Goal: Task Accomplishment & Management: Complete application form

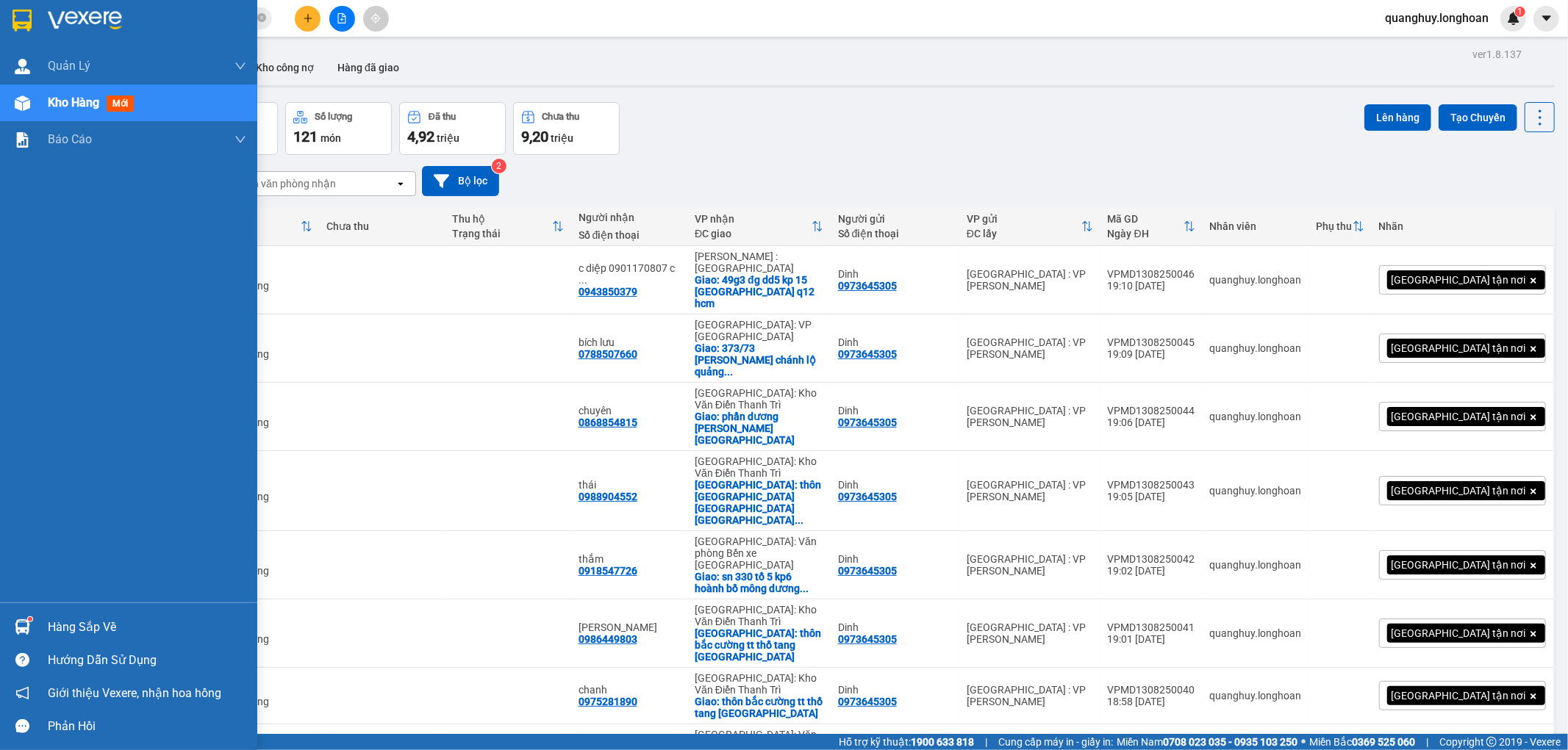
click at [25, 25] on img at bounding box center [22, 20] width 19 height 22
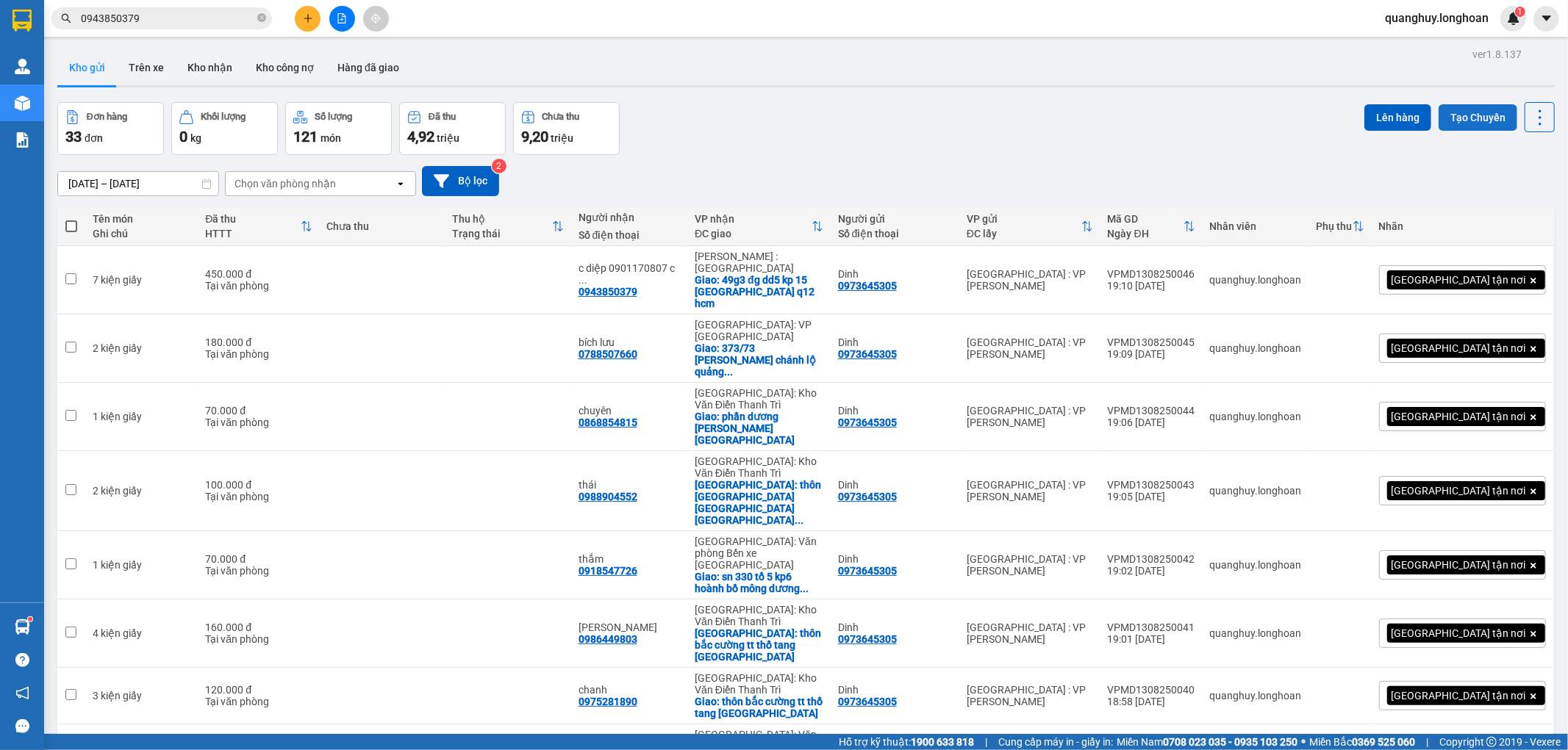
click at [1472, 124] on button "Tạo Chuyến" at bounding box center [1478, 117] width 79 height 26
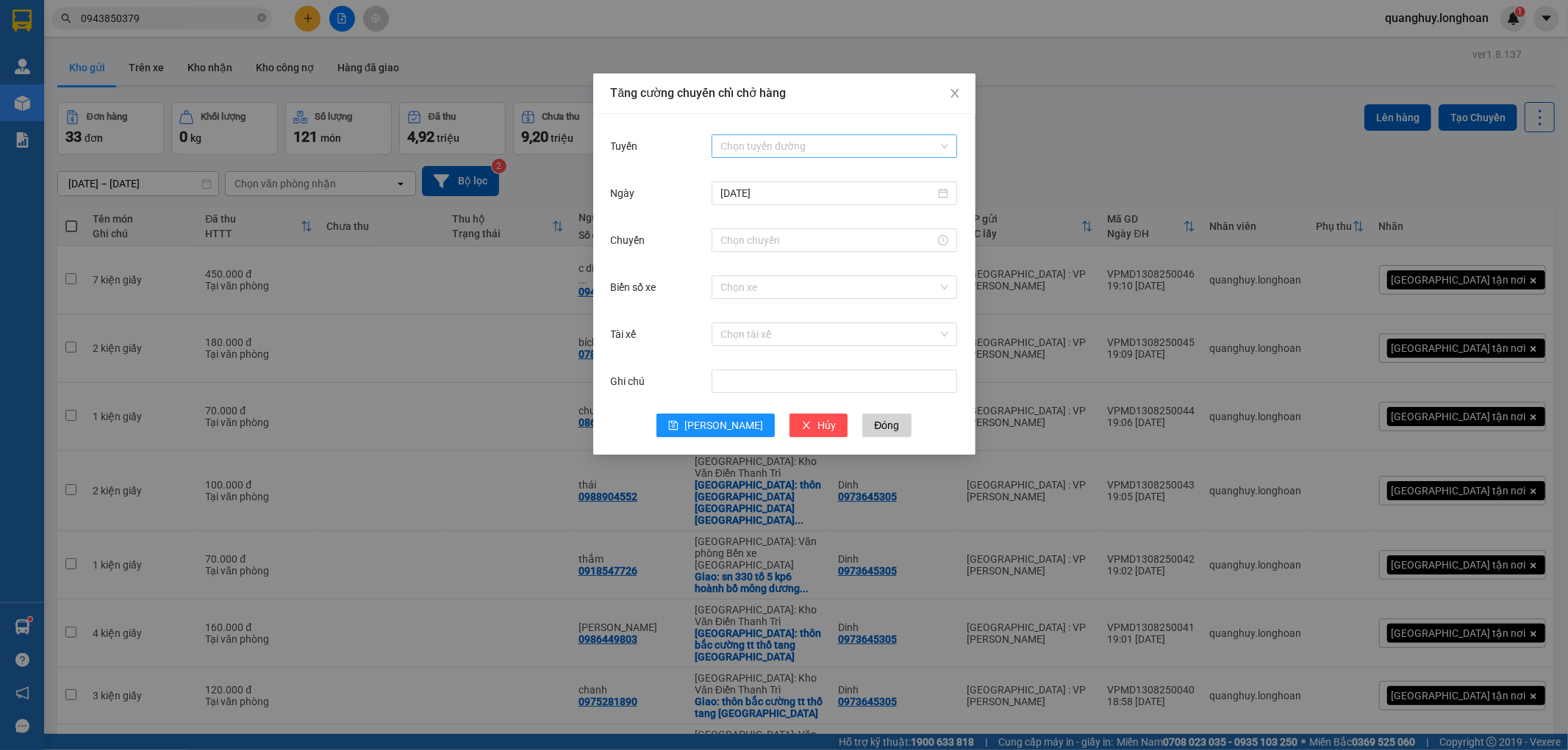
click at [831, 152] on input "Tuyến" at bounding box center [830, 146] width 218 height 22
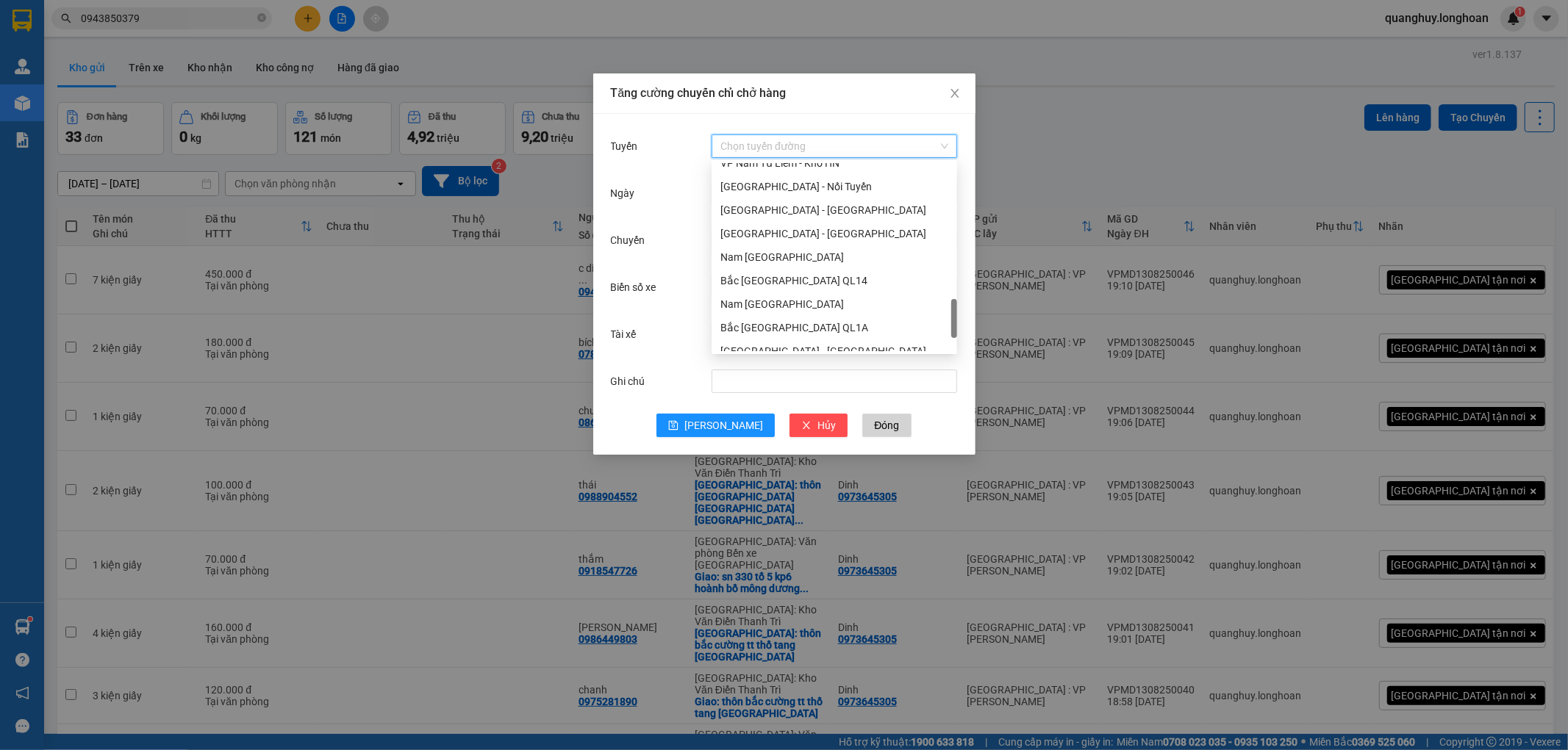
scroll to position [776, 0]
click at [760, 239] on div "VP Nam Từ Liêm - Kho HN" at bounding box center [834, 244] width 228 height 16
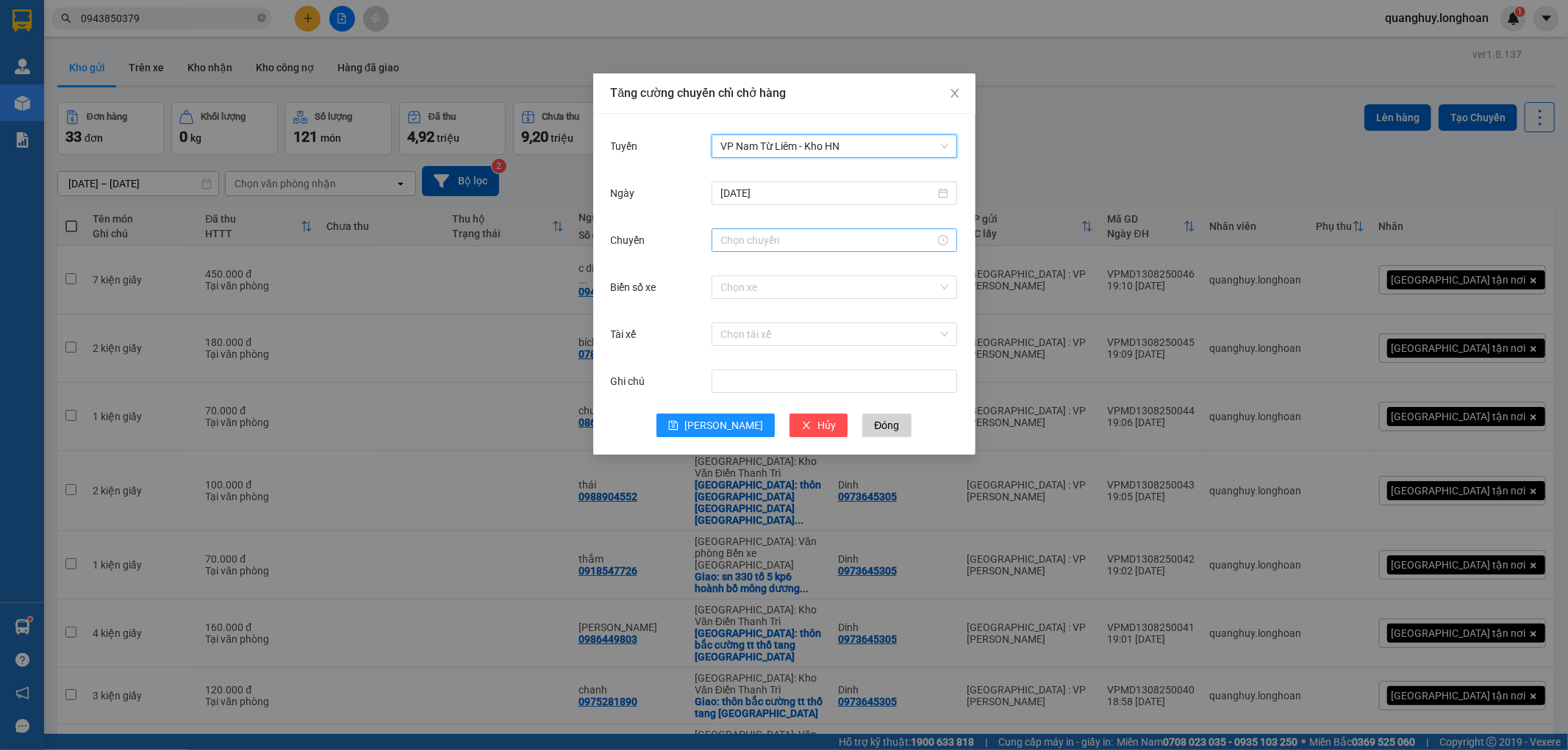
click at [789, 238] on input "Chuyến" at bounding box center [828, 240] width 215 height 16
click at [731, 351] on div "20" at bounding box center [731, 353] width 41 height 20
type input "20:00"
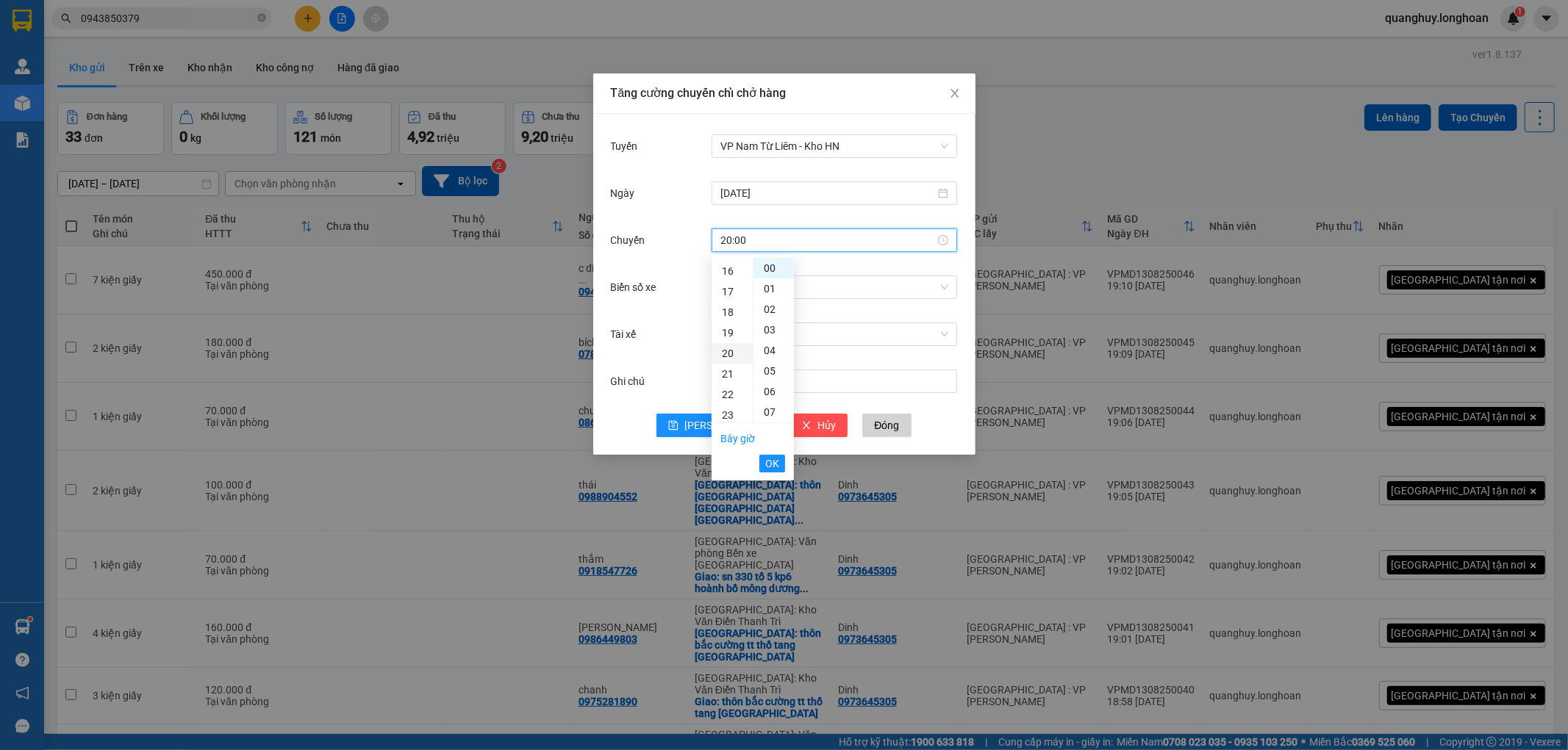
scroll to position [412, 0]
click at [769, 465] on span "OK" at bounding box center [772, 464] width 14 height 16
click at [763, 284] on input "Biển số xe" at bounding box center [830, 287] width 218 height 22
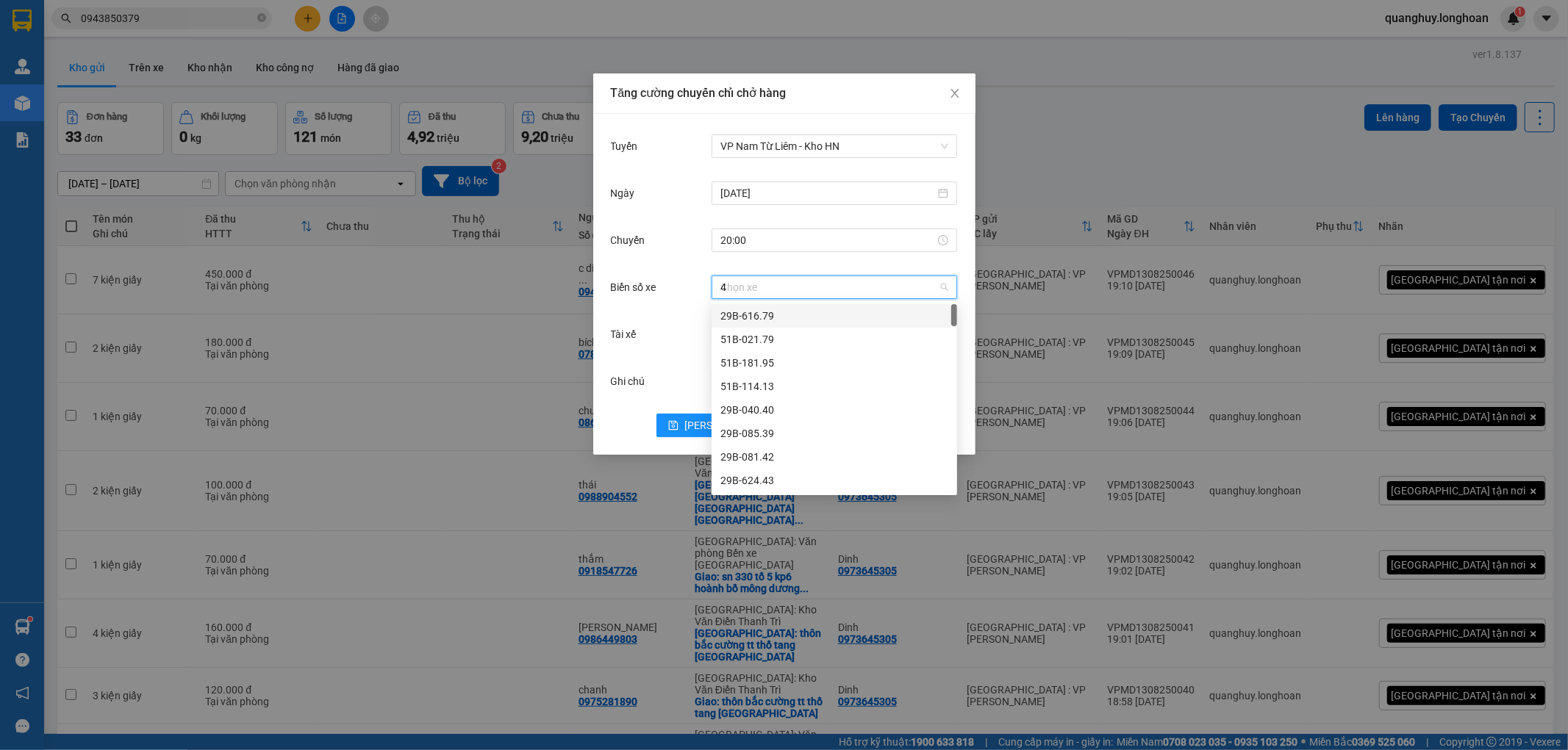
type input "44"
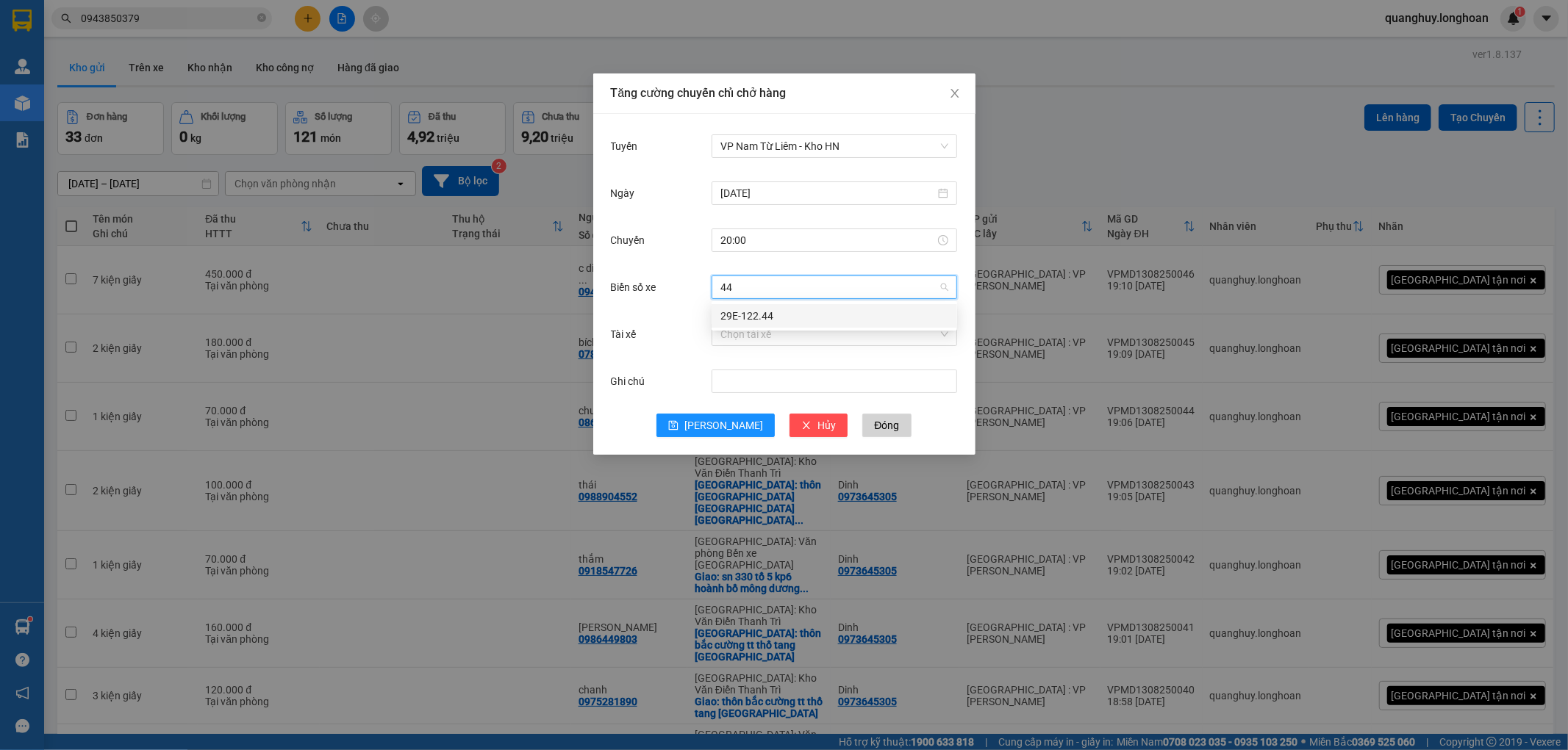
click at [750, 319] on div "29E-122.44" at bounding box center [834, 316] width 228 height 16
click at [750, 332] on input "Tài xế" at bounding box center [830, 335] width 218 height 22
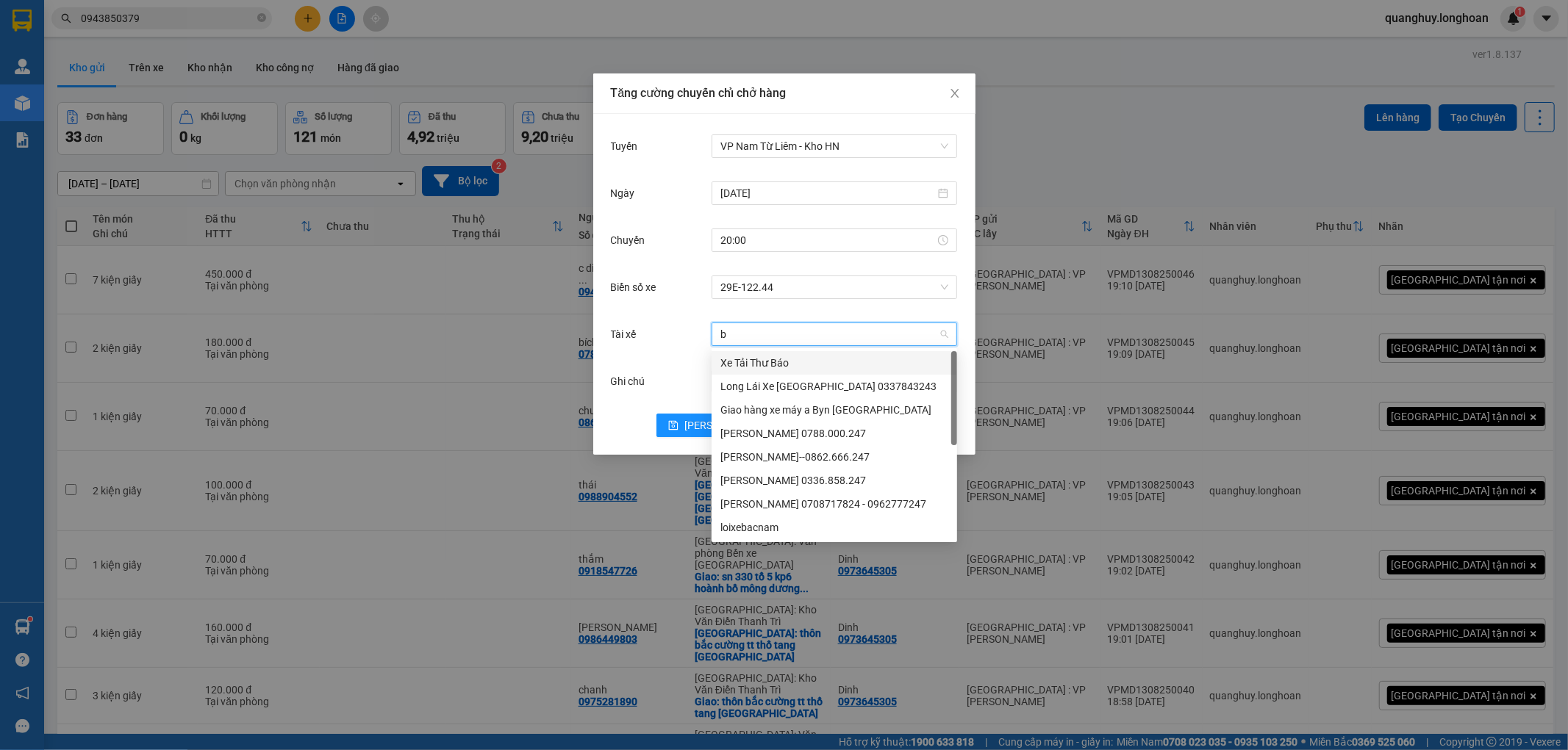
type input "bi"
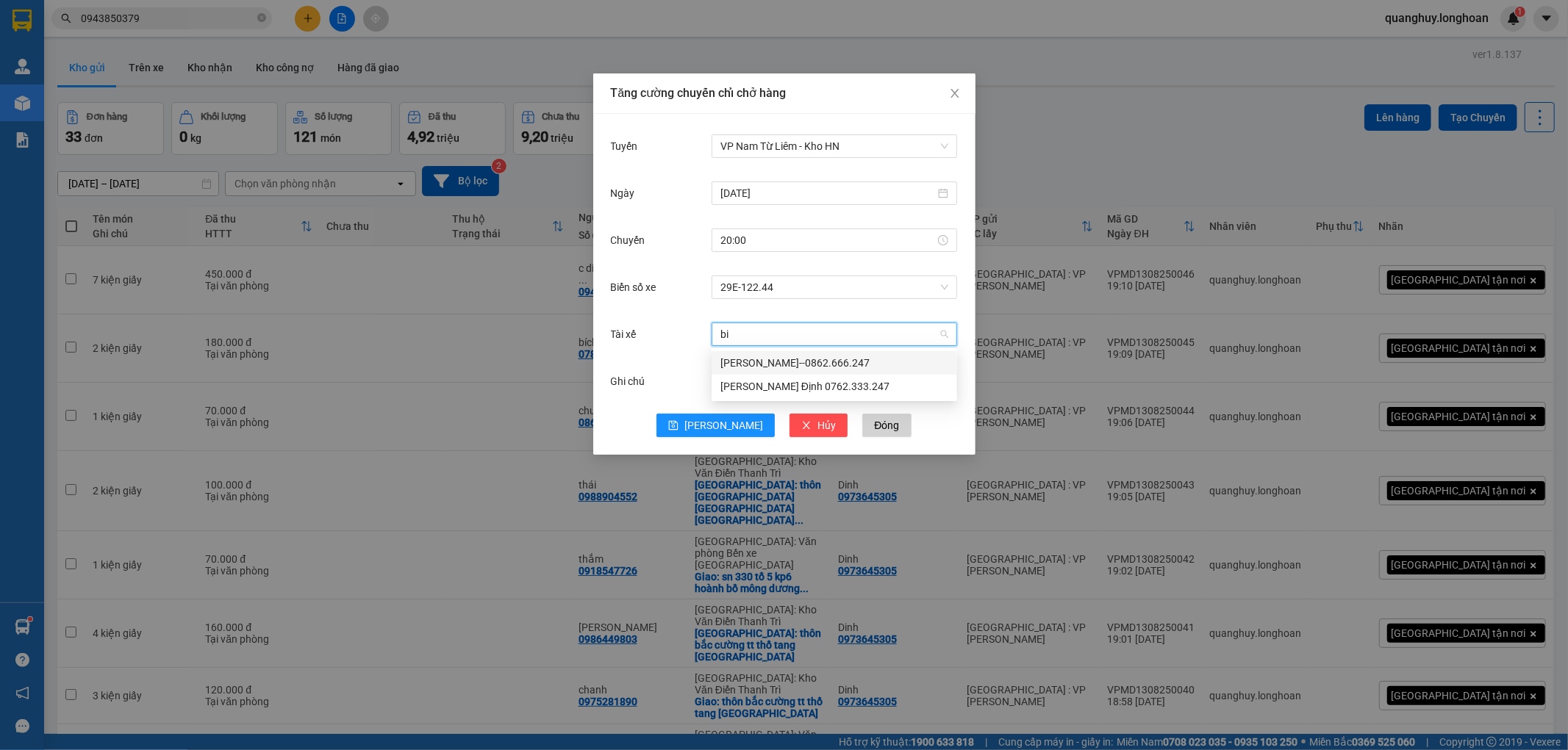
click at [755, 357] on div "Trần Thanh Bình--0862.666.247" at bounding box center [834, 363] width 228 height 16
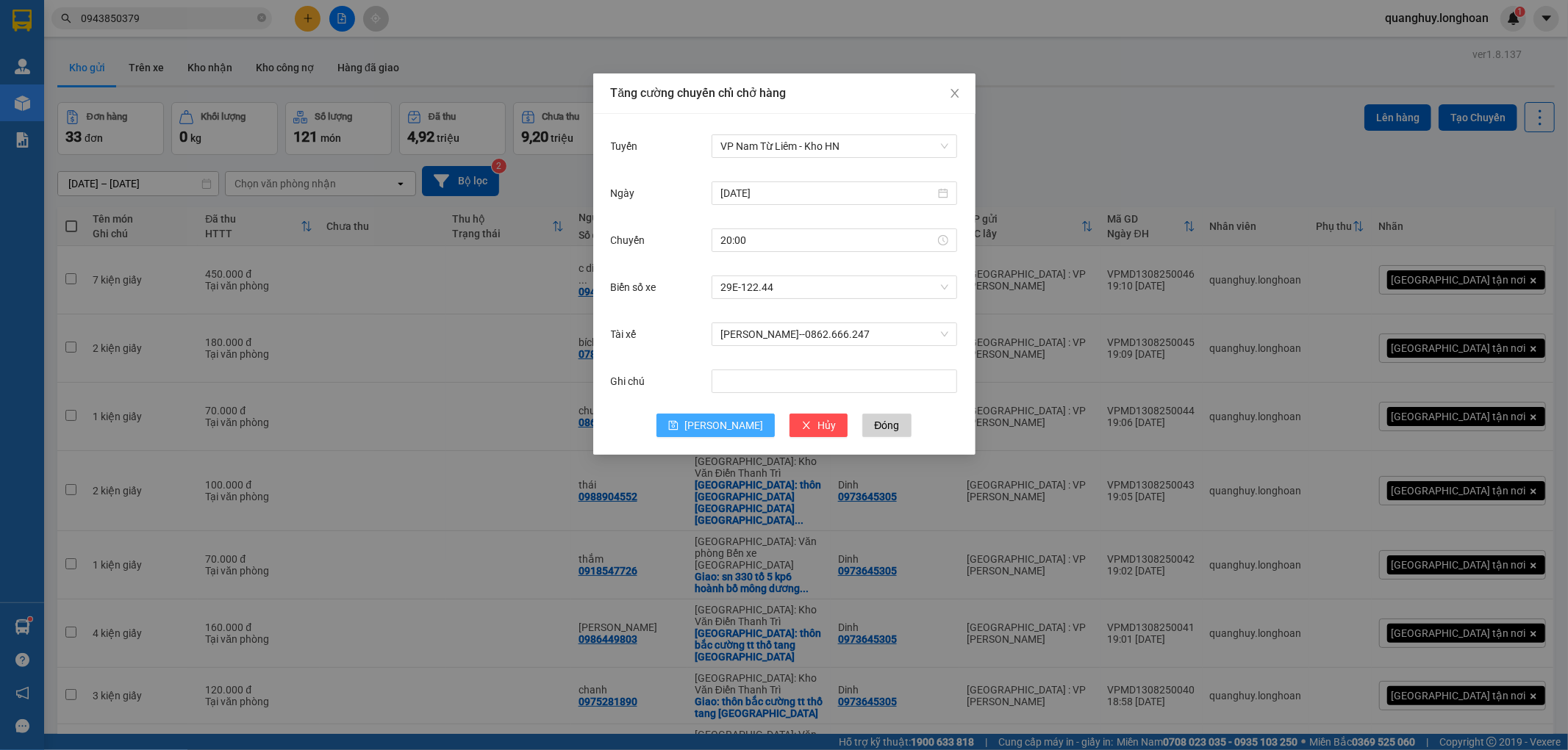
click at [723, 422] on span "Lưu" at bounding box center [723, 426] width 79 height 16
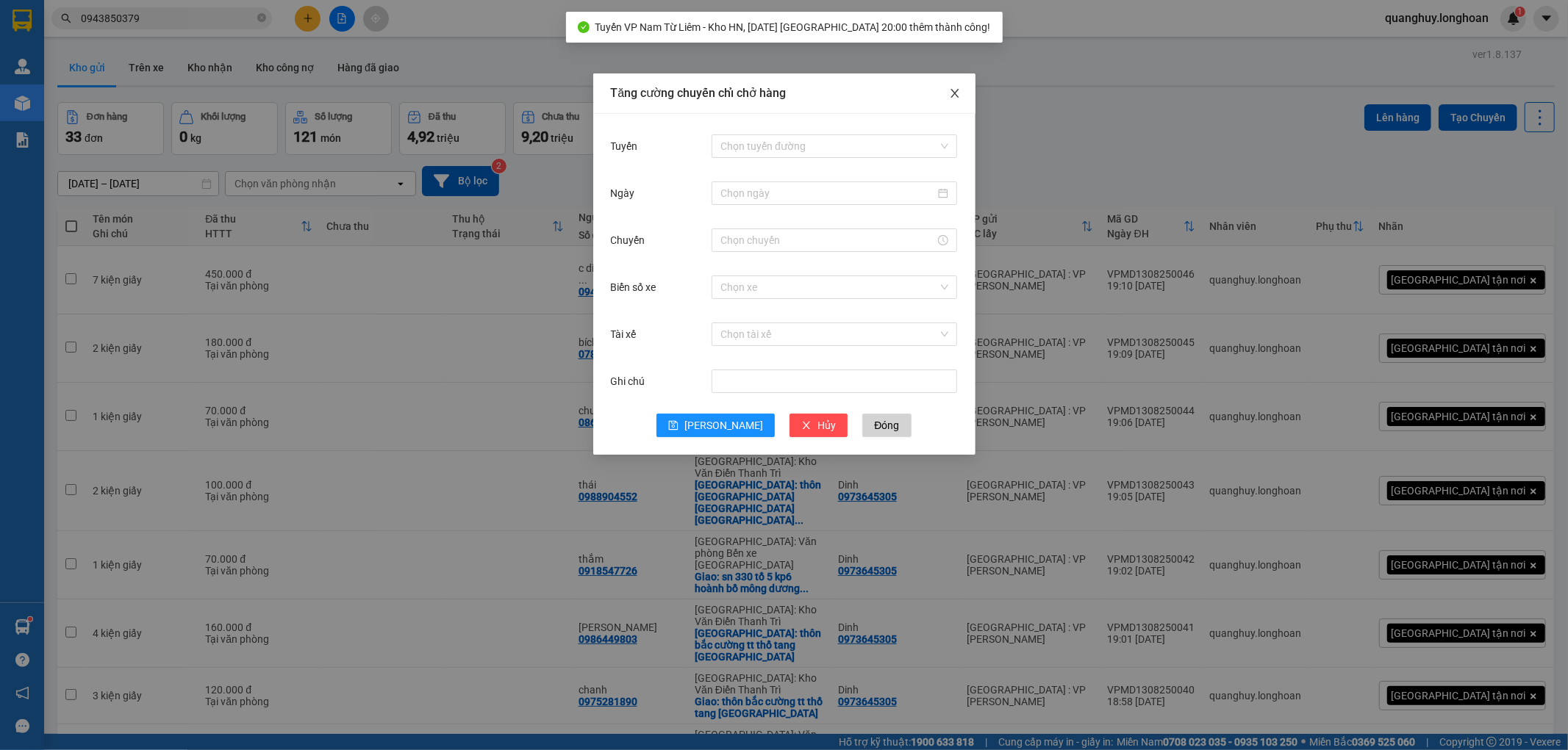
click at [949, 100] on icon "close" at bounding box center [955, 93] width 12 height 12
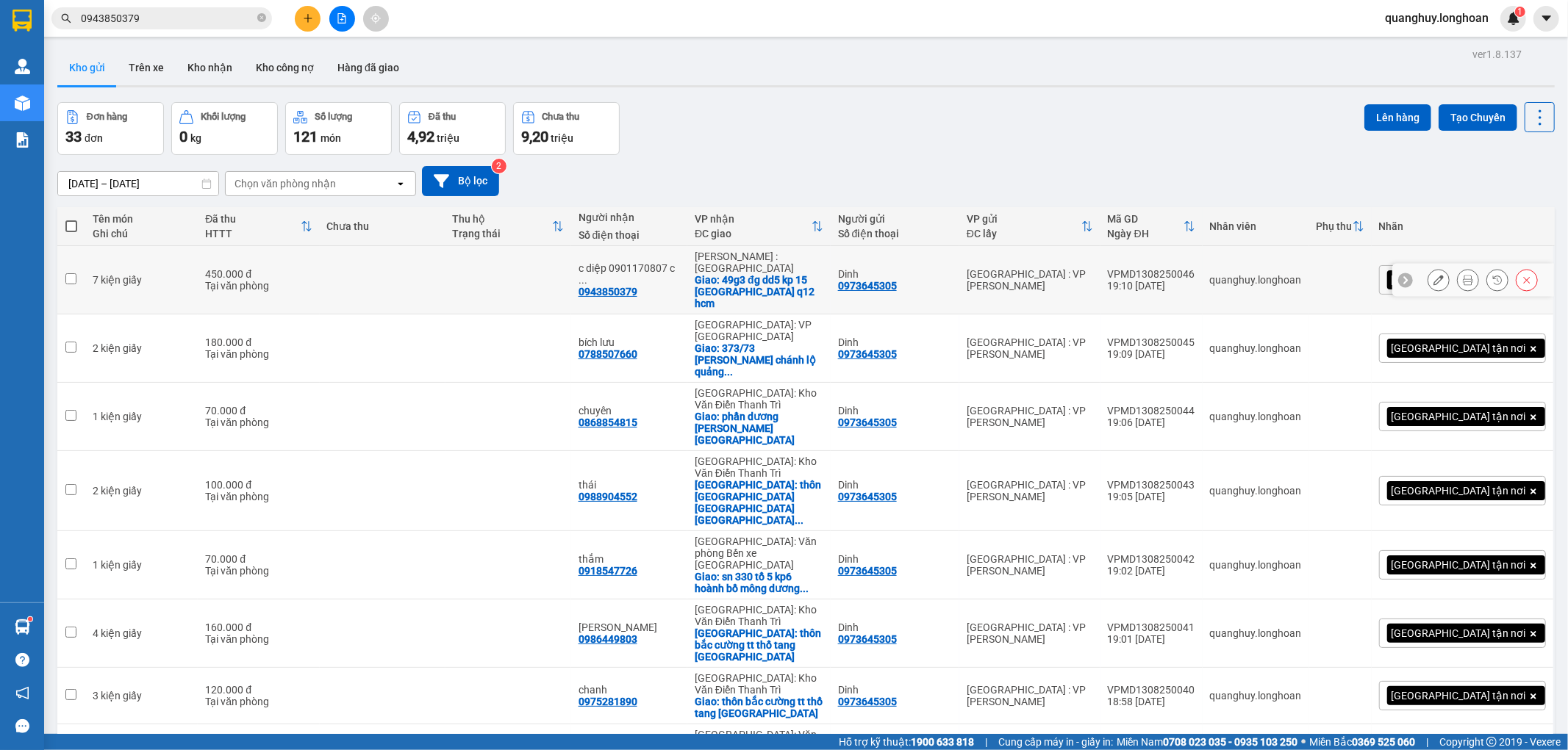
click at [351, 268] on td at bounding box center [383, 280] width 126 height 68
checkbox input "true"
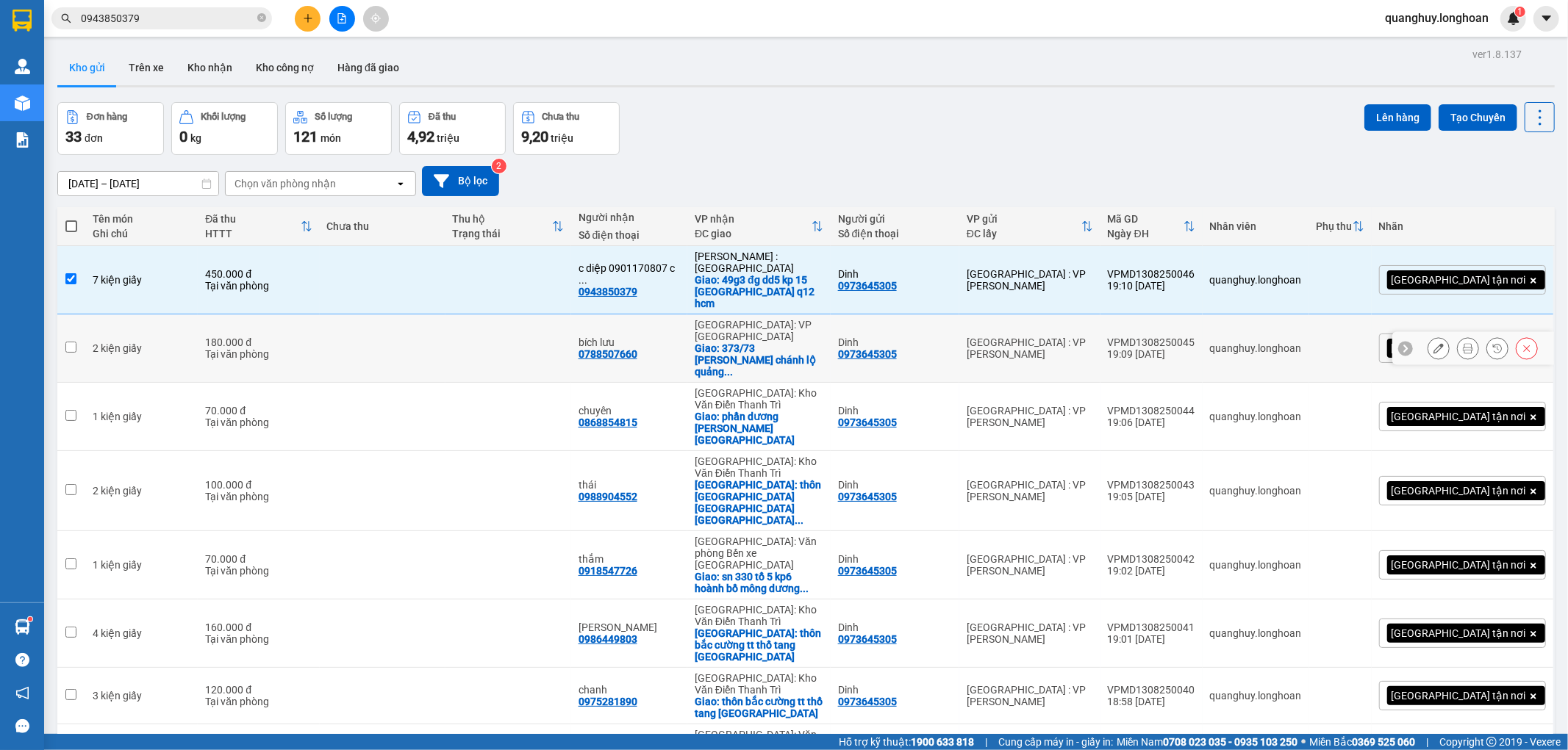
click at [319, 326] on td "180.000 đ Tại văn phòng" at bounding box center [258, 349] width 121 height 68
checkbox input "true"
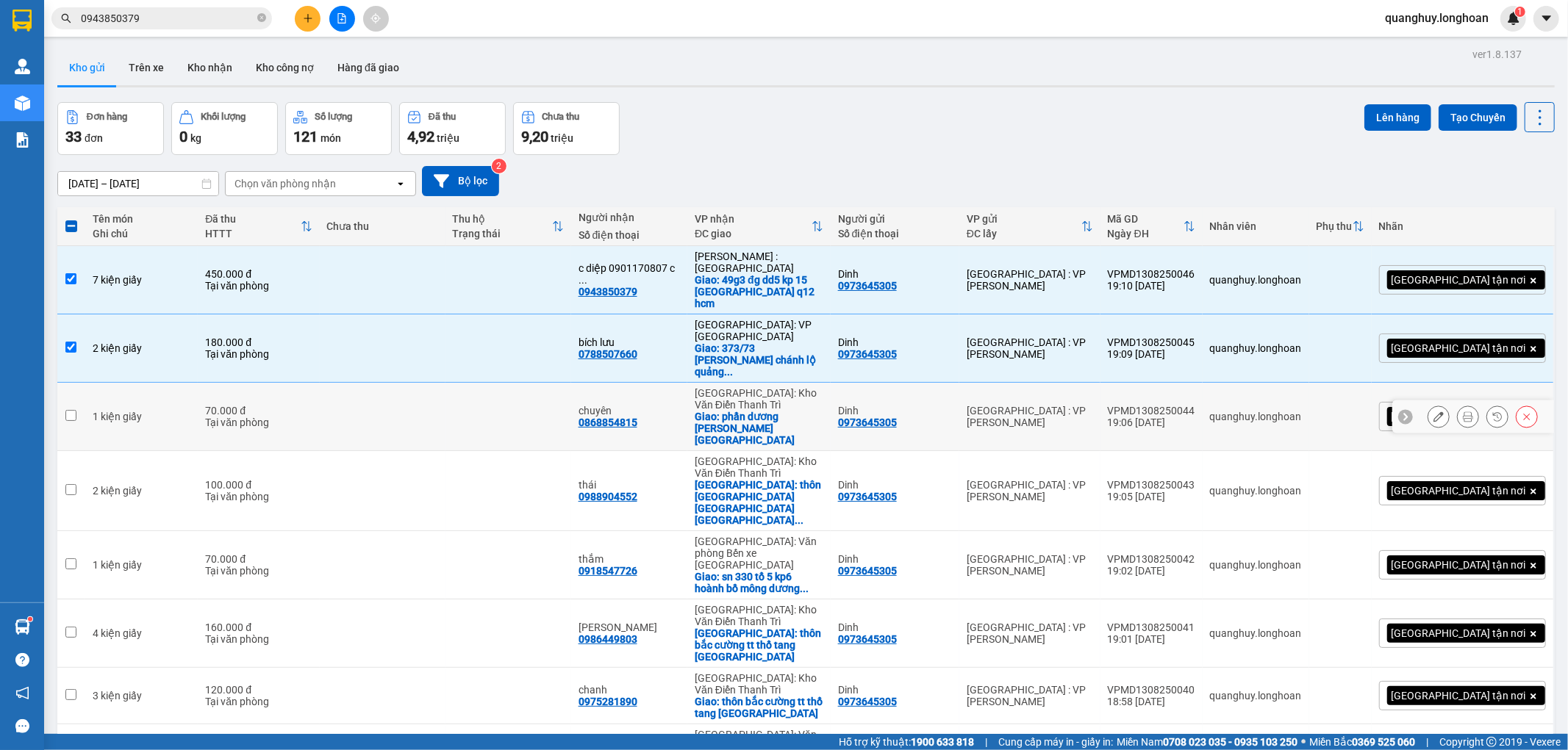
click at [571, 383] on td at bounding box center [508, 417] width 126 height 68
checkbox input "true"
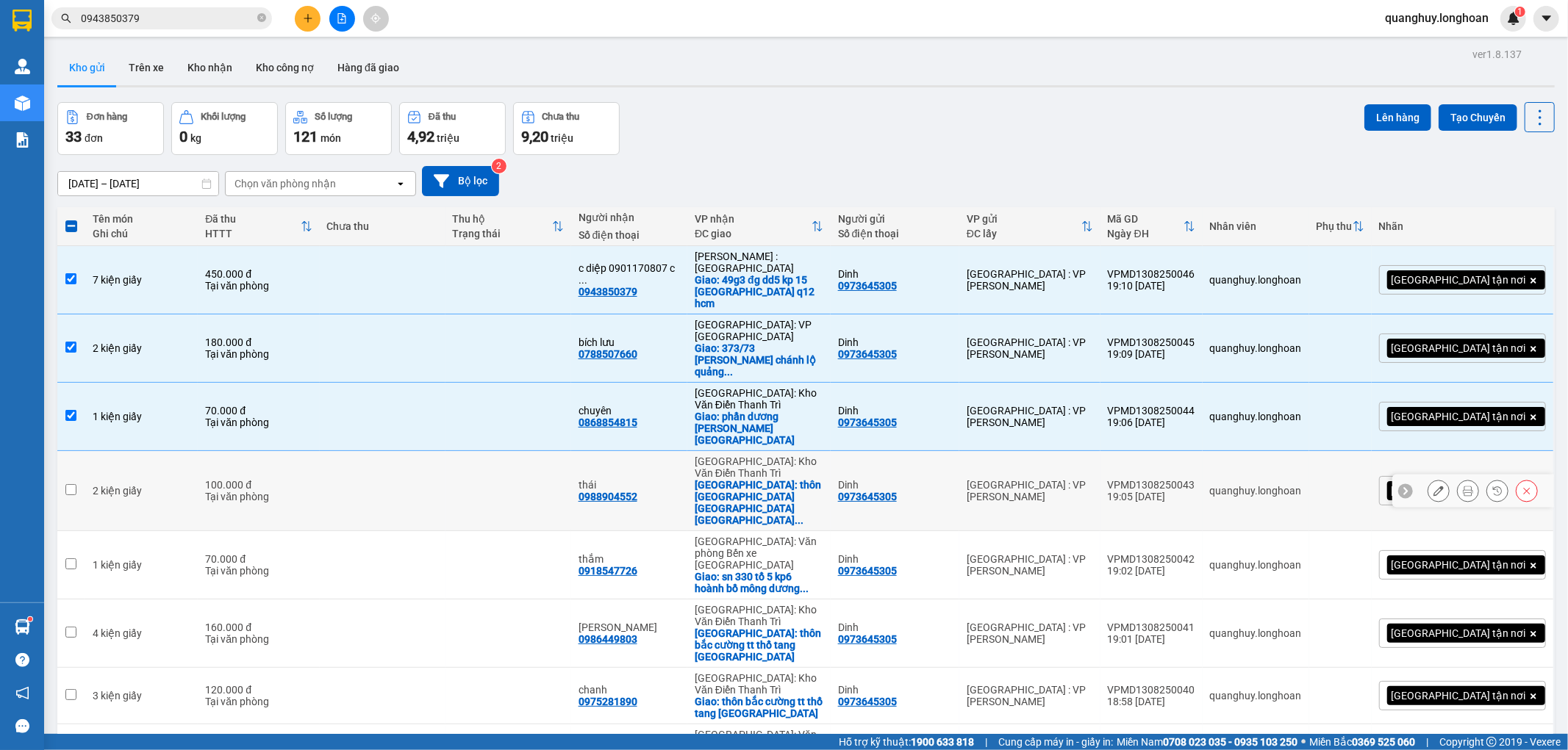
click at [435, 451] on td at bounding box center [383, 491] width 126 height 80
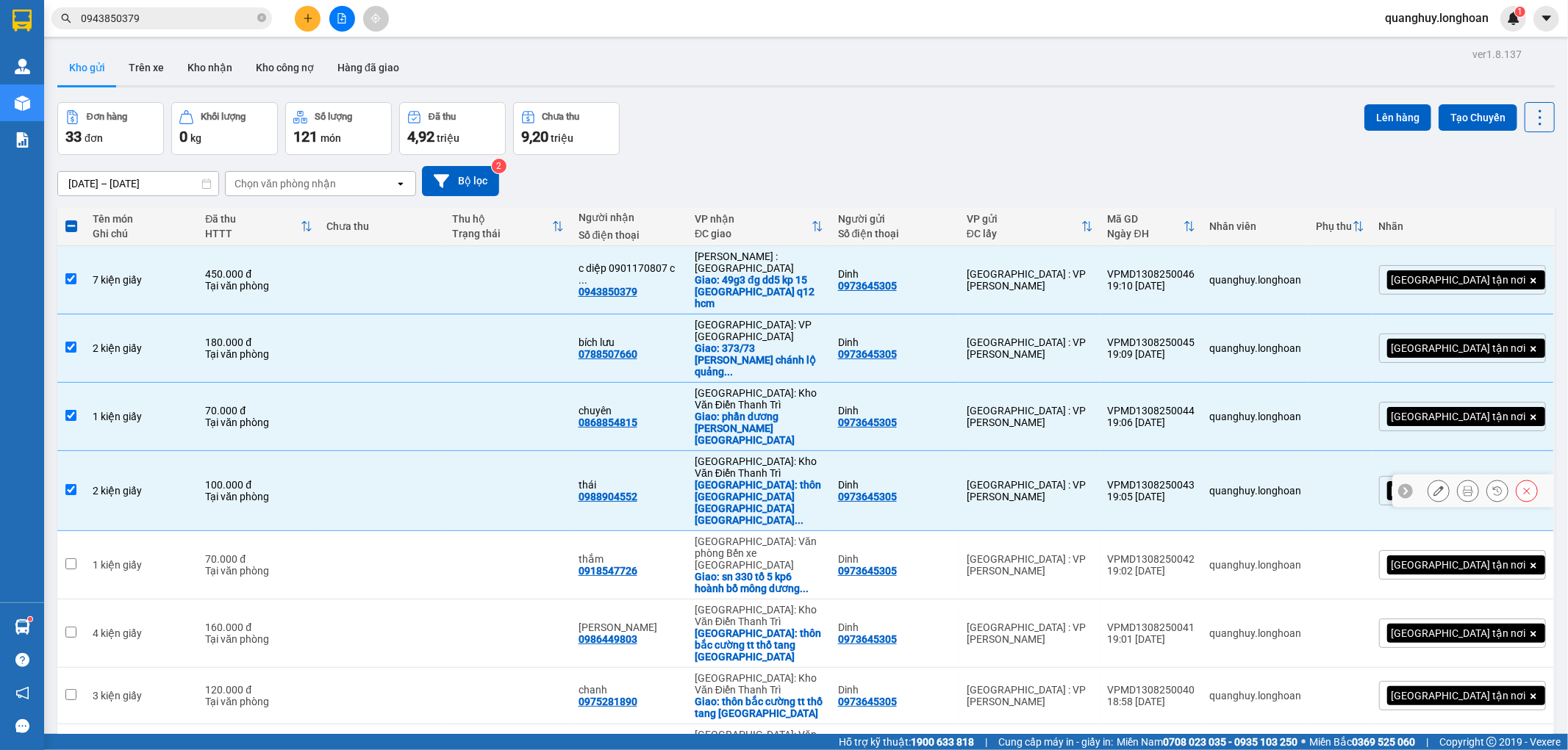
checkbox input "true"
click at [384, 531] on td at bounding box center [383, 566] width 126 height 68
checkbox input "true"
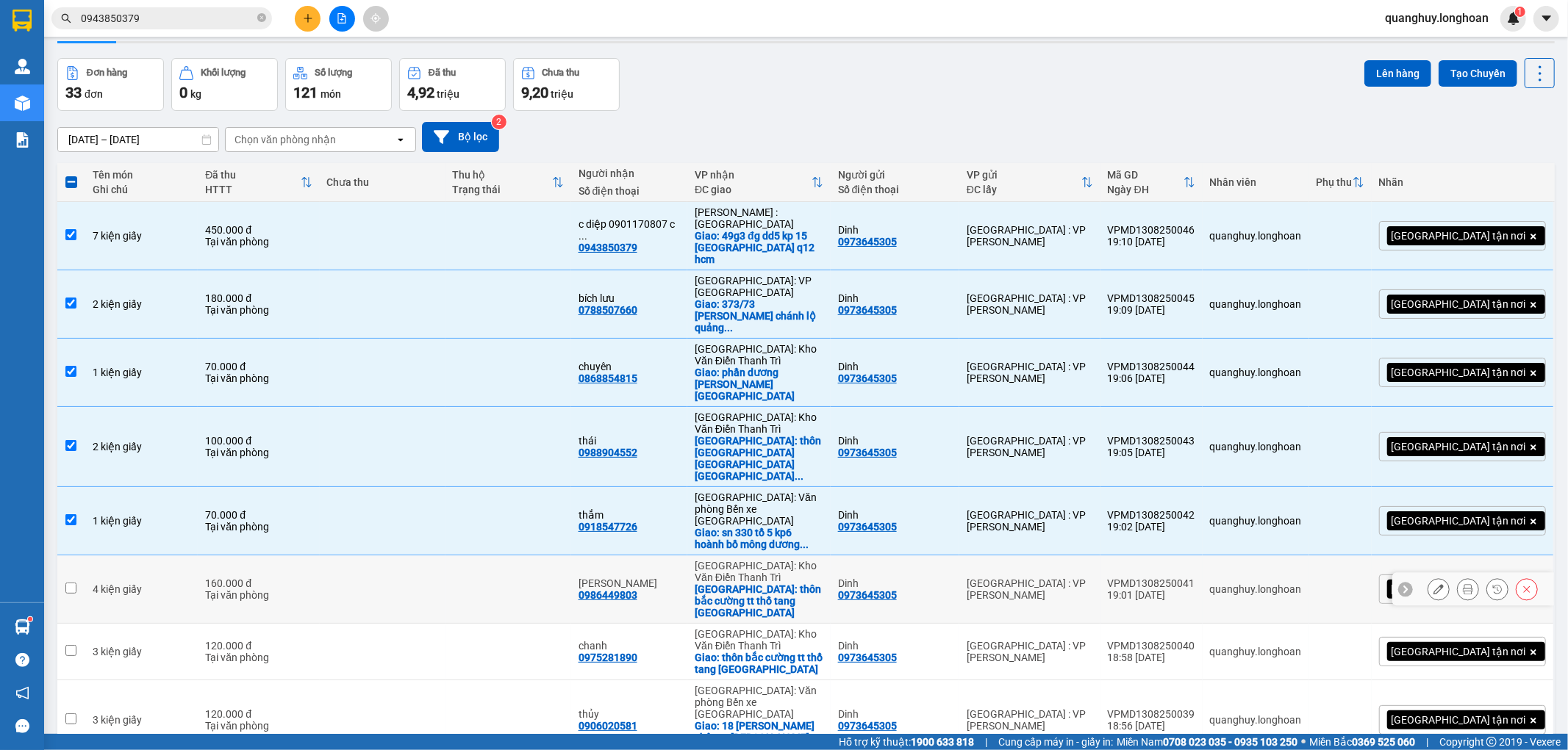
scroll to position [82, 0]
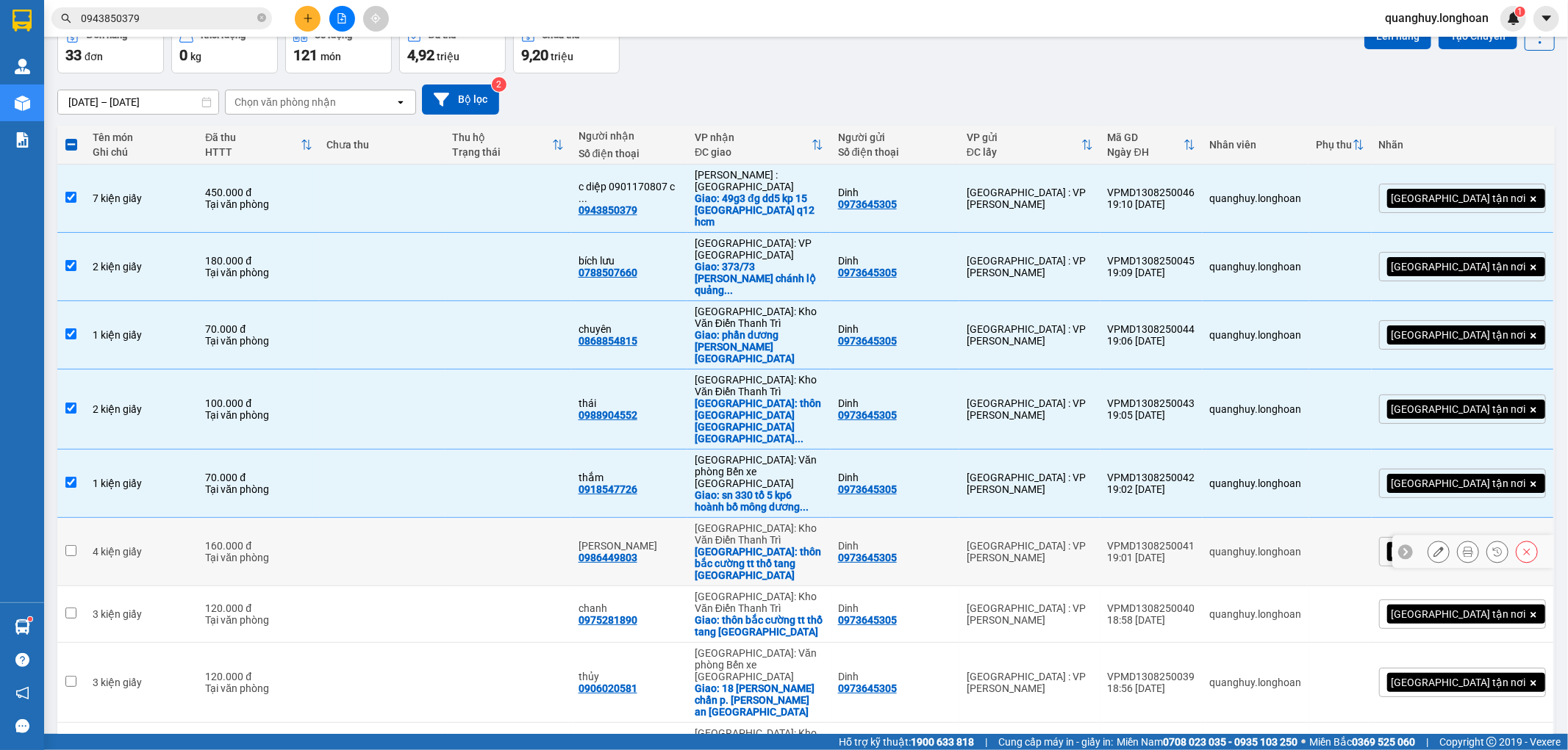
click at [390, 518] on td at bounding box center [383, 552] width 126 height 68
checkbox input "true"
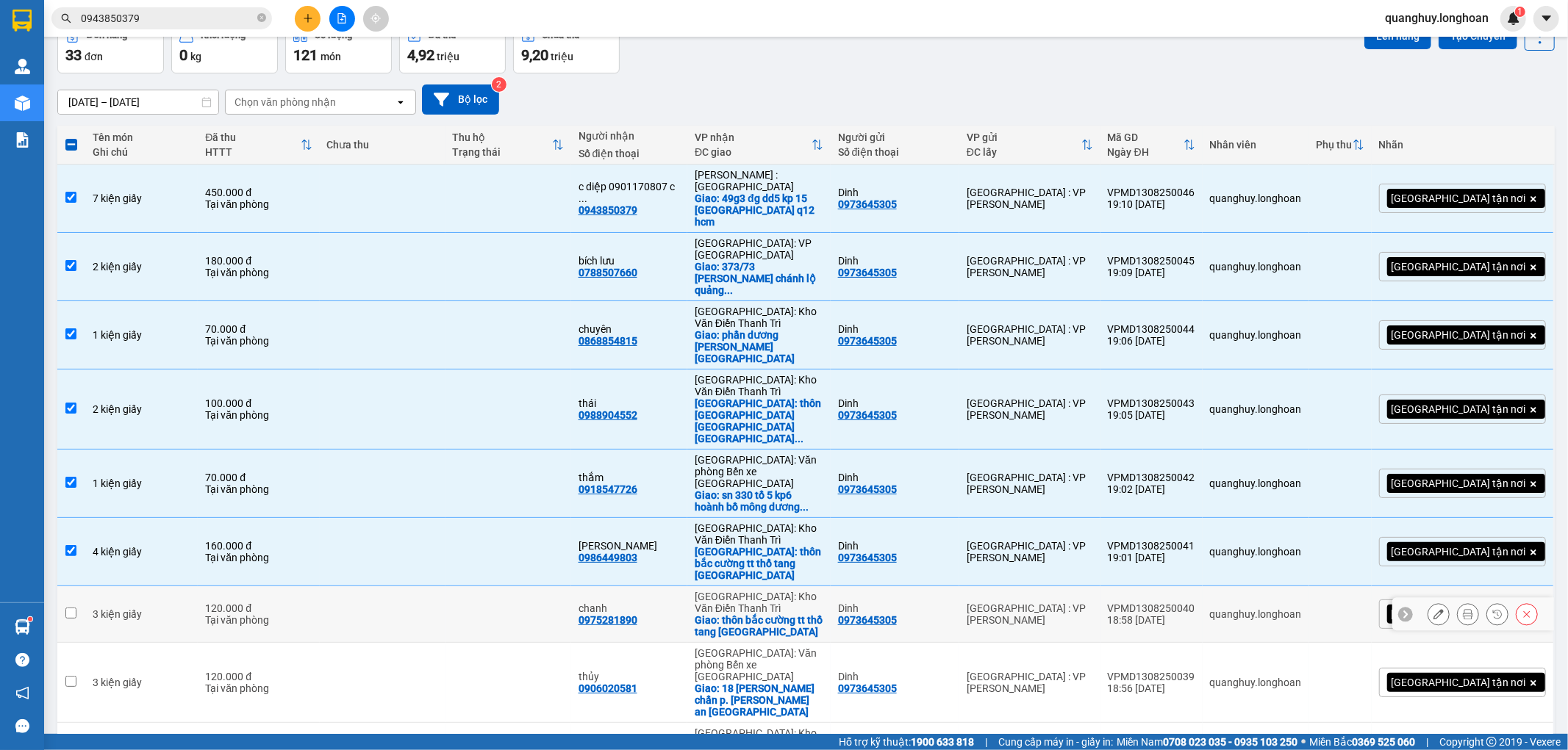
click at [376, 587] on td at bounding box center [383, 615] width 126 height 57
checkbox input "true"
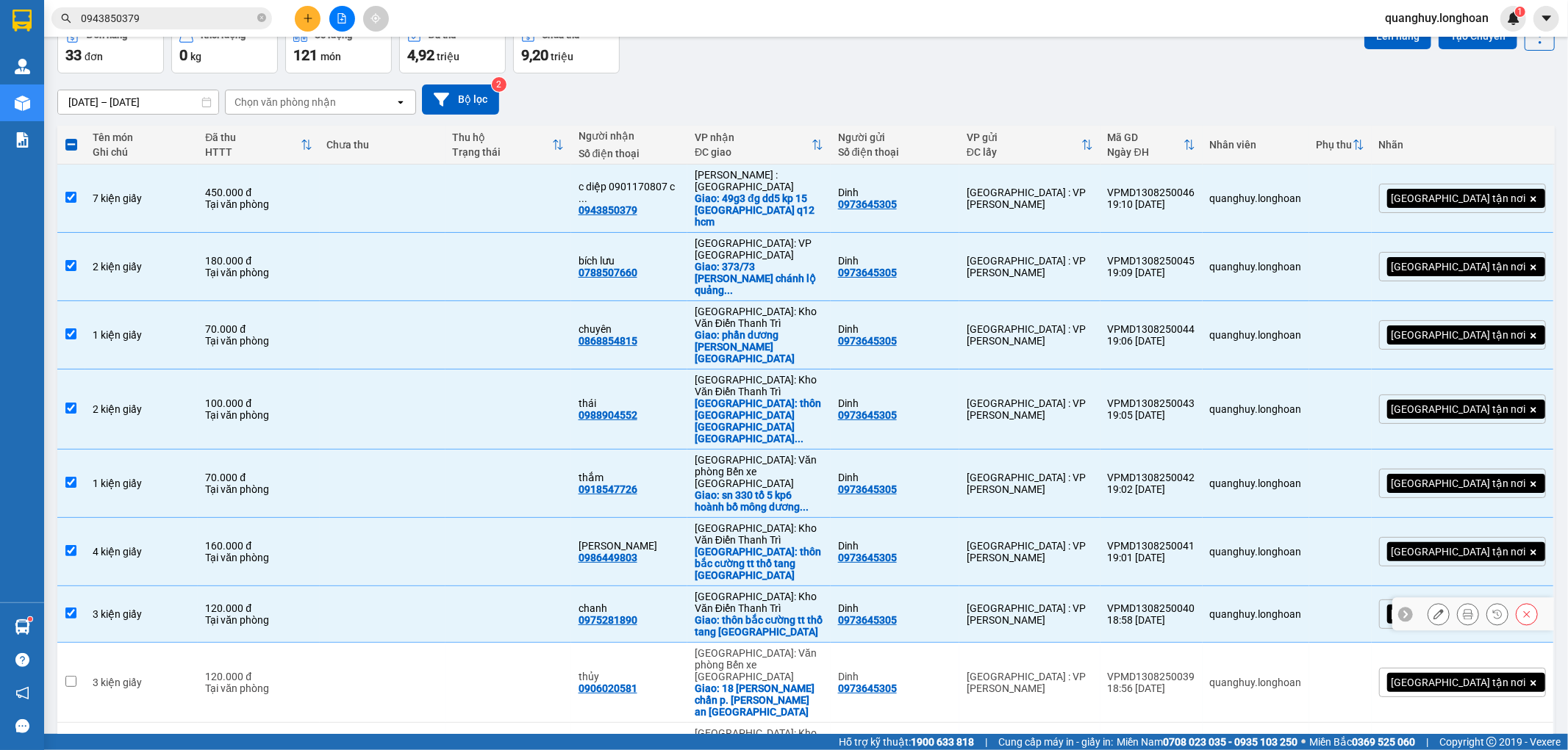
scroll to position [163, 0]
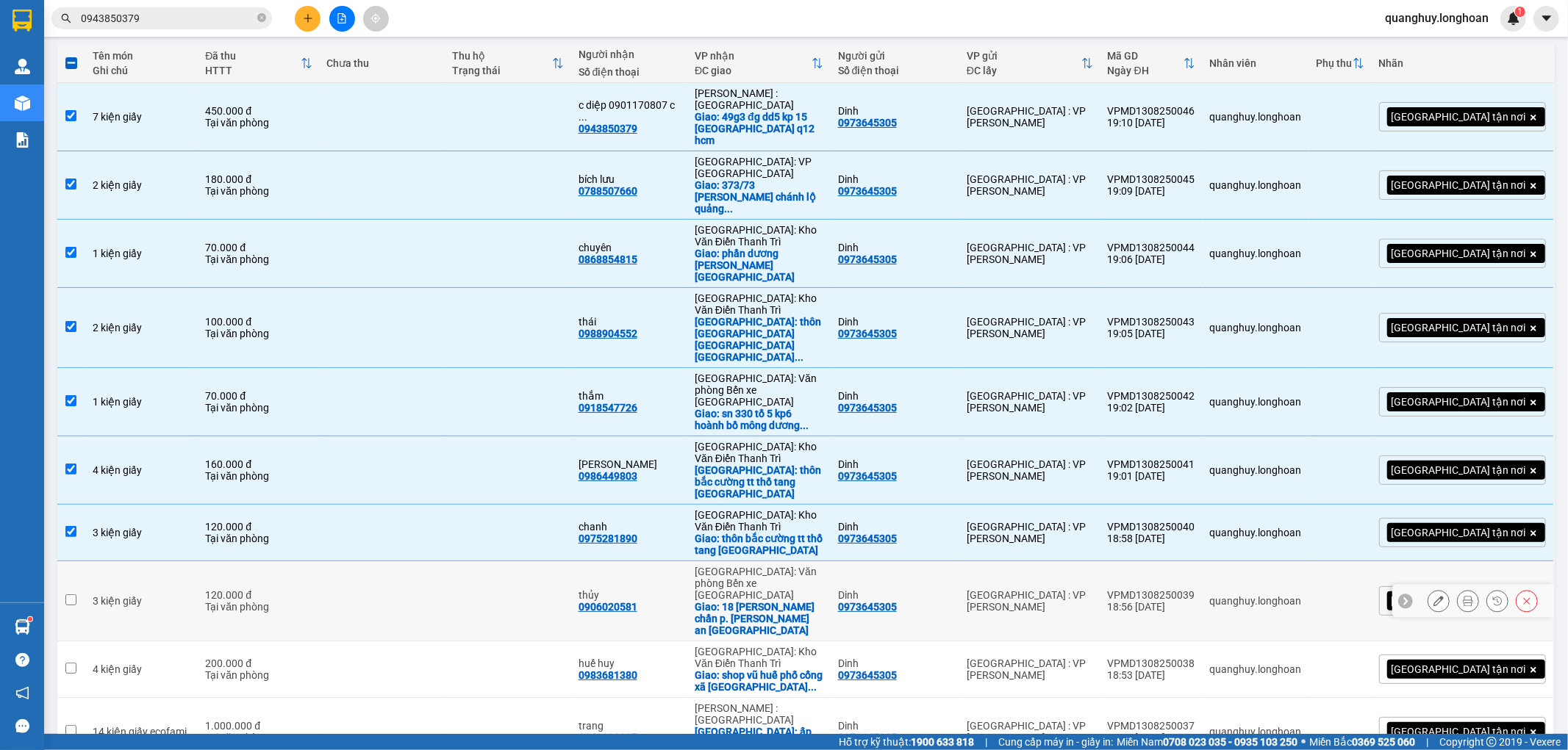
click at [392, 562] on td at bounding box center [383, 601] width 126 height 80
checkbox input "true"
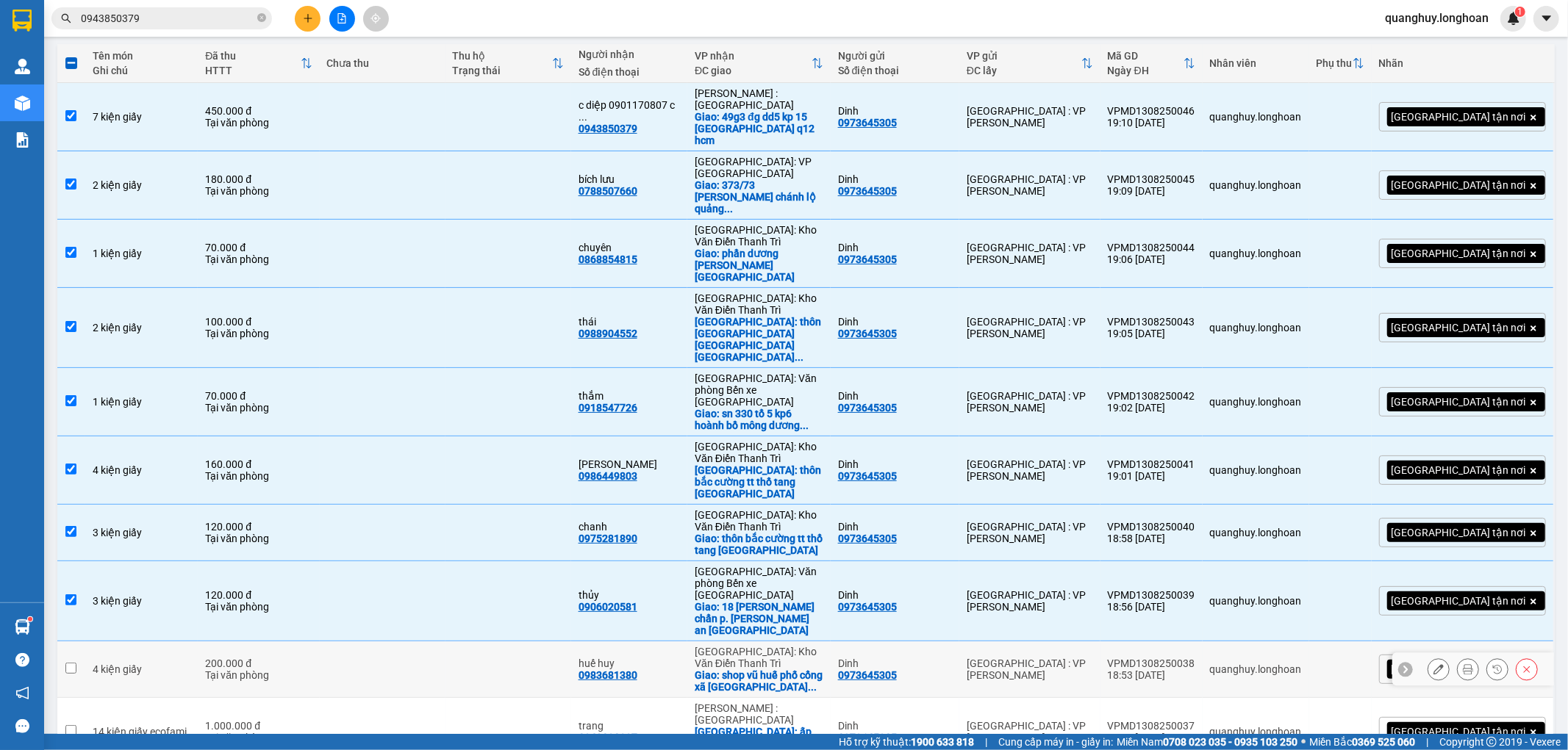
click at [374, 642] on td at bounding box center [383, 670] width 126 height 57
checkbox input "true"
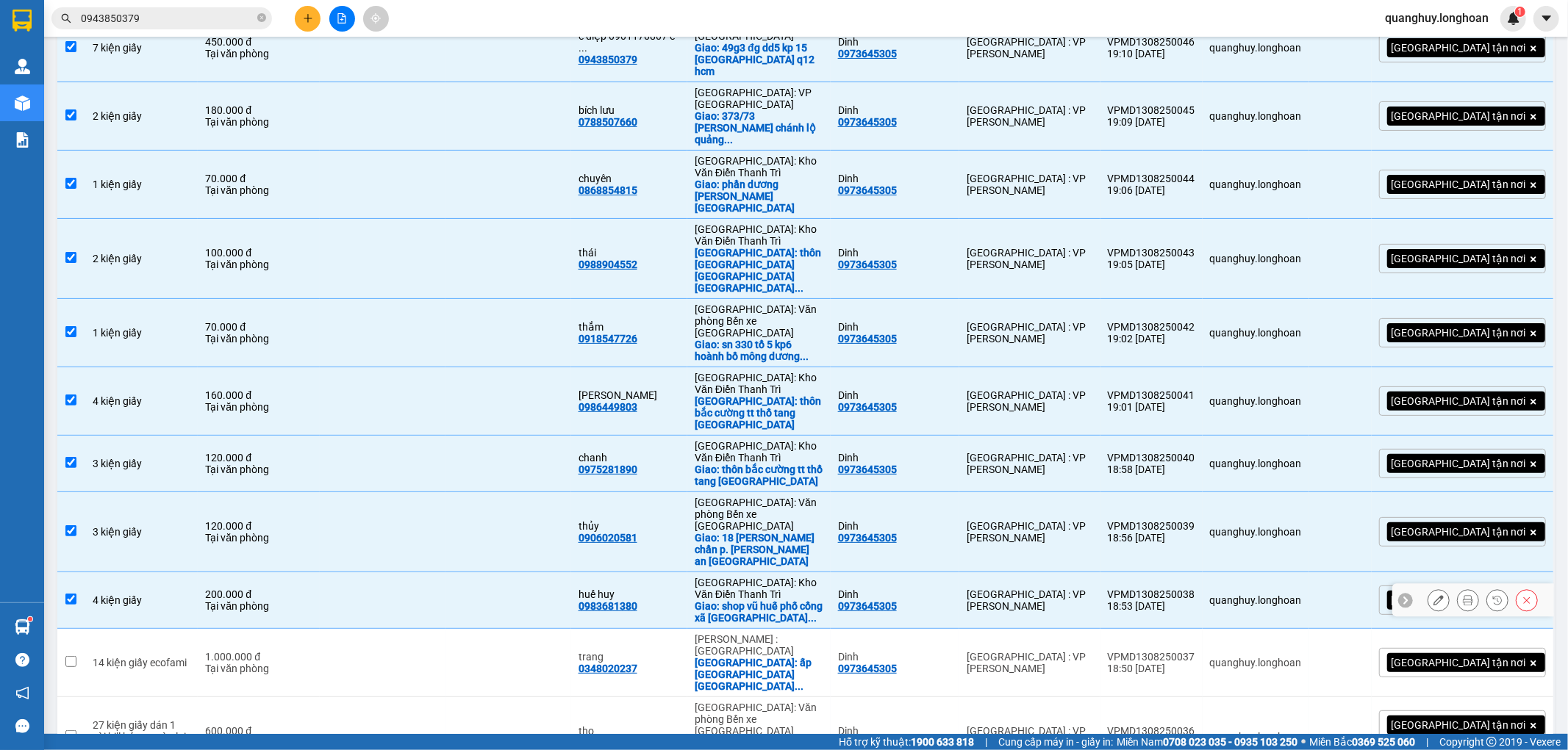
scroll to position [326, 0]
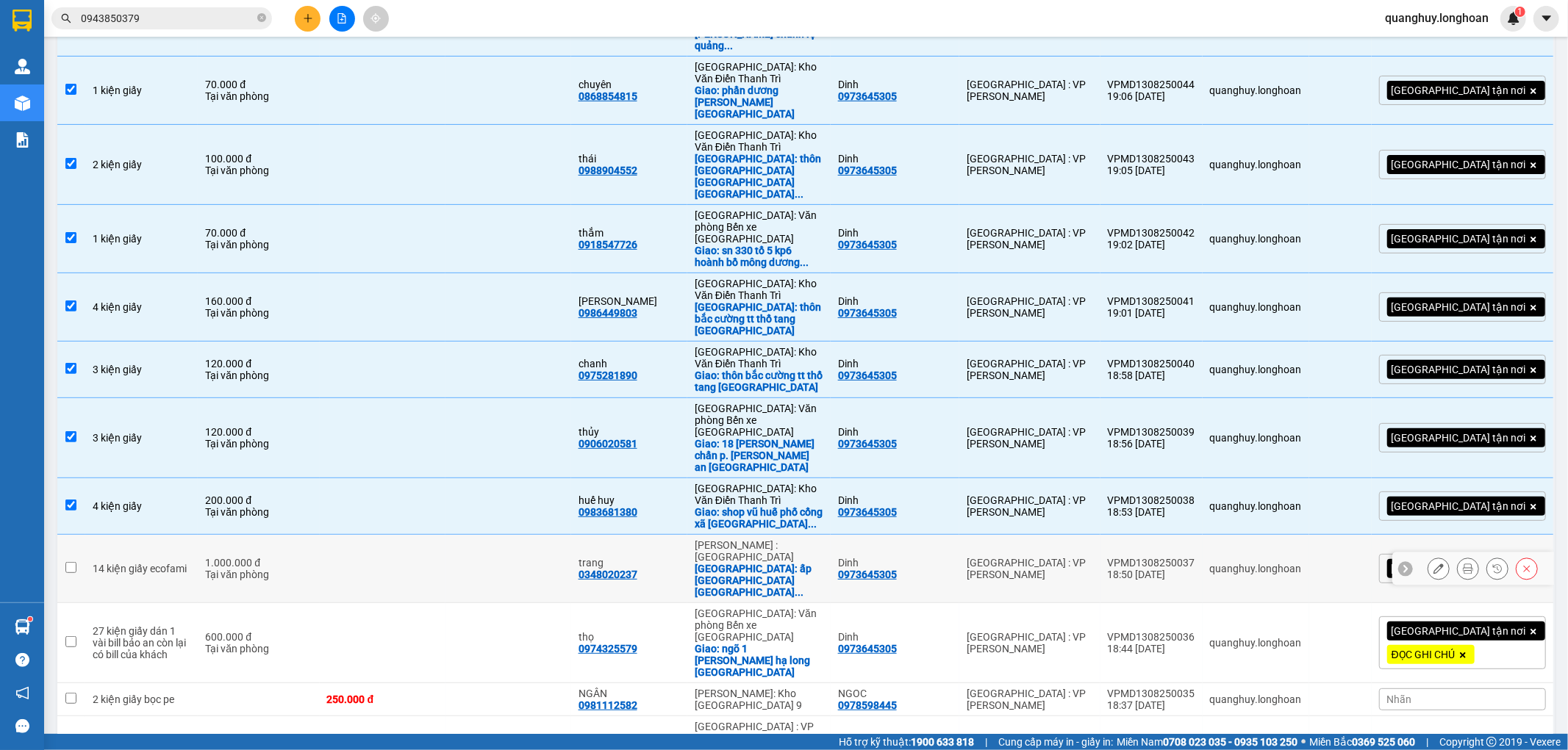
click at [351, 535] on td at bounding box center [383, 570] width 126 height 68
checkbox input "true"
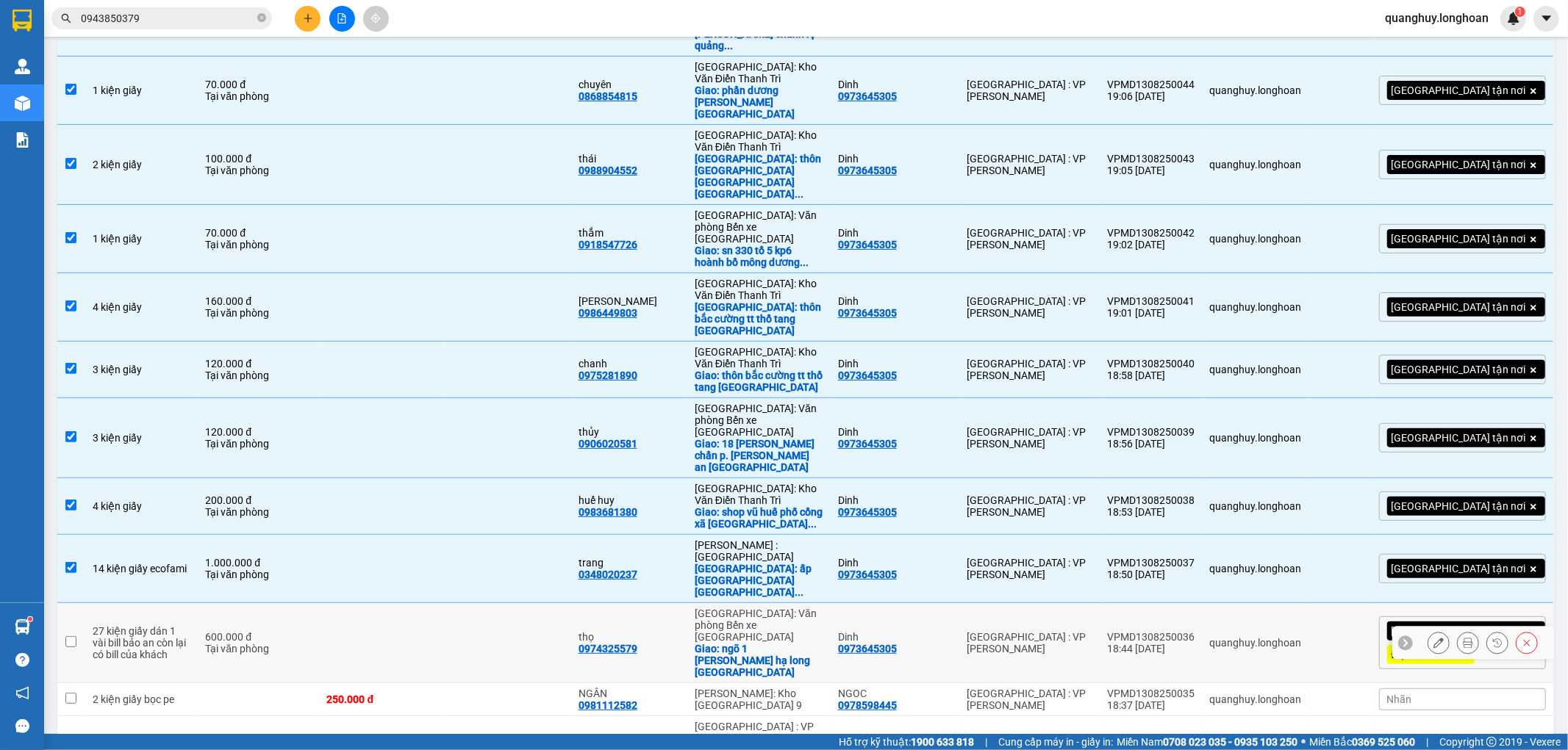
click at [312, 631] on div "600.000 đ" at bounding box center [258, 636] width 107 height 12
checkbox input "true"
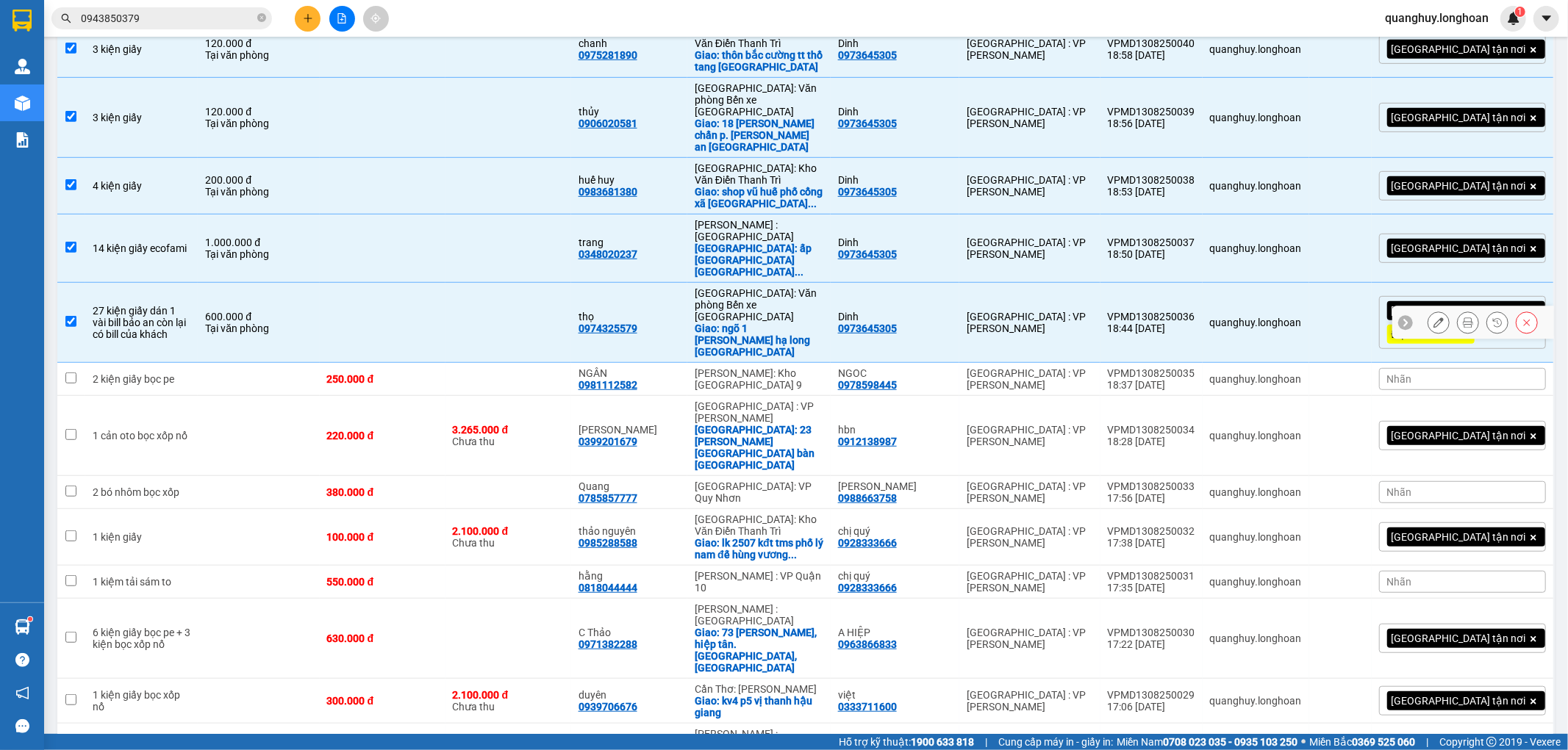
scroll to position [653, 0]
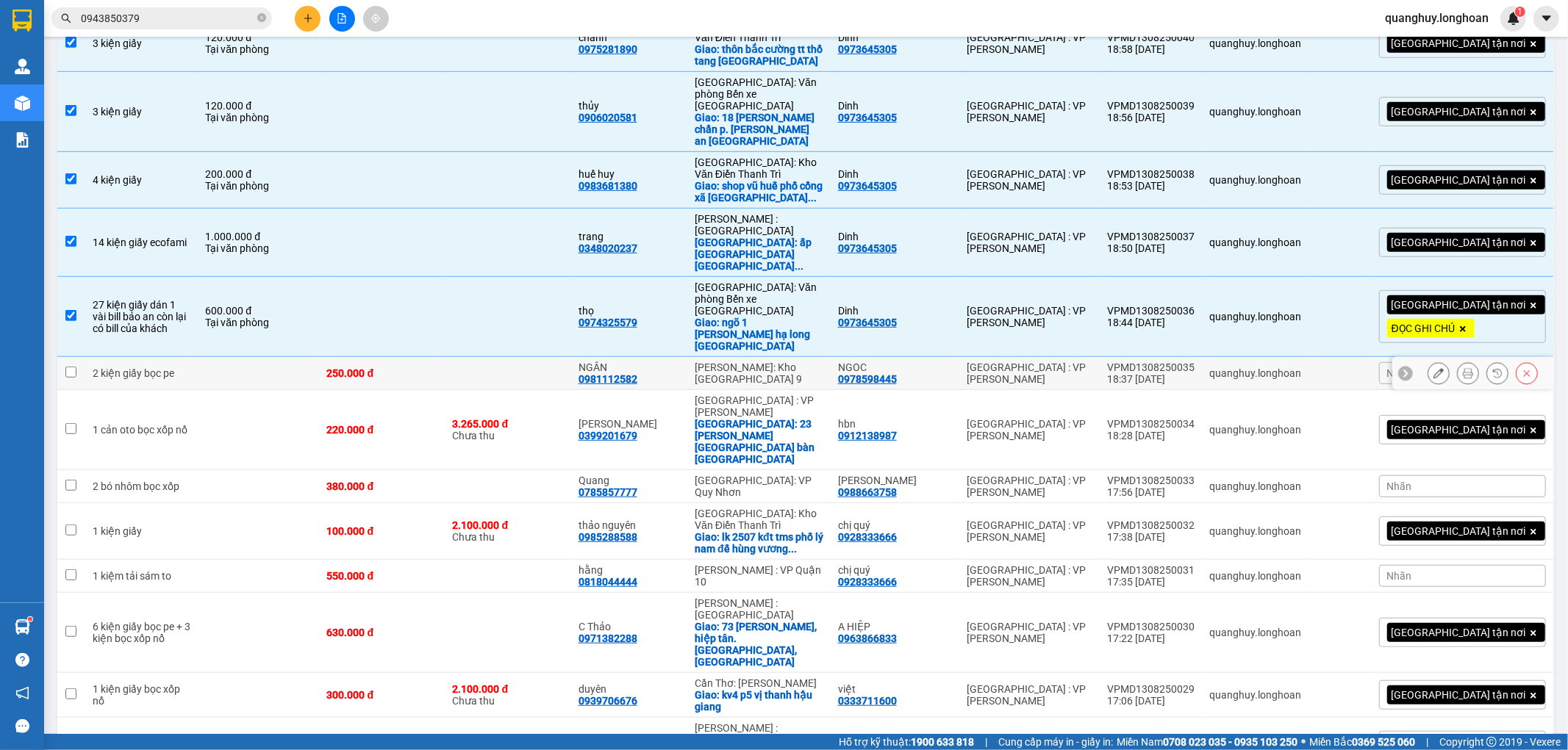
click at [438, 367] on div "250.000 đ" at bounding box center [382, 373] width 111 height 12
checkbox input "true"
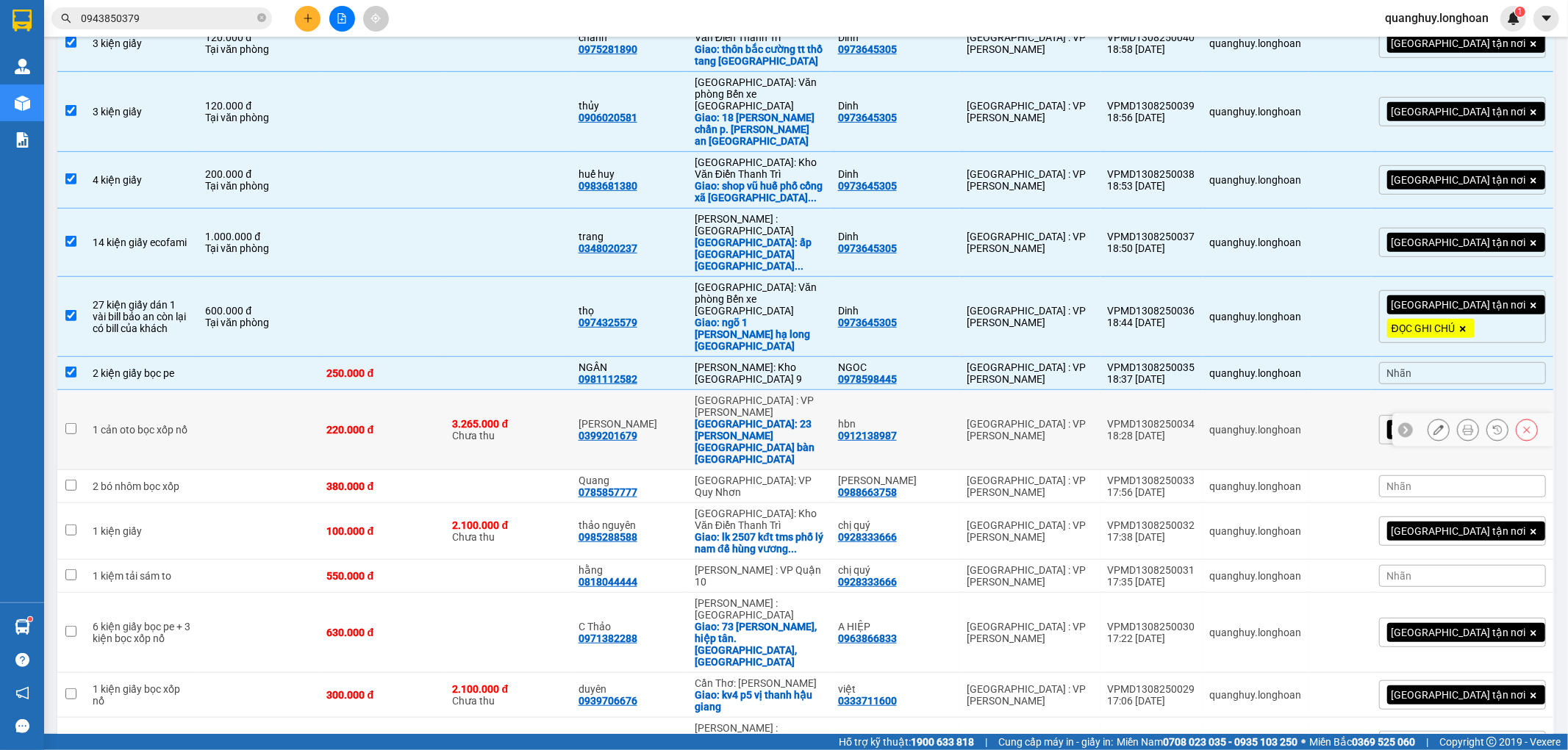
click at [680, 419] on div "gara huy hoàng 0399201679" at bounding box center [629, 430] width 101 height 23
checkbox input "true"
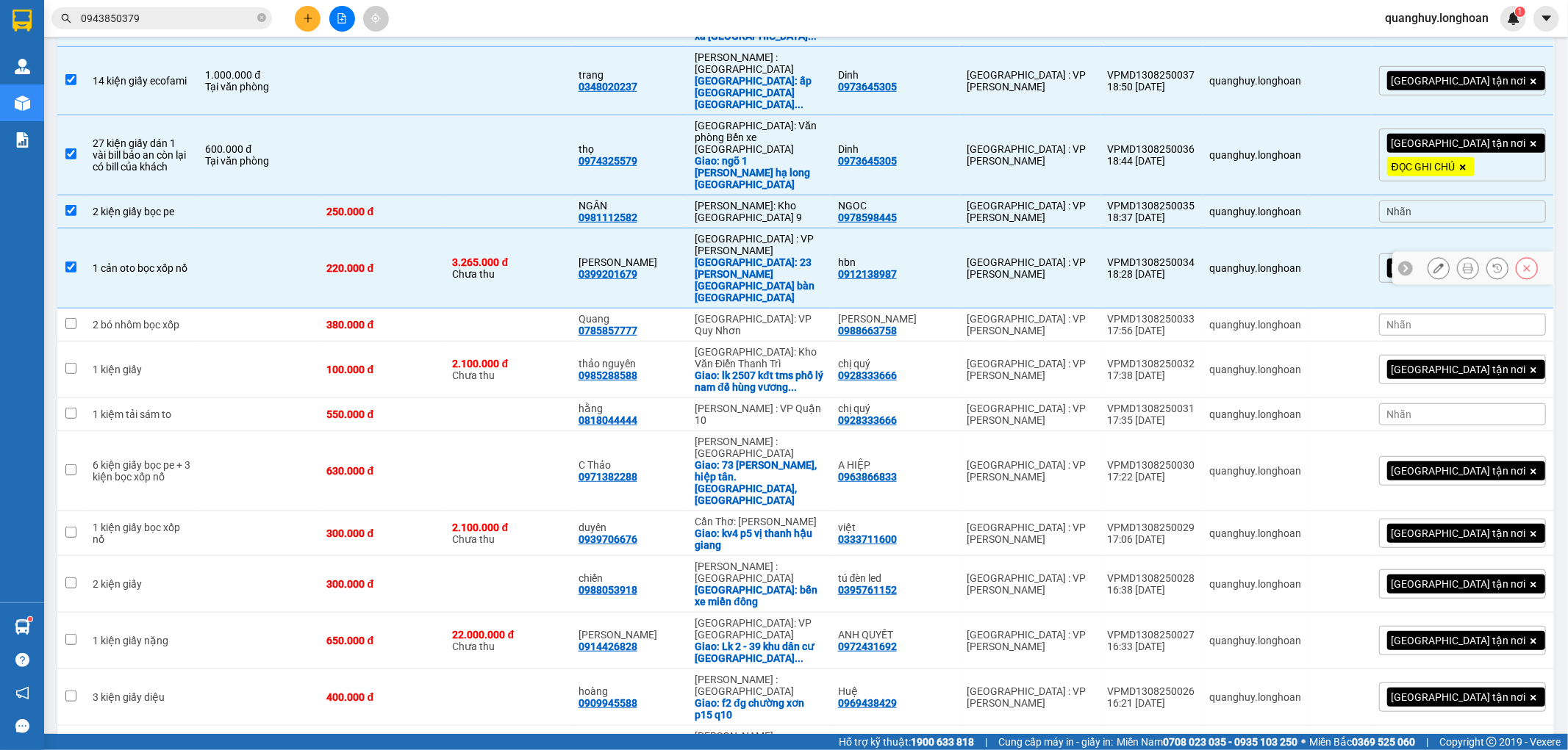
scroll to position [816, 0]
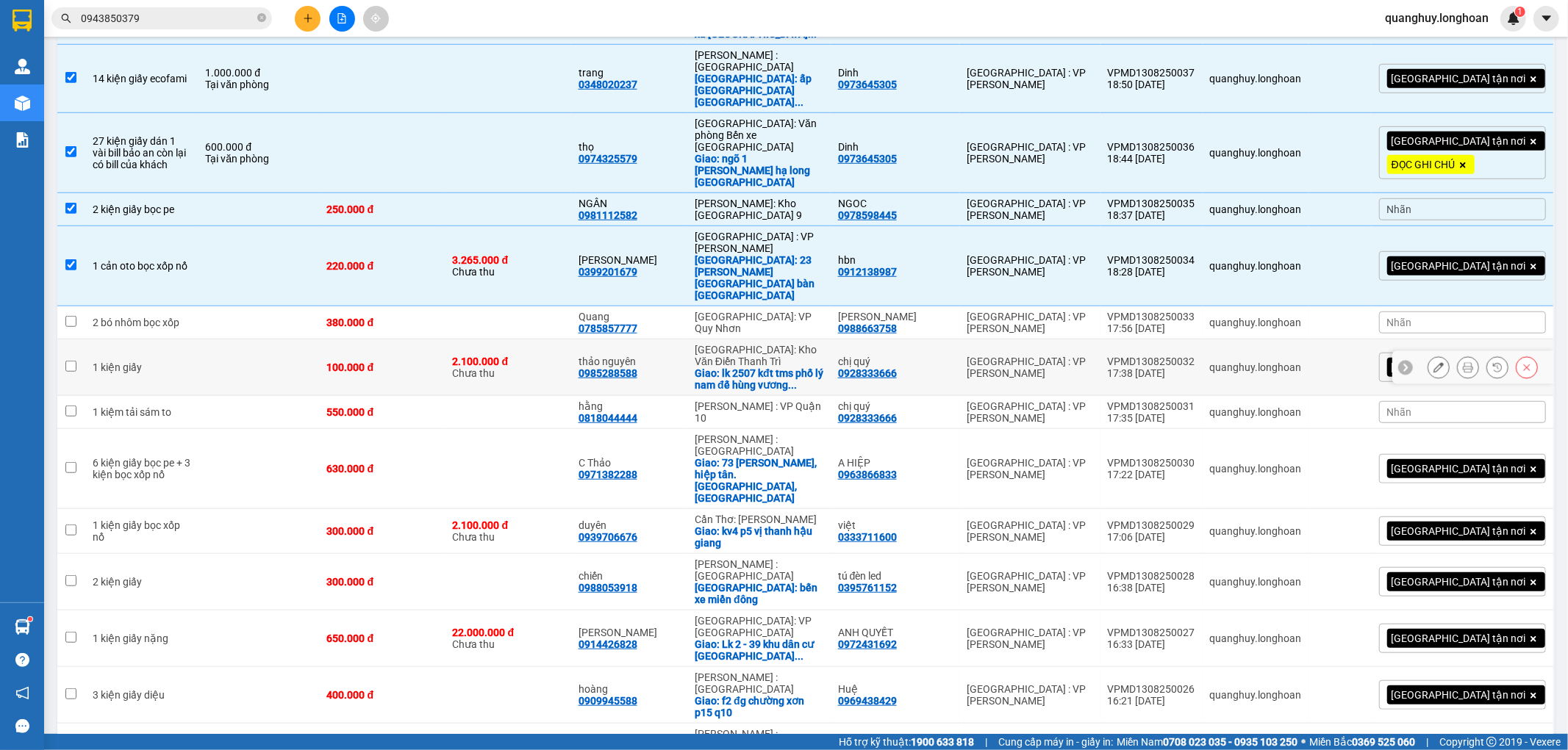
click at [413, 362] on div "100.000 đ" at bounding box center [382, 367] width 111 height 12
checkbox input "true"
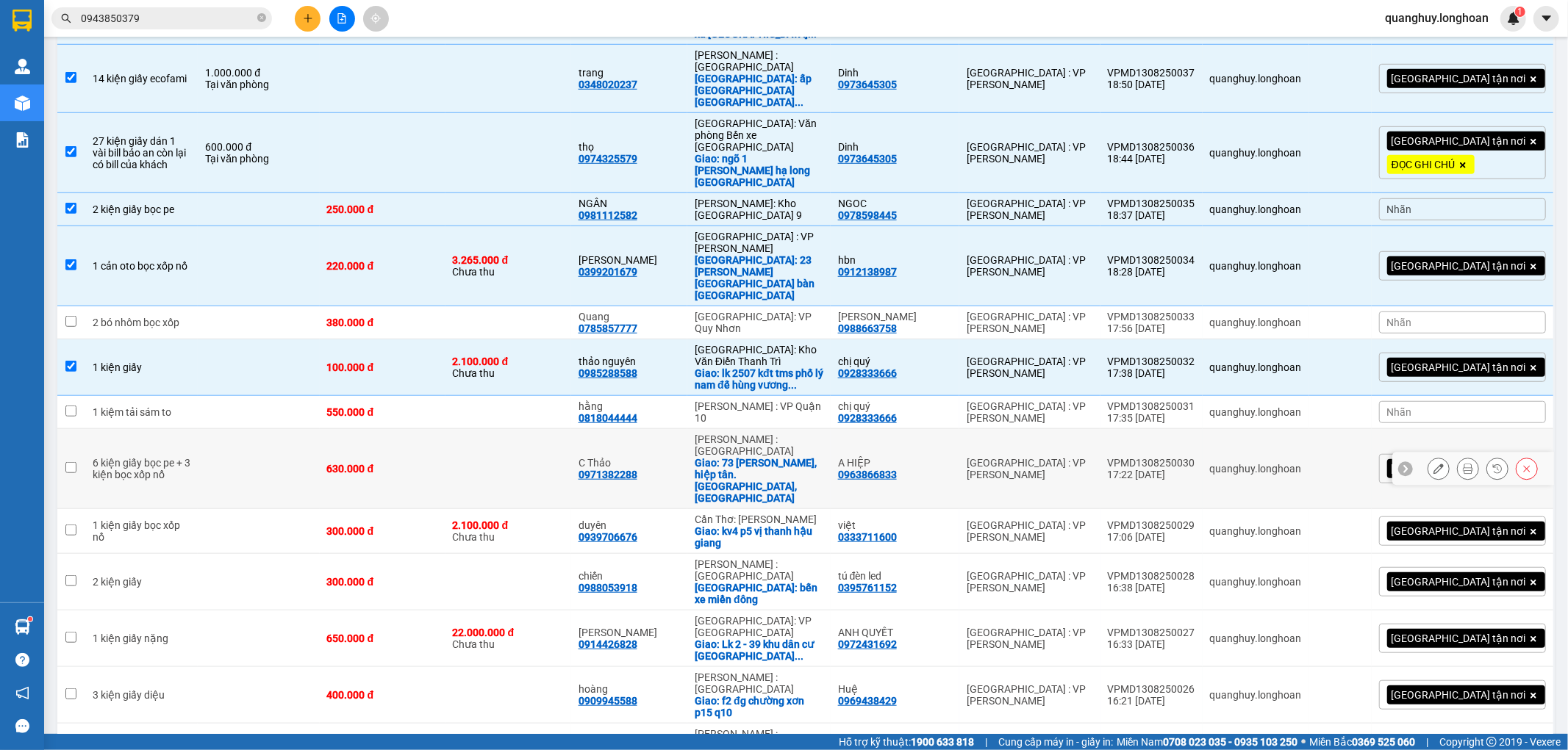
click at [184, 457] on div "6 kiện giấy bọc pe + 3 kiện bọc xốp nổ" at bounding box center [142, 469] width 98 height 23
checkbox input "true"
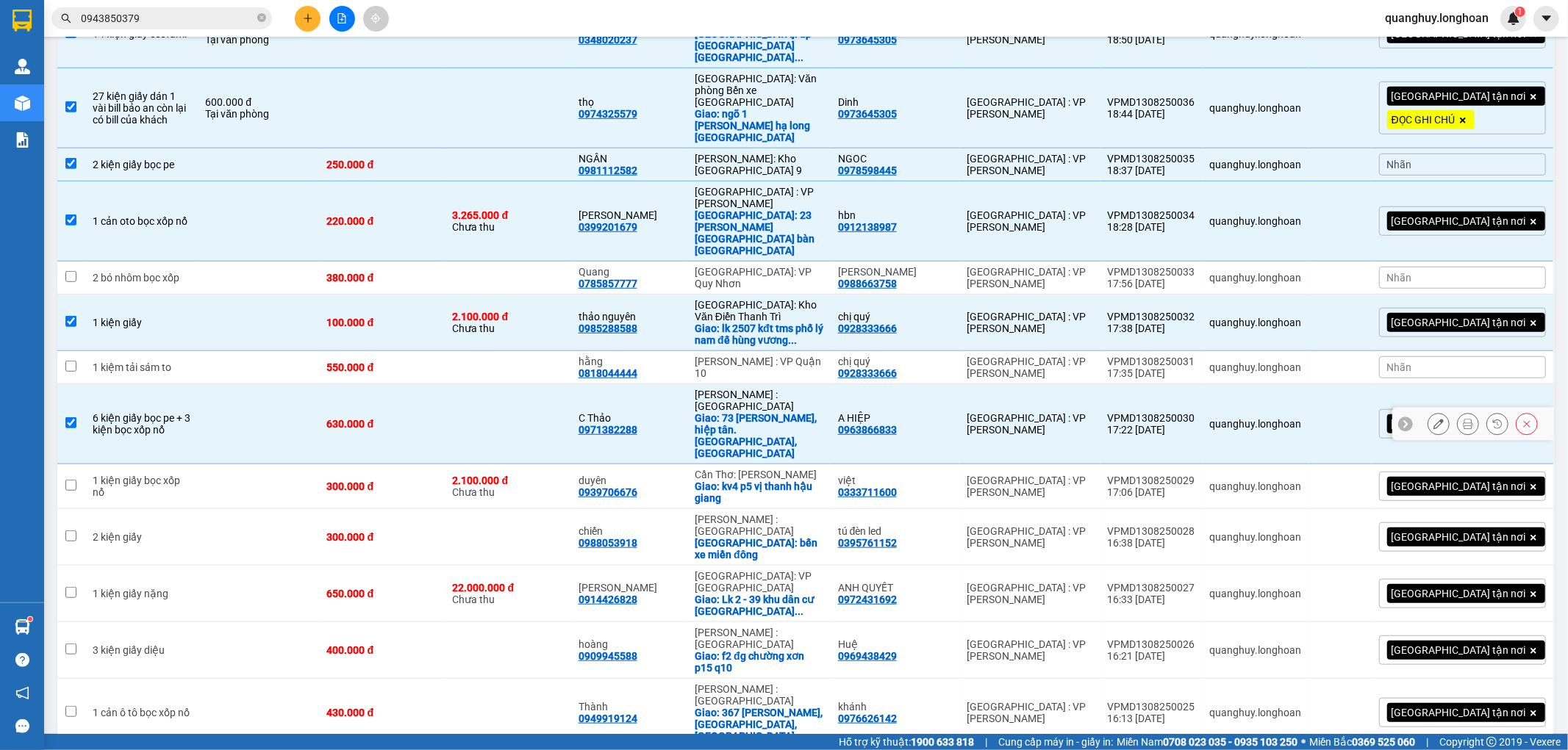
scroll to position [898, 0]
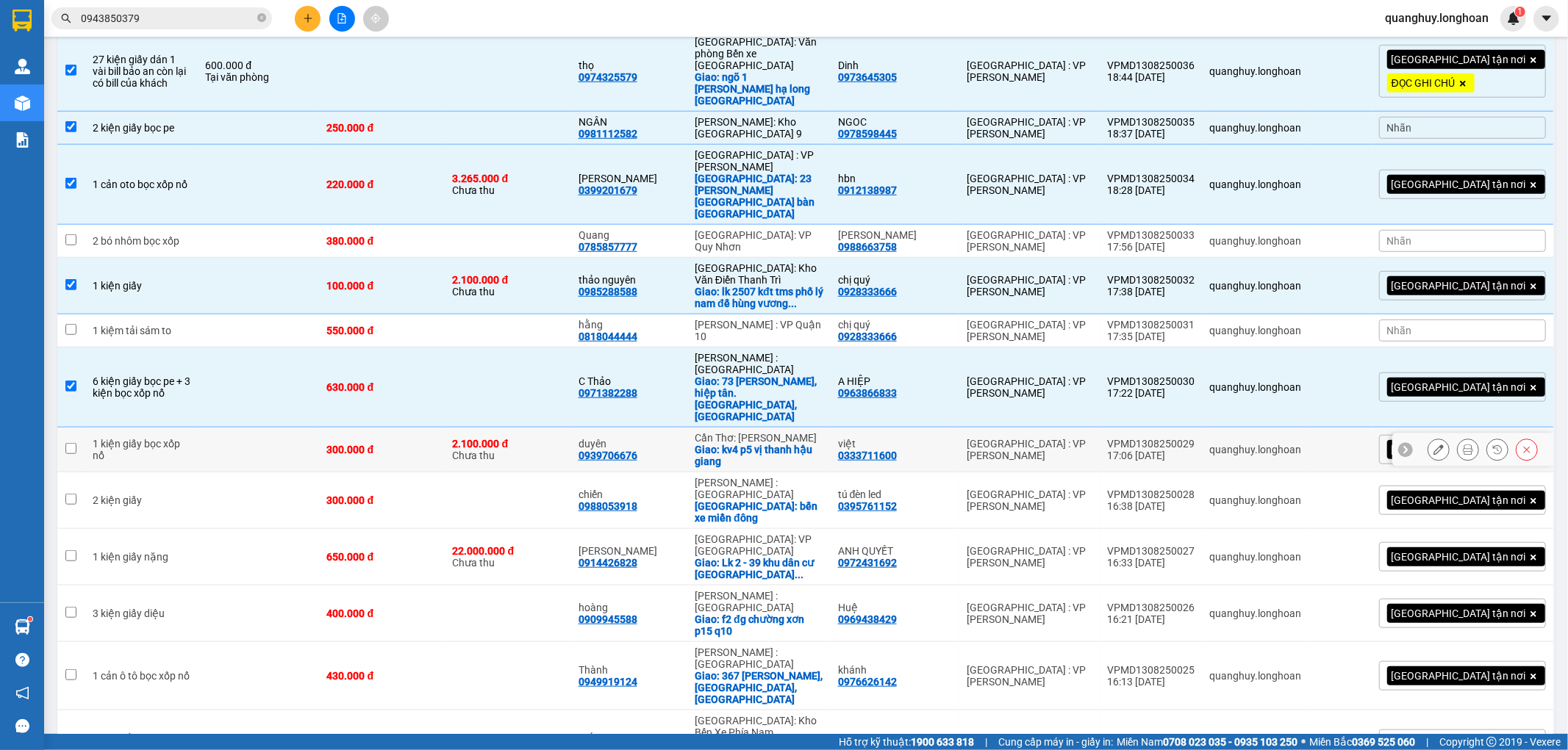
click at [197, 428] on td "1 kiện giấy bọc xốp nổ" at bounding box center [142, 450] width 113 height 45
checkbox input "true"
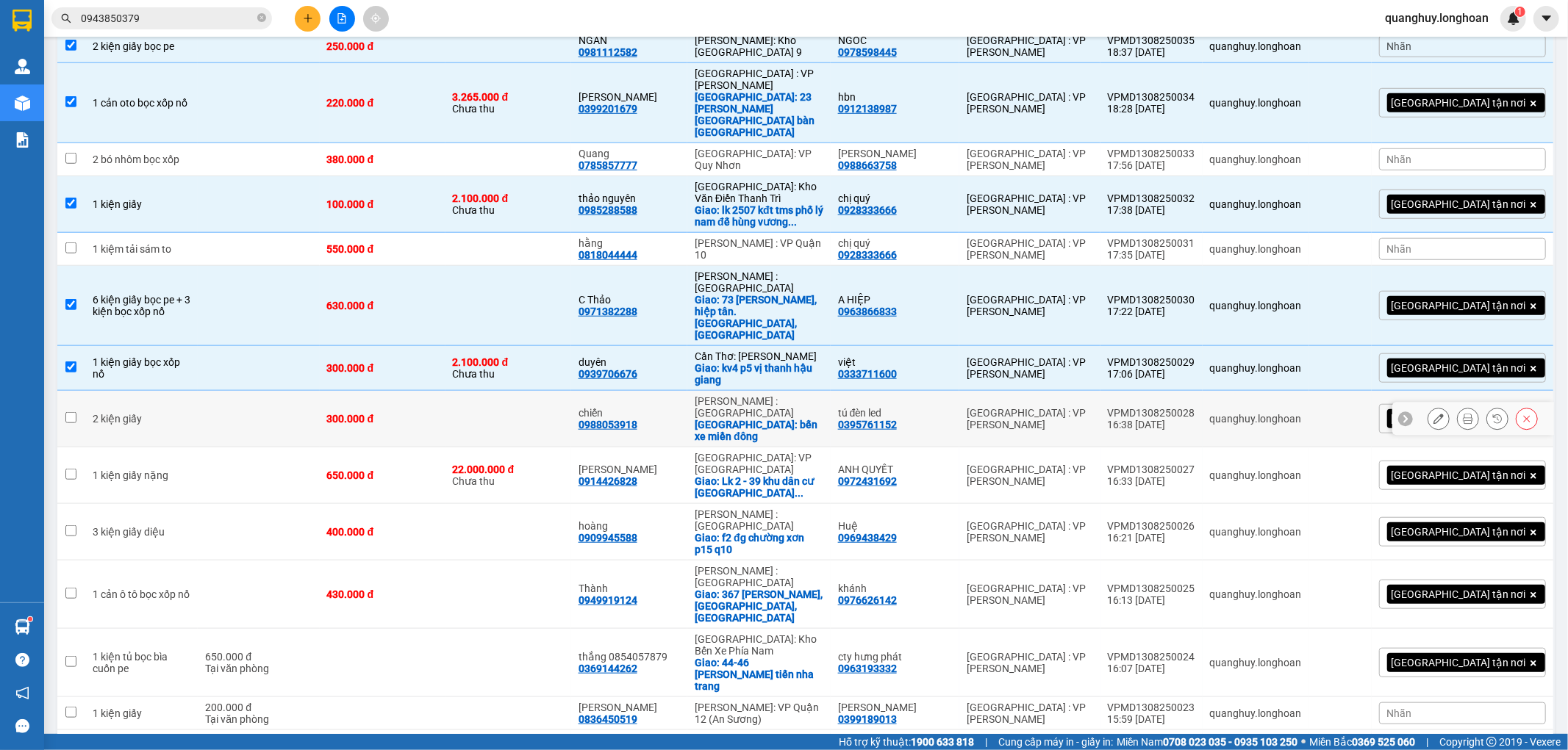
scroll to position [1061, 0]
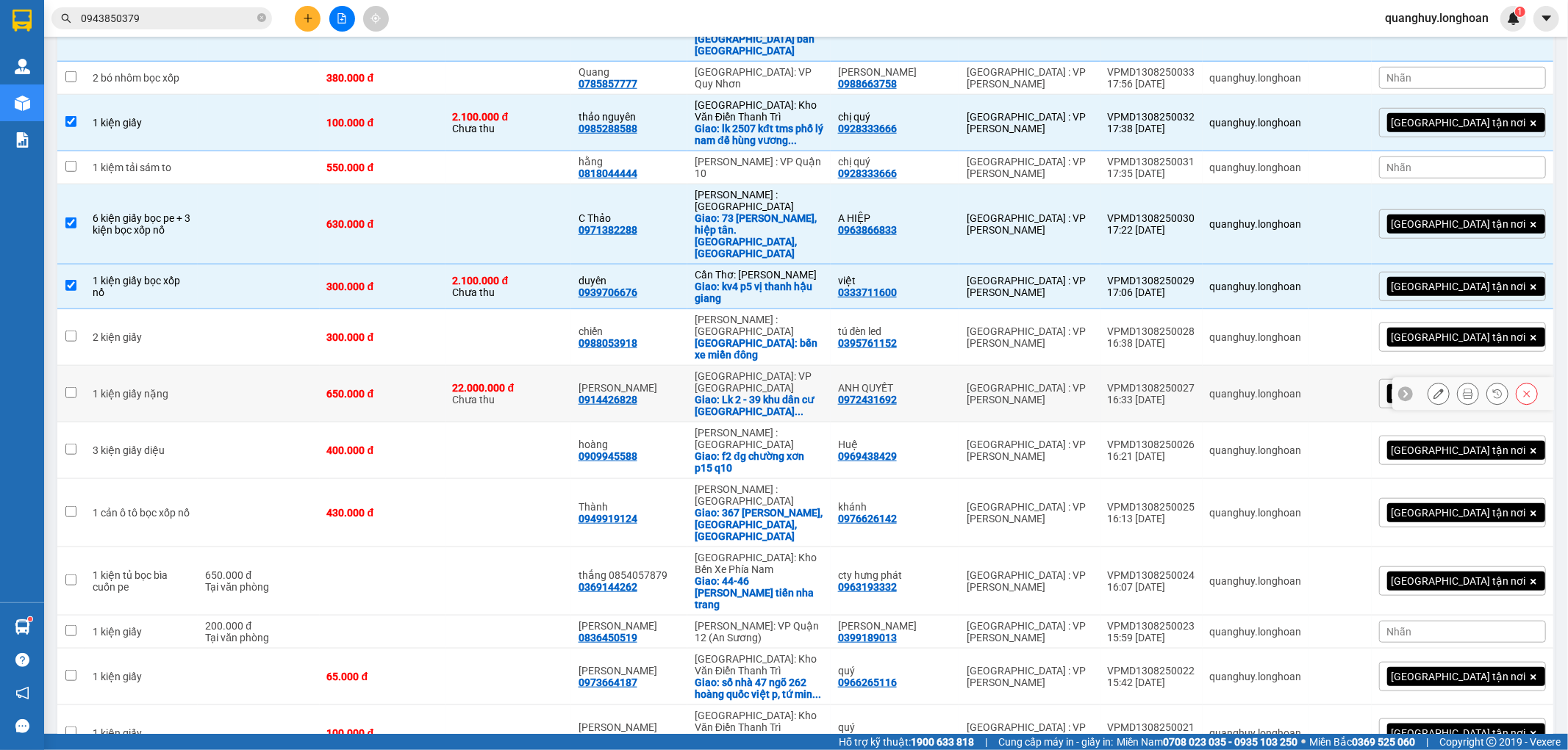
click at [394, 388] on div "650.000 đ" at bounding box center [382, 394] width 111 height 12
checkbox input "true"
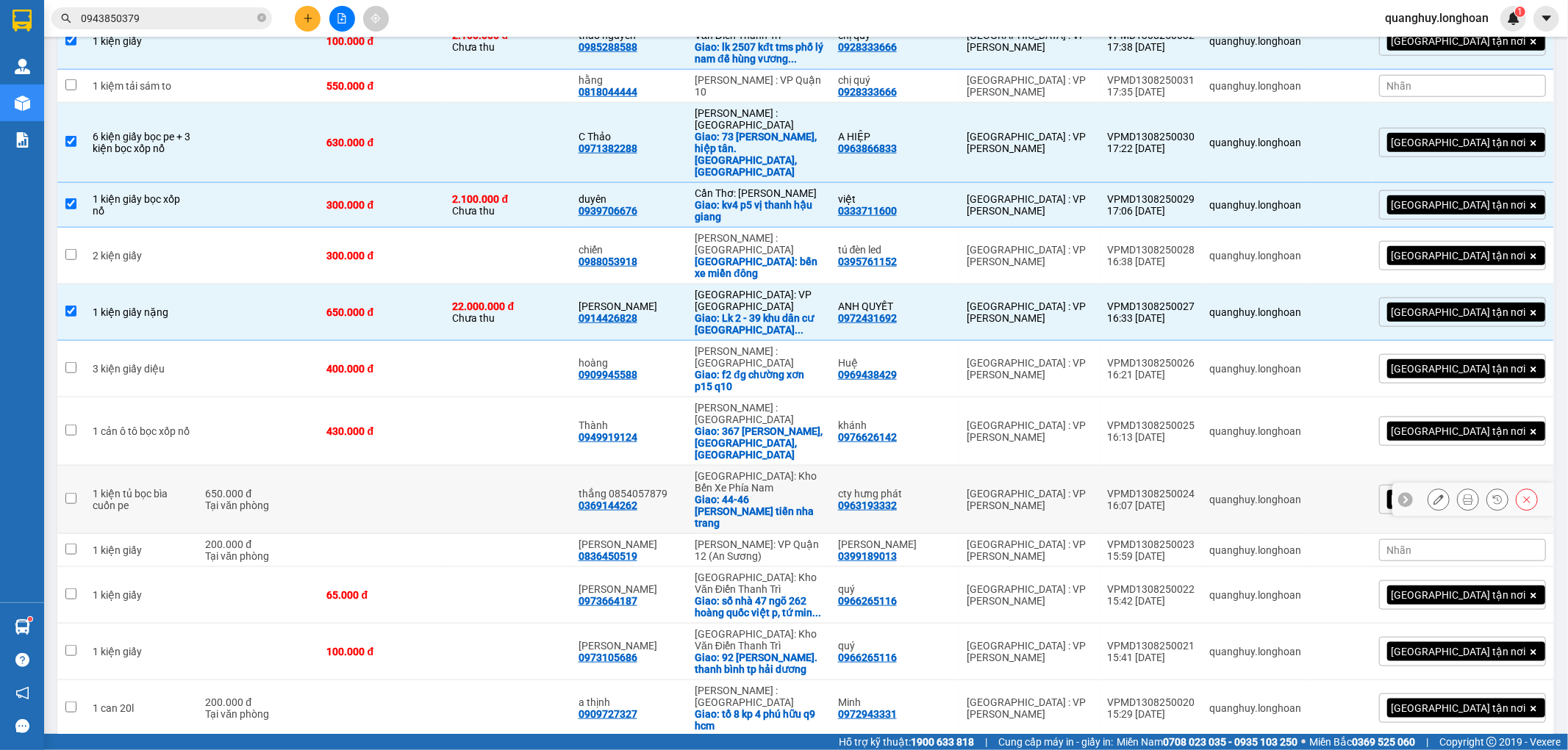
scroll to position [1225, 0]
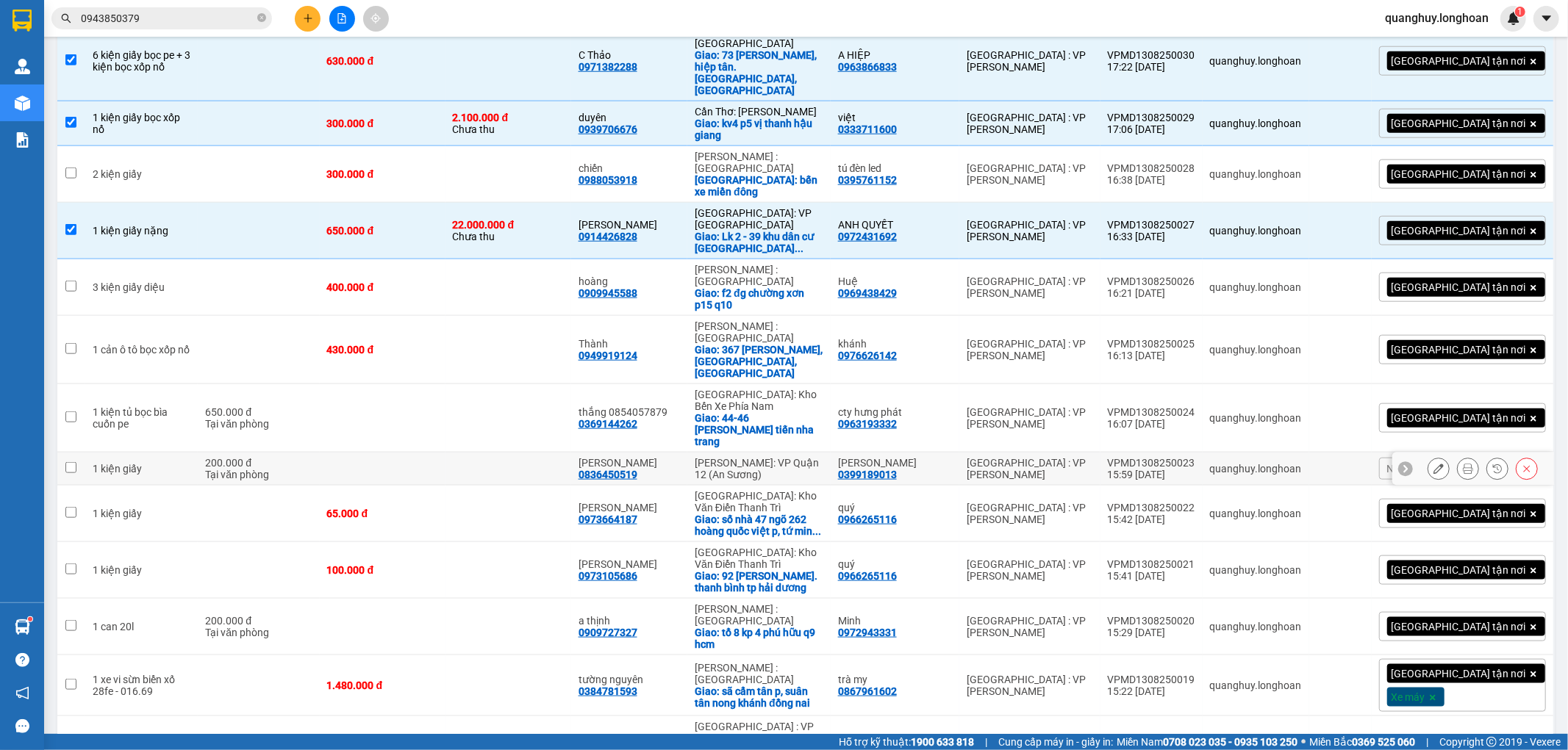
click at [307, 469] on div "Tại văn phòng" at bounding box center [258, 475] width 107 height 12
checkbox input "true"
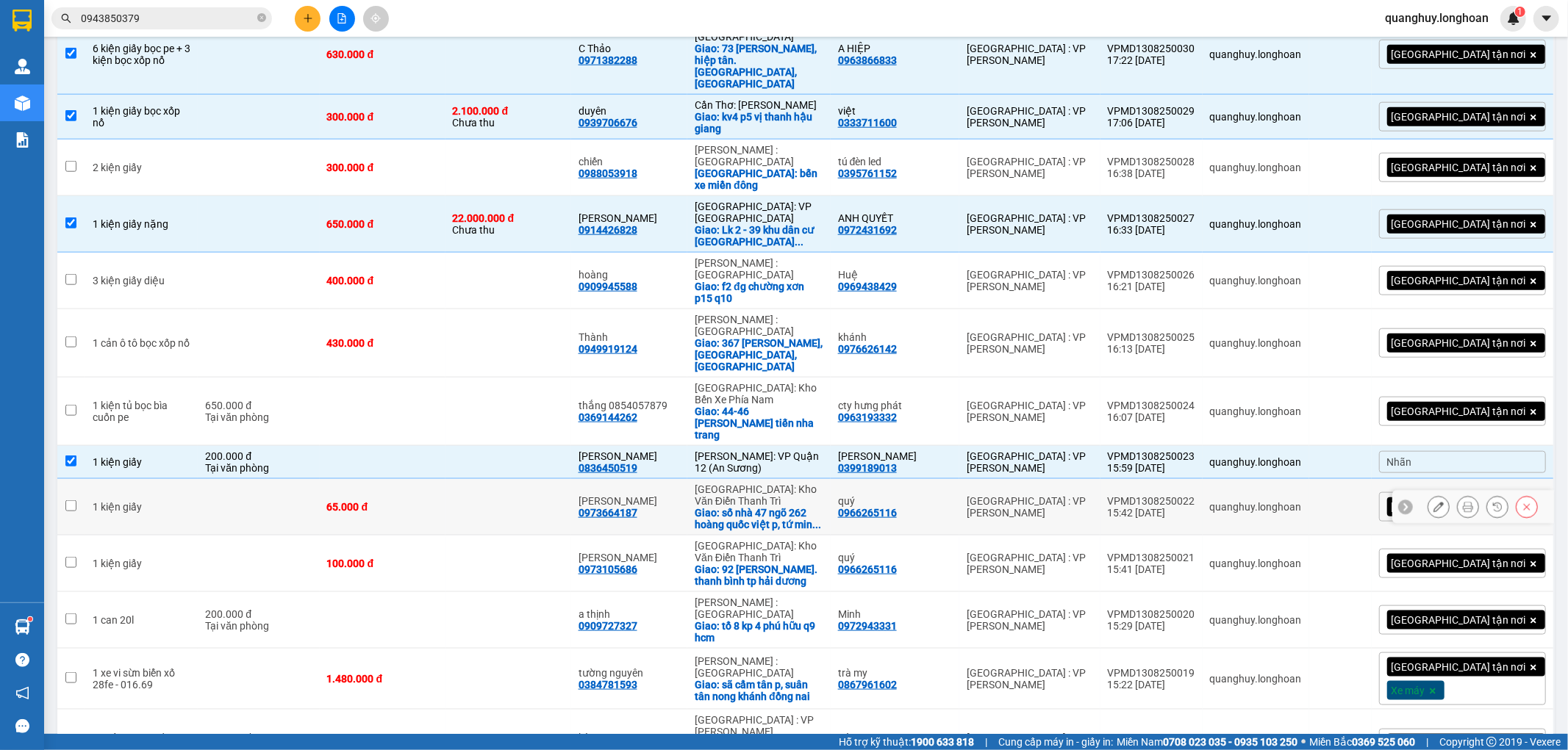
scroll to position [1232, 0]
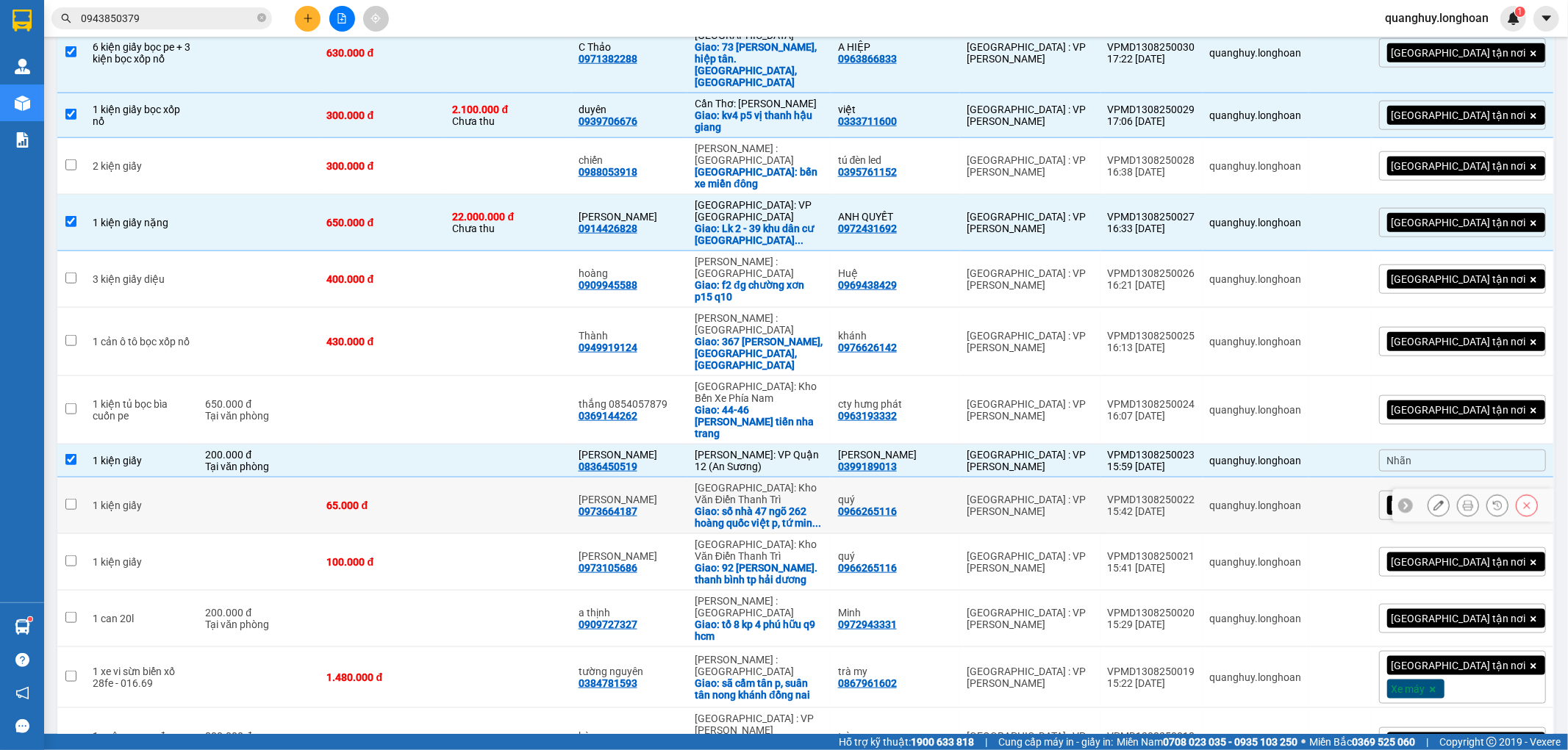
click at [353, 478] on td "65.000 đ" at bounding box center [383, 506] width 126 height 57
checkbox input "true"
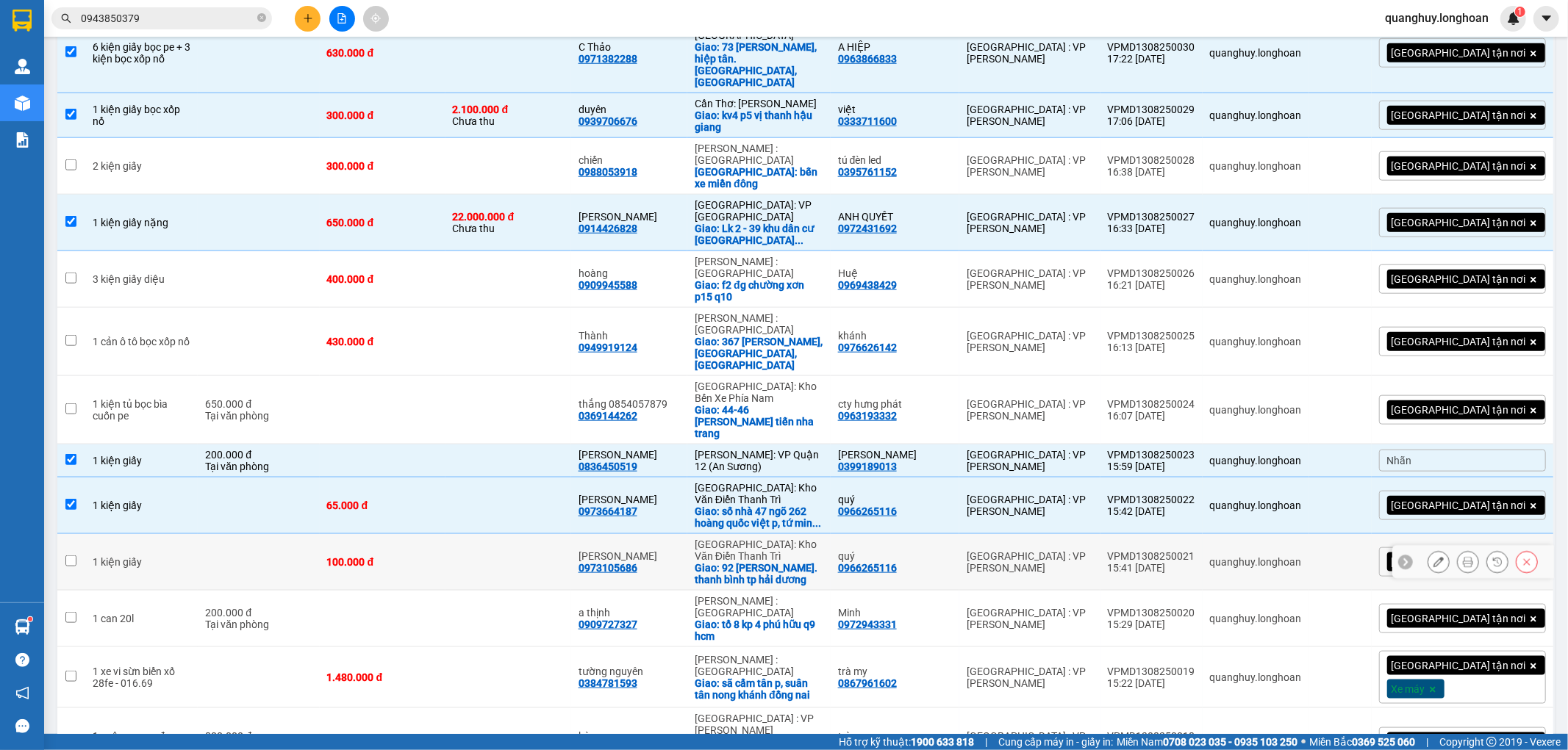
click at [395, 534] on td "100.000 đ" at bounding box center [383, 562] width 126 height 57
checkbox input "true"
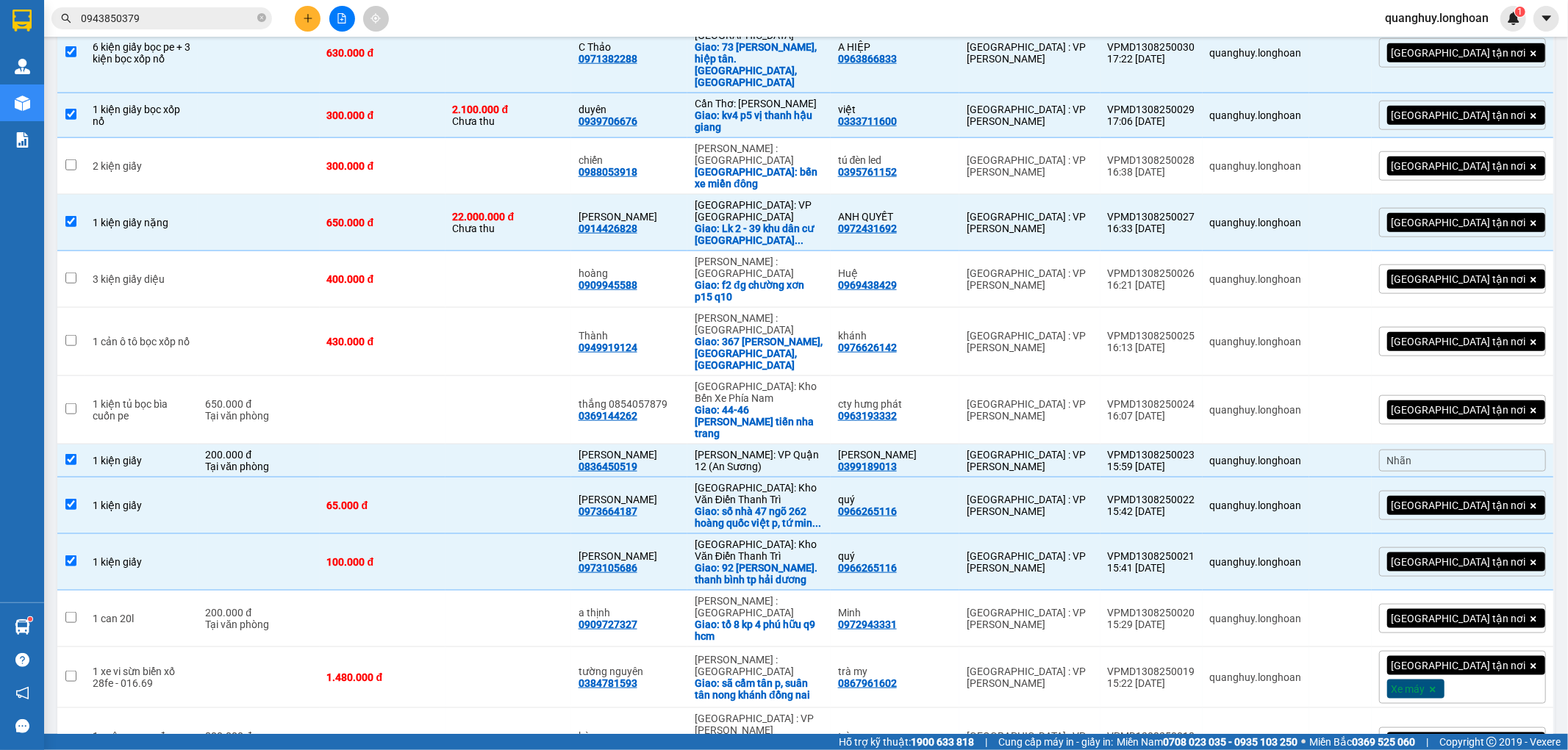
checkbox input "true"
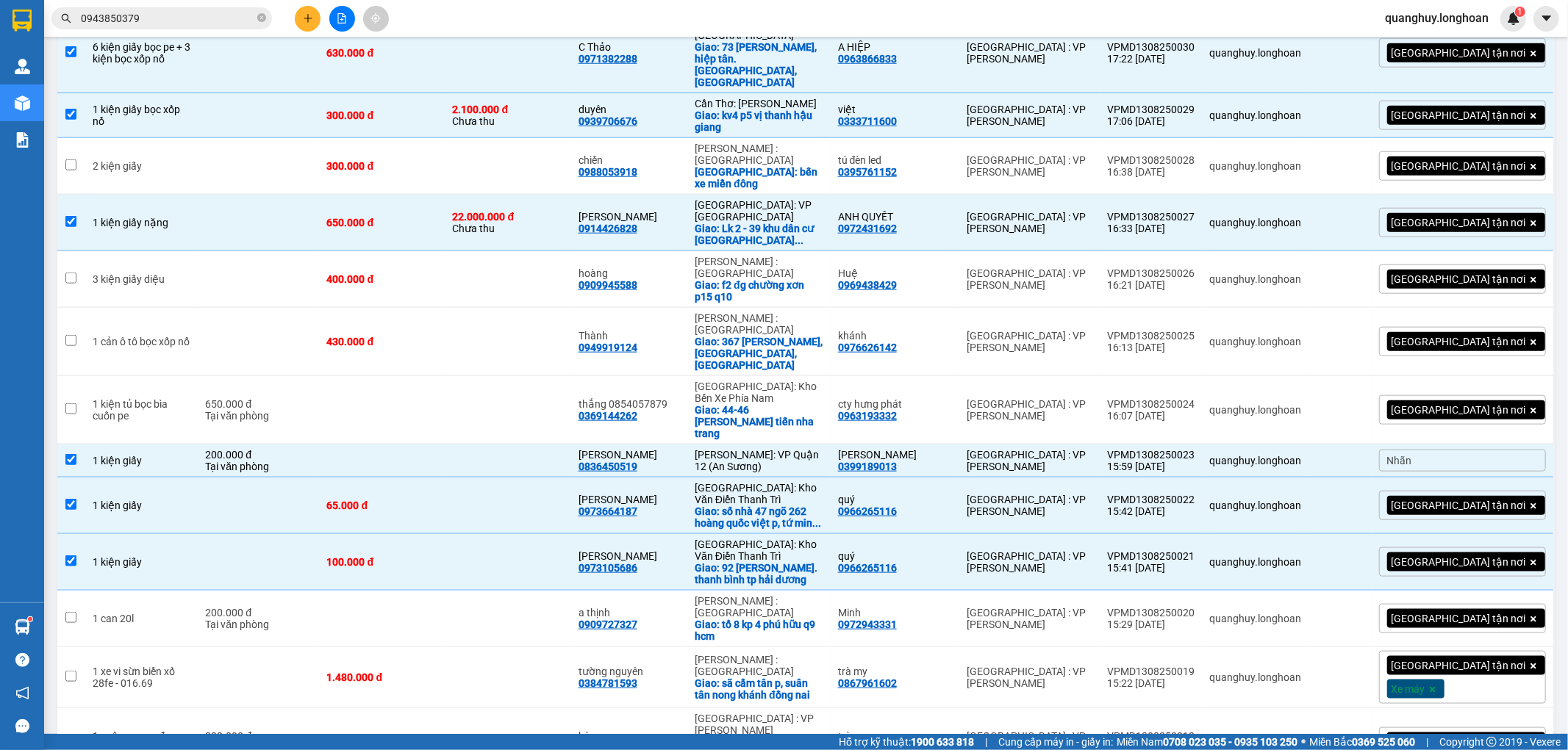
checkbox input "true"
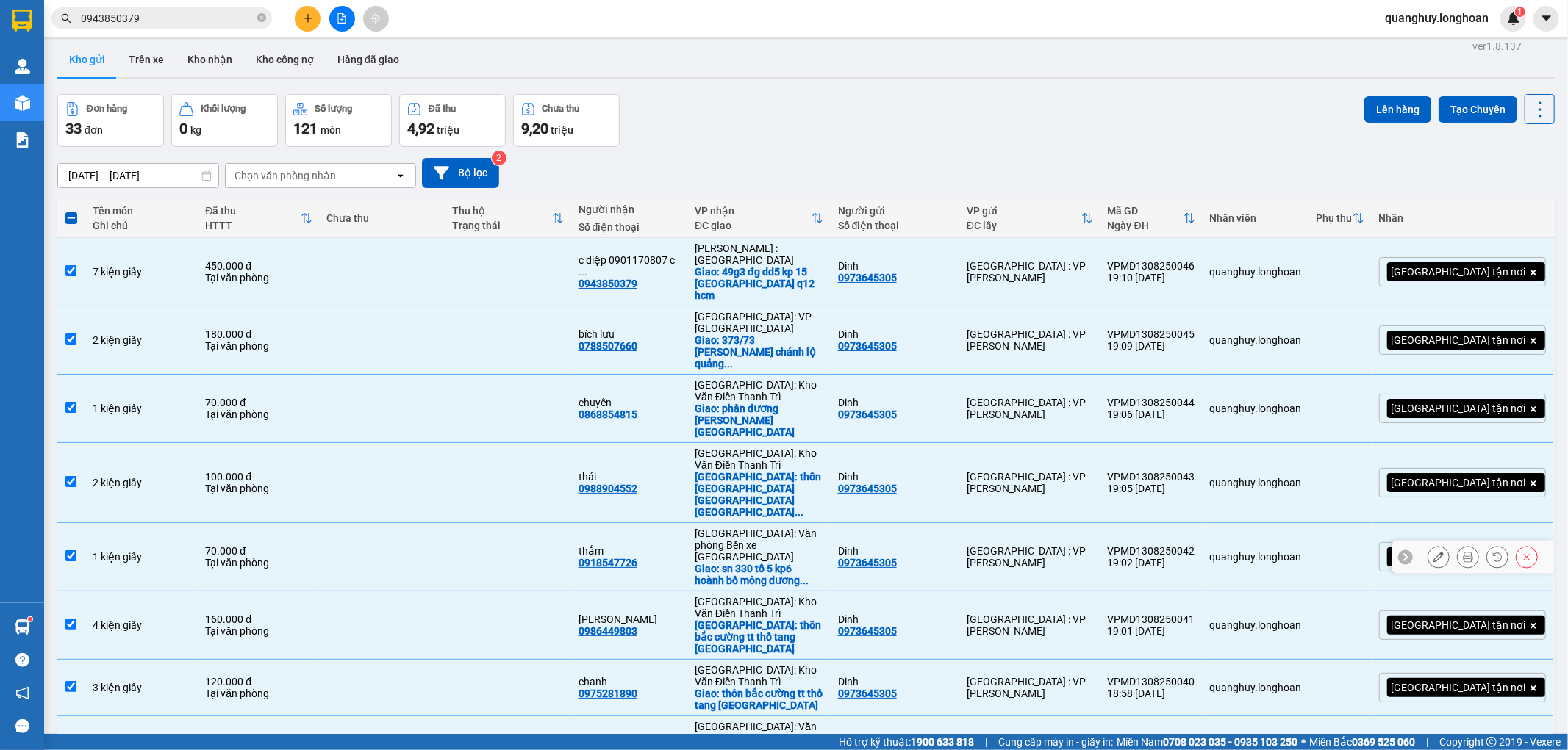
scroll to position [0, 0]
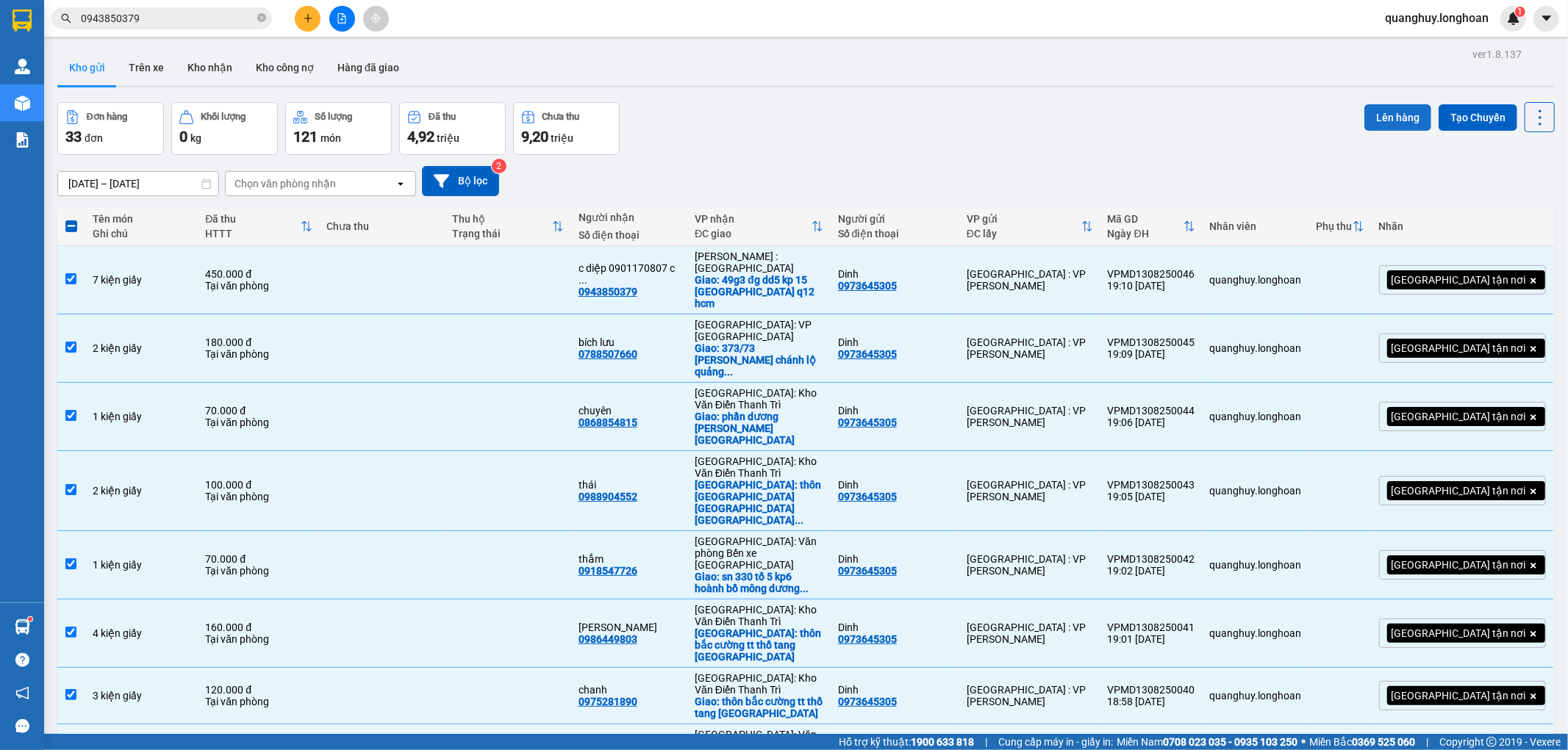
click at [1377, 121] on button "Lên hàng" at bounding box center [1398, 117] width 67 height 26
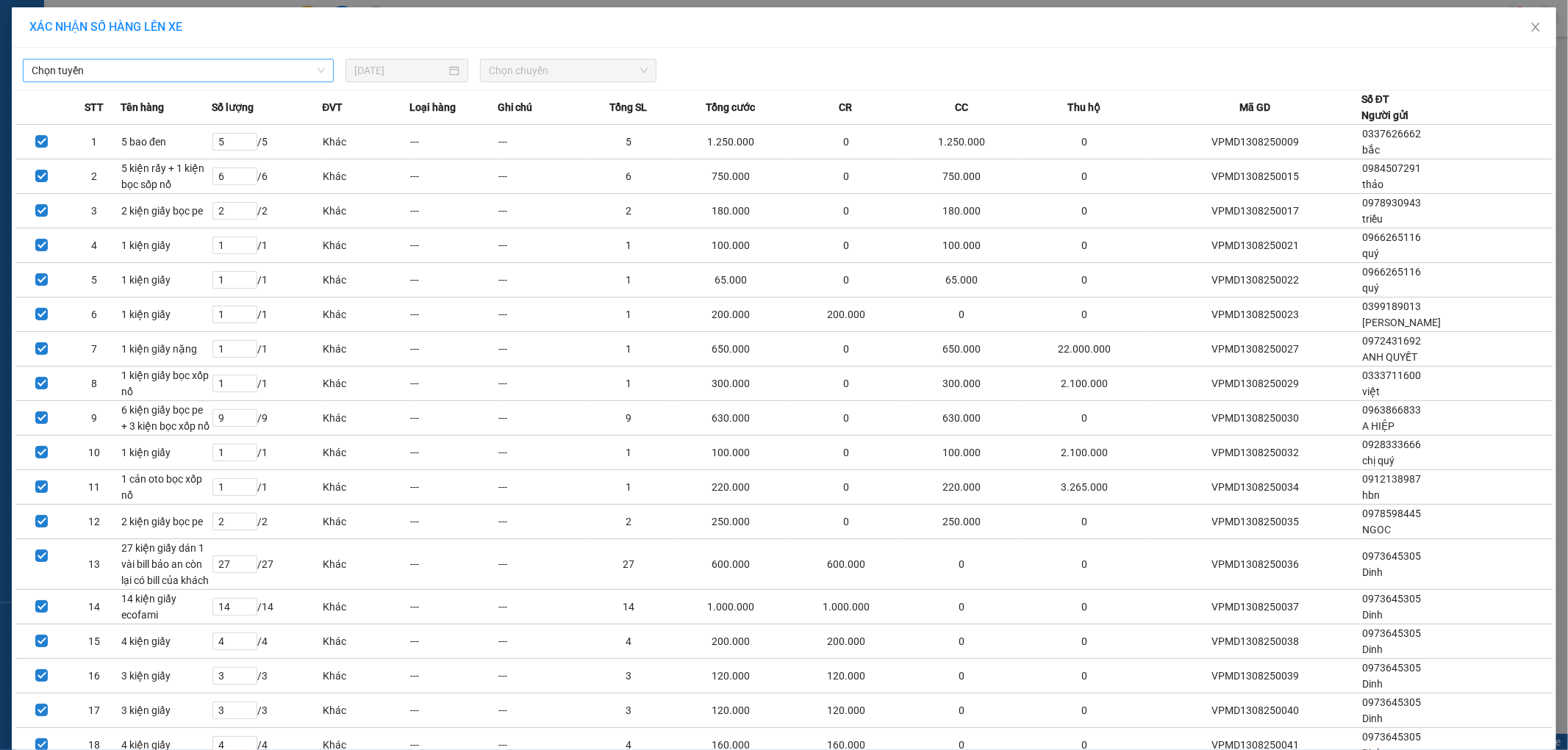
click at [274, 73] on span "Chọn tuyến" at bounding box center [178, 71] width 293 height 22
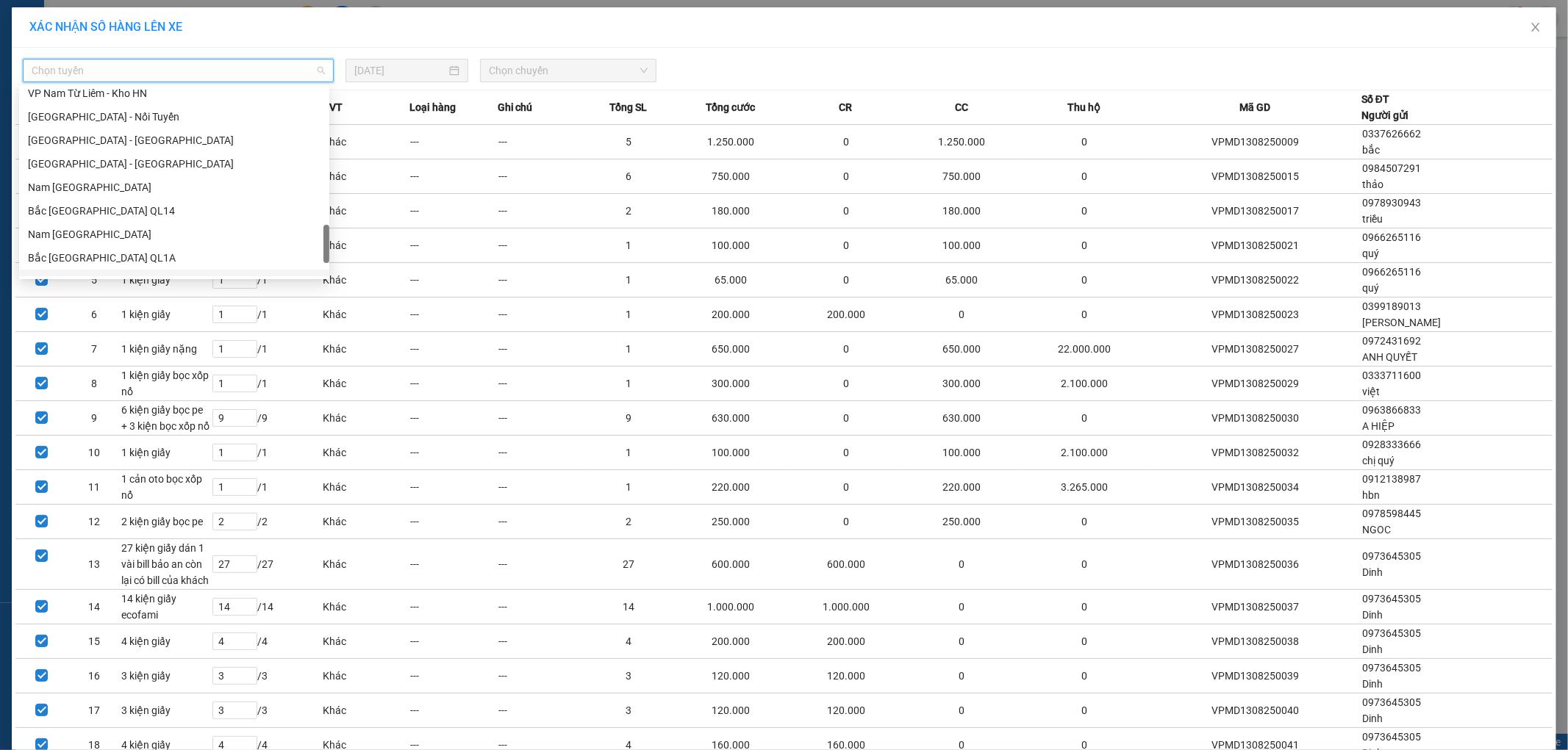
scroll to position [795, 0]
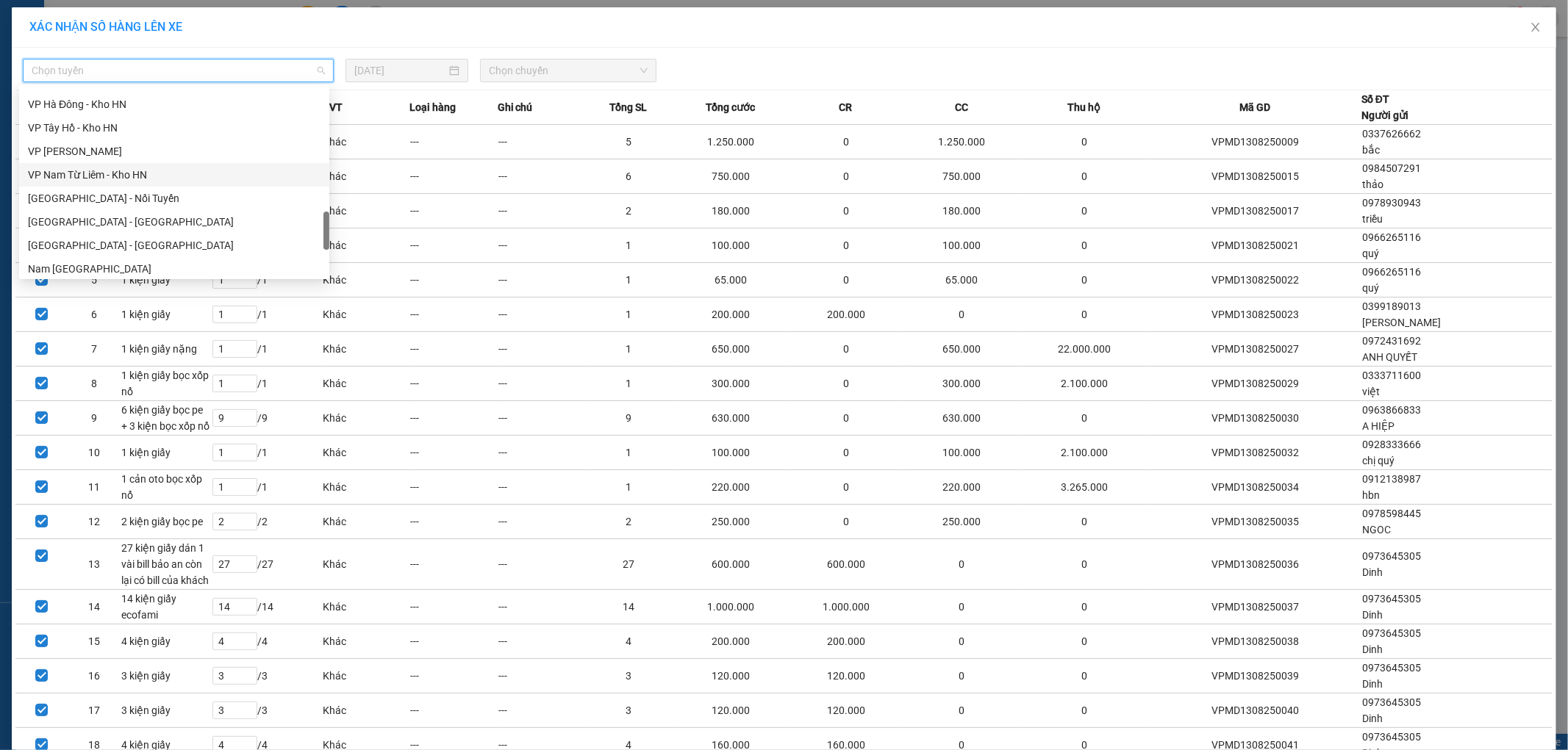
click at [122, 175] on div "VP Nam Từ Liêm - Kho HN" at bounding box center [174, 174] width 293 height 16
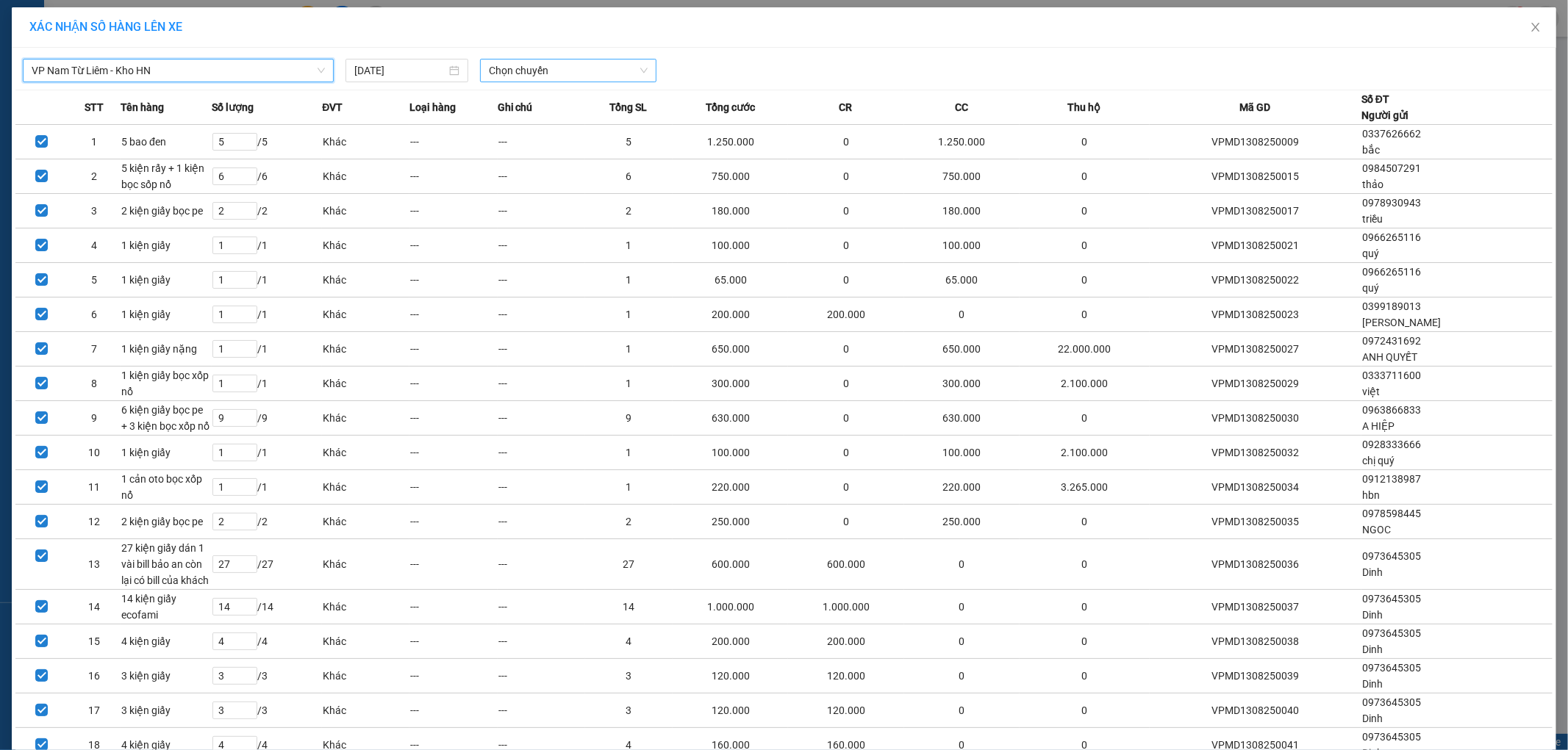
click at [524, 67] on span "Chọn chuyến" at bounding box center [568, 71] width 159 height 22
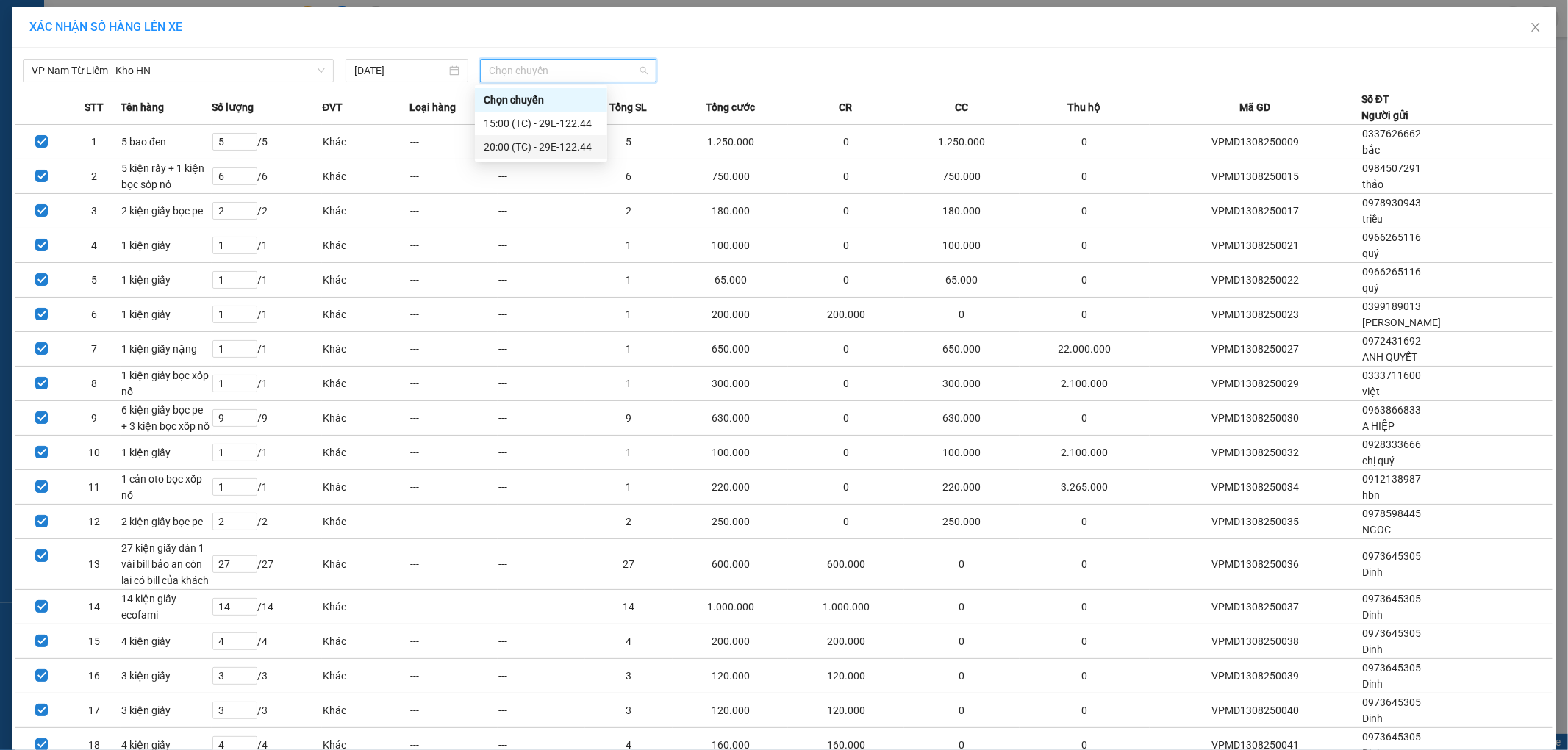
click at [529, 145] on div "20:00 (TC) - 29E-122.44" at bounding box center [541, 147] width 114 height 16
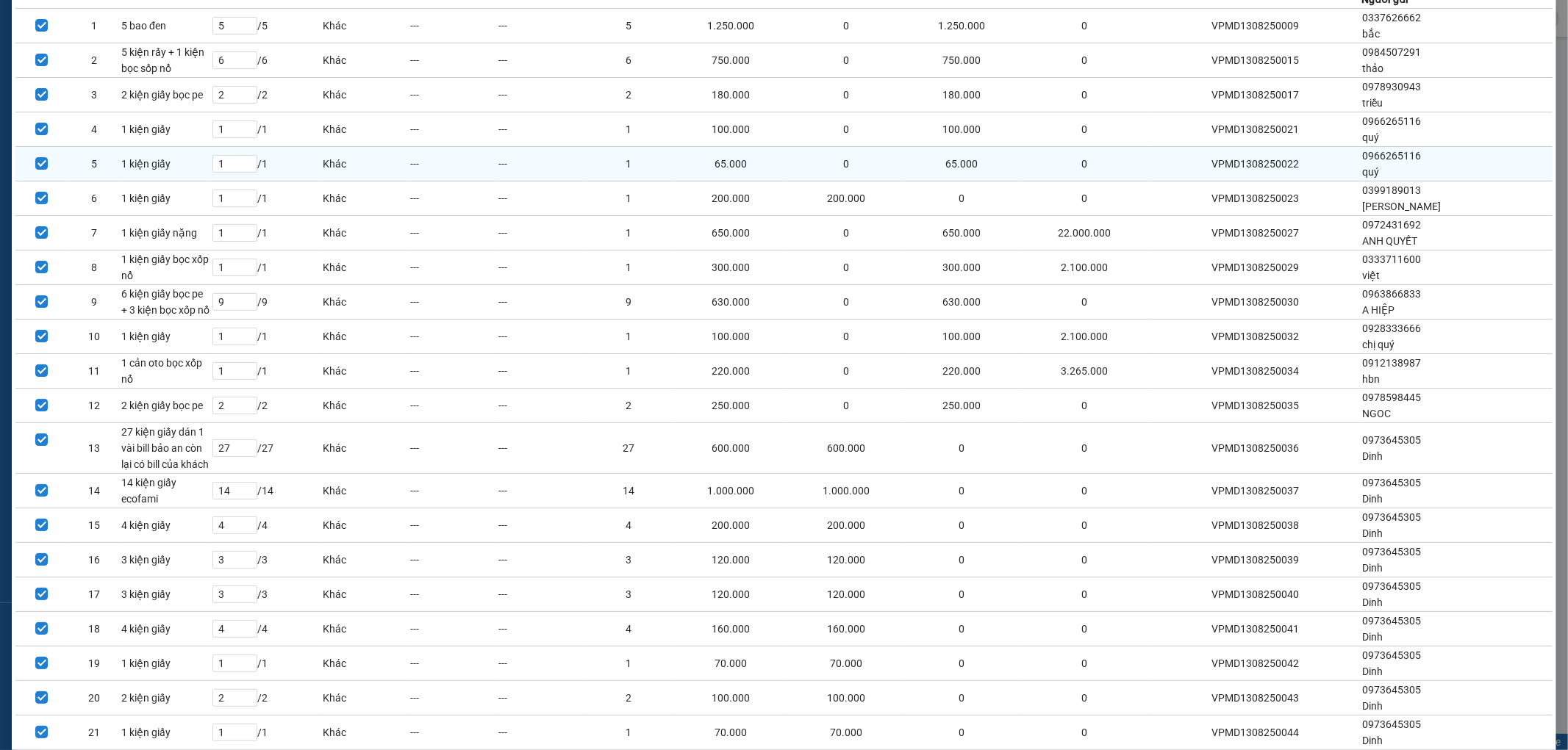
scroll to position [295, 0]
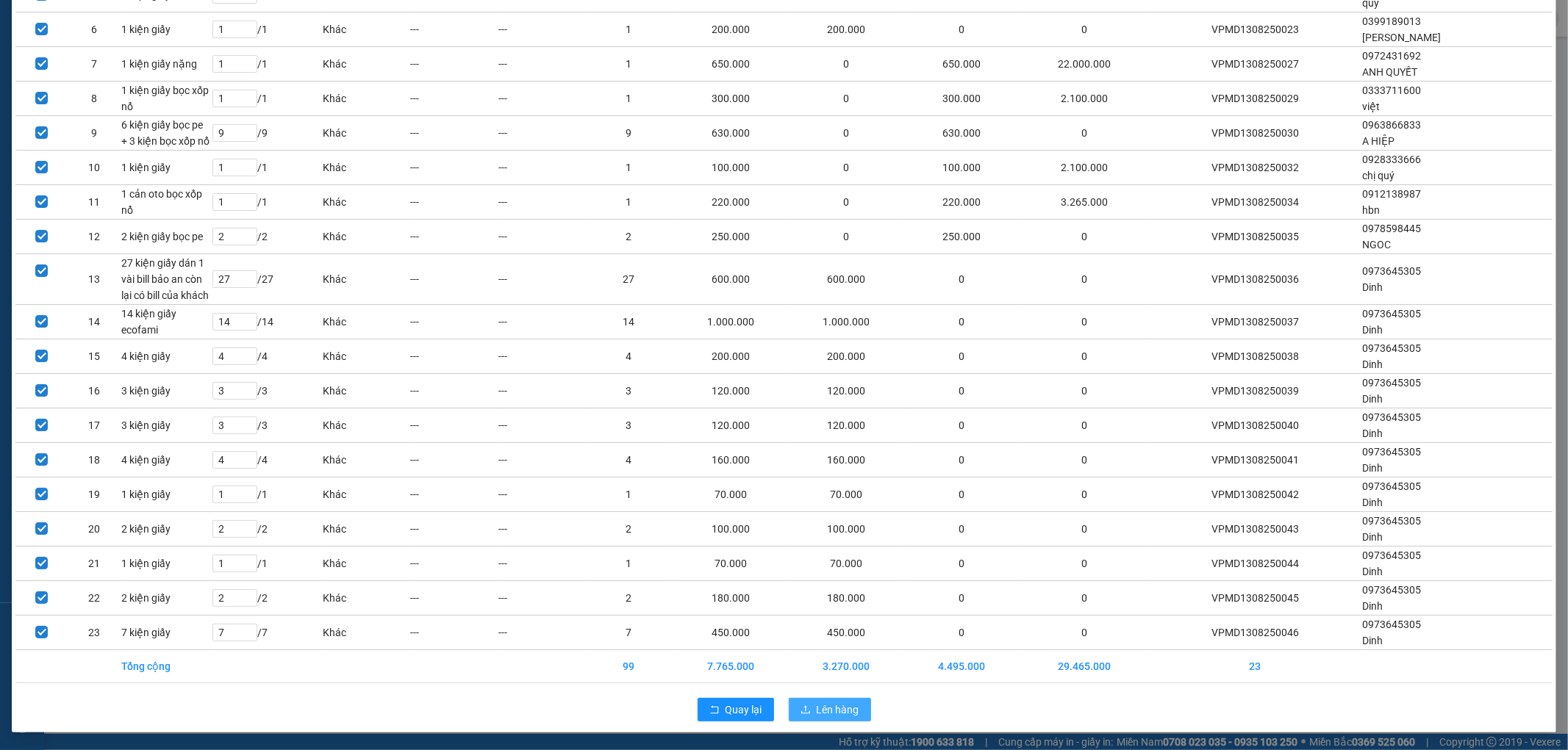
click at [798, 703] on button "Lên hàng" at bounding box center [830, 710] width 82 height 23
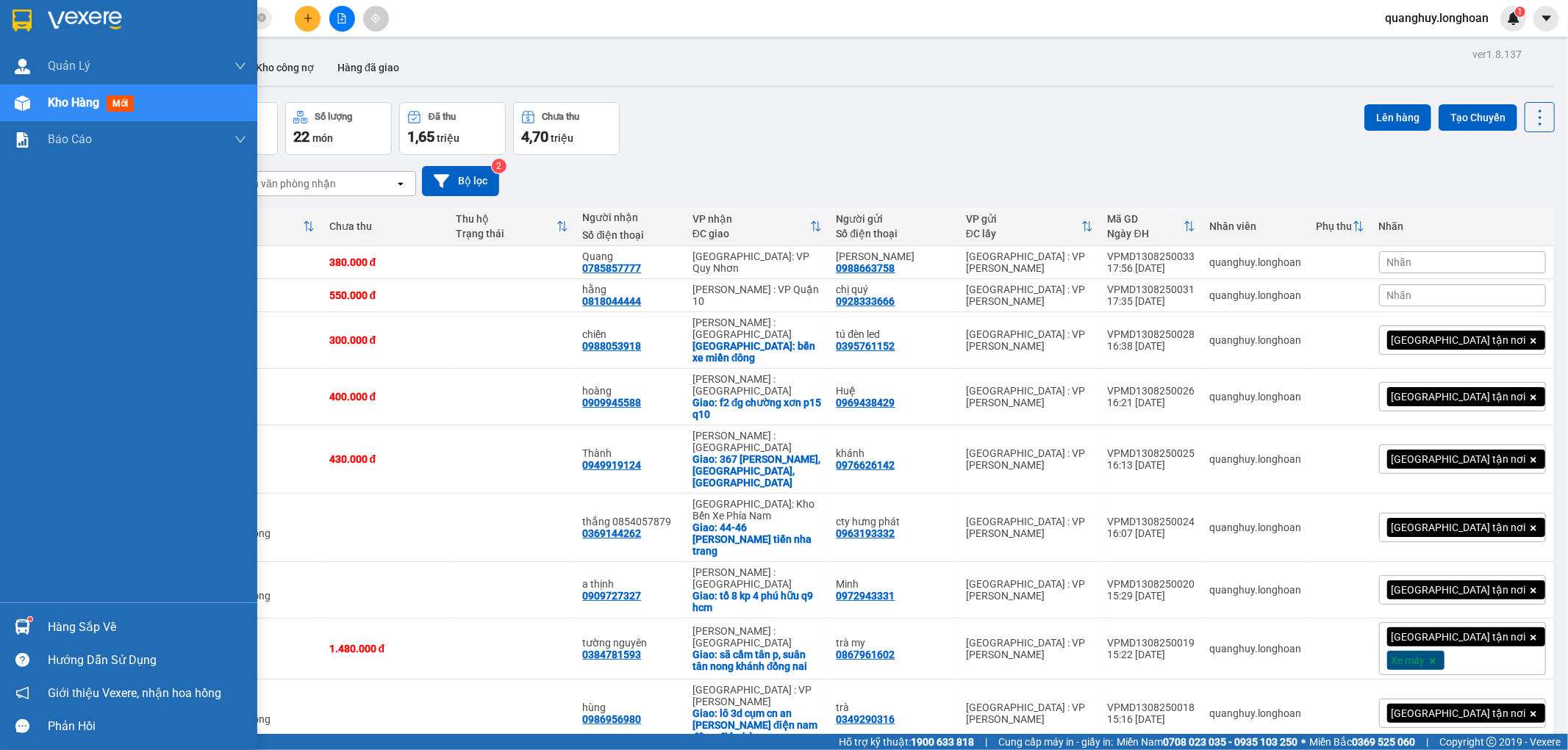
click at [25, 25] on img at bounding box center [22, 20] width 19 height 22
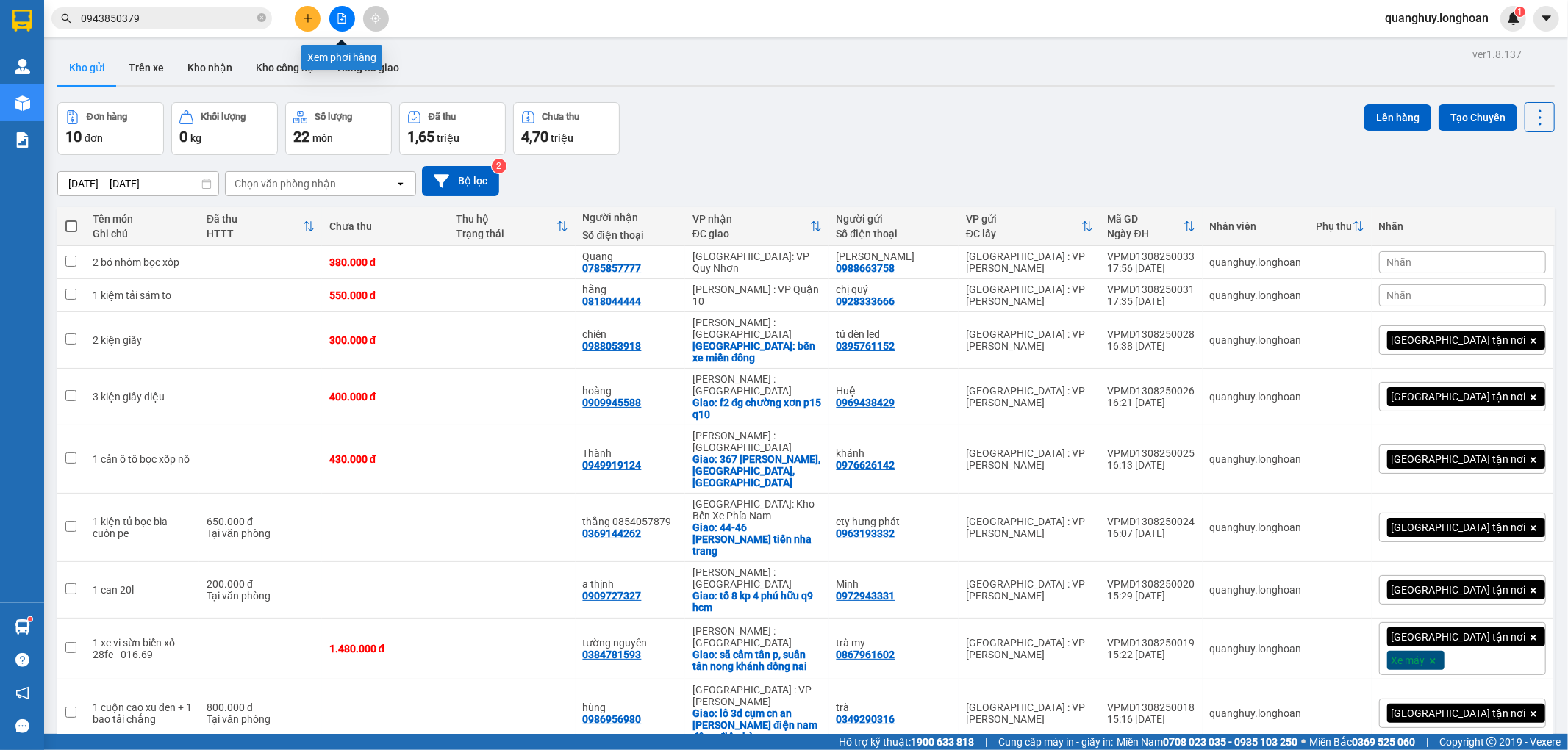
click at [337, 19] on icon "file-add" at bounding box center [342, 18] width 10 height 10
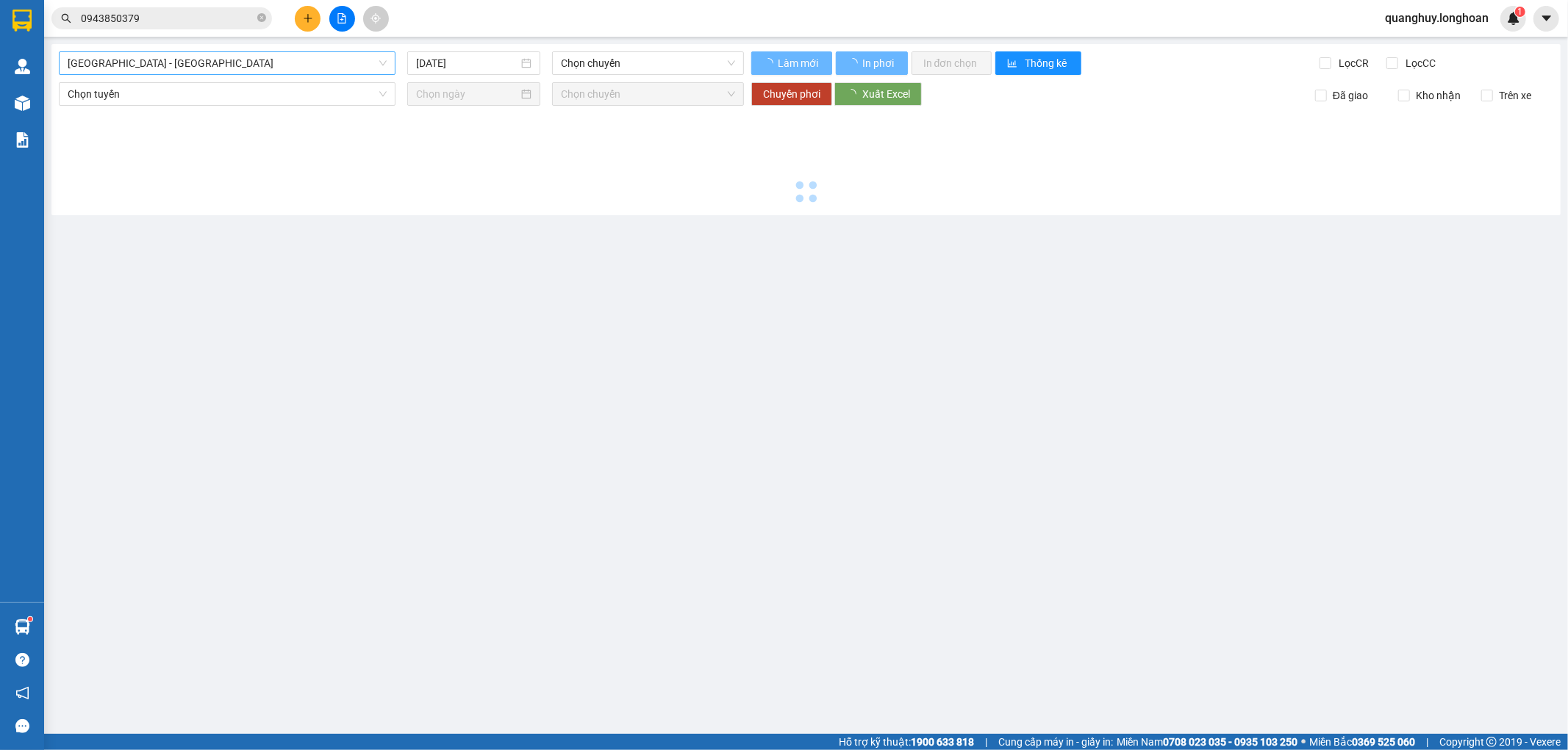
click at [314, 66] on span "Hải Phòng - Hà Nội" at bounding box center [227, 63] width 319 height 22
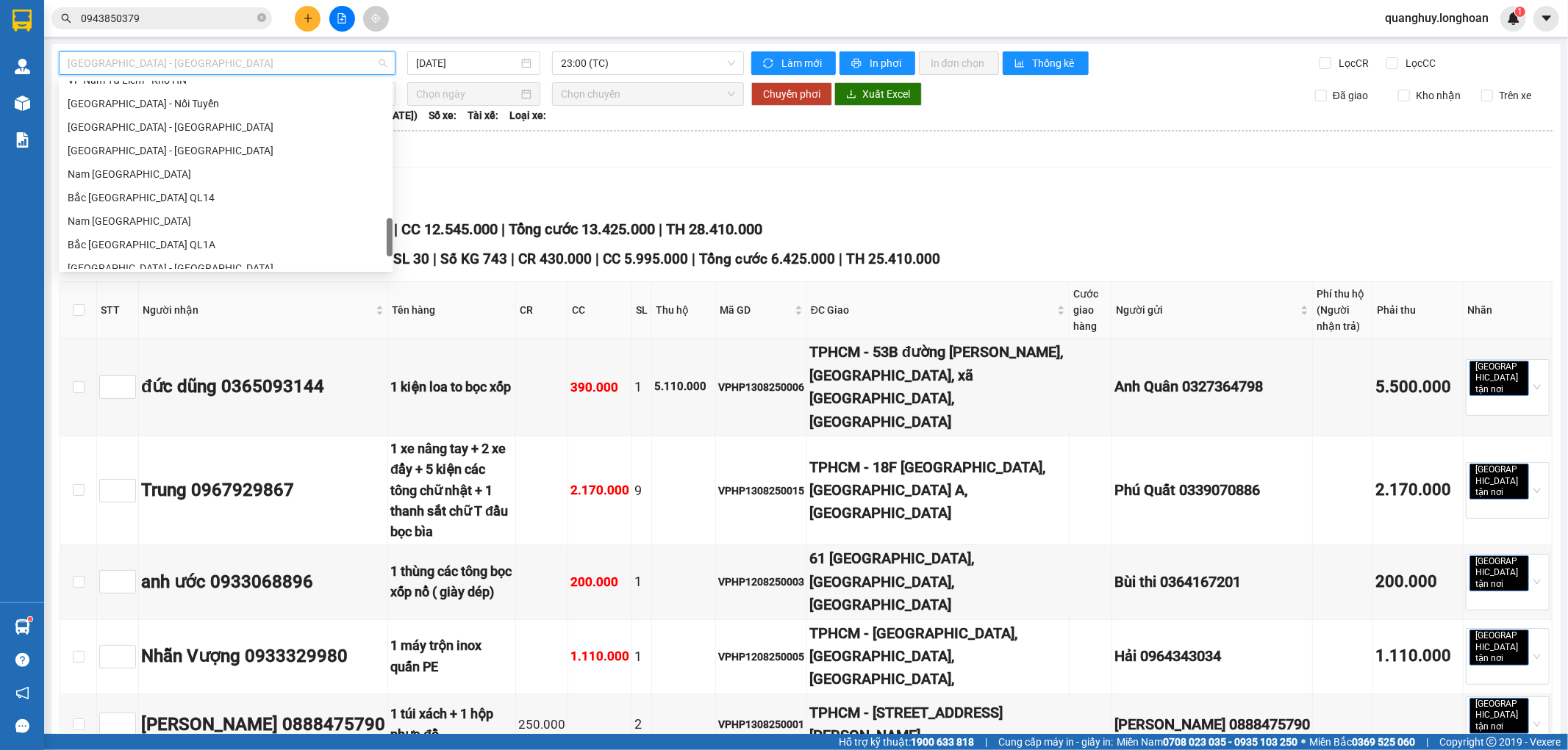
scroll to position [795, 0]
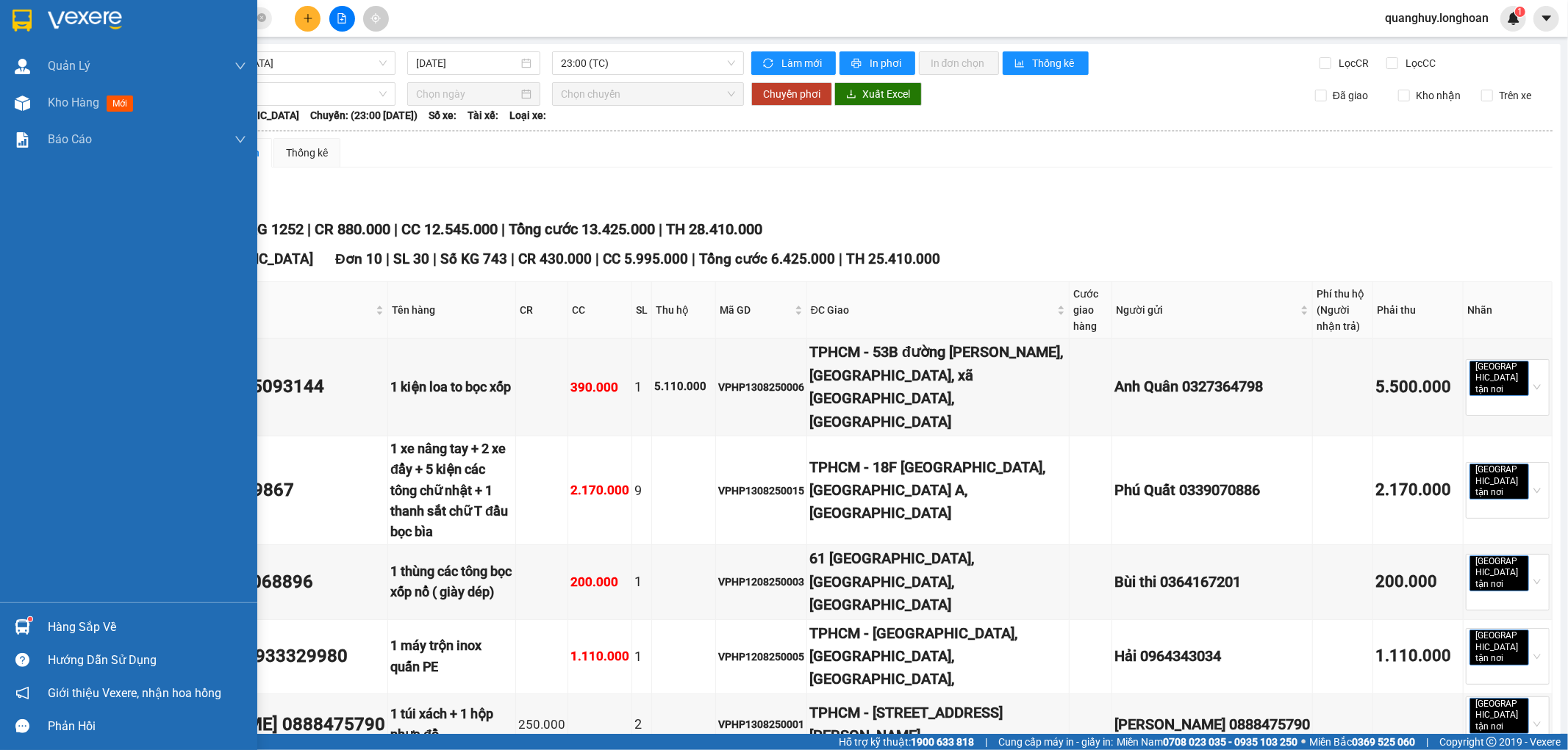
click at [6, 9] on div at bounding box center [128, 23] width 258 height 47
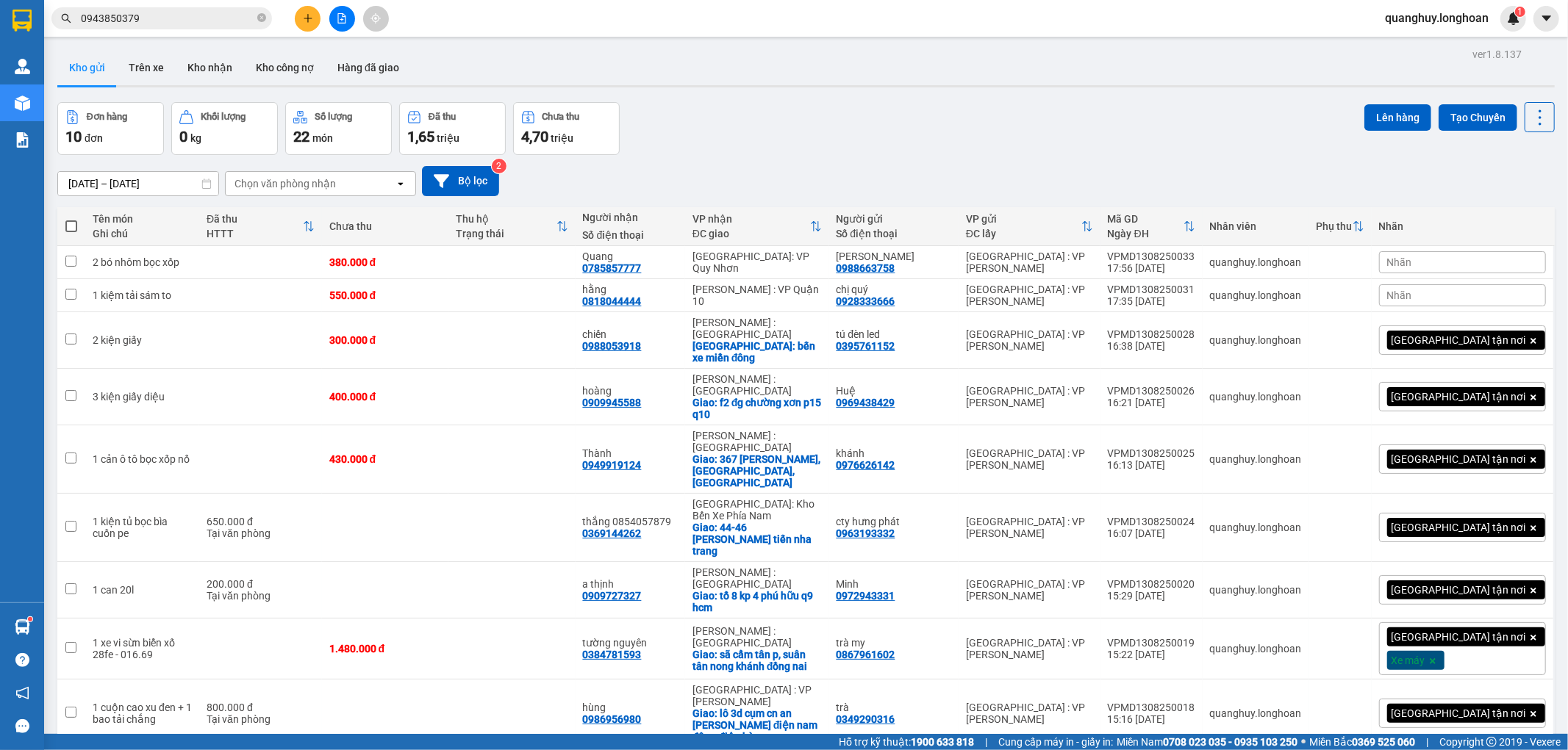
click at [349, 20] on button at bounding box center [342, 19] width 26 height 26
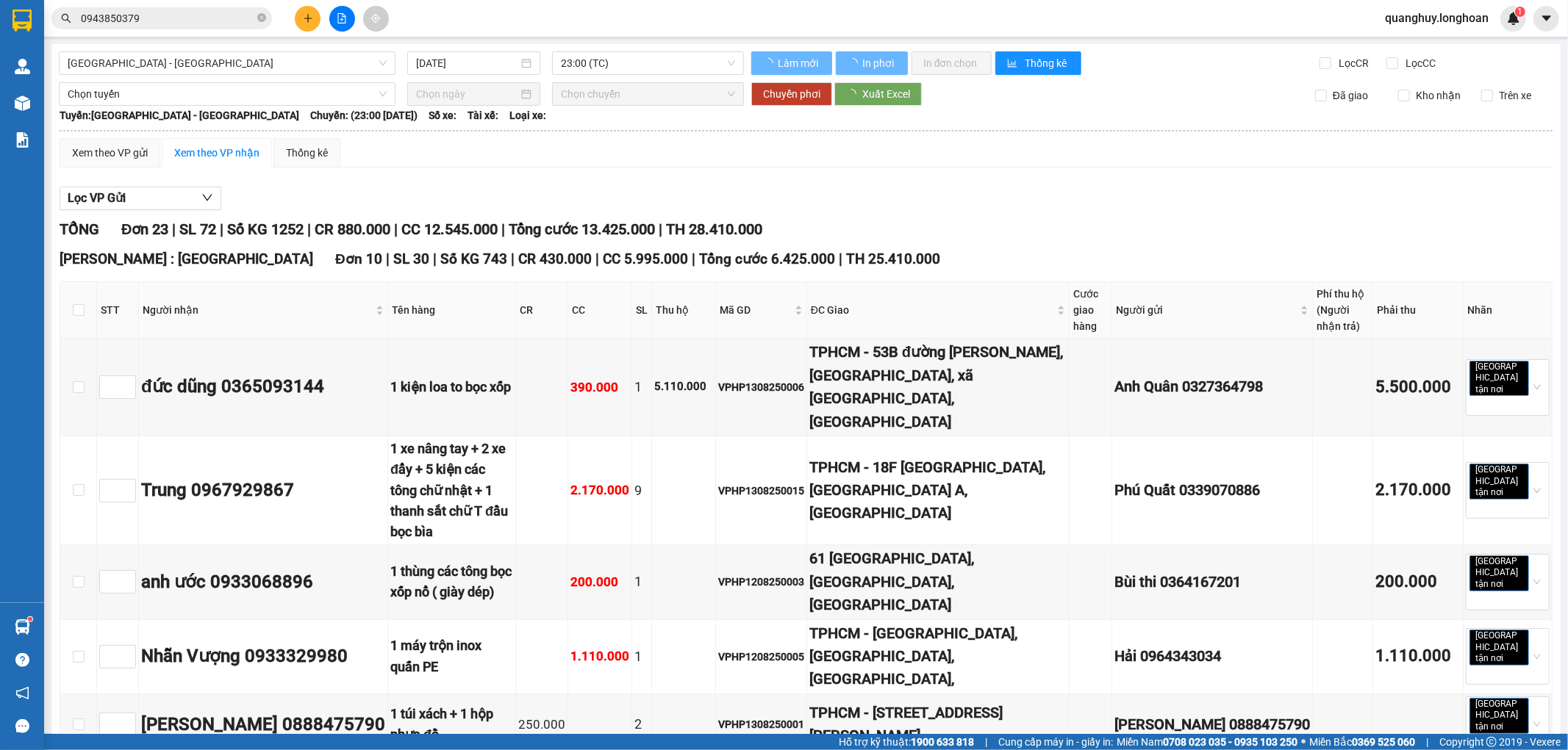
click at [301, 67] on span "Hải Phòng - Hà Nội" at bounding box center [227, 63] width 319 height 22
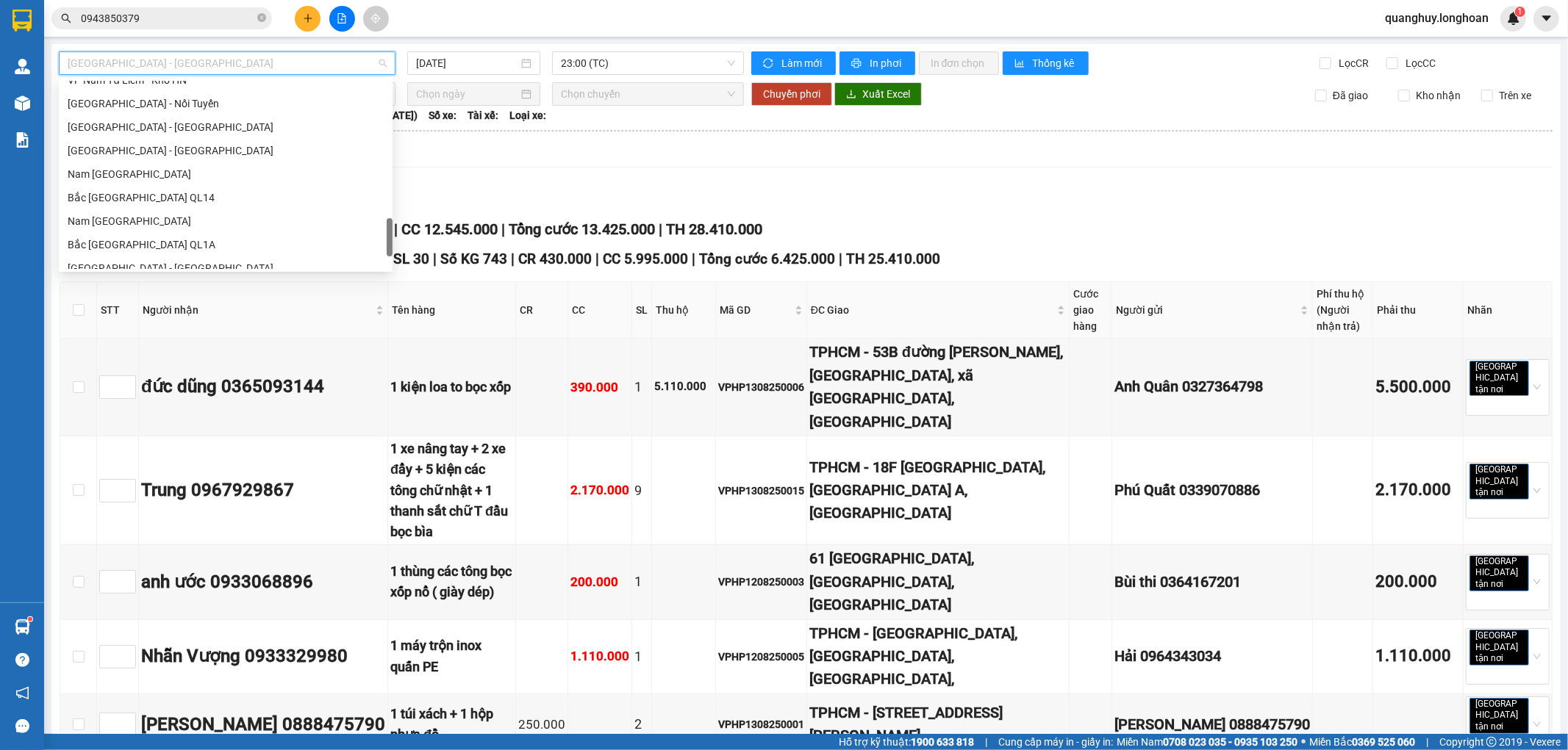
scroll to position [801, 0]
click at [163, 159] on div "VP Nam Từ Liêm - Kho HN" at bounding box center [226, 161] width 316 height 16
type input "13/08/2025"
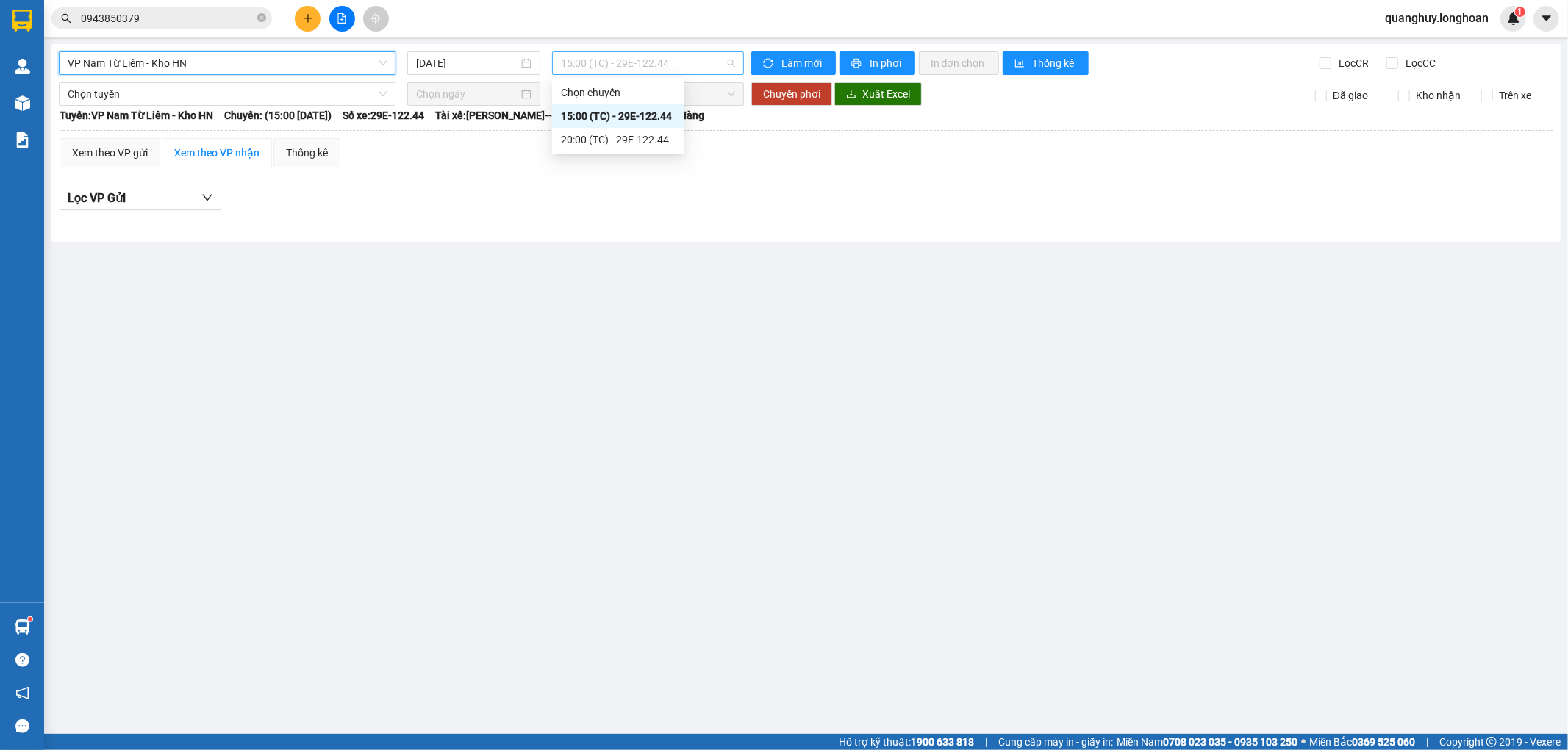
click at [702, 72] on span "15:00 (TC) - 29E-122.44" at bounding box center [647, 63] width 174 height 22
click at [623, 136] on div "20:00 (TC) - 29E-122.44" at bounding box center [618, 139] width 114 height 16
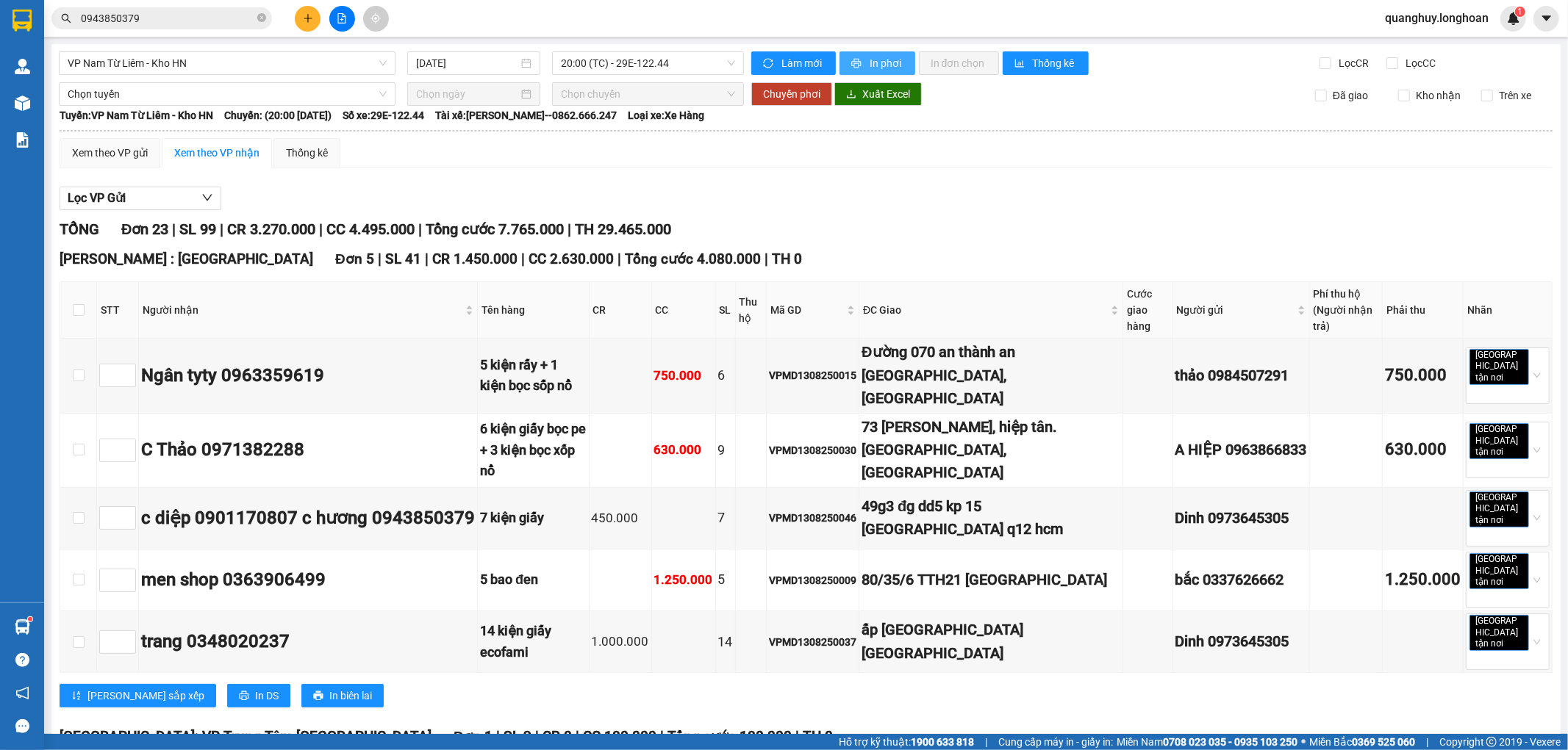
click at [892, 54] on button "In phơi" at bounding box center [877, 63] width 75 height 23
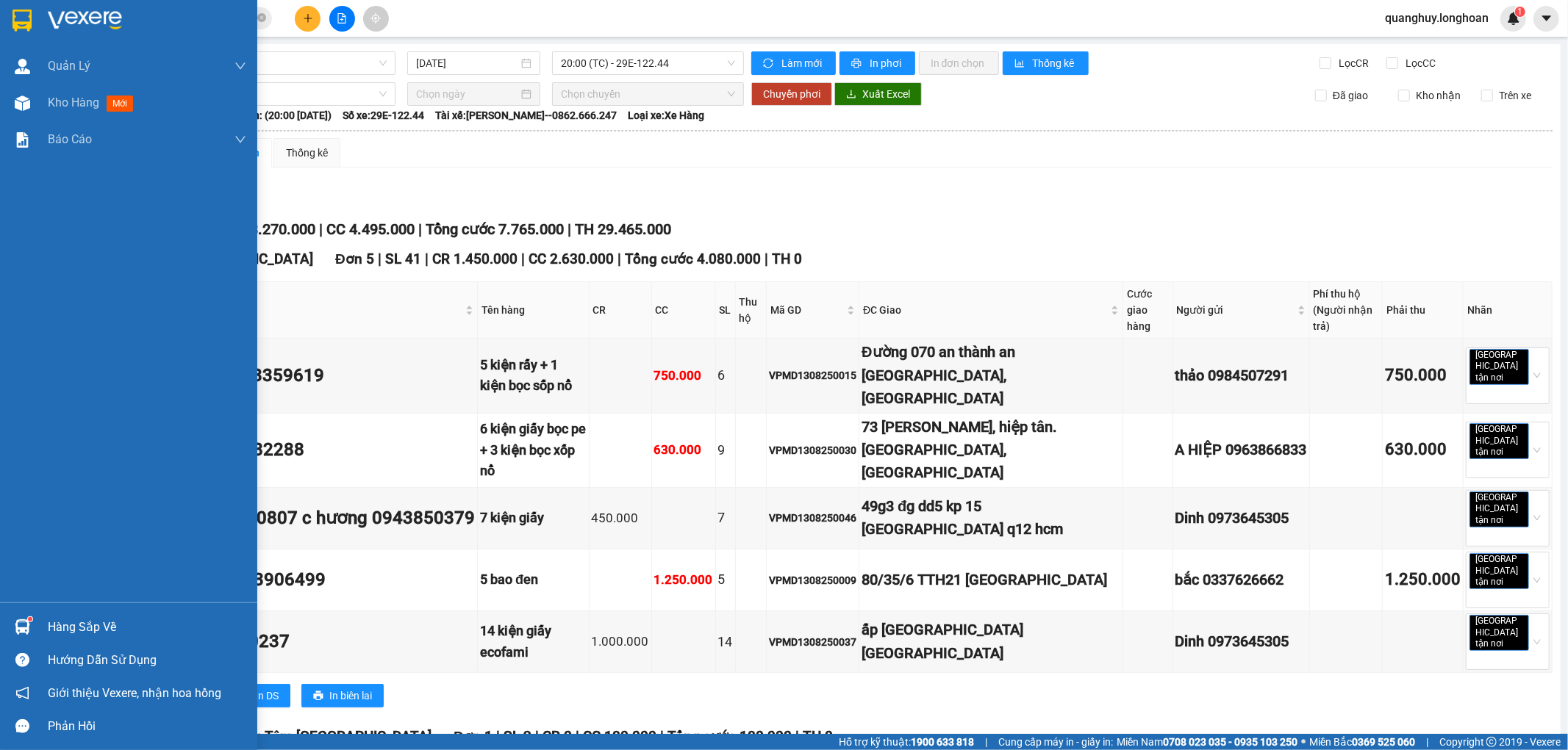
click at [18, 27] on img at bounding box center [22, 20] width 19 height 22
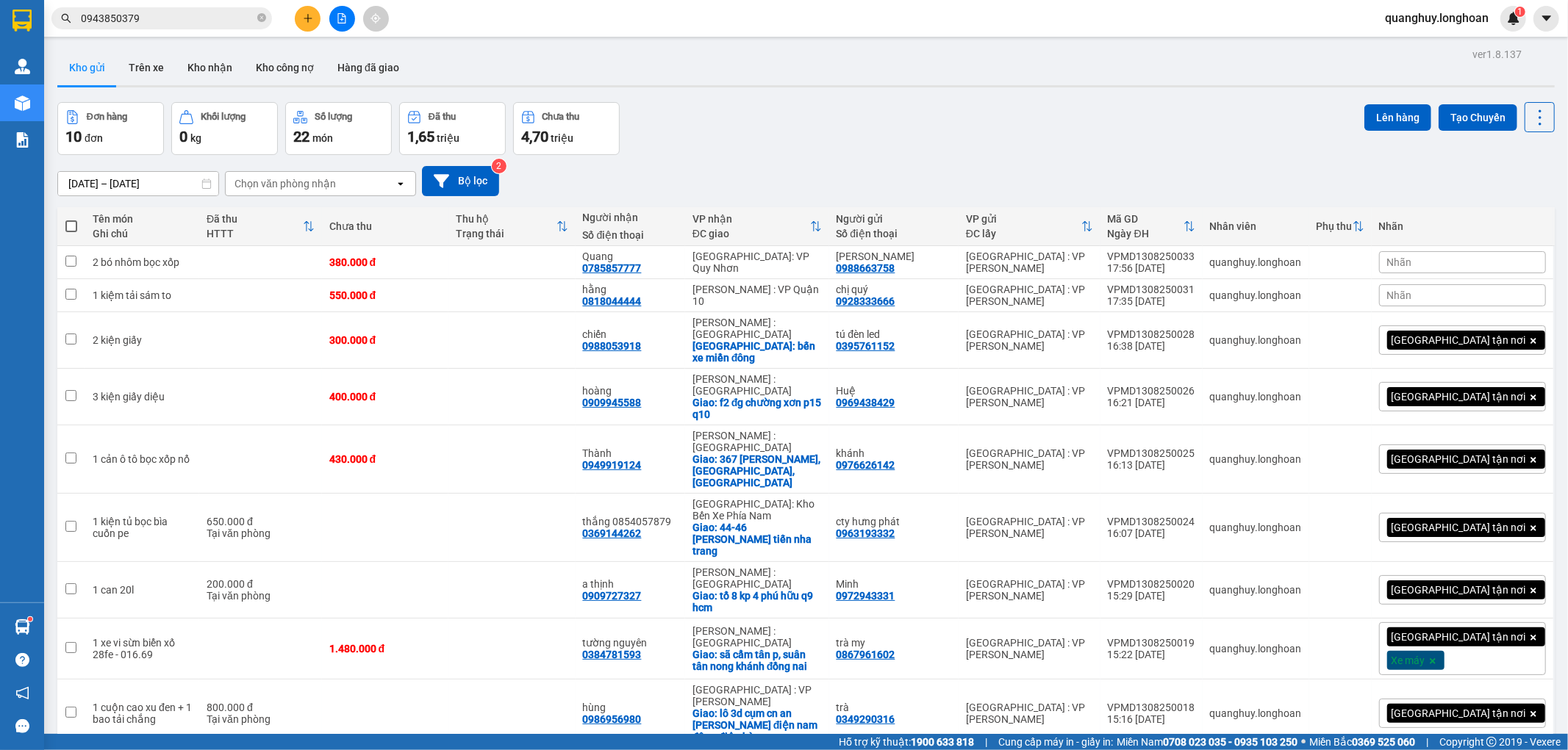
click at [670, 147] on div "Đơn hàng 10 đơn Khối lượng 0 kg Số lượng 22 món Đã thu 1,65 triệu Chưa thu 4,70…" at bounding box center [806, 128] width 1497 height 53
click at [339, 13] on icon "file-add" at bounding box center [342, 18] width 8 height 10
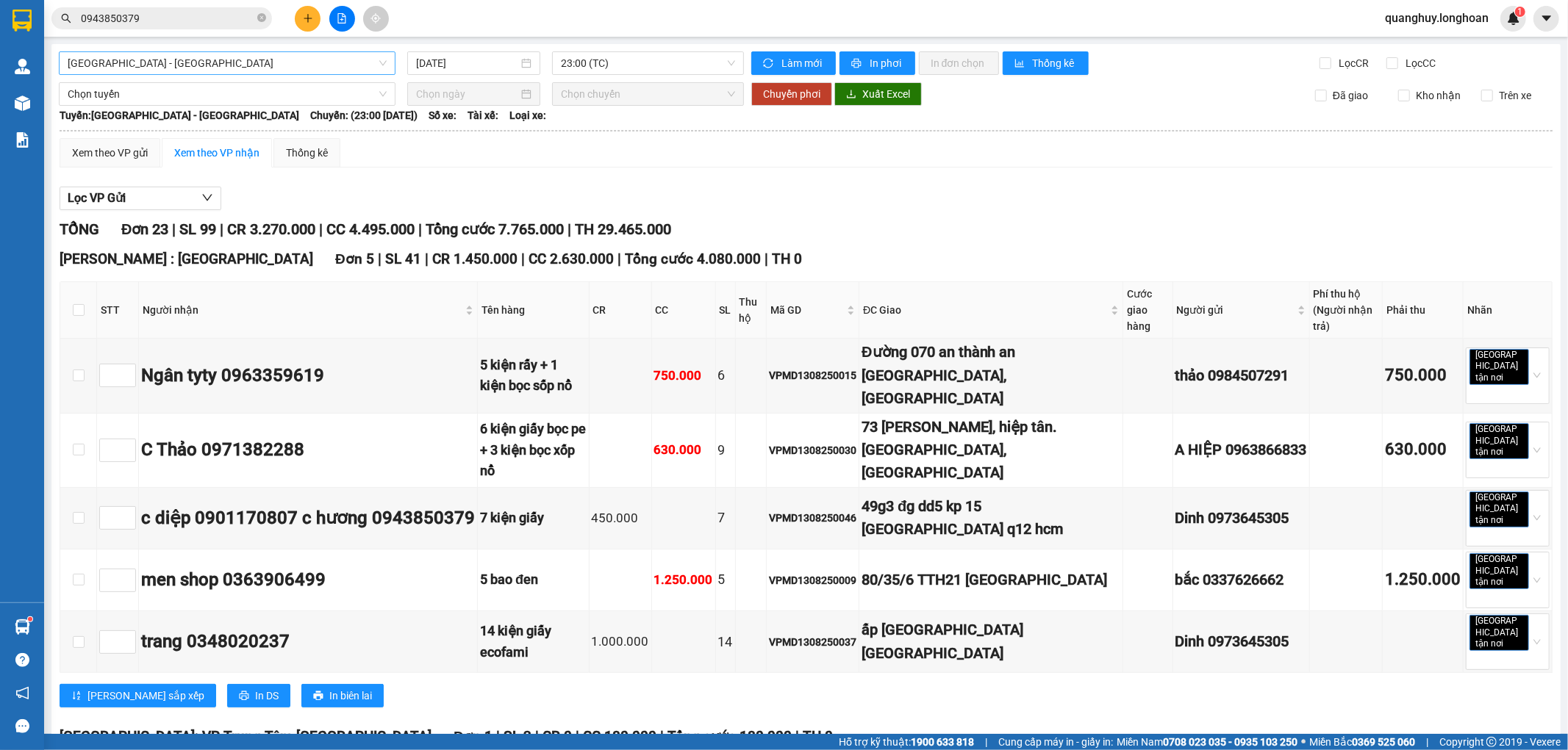
click at [232, 68] on span "Hải Phòng - Hà Nội" at bounding box center [227, 63] width 319 height 22
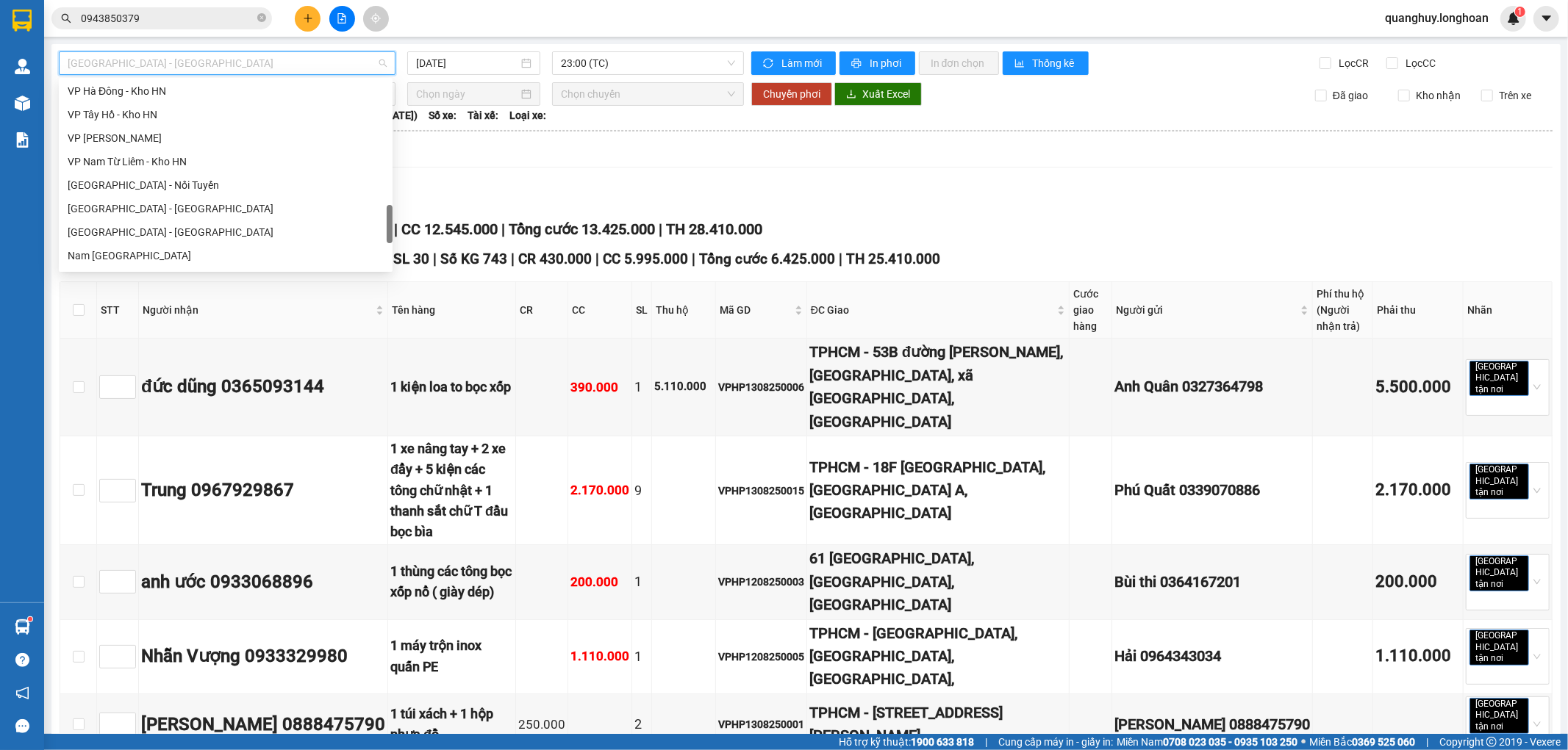
scroll to position [801, 0]
click at [188, 170] on div "VP Nam Từ Liêm - Kho HN" at bounding box center [226, 162] width 334 height 23
type input "13/08/2025"
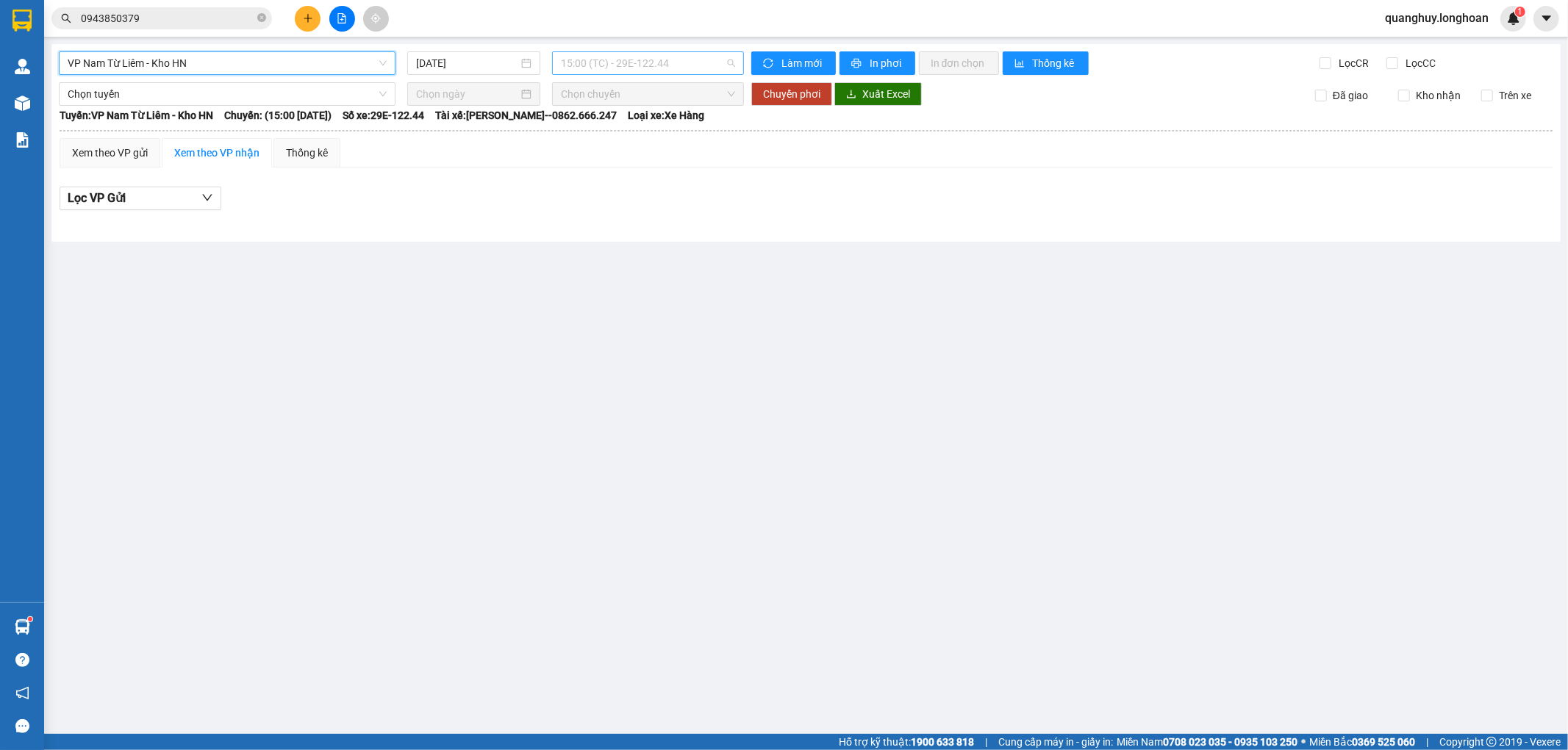
click at [666, 58] on span "15:00 (TC) - 29E-122.44" at bounding box center [647, 63] width 174 height 22
click at [652, 128] on div "20:00 (TC) - 29E-122.44" at bounding box center [618, 139] width 132 height 23
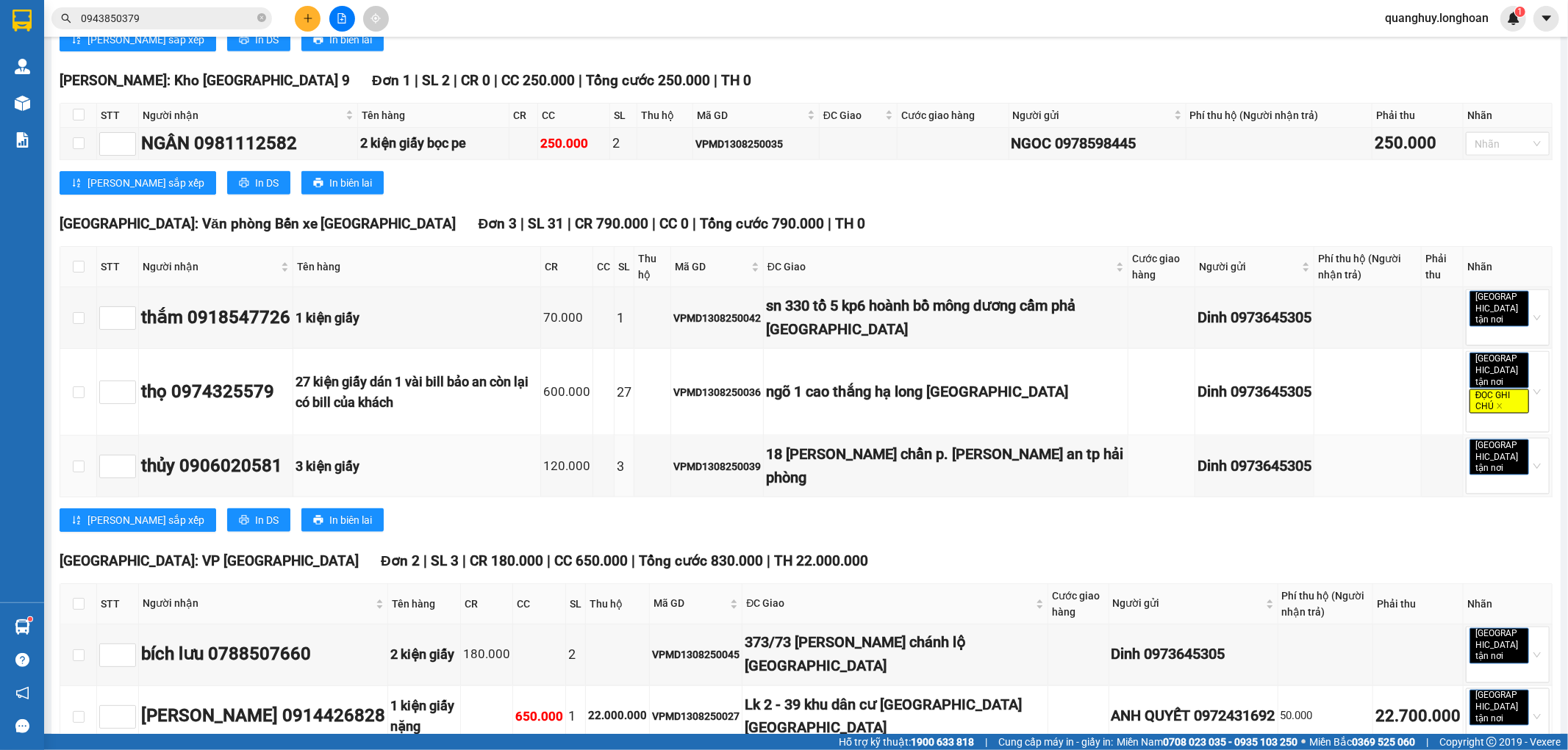
scroll to position [1783, 0]
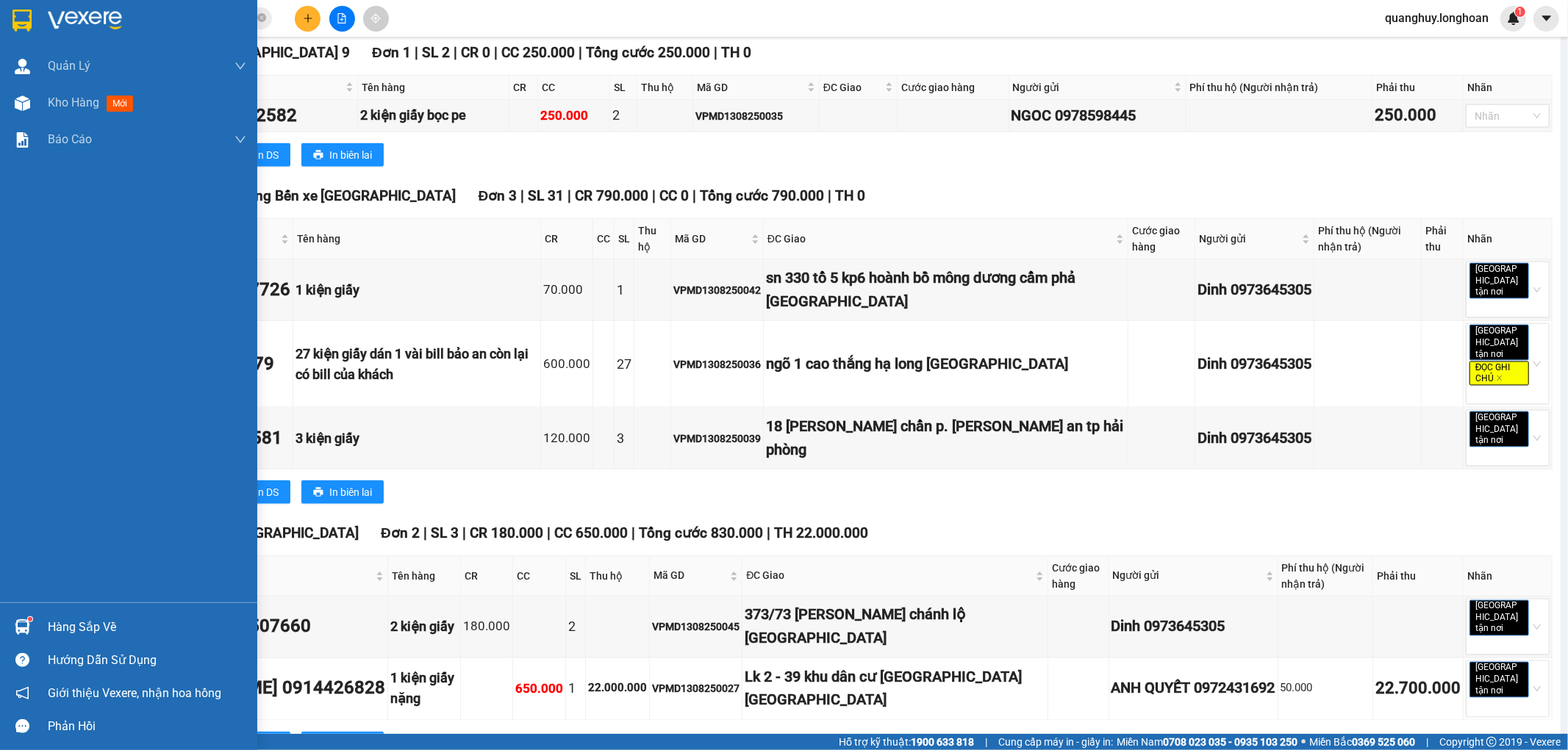
click at [16, 17] on img at bounding box center [22, 20] width 19 height 22
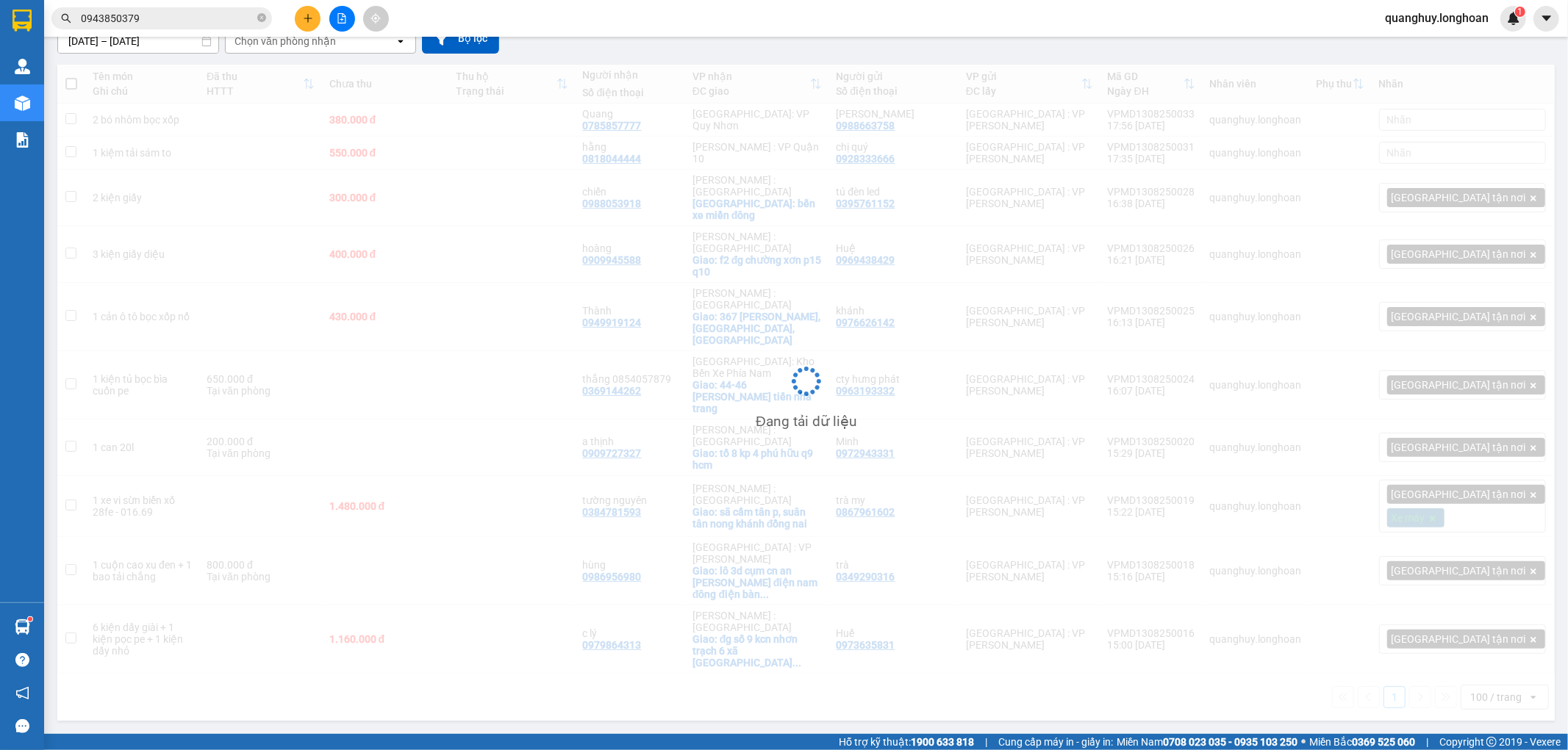
scroll to position [68, 0]
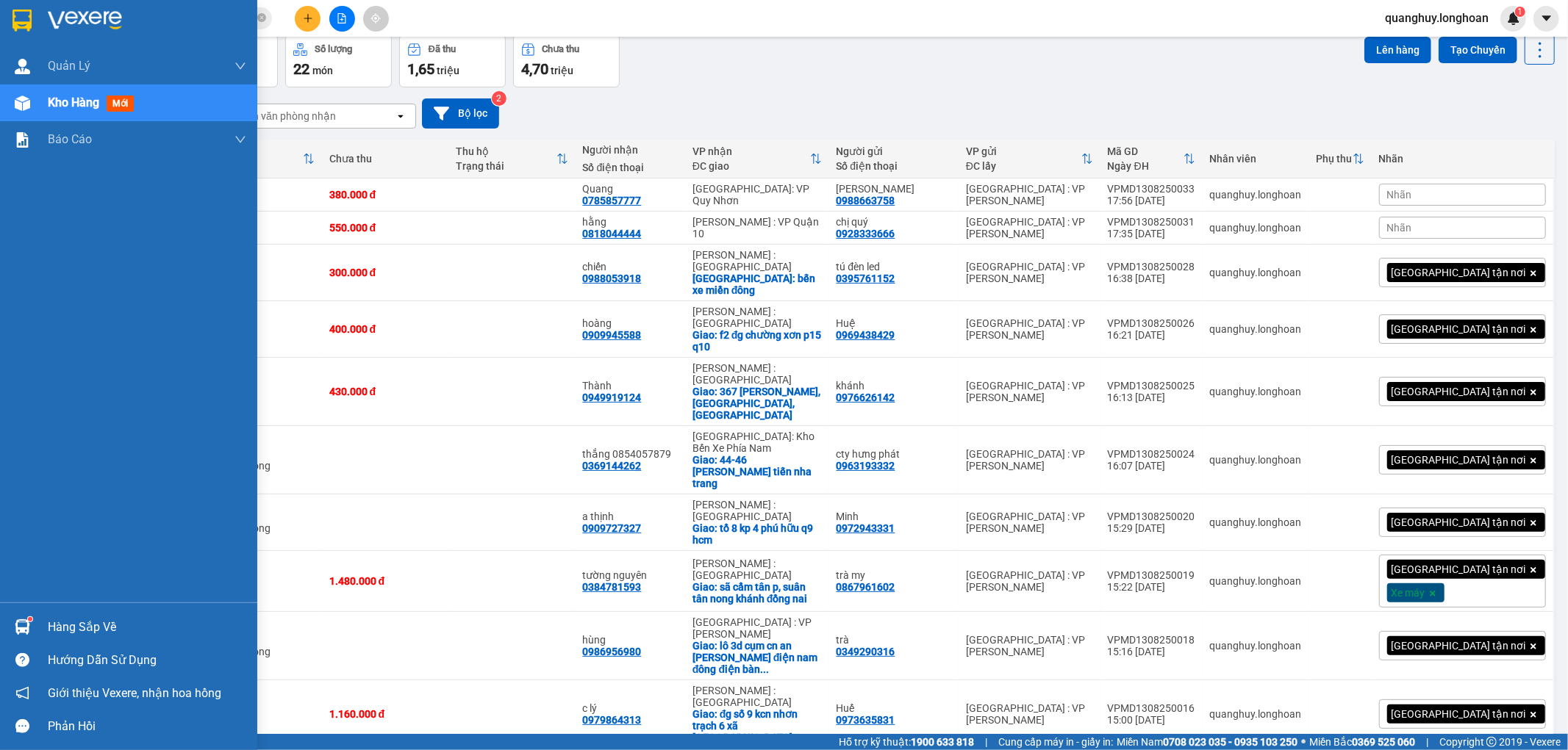
click at [28, 16] on img at bounding box center [22, 20] width 19 height 22
click at [32, 19] on div at bounding box center [22, 19] width 26 height 26
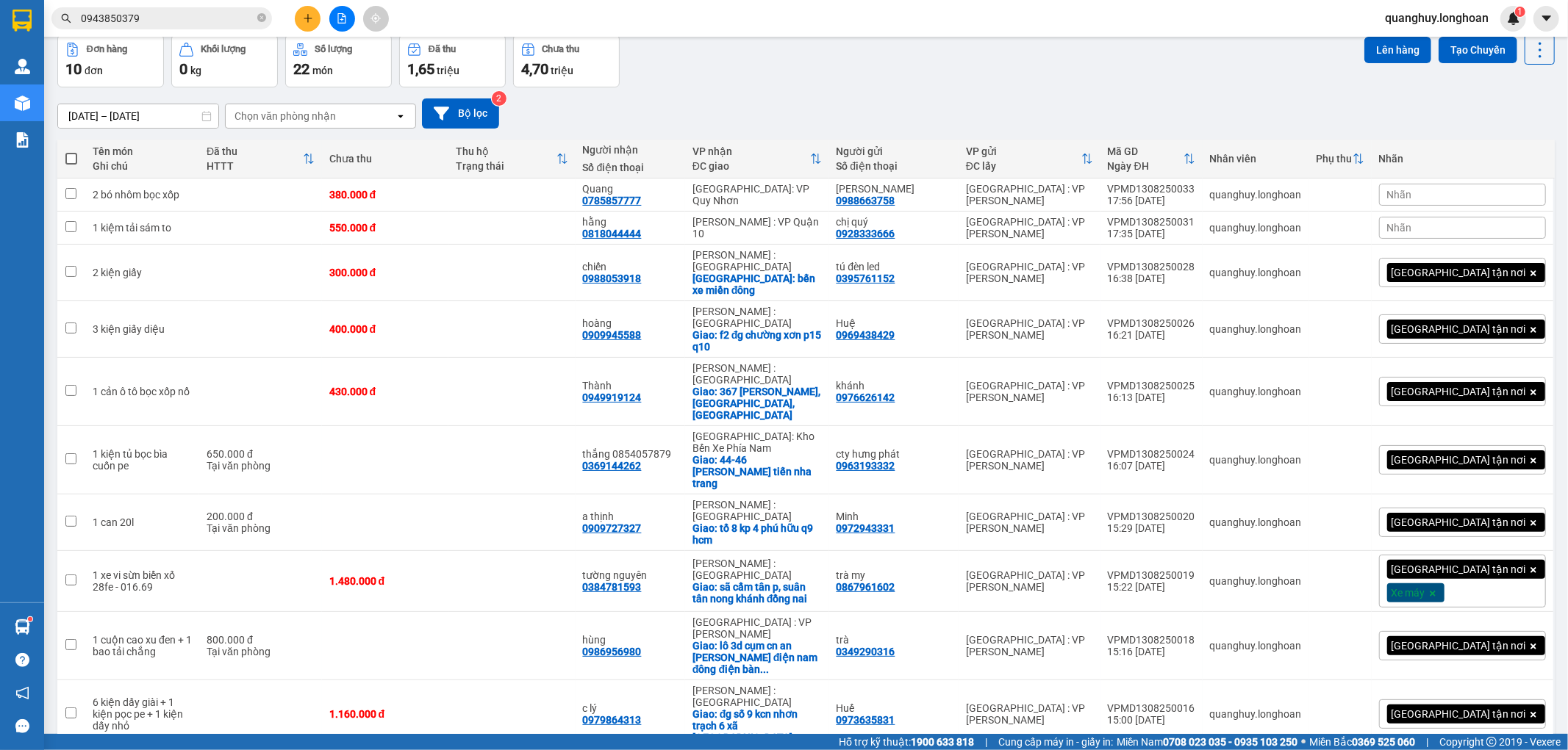
click at [309, 20] on icon "plus" at bounding box center [307, 18] width 10 height 10
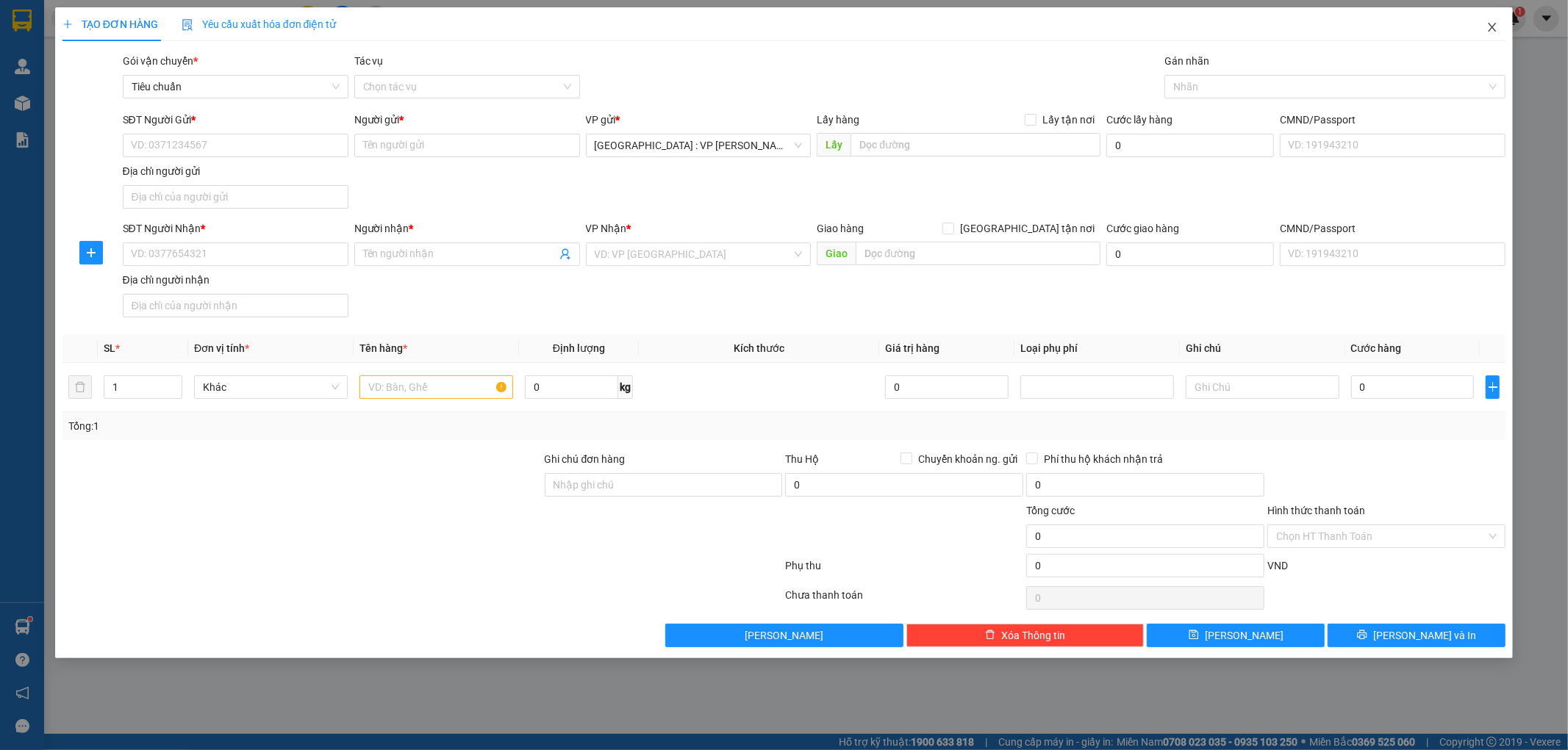
click at [1502, 30] on span "Close" at bounding box center [1492, 27] width 41 height 41
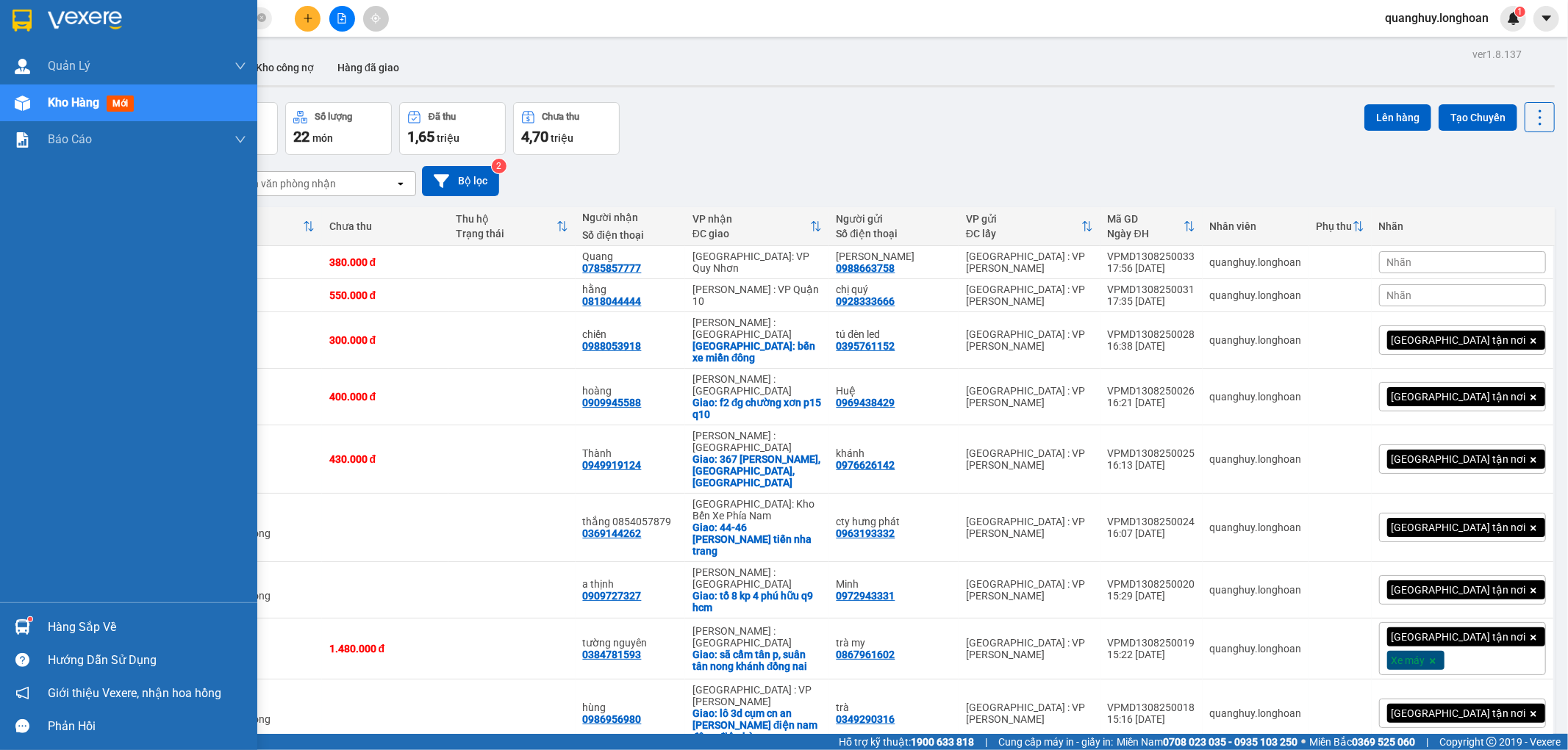
click at [25, 20] on img at bounding box center [22, 20] width 19 height 22
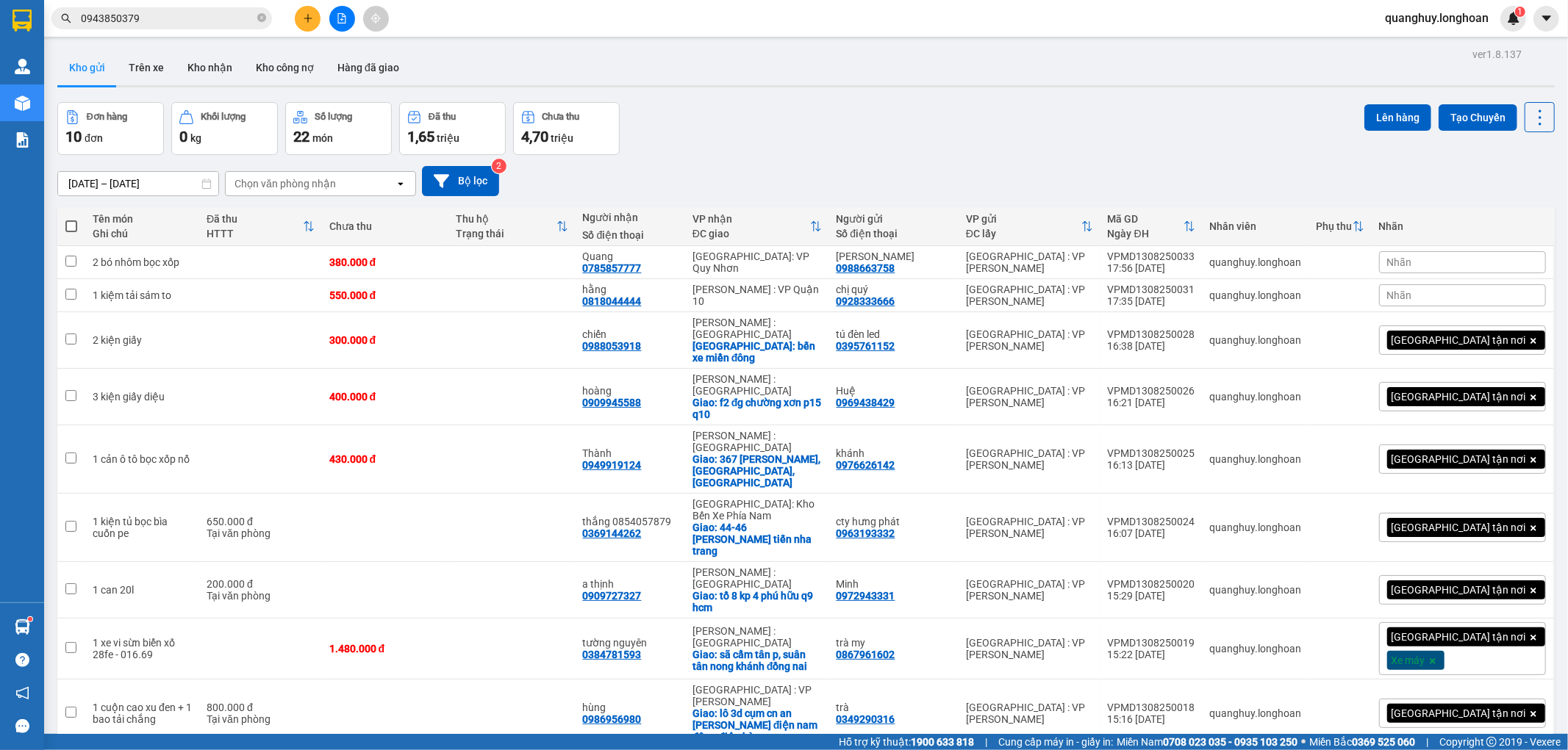
click at [307, 25] on button at bounding box center [307, 19] width 26 height 26
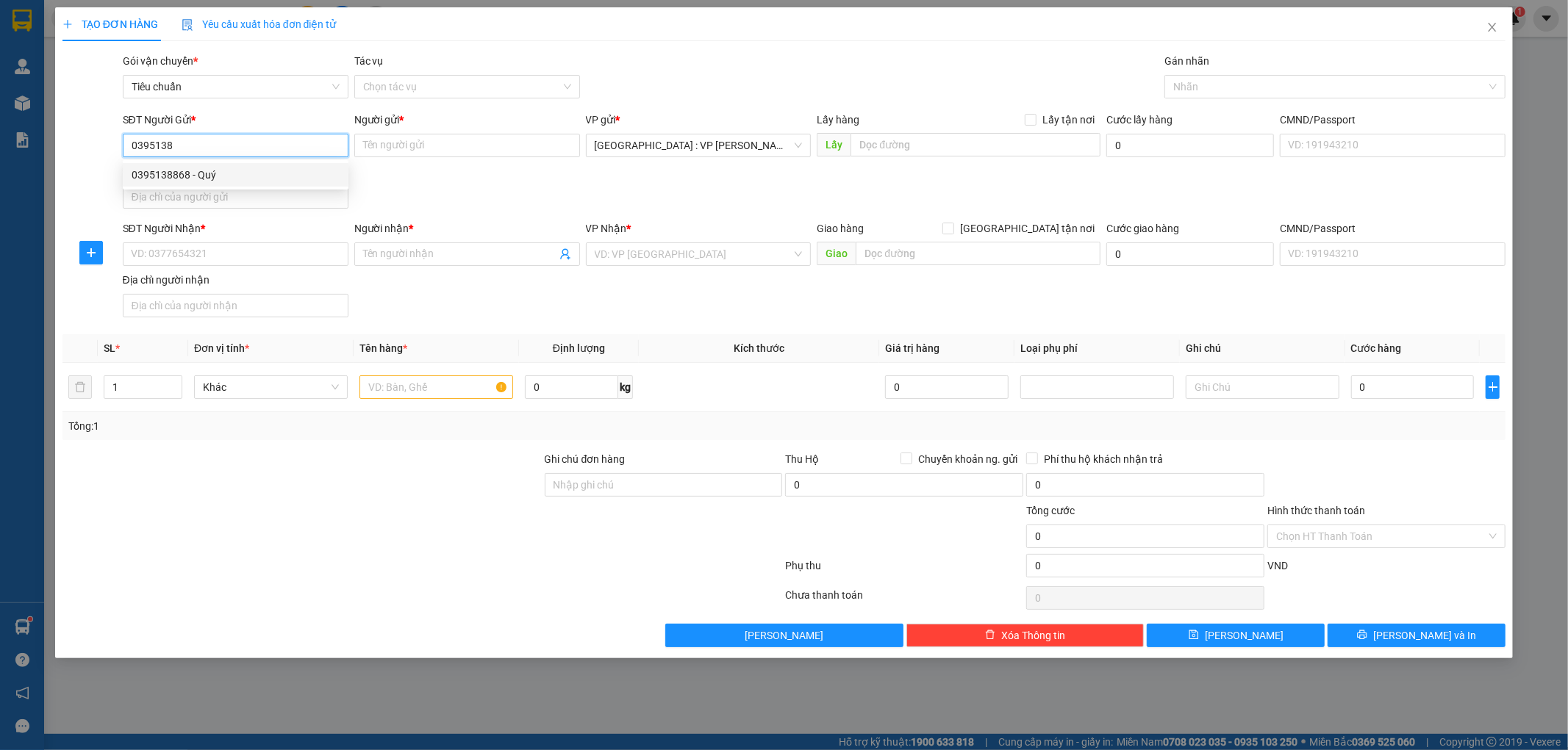
click at [185, 173] on div "0395138868 - Quý" at bounding box center [235, 174] width 208 height 16
type input "0395138868"
type input "Quý"
checkbox input "true"
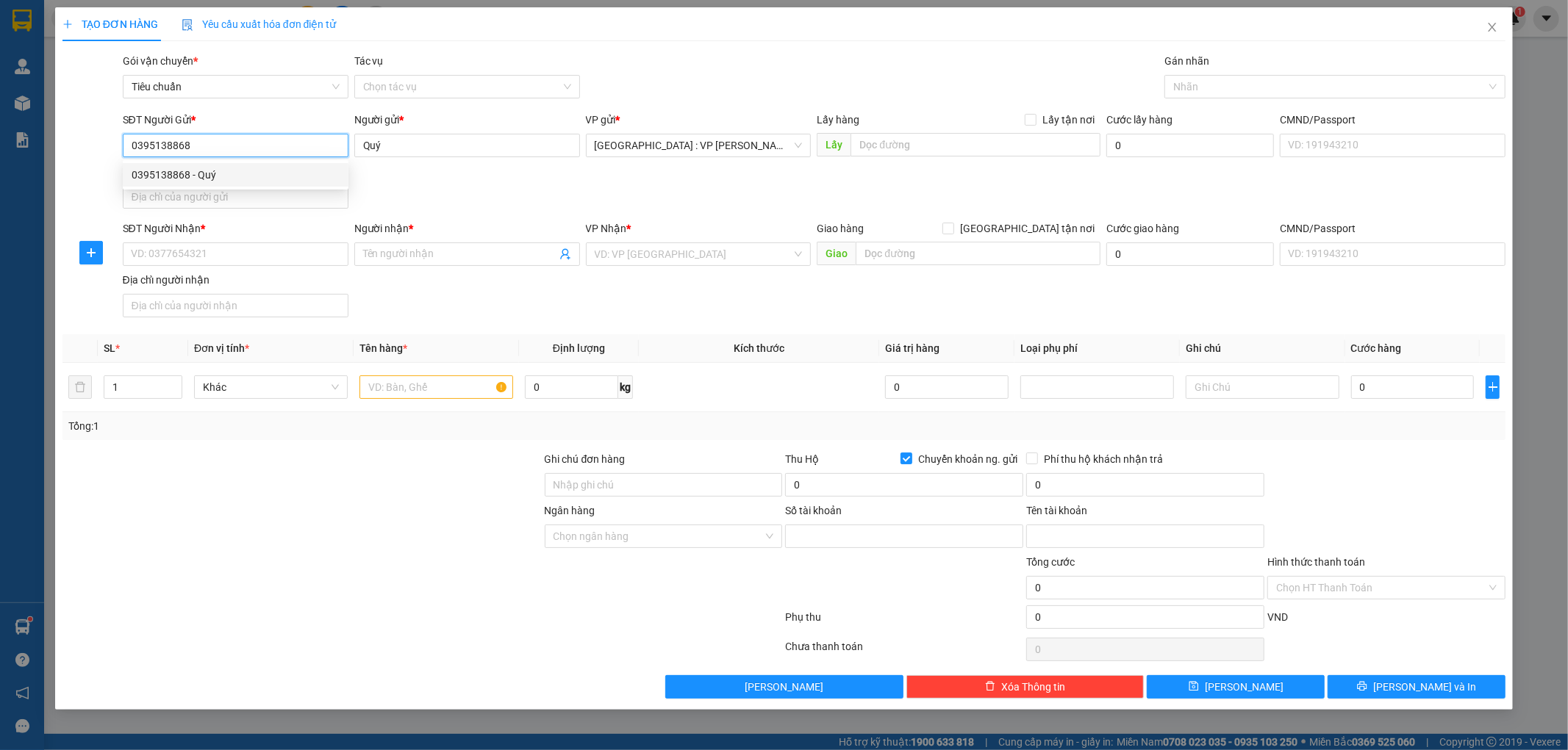
type input "42567167"
type input "Hà Thị Châu"
type input "0395138868"
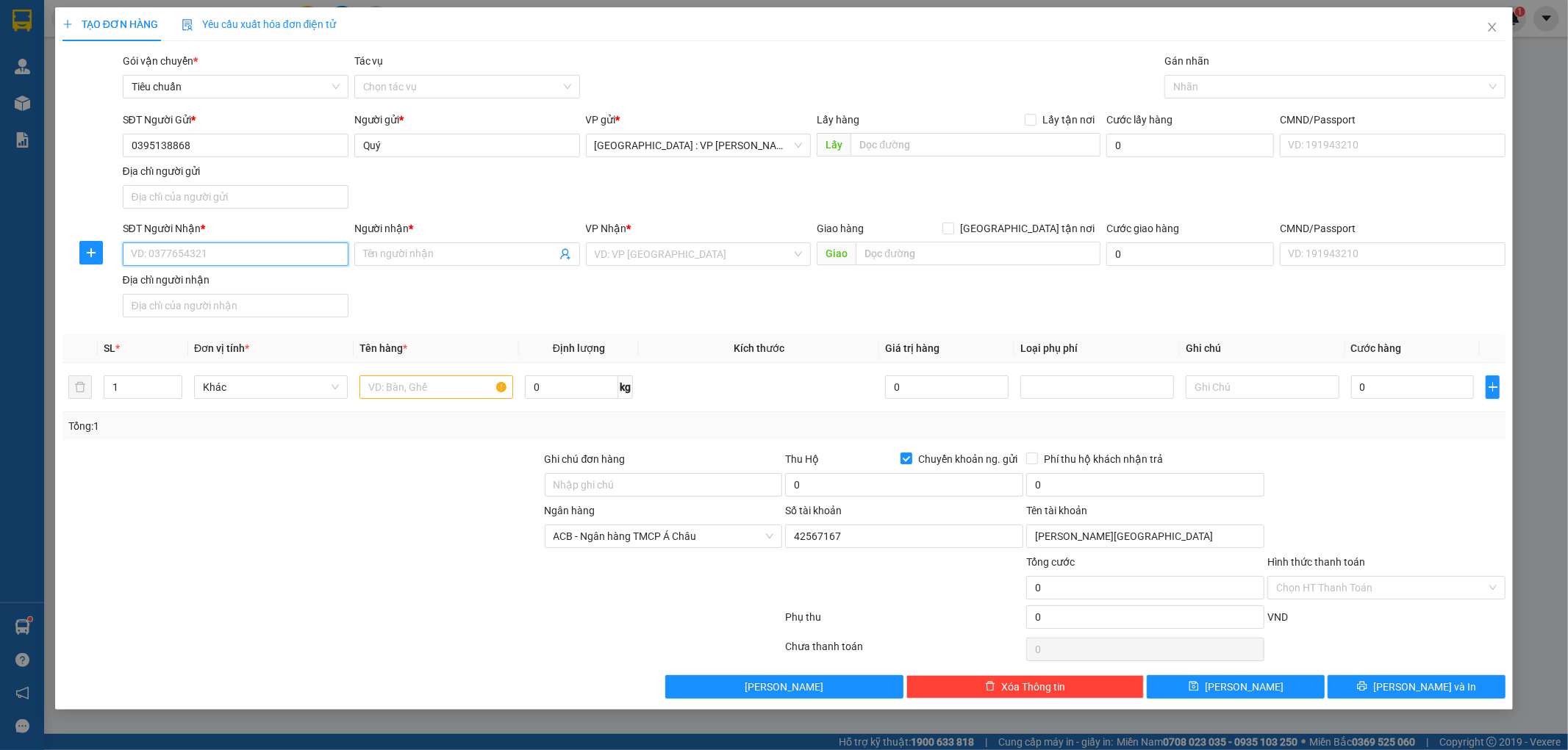
click at [208, 261] on input "SĐT Người Nhận *" at bounding box center [236, 254] width 226 height 23
type input "0935172777"
click at [416, 259] on input "Người nhận *" at bounding box center [460, 254] width 193 height 16
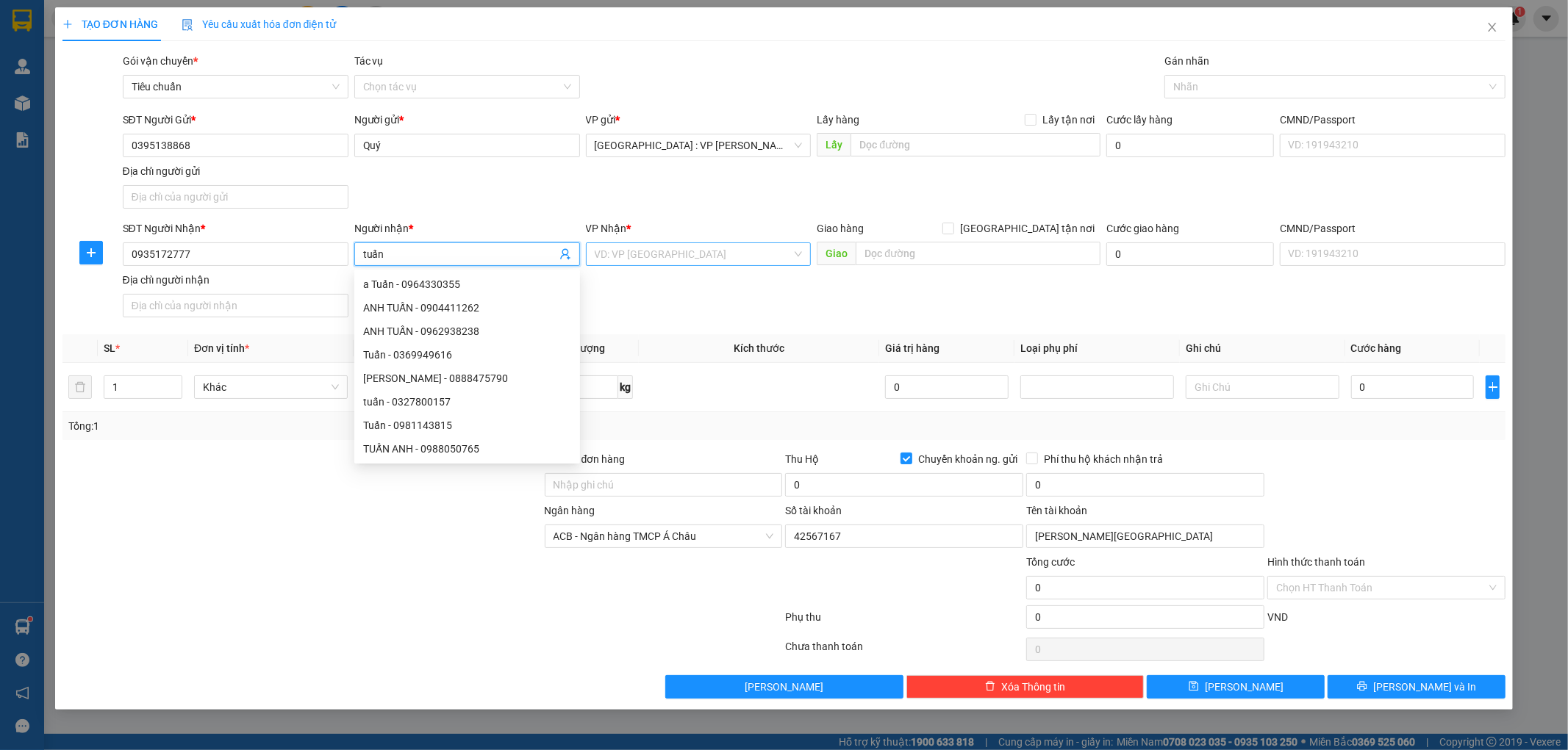
type input "tuấn"
click at [671, 262] on input "search" at bounding box center [693, 254] width 198 height 22
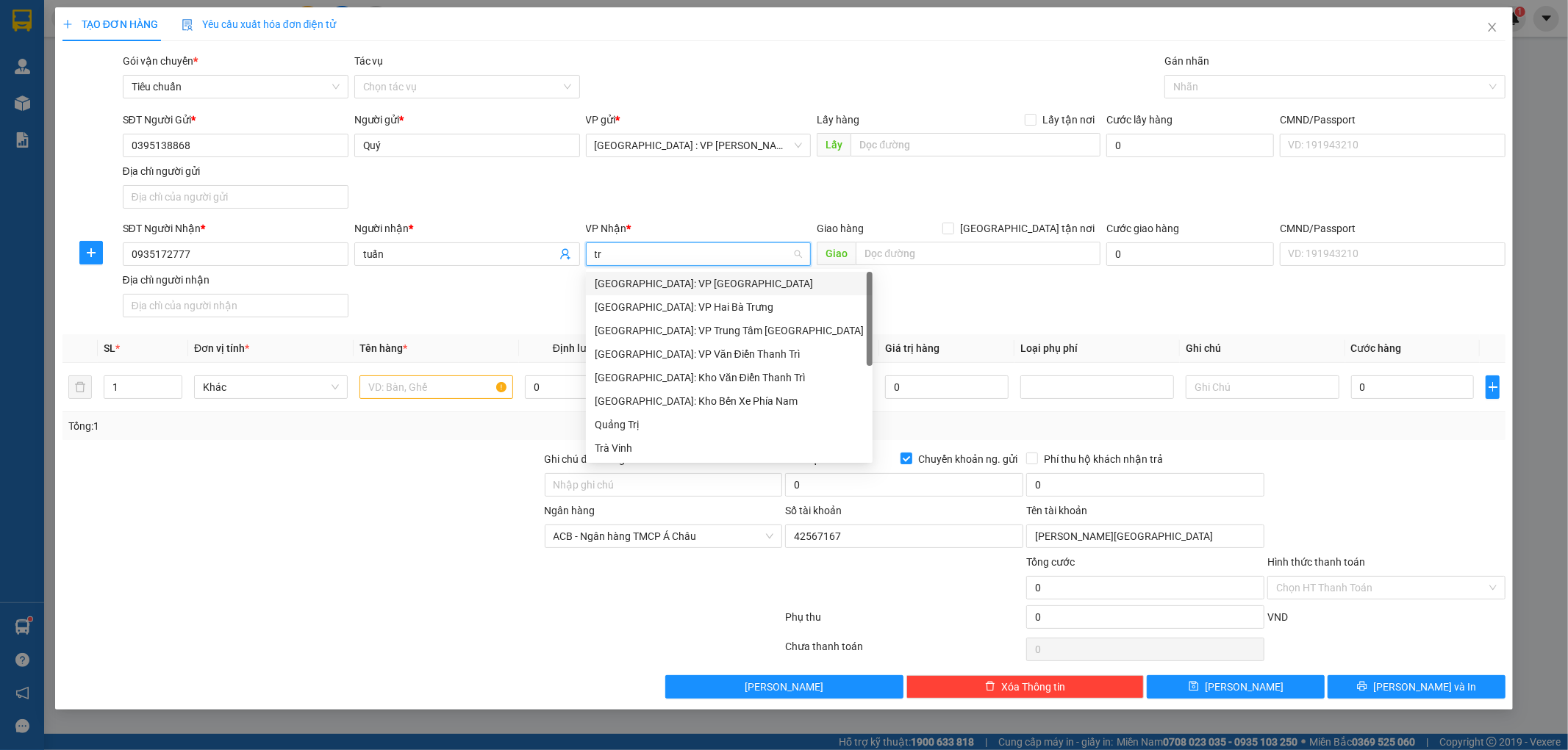
type input "tri"
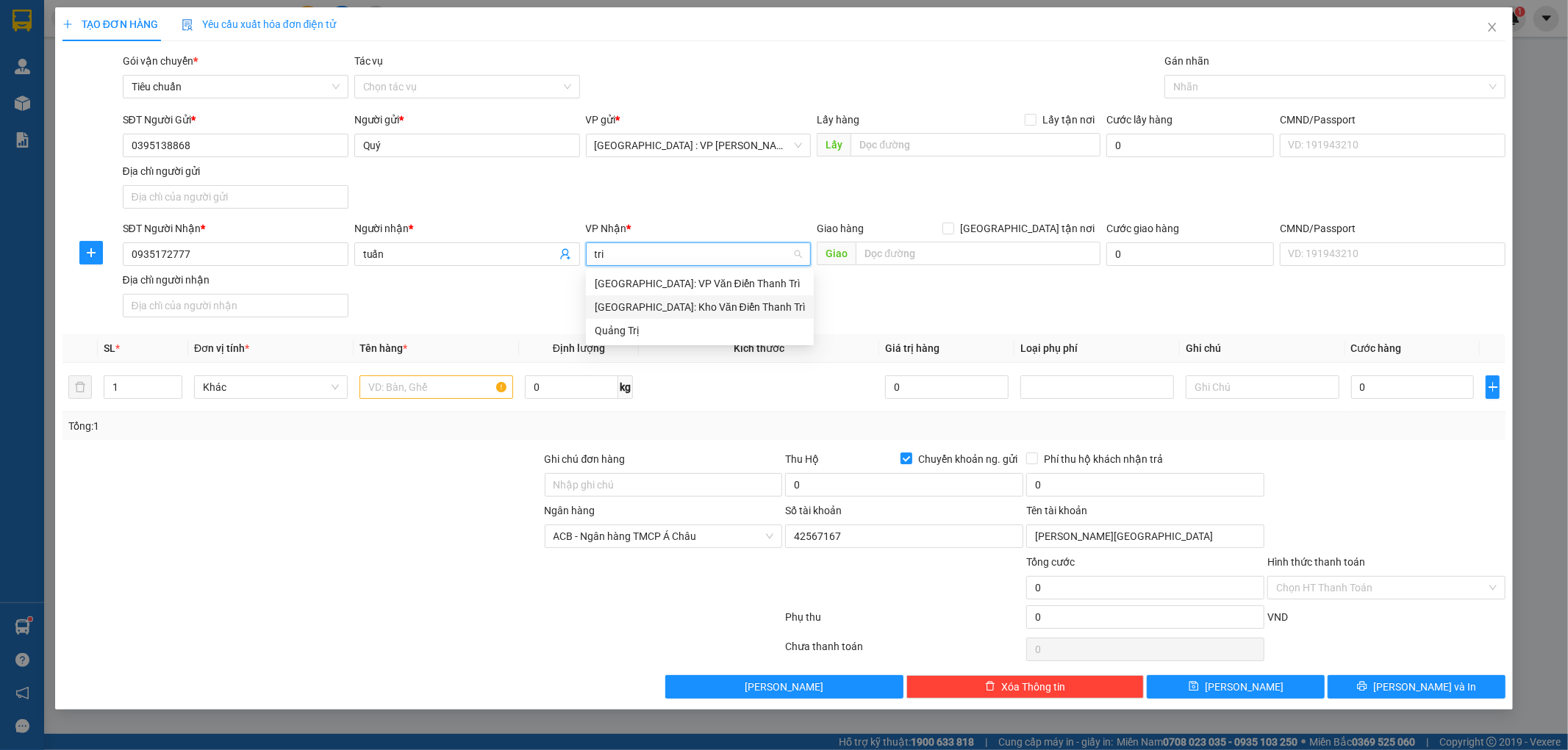
click at [645, 310] on div "Hà Nội: Kho Văn Điển Thanh Trì" at bounding box center [700, 307] width 210 height 16
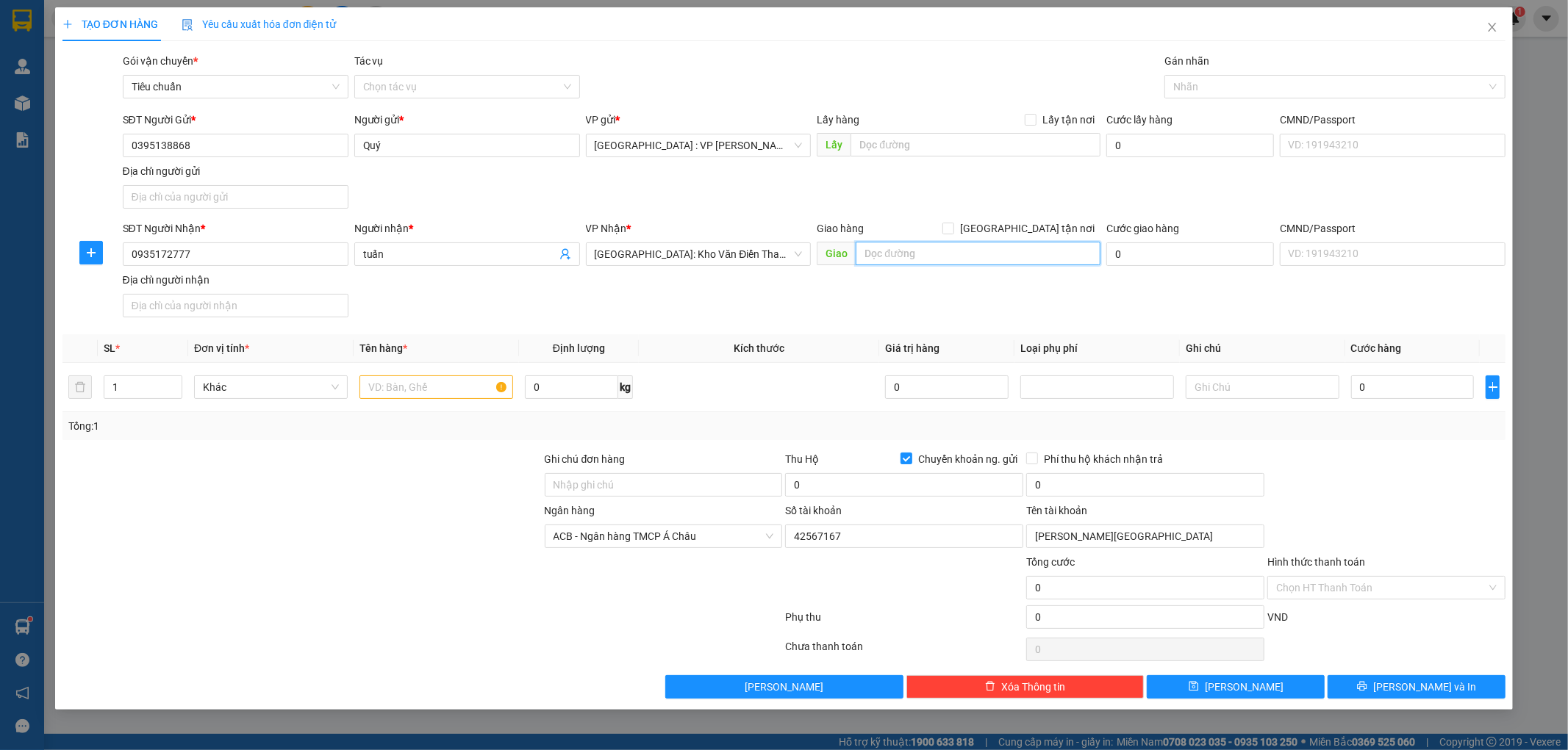
click at [897, 259] on input "text" at bounding box center [978, 254] width 245 height 23
type input "1"
type input "11 chần đại nghĩa vĩnh yên vĩnh phúc"
click at [962, 310] on div "SĐT Người Nhận * 0935172777 Người nhận * tuấn VP Nhận * Hà Nội: Kho Văn Điển Th…" at bounding box center [814, 272] width 1389 height 103
click at [952, 226] on input "[GEOGRAPHIC_DATA] tận nơi" at bounding box center [947, 227] width 10 height 10
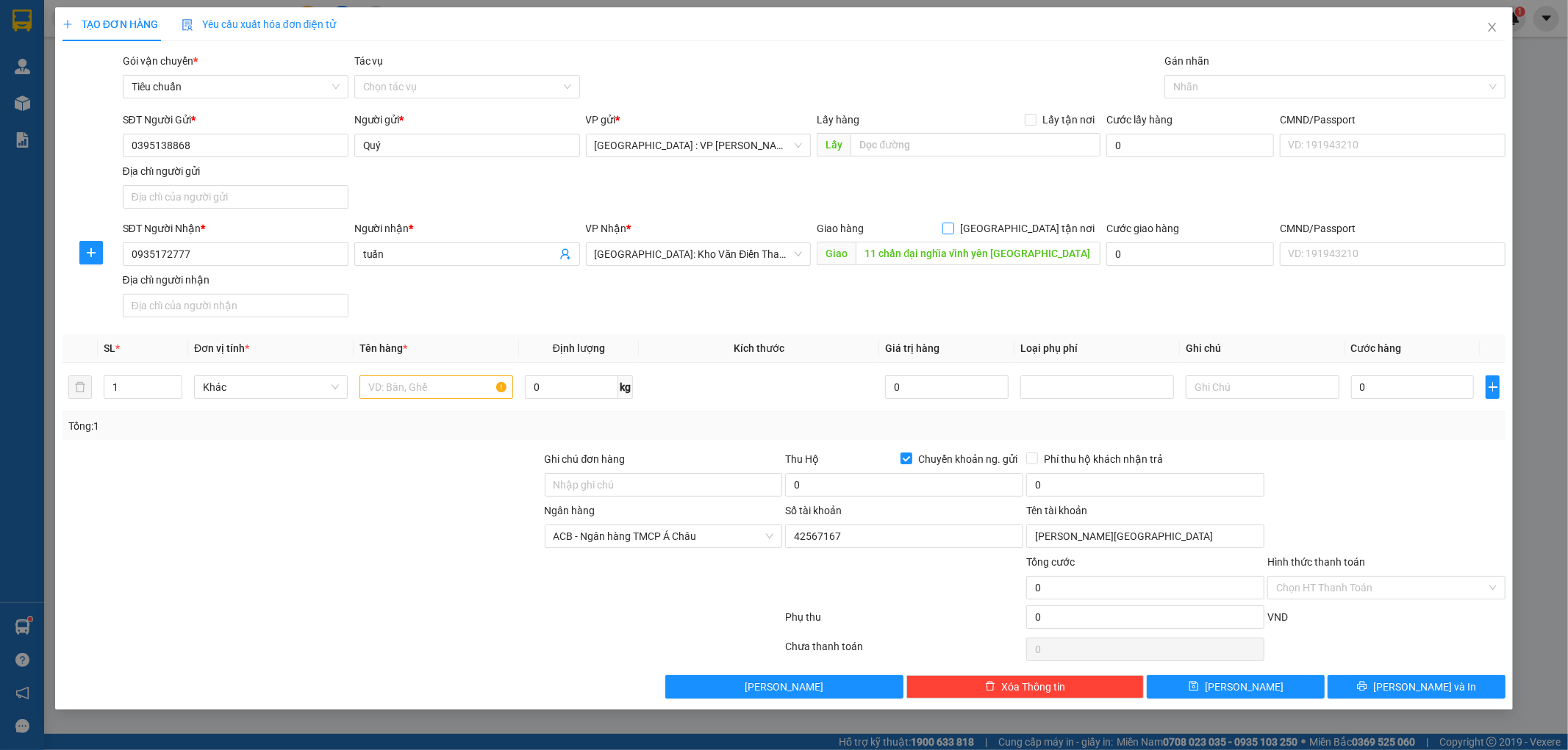
checkbox input "true"
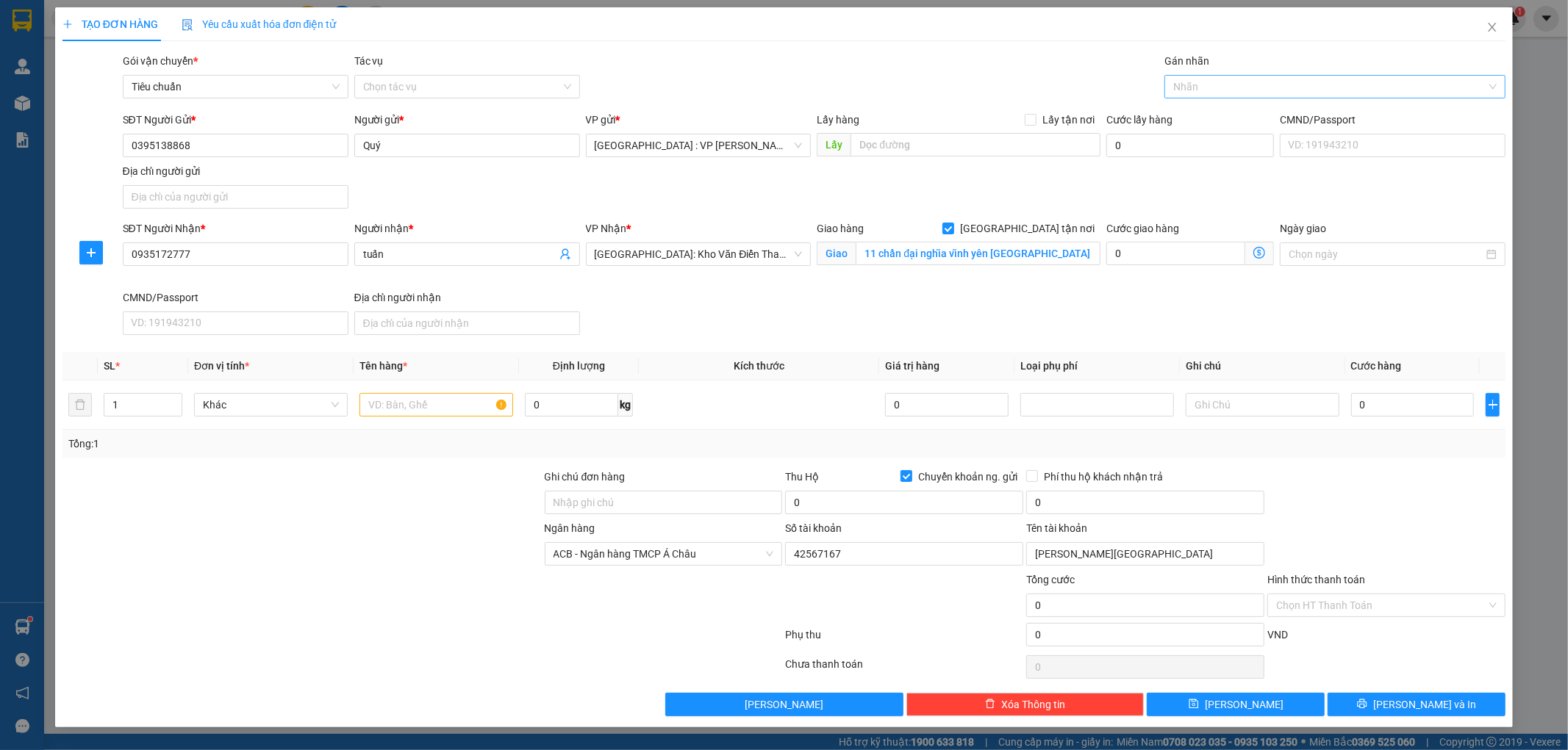
click at [1189, 93] on div at bounding box center [1328, 86] width 319 height 18
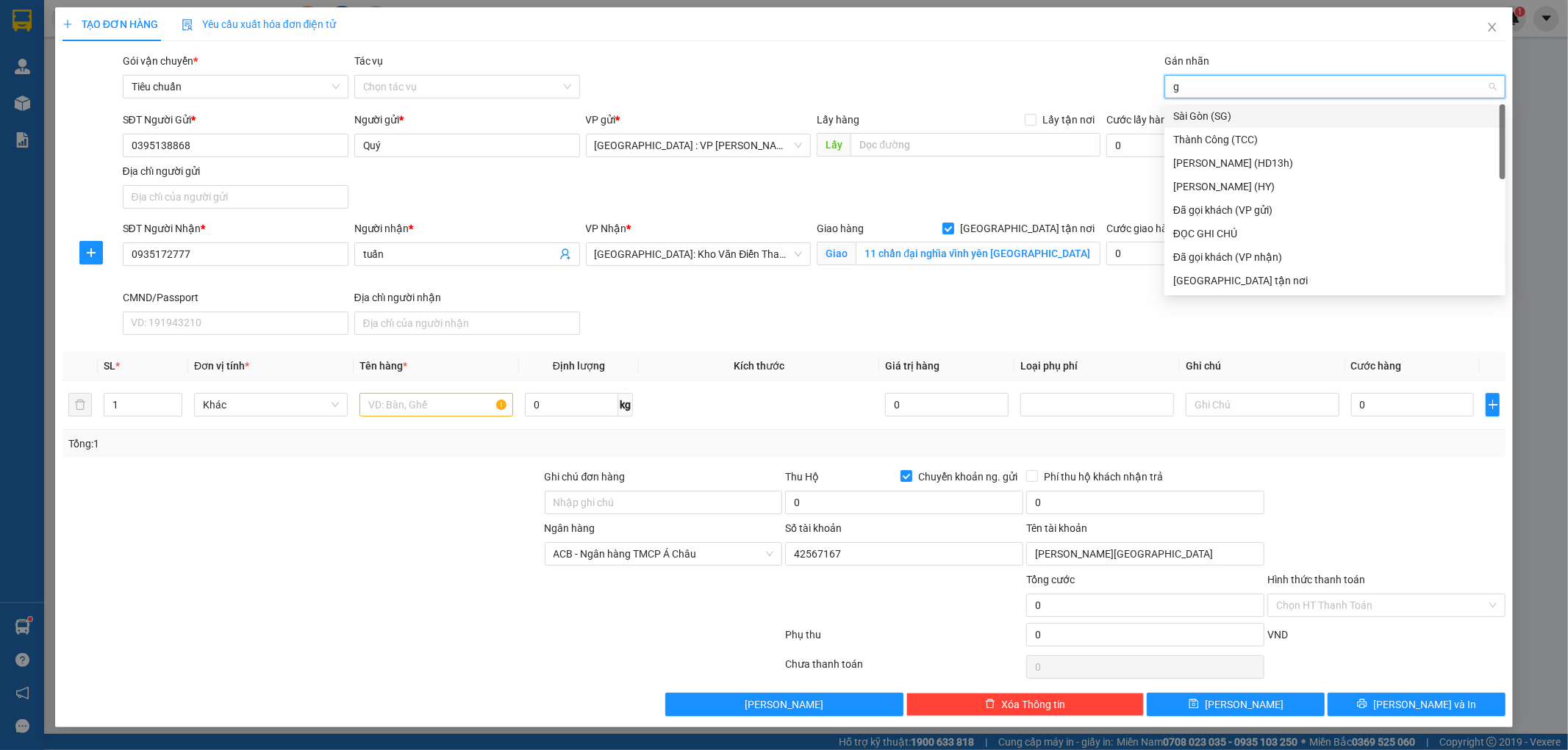
type input "gt"
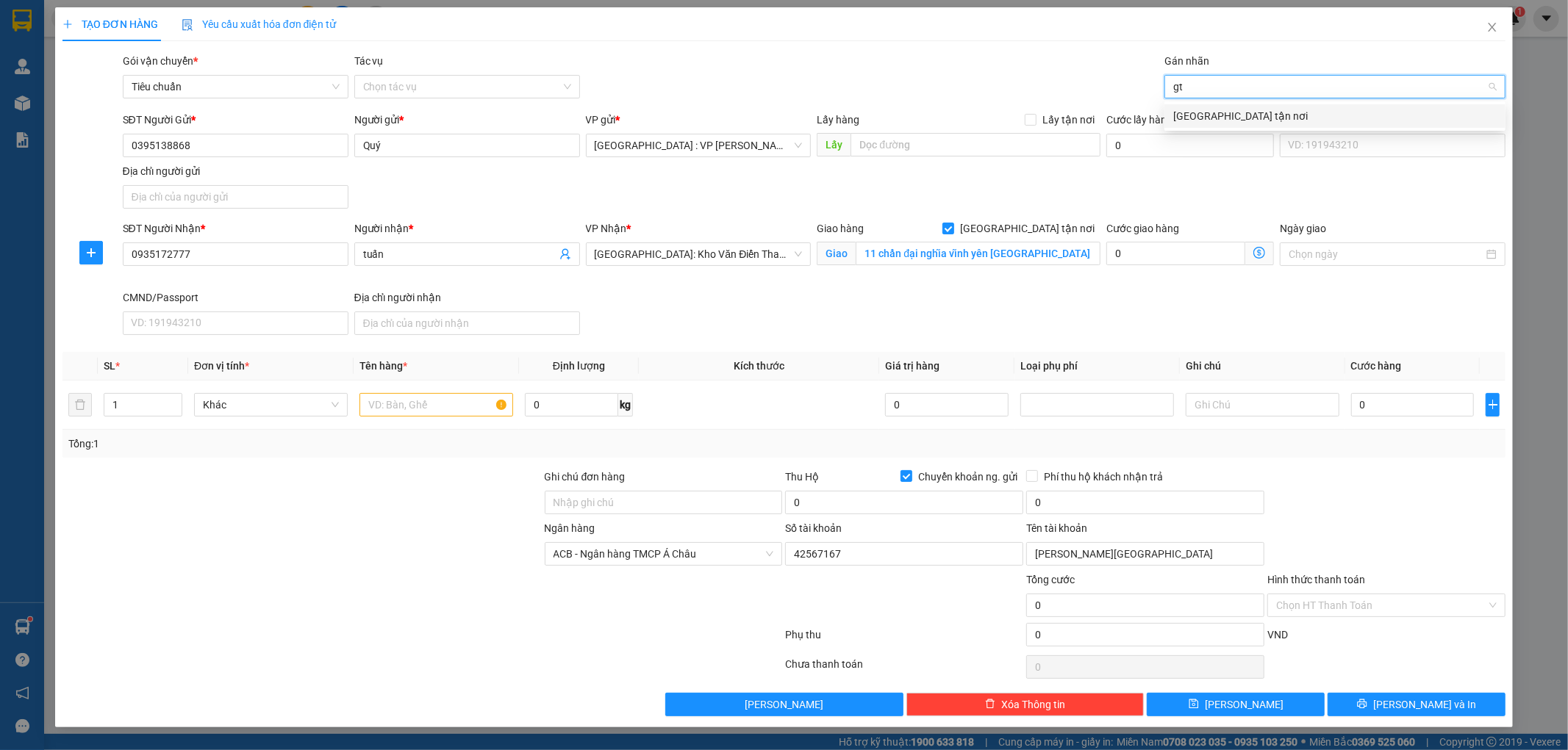
click at [1191, 115] on div "[GEOGRAPHIC_DATA] tận nơi" at bounding box center [1335, 116] width 324 height 16
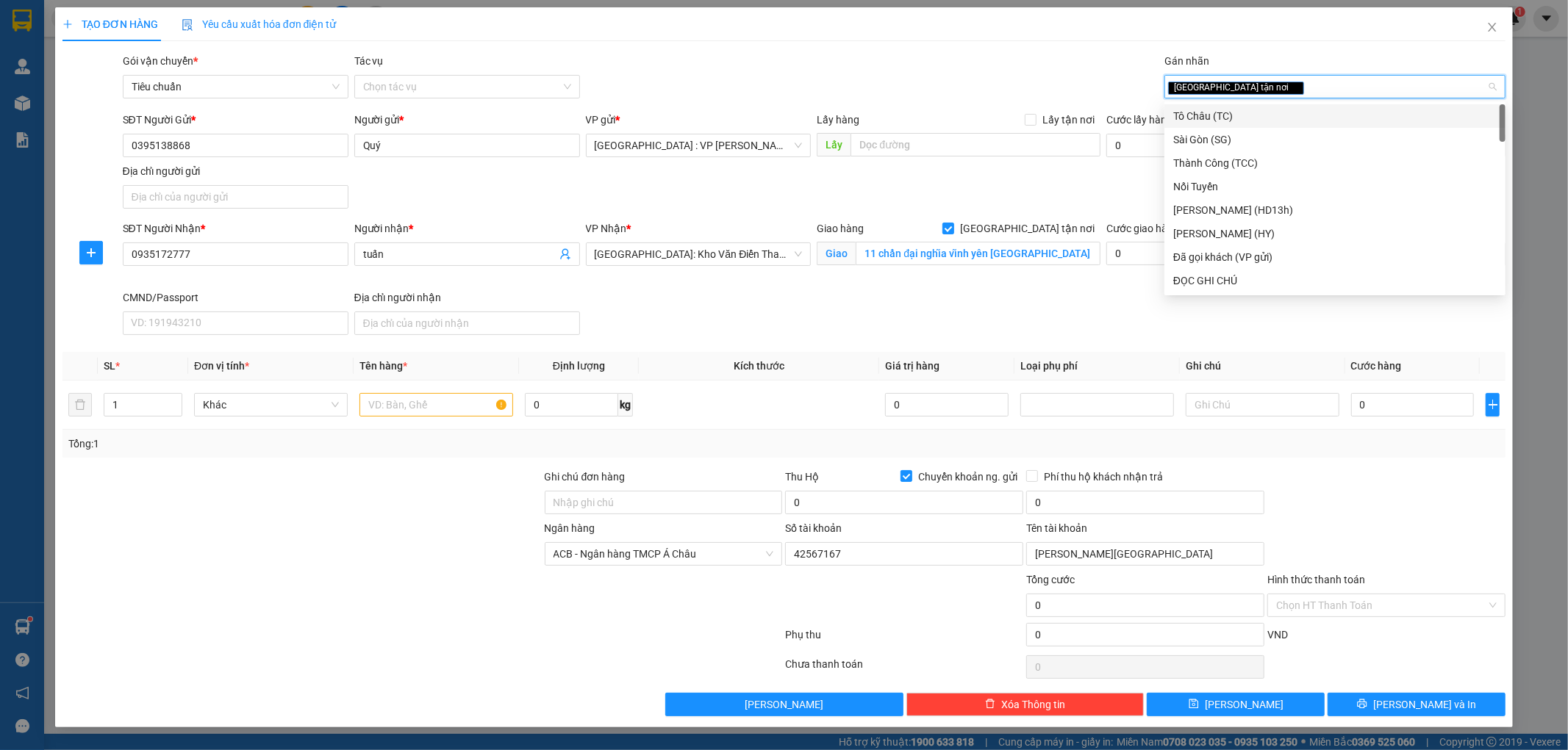
click at [993, 196] on div "SĐT Người Gửi * 0395138868 Người gửi * Quý VP gửi * Hà Nội : VP Nam Từ Liêm Lấy…" at bounding box center [814, 163] width 1389 height 103
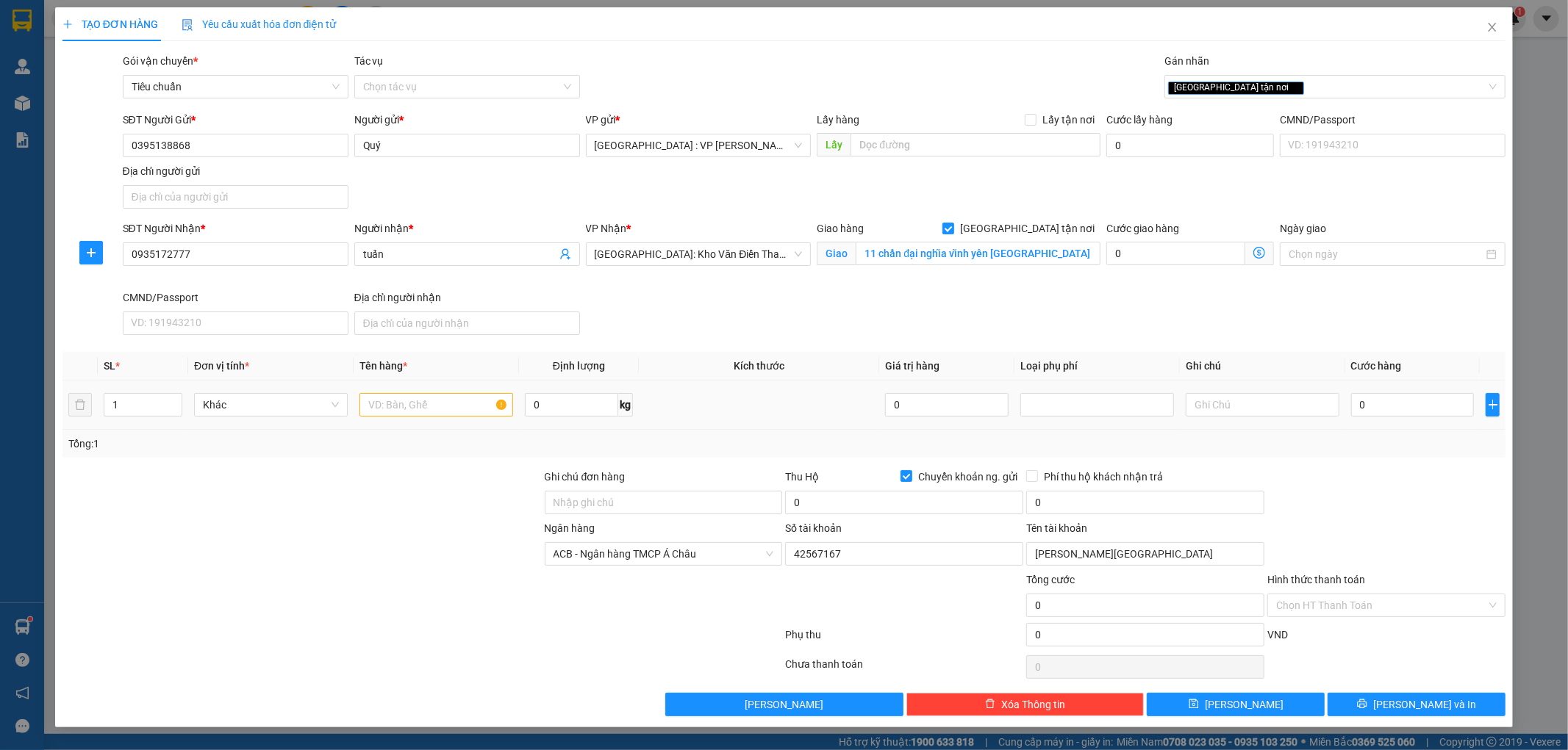
click at [408, 414] on div at bounding box center [436, 405] width 153 height 30
click at [409, 413] on input "text" at bounding box center [436, 405] width 153 height 23
type input "1 kiện sốp diệu"
click at [402, 485] on div at bounding box center [302, 495] width 482 height 51
click at [1498, 26] on span "Close" at bounding box center [1492, 27] width 41 height 41
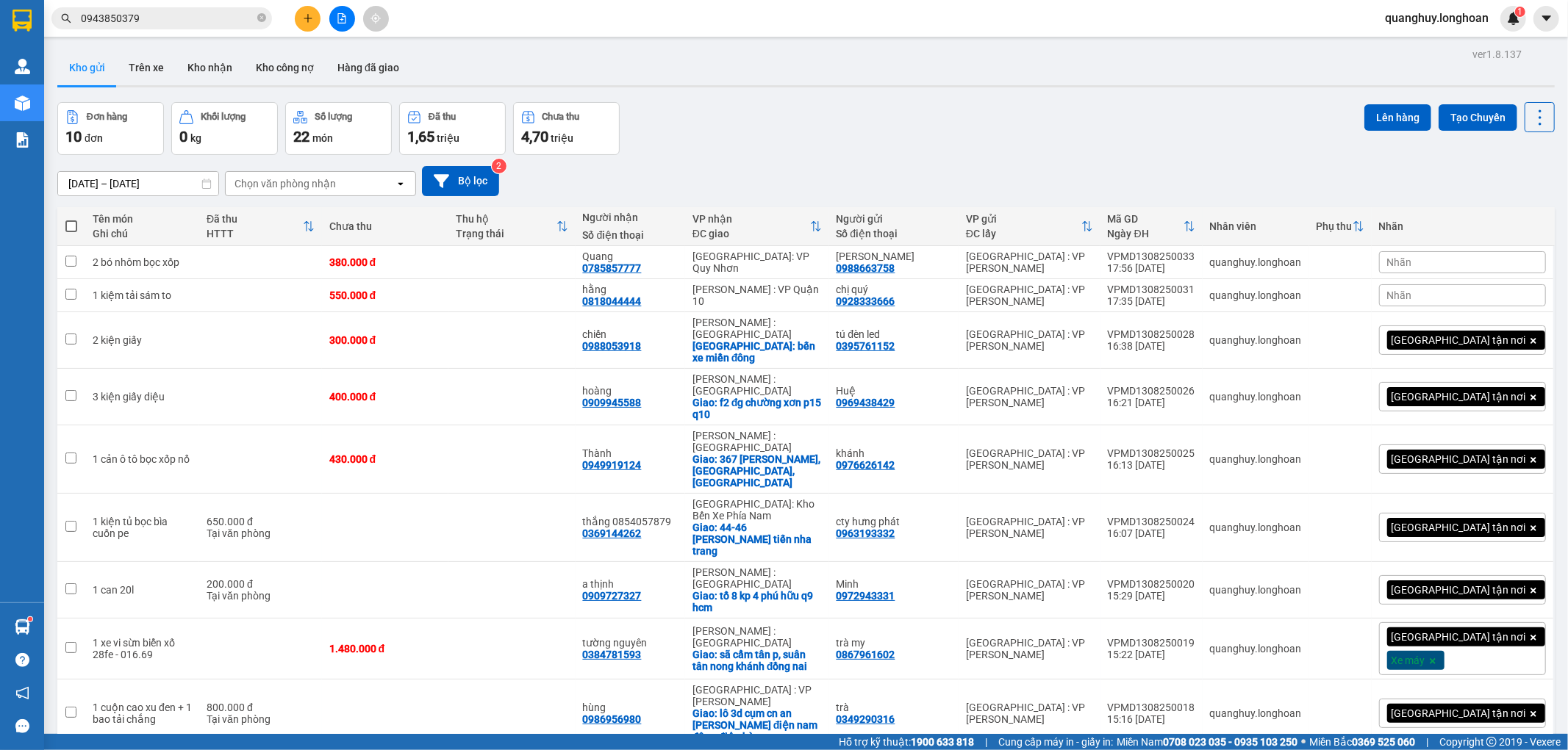
click at [31, 16] on img at bounding box center [22, 20] width 19 height 22
click at [307, 18] on icon "plus" at bounding box center [307, 18] width 8 height 1
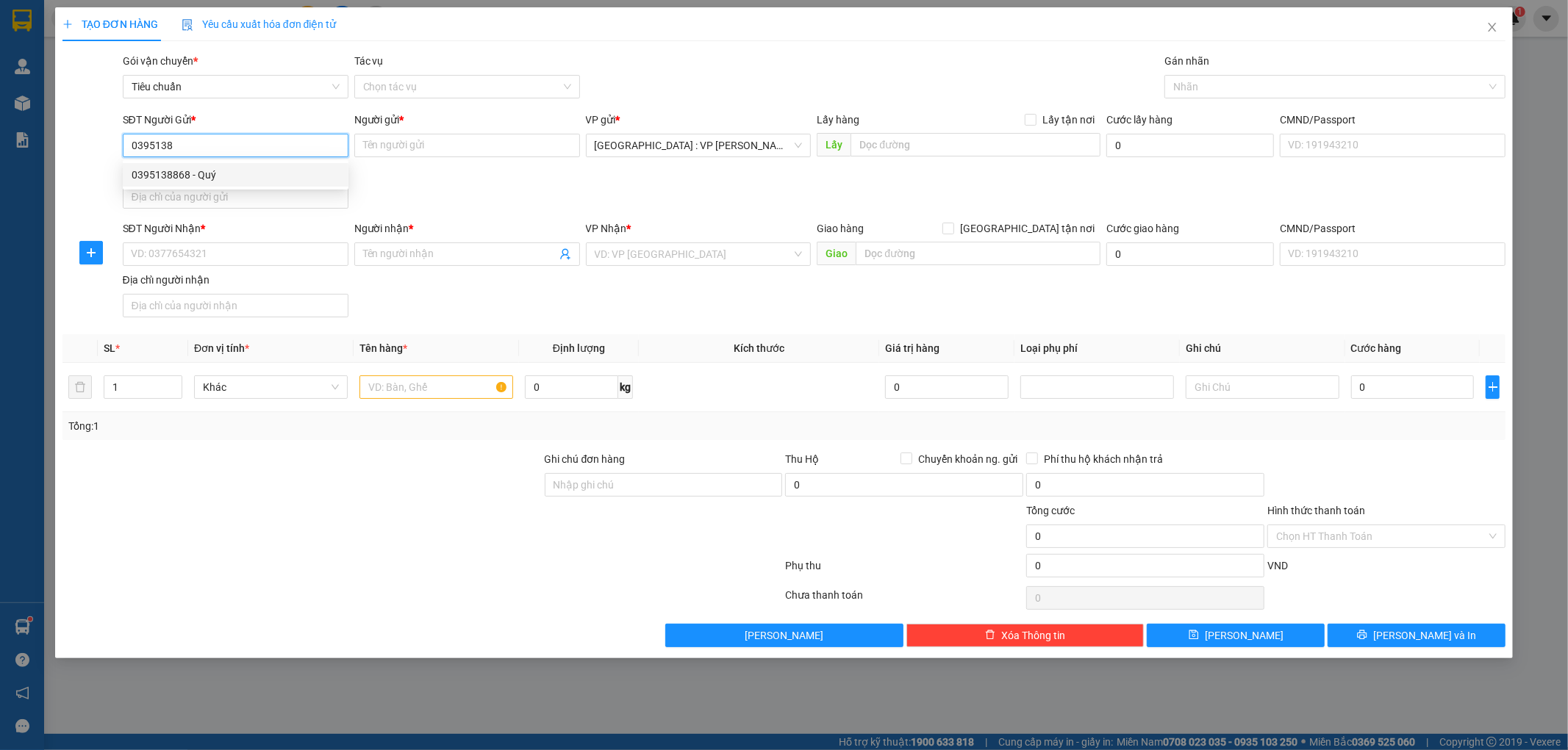
click at [194, 179] on div "0395138868 - Quý" at bounding box center [235, 174] width 208 height 16
type input "0395138868"
type input "Quý"
checkbox input "true"
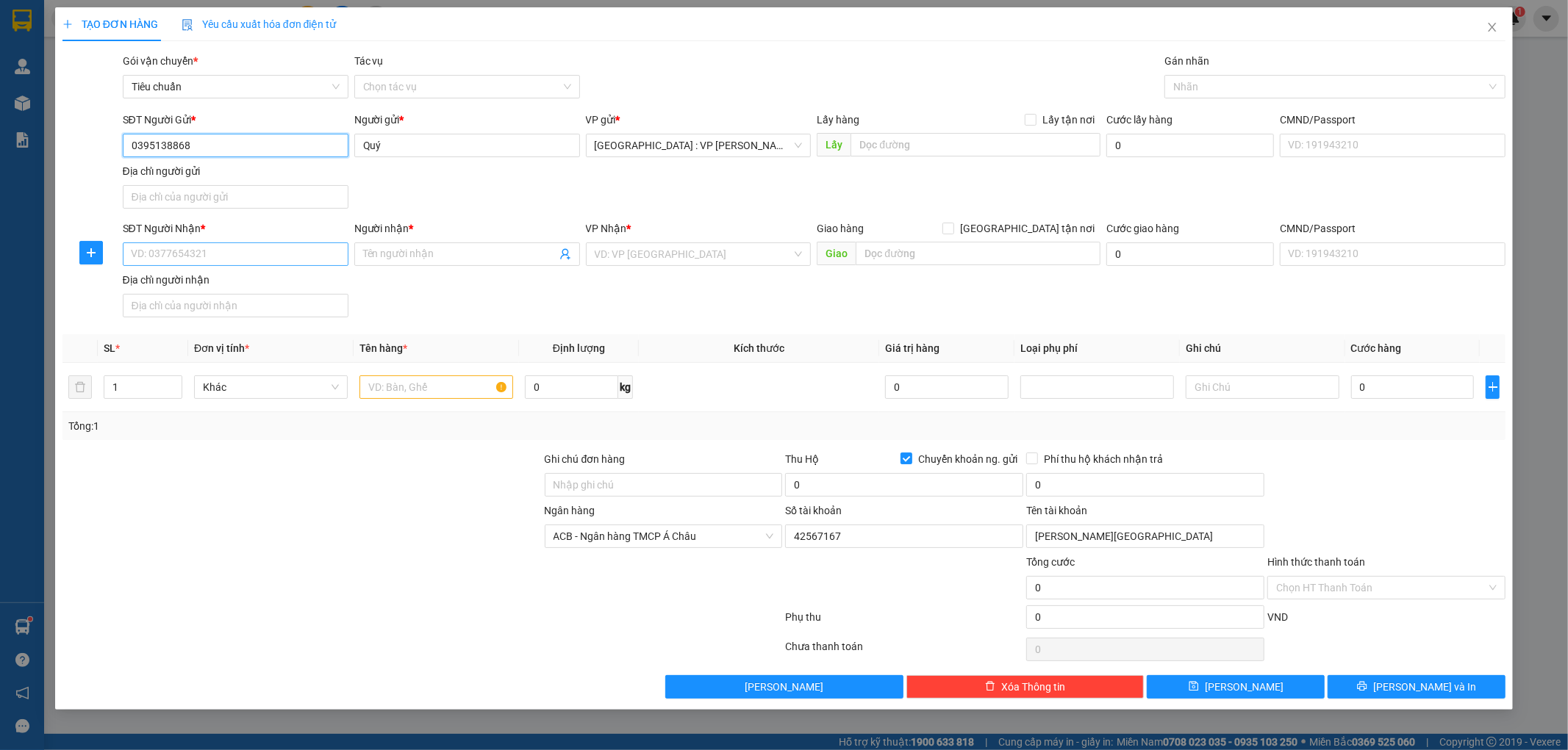
type input "0395138868"
click at [237, 258] on input "SĐT Người Nhận *" at bounding box center [236, 254] width 226 height 23
type input "0935172777"
click at [421, 259] on input "Người nhận *" at bounding box center [460, 254] width 193 height 16
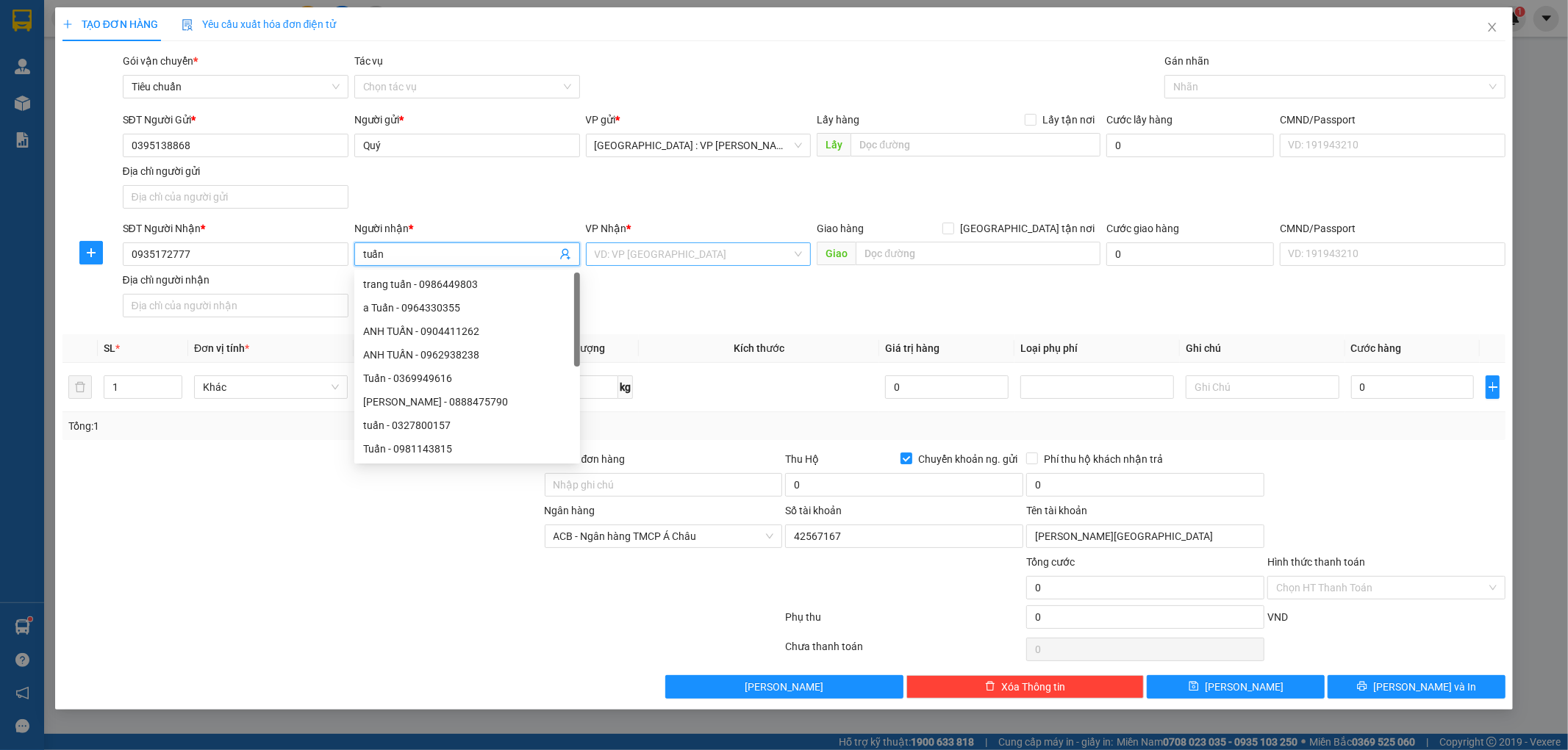
type input "tuấn"
click at [655, 261] on input "search" at bounding box center [693, 254] width 198 height 22
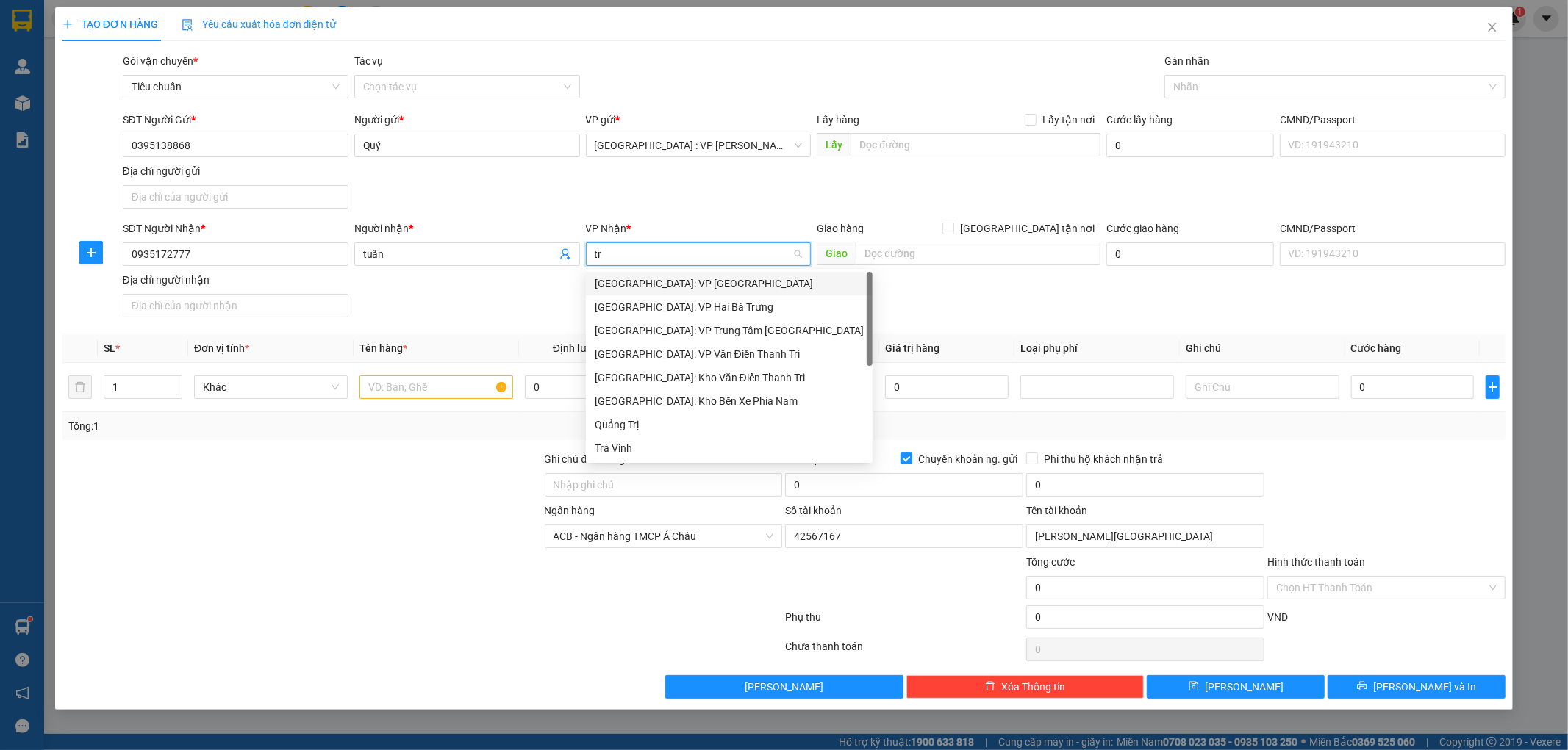
type input "tri"
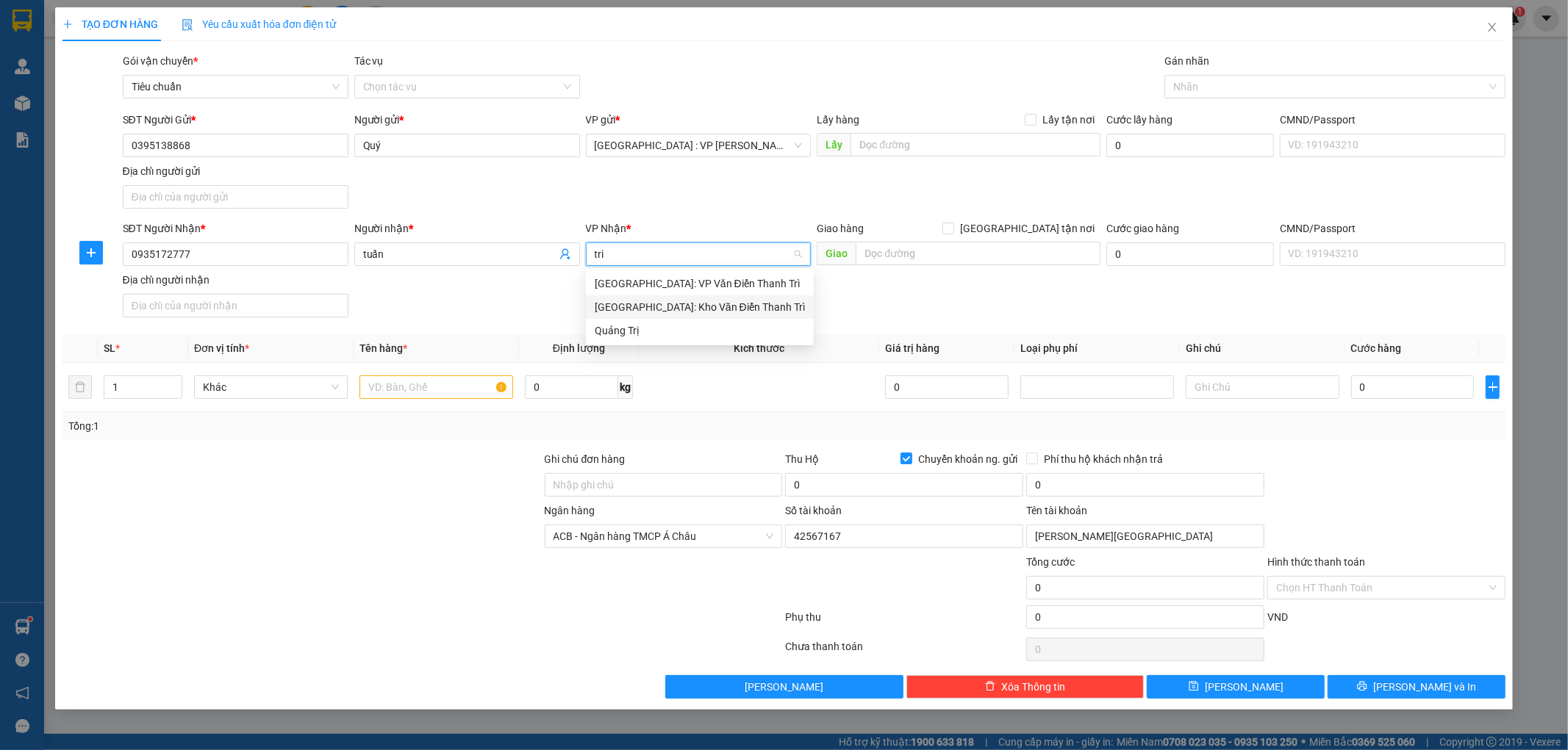
click at [652, 310] on div "Hà Nội: Kho Văn Điển Thanh Trì" at bounding box center [700, 307] width 210 height 16
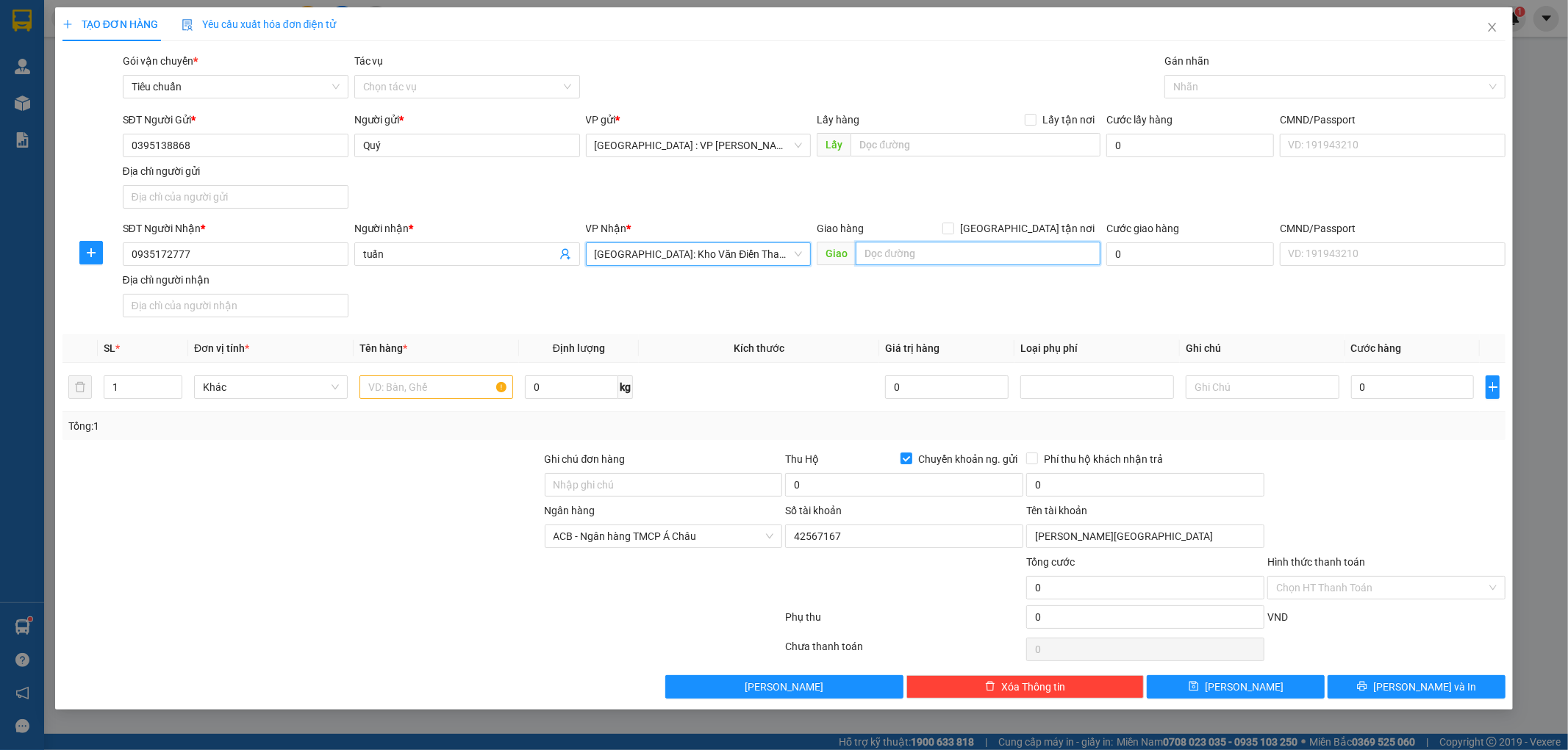
click at [913, 258] on input "text" at bounding box center [978, 254] width 245 height 23
type input "11 chần đại nghĩa vĩnh yên vĩnh phúc"
click at [910, 289] on div "SĐT Người Nhận * 0935172777 Người nhận * tuấn VP Nhận * Hà Nội: Kho Văn Điển Th…" at bounding box center [814, 272] width 1389 height 103
click at [1032, 222] on label "[GEOGRAPHIC_DATA] tận nơi" at bounding box center [1021, 228] width 158 height 16
click at [952, 223] on input "[GEOGRAPHIC_DATA] tận nơi" at bounding box center [947, 227] width 10 height 10
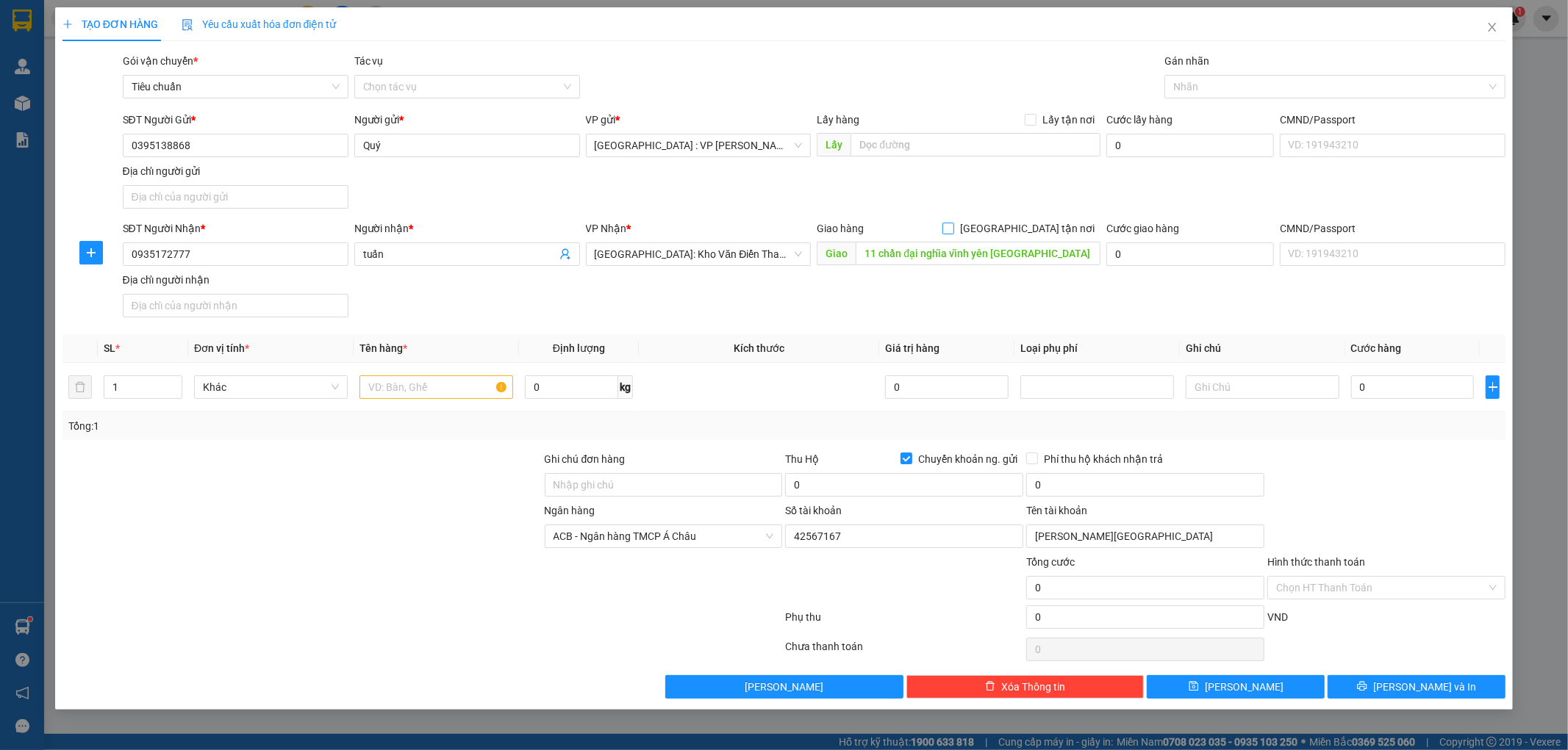
checkbox input "true"
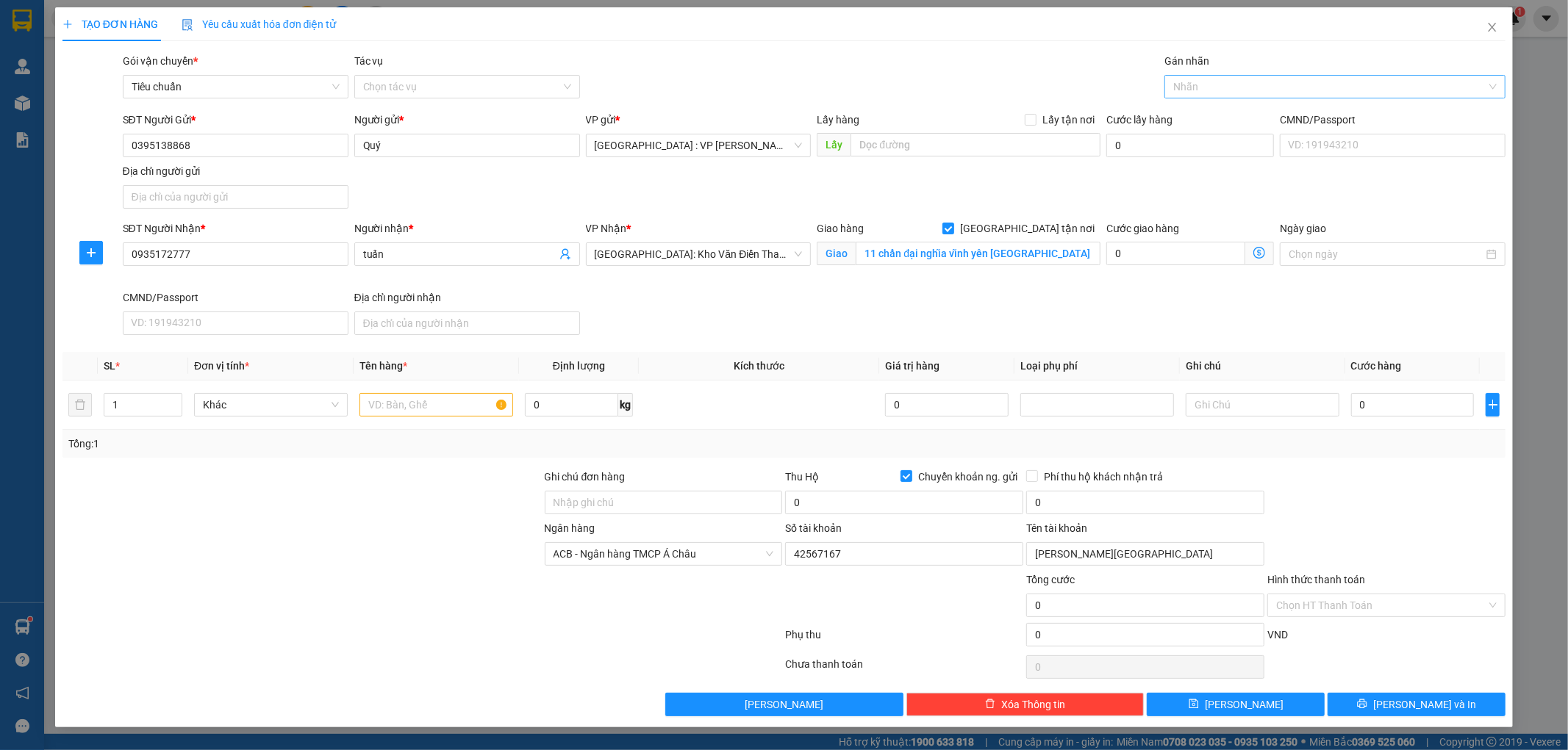
click at [1186, 82] on div at bounding box center [1328, 86] width 319 height 18
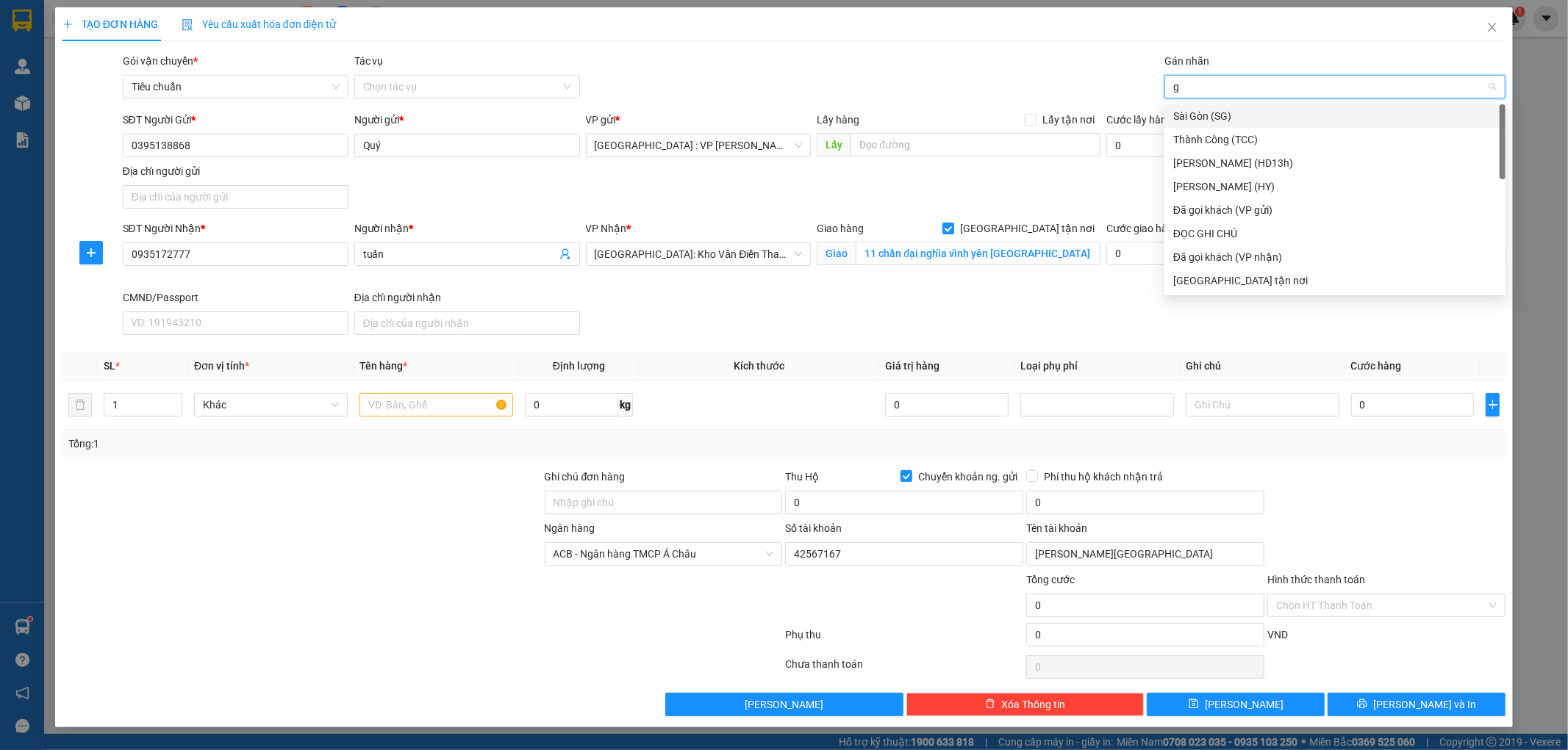
type input "gt"
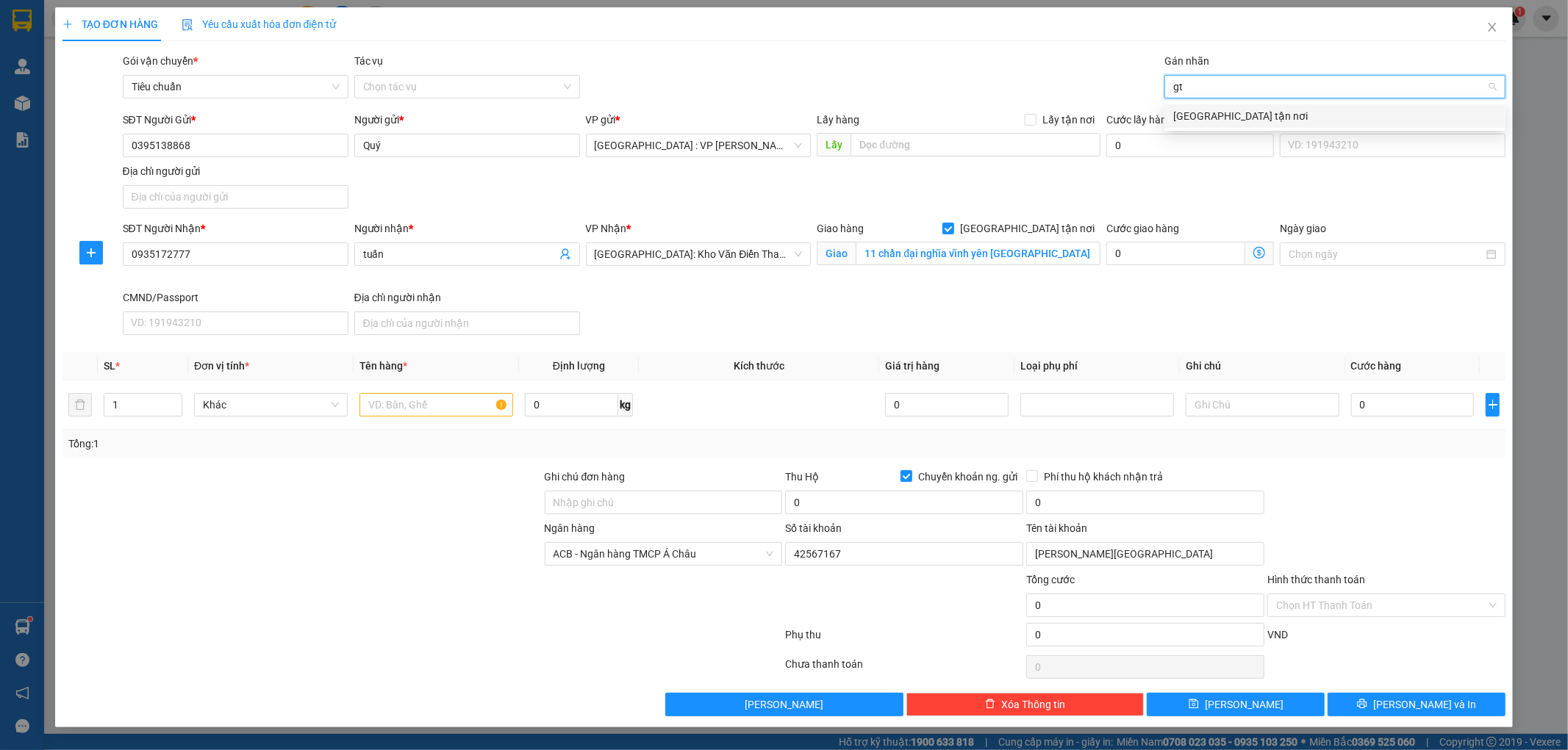
click at [1188, 116] on div "[GEOGRAPHIC_DATA] tận nơi" at bounding box center [1335, 116] width 324 height 16
click at [490, 400] on input "text" at bounding box center [436, 405] width 153 height 23
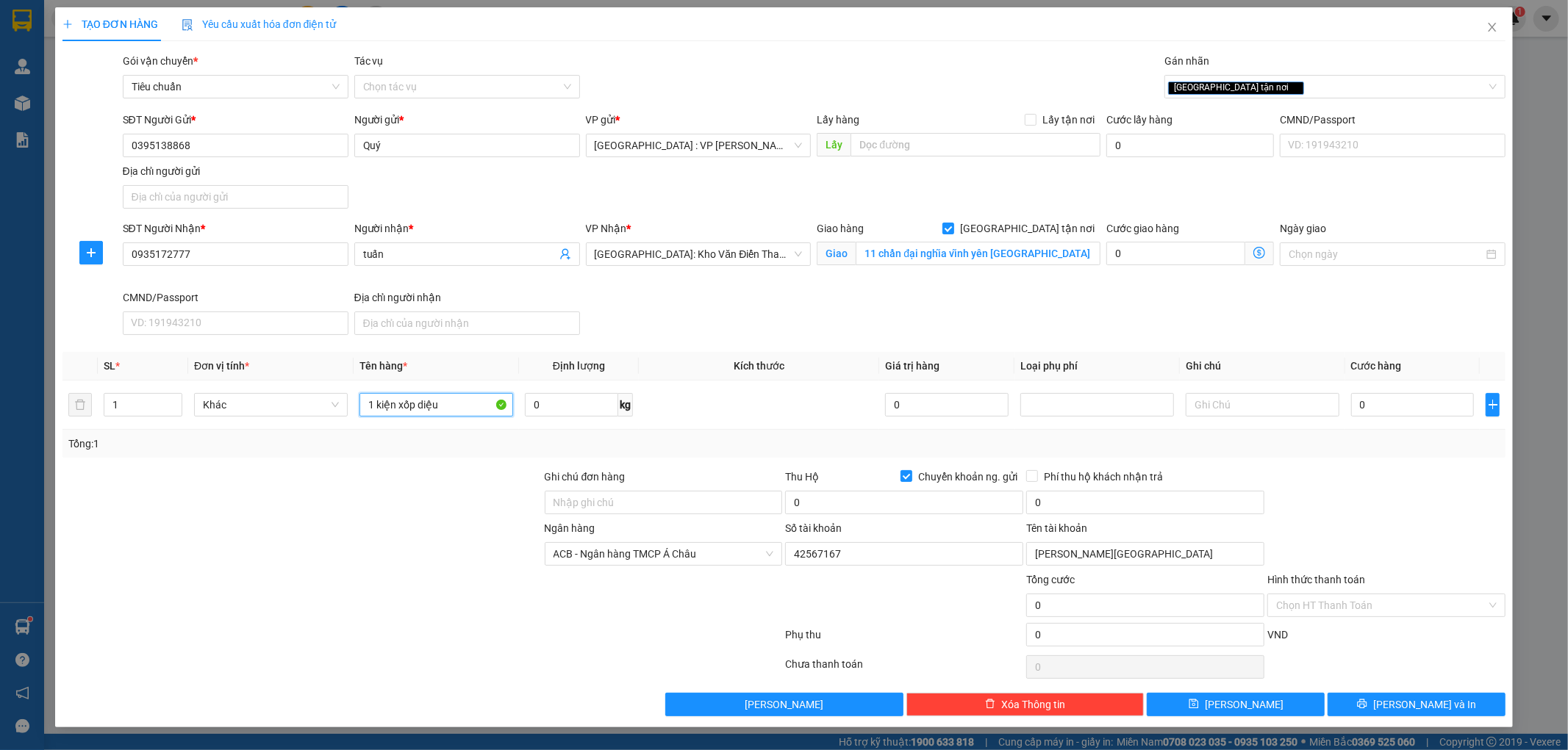
type input "1 kiện xốp diệu"
click at [423, 489] on div at bounding box center [302, 495] width 482 height 51
click at [1436, 412] on input "0" at bounding box center [1412, 405] width 124 height 23
type input "7"
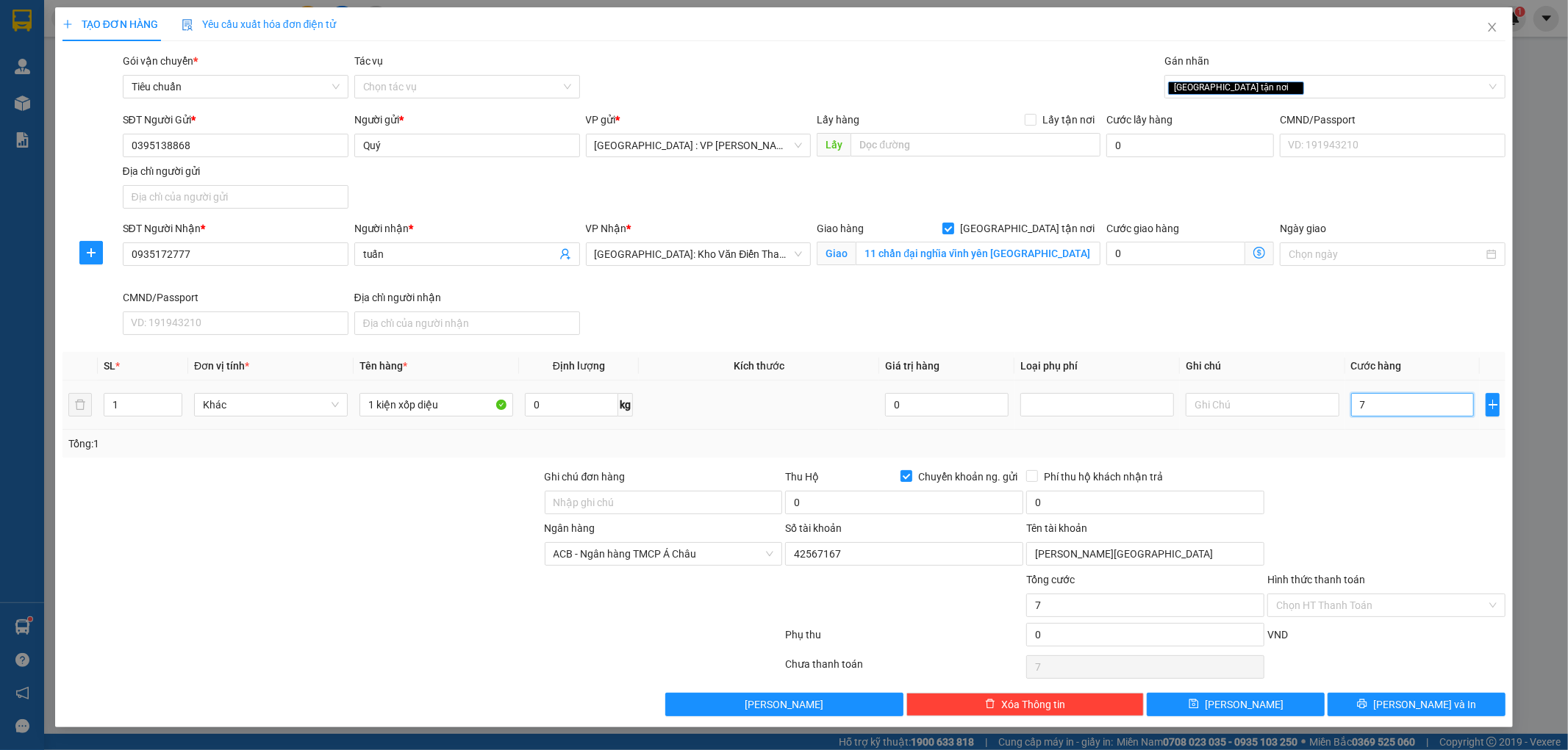
type input "7"
type input "70"
type input "700"
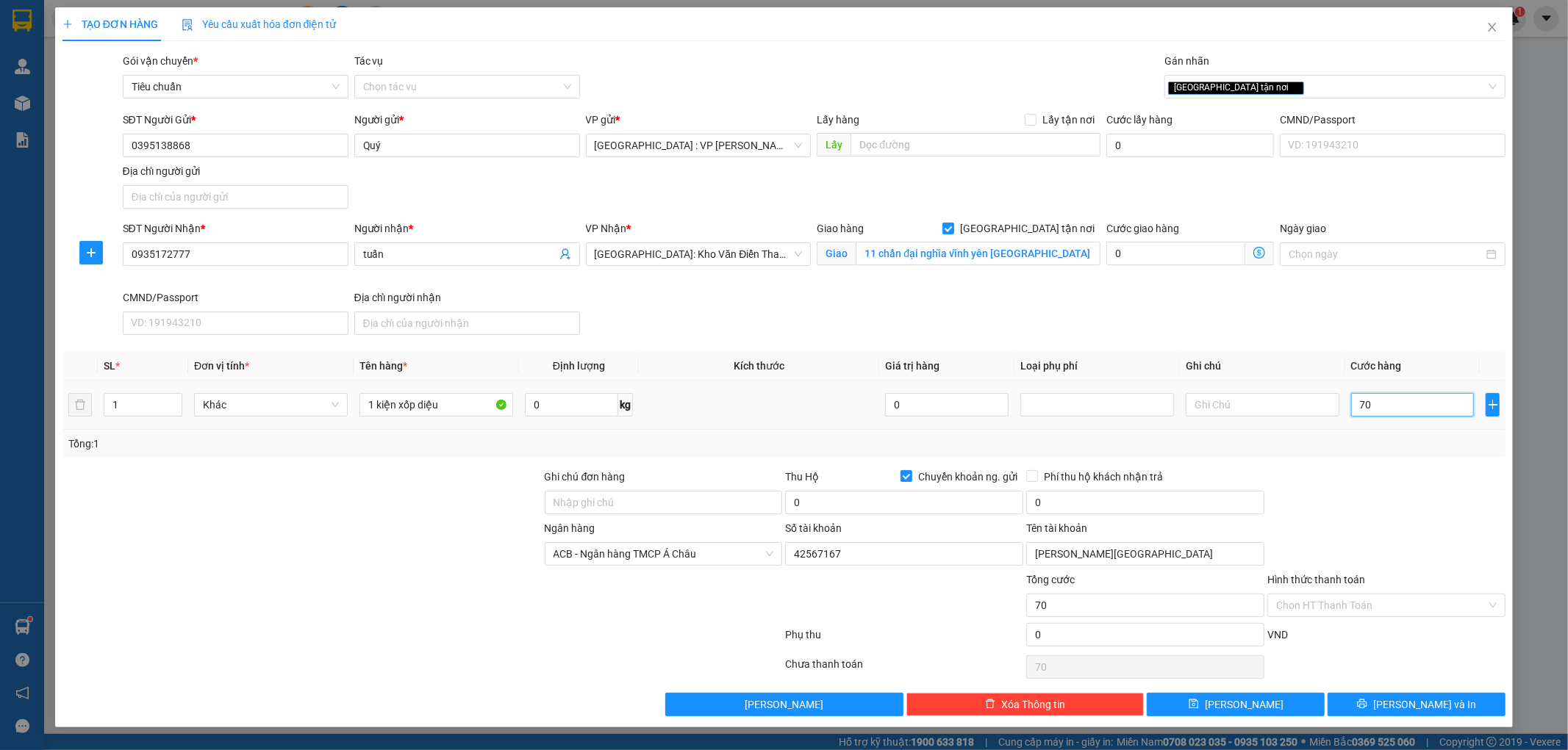
type input "700"
type input "7.000"
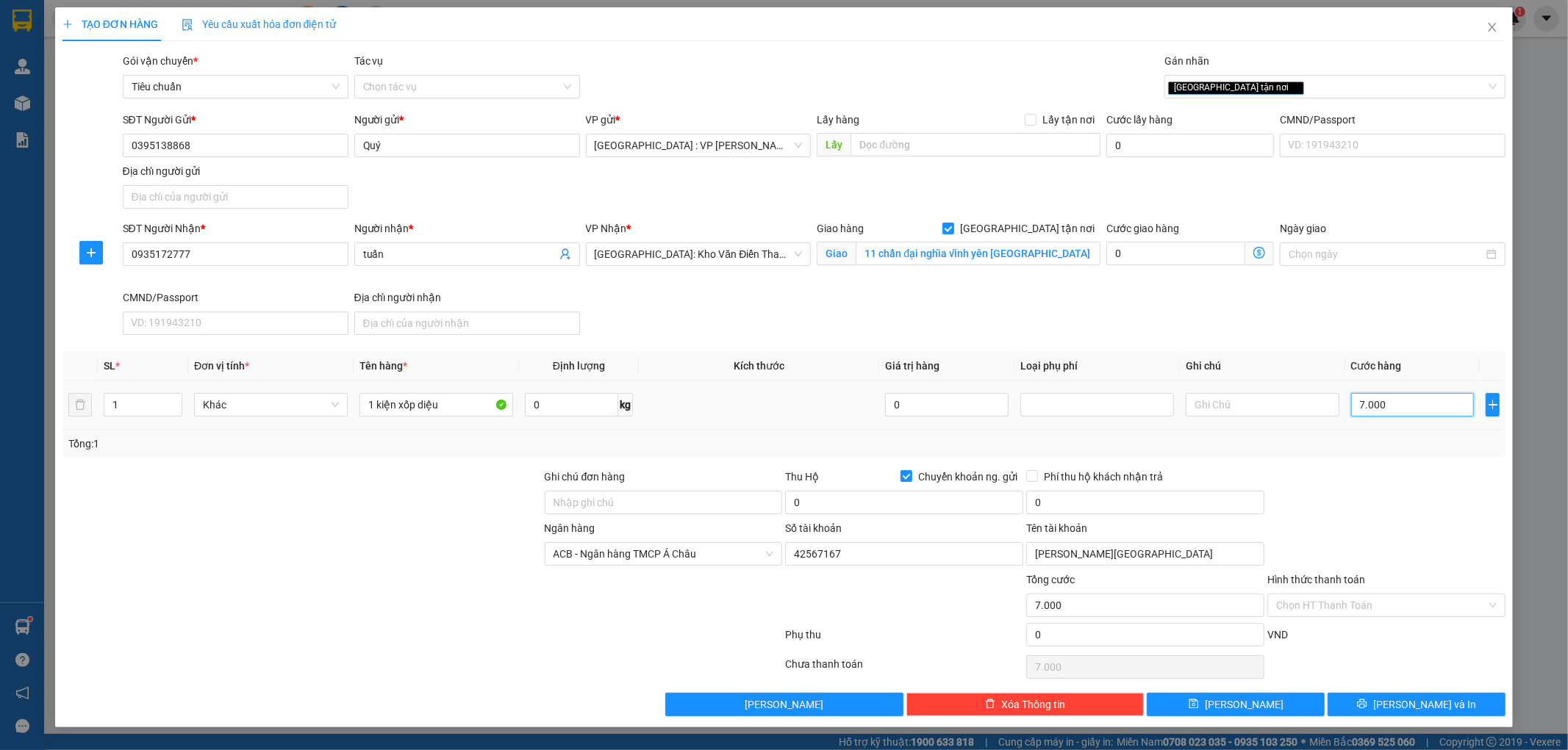
type input "70.000"
click at [1374, 489] on div at bounding box center [1387, 495] width 241 height 51
click at [1409, 405] on input "70.000" at bounding box center [1412, 405] width 124 height 23
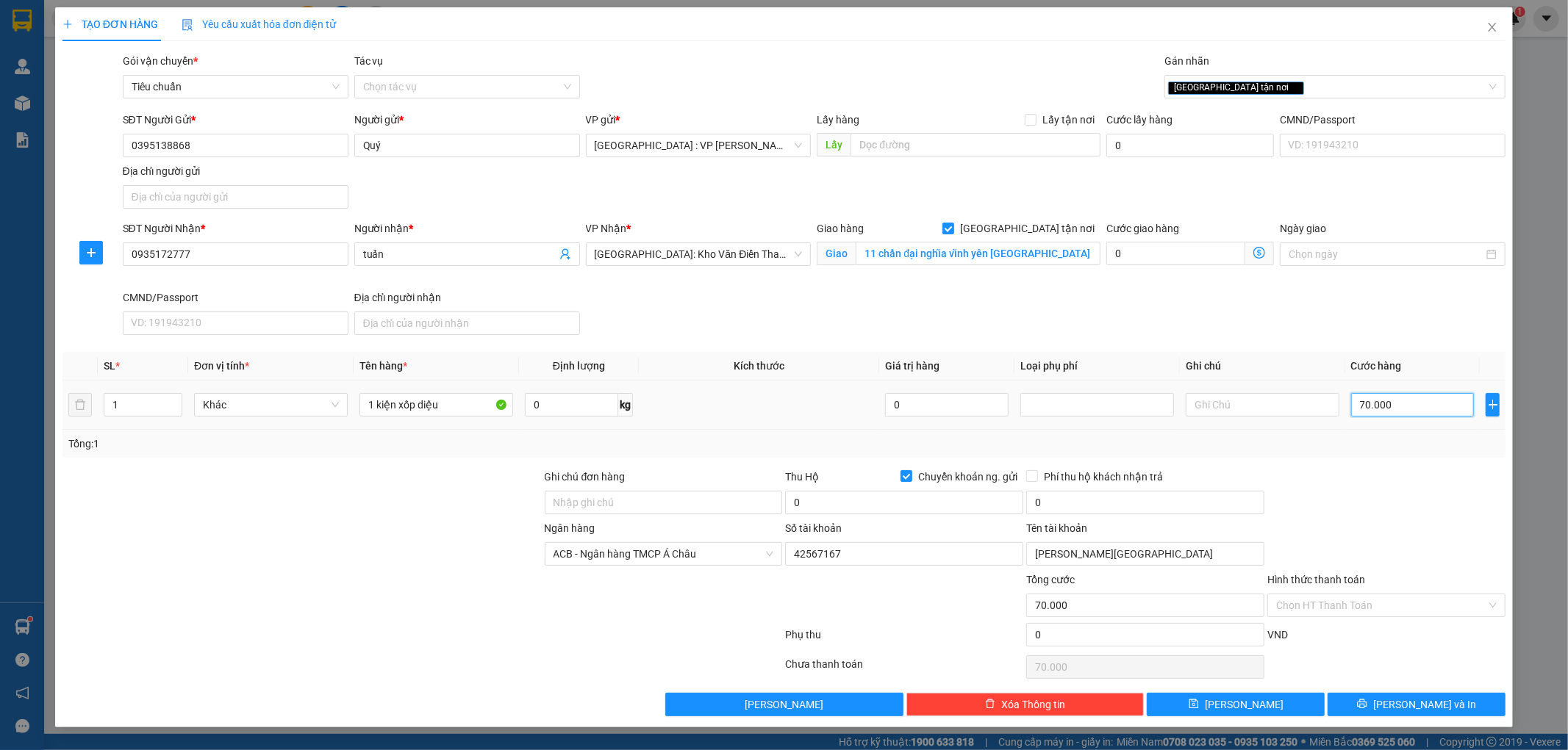
type input "7"
type input "70"
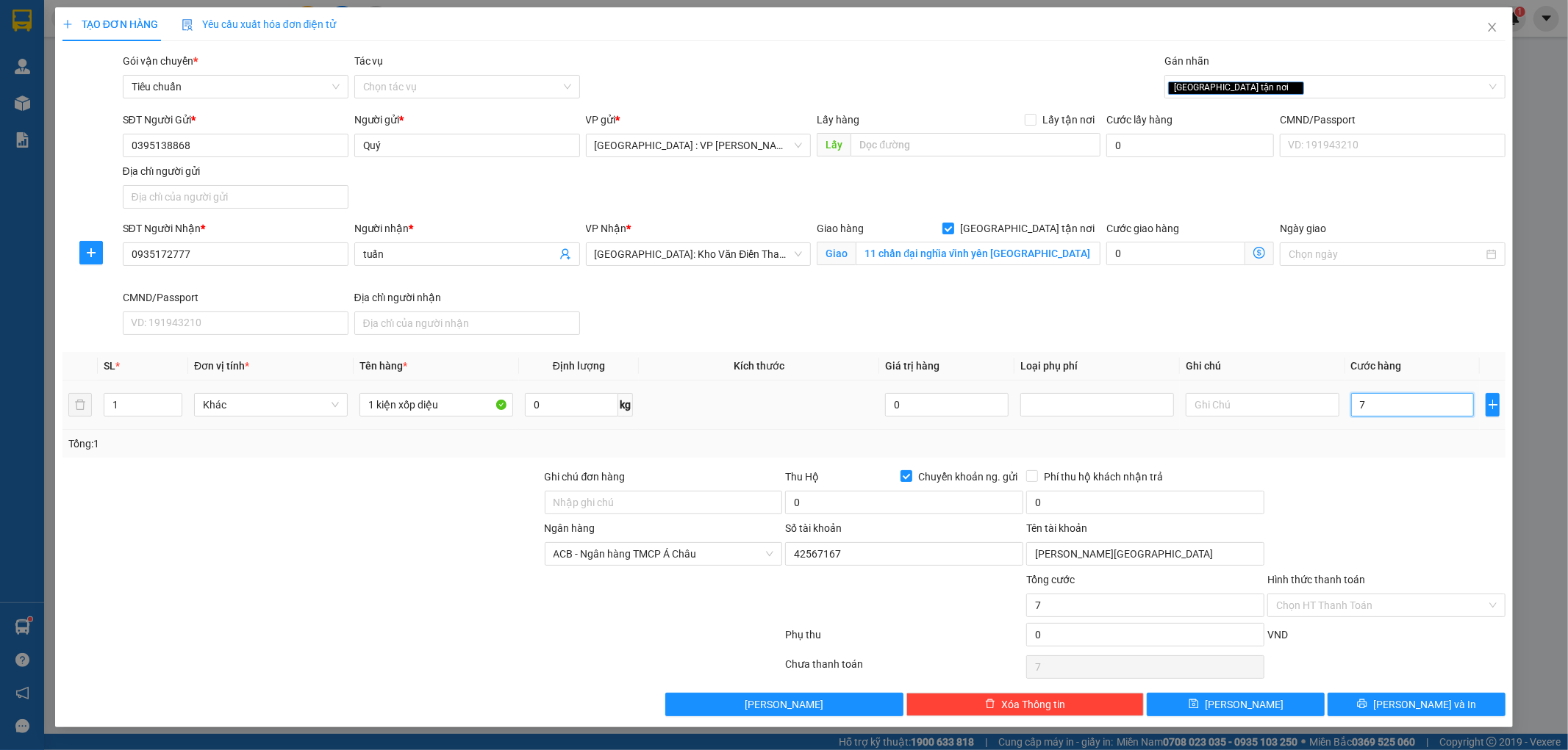
type input "70"
type input "700"
type input "7.000"
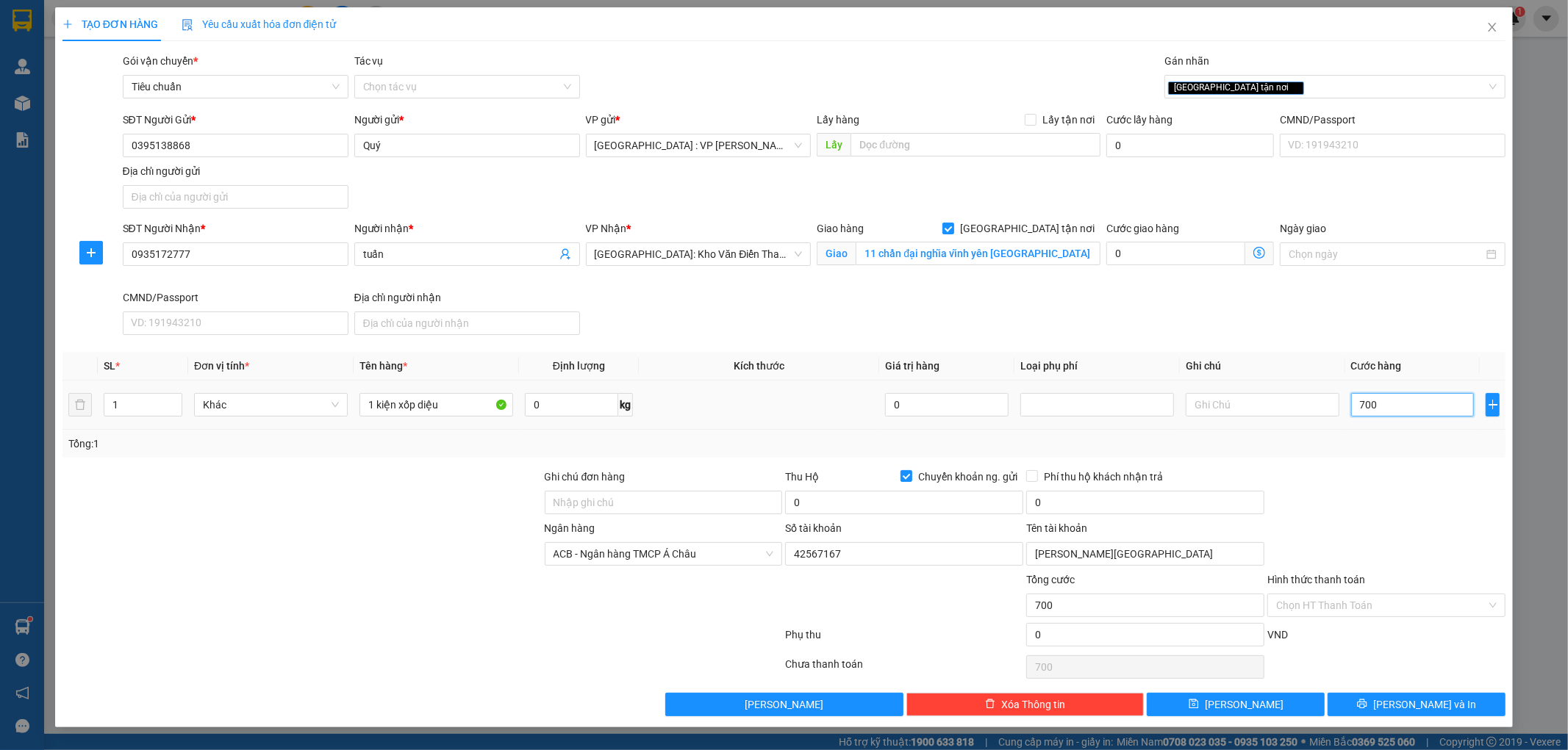
type input "7.000"
type input "70.000"
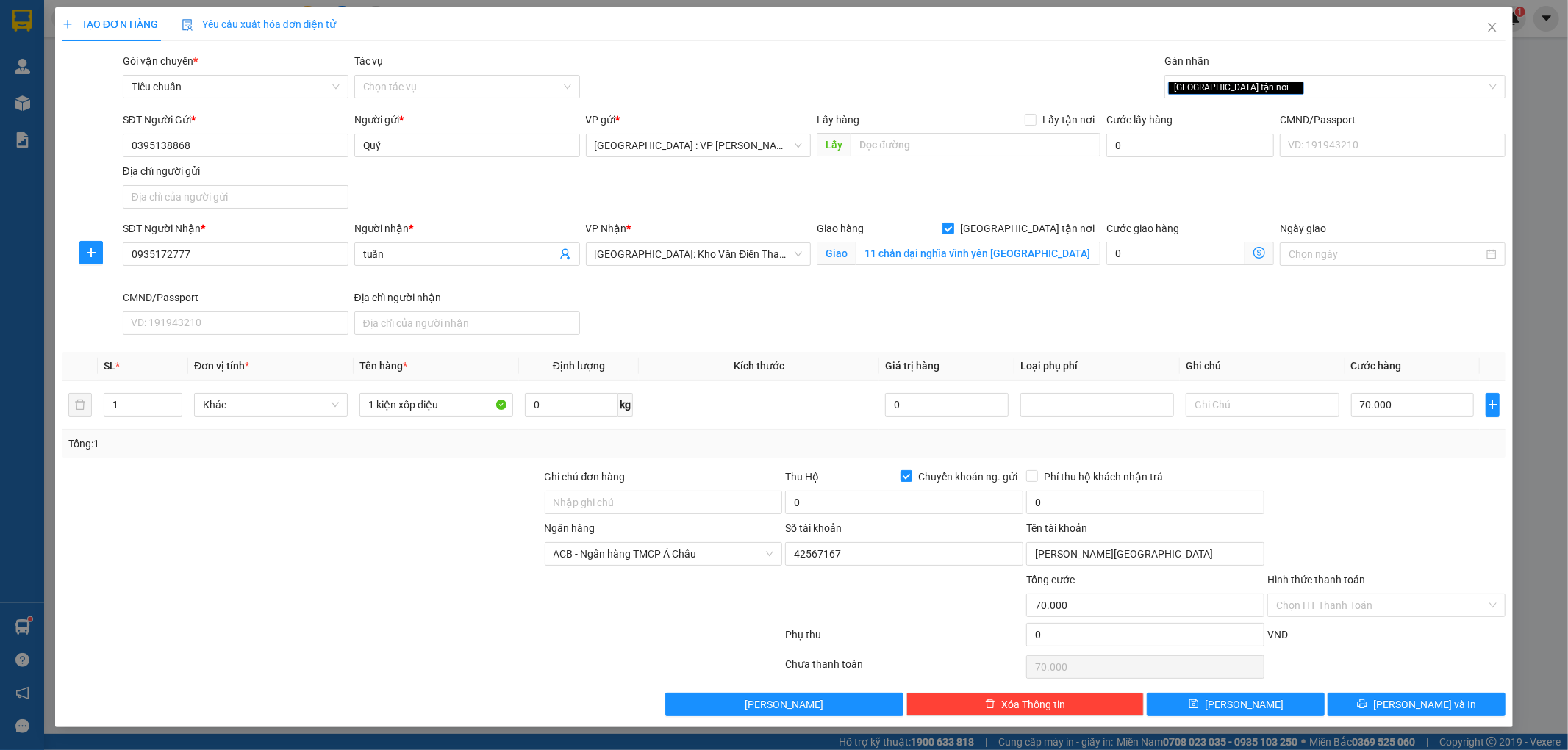
click at [1342, 498] on div at bounding box center [1387, 495] width 241 height 51
click at [930, 501] on input "0" at bounding box center [904, 503] width 238 height 23
type input "1.730.000"
click at [1120, 494] on input "0" at bounding box center [1145, 503] width 238 height 23
type input "10.000"
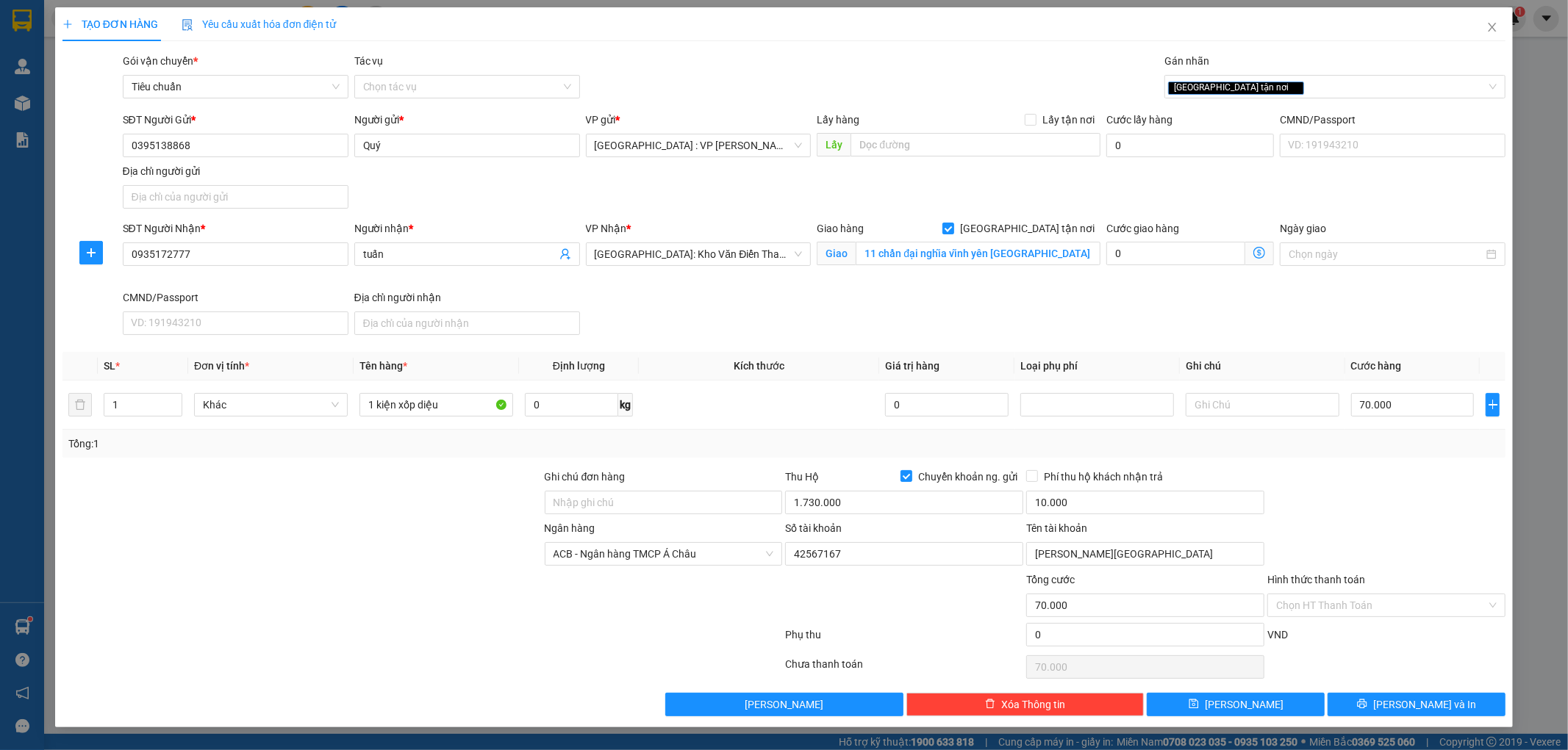
click at [963, 619] on div at bounding box center [904, 598] width 241 height 51
click at [857, 555] on input "42567167" at bounding box center [904, 554] width 238 height 23
paste input "8875349668"
type input "8875349668"
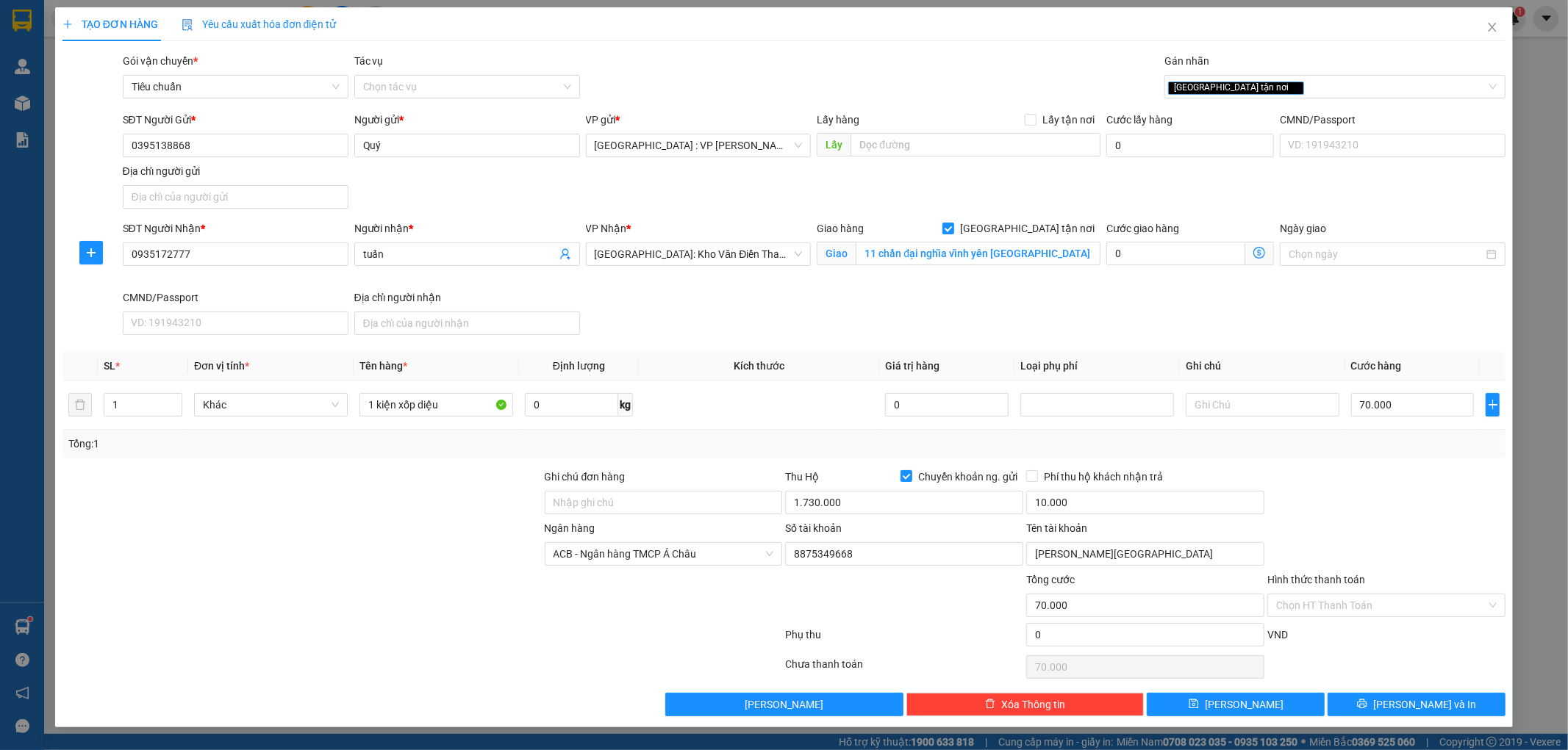
click at [730, 592] on div at bounding box center [664, 598] width 241 height 51
click at [736, 555] on span "ACB - Ngân hàng TMCP Á Châu" at bounding box center [663, 554] width 220 height 22
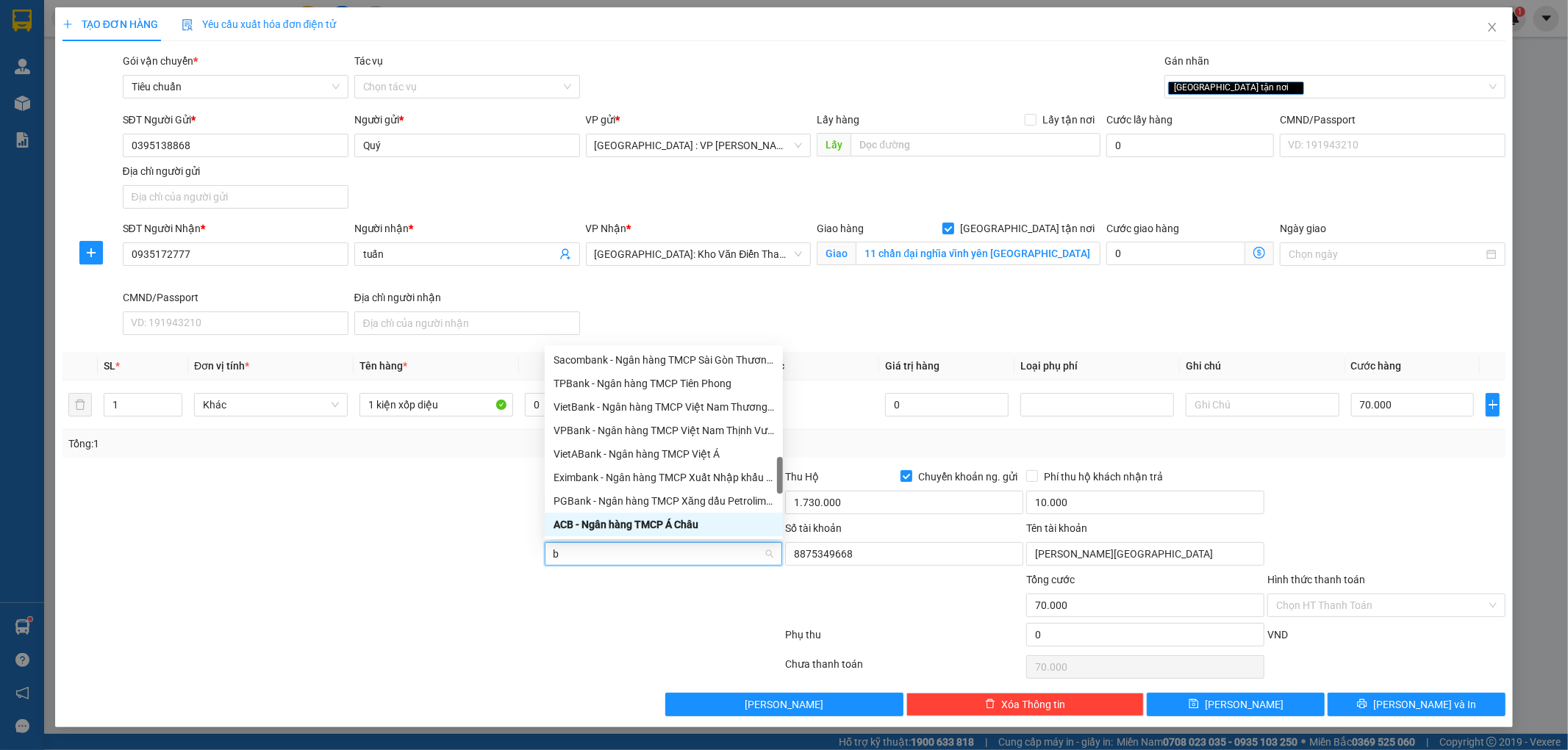
type input "bi"
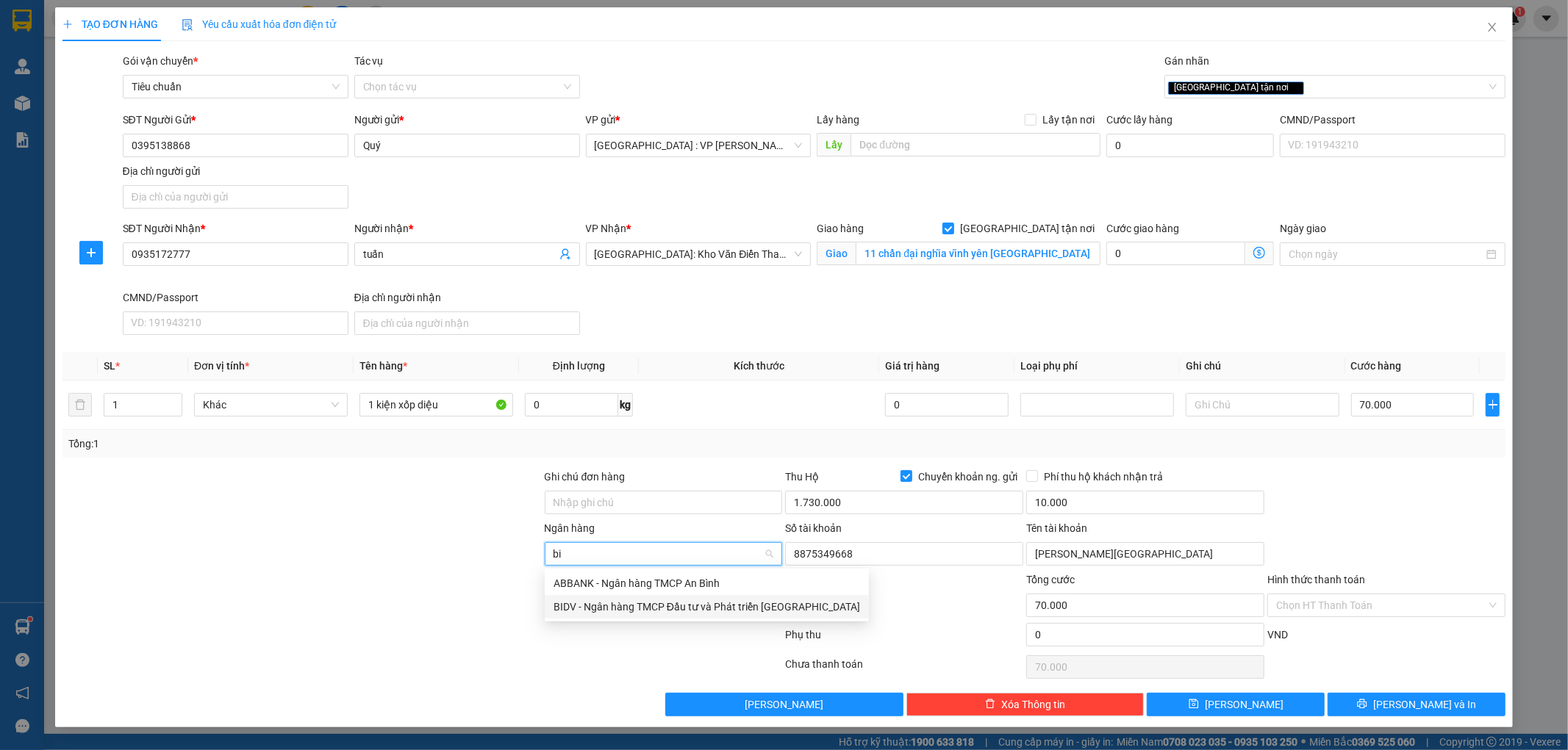
click at [644, 608] on div "BIDV - Ngân hàng TMCP Đầu tư và Phát triển Việt Nam" at bounding box center [707, 607] width 307 height 16
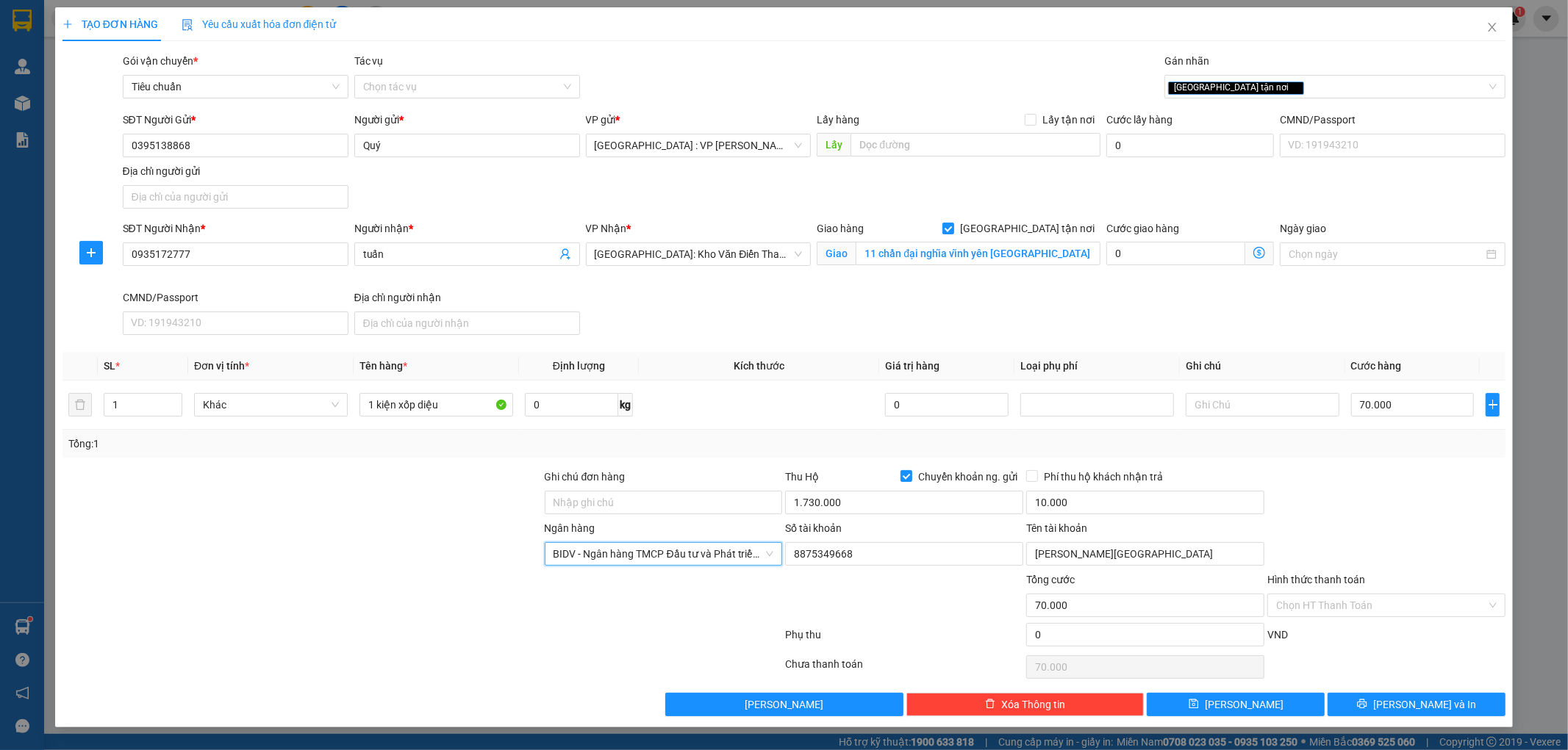
click at [644, 614] on div at bounding box center [664, 598] width 241 height 51
click at [1367, 700] on icon "printer" at bounding box center [1362, 703] width 10 height 10
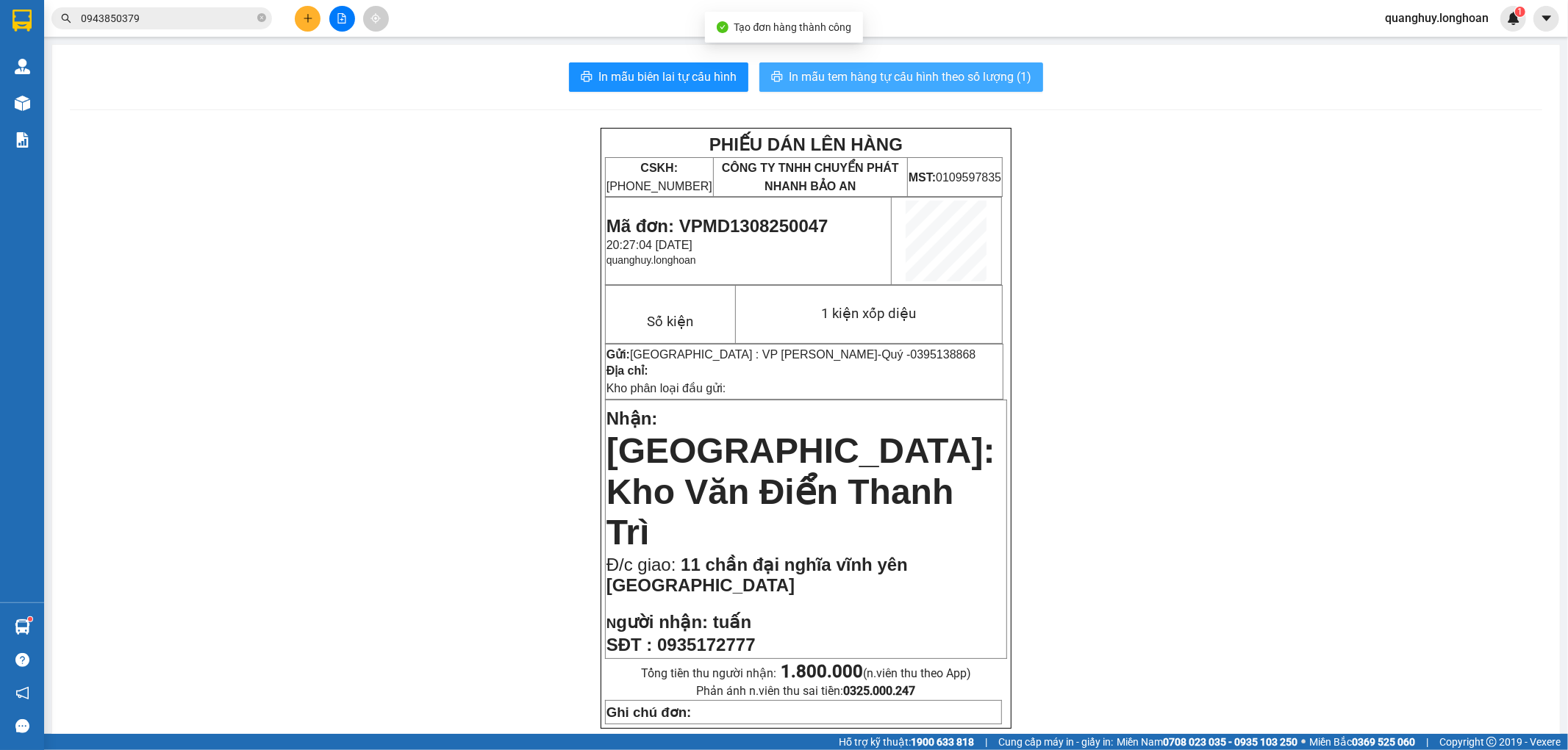
click at [966, 88] on button "In mẫu tem hàng tự cấu hình theo số lượng (1)" at bounding box center [901, 77] width 284 height 30
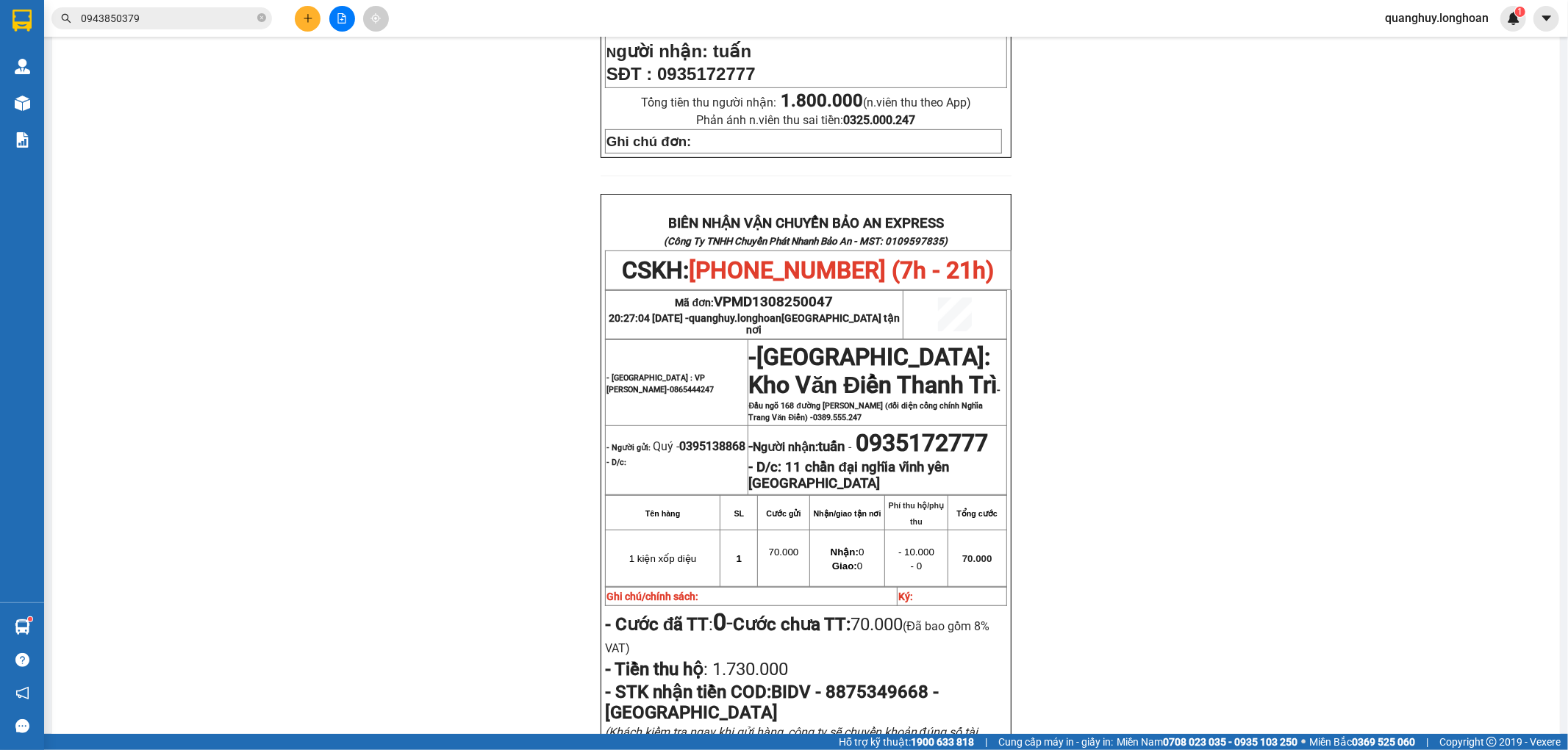
scroll to position [653, 0]
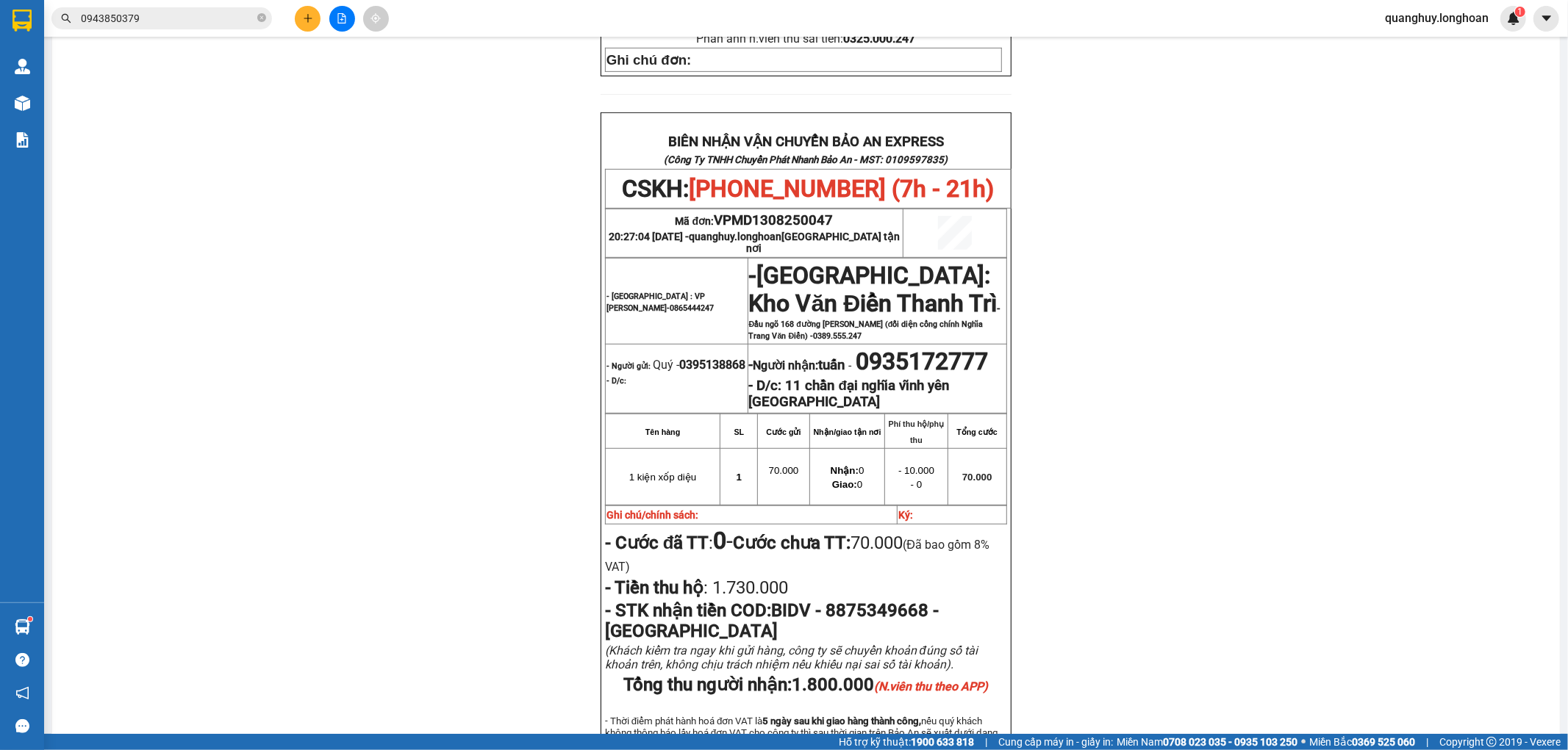
click at [679, 358] on span "0395138868" at bounding box center [712, 365] width 66 height 14
drag, startPoint x: 602, startPoint y: 296, endPoint x: 665, endPoint y: 296, distance: 63.0
click at [679, 358] on span "0395138868" at bounding box center [712, 365] width 66 height 14
copy span "0395138868"
click at [295, 15] on button at bounding box center [307, 19] width 26 height 26
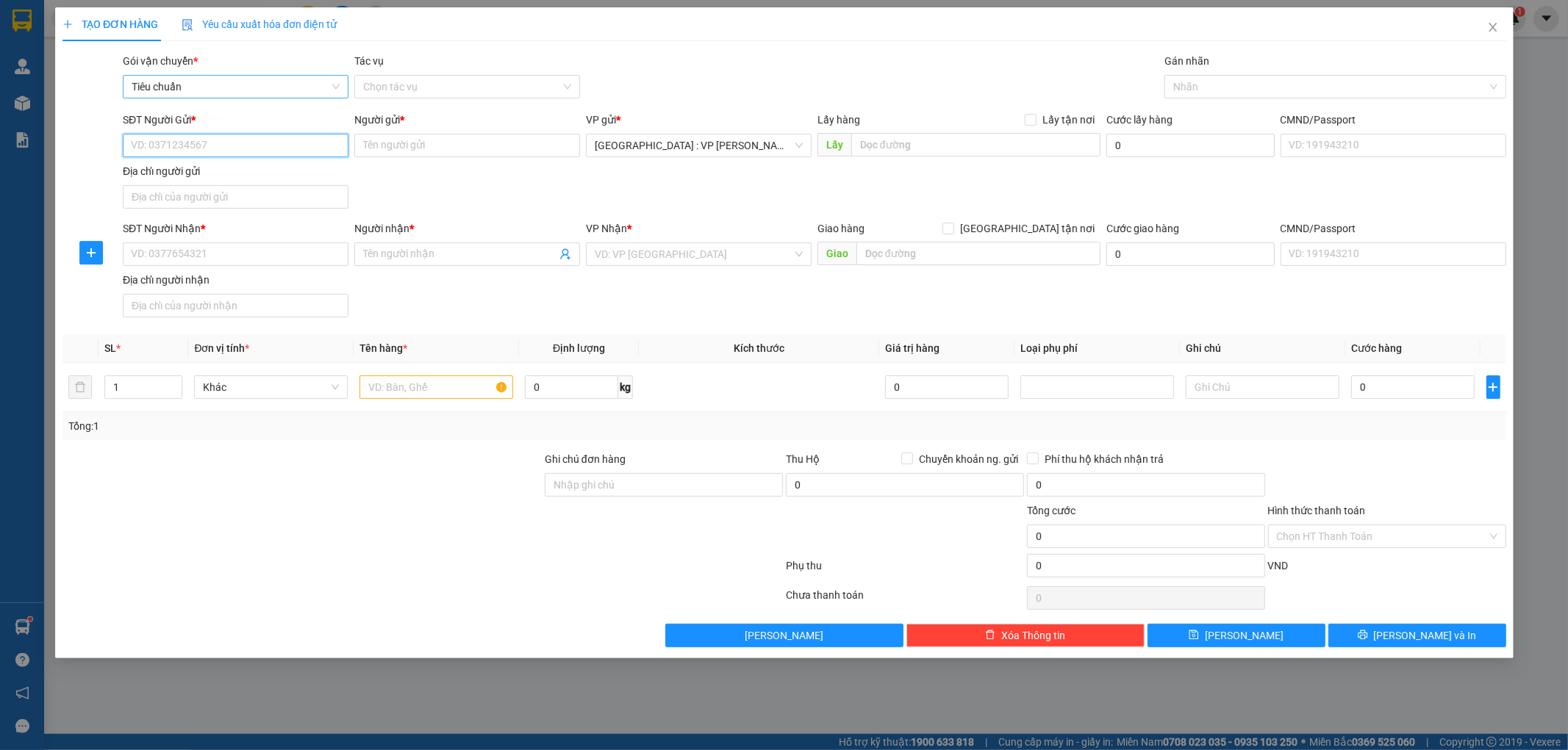
paste input "0395138868"
type input "0395138868"
click at [205, 175] on div "0395138868 - Quý" at bounding box center [235, 174] width 208 height 16
type input "Quý"
checkbox input "true"
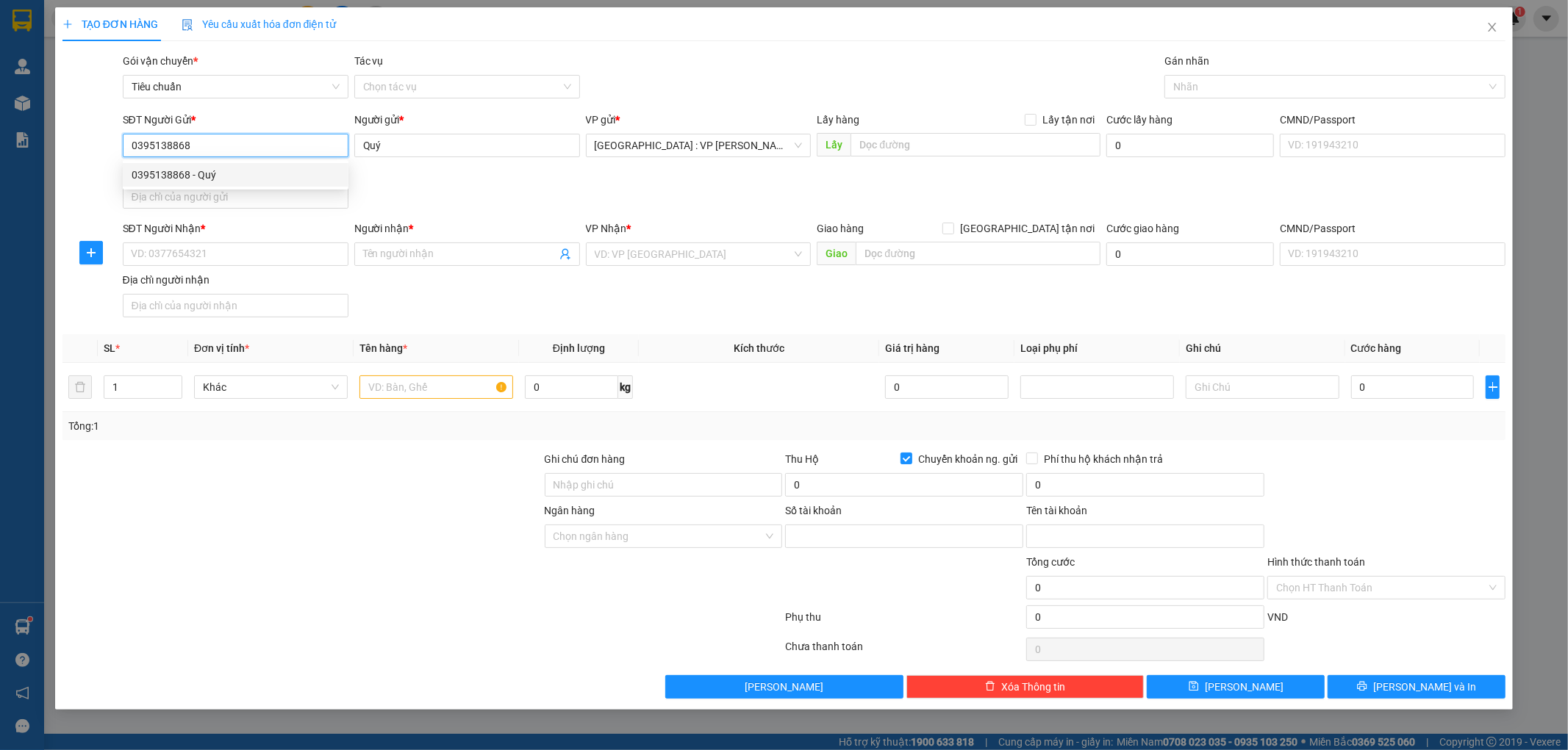
type input "8875349668"
type input "Hà Thị Châu"
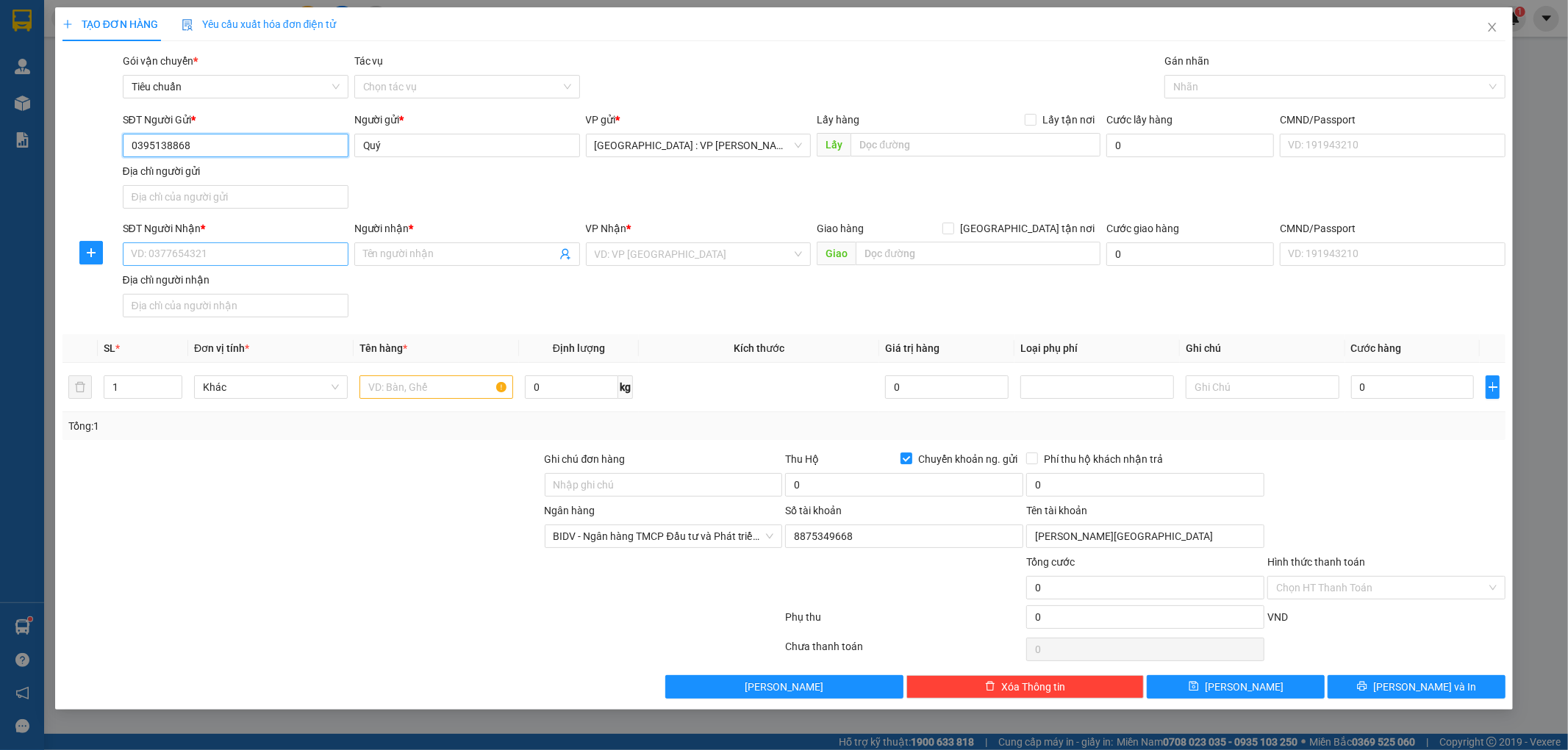
type input "0395138868"
click at [207, 248] on input "SĐT Người Nhận *" at bounding box center [236, 254] width 226 height 23
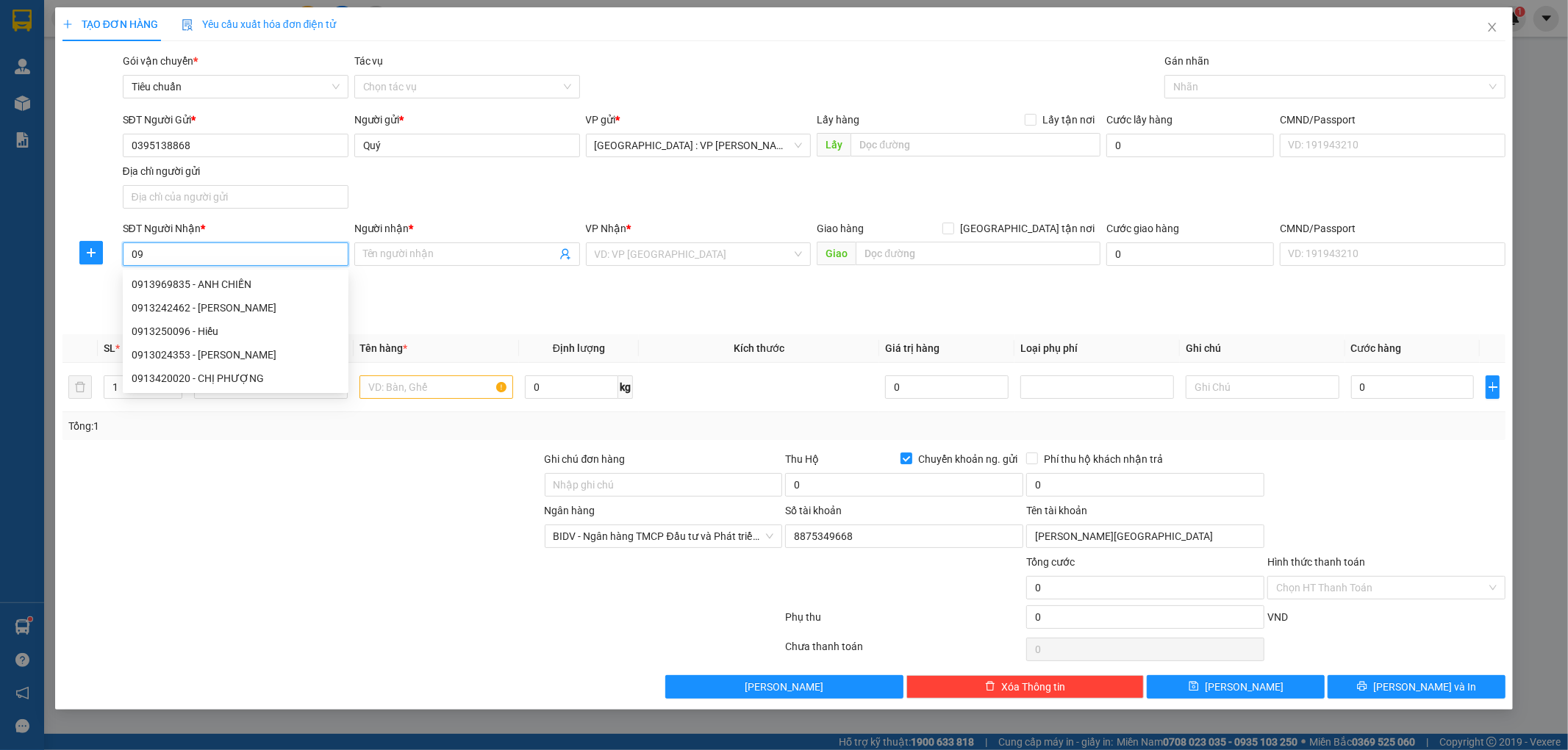
type input "0"
click at [244, 258] on input "0913388050" at bounding box center [236, 254] width 226 height 23
type input "0913388050"
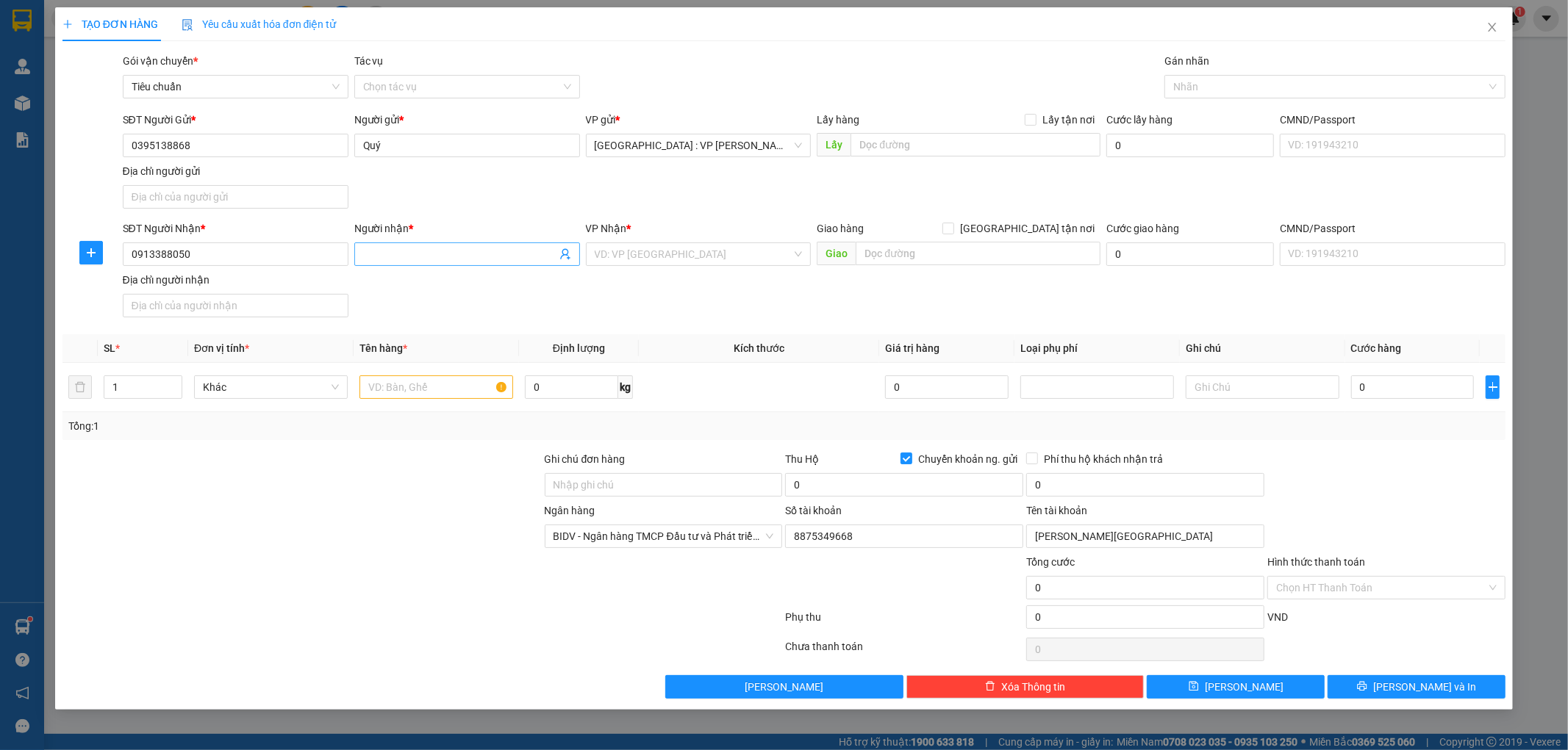
click at [407, 253] on input "Người nhận *" at bounding box center [460, 254] width 193 height 16
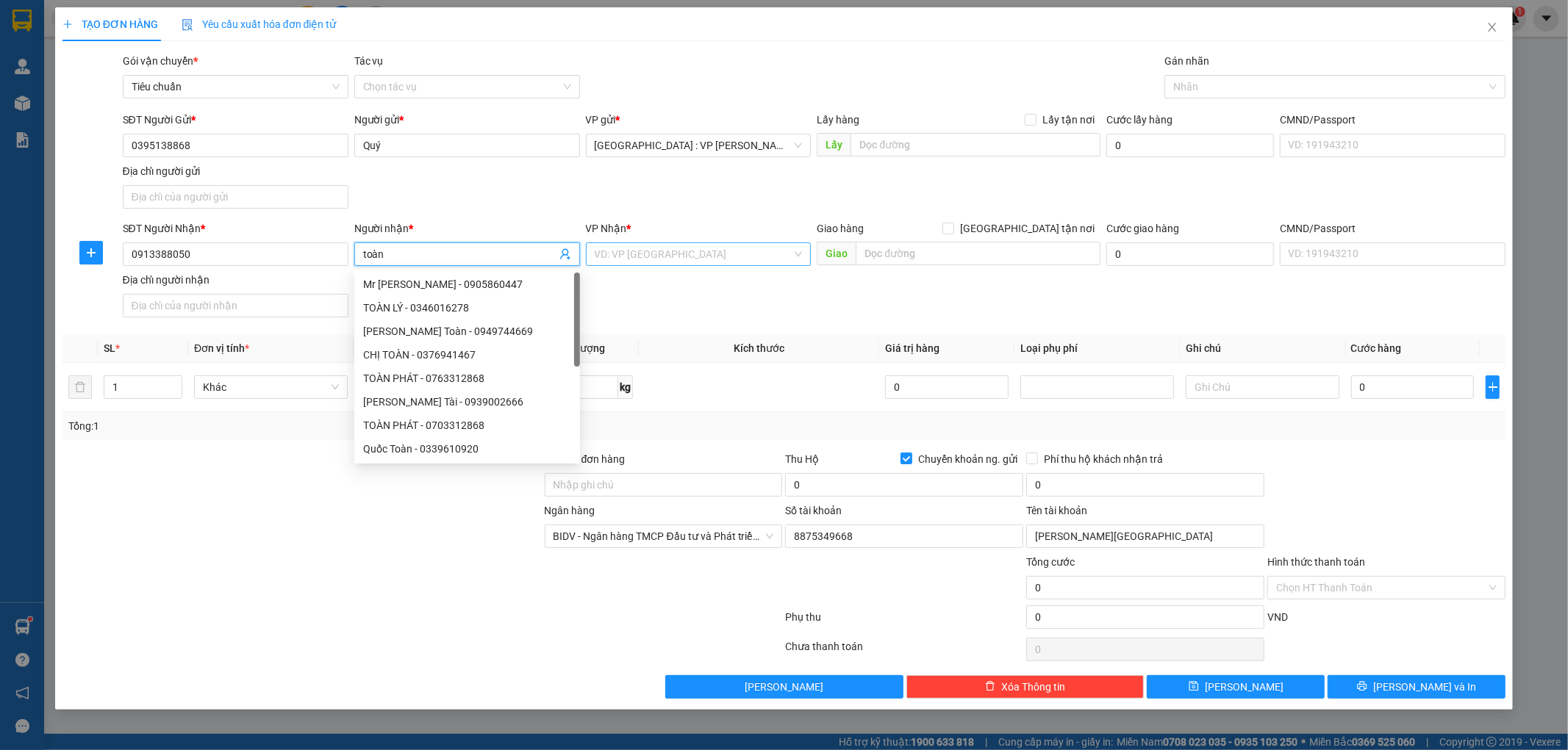
type input "toàn"
click at [640, 256] on input "search" at bounding box center [693, 254] width 198 height 22
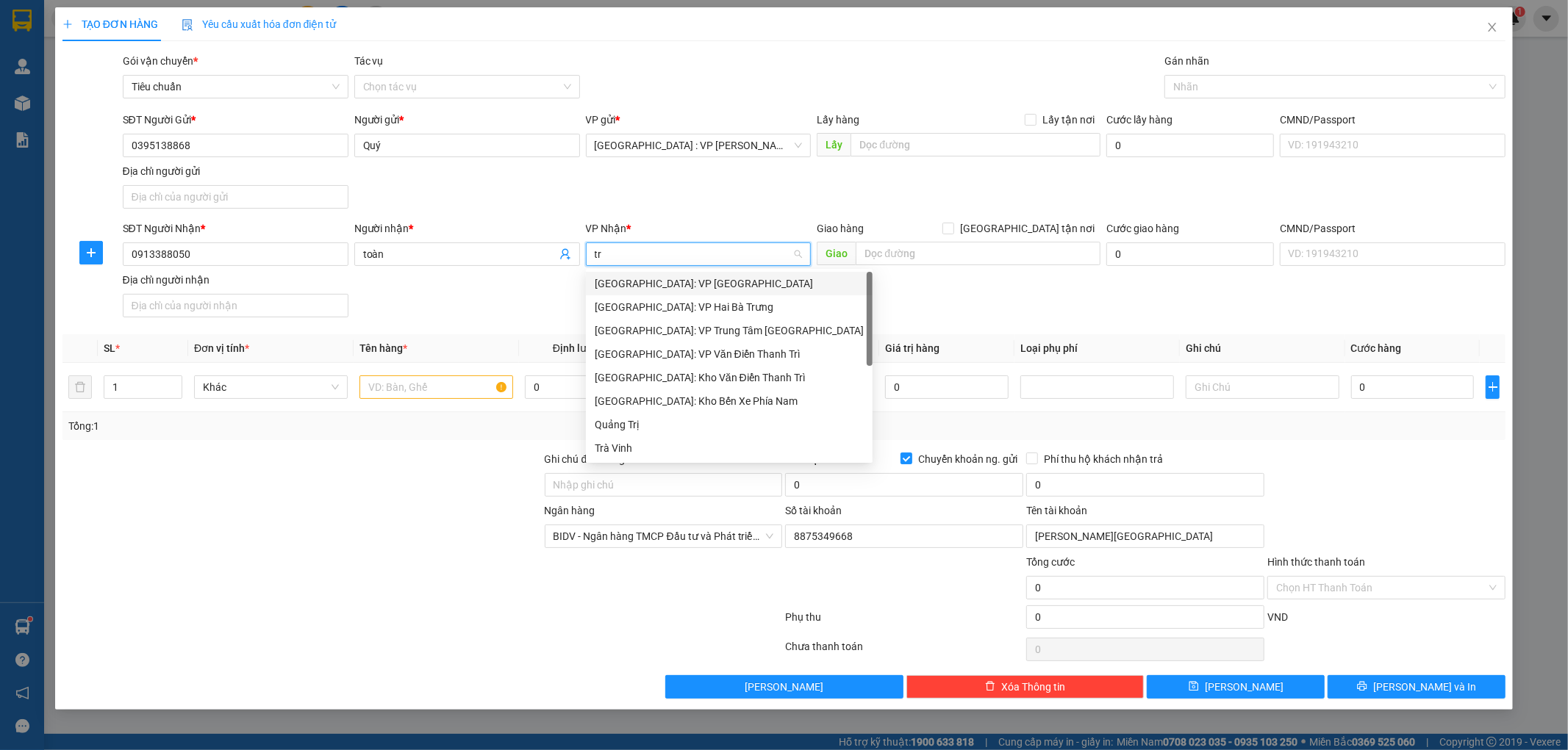
type input "tri"
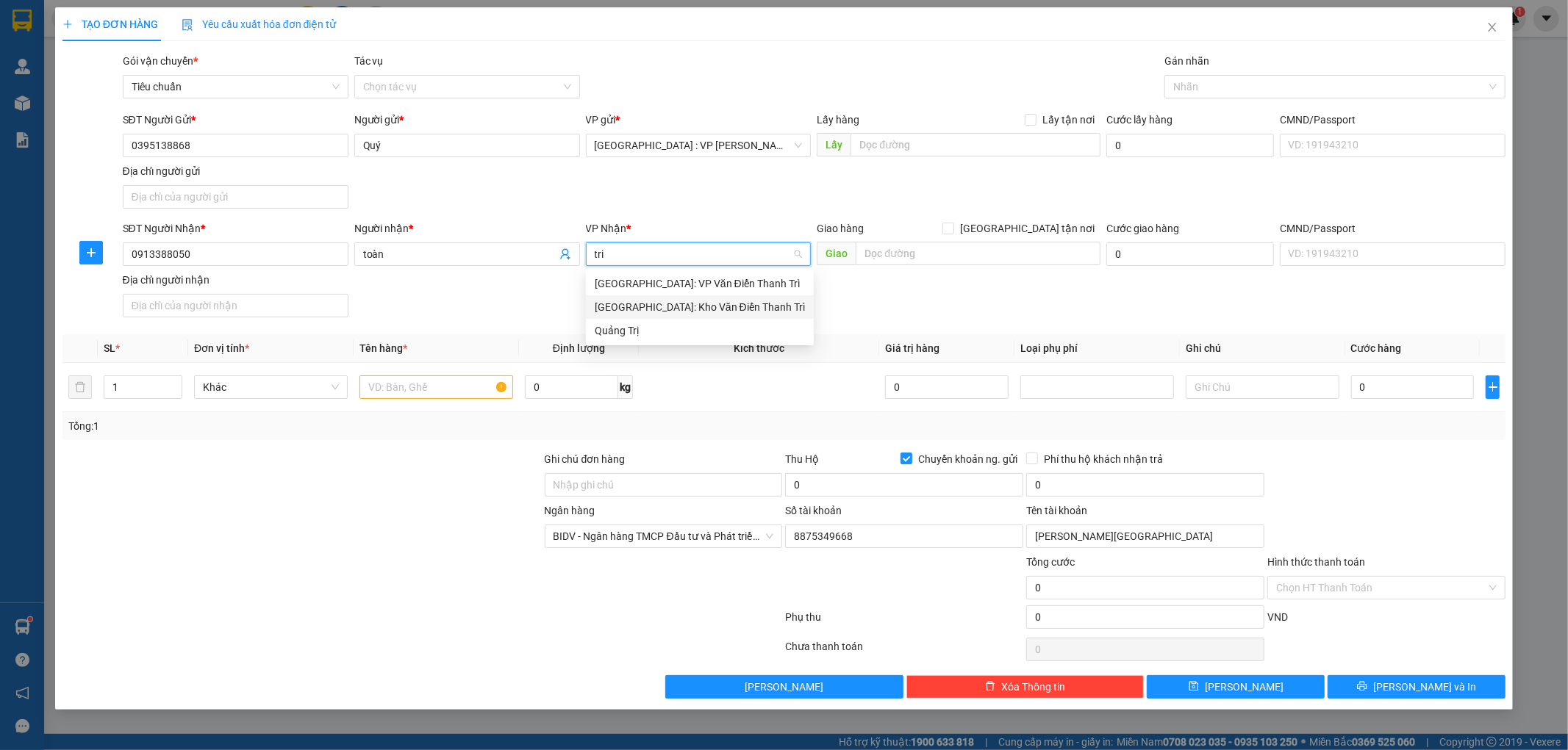
click at [634, 310] on div "Hà Nội: Kho Văn Điển Thanh Trì" at bounding box center [700, 307] width 210 height 16
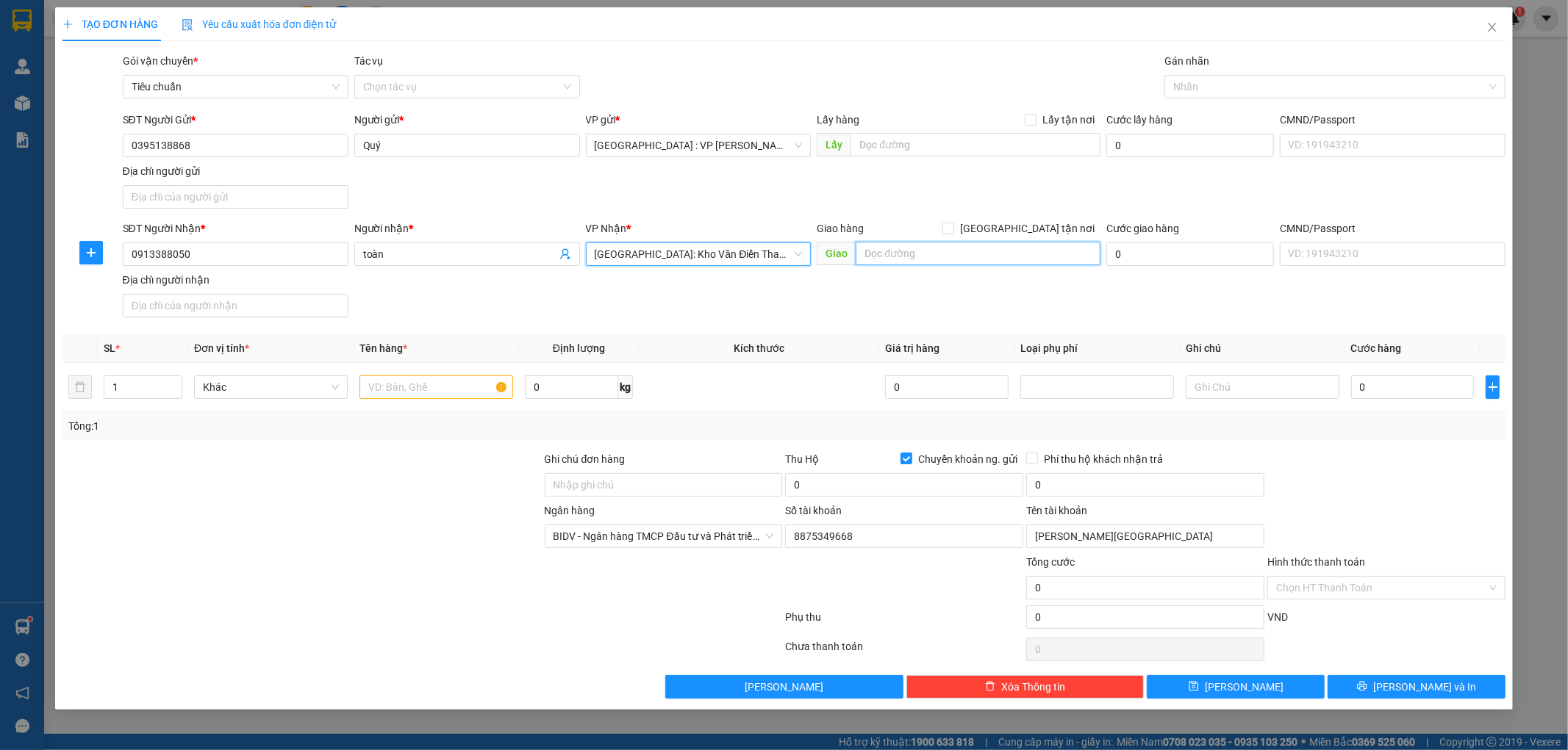
click at [910, 251] on input "text" at bounding box center [978, 254] width 245 height 23
type input "t"
type input "tttm go việt trì phú thọ"
click at [901, 299] on div "SĐT Người Nhận * 0913388050 Người nhận * toàn VP Nhận * Hà Nội: Kho Văn Điển Th…" at bounding box center [814, 272] width 1389 height 103
click at [952, 233] on input "[GEOGRAPHIC_DATA] tận nơi" at bounding box center [947, 227] width 10 height 10
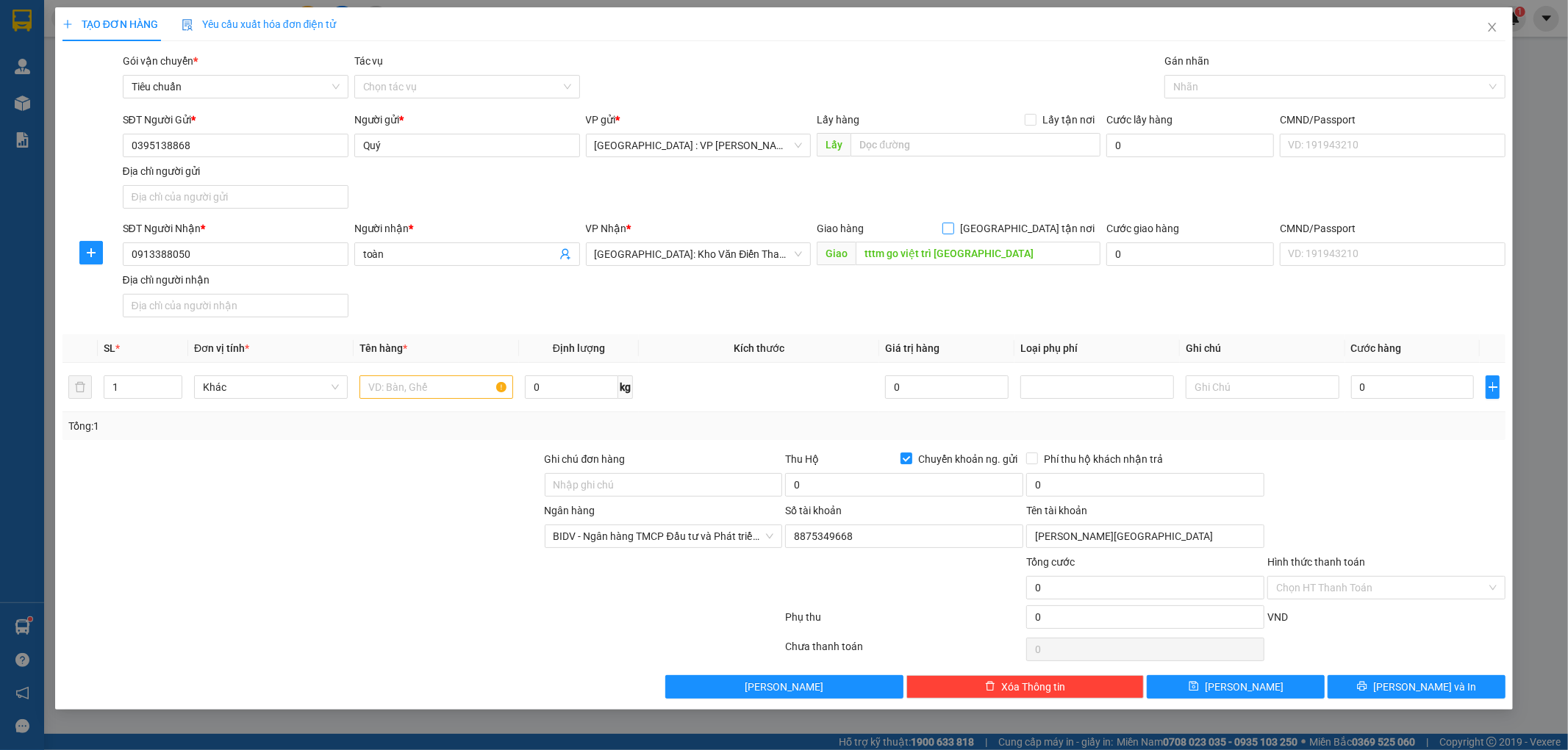
checkbox input "true"
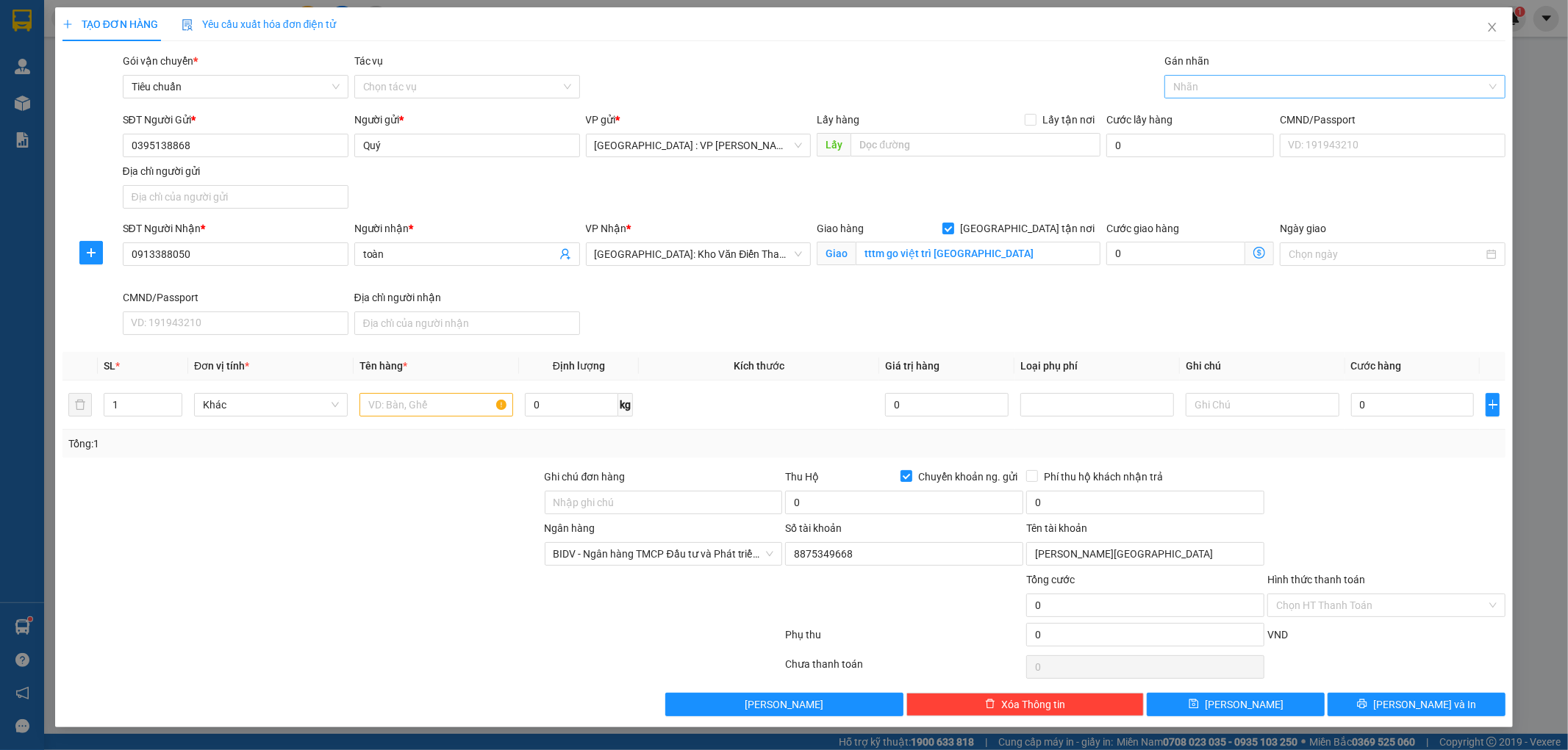
click at [1217, 81] on div at bounding box center [1328, 86] width 319 height 18
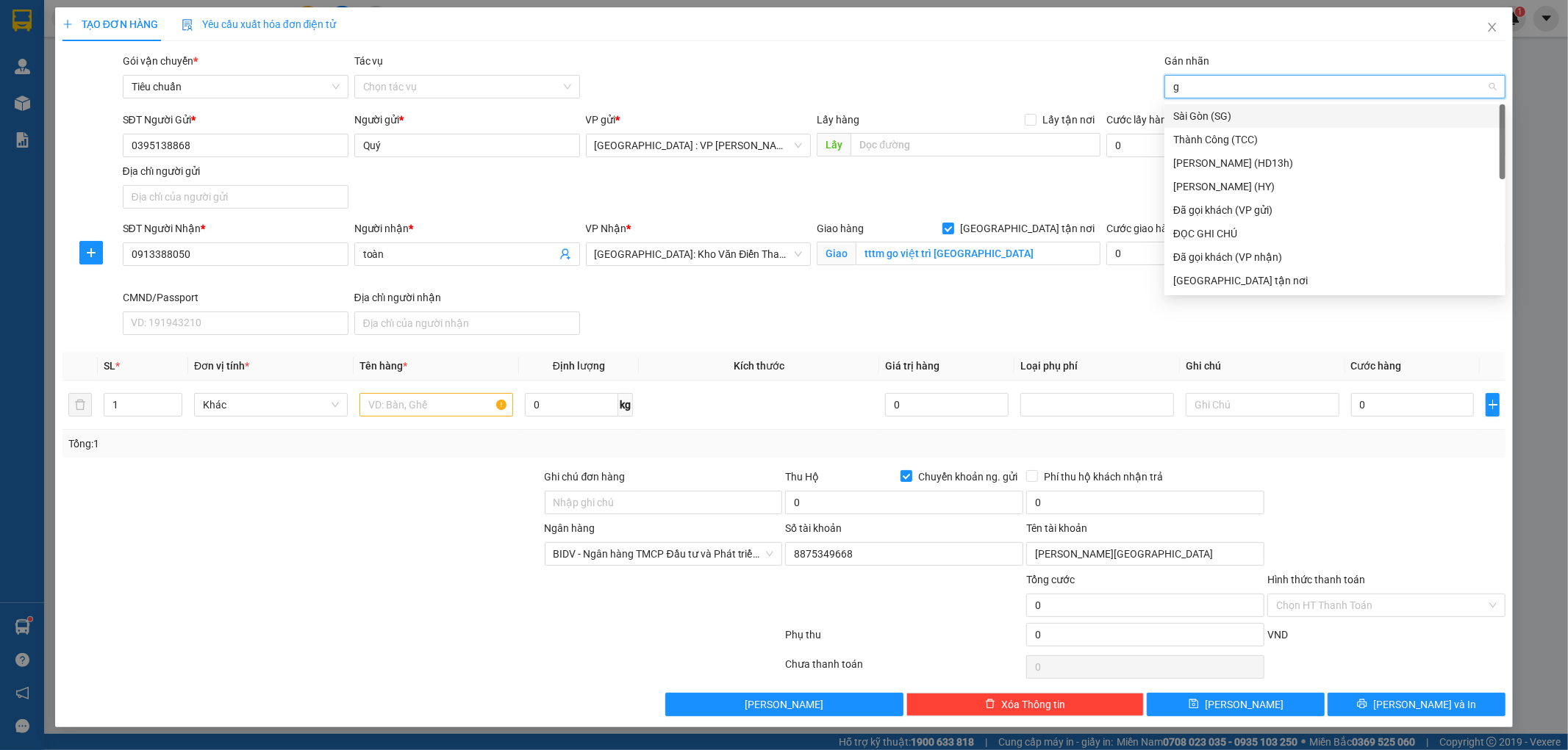
type input "gt"
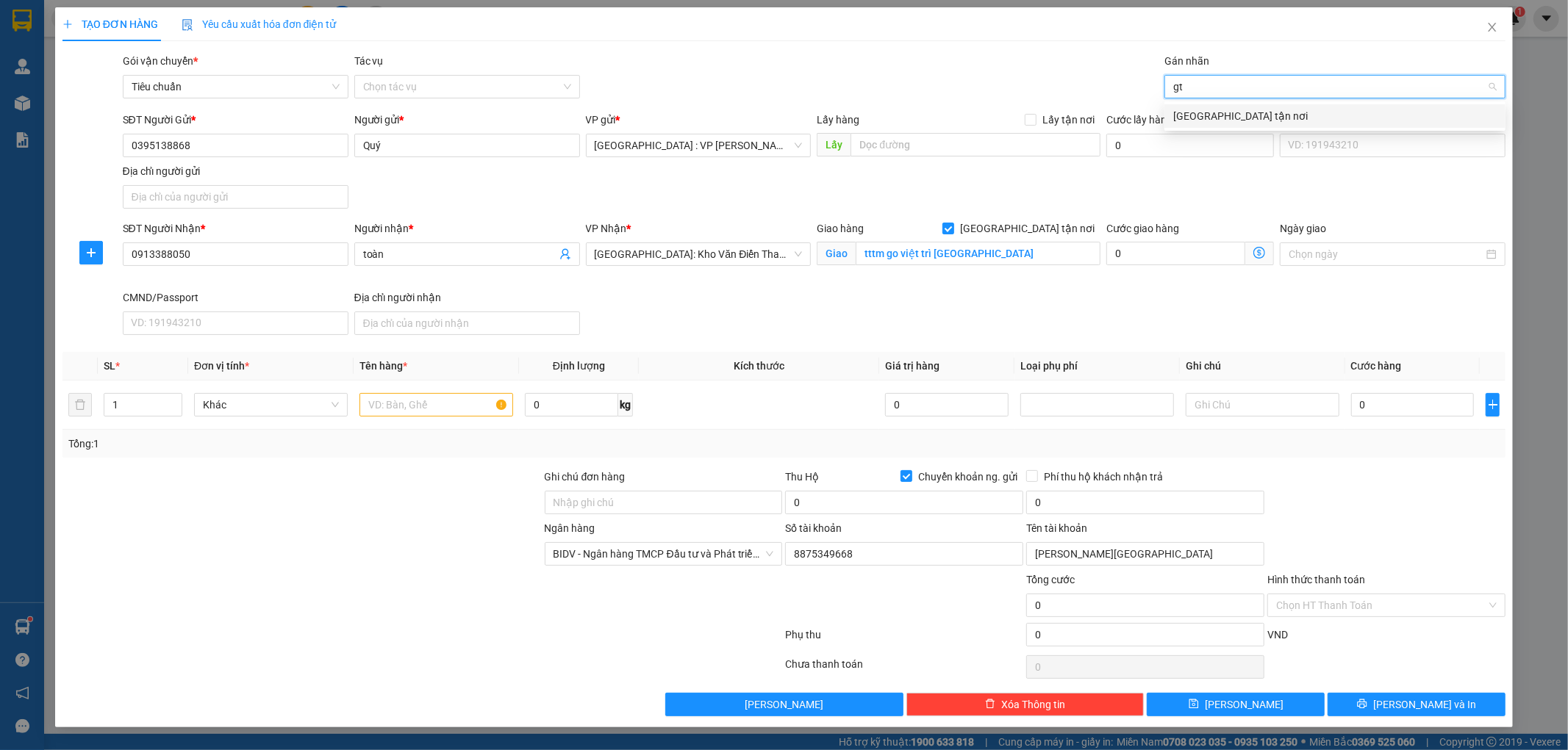
click at [1205, 115] on div "[GEOGRAPHIC_DATA] tận nơi" at bounding box center [1335, 116] width 324 height 16
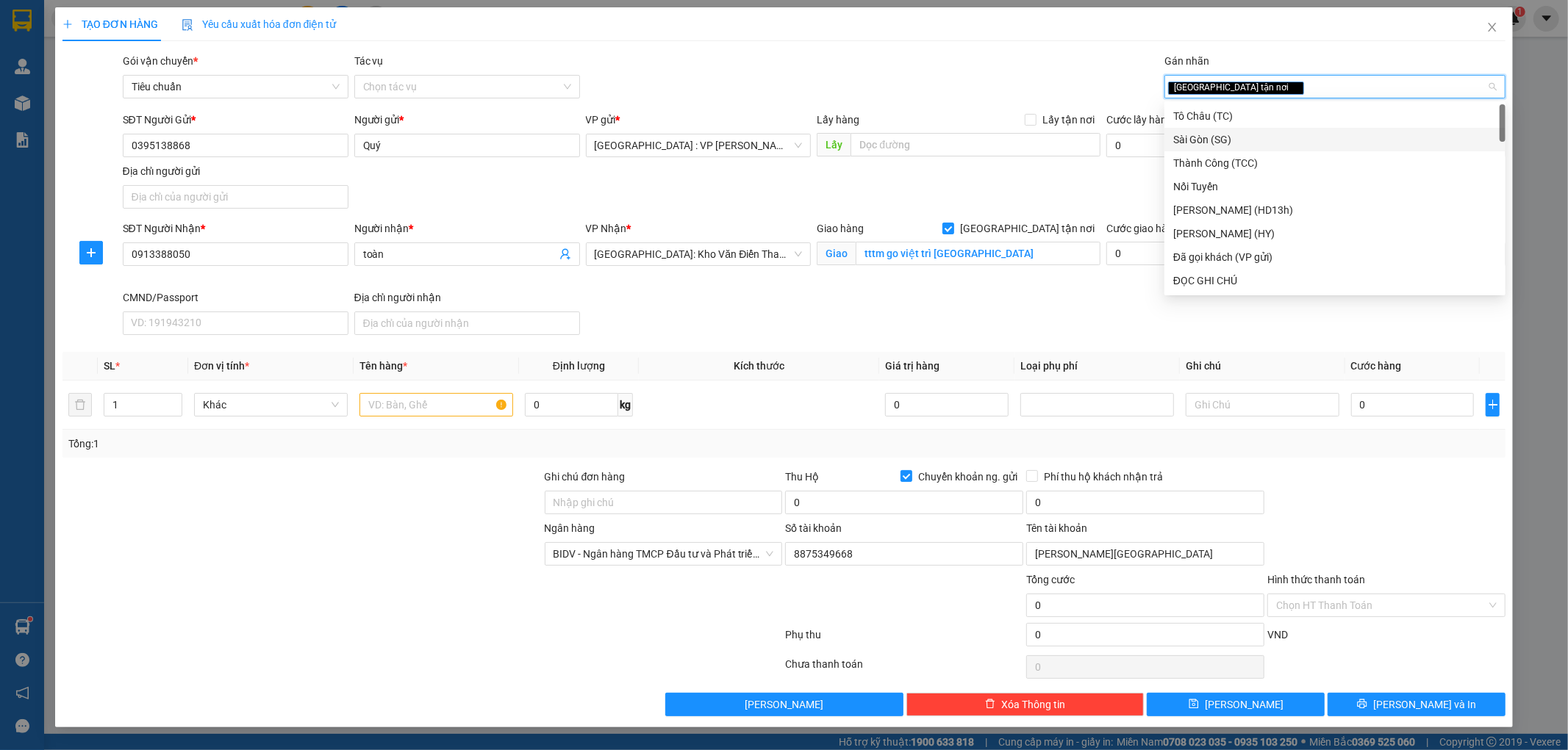
click at [989, 170] on div "SĐT Người Gửi * 0395138868 Người gửi * Quý VP gửi * Hà Nội : VP Nam Từ Liêm Lấy…" at bounding box center [814, 163] width 1389 height 103
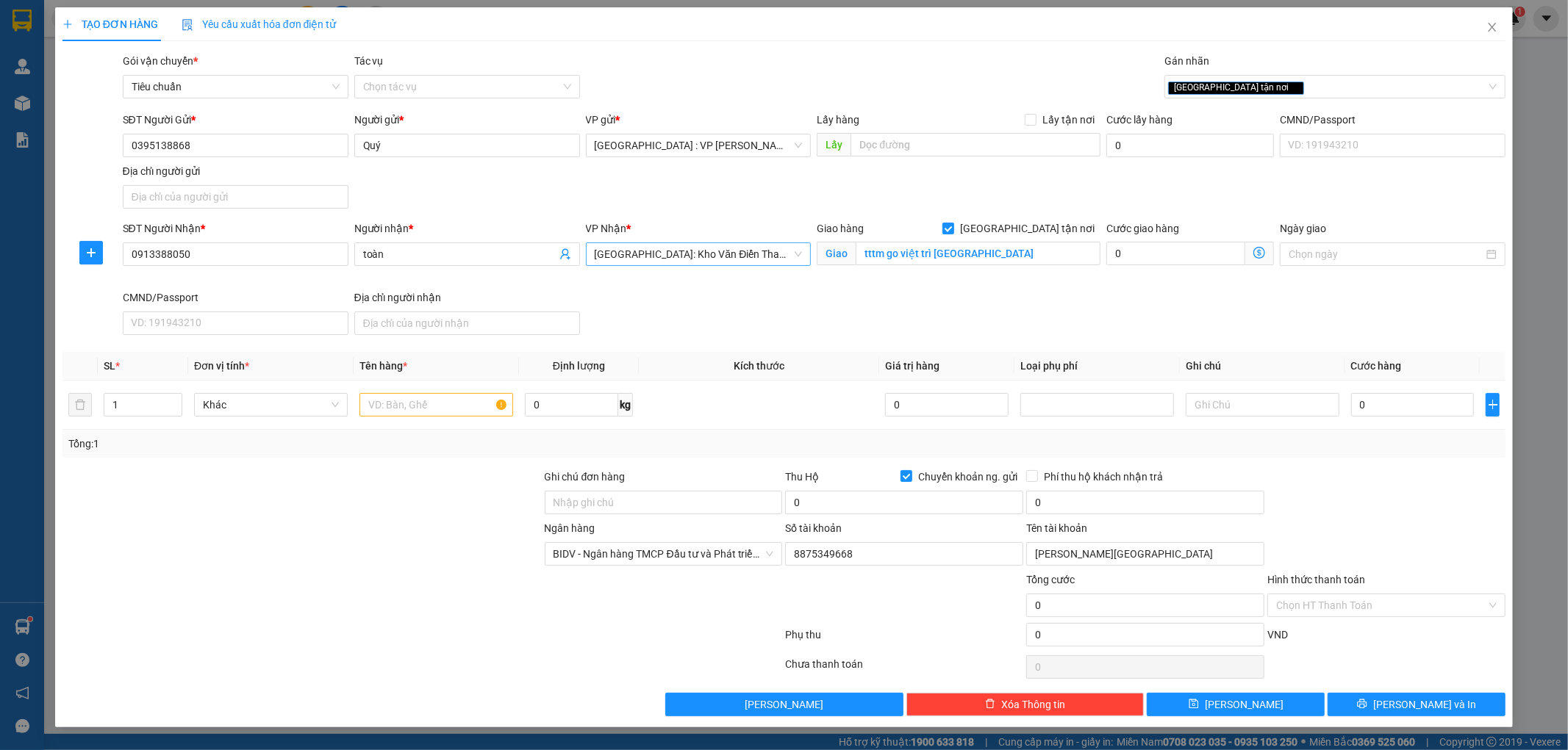
click at [721, 253] on span "Hà Nội: Kho Văn Điển Thanh Trì" at bounding box center [698, 254] width 208 height 22
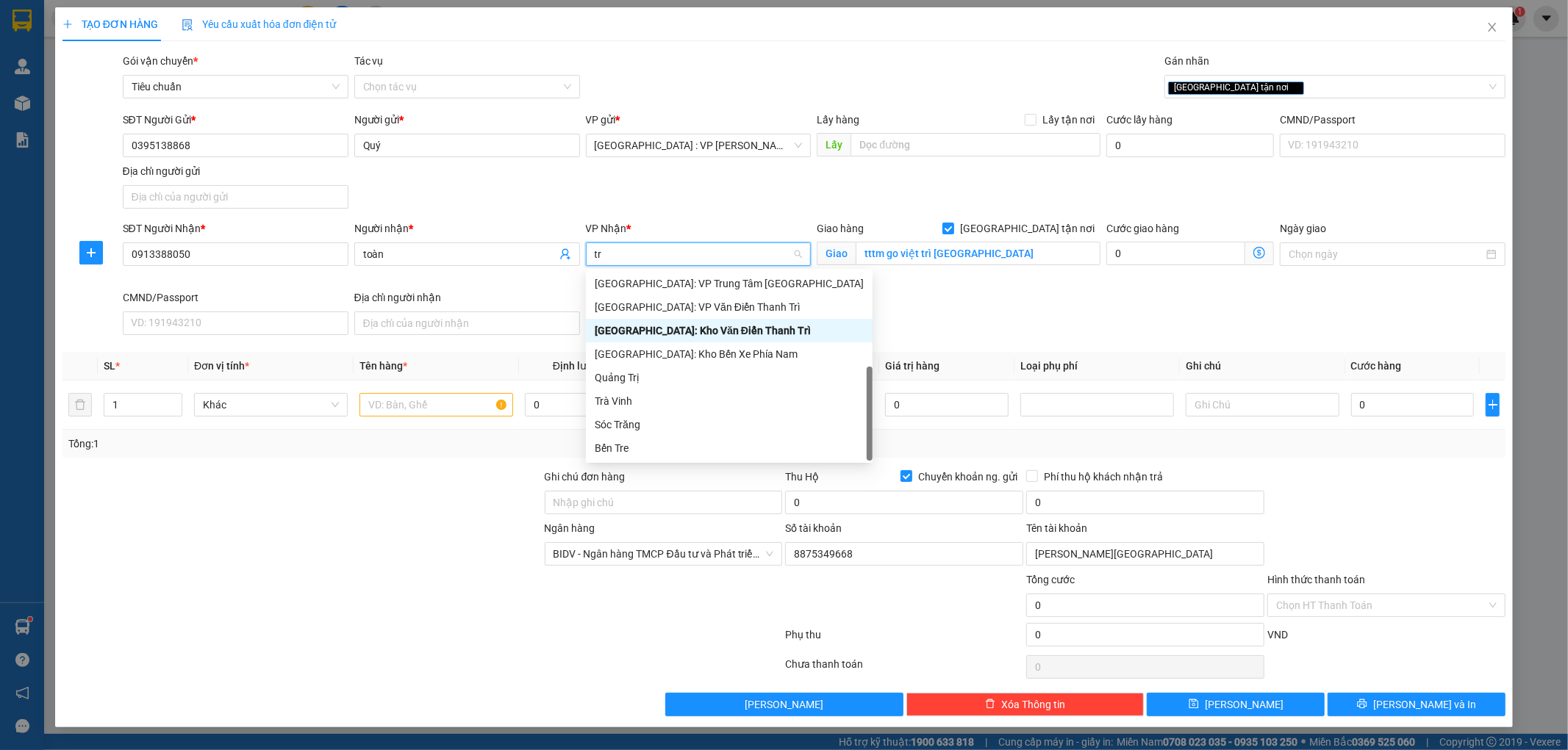
scroll to position [47, 0]
type input "tri"
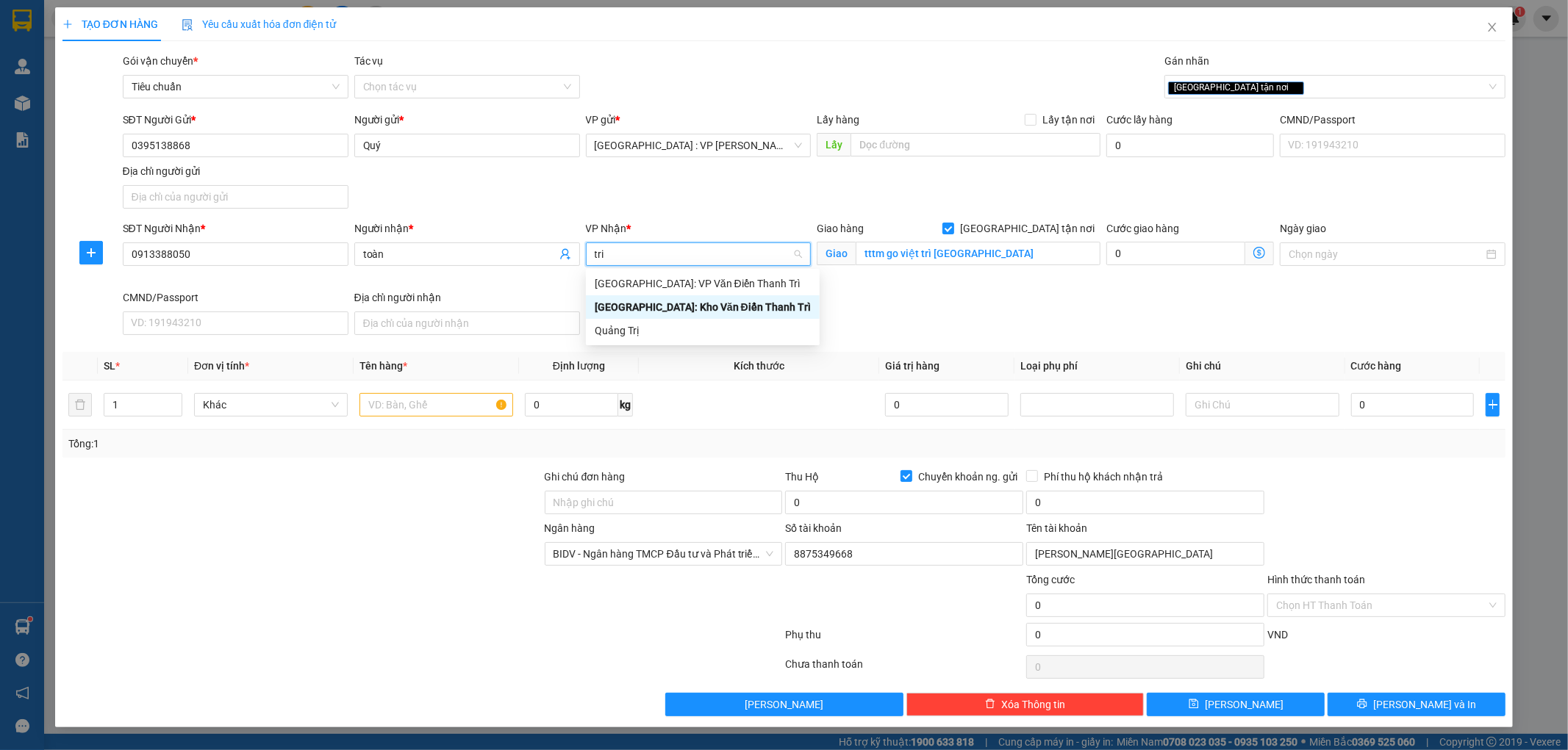
click at [667, 310] on div "Hà Nội: Kho Văn Điển Thanh Trì" at bounding box center [703, 307] width 216 height 16
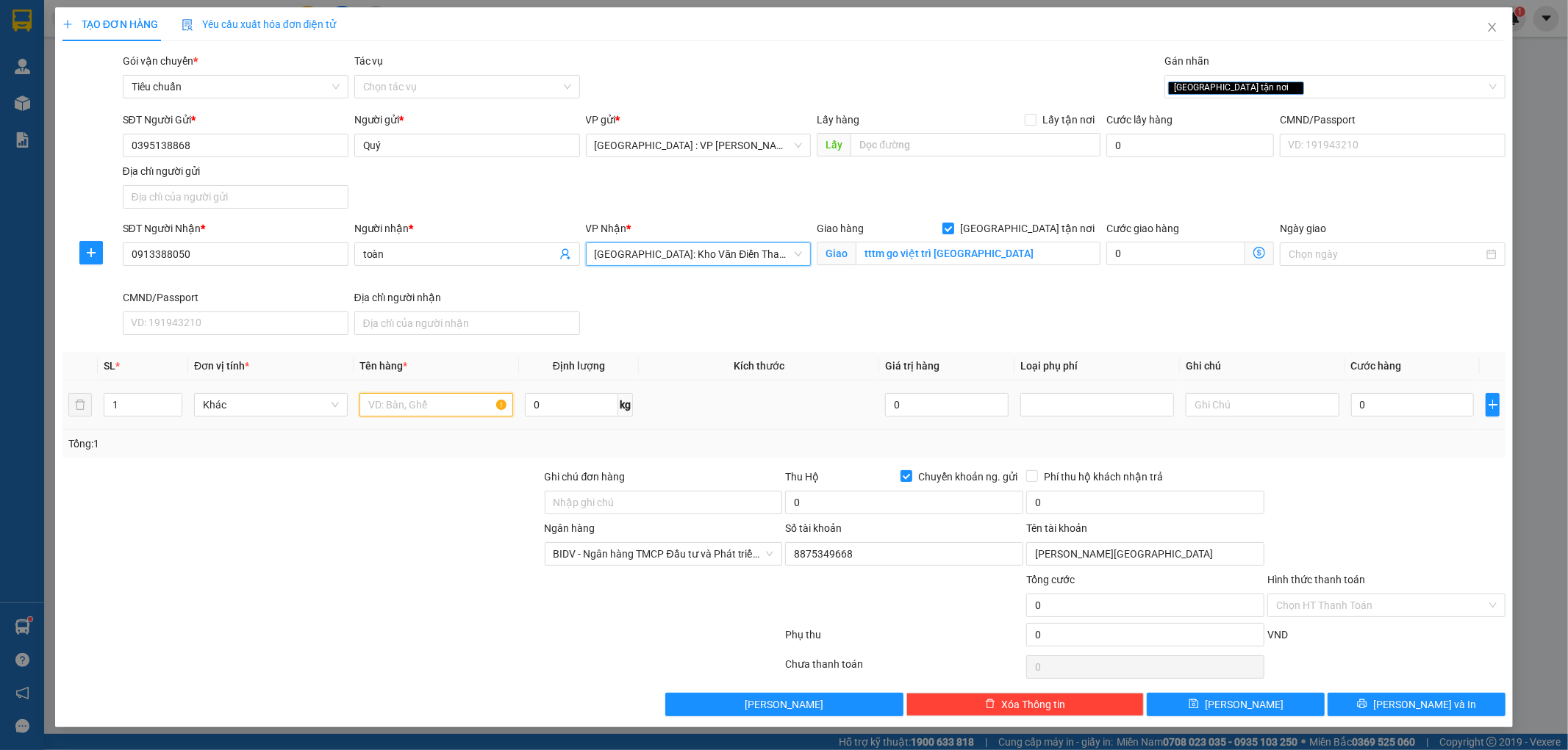
click at [464, 409] on input "text" at bounding box center [436, 405] width 153 height 23
type input "1 kiện xốp diệu"
click at [1405, 412] on input "0" at bounding box center [1412, 405] width 124 height 23
type input "6"
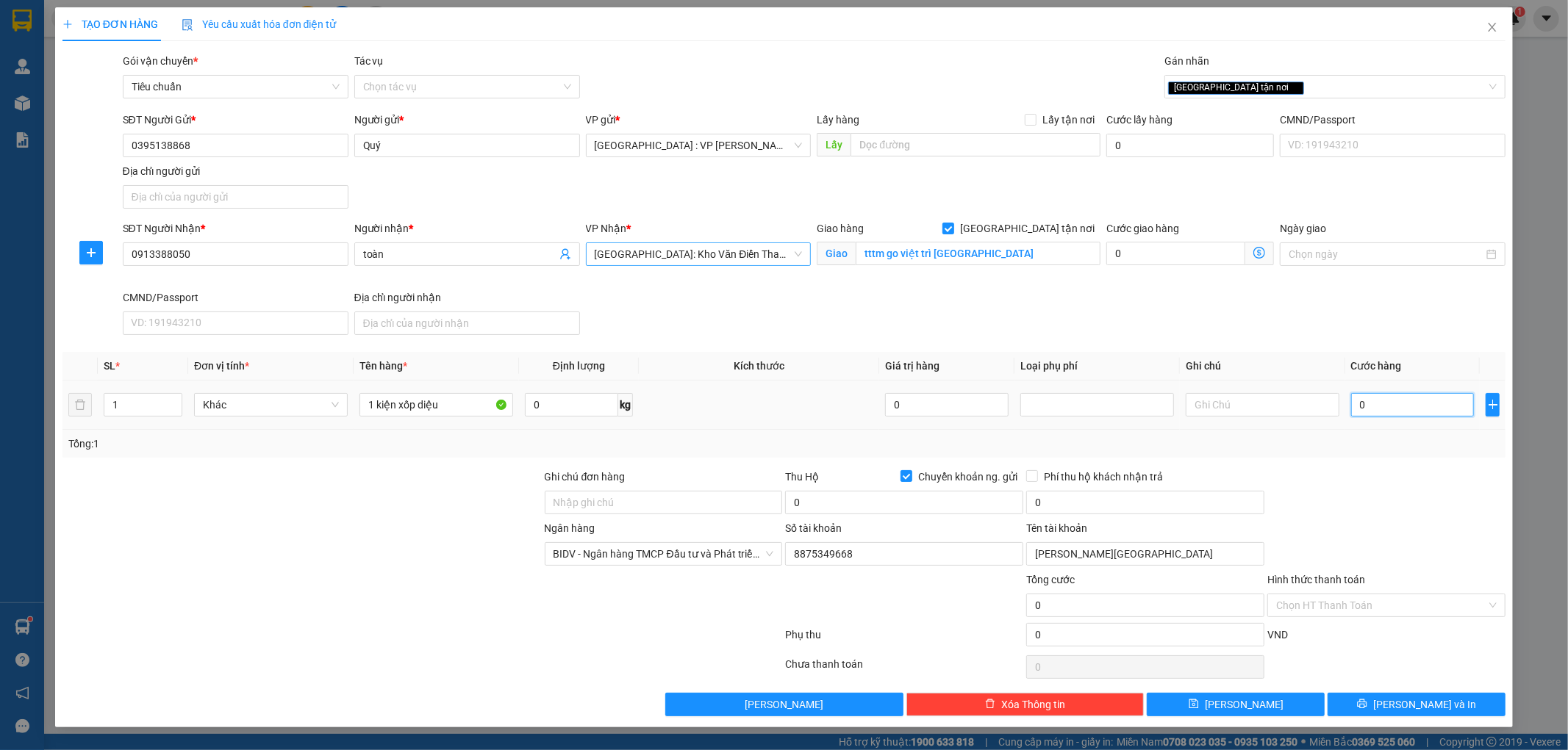
type input "6"
type input "65"
type input "650"
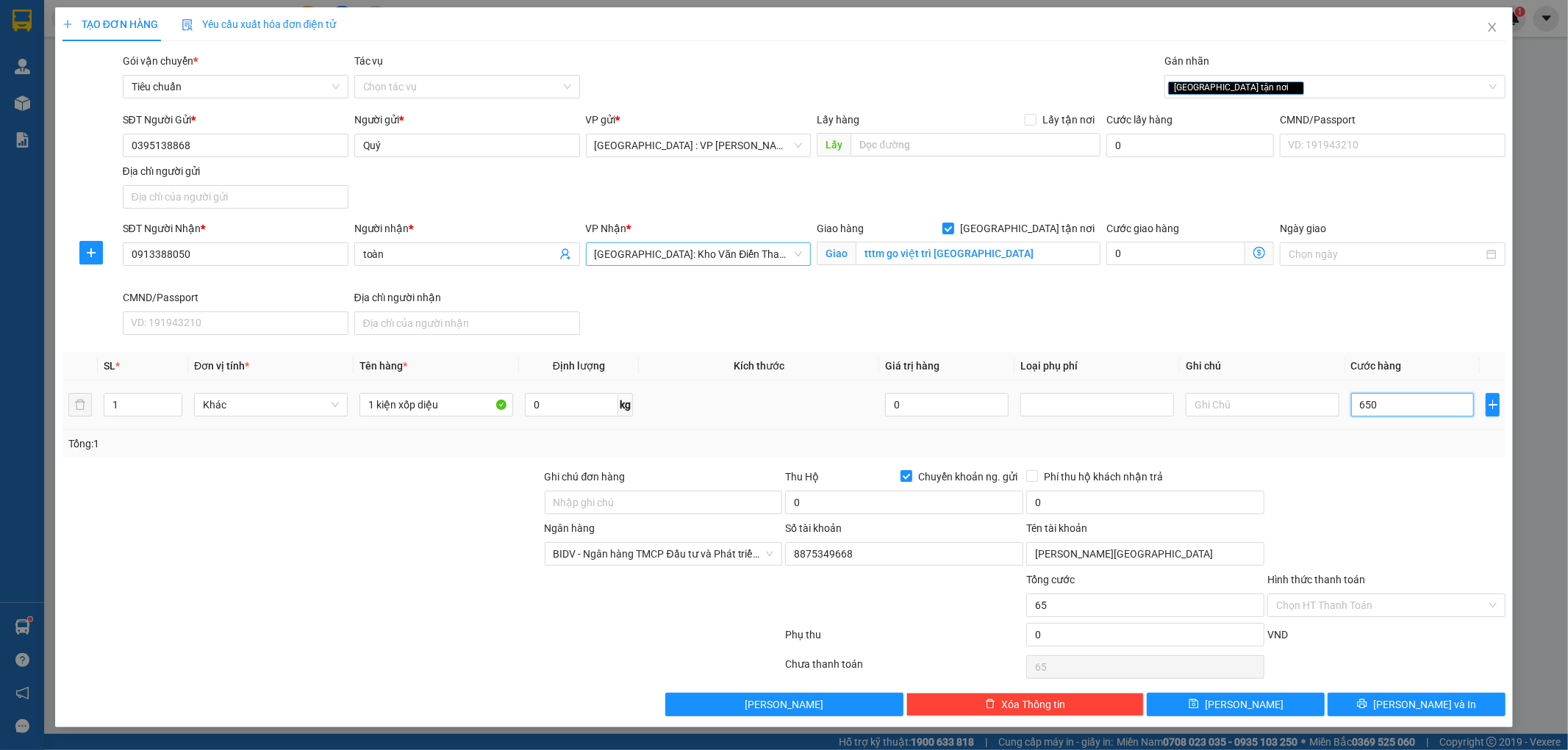
type input "650"
type input "6.500"
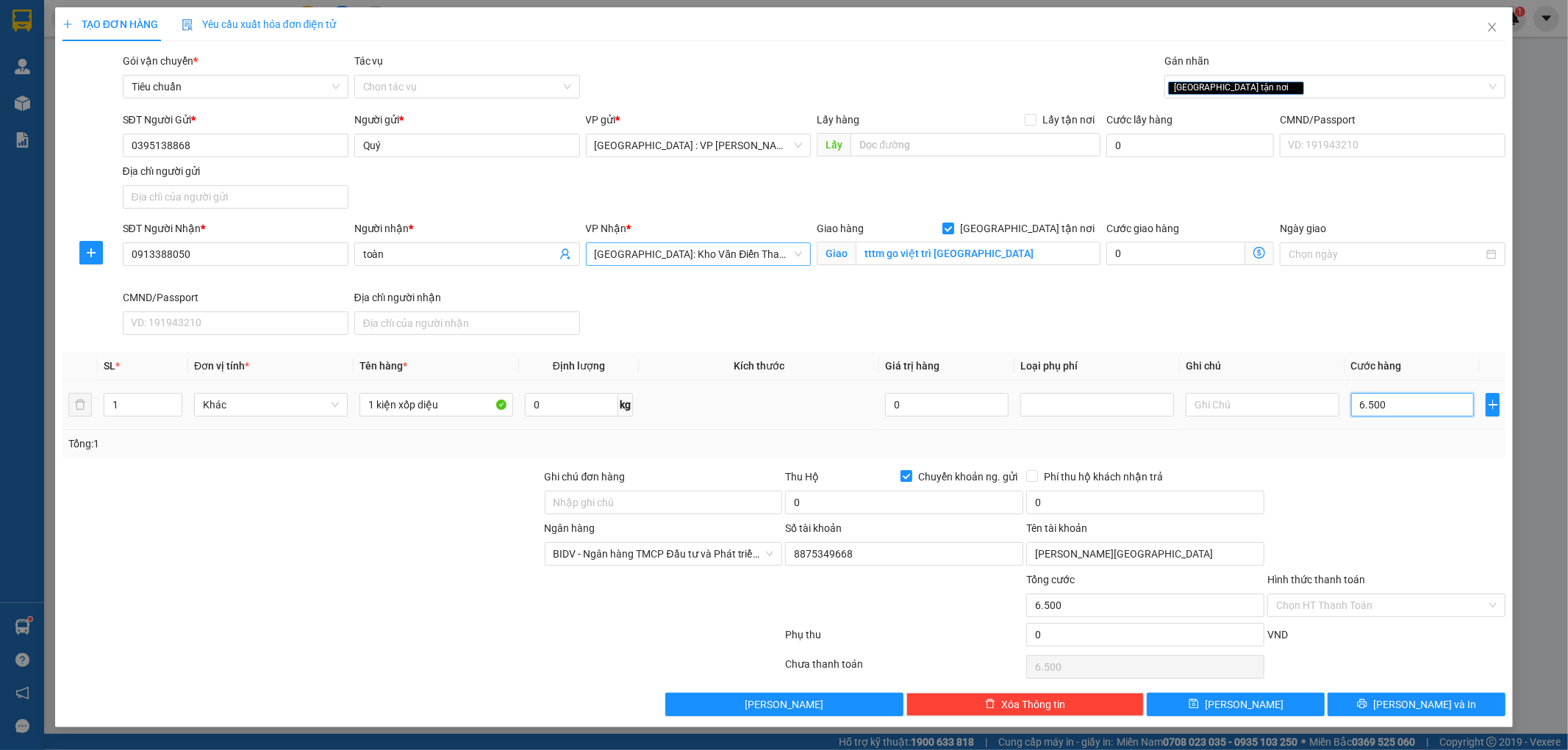
type input "65.000"
click at [1394, 484] on div at bounding box center [1387, 495] width 241 height 51
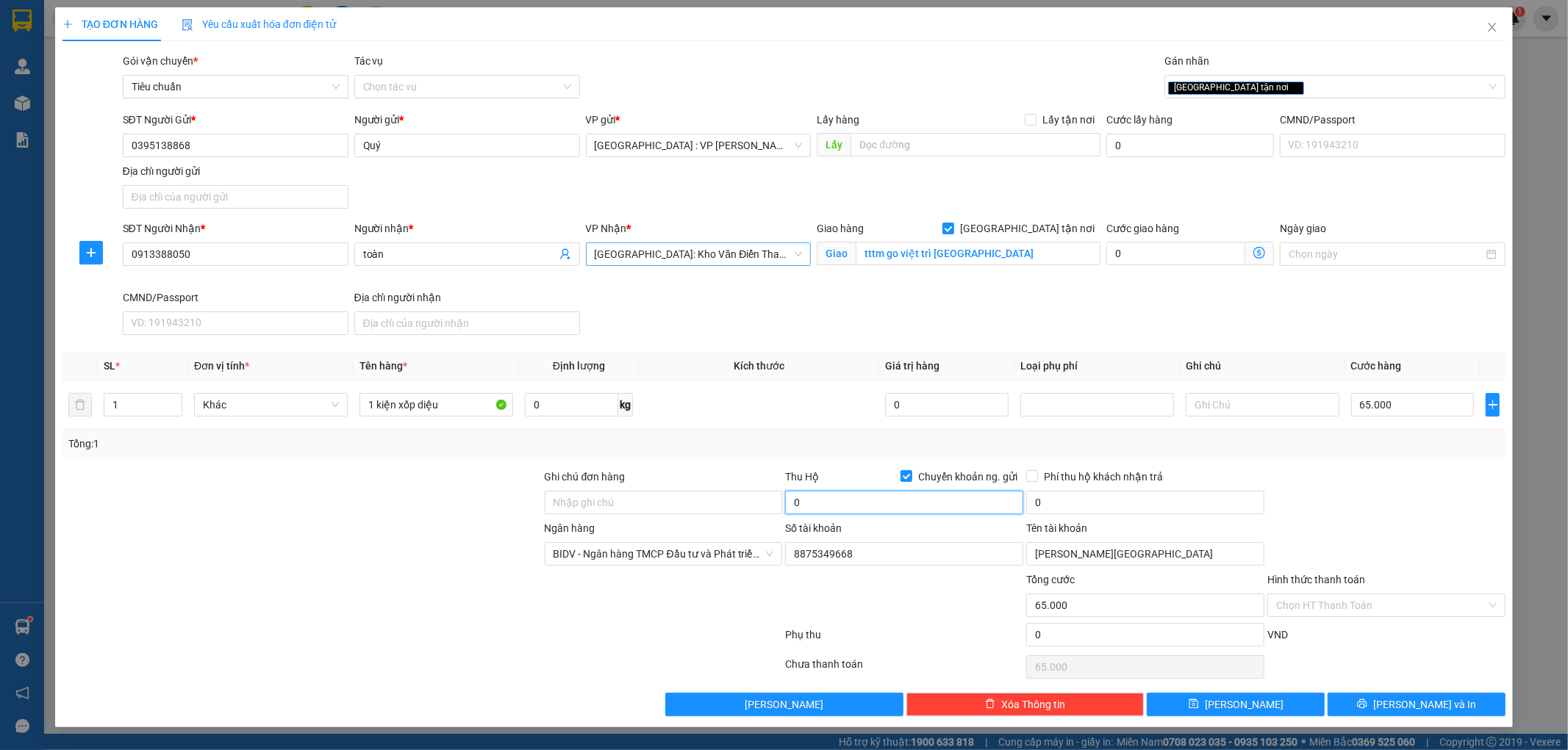
click at [889, 498] on input "0" at bounding box center [904, 503] width 238 height 23
type input "285.000"
click at [1096, 500] on input "0" at bounding box center [1145, 503] width 238 height 23
type input "5.000"
click at [1307, 471] on div at bounding box center [1387, 495] width 241 height 51
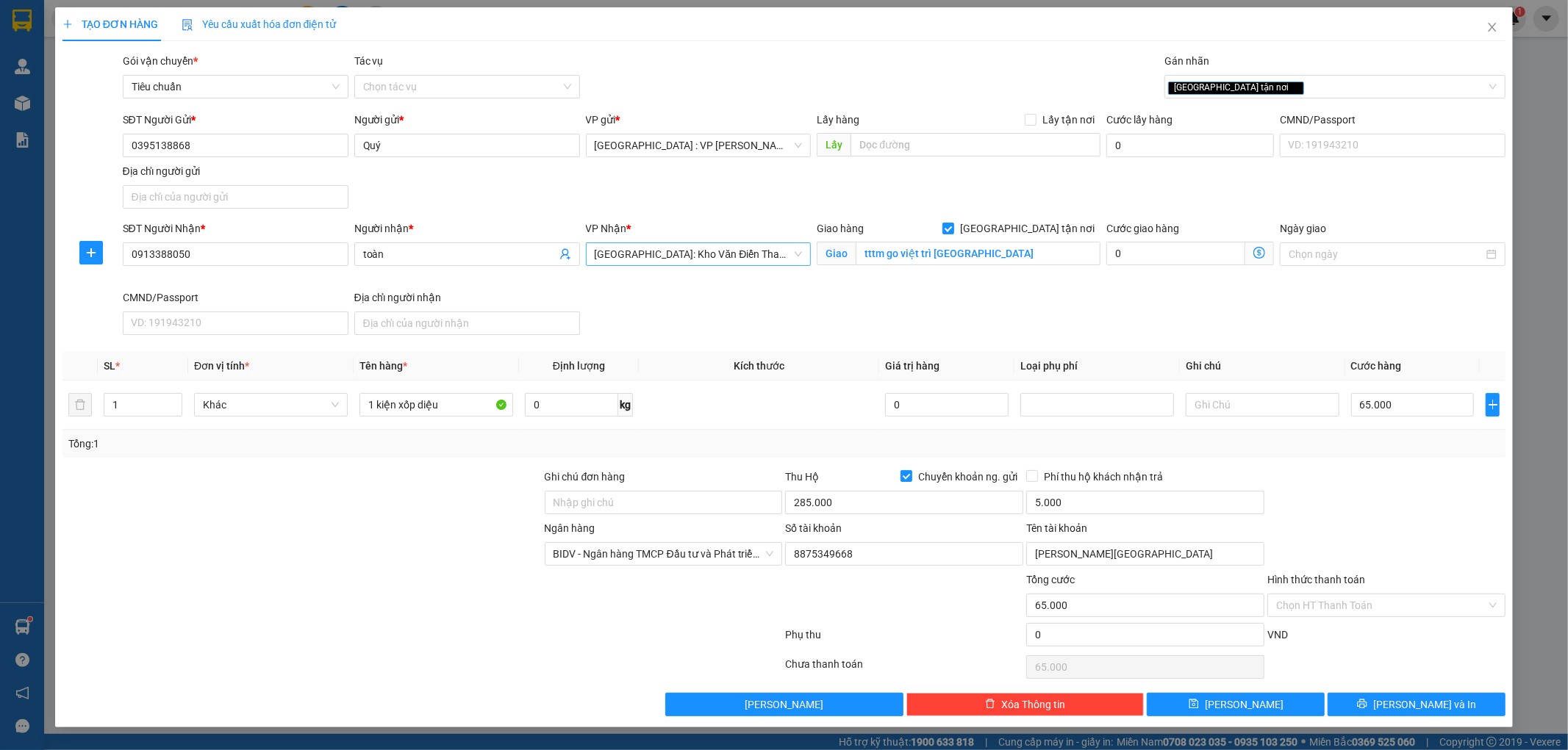
click at [1384, 692] on div "Transit Pickup Surcharge Ids Transit Deliver Surcharge Ids Transit Deliver Surc…" at bounding box center [784, 384] width 1443 height 664
click at [1384, 703] on button "Lưu và In" at bounding box center [1416, 705] width 178 height 23
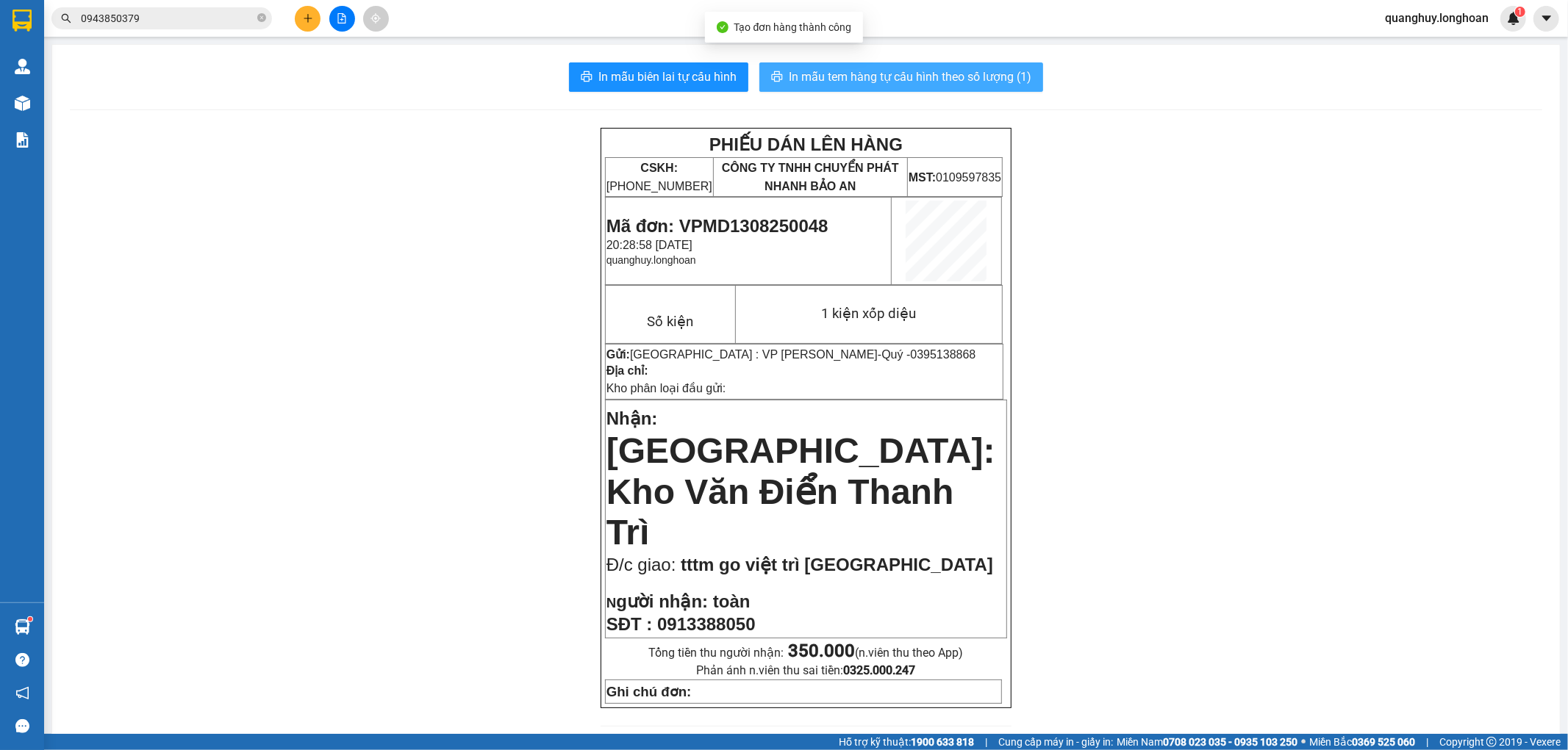
click at [900, 66] on button "In mẫu tem hàng tự cấu hình theo số lượng (1)" at bounding box center [901, 77] width 284 height 30
click at [915, 77] on span "In mẫu tem hàng tự cấu hình theo số lượng (1)" at bounding box center [910, 77] width 243 height 19
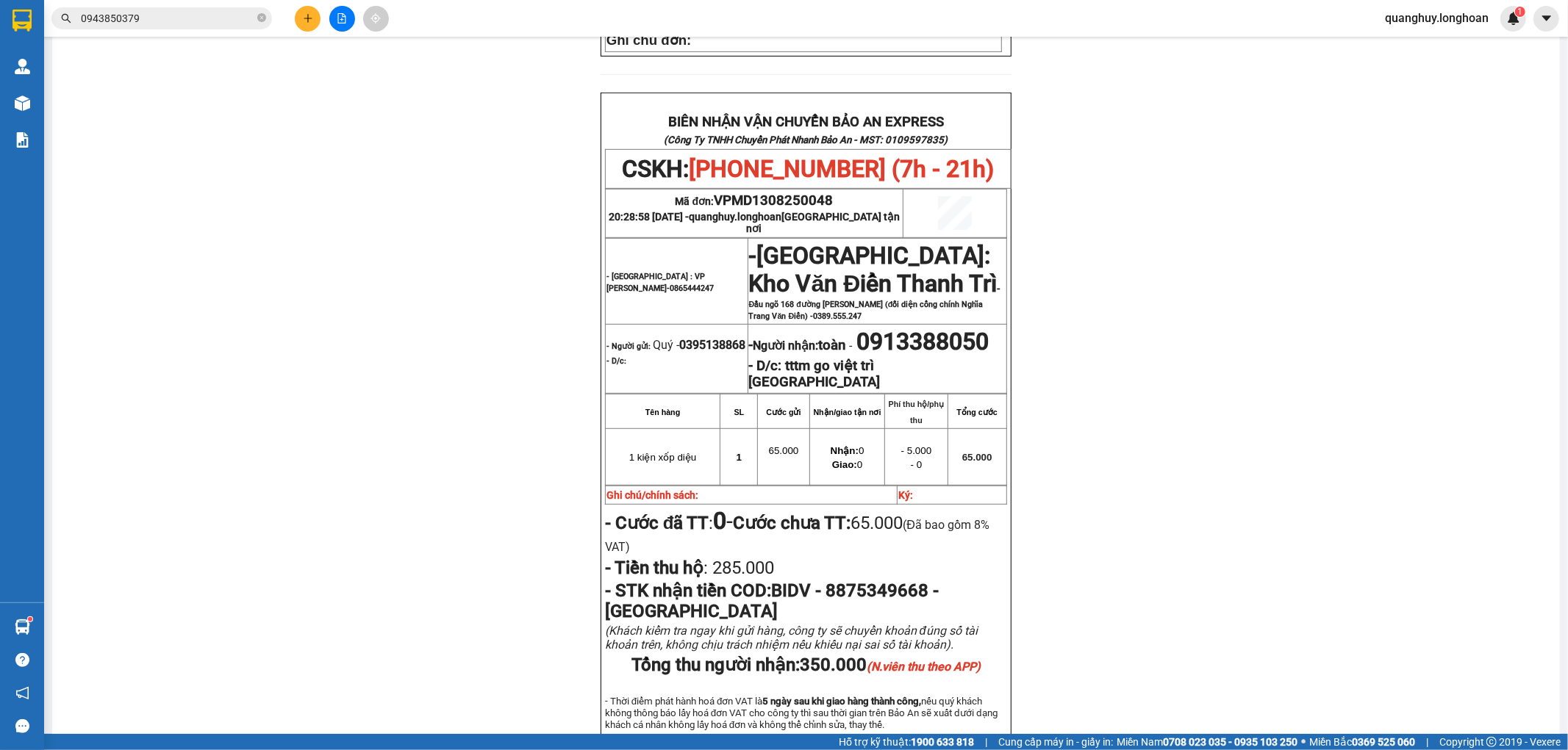
scroll to position [653, 0]
drag, startPoint x: 602, startPoint y: 289, endPoint x: 684, endPoint y: 289, distance: 82.0
click at [682, 338] on p "- Người gửi: Quý - 0395138868" at bounding box center [676, 345] width 140 height 14
copy span "0395138868"
click at [303, 11] on button at bounding box center [307, 19] width 26 height 26
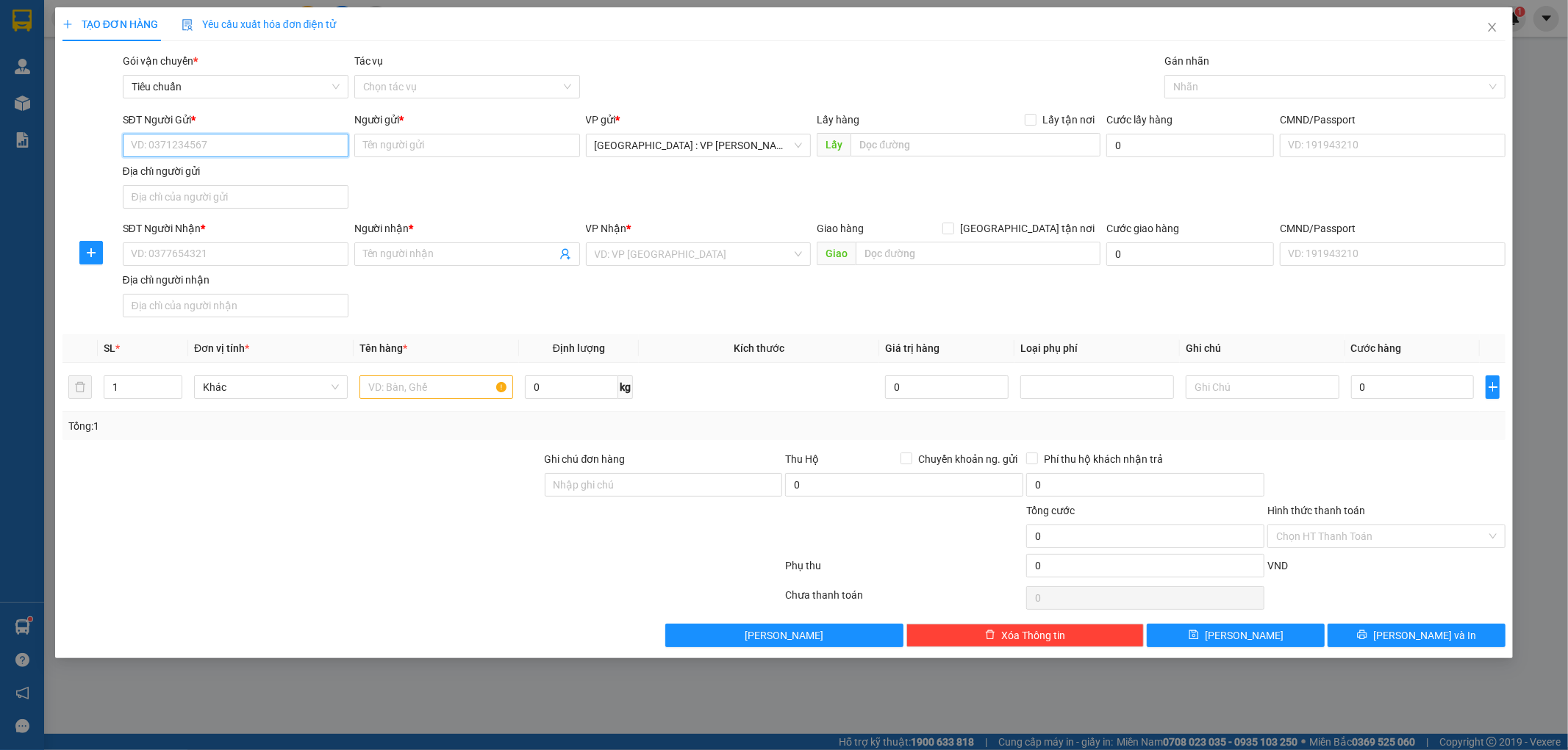
paste input "0395138868"
type input "0395138868"
click at [210, 173] on div "0395138868 - Quý" at bounding box center [235, 174] width 208 height 16
type input "Quý"
checkbox input "true"
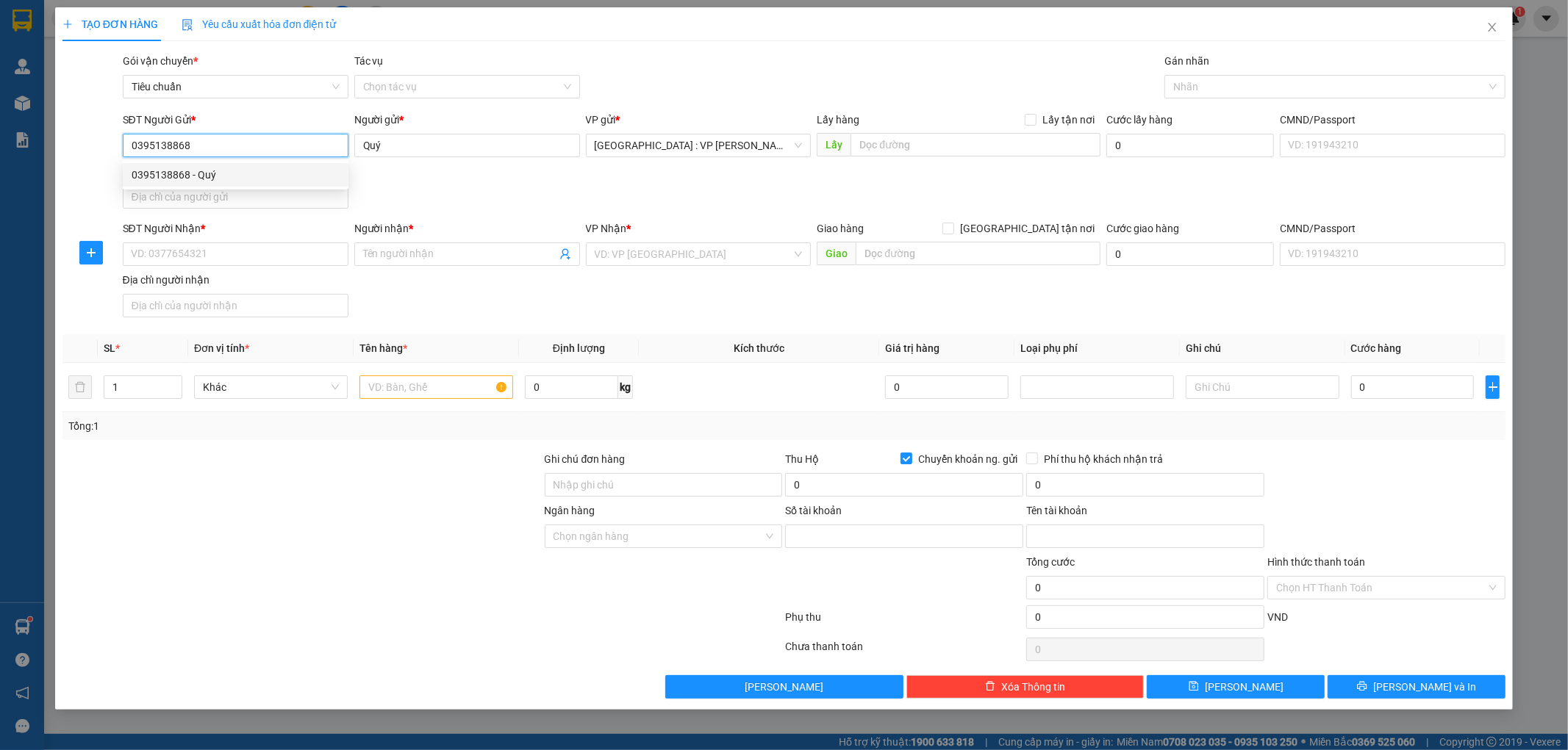
type input "8875349668"
type input "Hà Thị Châu"
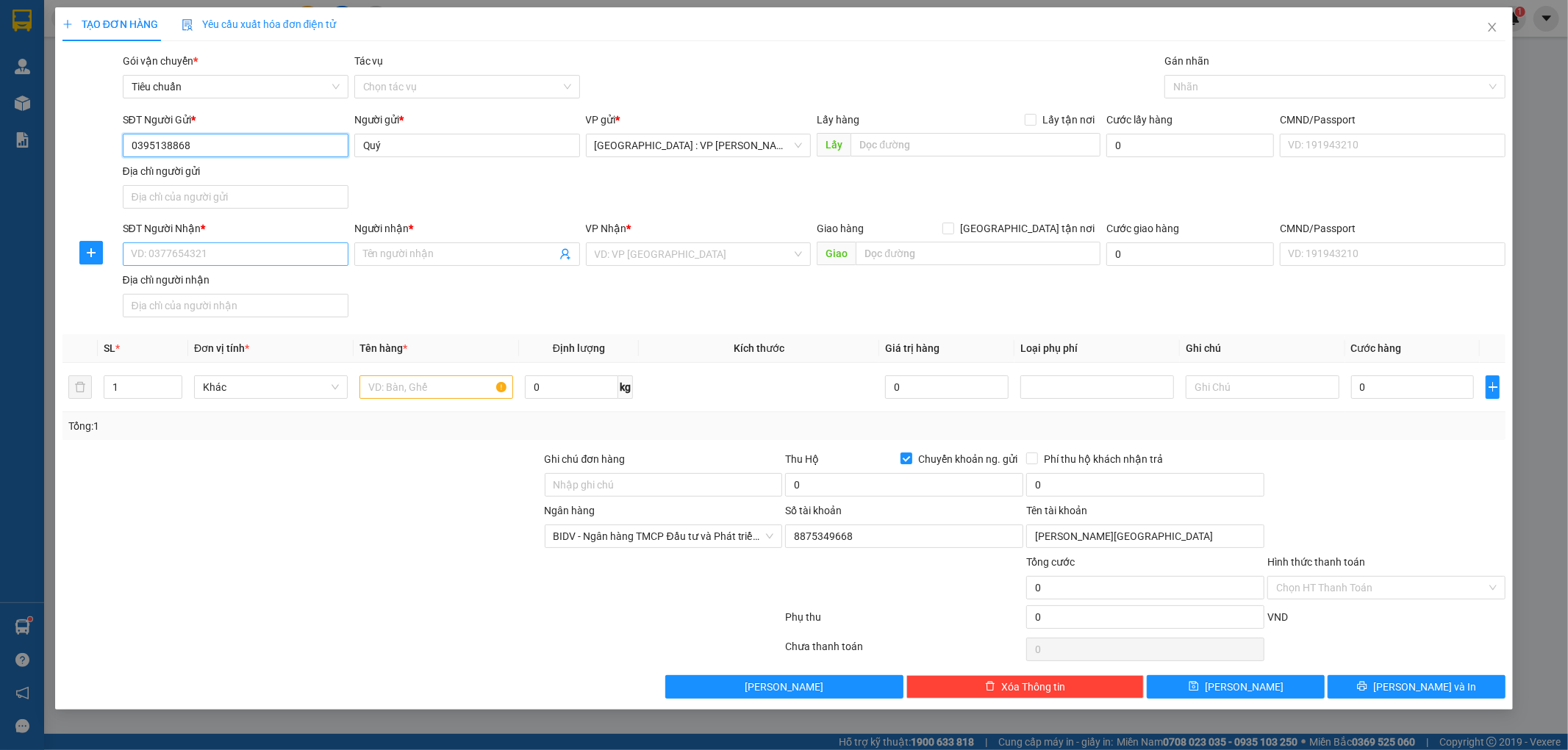
type input "0395138868"
click at [244, 261] on input "SĐT Người Nhận *" at bounding box center [236, 254] width 226 height 23
type input "0869491451"
click at [414, 256] on input "Người nhận *" at bounding box center [460, 254] width 193 height 16
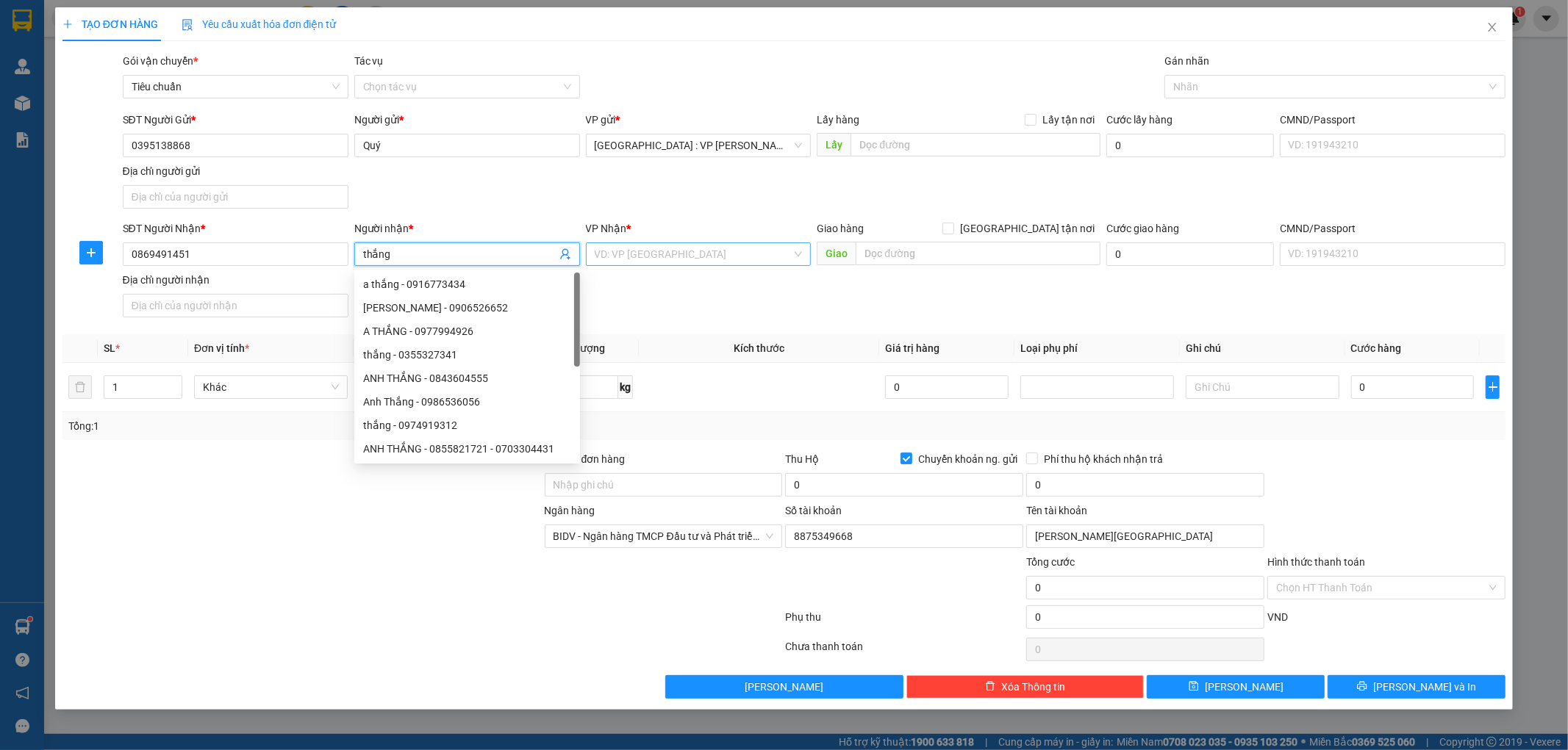
type input "thắng"
click at [653, 258] on input "search" at bounding box center [693, 254] width 198 height 22
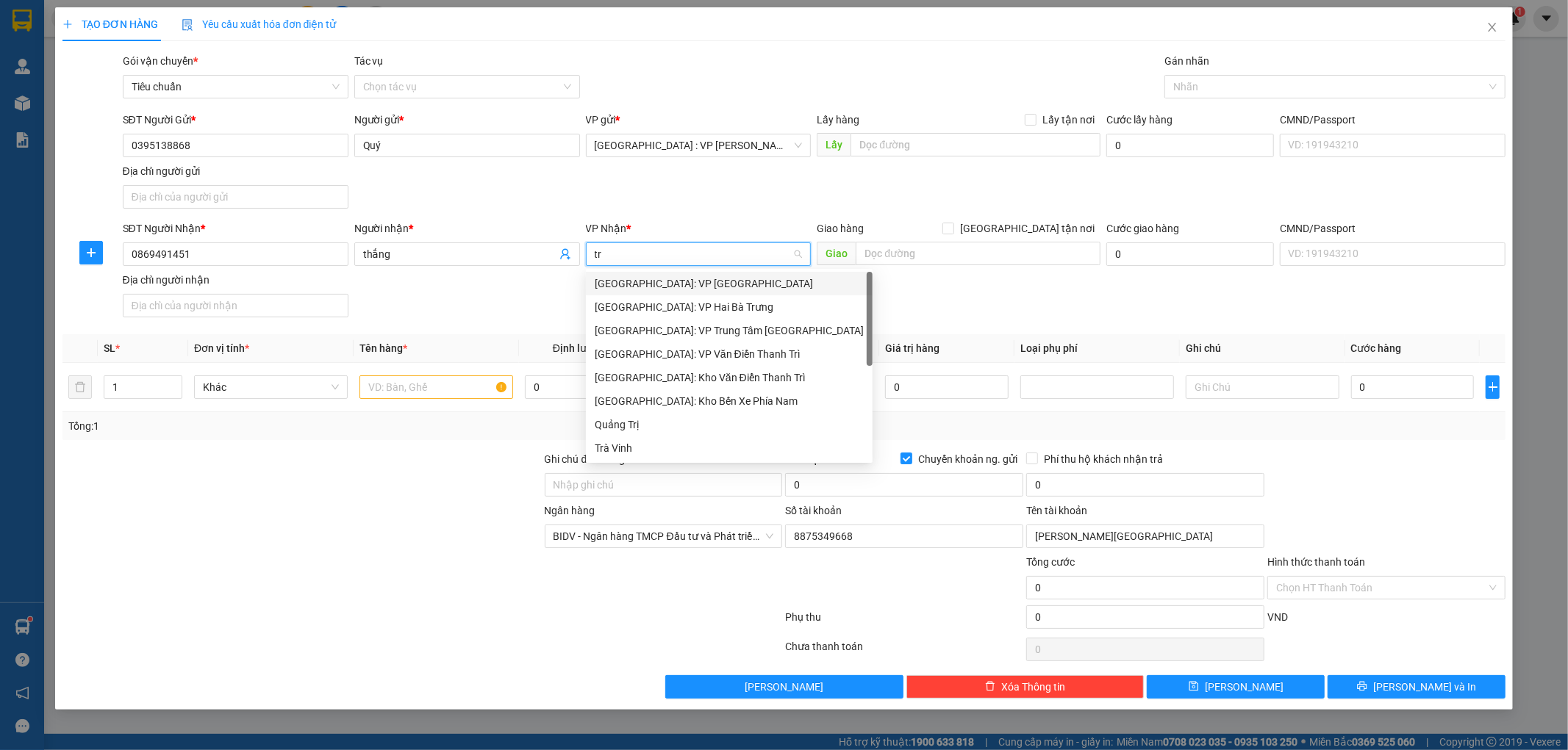
type input "tri"
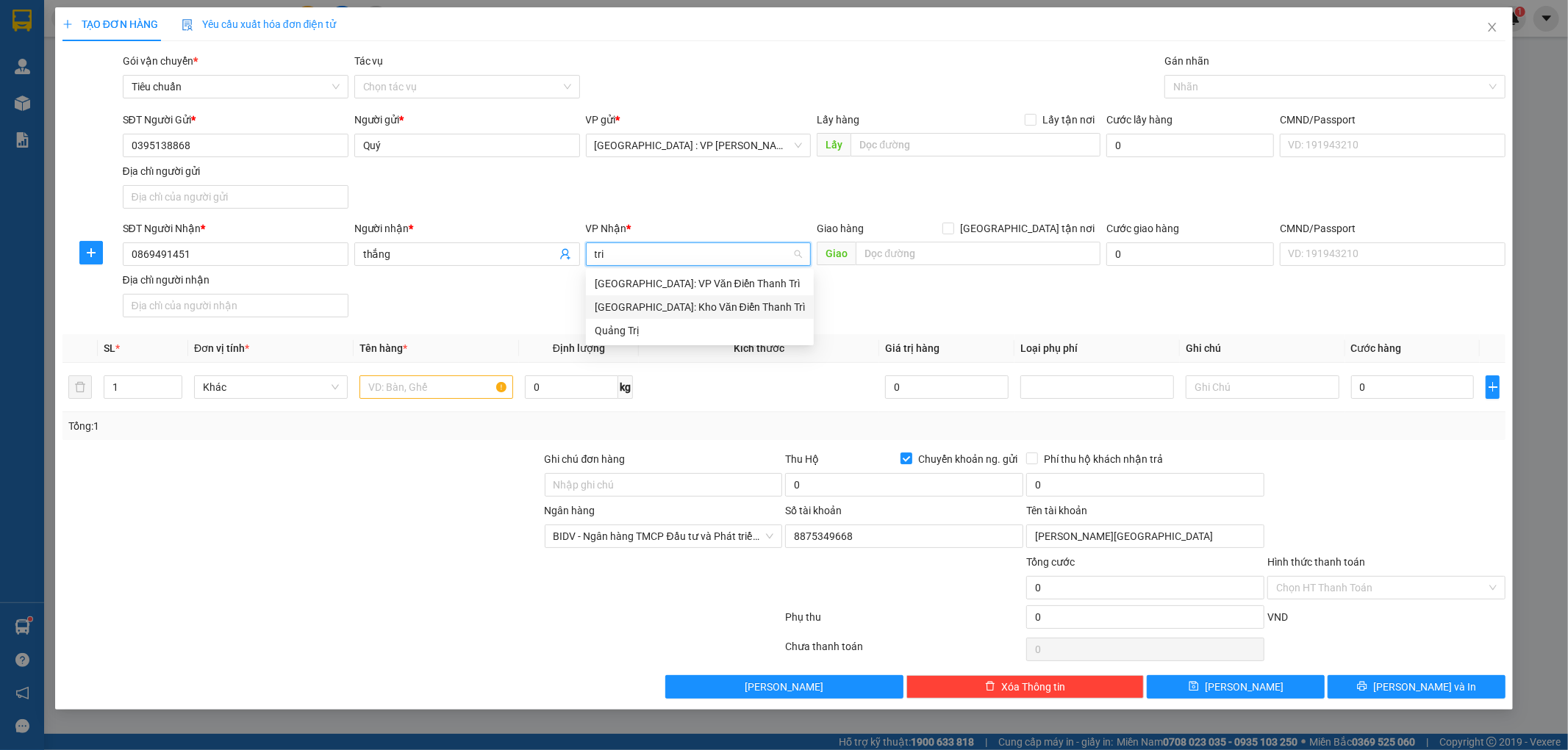
click at [650, 310] on div "Hà Nội: Kho Văn Điển Thanh Trì" at bounding box center [700, 307] width 210 height 16
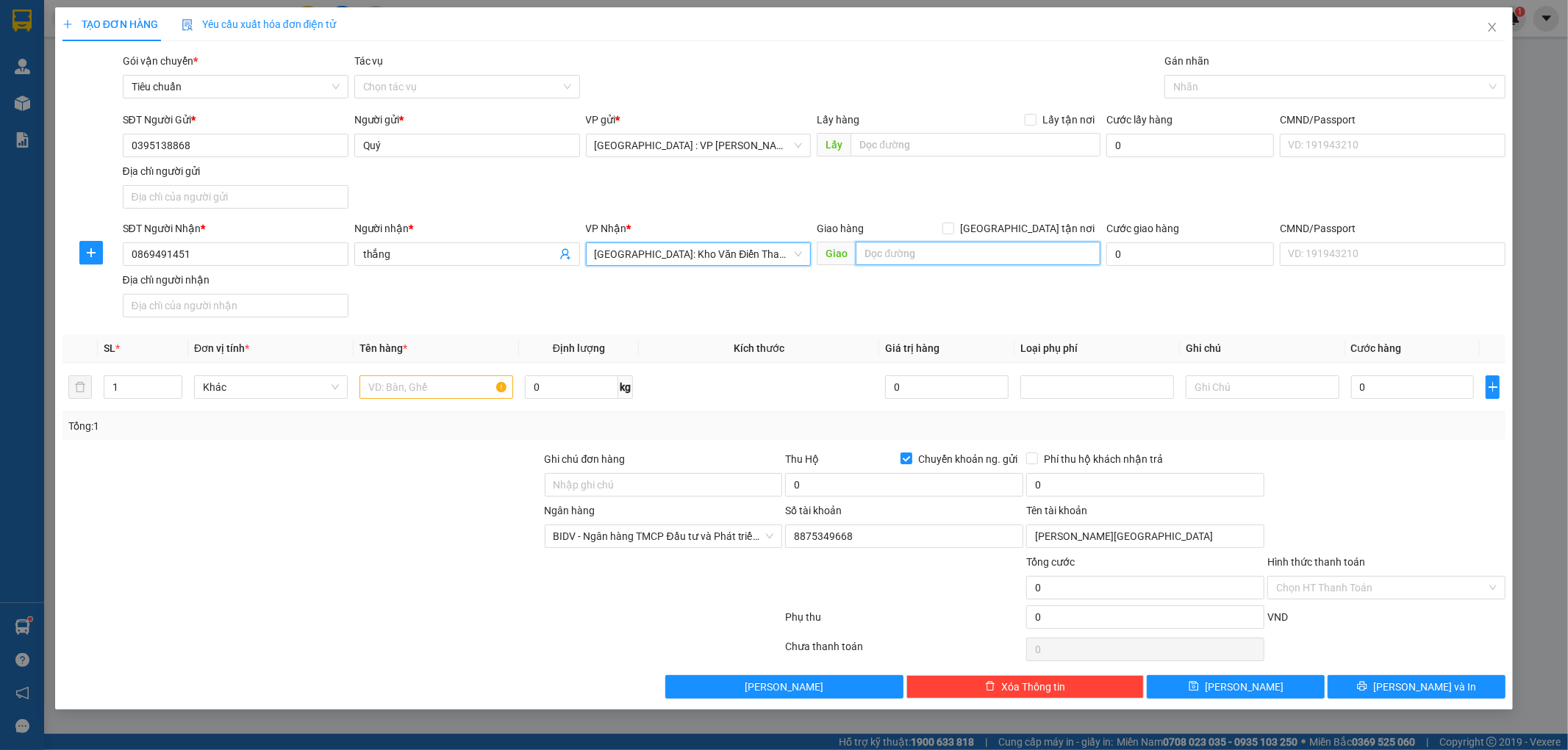
click at [903, 262] on input "text" at bounding box center [978, 254] width 245 height 23
type input "x"
type input "sóm 1 hải quang hải hậu nam định"
click at [973, 314] on div "SĐT Người Nhận * 0869491451 Người nhận * thắng VP Nhận * Hà Nội: Kho Văn Điển T…" at bounding box center [814, 272] width 1389 height 103
click at [954, 226] on span at bounding box center [948, 228] width 12 height 12
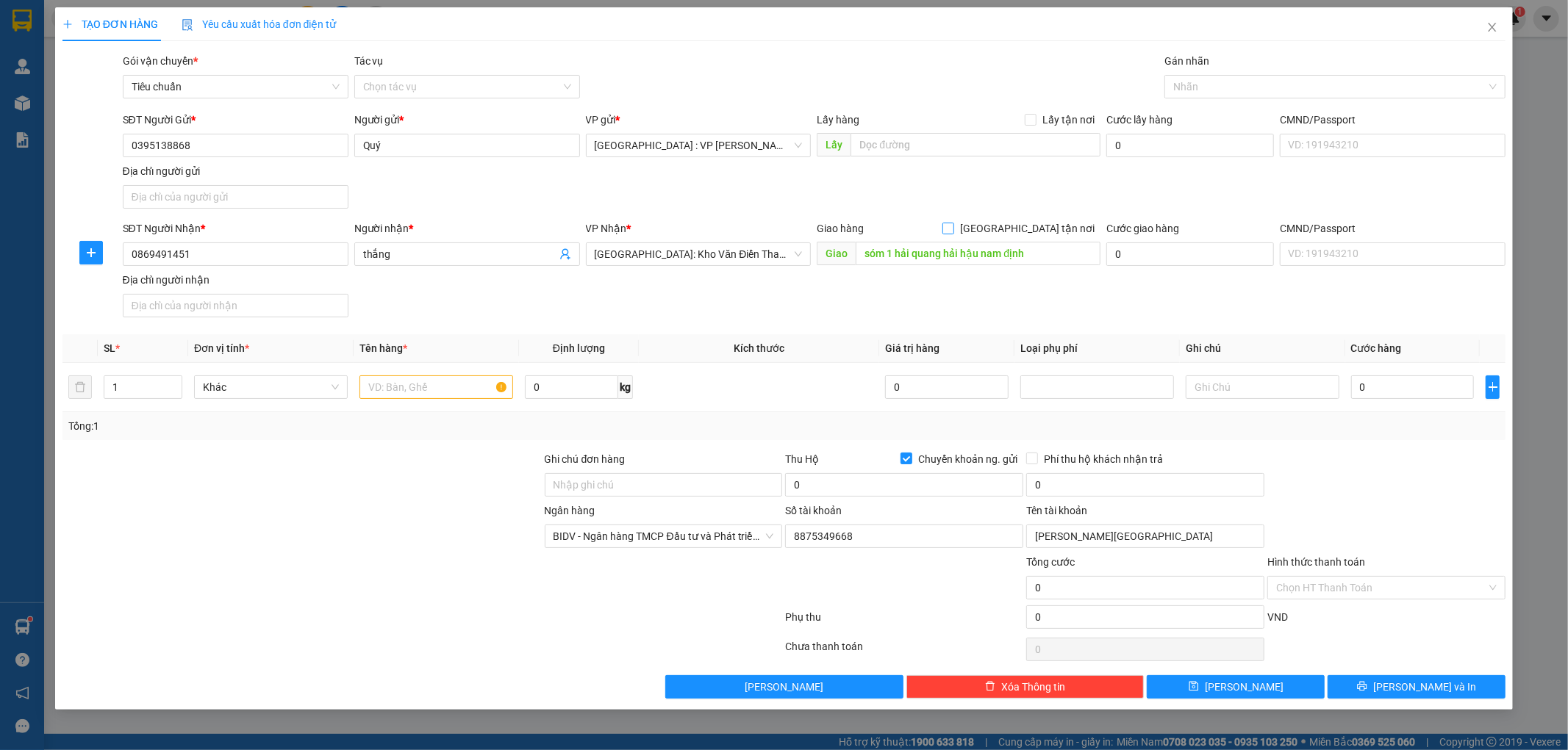
click at [952, 226] on input "[GEOGRAPHIC_DATA] tận nơi" at bounding box center [947, 227] width 10 height 10
checkbox input "true"
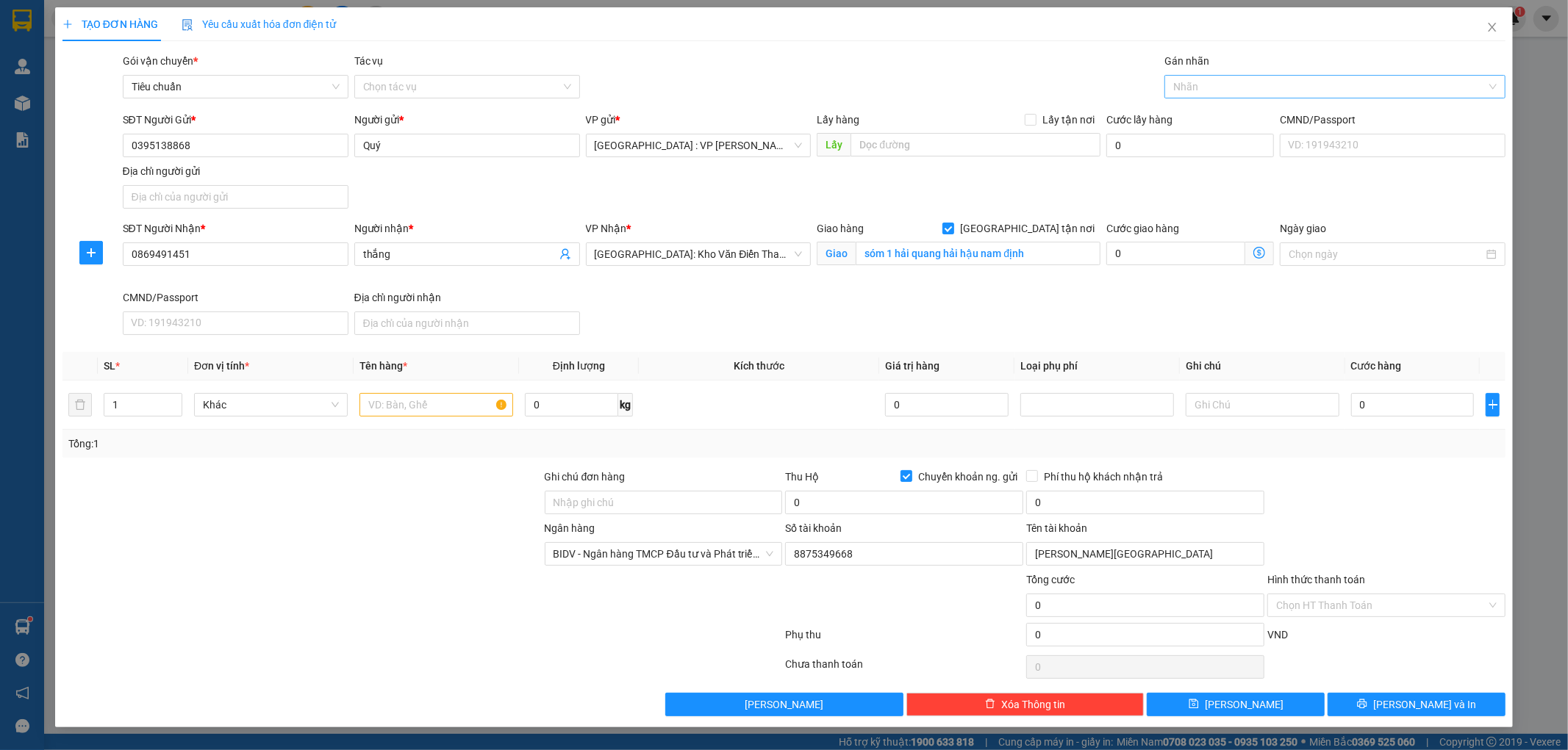
click at [1215, 88] on div at bounding box center [1328, 86] width 319 height 18
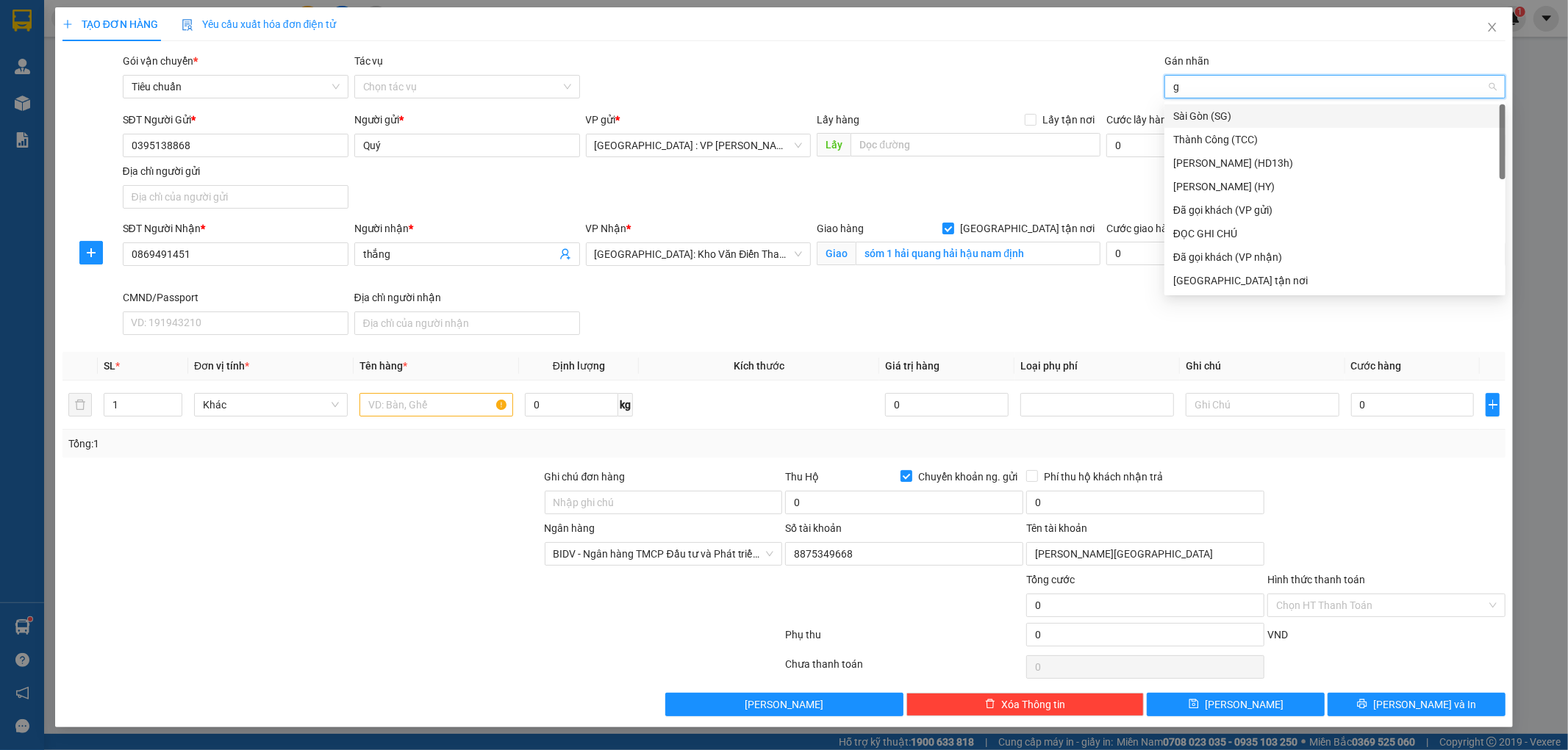
type input "gt"
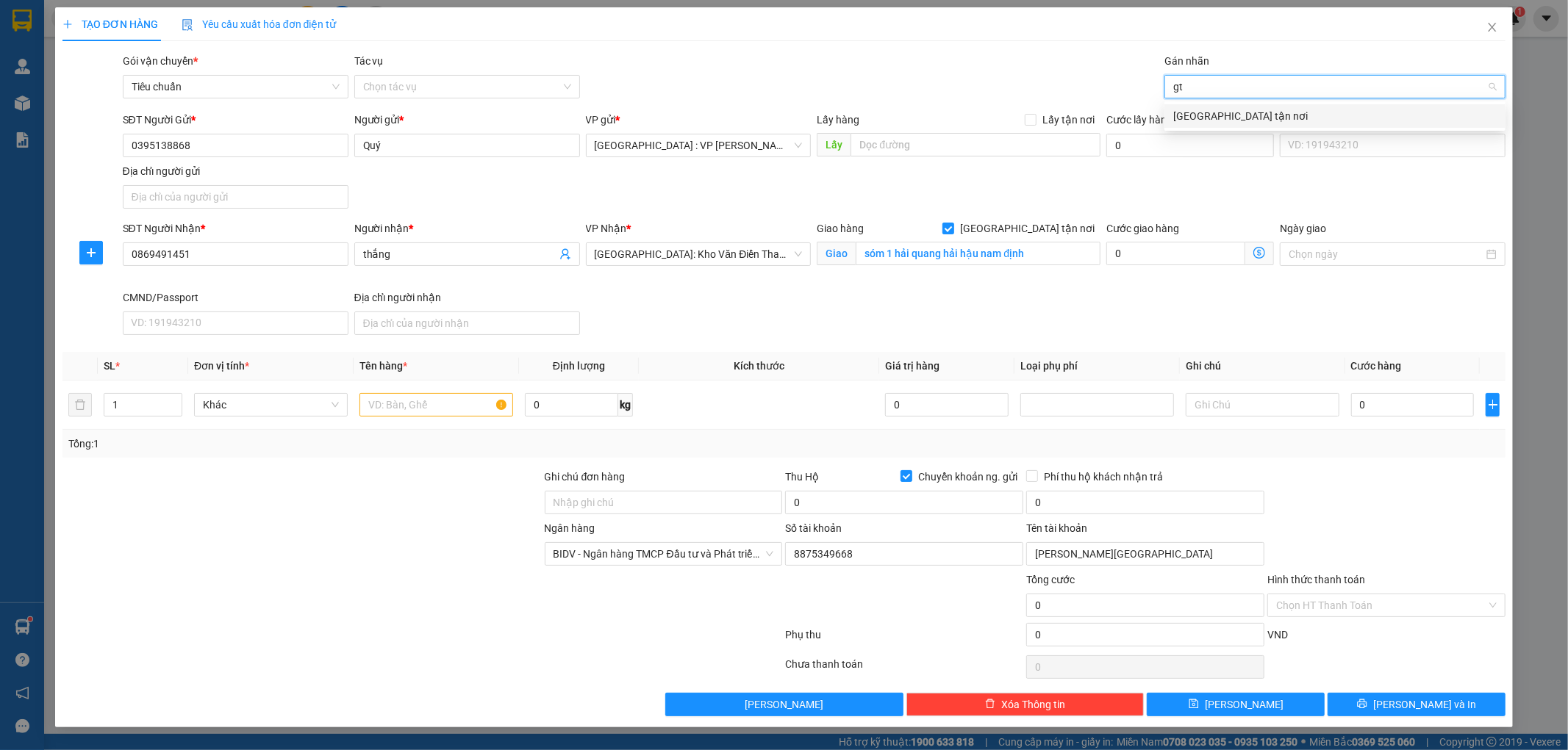
click at [1201, 113] on div "[GEOGRAPHIC_DATA] tận nơi" at bounding box center [1335, 116] width 324 height 16
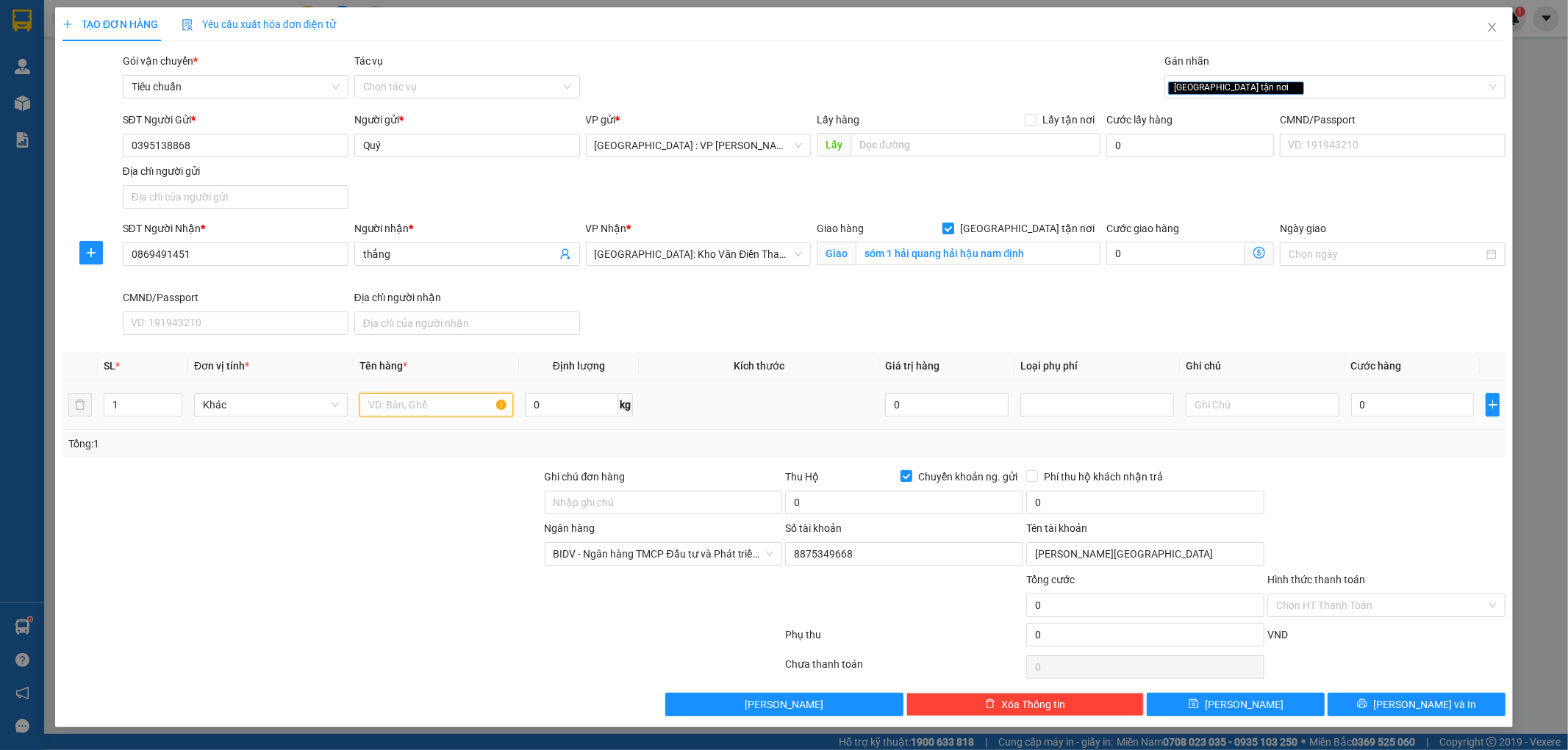
click at [416, 412] on input "text" at bounding box center [436, 405] width 153 height 23
type input "1 kiện xốp diệu"
click at [412, 464] on div "Transit Pickup Surcharge Ids Transit Deliver Surcharge Ids Transit Deliver Surc…" at bounding box center [784, 384] width 1443 height 664
click at [1373, 406] on input "0" at bounding box center [1412, 405] width 124 height 23
type input "8"
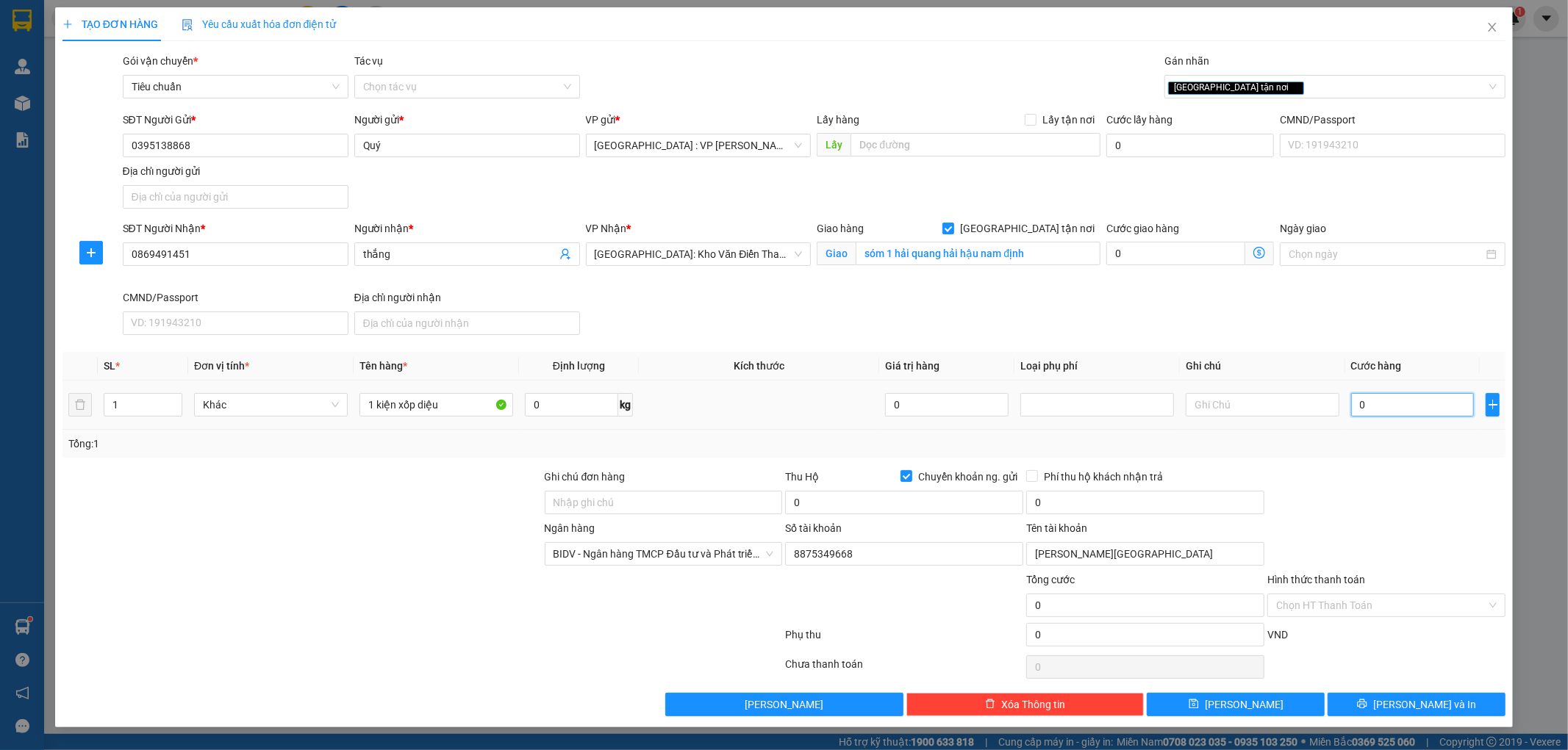
type input "8"
type input "80"
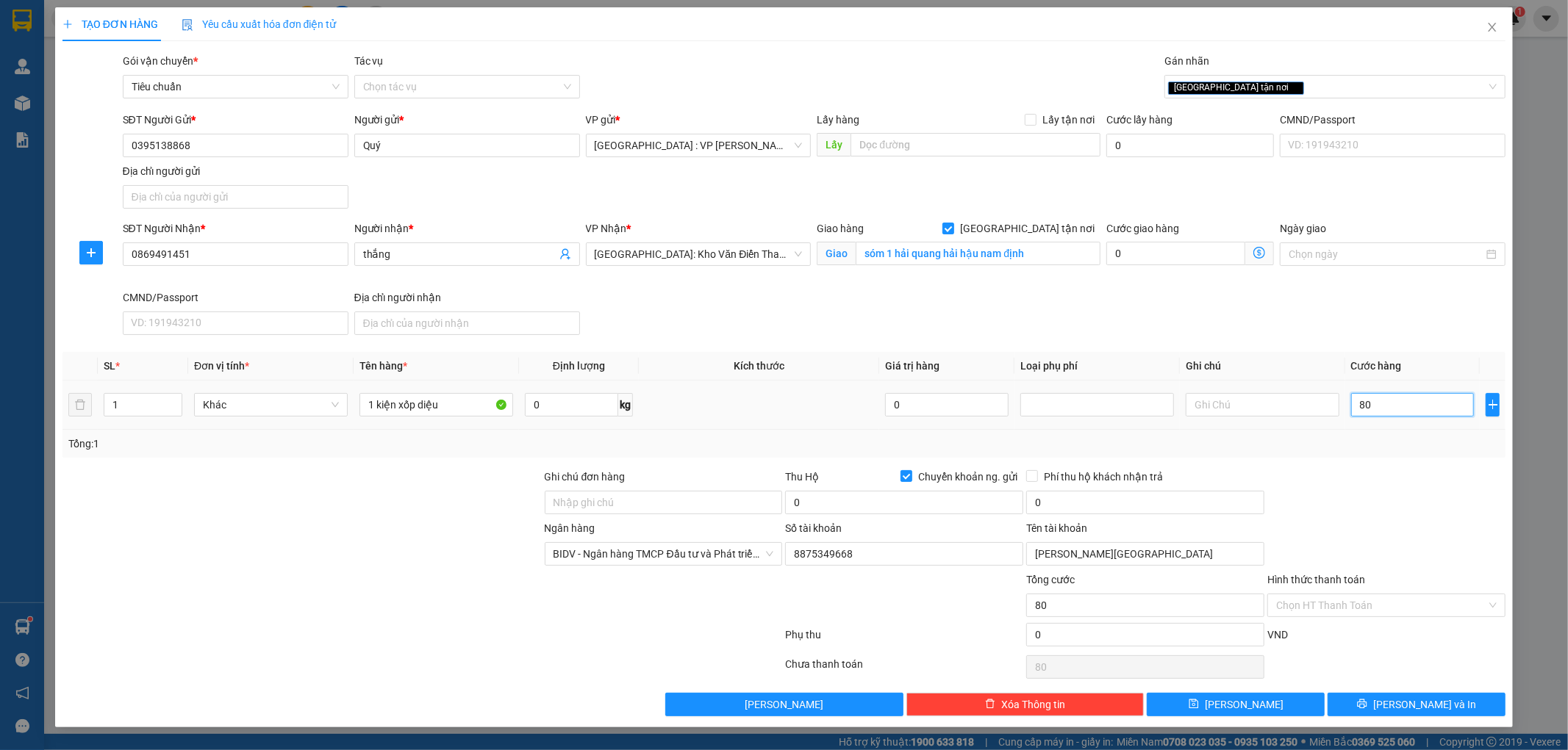
type input "800"
type input "8.000"
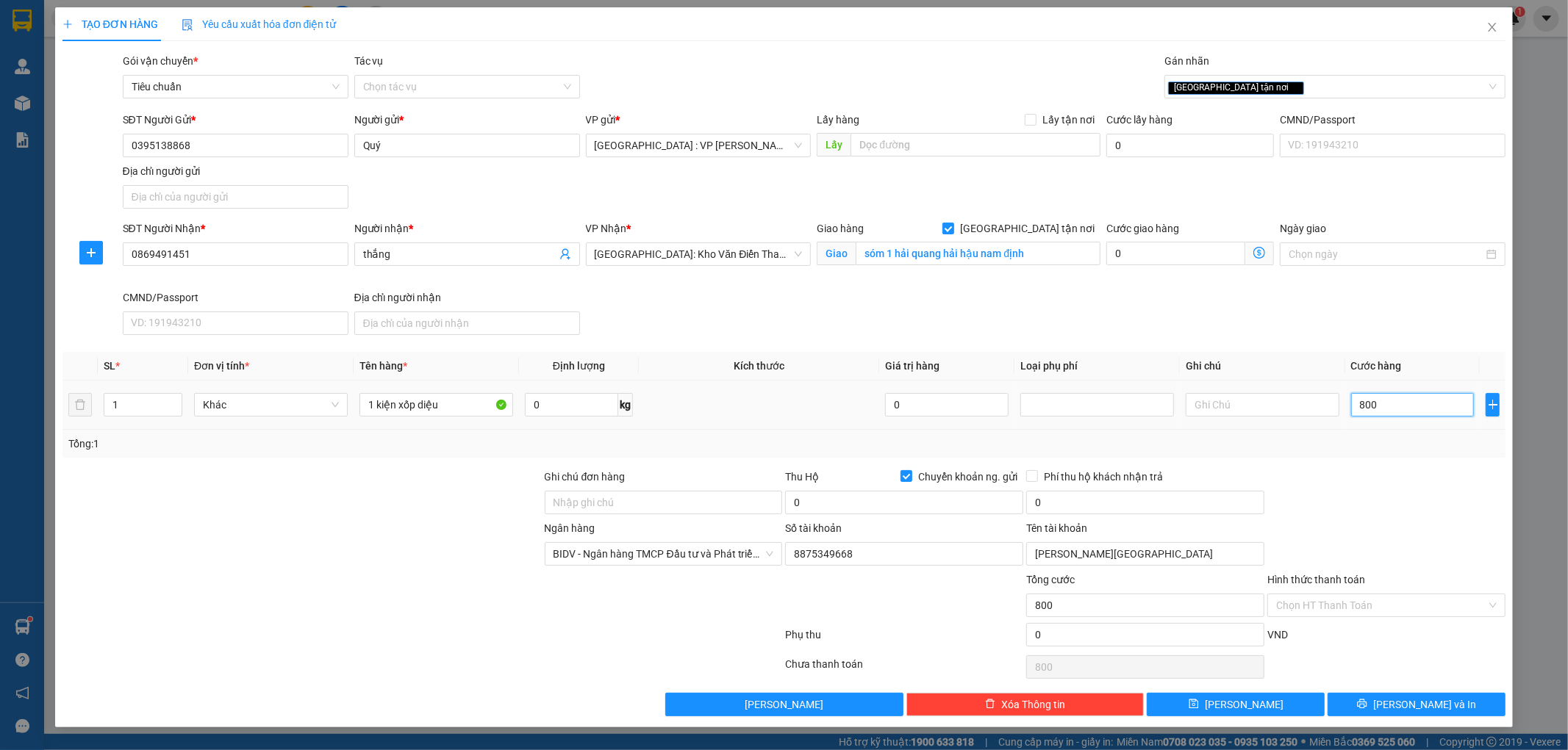
type input "8.000"
type input "80.000"
click at [1369, 503] on div at bounding box center [1387, 495] width 241 height 51
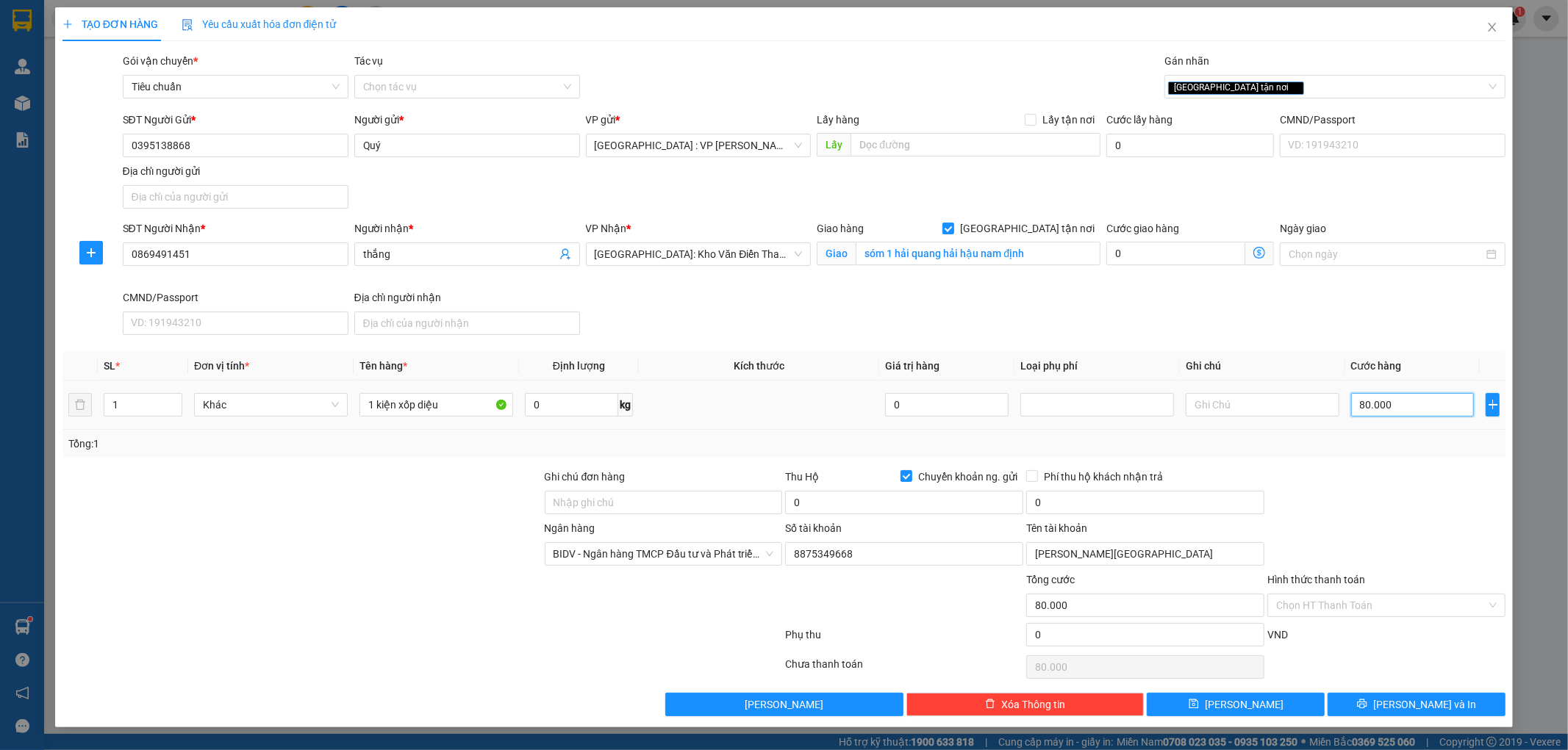
click at [1413, 413] on input "80.000" at bounding box center [1412, 405] width 124 height 23
type input "8"
type input "80"
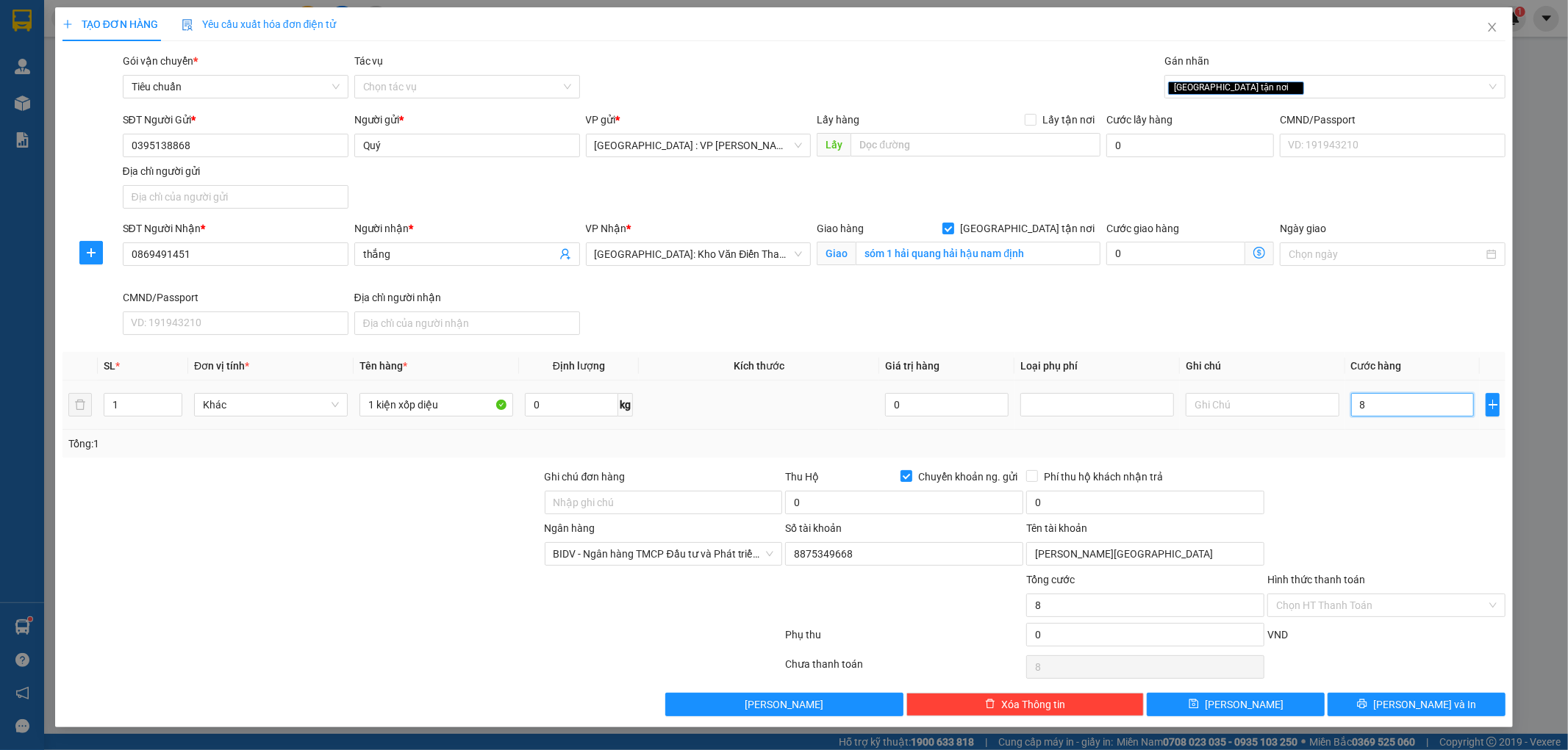
type input "80"
type input "800"
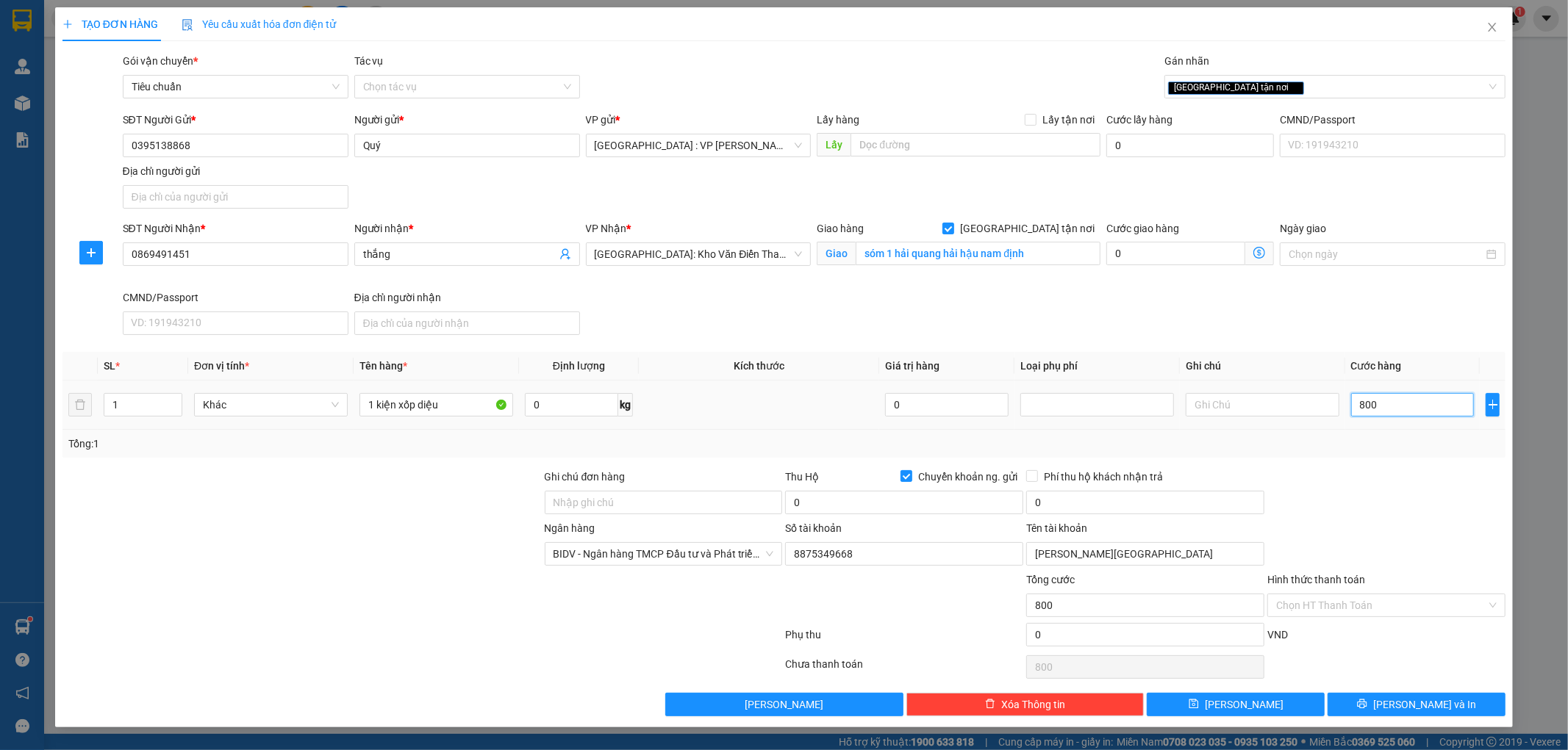
type input "8.000"
type input "80.000"
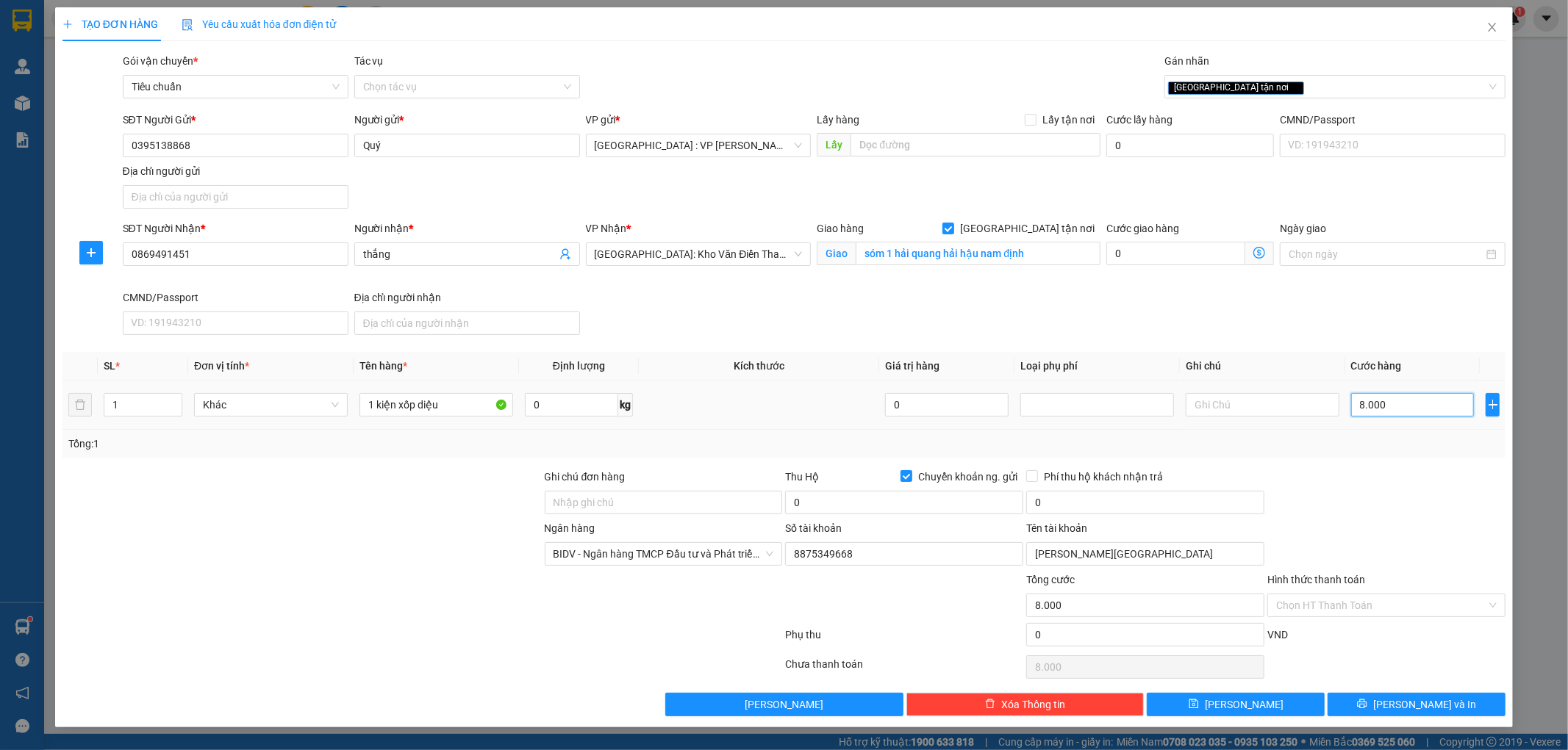
type input "80.000"
click at [1321, 492] on div at bounding box center [1387, 495] width 241 height 51
click at [939, 498] on input "0" at bounding box center [904, 503] width 238 height 23
type input "1.720.000"
click at [1061, 504] on input "0" at bounding box center [1145, 503] width 238 height 23
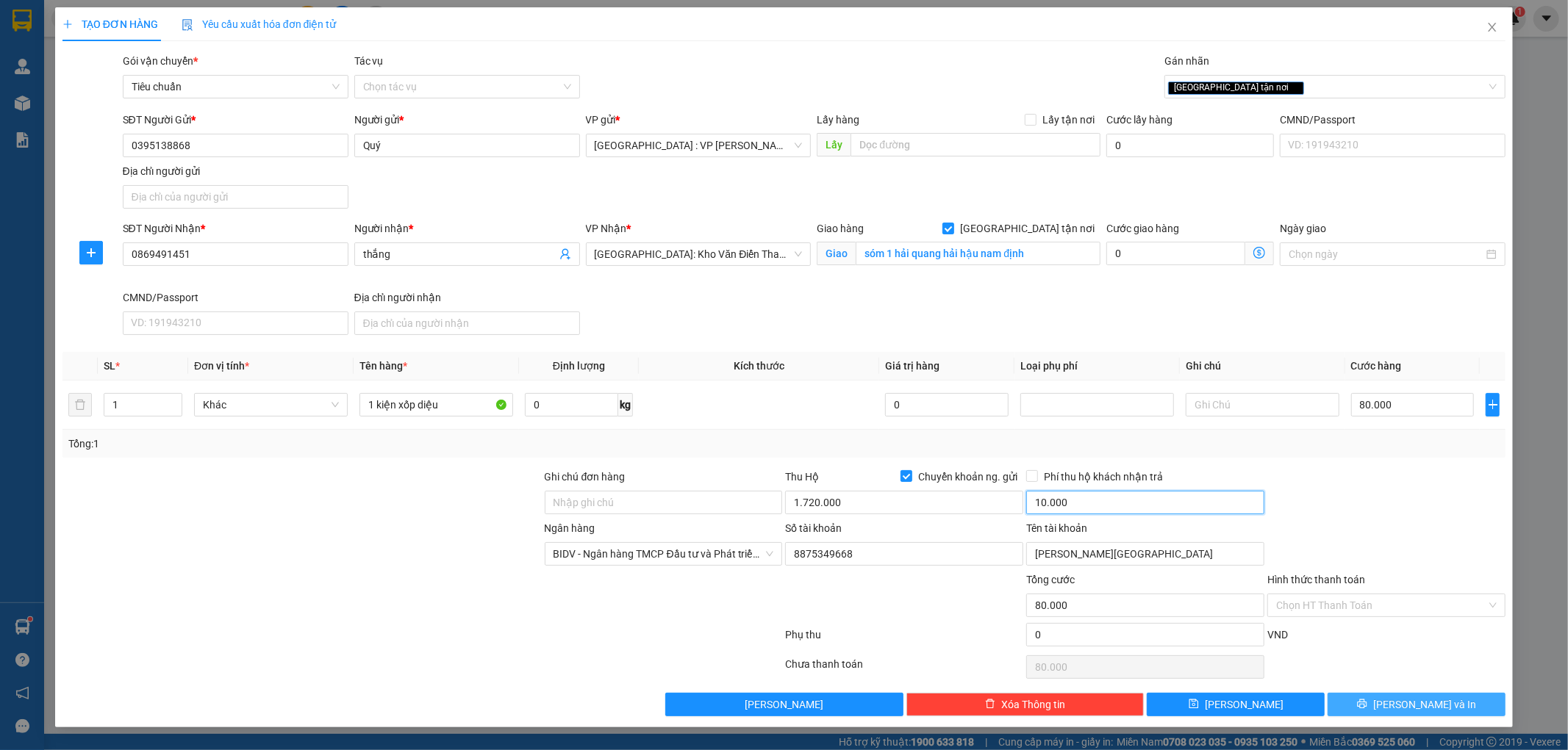
type input "10.000"
click at [1384, 714] on button "Lưu và In" at bounding box center [1416, 705] width 178 height 23
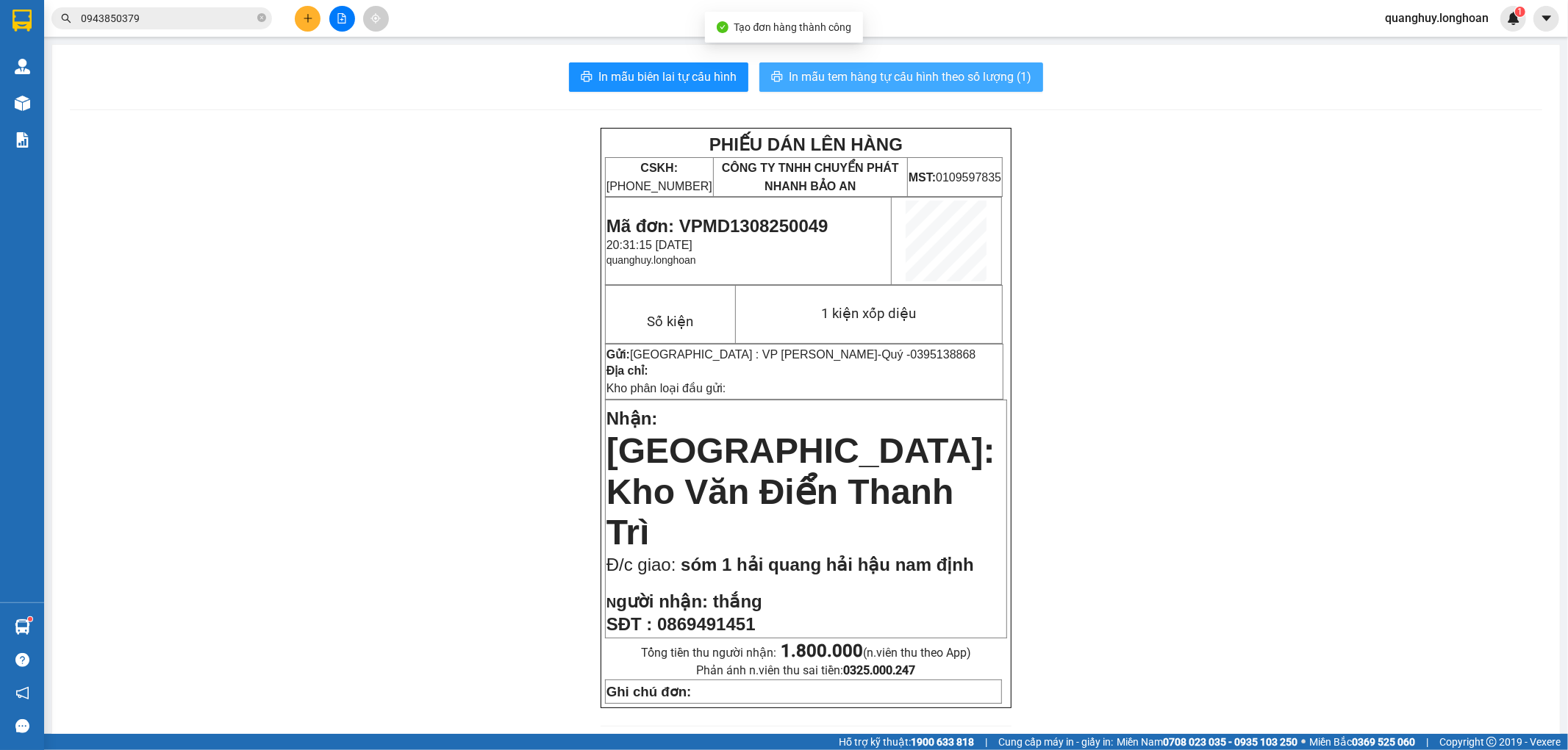
click at [851, 84] on span "In mẫu tem hàng tự cấu hình theo số lượng (1)" at bounding box center [910, 77] width 243 height 19
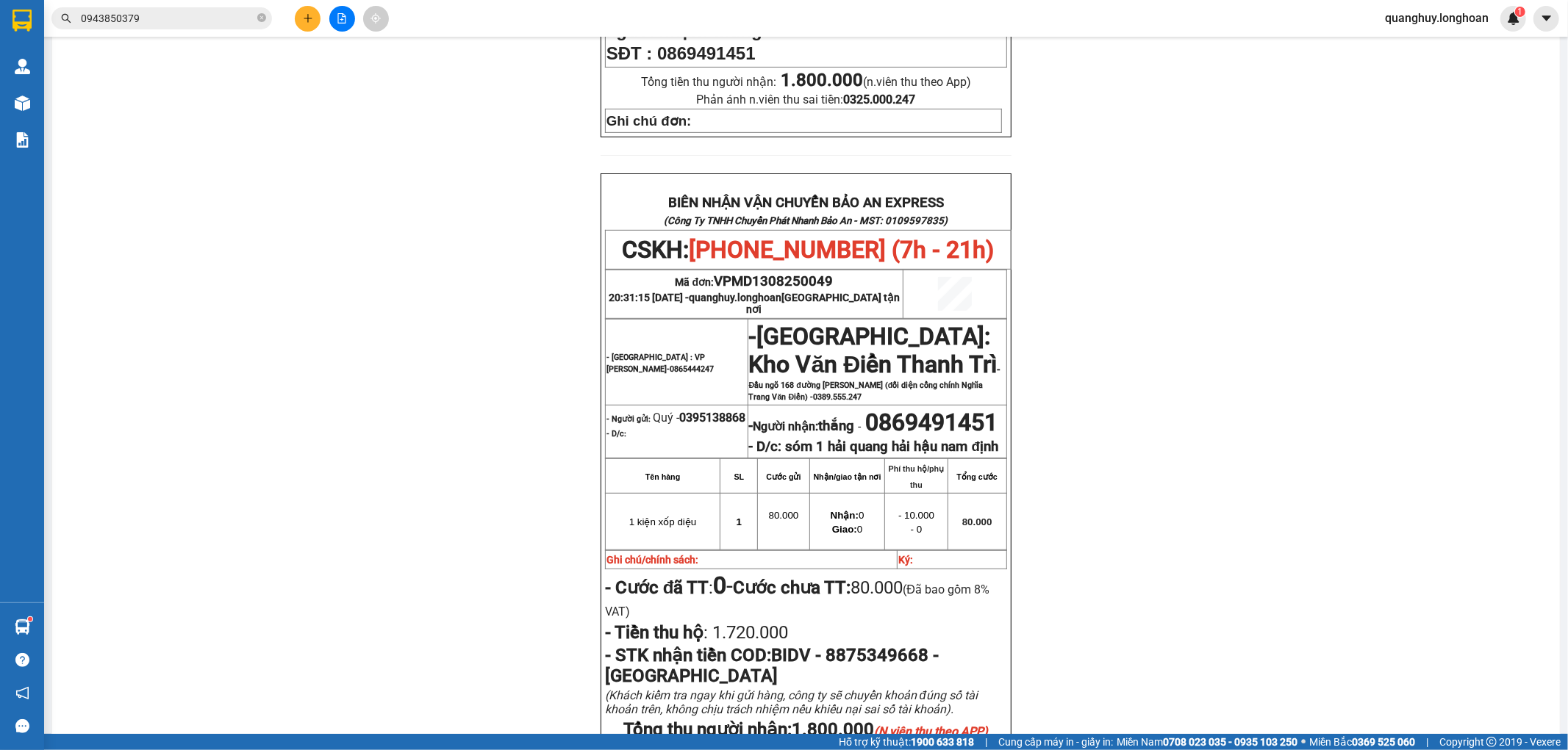
scroll to position [653, 0]
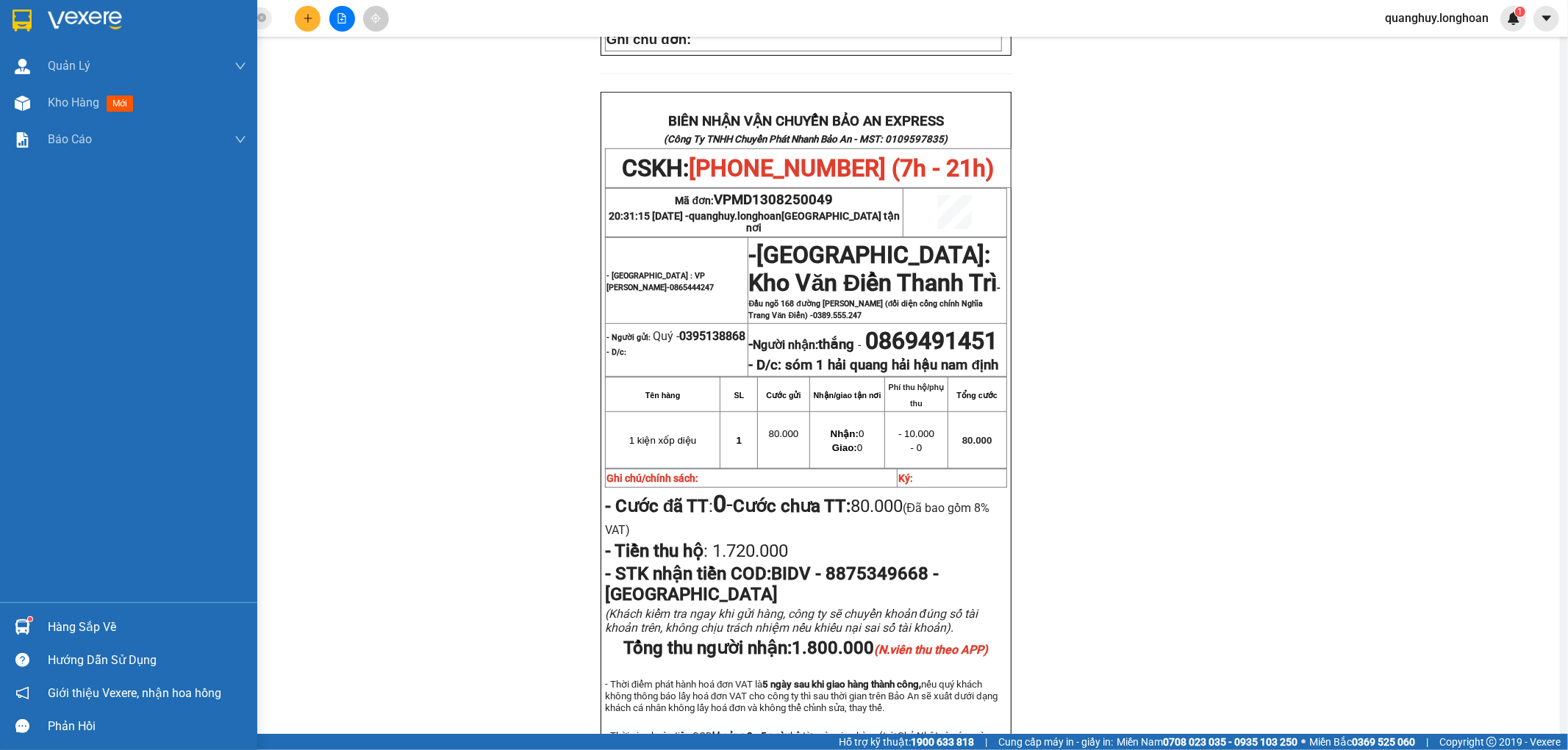
click at [19, 32] on div at bounding box center [22, 19] width 26 height 26
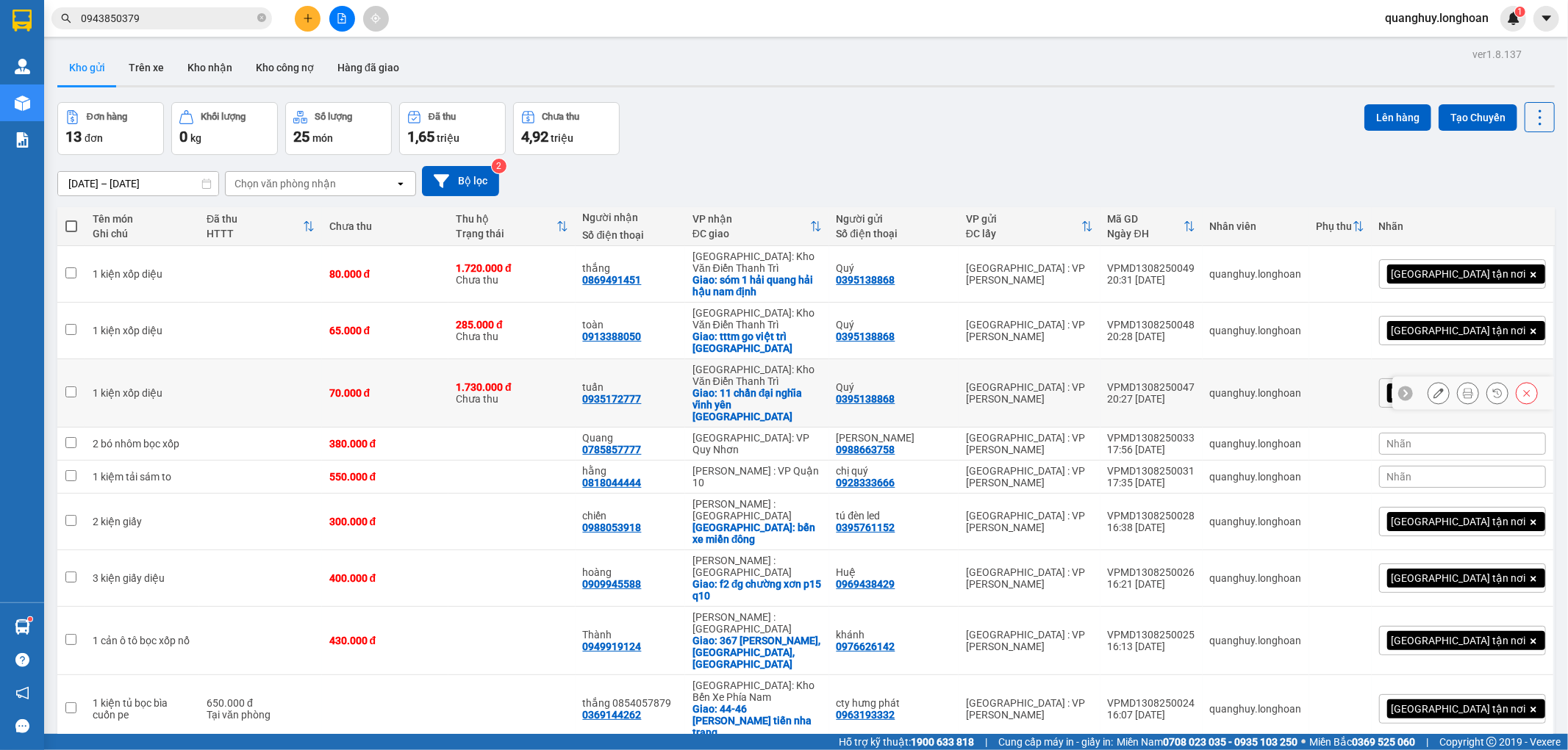
click at [1463, 390] on icon at bounding box center [1468, 393] width 10 height 10
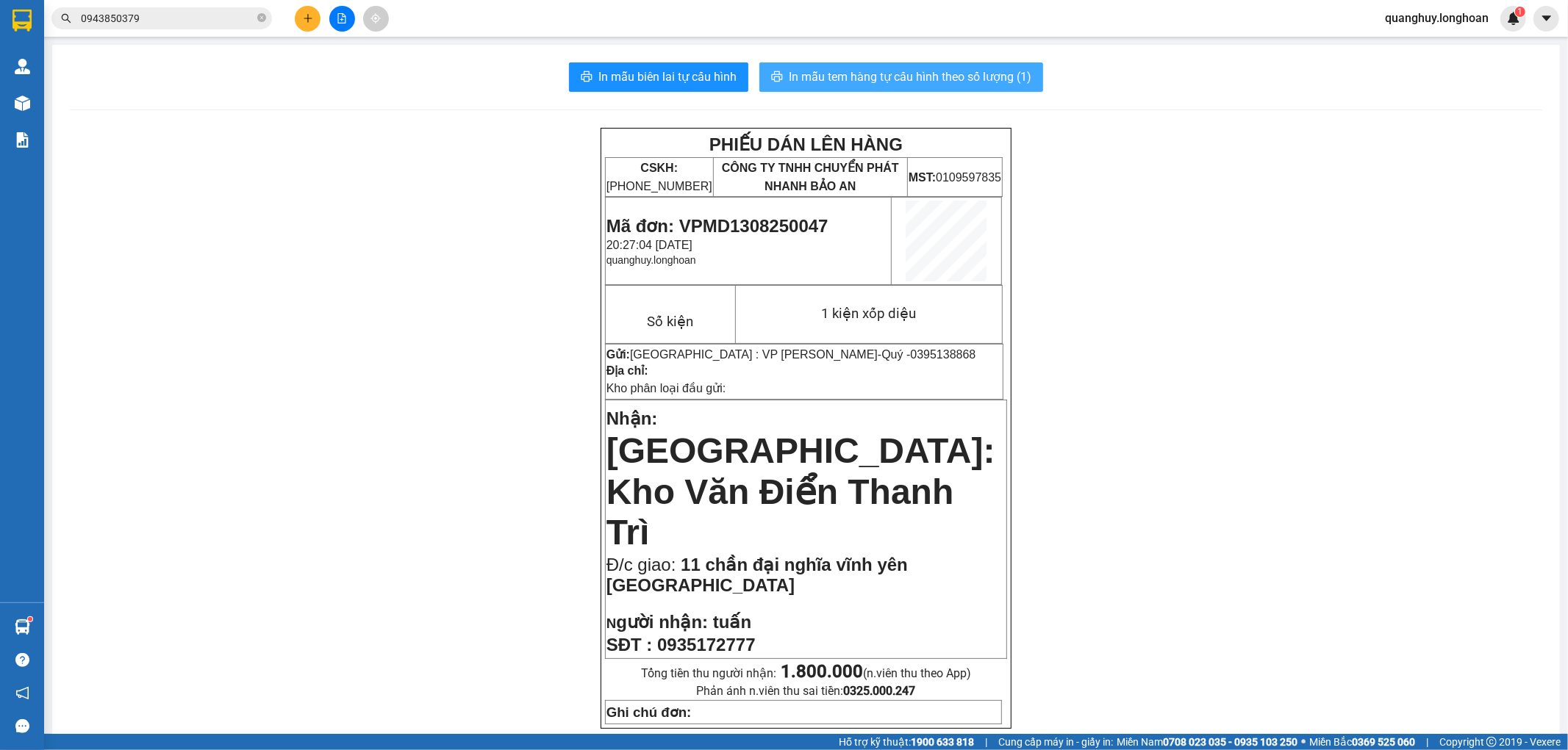
click at [931, 75] on span "In mẫu tem hàng tự cấu hình theo số lượng (1)" at bounding box center [910, 77] width 243 height 19
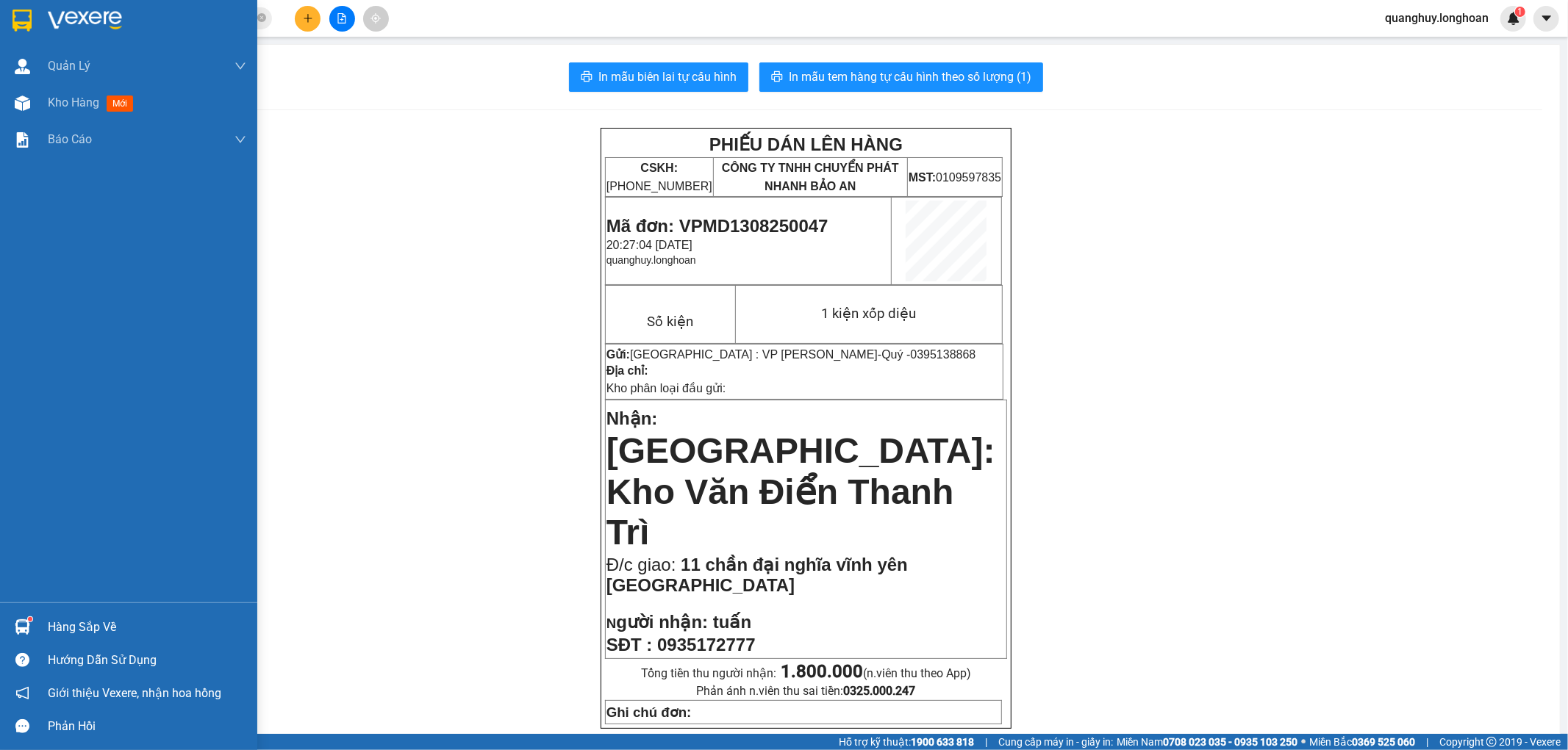
click at [22, 20] on img at bounding box center [22, 20] width 19 height 22
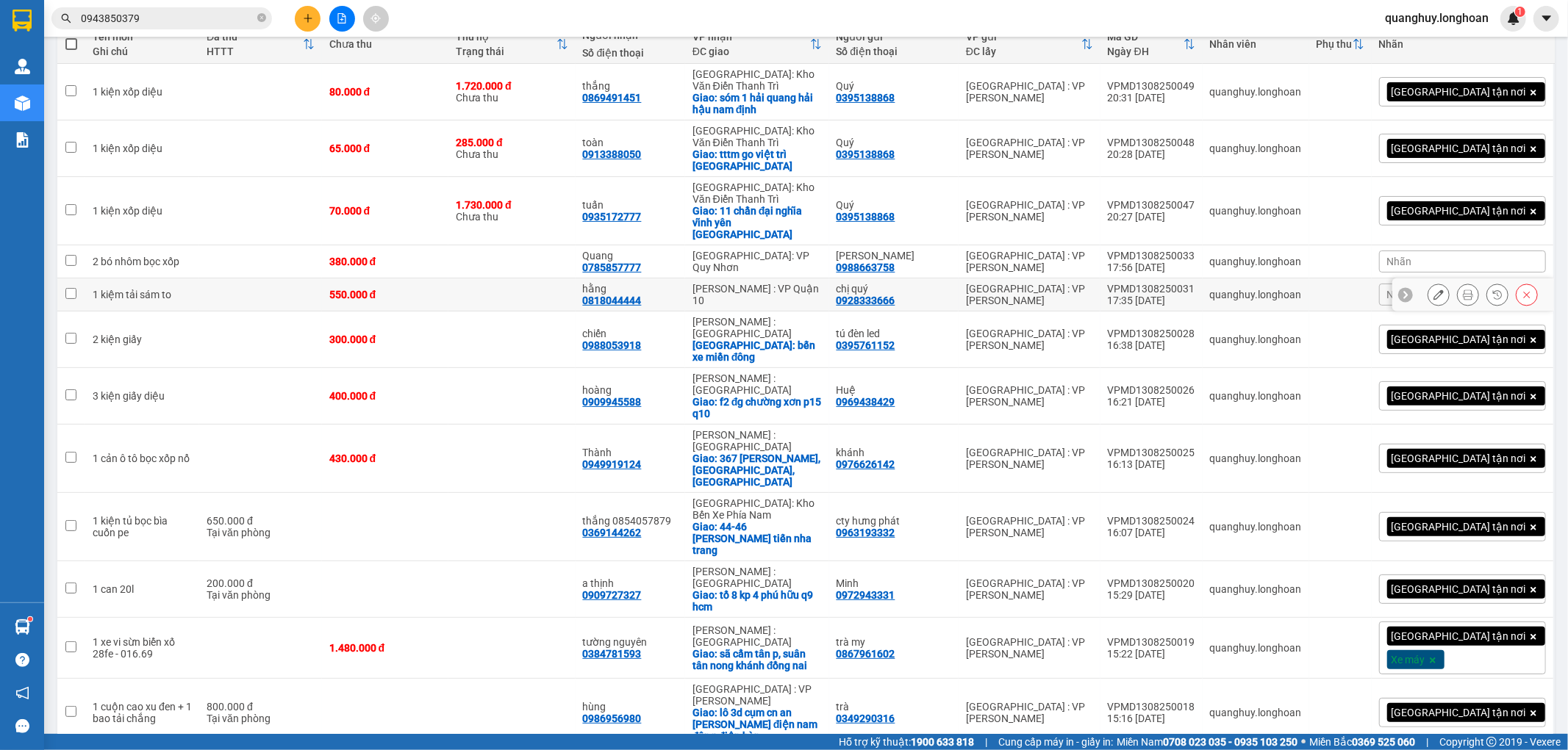
scroll to position [189, 0]
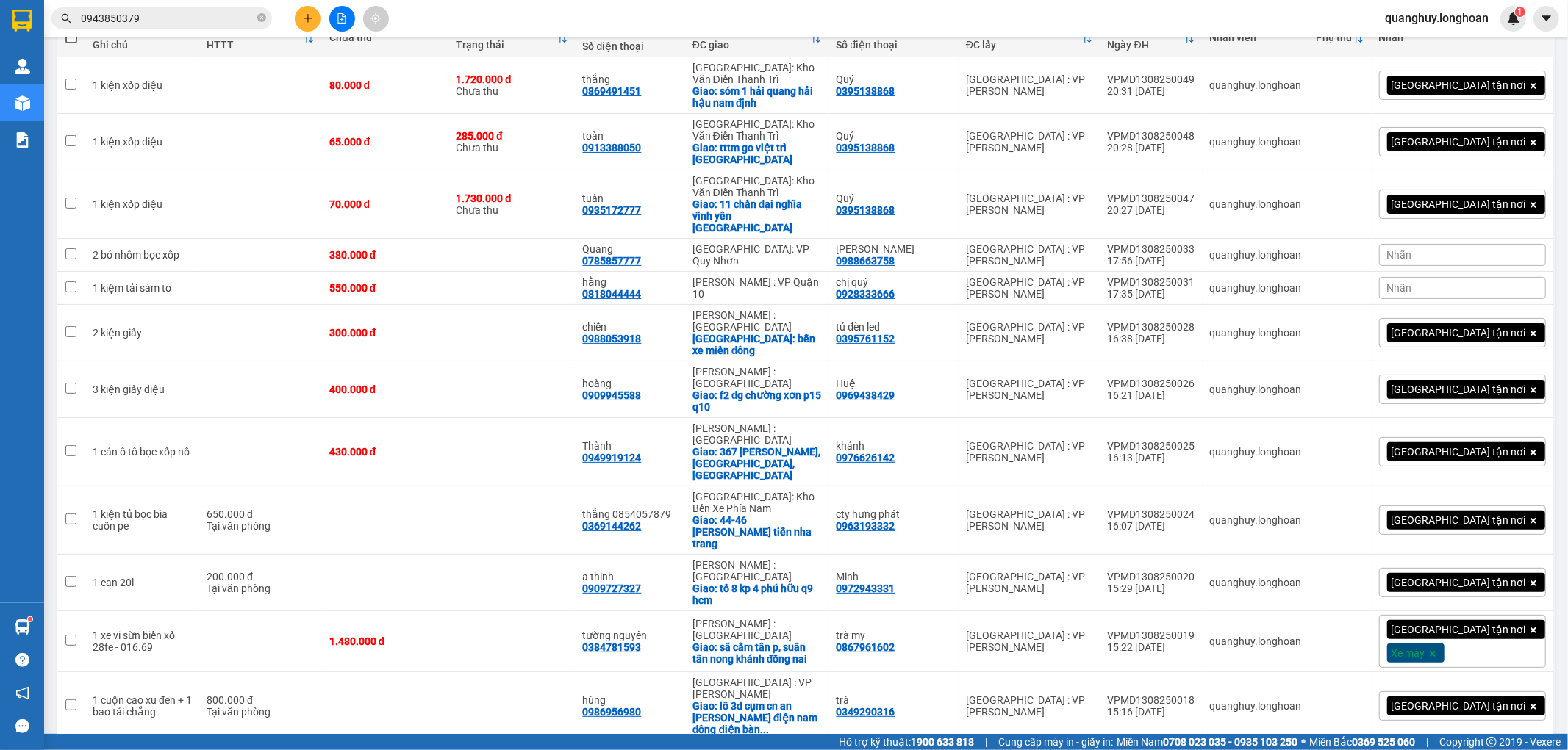
click at [1489, 671] on span "100 / trang" at bounding box center [1488, 665] width 56 height 15
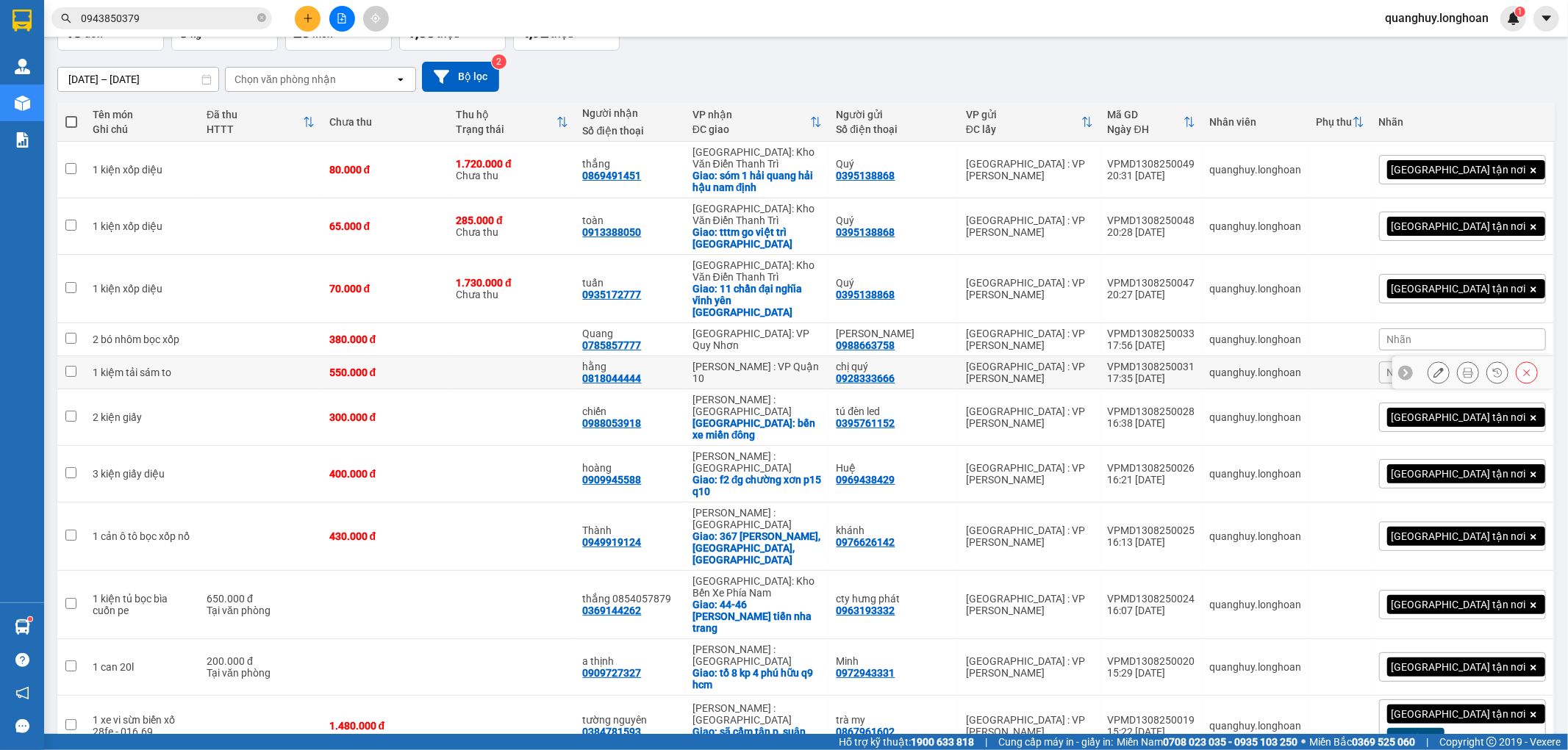
scroll to position [0, 0]
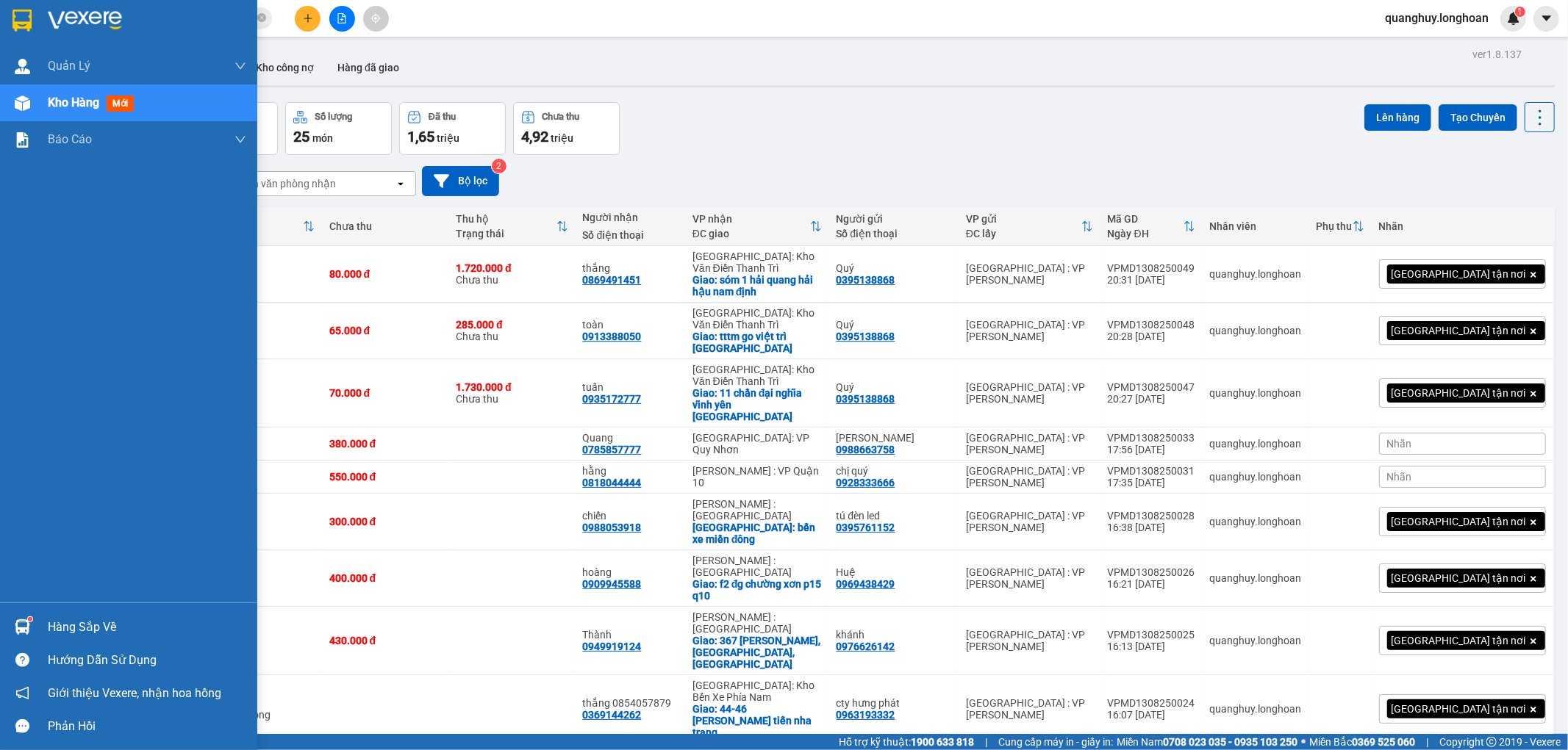
click at [8, 15] on div at bounding box center [128, 23] width 258 height 47
click at [32, 26] on div at bounding box center [22, 19] width 26 height 26
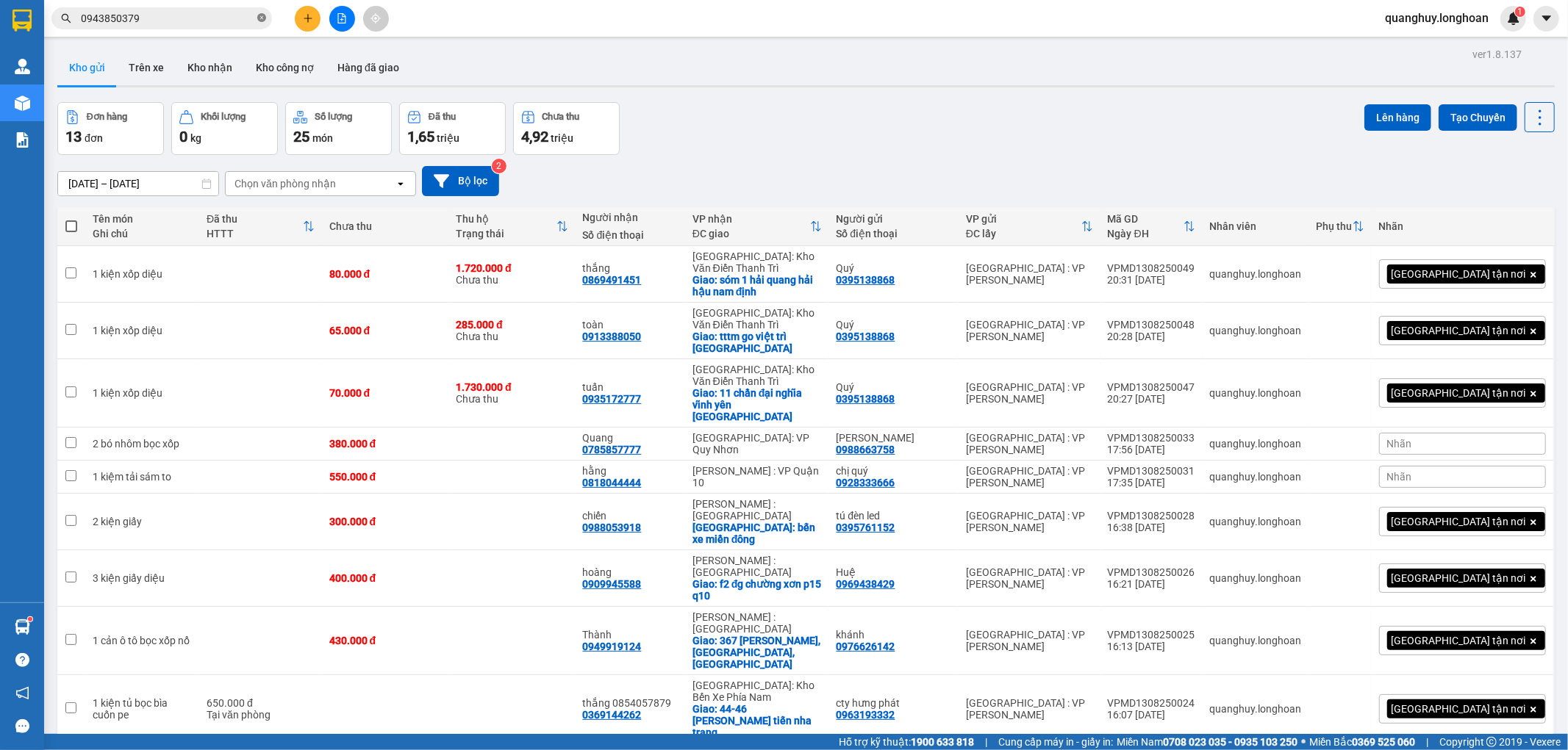
click at [262, 20] on icon "close-circle" at bounding box center [261, 17] width 9 height 9
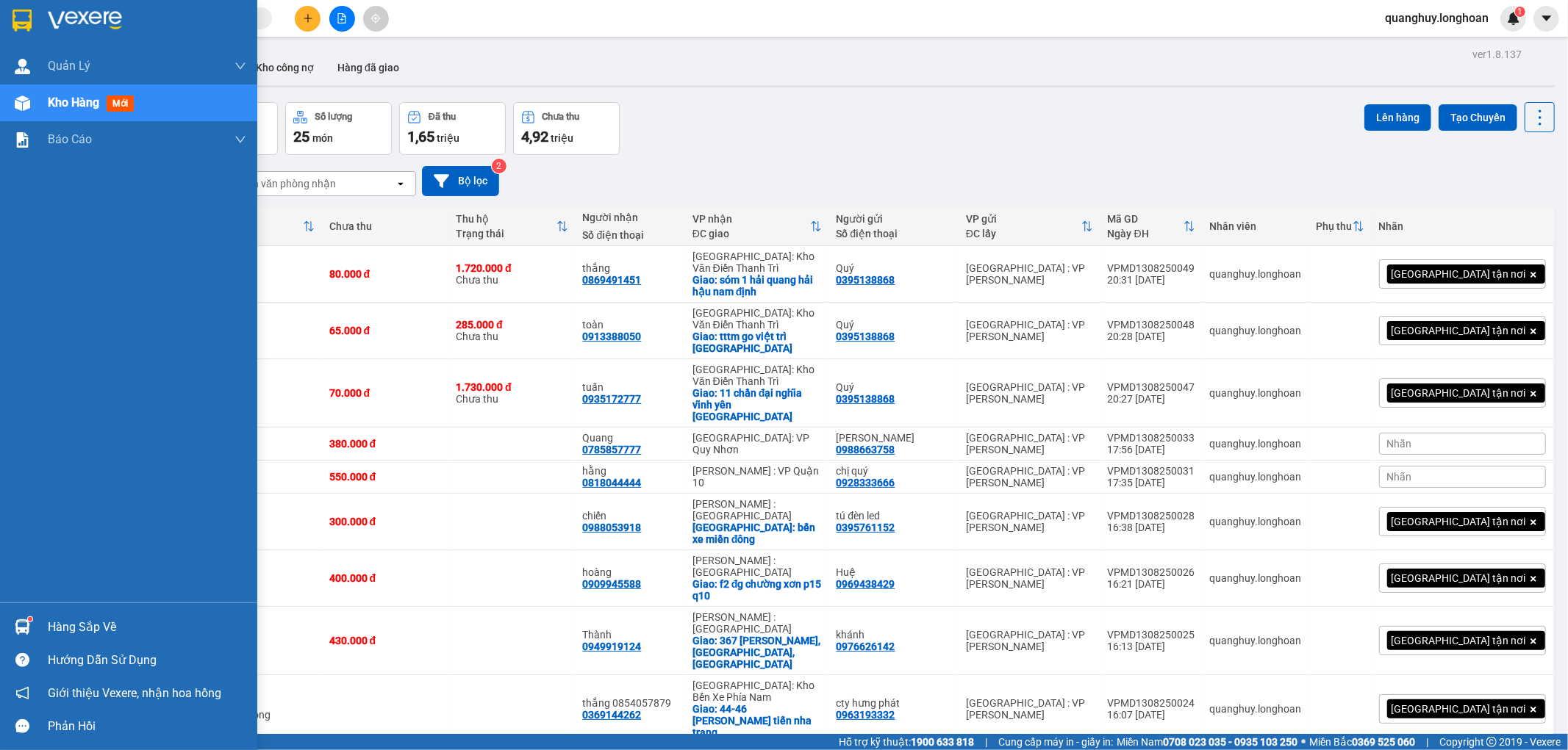
click at [28, 26] on img at bounding box center [22, 20] width 19 height 22
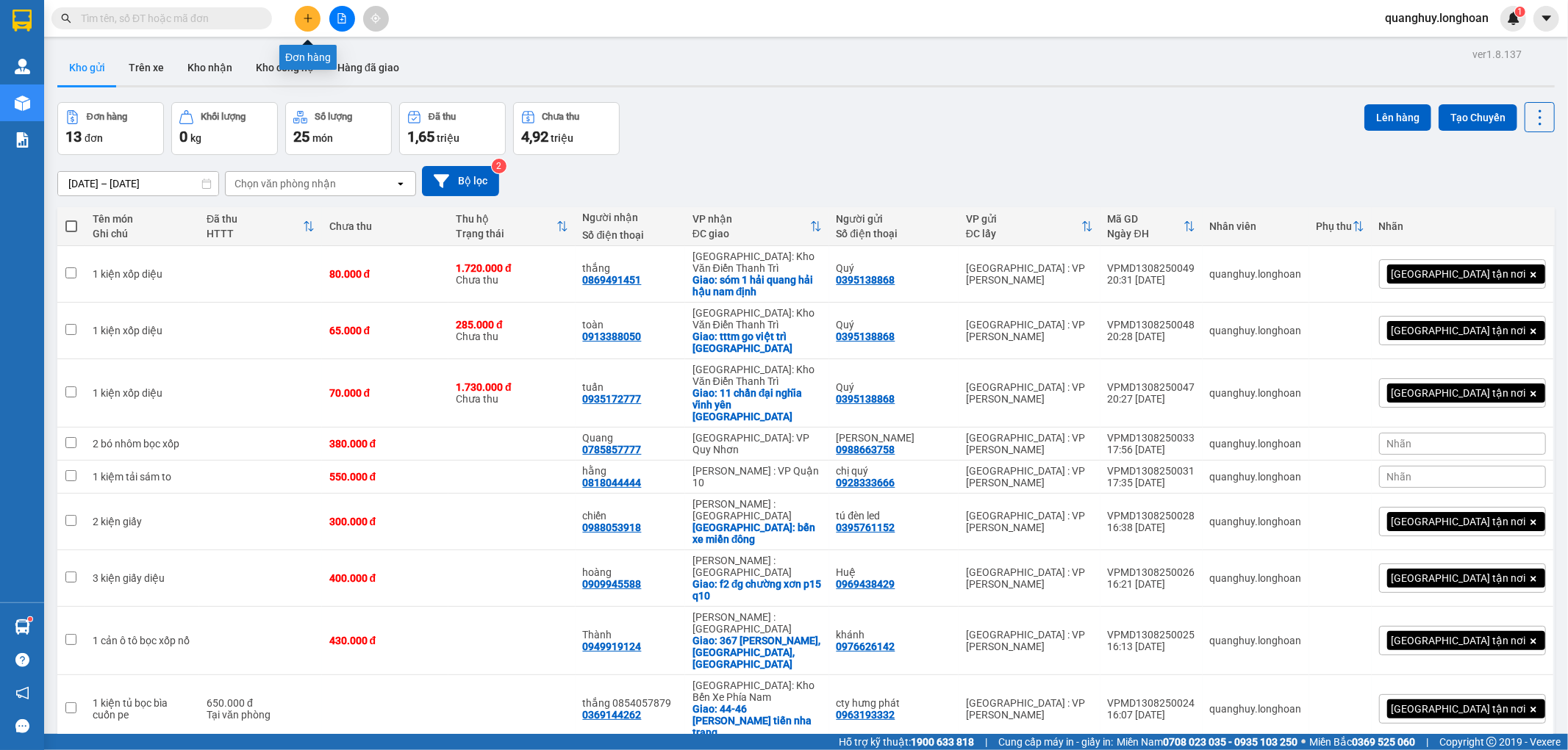
click at [296, 15] on button at bounding box center [307, 19] width 26 height 26
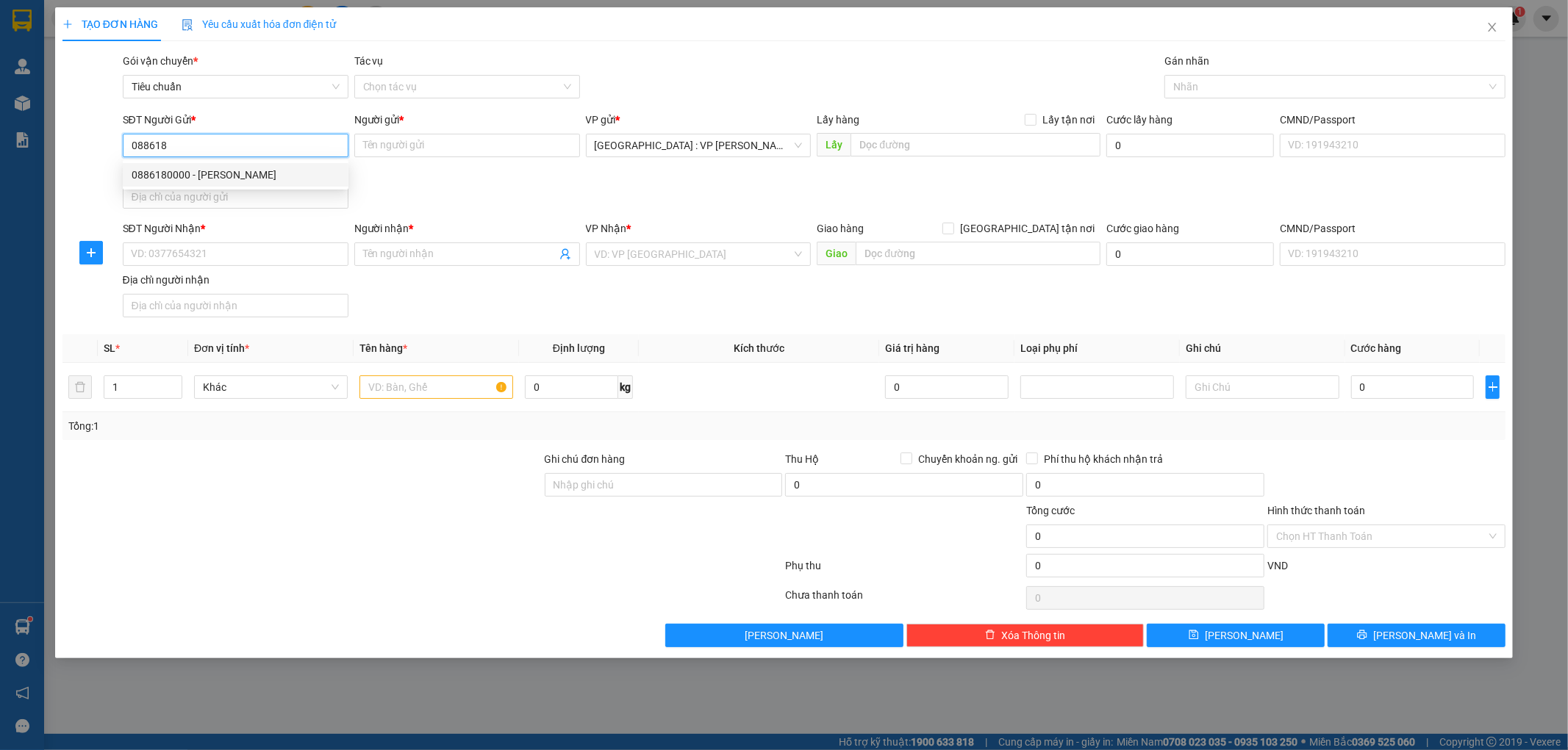
click at [165, 171] on div "0886180000 - tuấn dũng" at bounding box center [235, 174] width 208 height 16
type input "0886180000"
type input "tuấn dũng"
type input "0886180000"
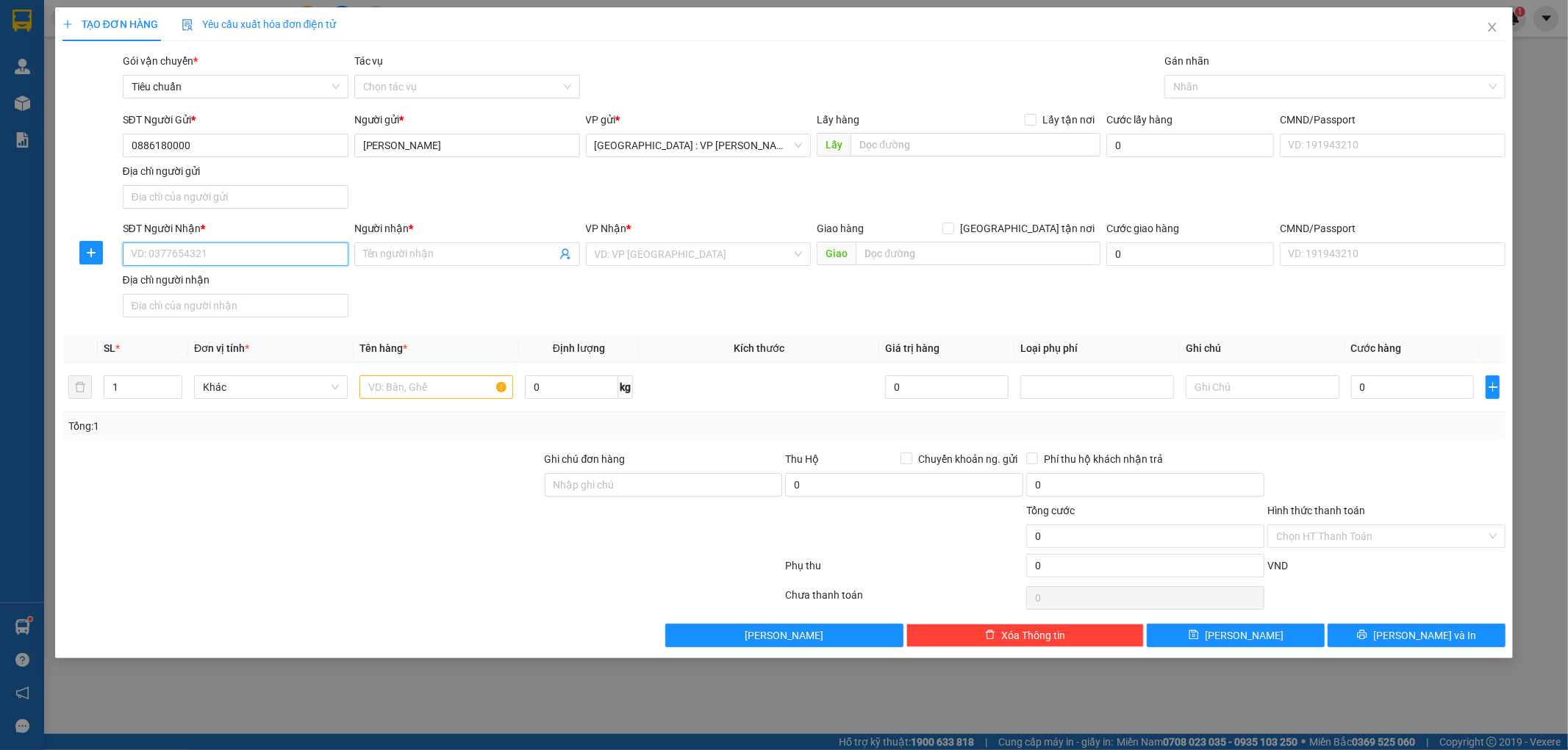
click at [197, 261] on input "SĐT Người Nhận *" at bounding box center [236, 254] width 226 height 23
click at [196, 284] on div "0947342259 - C Thảo" at bounding box center [235, 284] width 208 height 16
type input "0947342259"
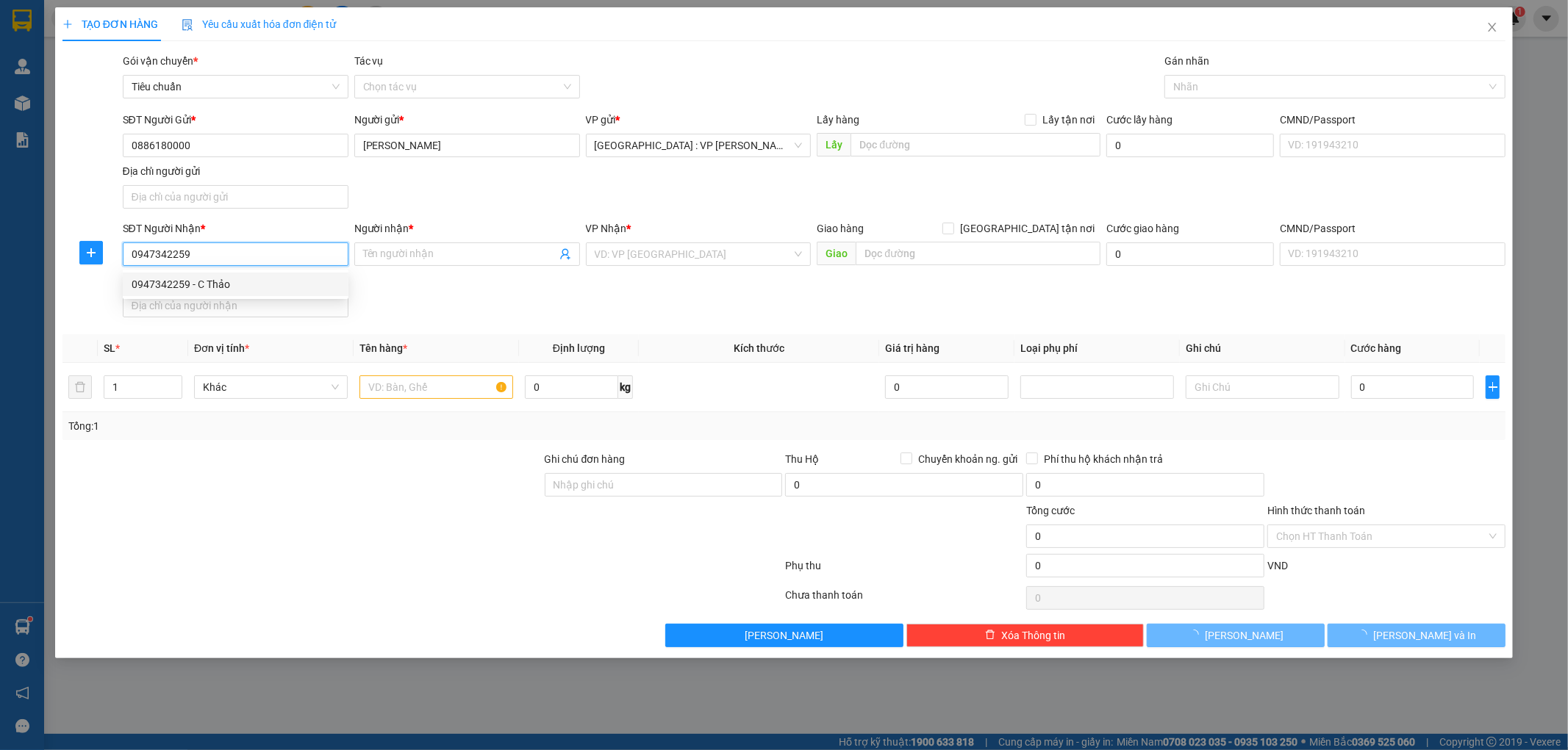
type input "C Thảo"
checkbox input "true"
type input "130/2 thạnh lộc 19 thạnh lộc q12"
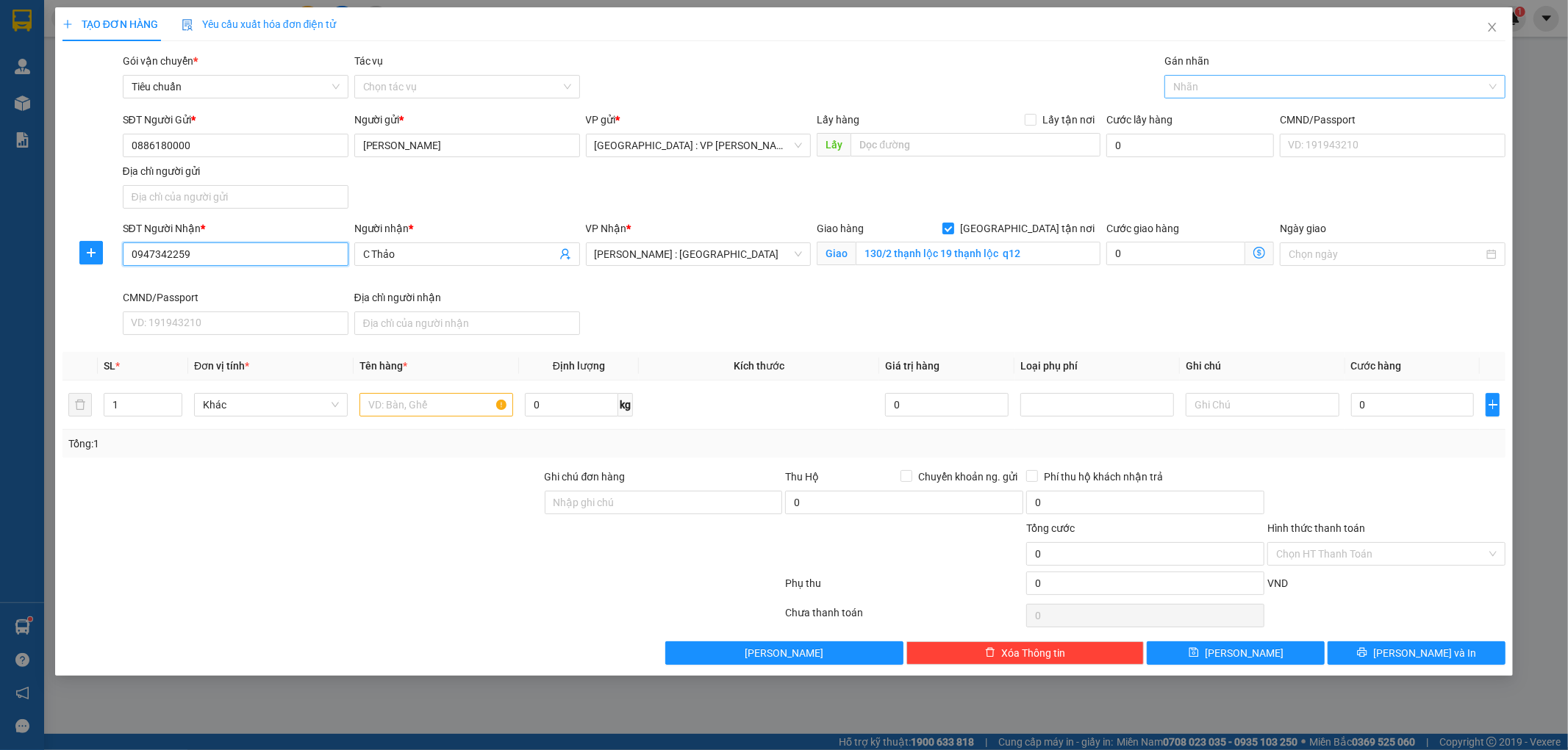
click at [1187, 88] on div at bounding box center [1328, 86] width 319 height 18
type input "0947342259"
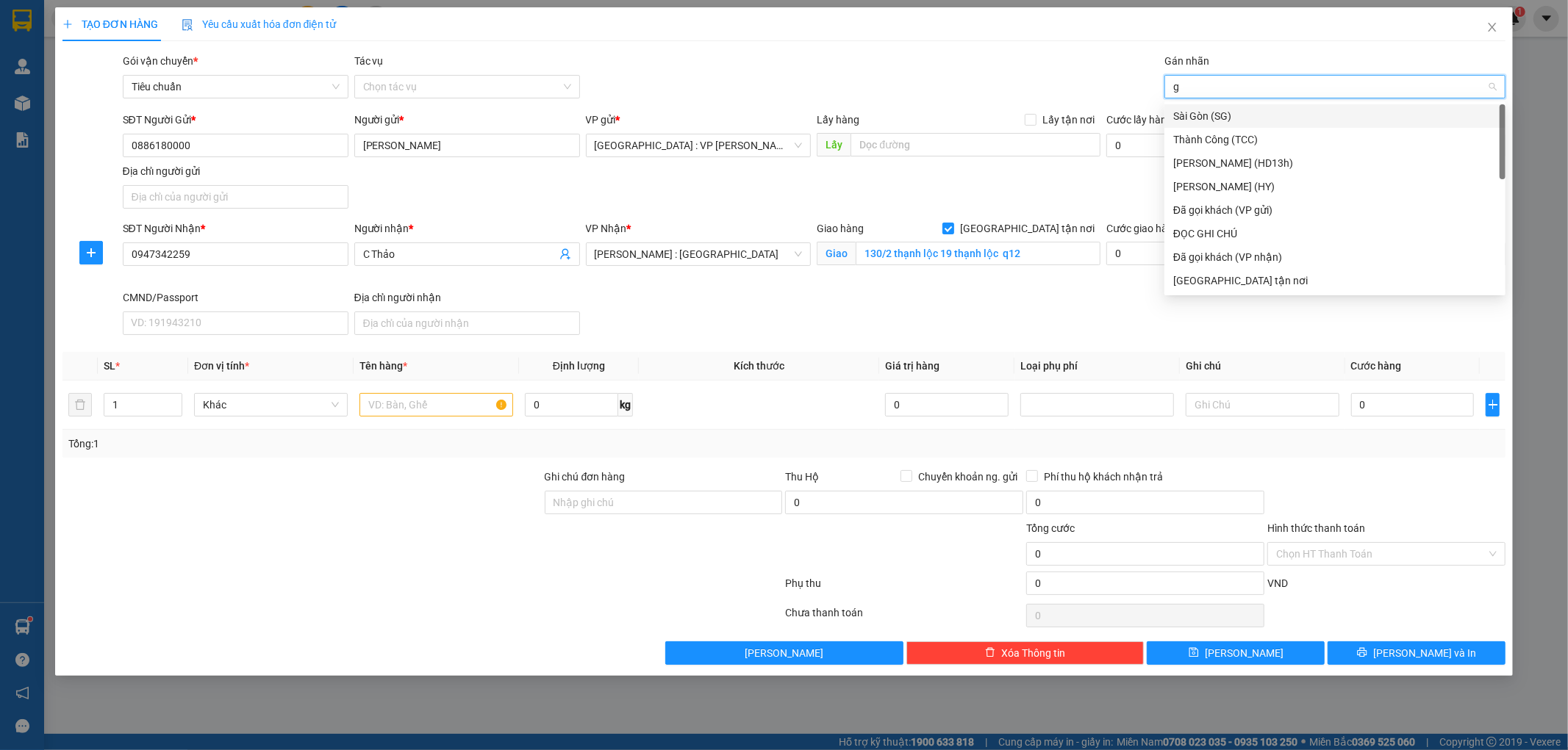
type input "gt"
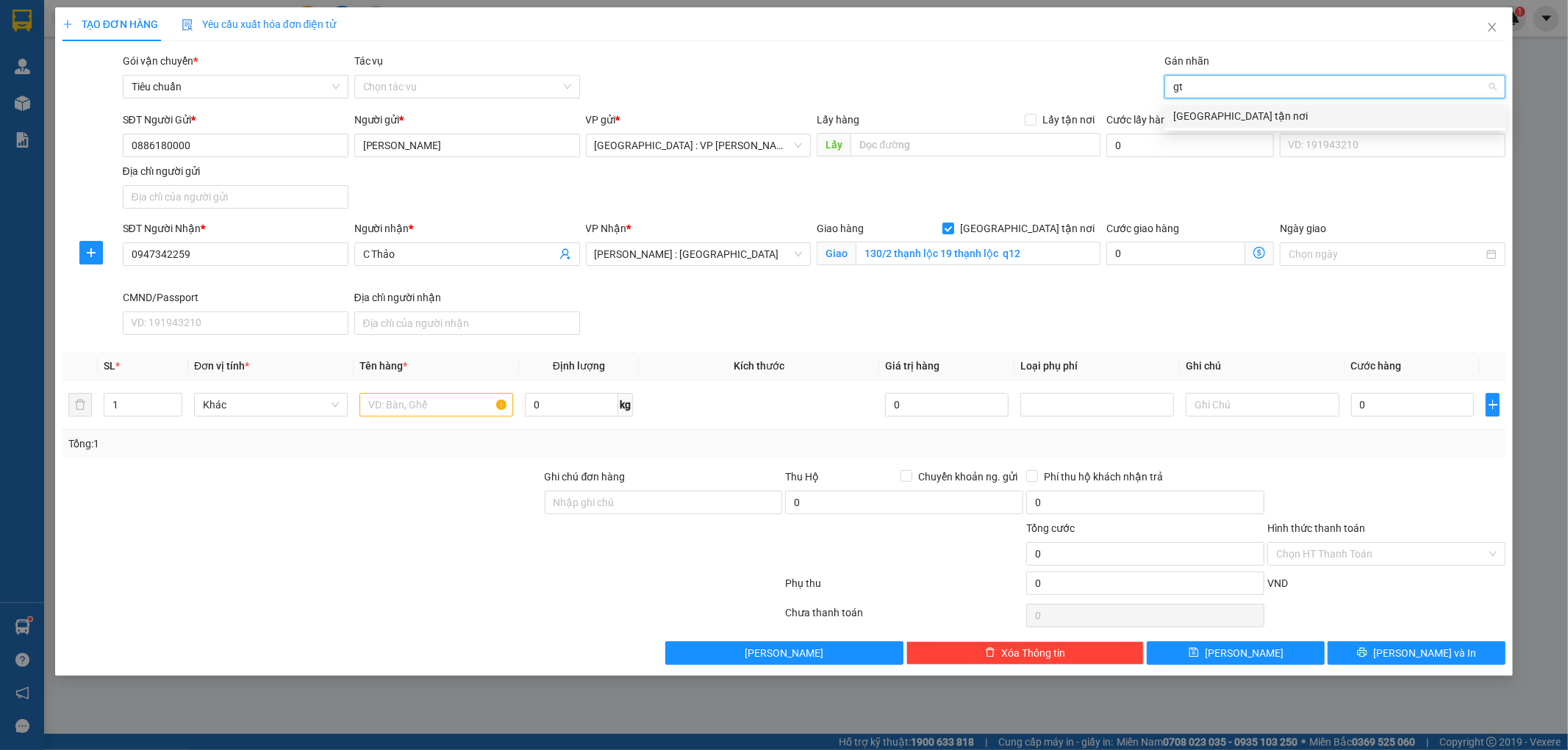
click at [1191, 116] on div "[GEOGRAPHIC_DATA] tận nơi" at bounding box center [1335, 116] width 324 height 16
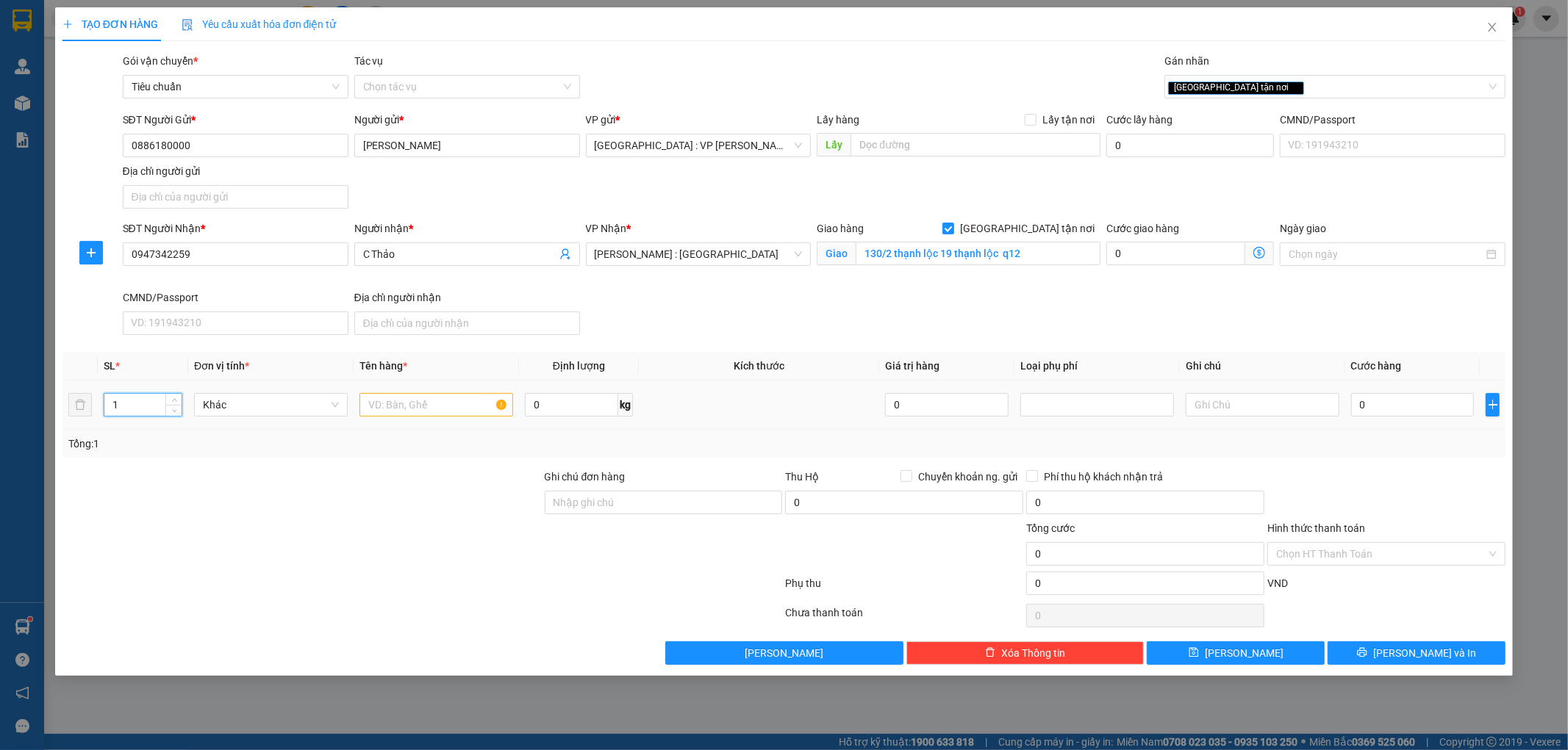
click at [136, 408] on input "1" at bounding box center [142, 405] width 77 height 22
type input "38"
click at [392, 408] on input "text" at bounding box center [436, 405] width 153 height 23
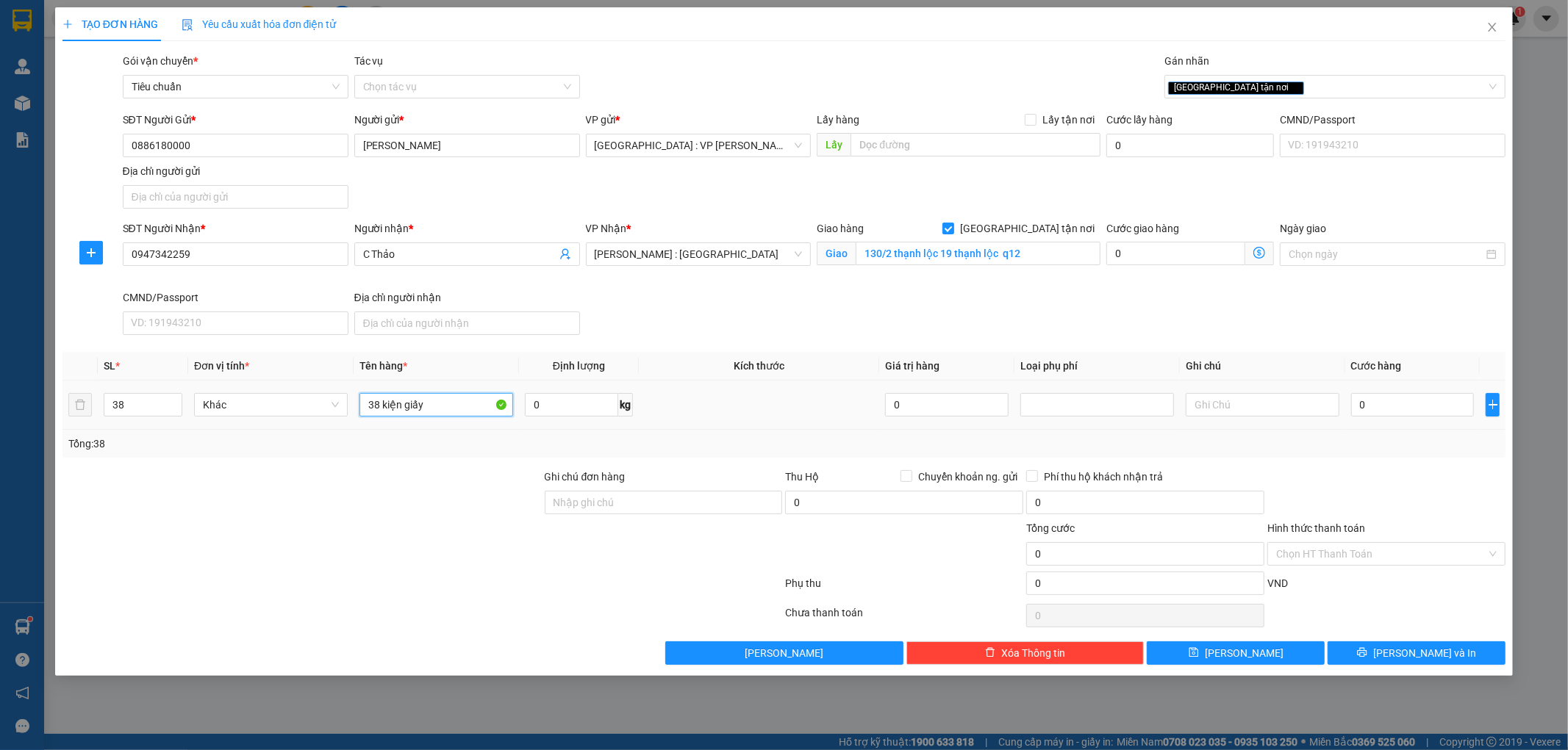
type input "38 kiện giấy"
click at [405, 486] on div at bounding box center [302, 495] width 482 height 51
click at [751, 496] on input "Ghi chú đơn hàng" at bounding box center [664, 503] width 238 height 23
type input "hàng ko đồng kiểm giao nguyên kiện hư vỡ k đền"
click at [1413, 407] on input "0" at bounding box center [1412, 405] width 124 height 23
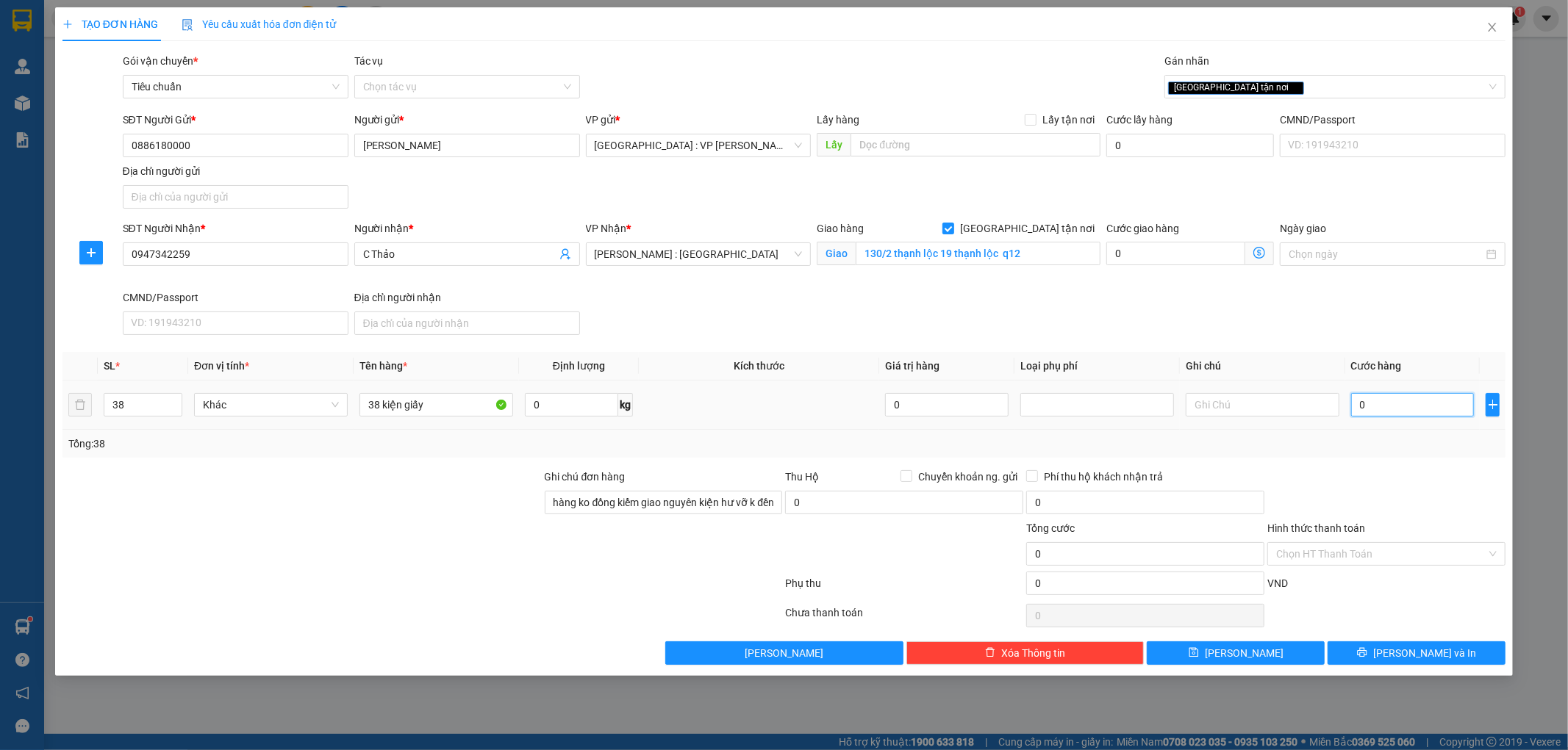
type input "3"
type input "35"
click at [1344, 559] on input "Hình thức thanh toán" at bounding box center [1381, 554] width 210 height 22
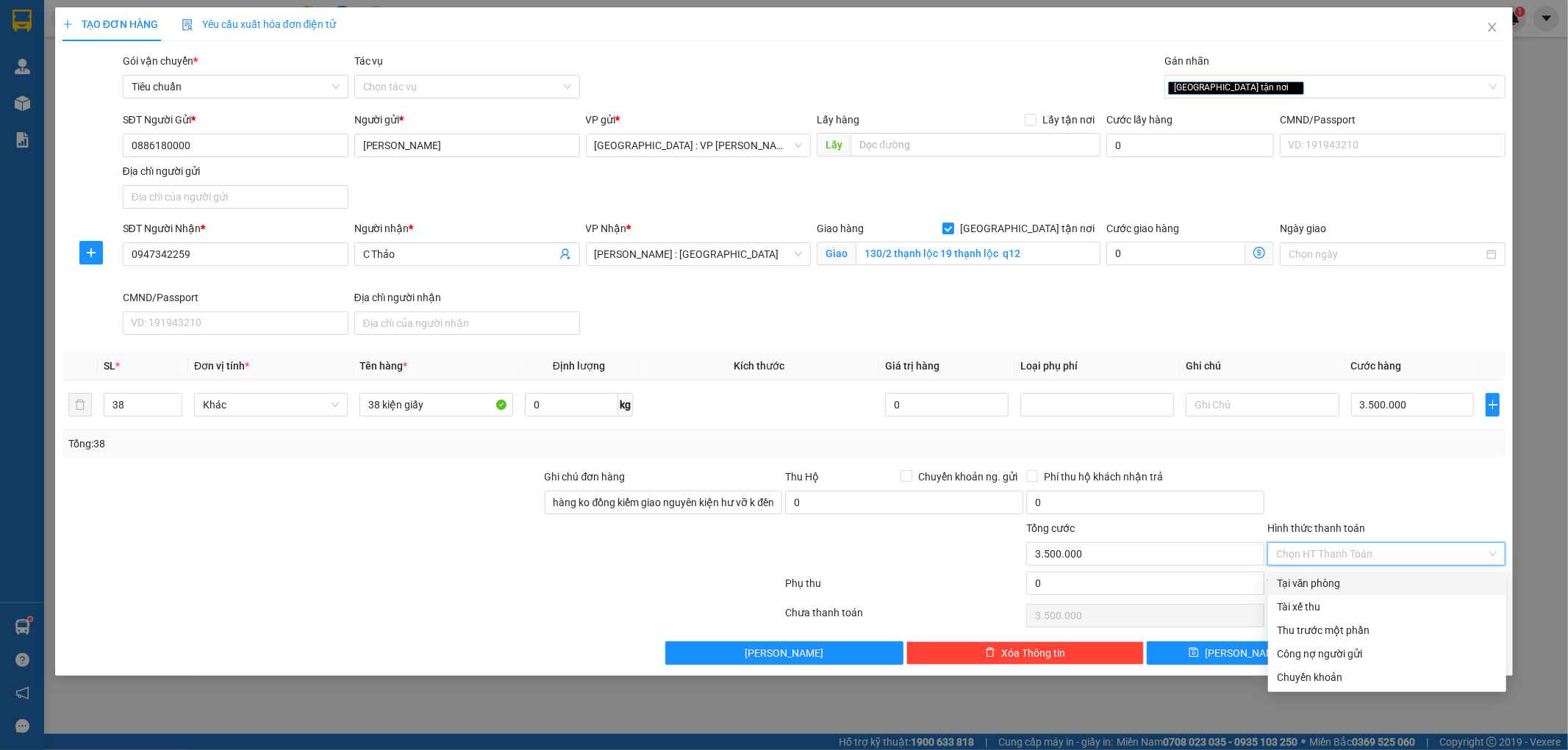
click at [1317, 582] on div "Tại văn phòng" at bounding box center [1387, 584] width 220 height 16
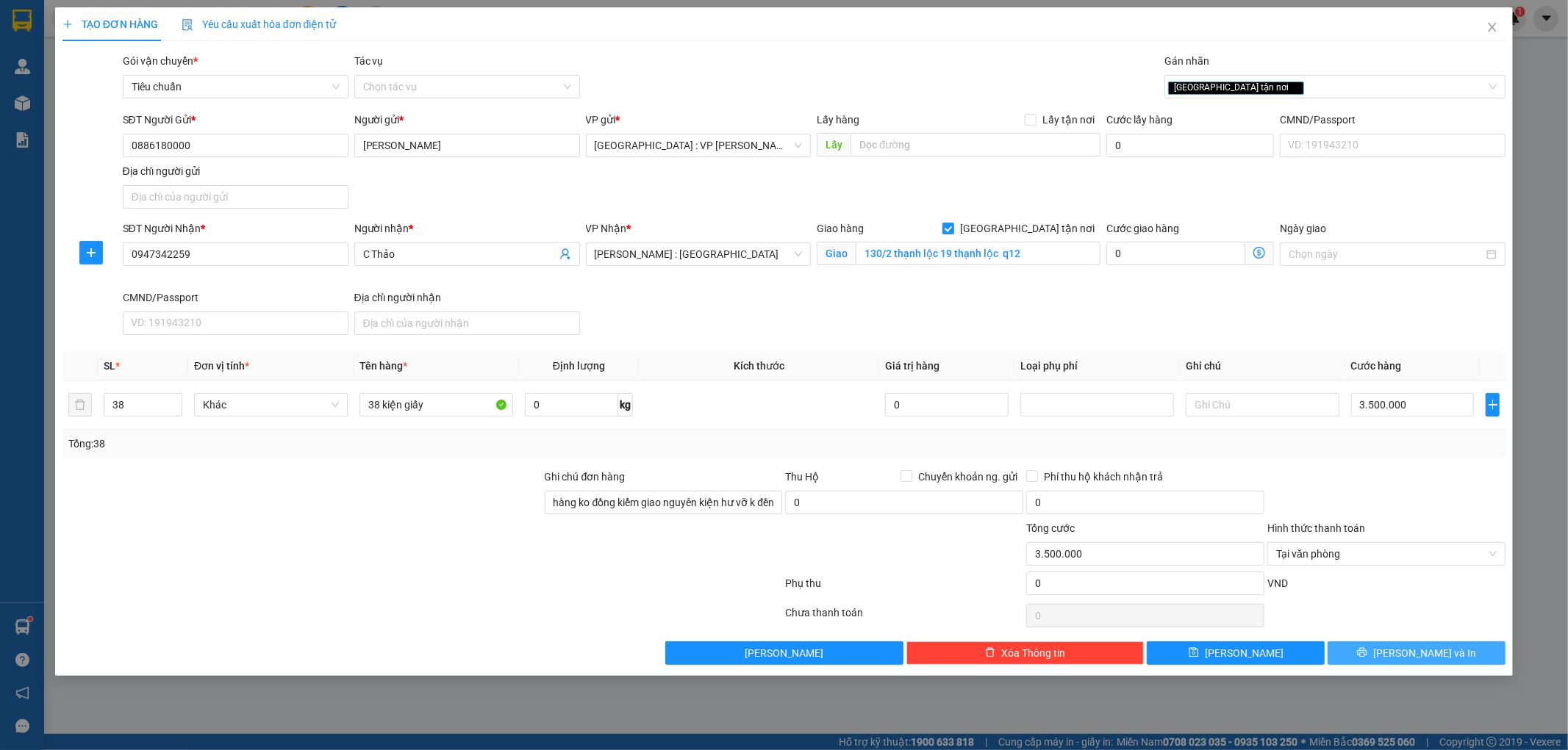
click at [1366, 651] on button "Lưu và In" at bounding box center [1416, 654] width 178 height 23
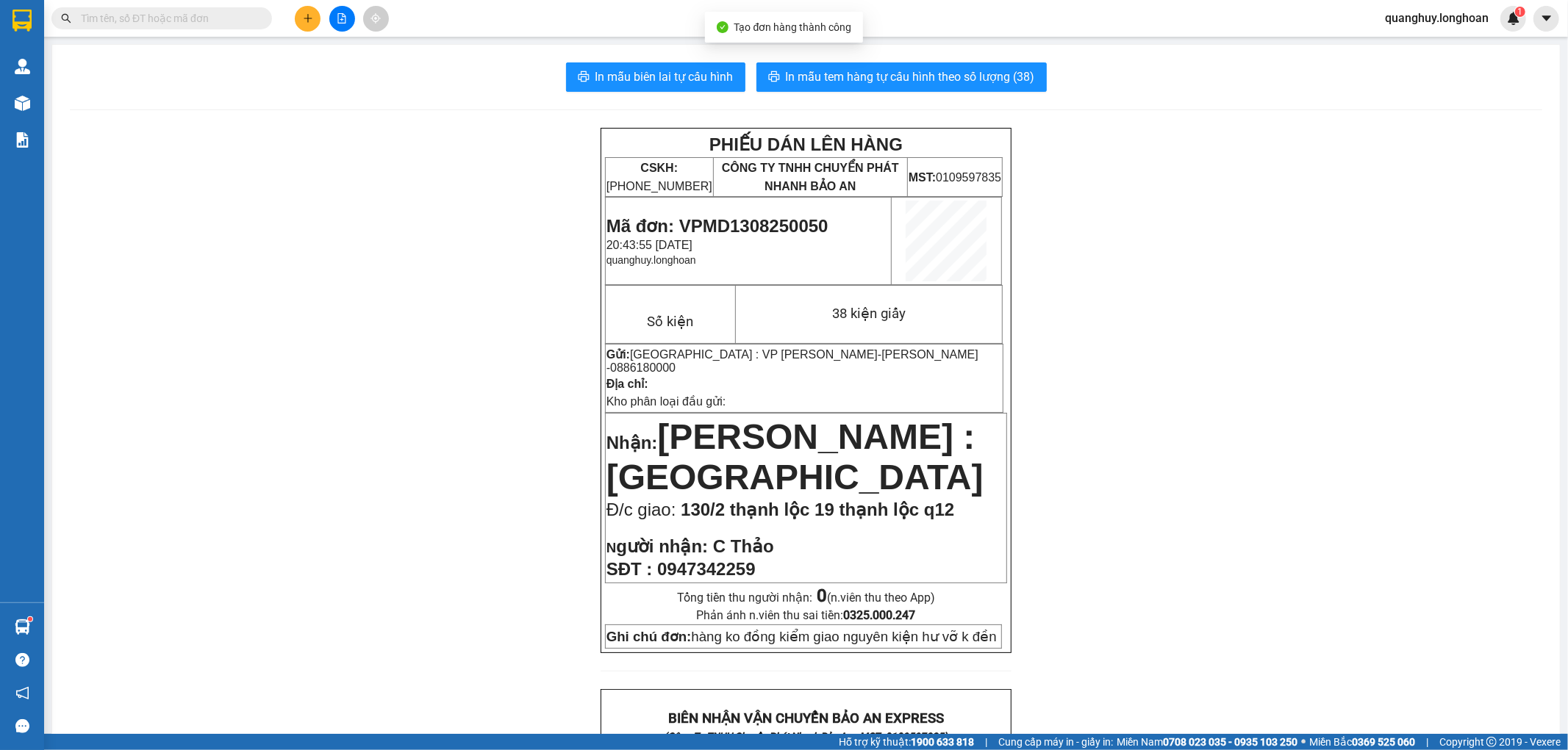
click at [910, 92] on div "In mẫu biên lai tự cấu hình In mẫu tem hàng tự cấu hình theo số lượng (38) PHIẾ…" at bounding box center [805, 745] width 1507 height 1399
click at [916, 84] on span "In mẫu tem hàng tự cấu hình theo số lượng (38)" at bounding box center [910, 77] width 249 height 19
click at [682, 86] on button "In mẫu biên lai tự cấu hình" at bounding box center [655, 77] width 179 height 30
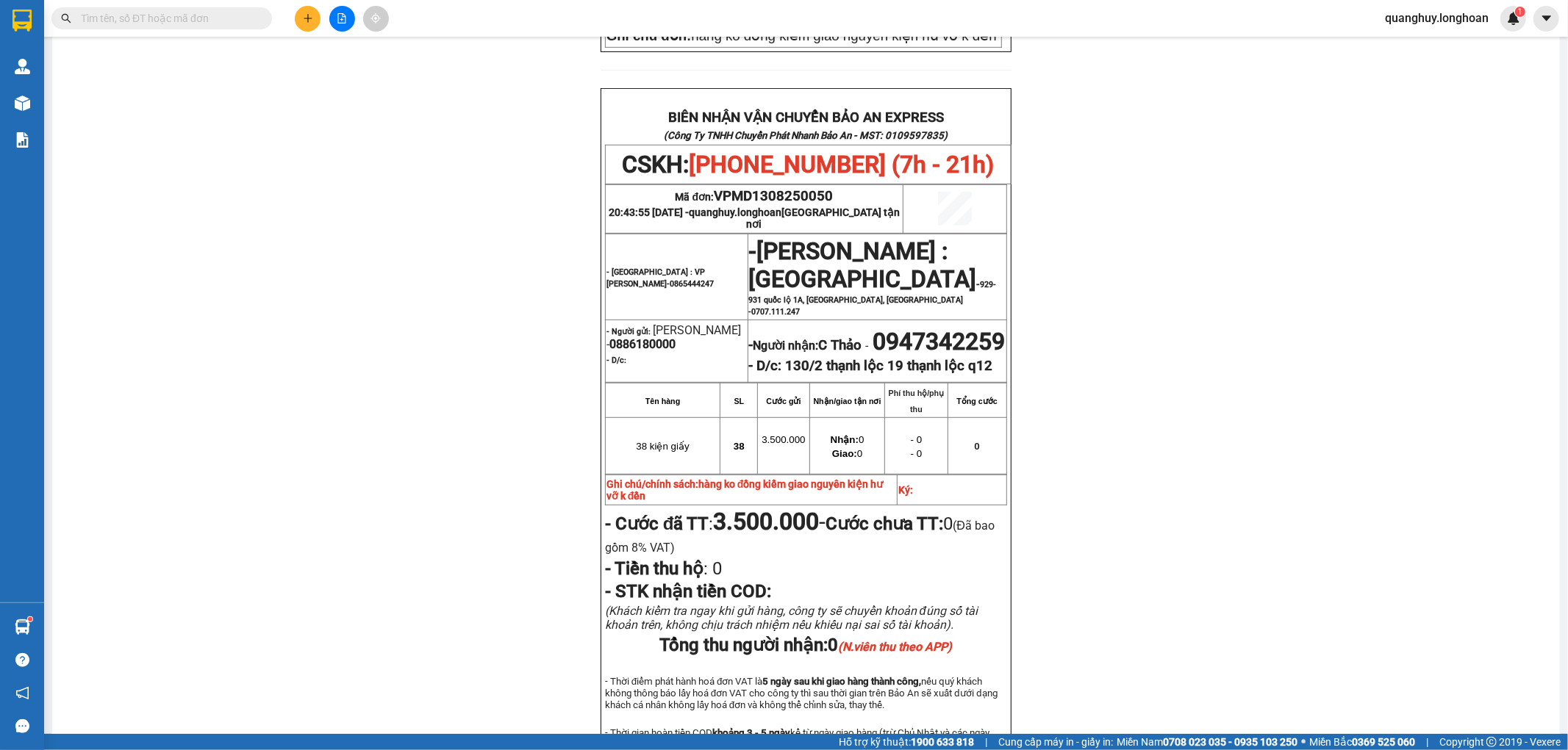
scroll to position [653, 0]
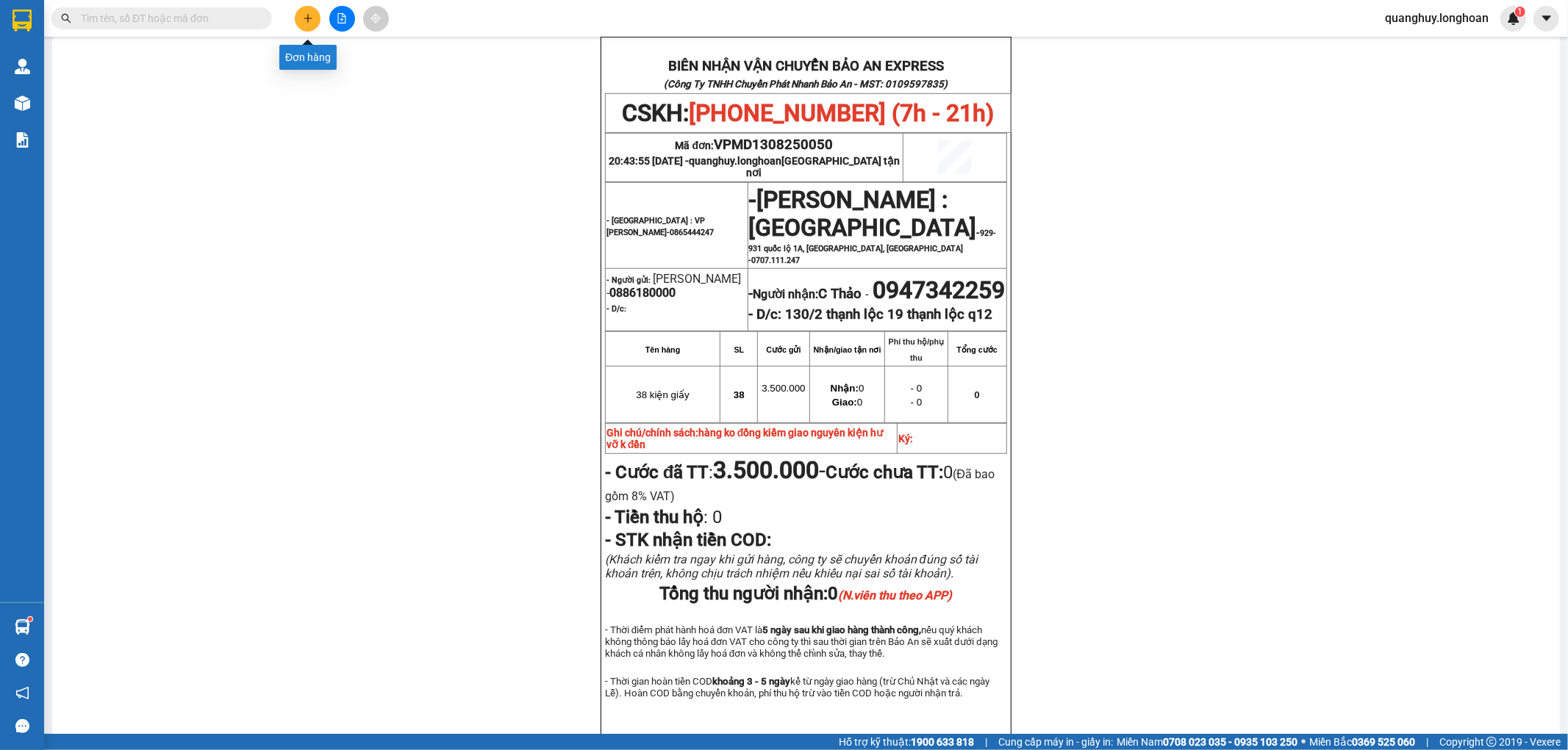
click at [310, 13] on icon "plus" at bounding box center [307, 18] width 10 height 10
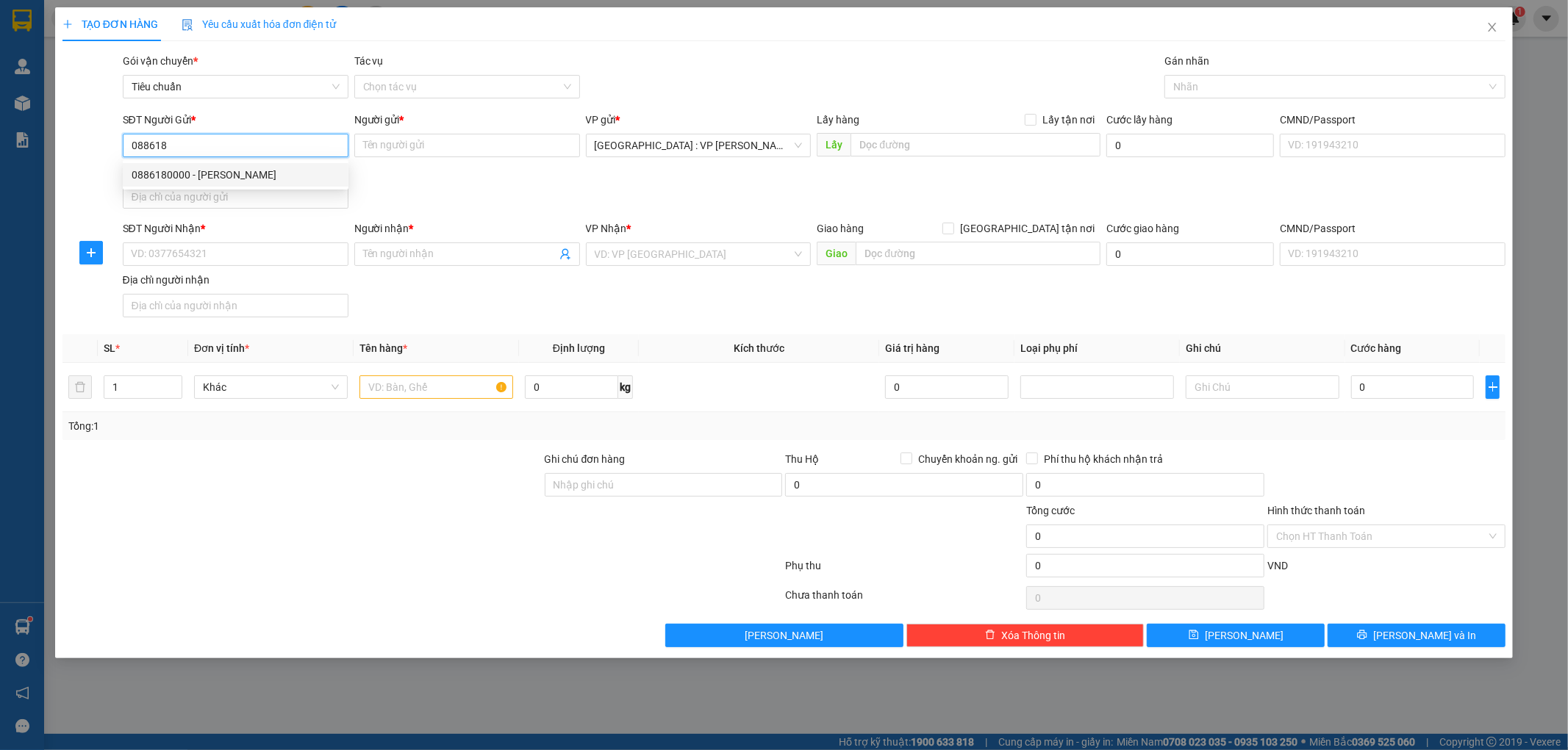
click at [209, 175] on div "0886180000 - tuấn dũng" at bounding box center [235, 174] width 208 height 16
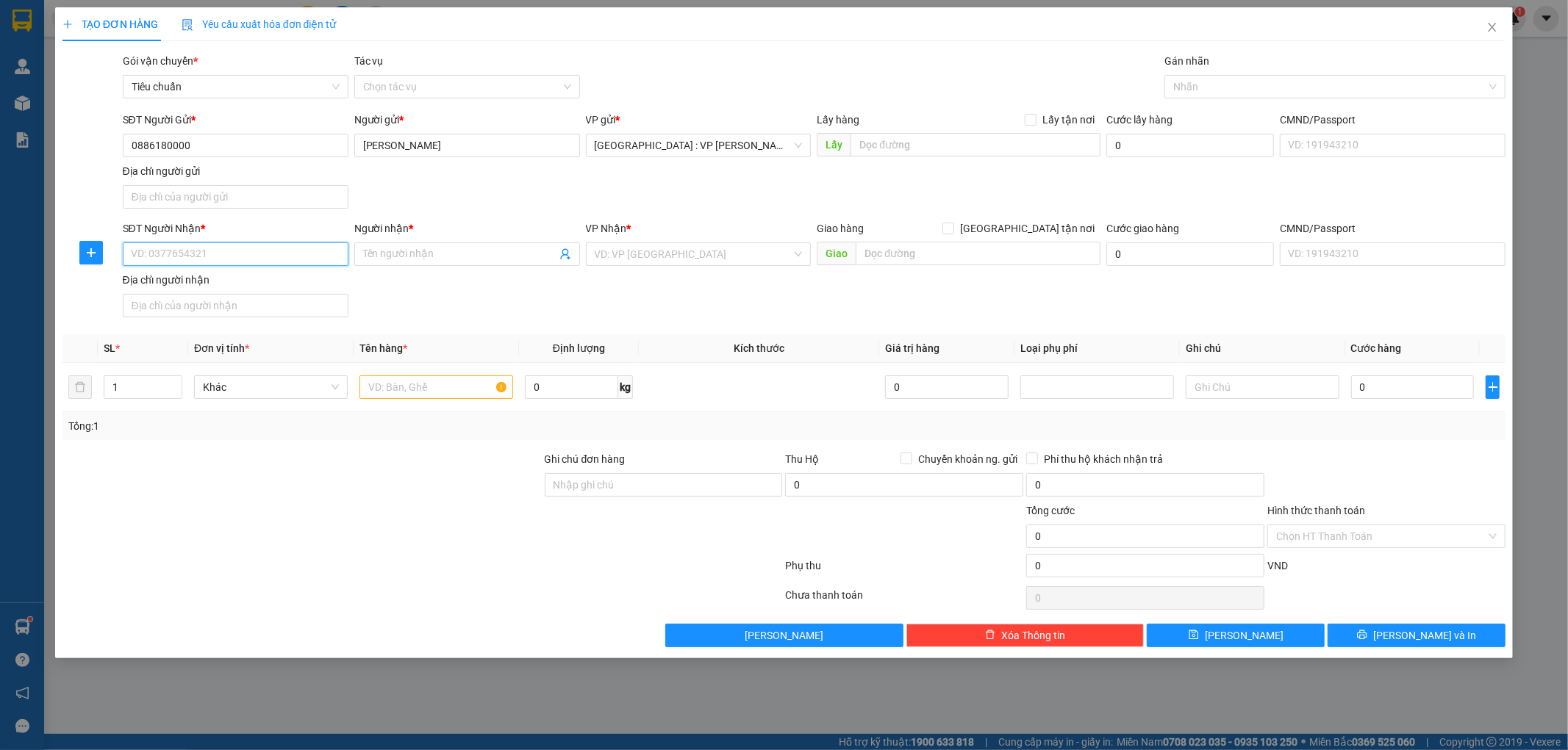
click at [181, 259] on input "SĐT Người Nhận *" at bounding box center [236, 254] width 226 height 23
click at [182, 289] on div "0913832787 - hằng" at bounding box center [235, 284] width 208 height 16
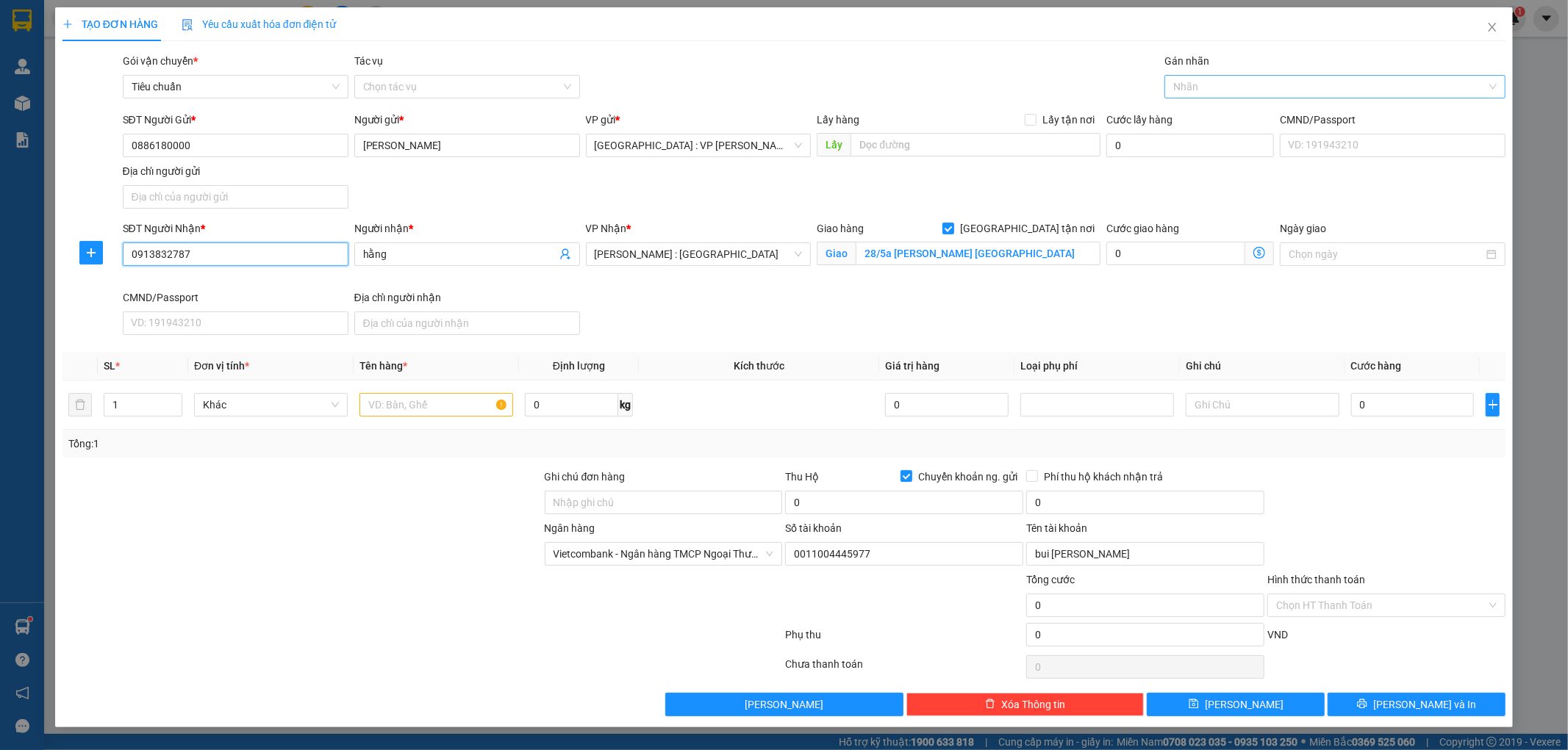
click at [1195, 92] on div at bounding box center [1328, 86] width 319 height 18
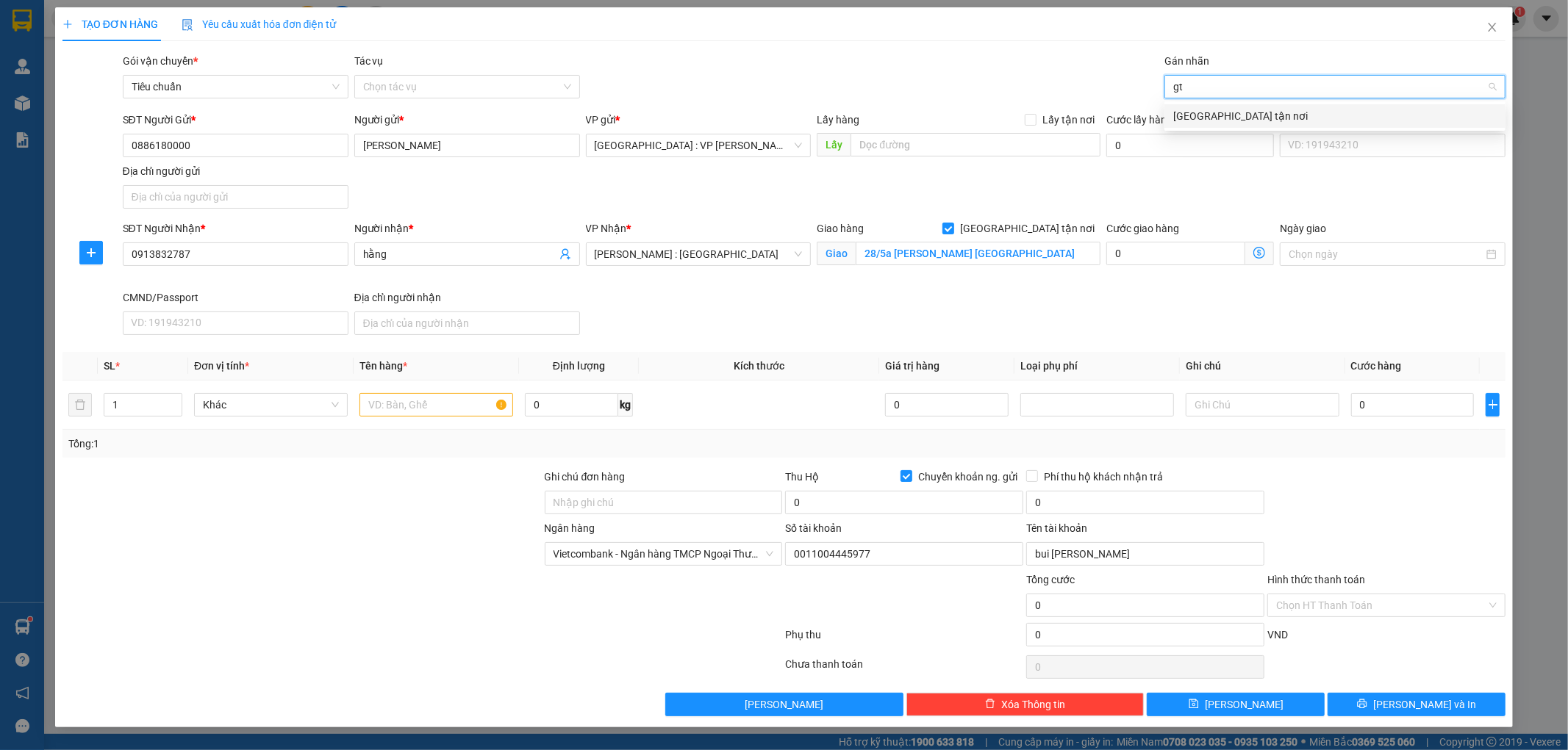
click at [1195, 115] on div "[GEOGRAPHIC_DATA] tận nơi" at bounding box center [1335, 116] width 324 height 16
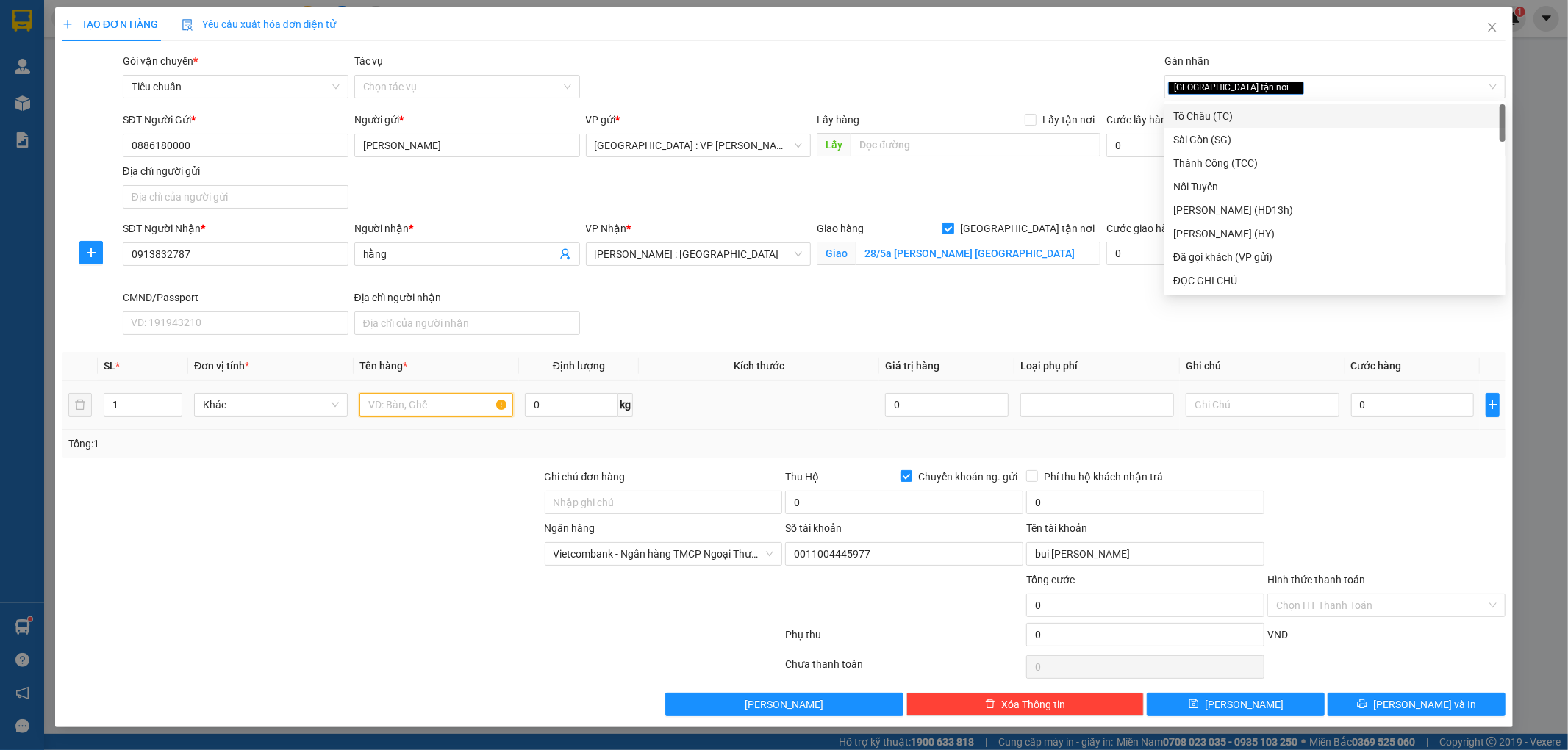
click at [391, 403] on input "text" at bounding box center [436, 405] width 153 height 23
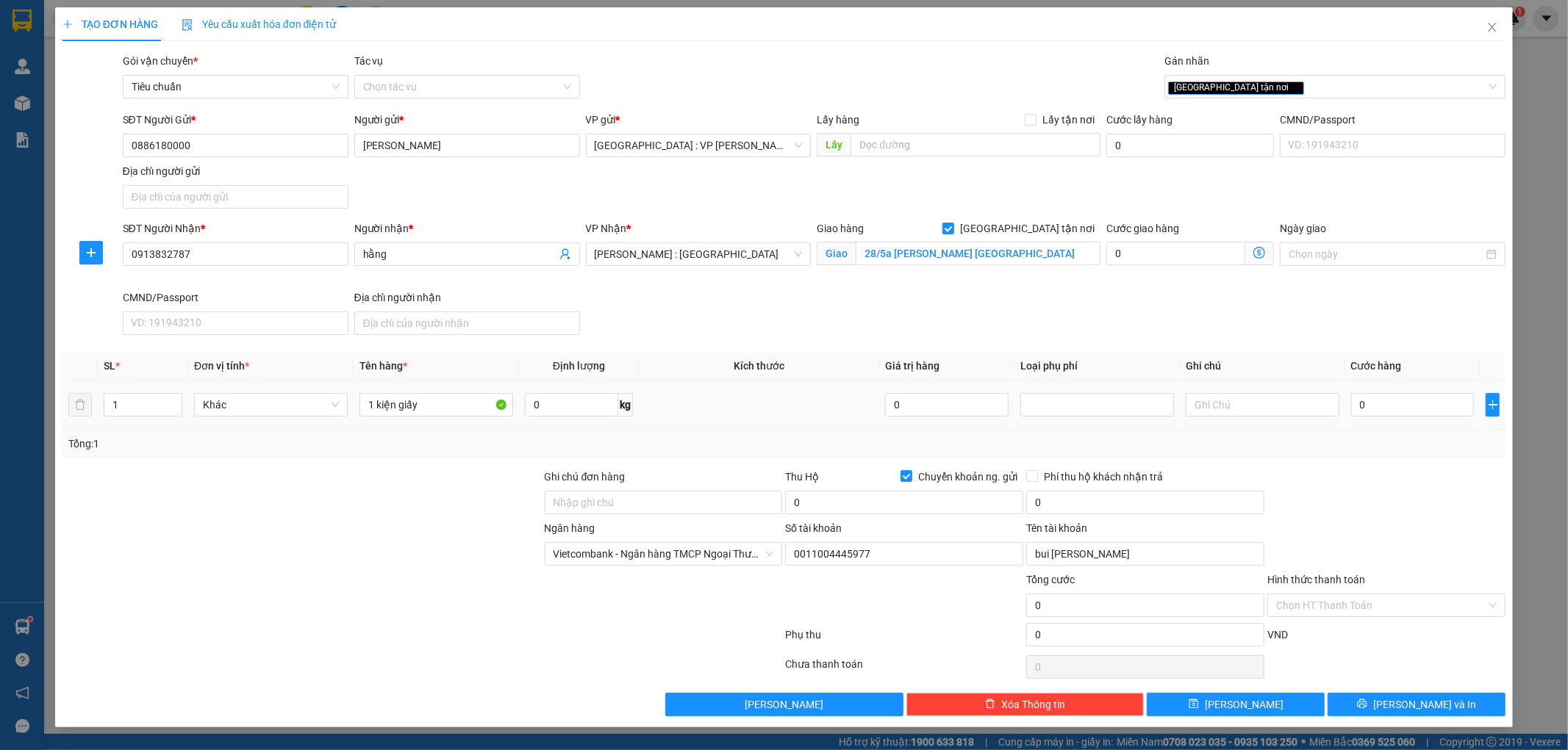
click at [454, 391] on div "1 kiện giấy" at bounding box center [436, 405] width 153 height 30
click at [450, 415] on input "1 kiện giấy" at bounding box center [436, 405] width 153 height 23
click at [415, 485] on div at bounding box center [302, 495] width 482 height 51
click at [448, 405] on input "1 kiện giấy" at bounding box center [436, 405] width 153 height 23
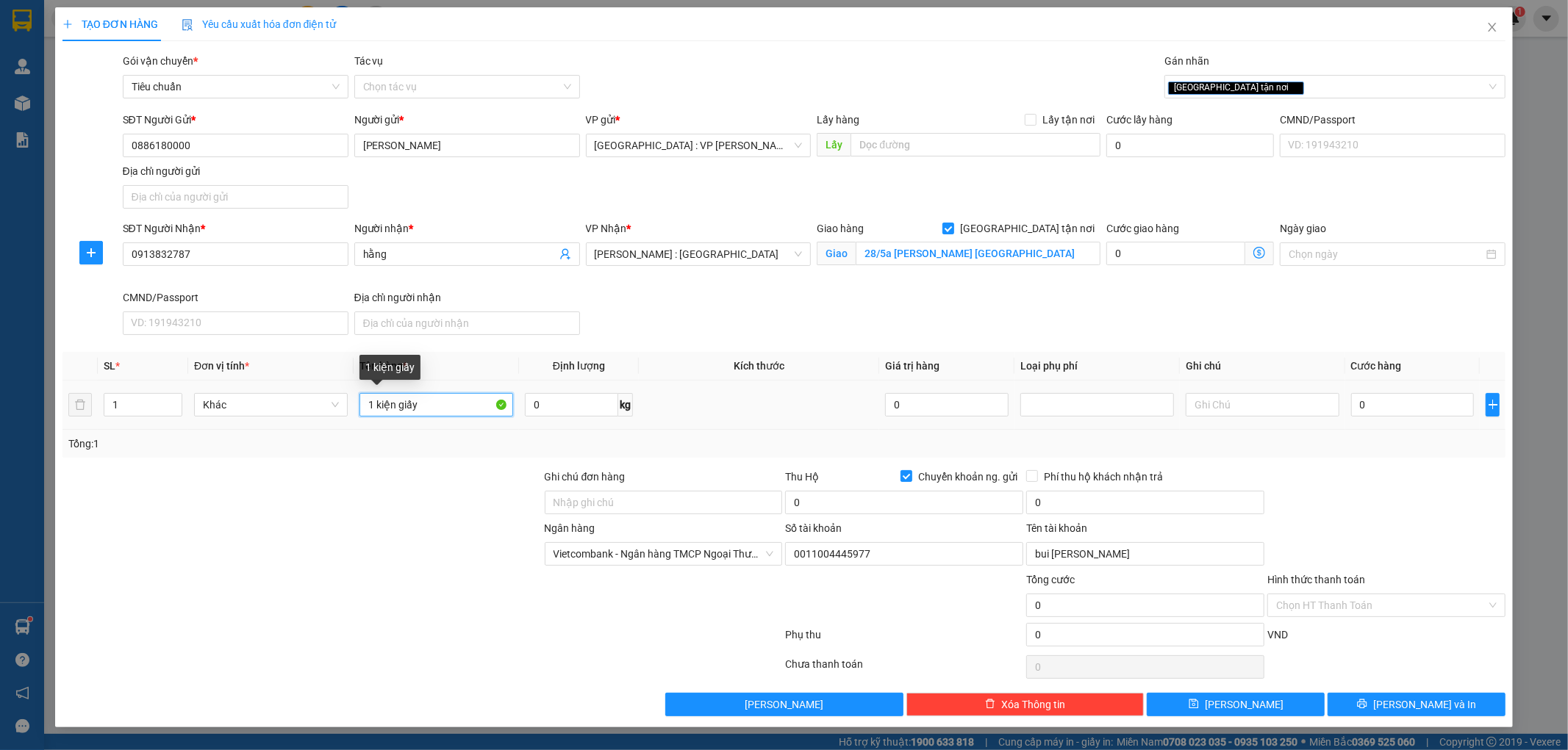
click at [448, 405] on input "1 kiện giấy" at bounding box center [436, 405] width 153 height 23
click at [385, 457] on div "Tổng: 1" at bounding box center [784, 444] width 1443 height 28
click at [132, 405] on input "1" at bounding box center [142, 405] width 77 height 22
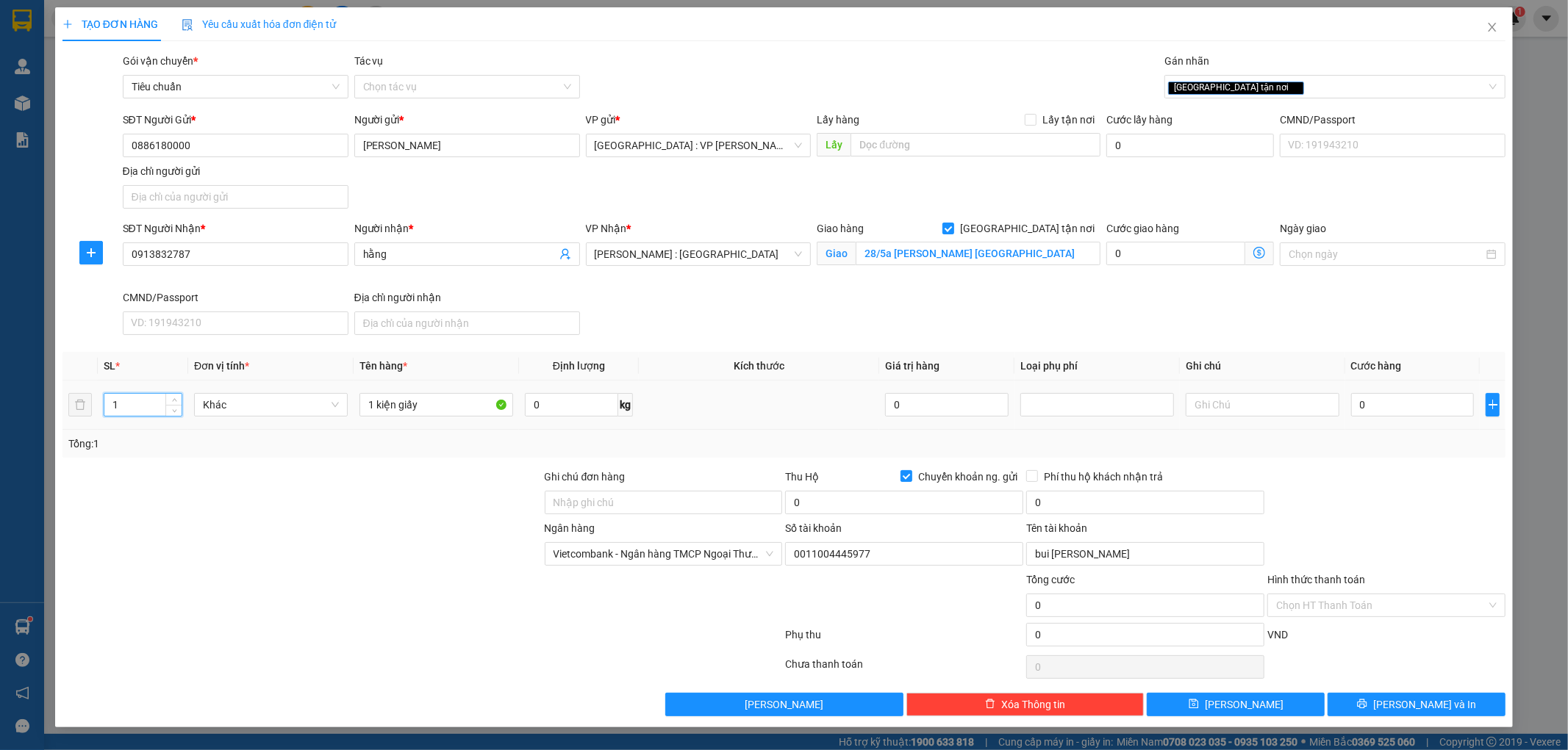
click at [132, 405] on input "1" at bounding box center [142, 405] width 77 height 22
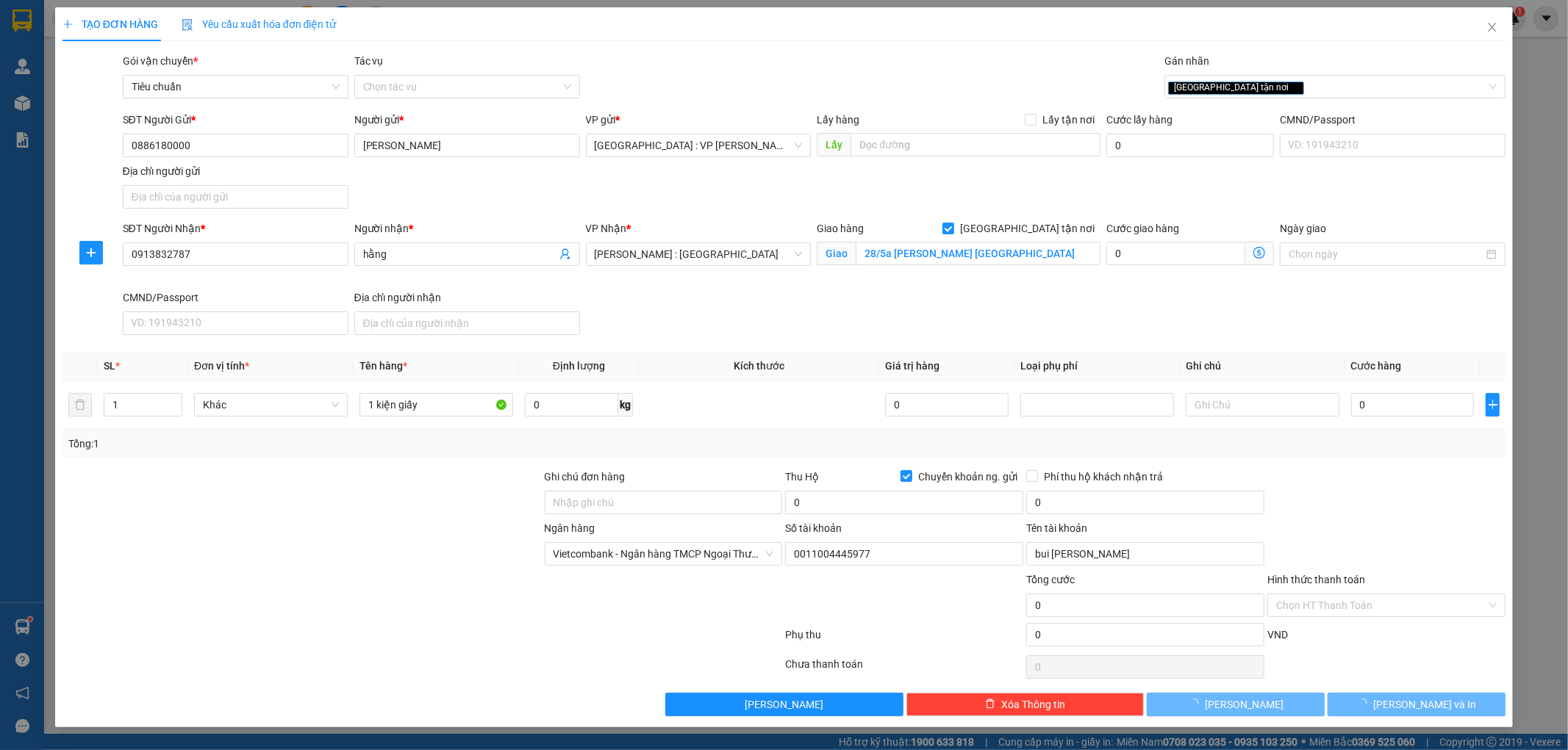
click at [196, 478] on div at bounding box center [302, 495] width 482 height 51
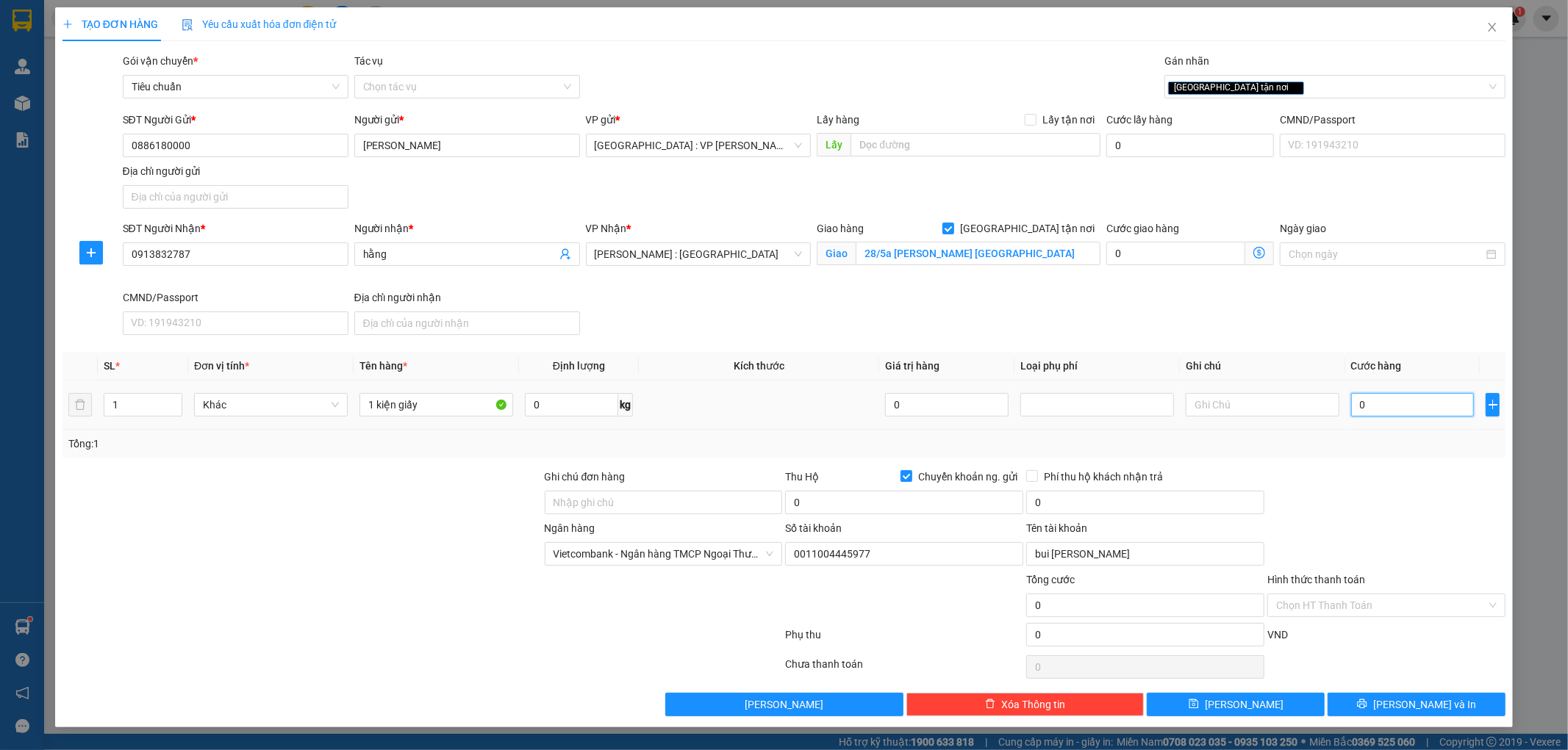
click at [1369, 400] on input "0" at bounding box center [1412, 405] width 124 height 23
click at [1361, 489] on div at bounding box center [1387, 495] width 241 height 51
click at [897, 508] on input "0" at bounding box center [904, 503] width 238 height 23
click at [1077, 510] on input "0" at bounding box center [1145, 503] width 238 height 23
click at [1223, 460] on div "Transit Pickup Surcharge Ids Transit Deliver Surcharge Ids Transit Deliver Surc…" at bounding box center [784, 384] width 1443 height 664
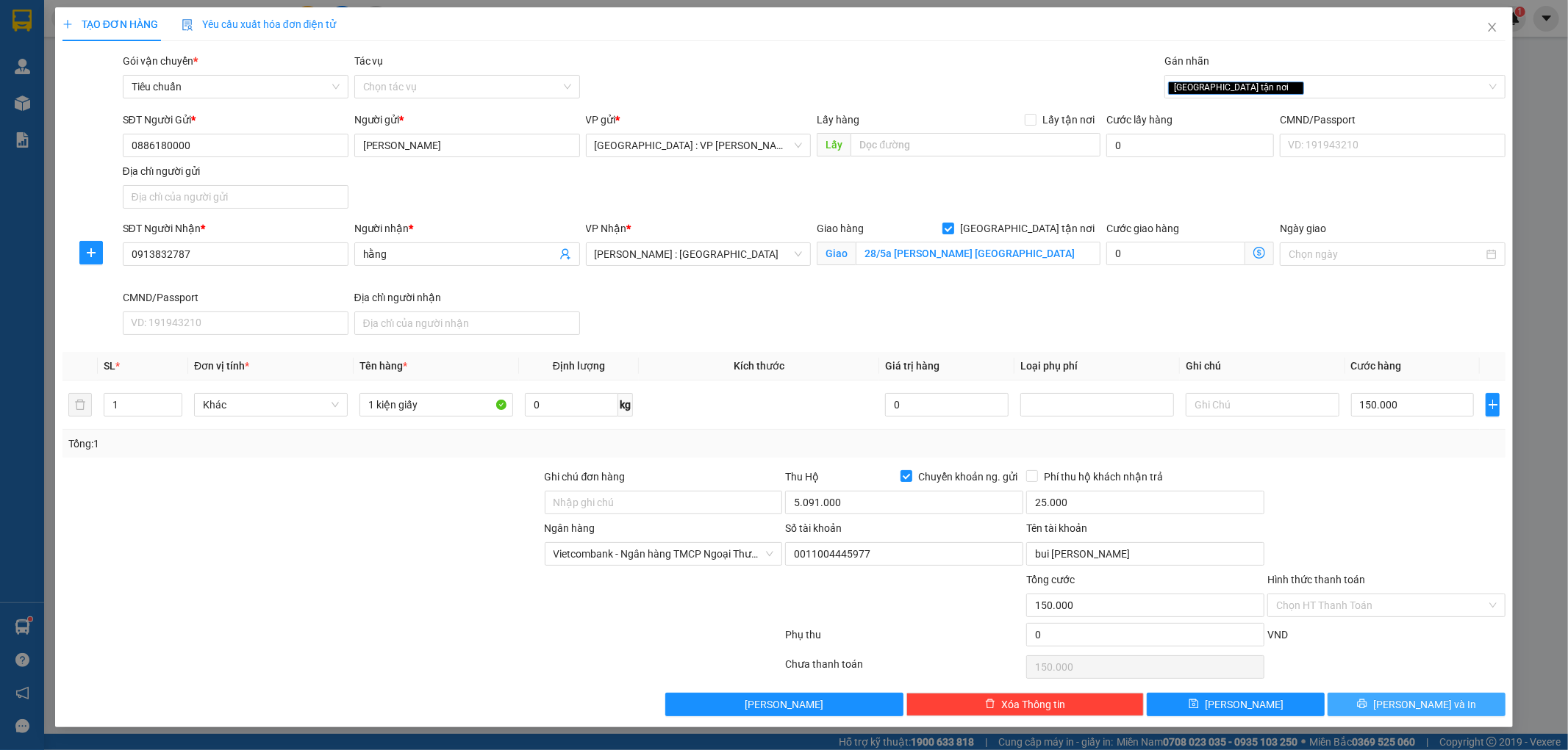
click at [1366, 700] on button "Lưu và In" at bounding box center [1416, 705] width 178 height 23
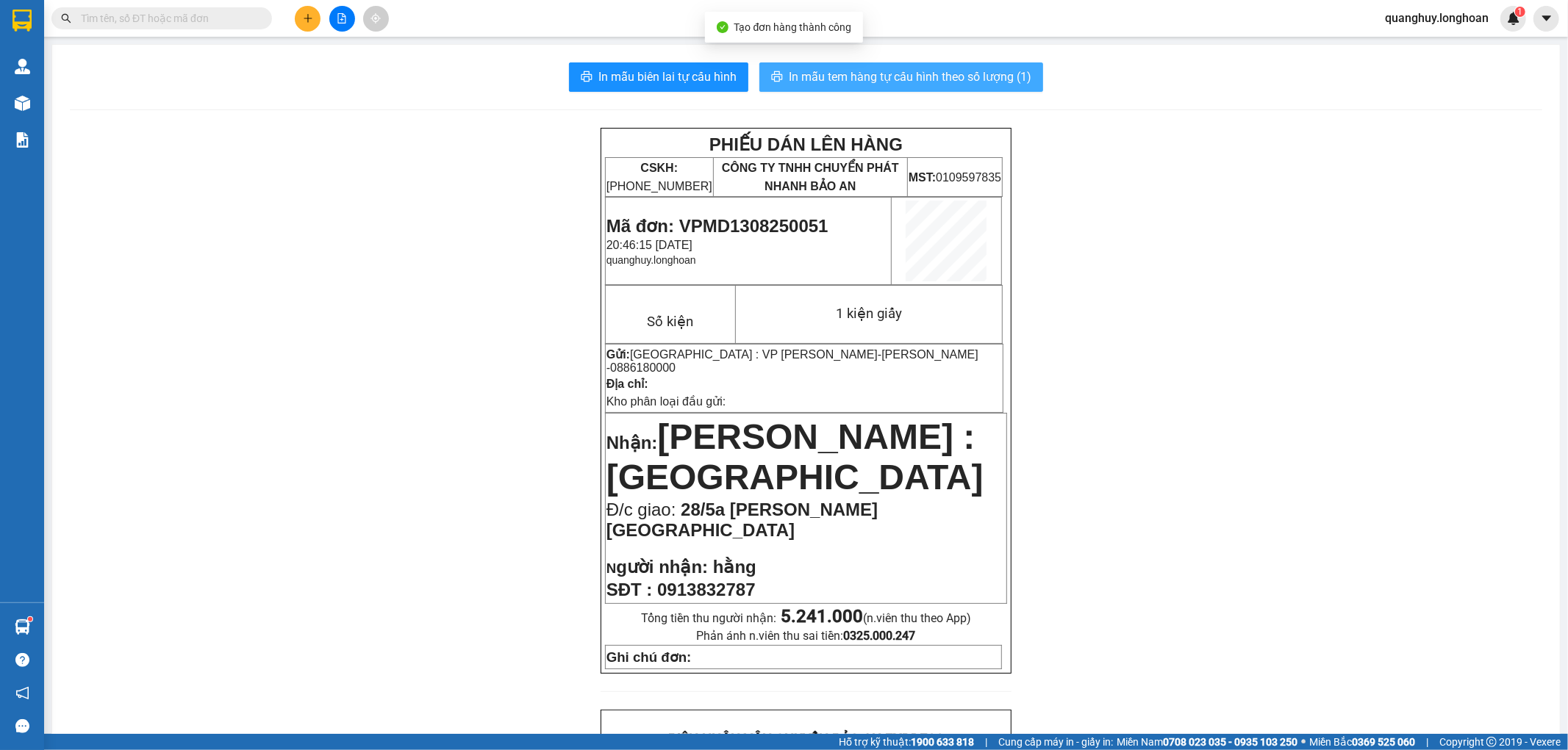
click at [1009, 83] on span "In mẫu tem hàng tự cấu hình theo số lượng (1)" at bounding box center [910, 77] width 243 height 19
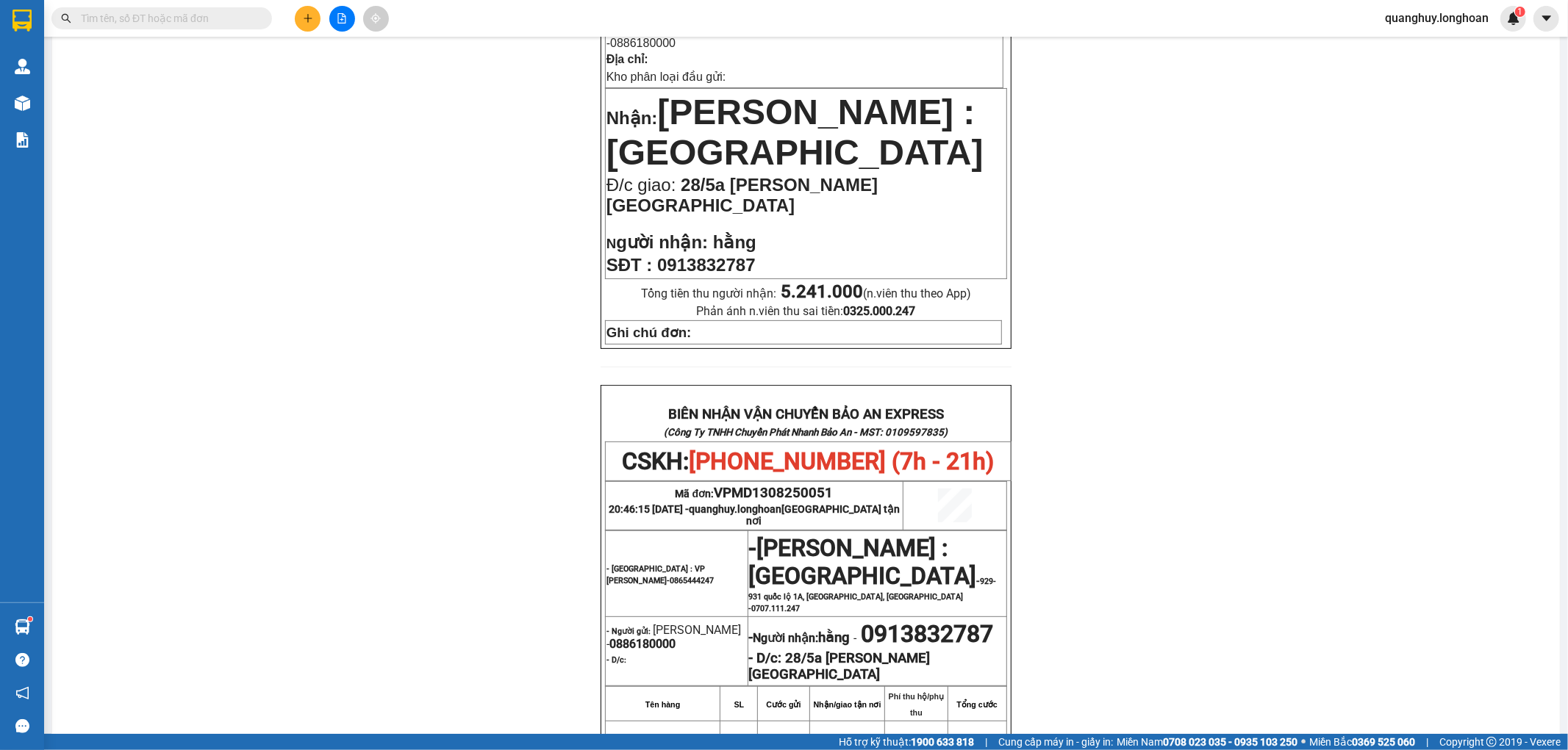
scroll to position [326, 0]
drag, startPoint x: 603, startPoint y: 622, endPoint x: 671, endPoint y: 617, distance: 68.2
click at [671, 622] on p "- Người gửi: tuấn dũng - 0886180000" at bounding box center [676, 636] width 140 height 28
copy span "0886180000"
click at [313, 26] on button at bounding box center [307, 19] width 26 height 26
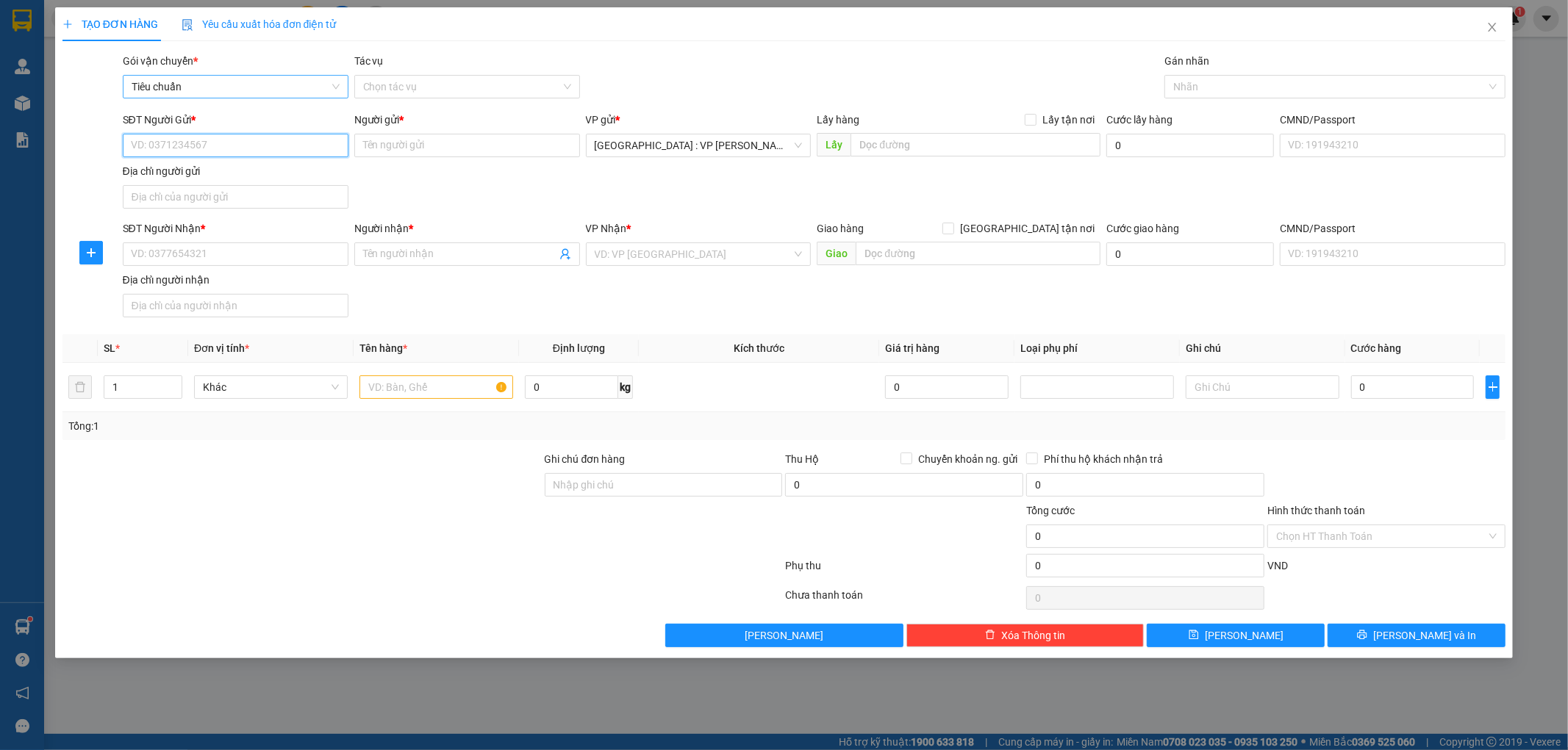
paste input "0886180000"
click at [225, 173] on div "0886180000 - tuấn dũng" at bounding box center [235, 174] width 208 height 16
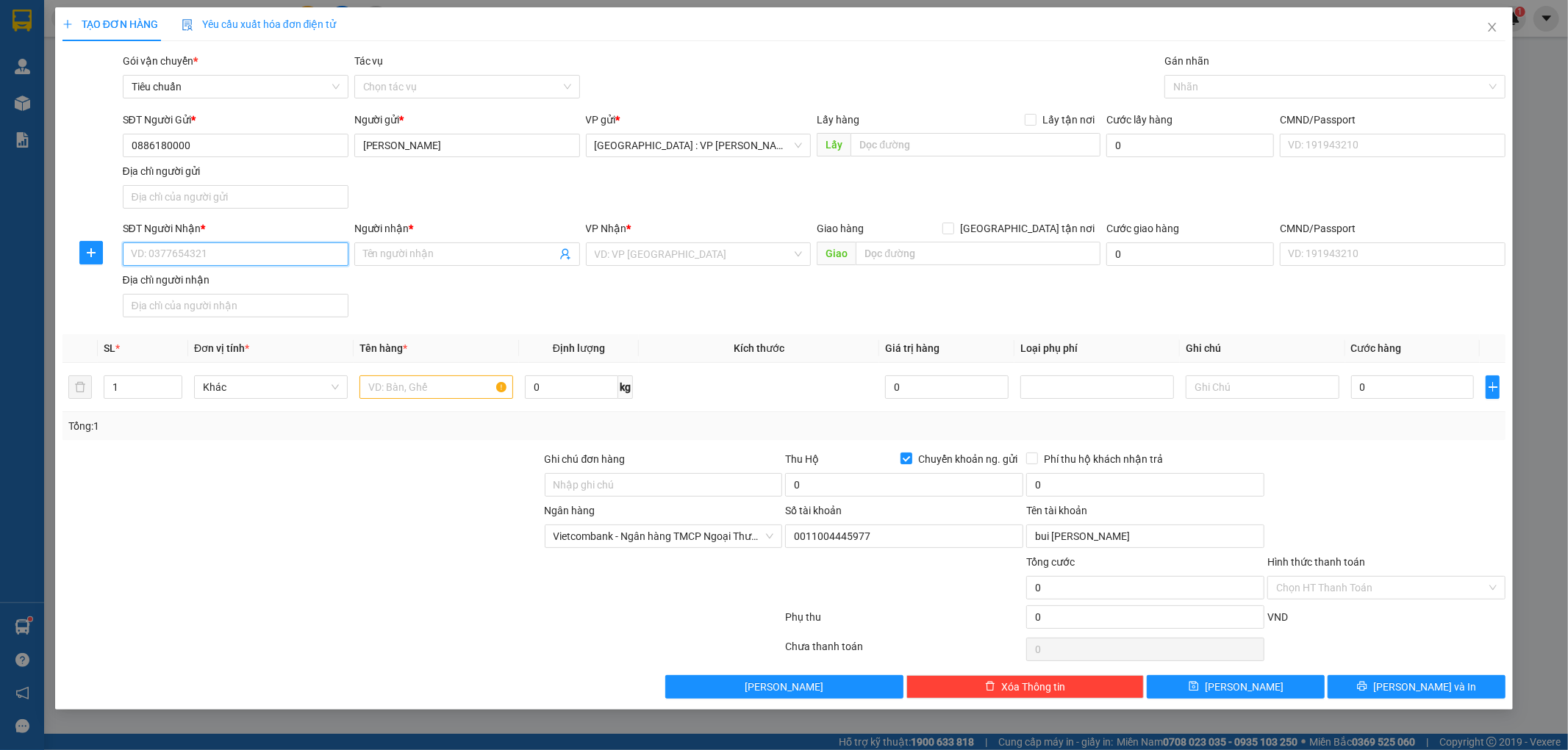
click at [260, 258] on input "SĐT Người Nhận *" at bounding box center [236, 254] width 226 height 23
click at [230, 283] on div "0913376933 - thu hồng" at bounding box center [235, 284] width 208 height 16
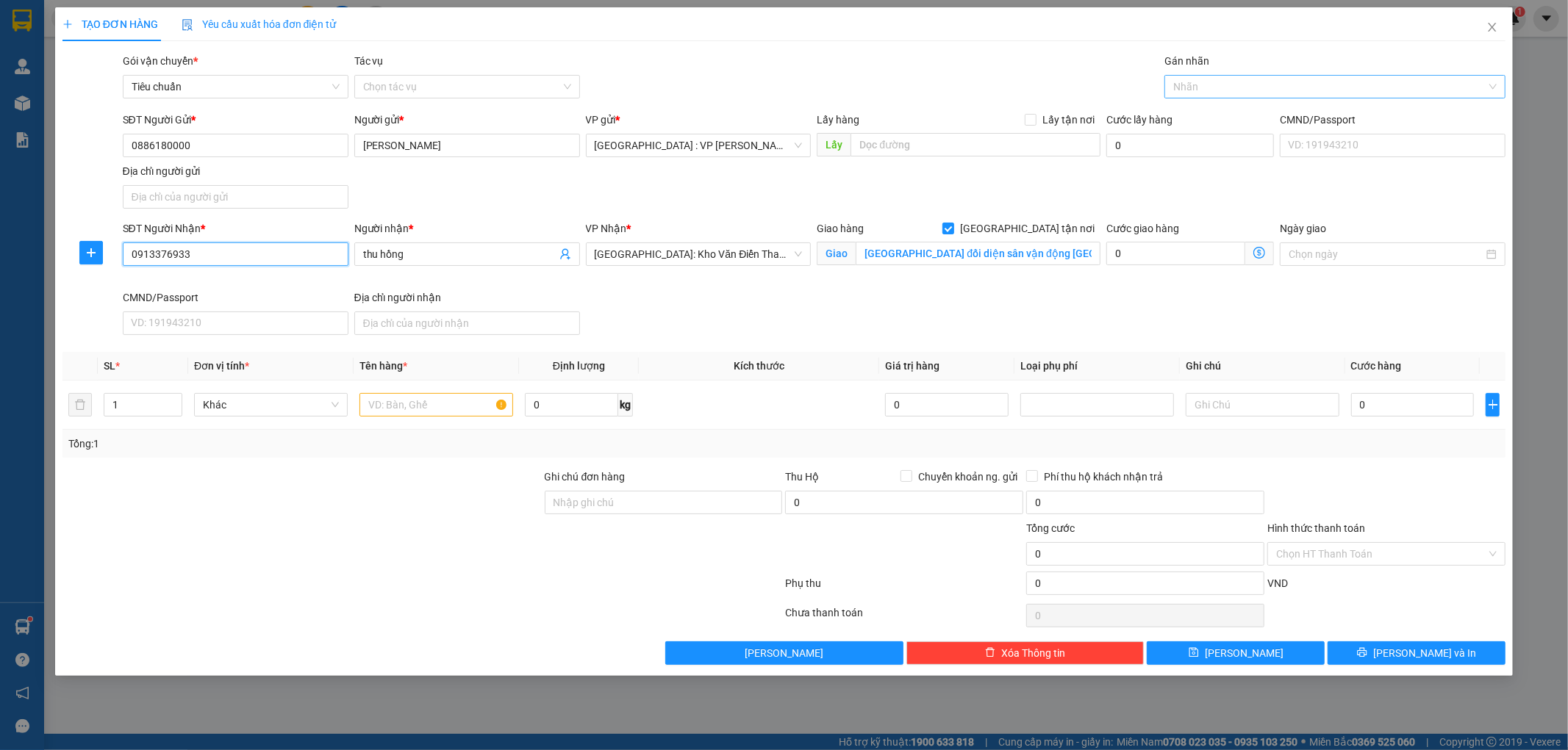
click at [1201, 93] on div at bounding box center [1328, 86] width 319 height 18
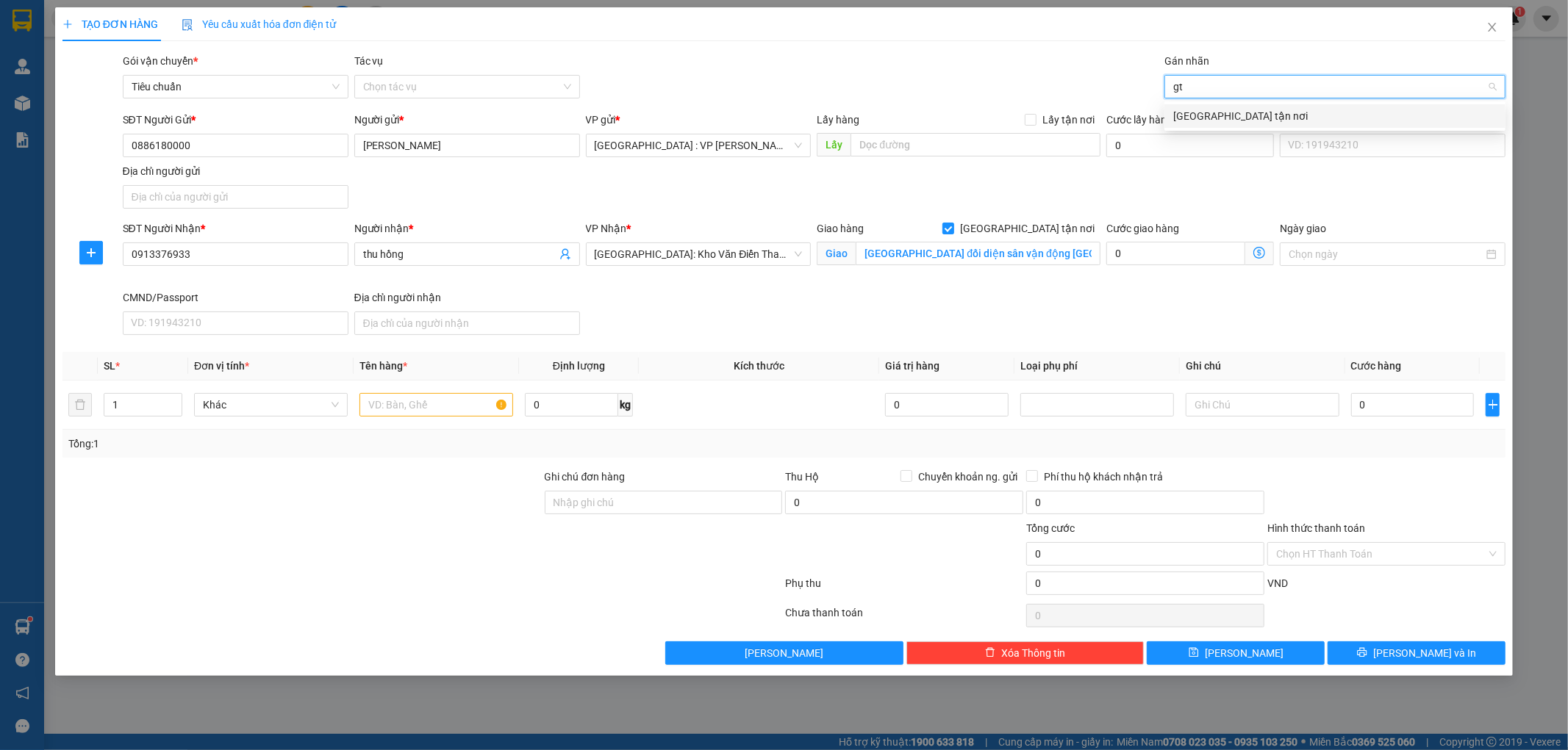
click at [1195, 121] on div "[GEOGRAPHIC_DATA] tận nơi" at bounding box center [1335, 116] width 324 height 16
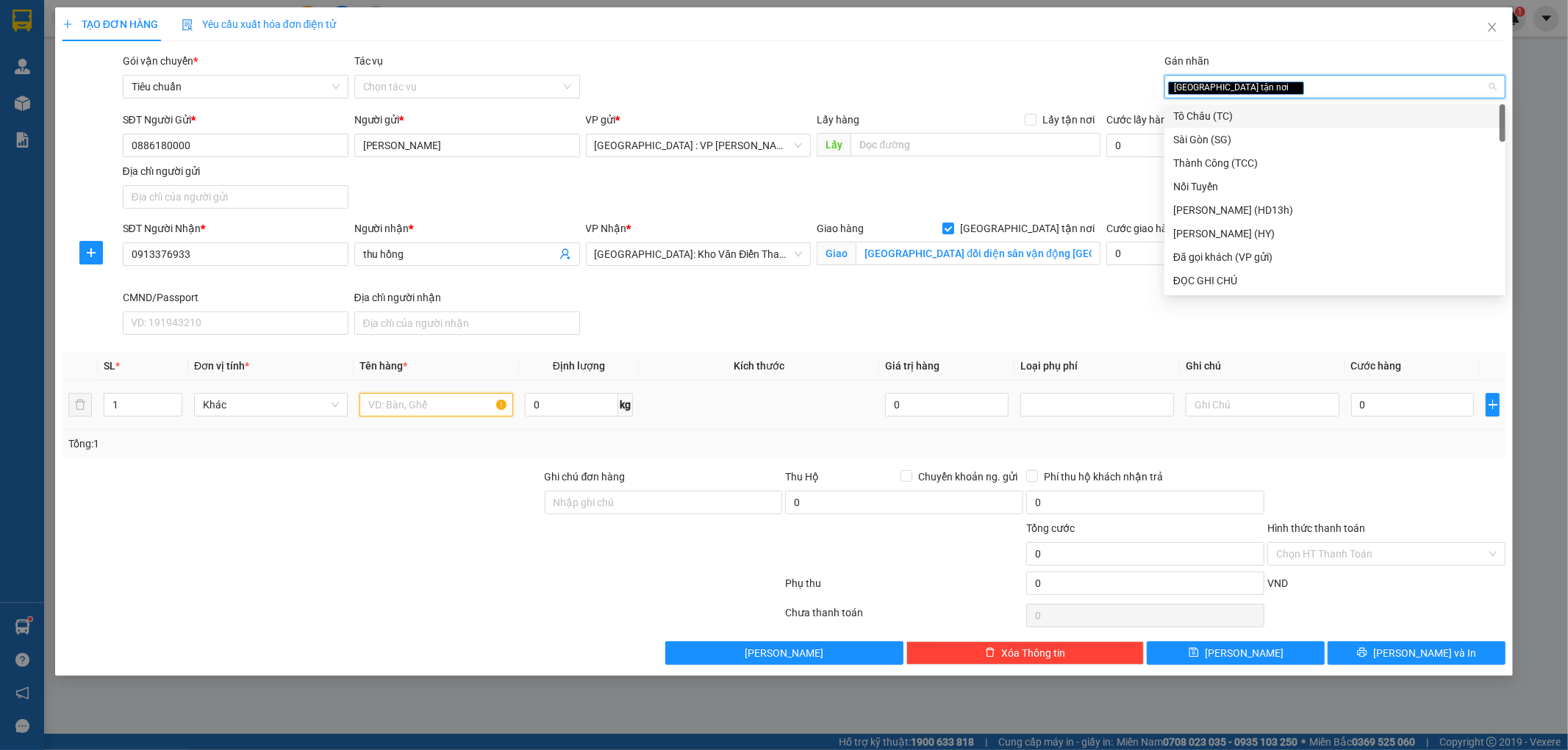
click at [465, 400] on input "text" at bounding box center [436, 405] width 153 height 23
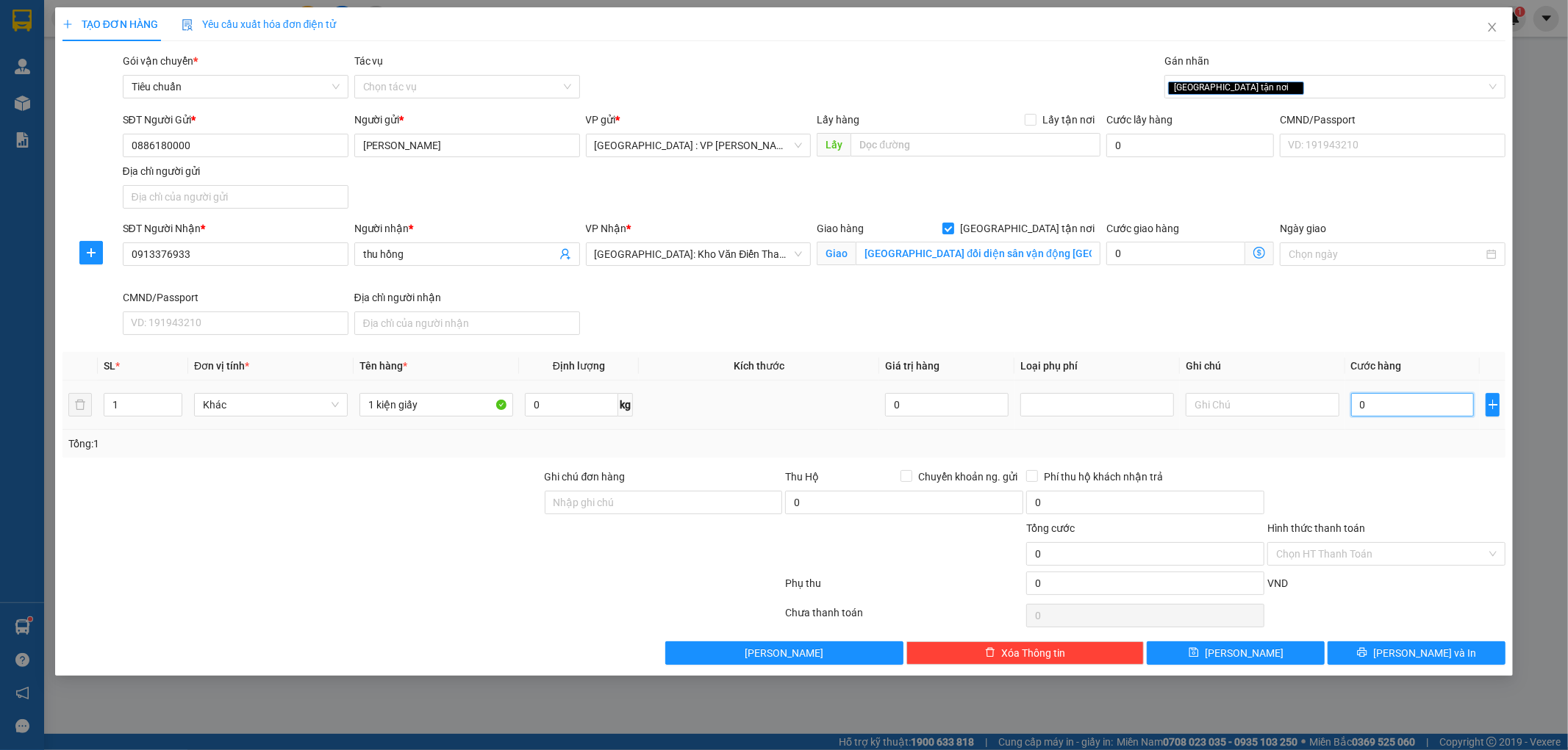
click at [1386, 414] on input "0" at bounding box center [1412, 405] width 124 height 23
click at [1318, 554] on input "Hình thức thanh toán" at bounding box center [1381, 554] width 210 height 22
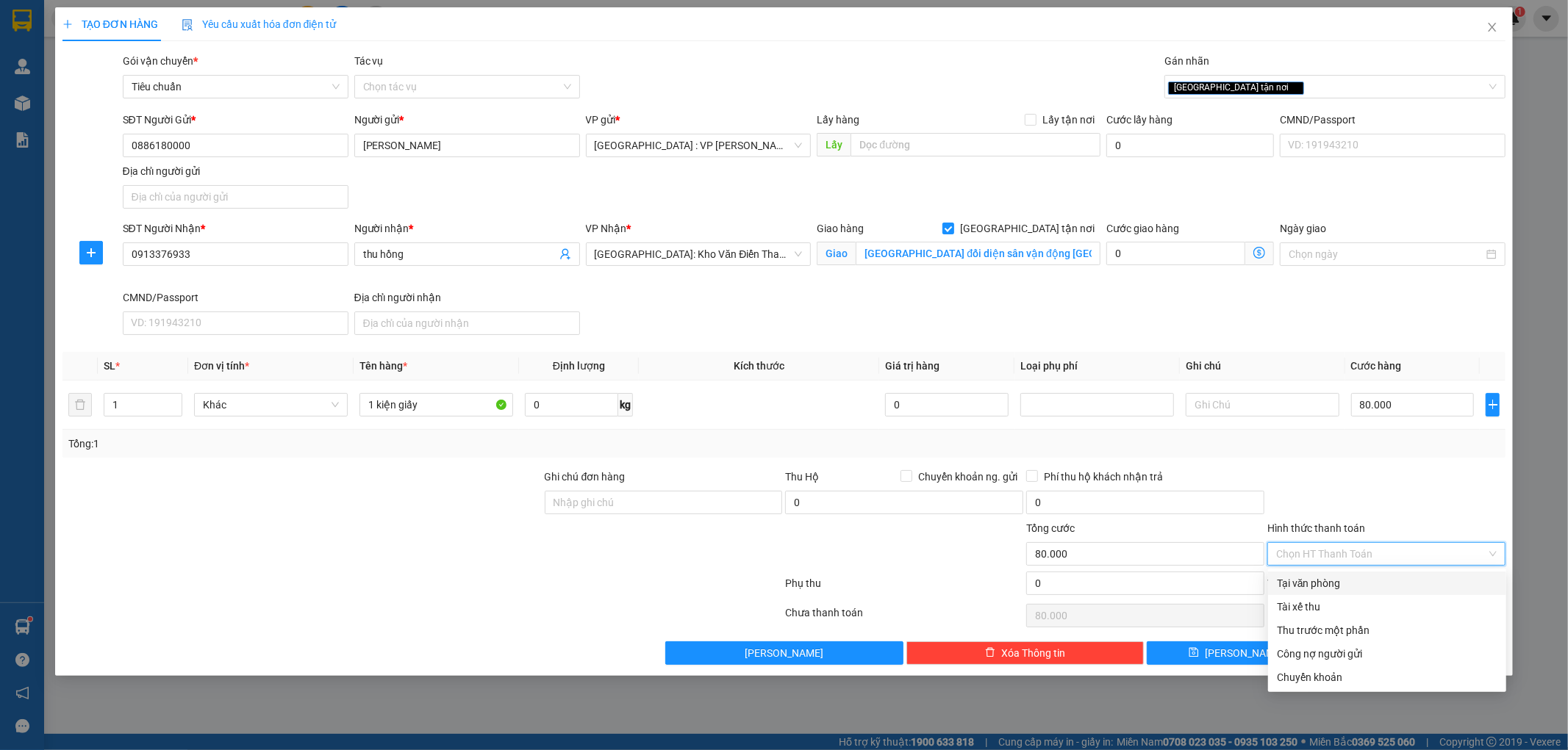
click at [1316, 582] on div "Tại văn phòng" at bounding box center [1387, 584] width 220 height 16
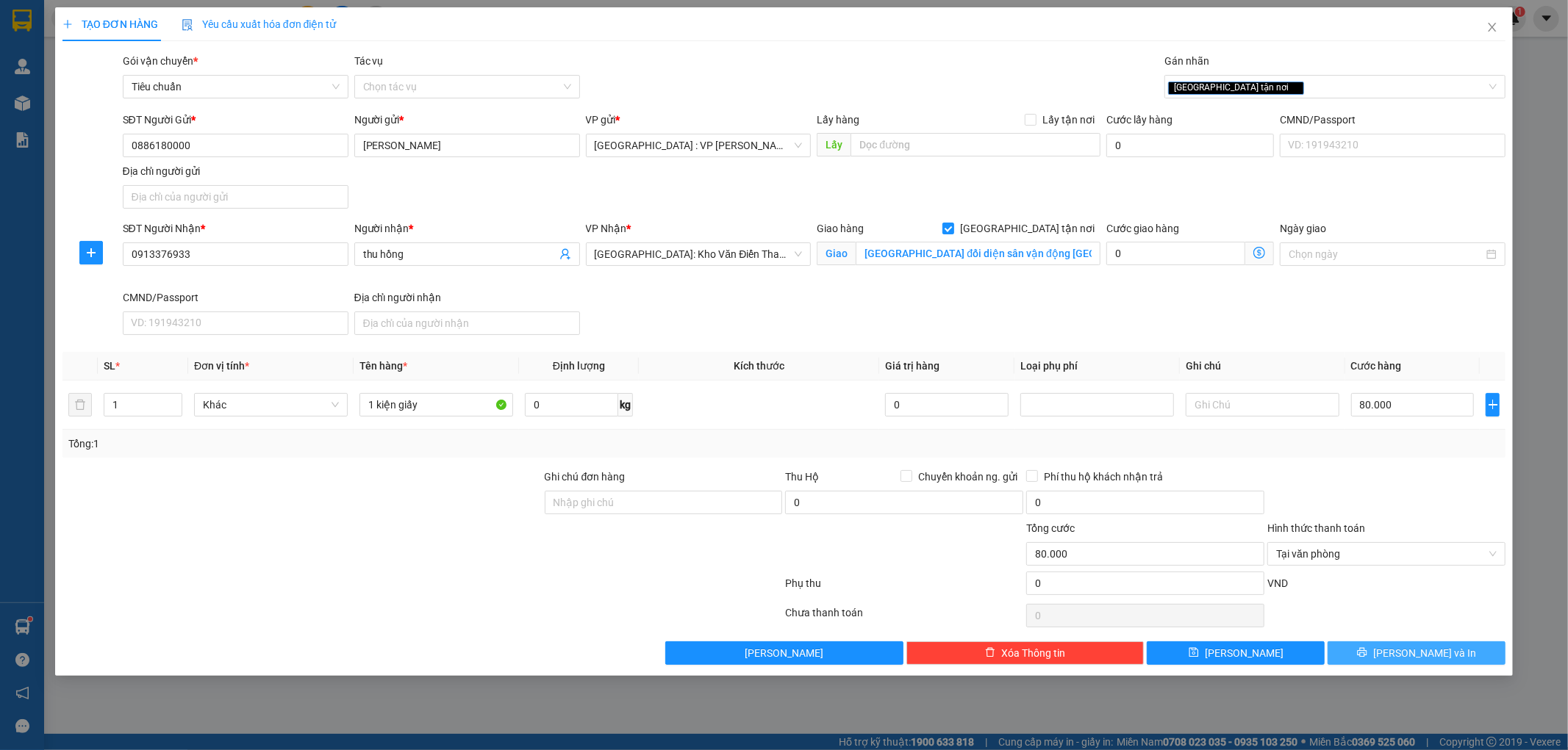
click at [1356, 650] on button "Lưu và In" at bounding box center [1416, 654] width 178 height 23
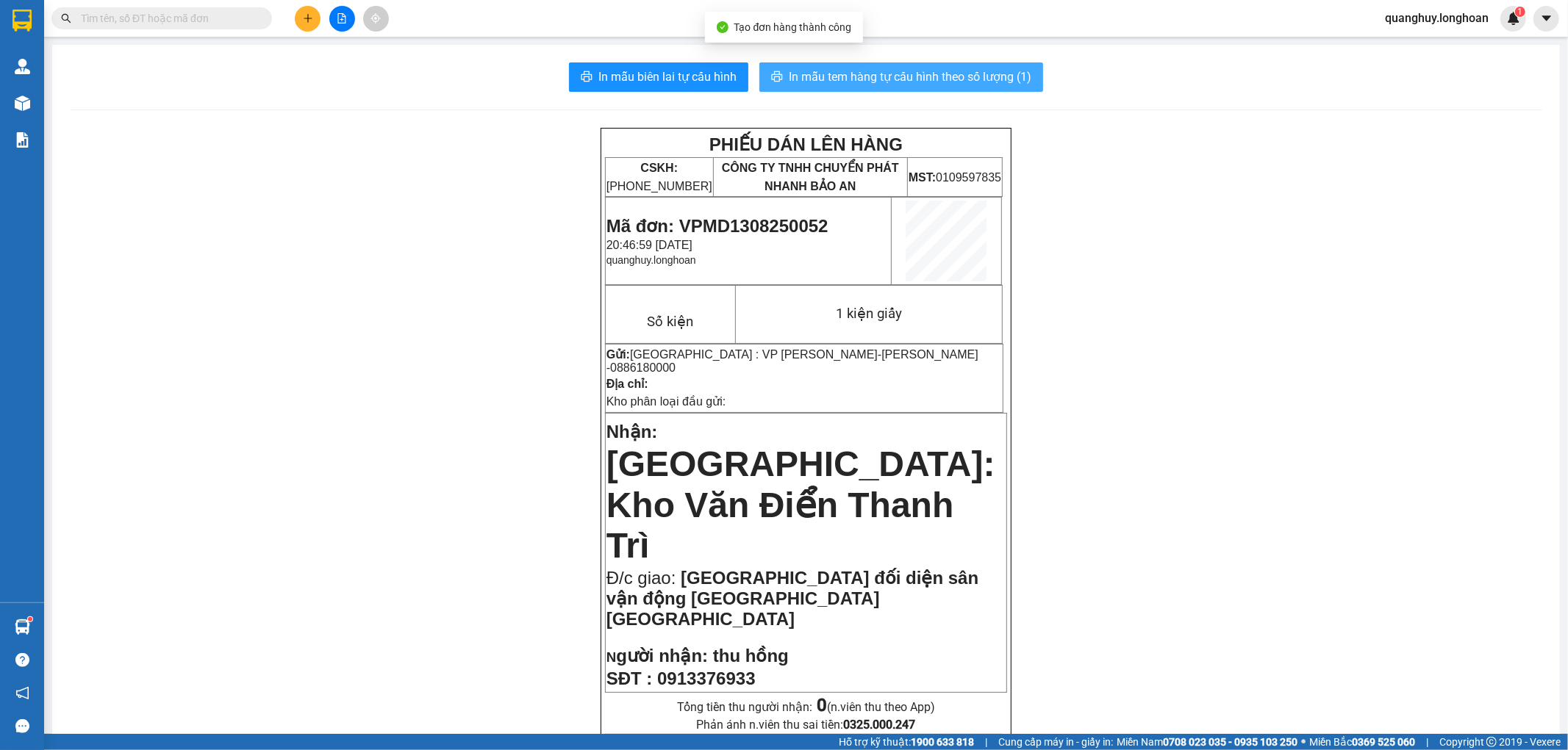
click at [916, 74] on span "In mẫu tem hàng tự cấu hình theo số lượng (1)" at bounding box center [910, 77] width 243 height 19
click at [314, 20] on button at bounding box center [307, 19] width 26 height 26
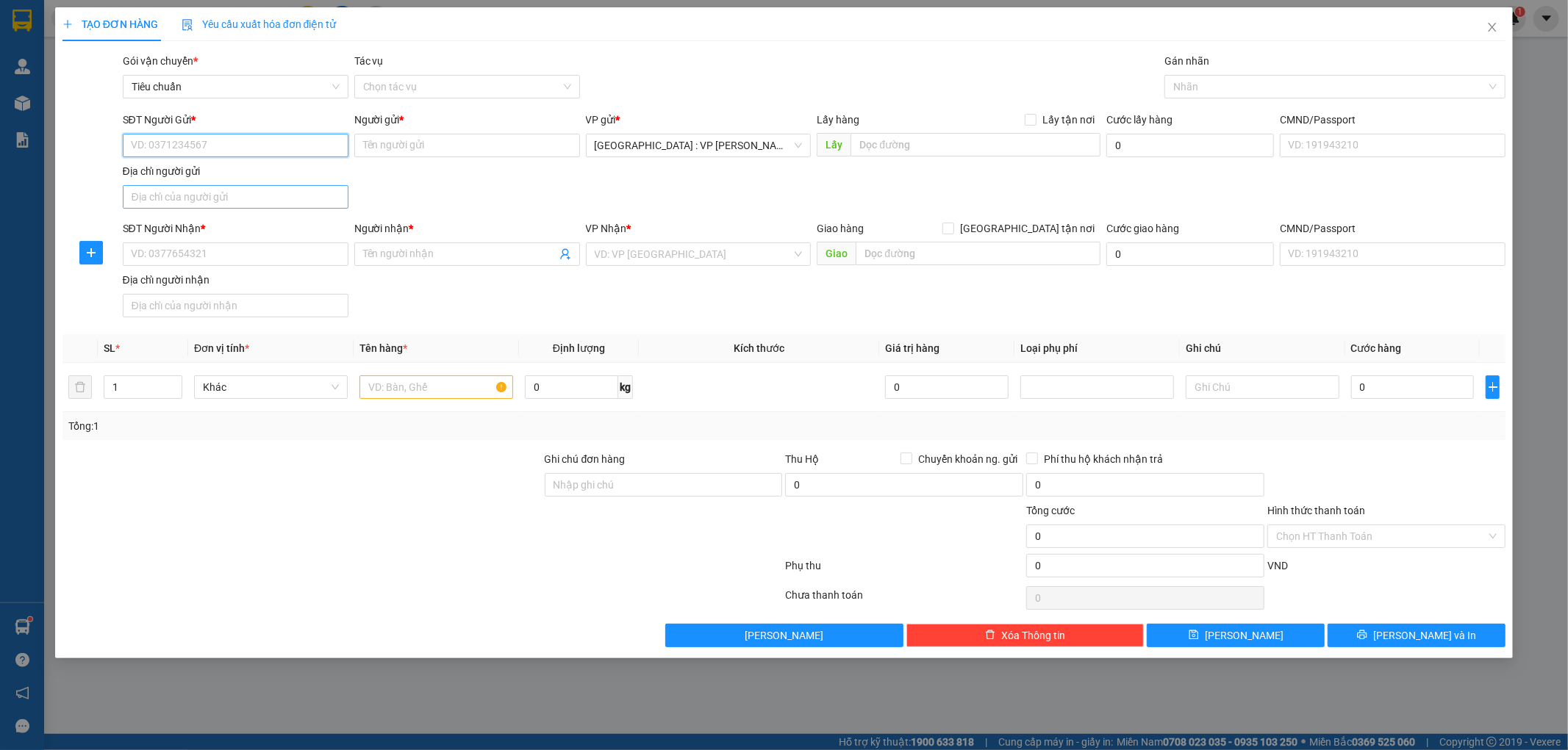
paste input "0886180000"
type input "0886180000"
click at [200, 167] on div "0886180000 - tuấn dũng" at bounding box center [235, 174] width 208 height 16
type input "tuấn dũng"
type input "0886180000"
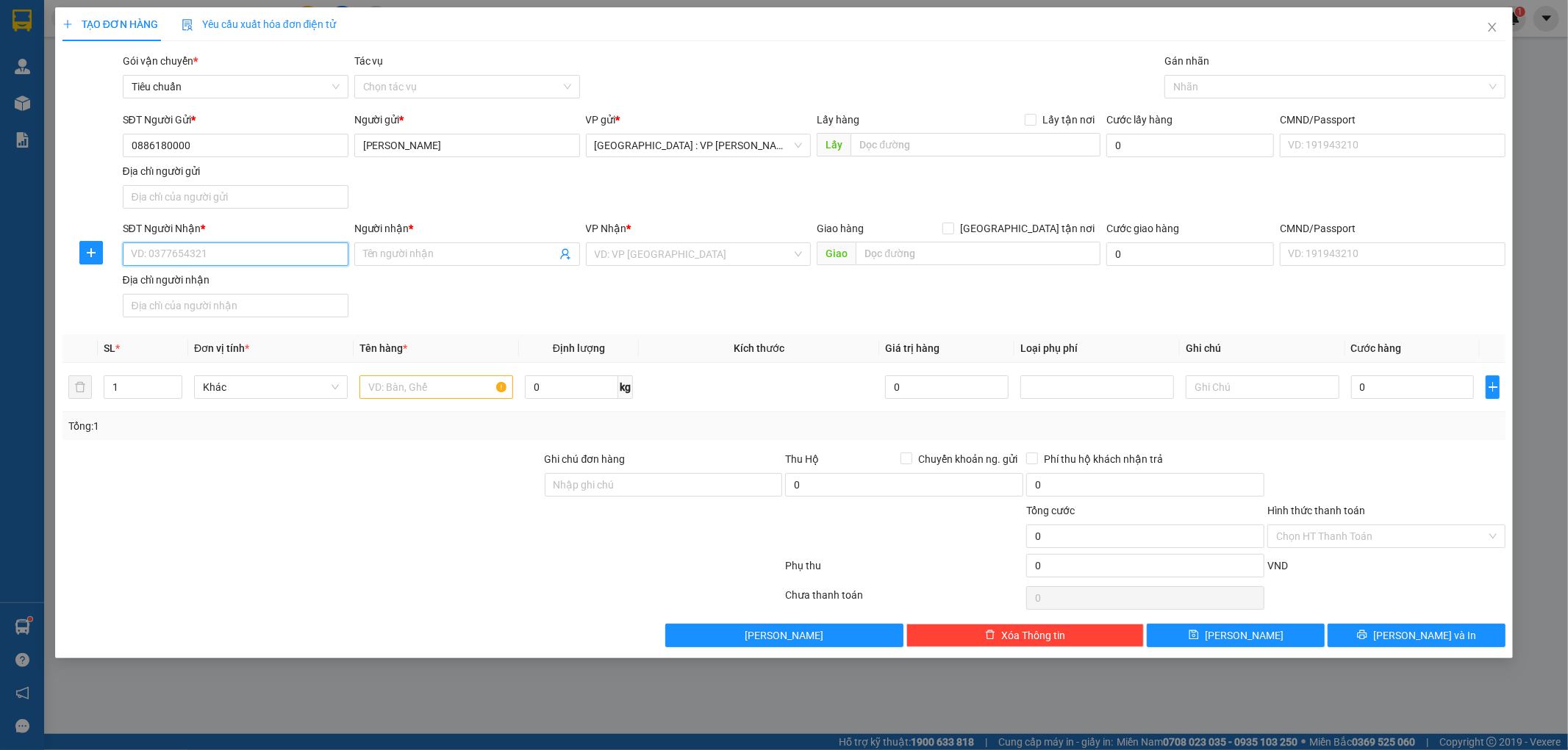
click at [218, 258] on input "SĐT Người Nhận *" at bounding box center [236, 254] width 226 height 23
type input "0345557152"
click at [205, 280] on div "0345557152 - quang" at bounding box center [235, 284] width 208 height 16
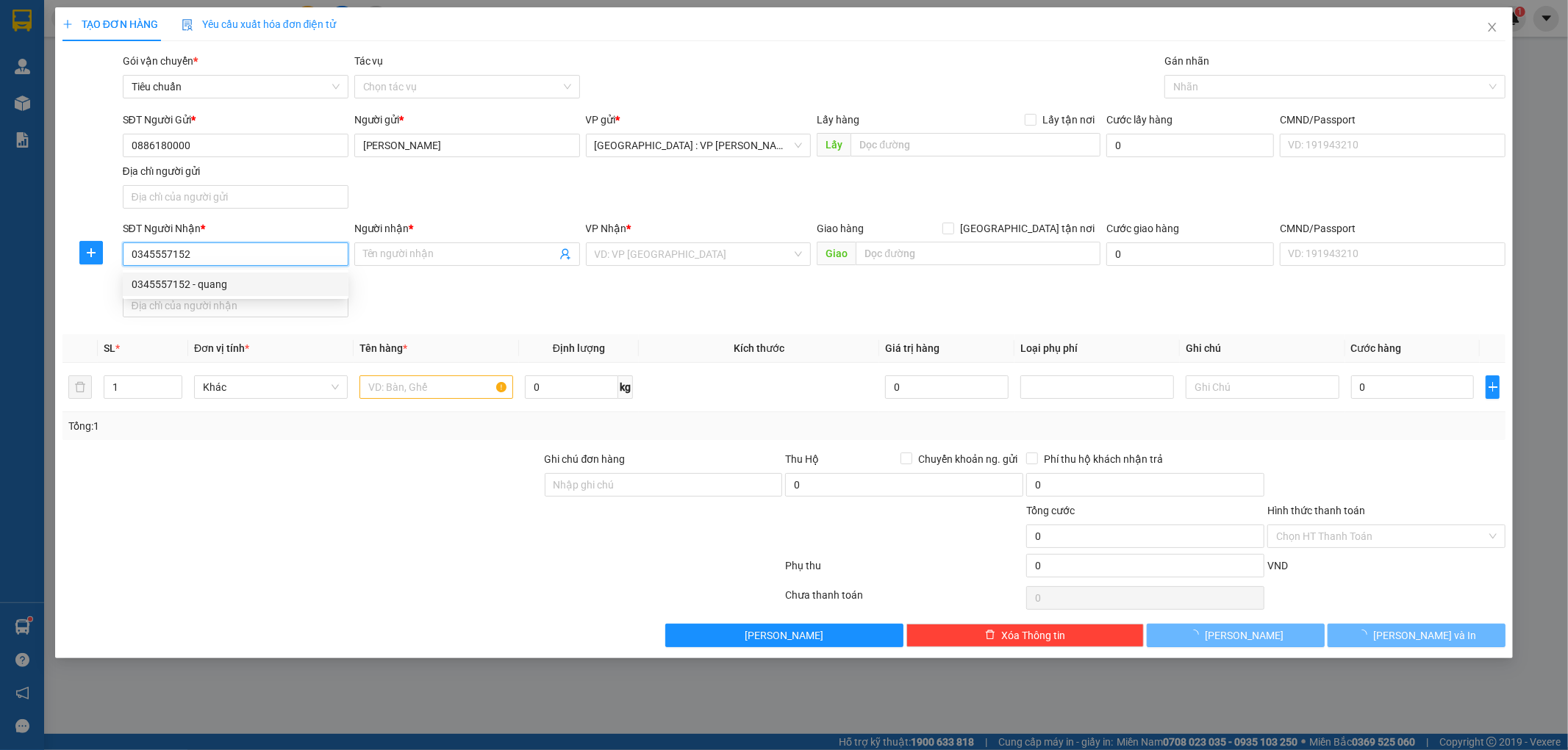
type input "quang"
checkbox input "true"
type input "360 nguyễn trọng tuyển p2 tân bình"
checkbox input "true"
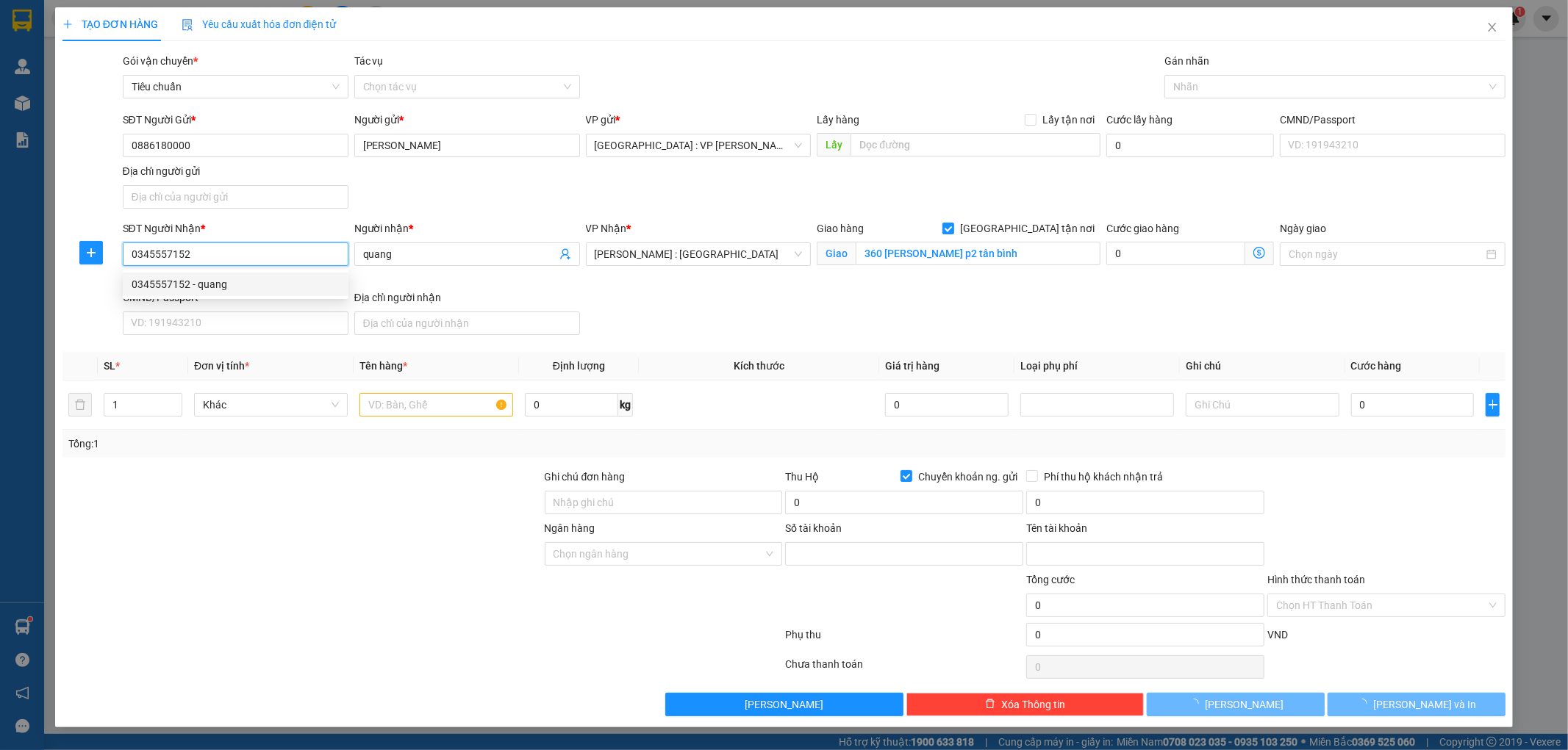
type input "0011004445977"
type input "bui đinh tuan"
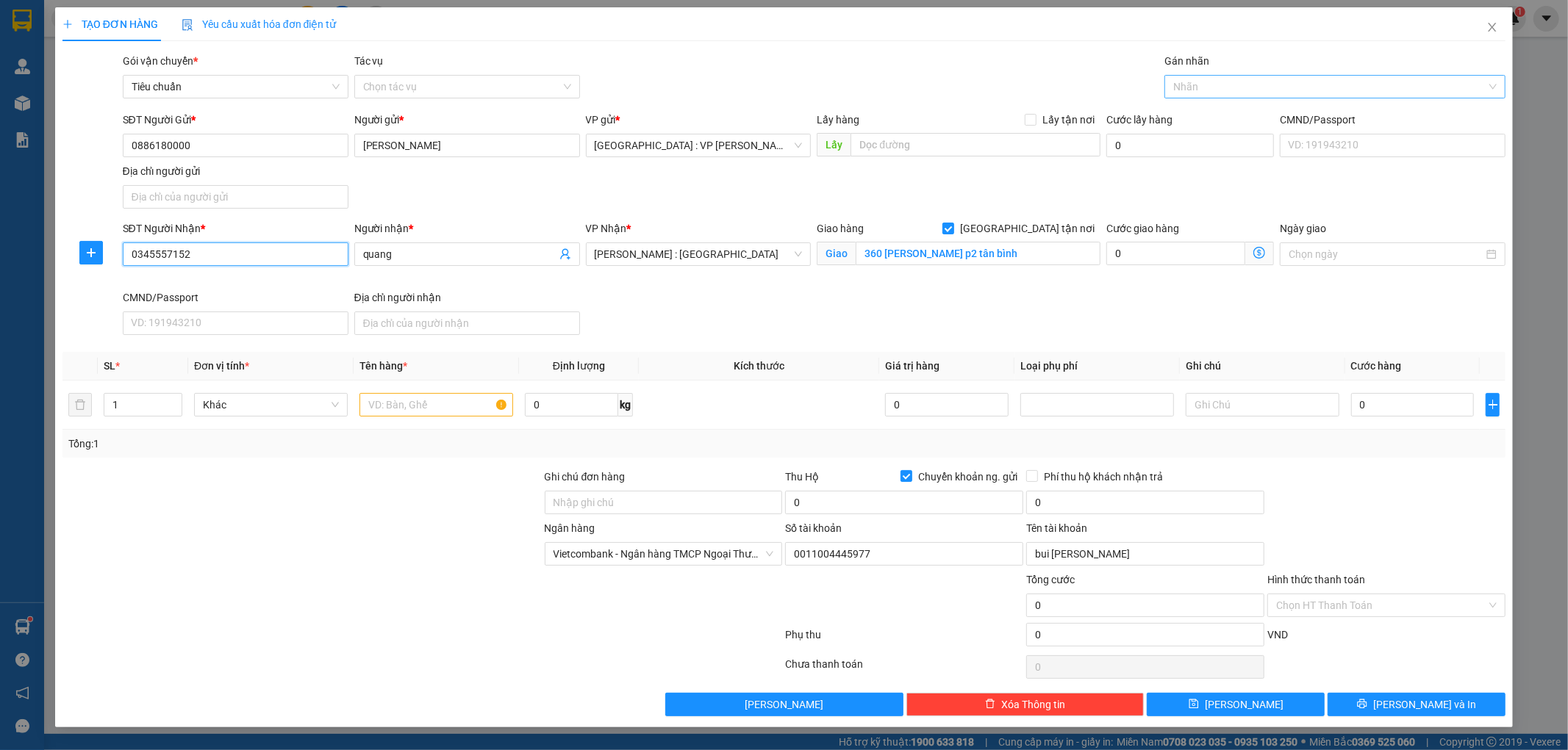
click at [1208, 91] on div at bounding box center [1328, 86] width 319 height 18
type input "0345557152"
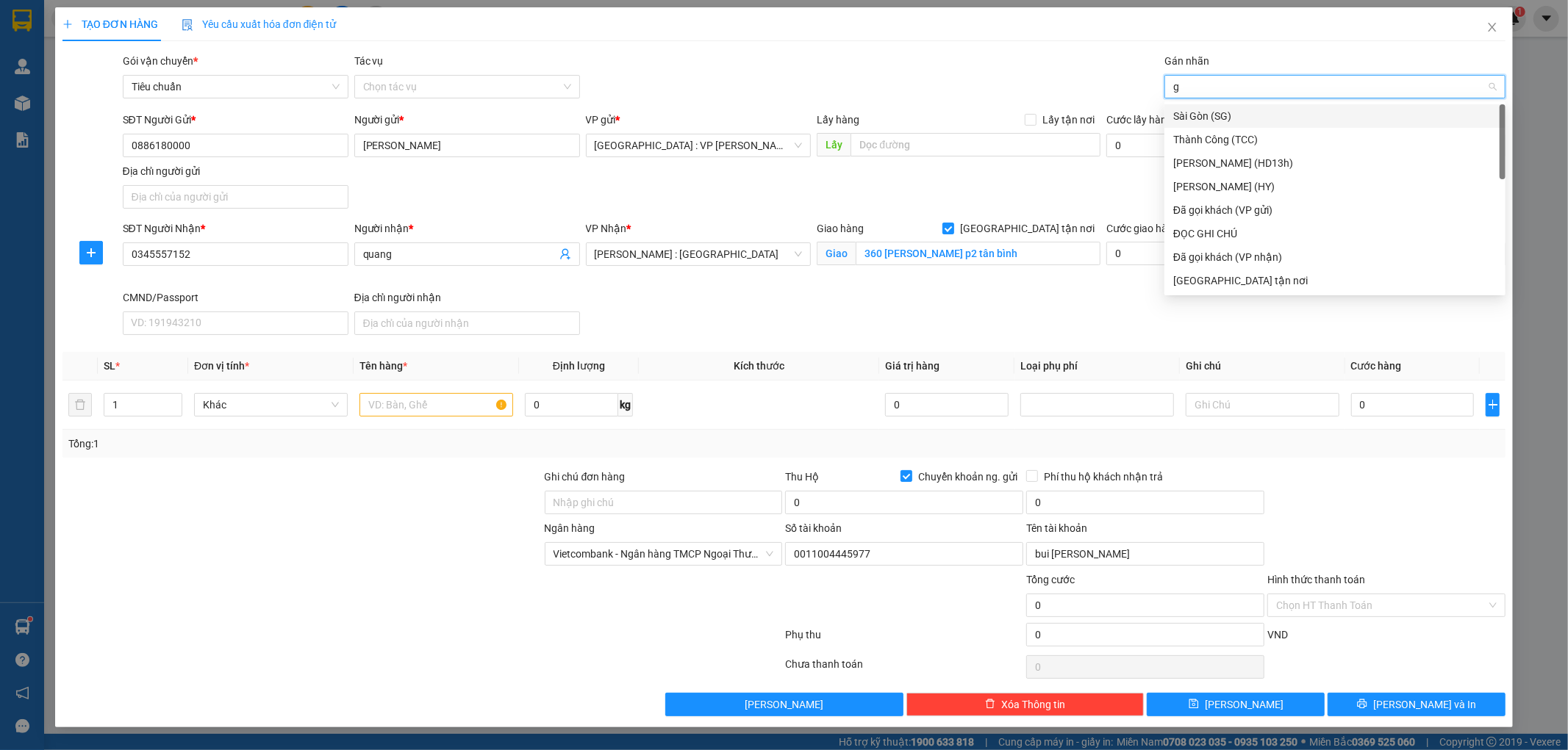
type input "gt"
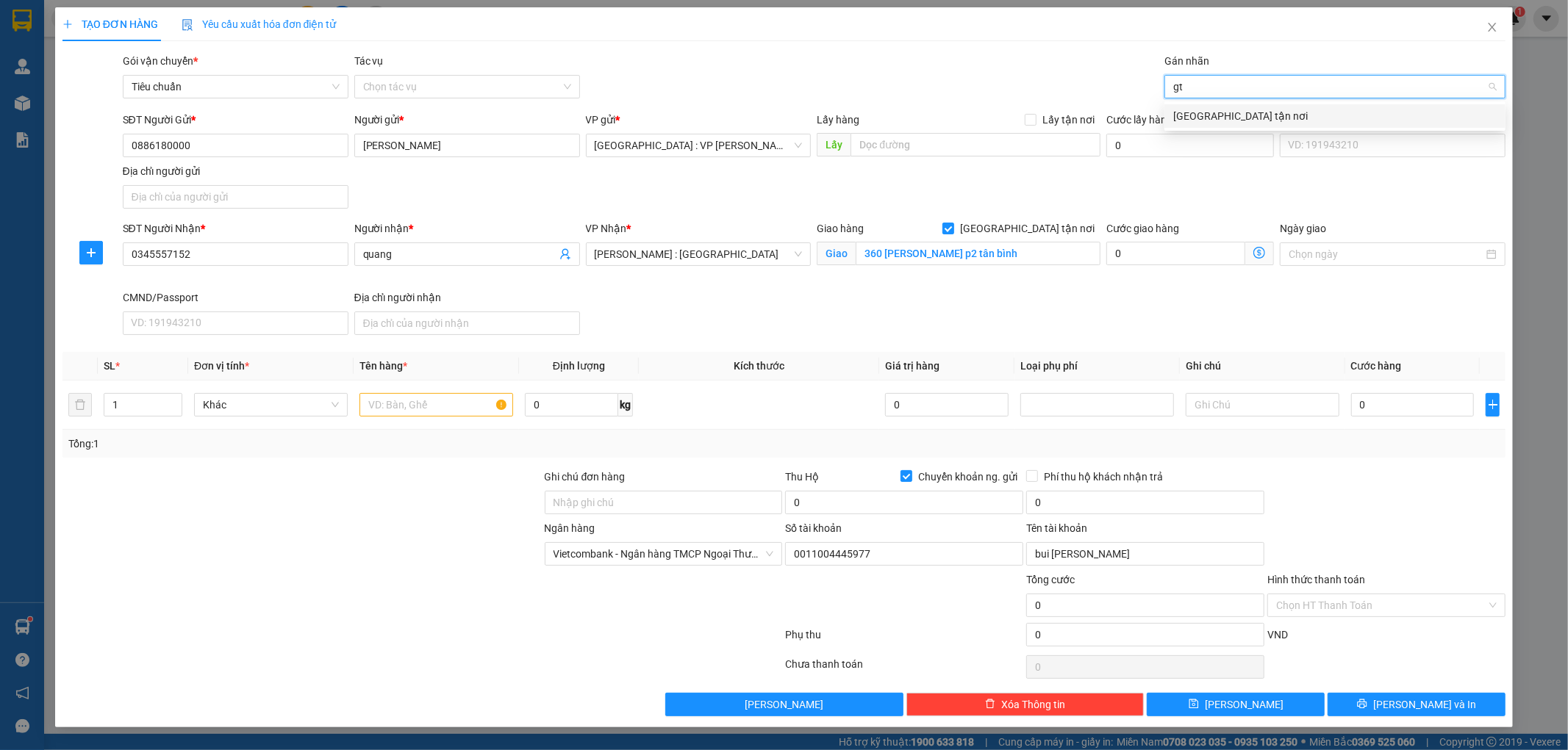
click at [1203, 120] on div "[GEOGRAPHIC_DATA] tận nơi" at bounding box center [1335, 116] width 324 height 16
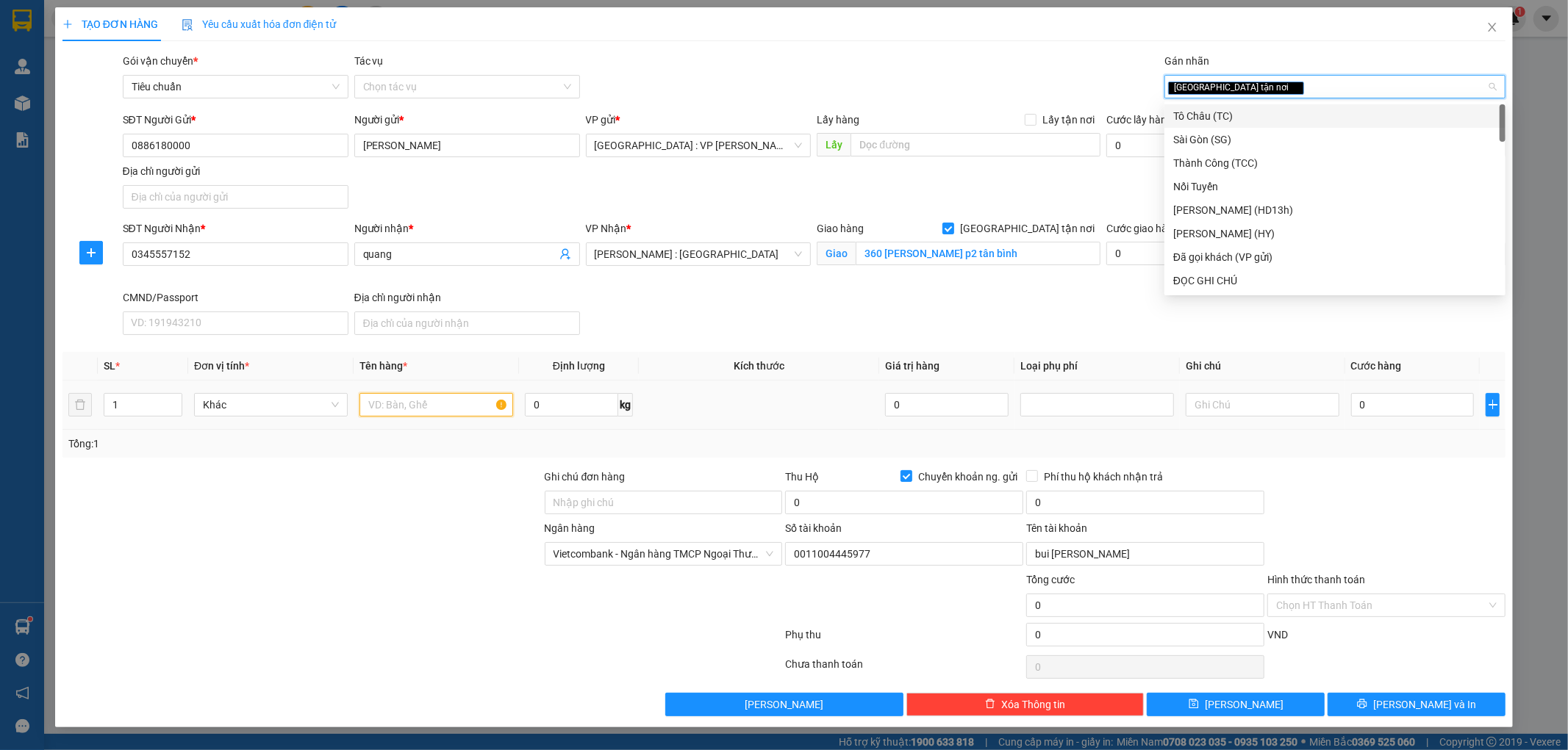
click at [472, 406] on input "text" at bounding box center [436, 405] width 153 height 23
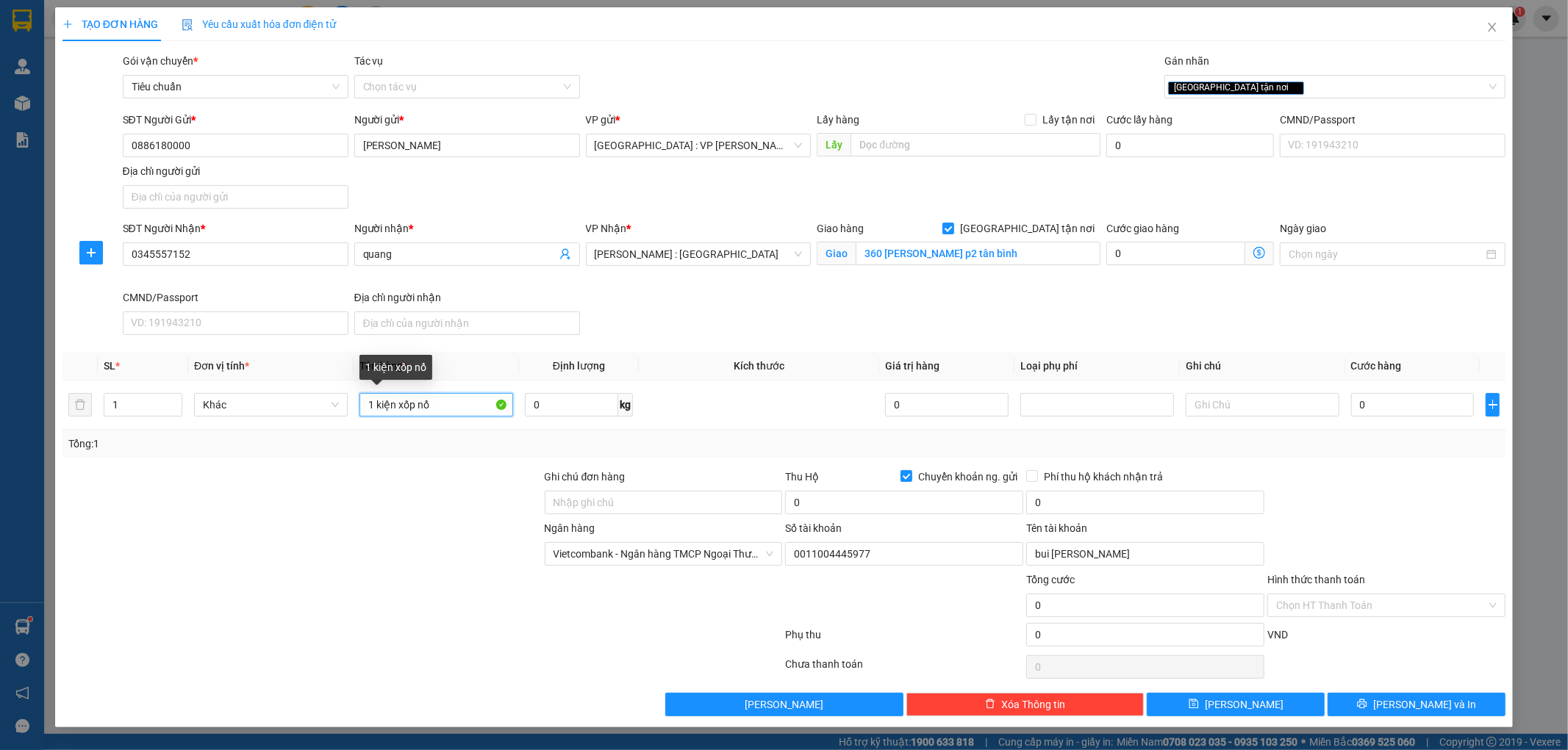
type input "1 kiện xốp nổ"
click at [435, 456] on div "Tổng: 1" at bounding box center [784, 444] width 1443 height 28
click at [1370, 402] on input "0" at bounding box center [1412, 405] width 124 height 23
type input "1"
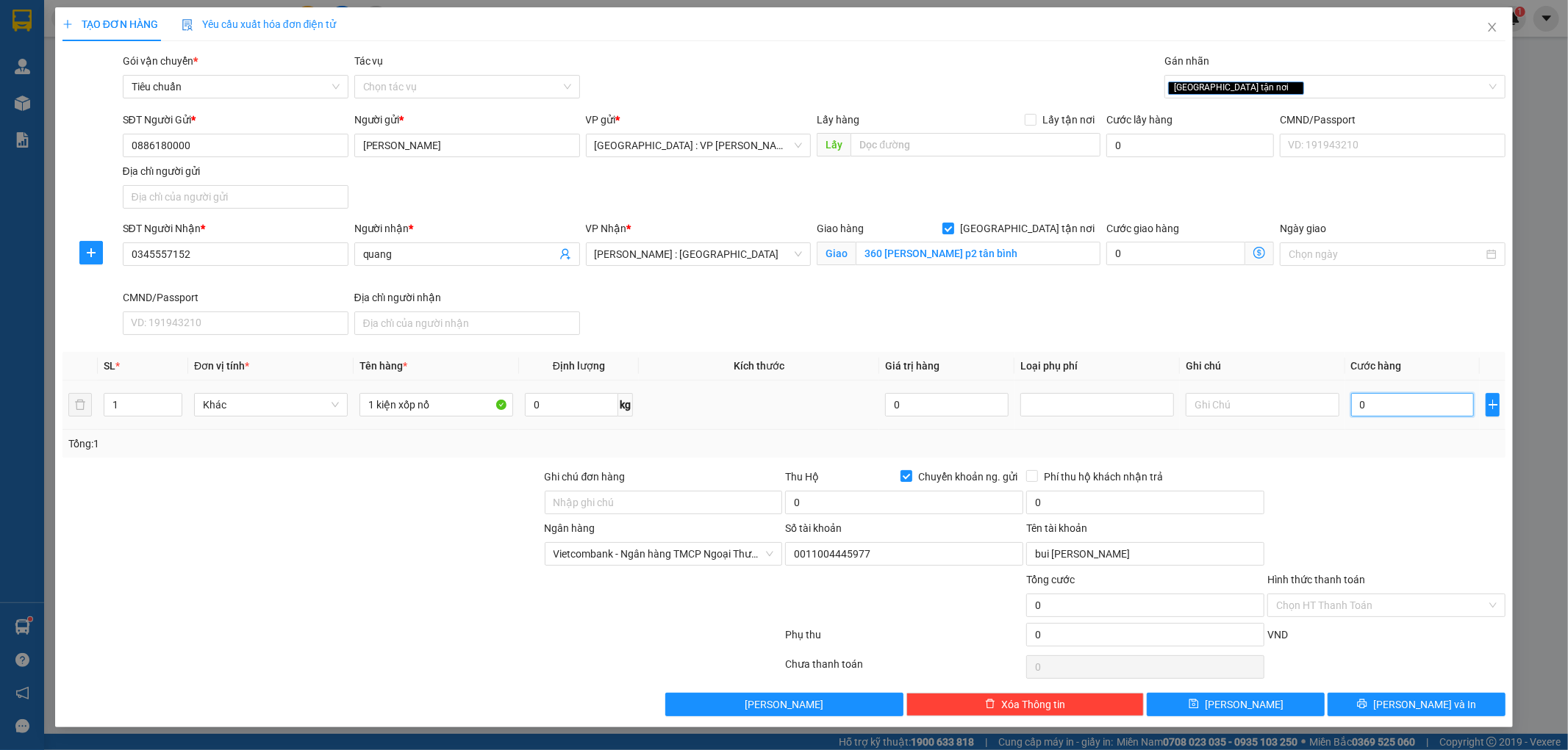
type input "1"
type input "10"
type input "100"
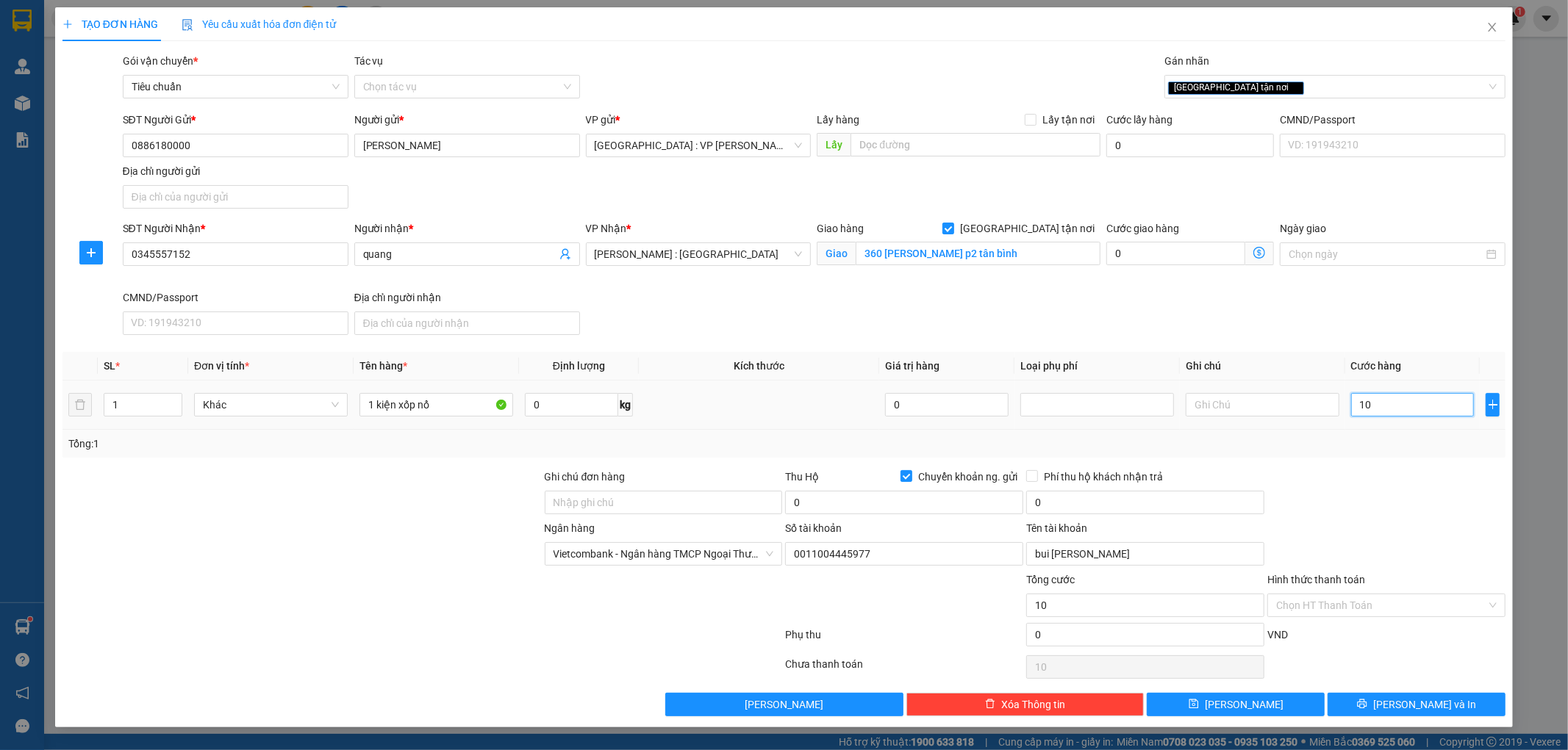
type input "100"
type input "1.000"
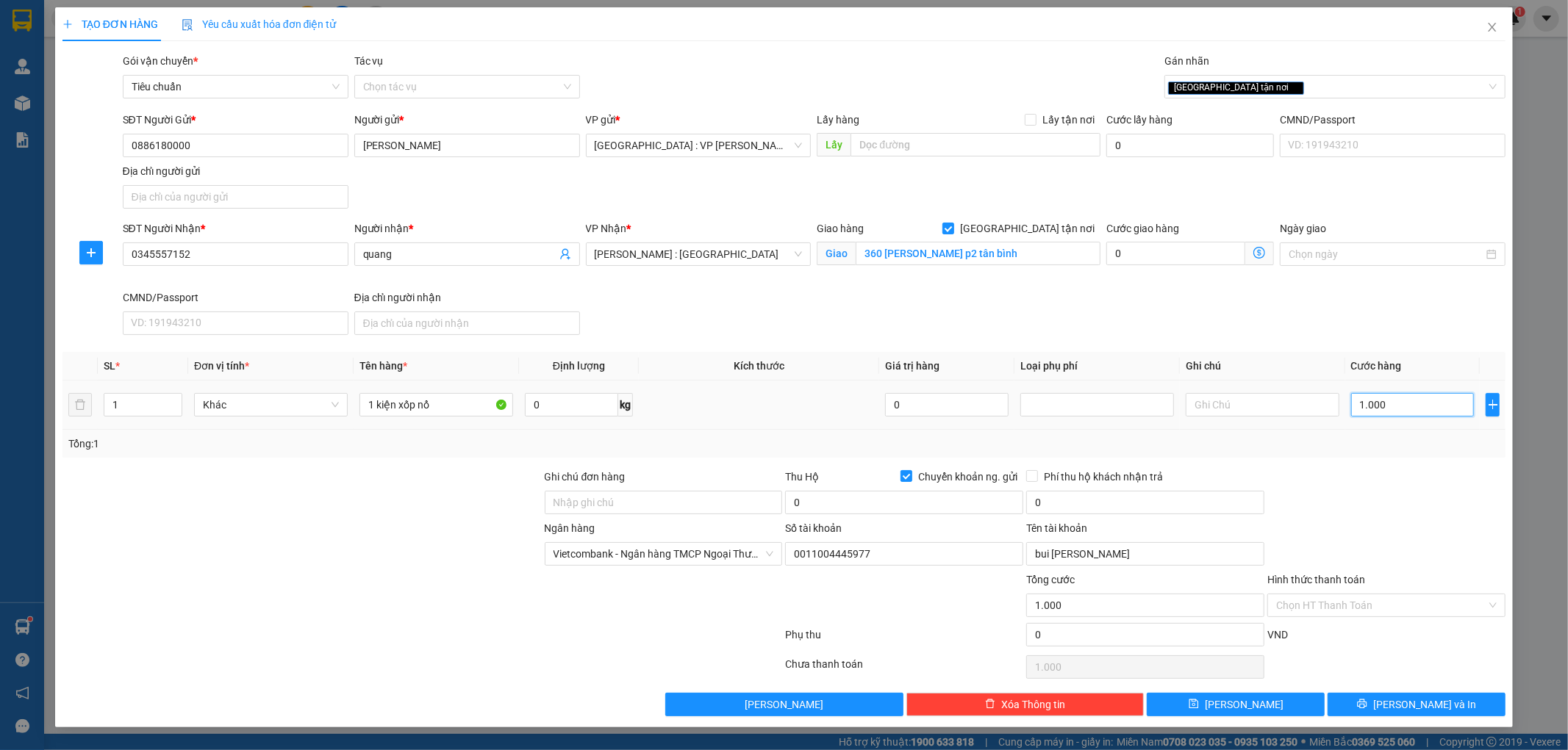
type input "10.000"
type input "100.000"
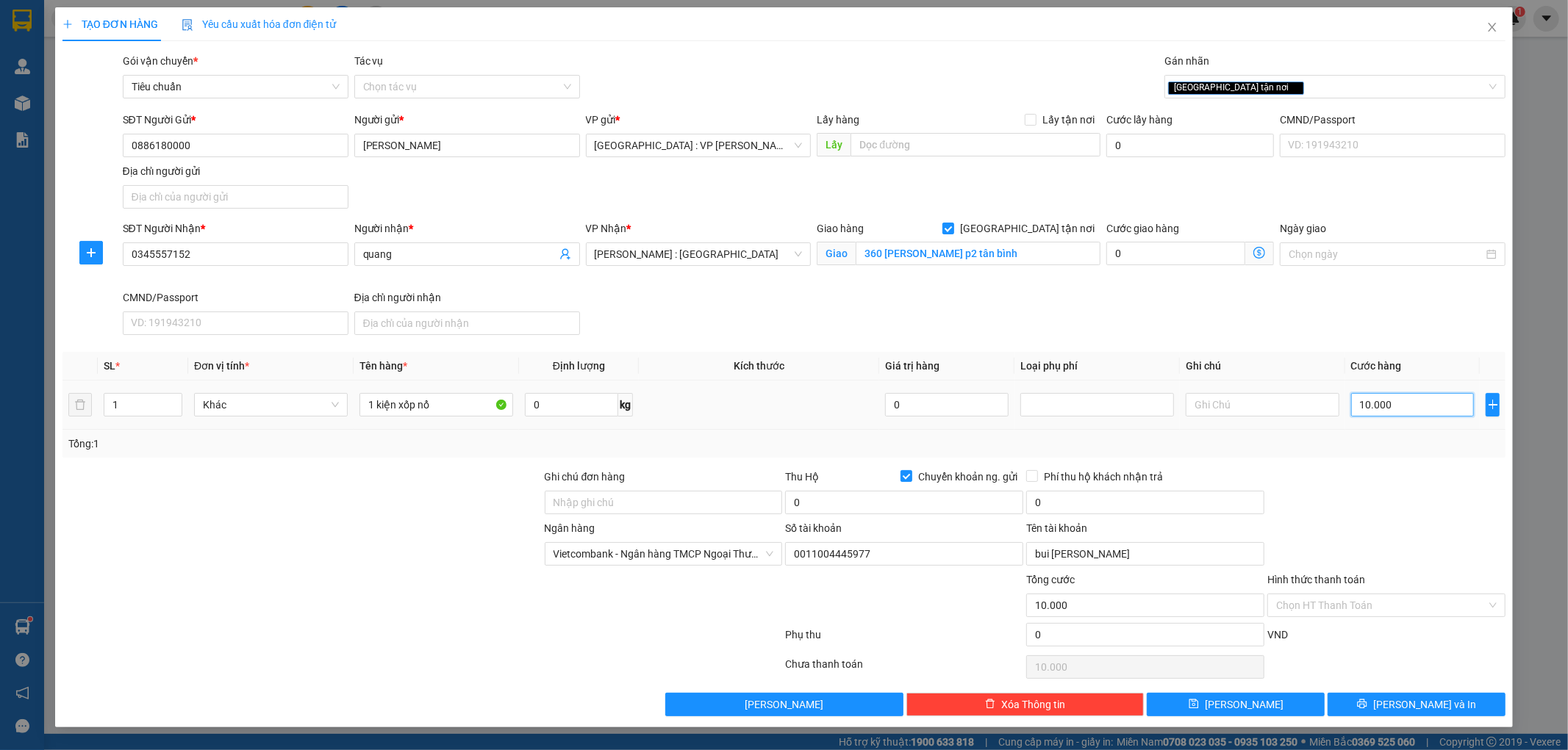
type input "100.000"
click at [1349, 505] on div at bounding box center [1387, 495] width 241 height 51
click at [932, 510] on input "0" at bounding box center [904, 503] width 238 height 23
type input "28.150.000"
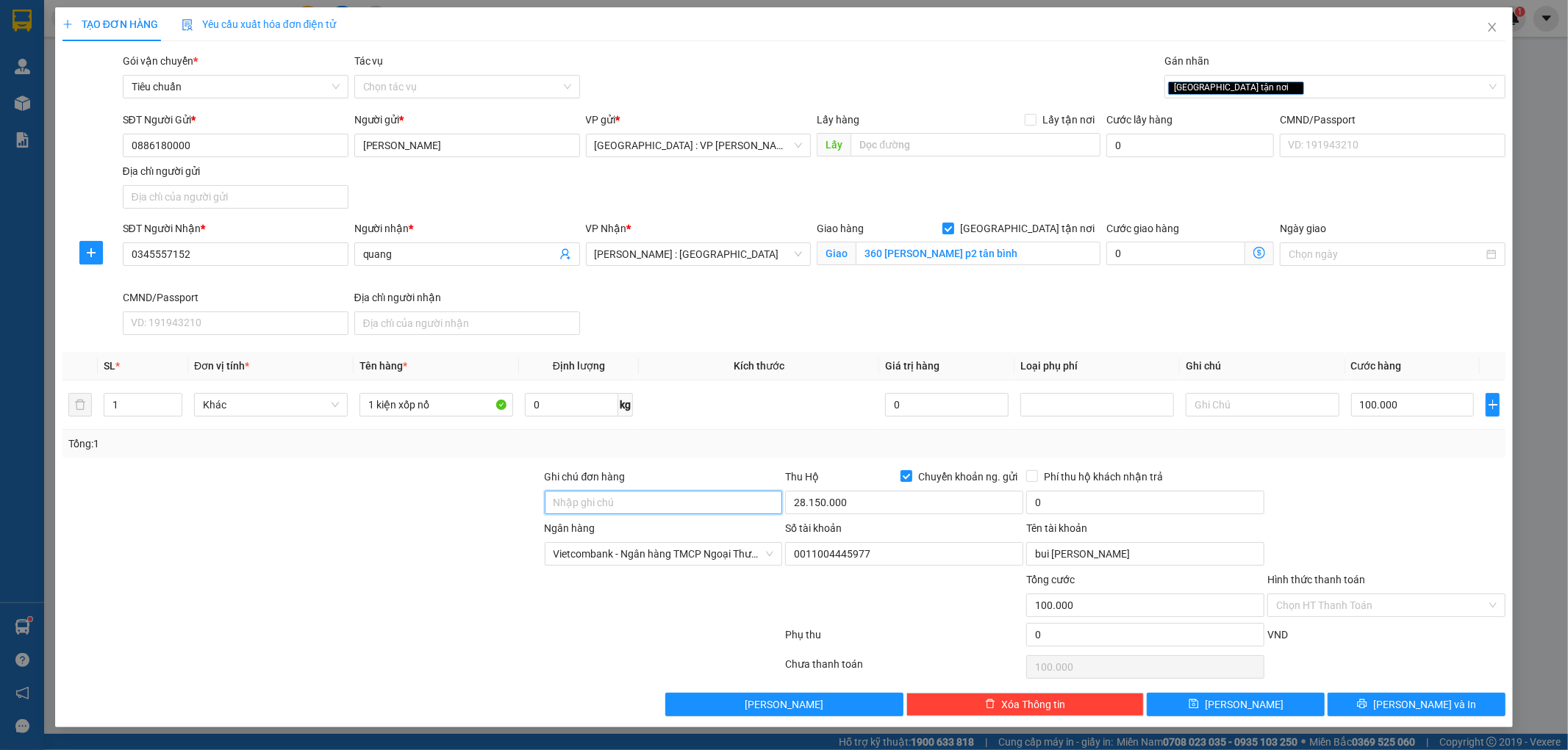
click at [692, 500] on input "Ghi chú đơn hàng" at bounding box center [664, 503] width 238 height 23
type input "hàng ko đồng kiểm giao nguyên kiện hư vỡ k đền ( đã báo khách gửi )"
click at [1046, 497] on input "0" at bounding box center [1145, 503] width 238 height 23
type input "60.000"
click at [1325, 496] on div at bounding box center [1387, 495] width 241 height 51
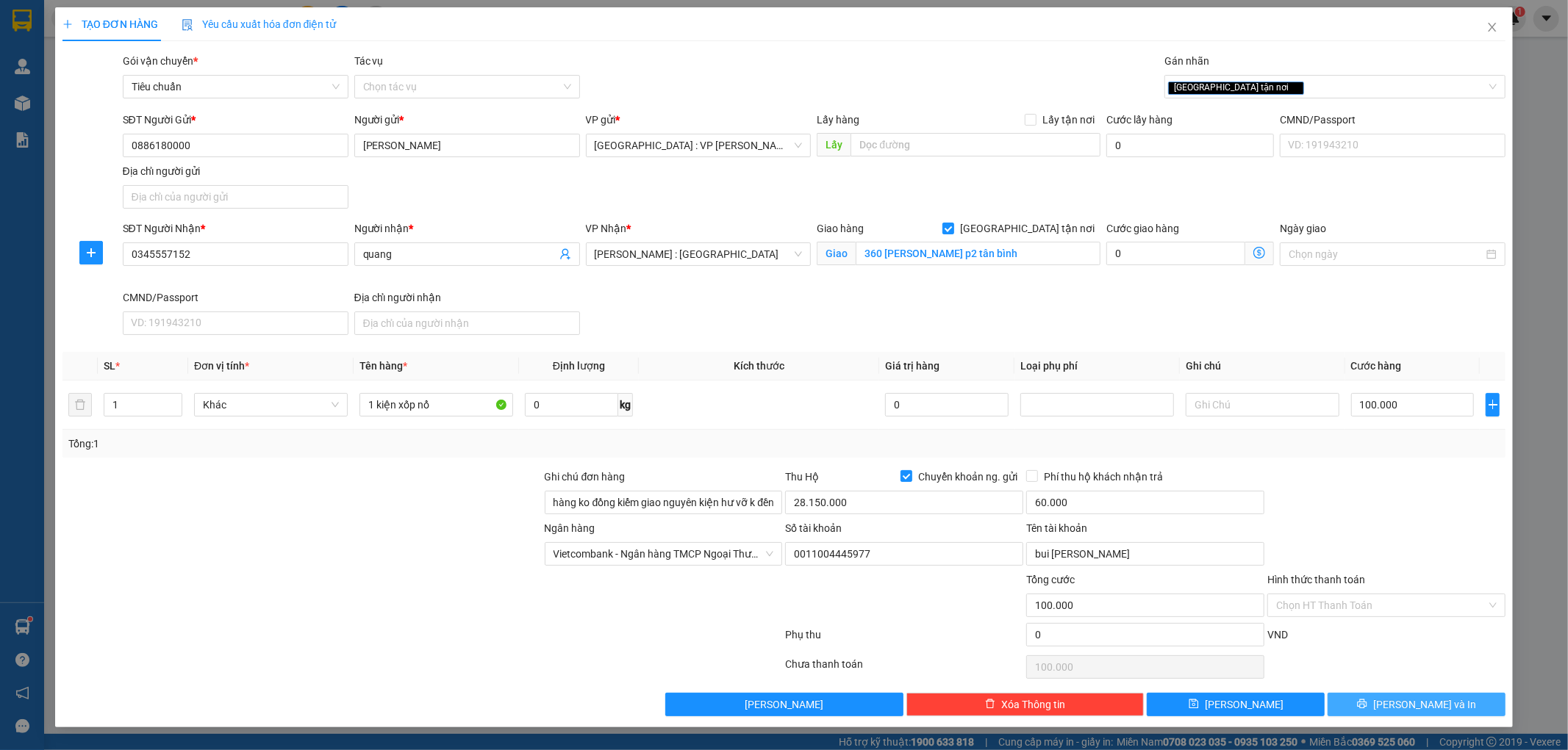
click at [1373, 714] on button "Lưu và In" at bounding box center [1416, 705] width 178 height 23
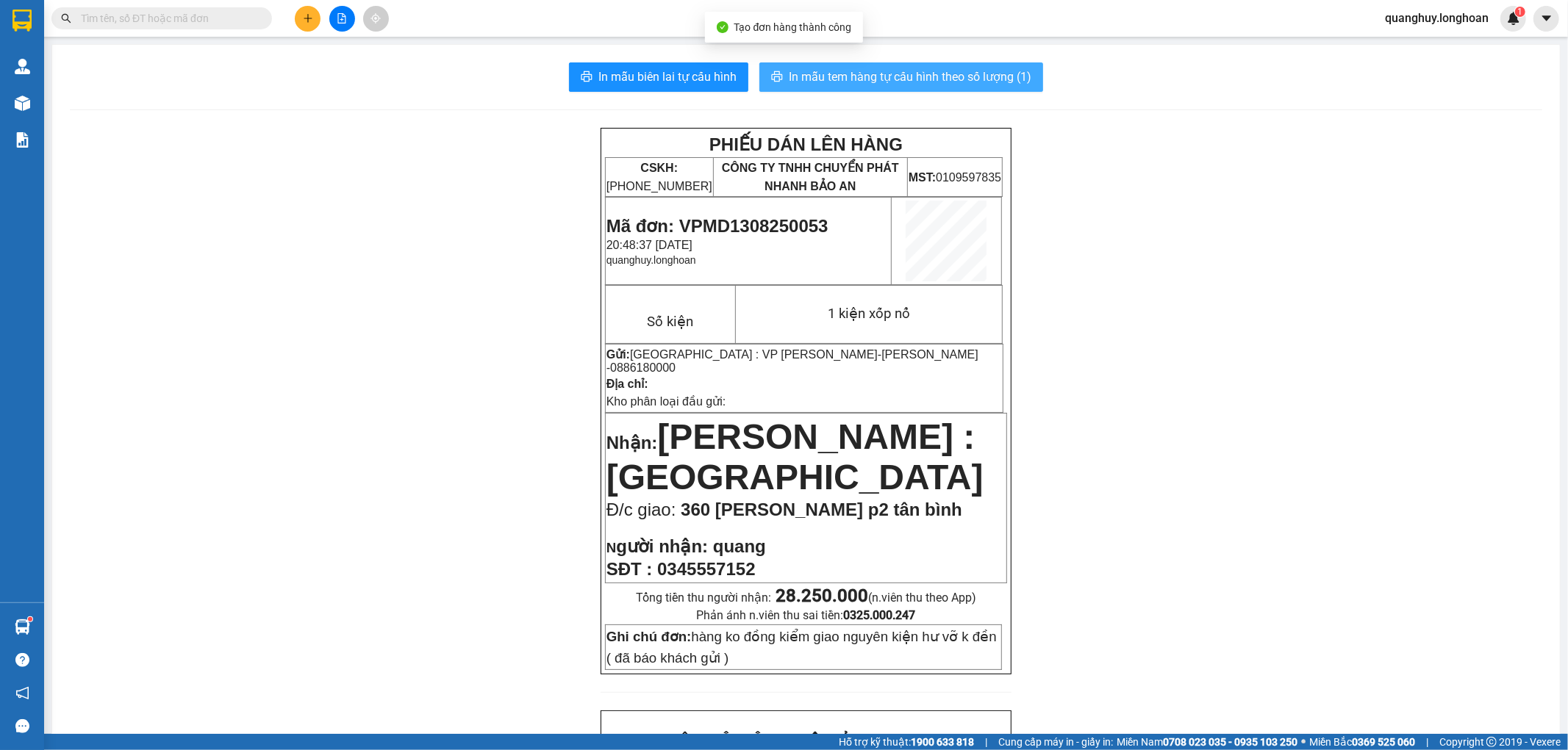
click at [893, 75] on span "In mẫu tem hàng tự cấu hình theo số lượng (1)" at bounding box center [910, 77] width 243 height 19
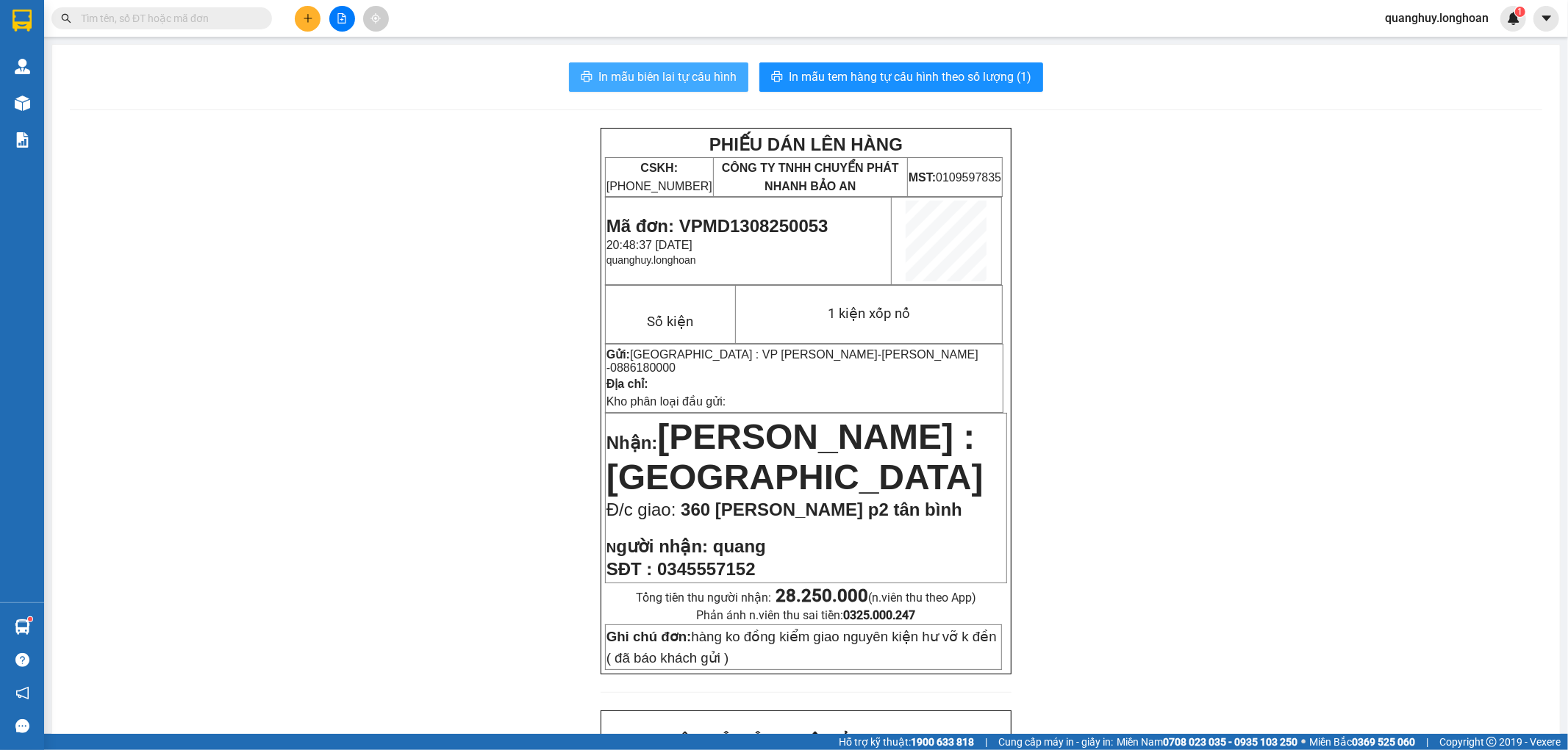
click at [679, 81] on span "In mẫu biên lai tự cấu hình" at bounding box center [668, 77] width 139 height 19
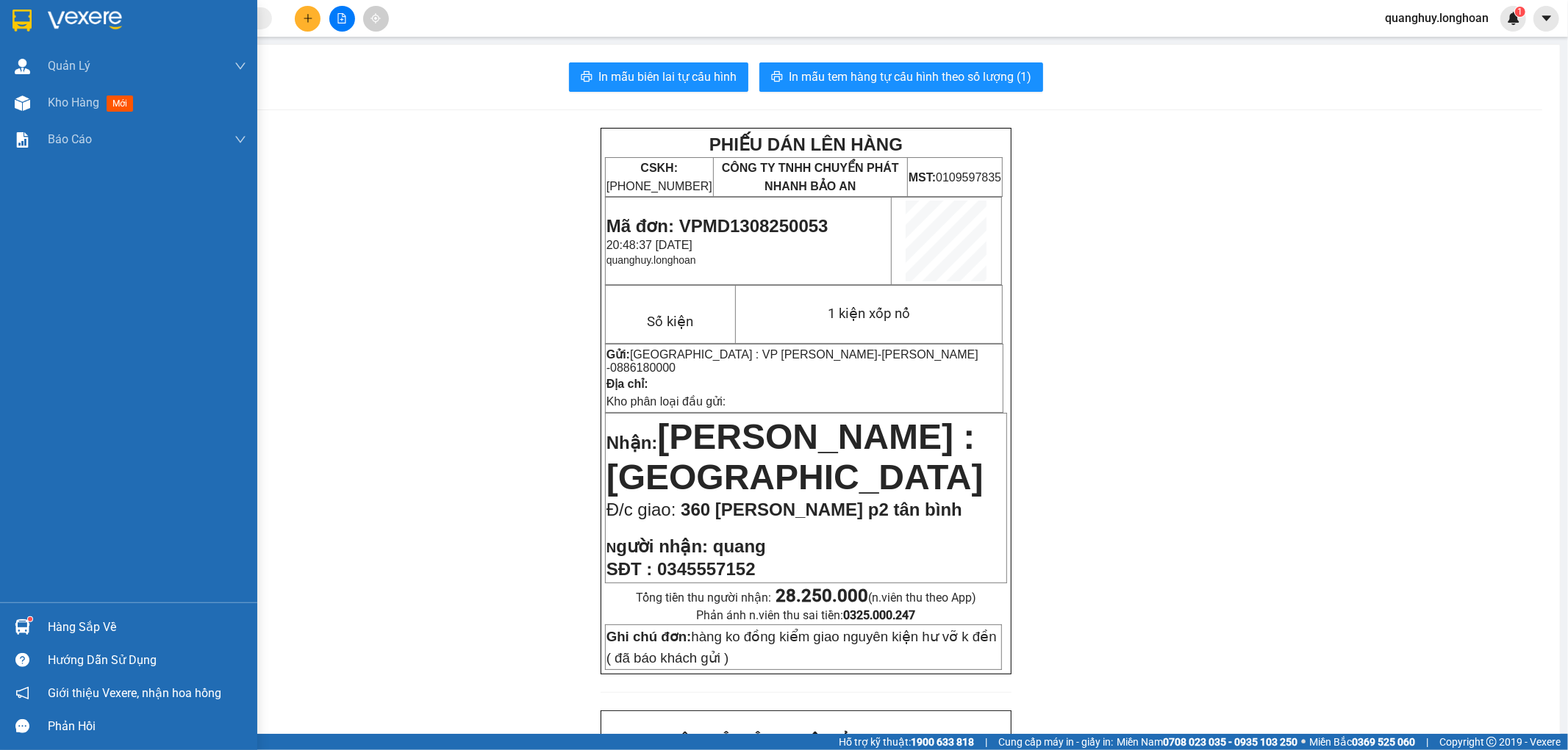
click at [26, 23] on img at bounding box center [22, 20] width 19 height 22
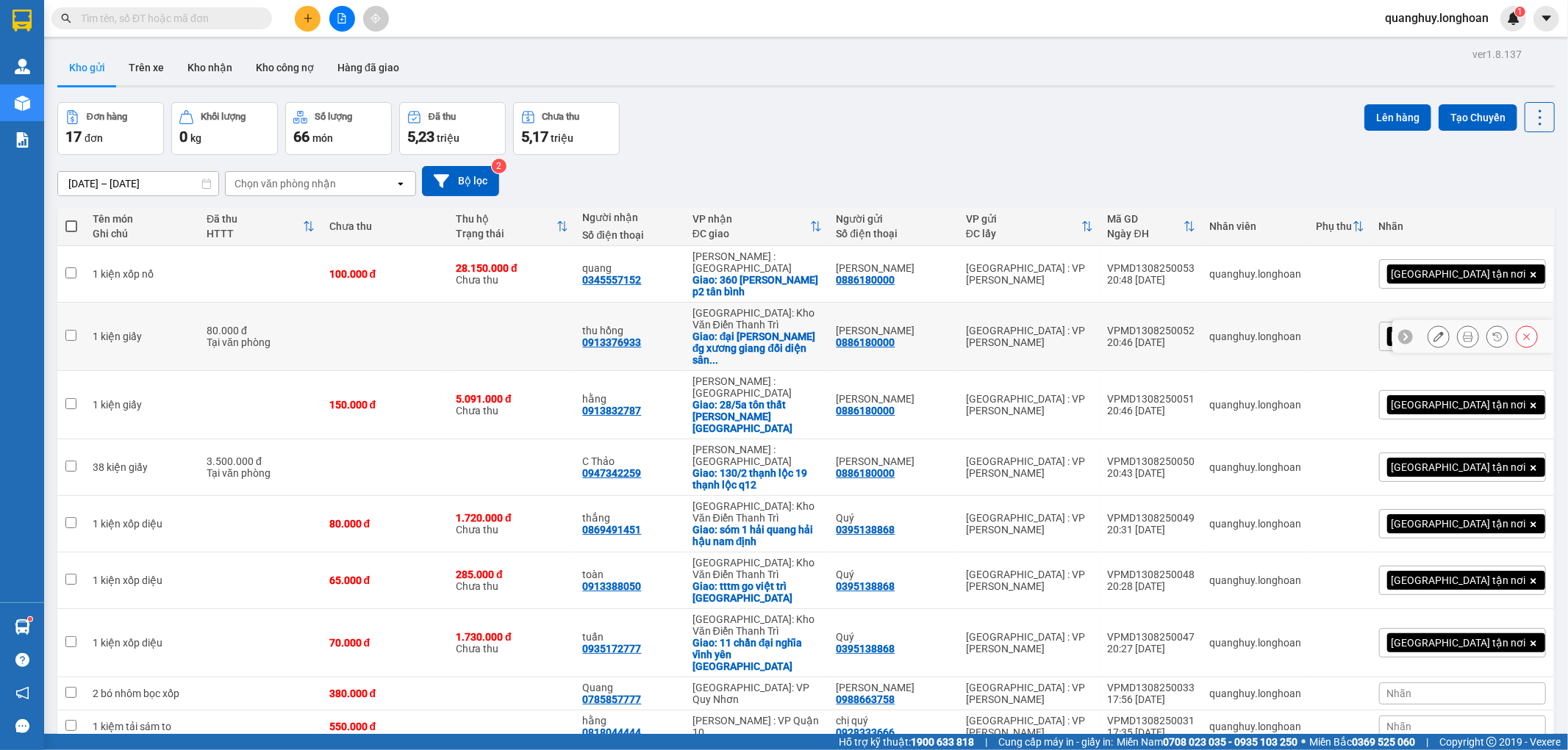
click at [1458, 324] on button at bounding box center [1468, 337] width 20 height 26
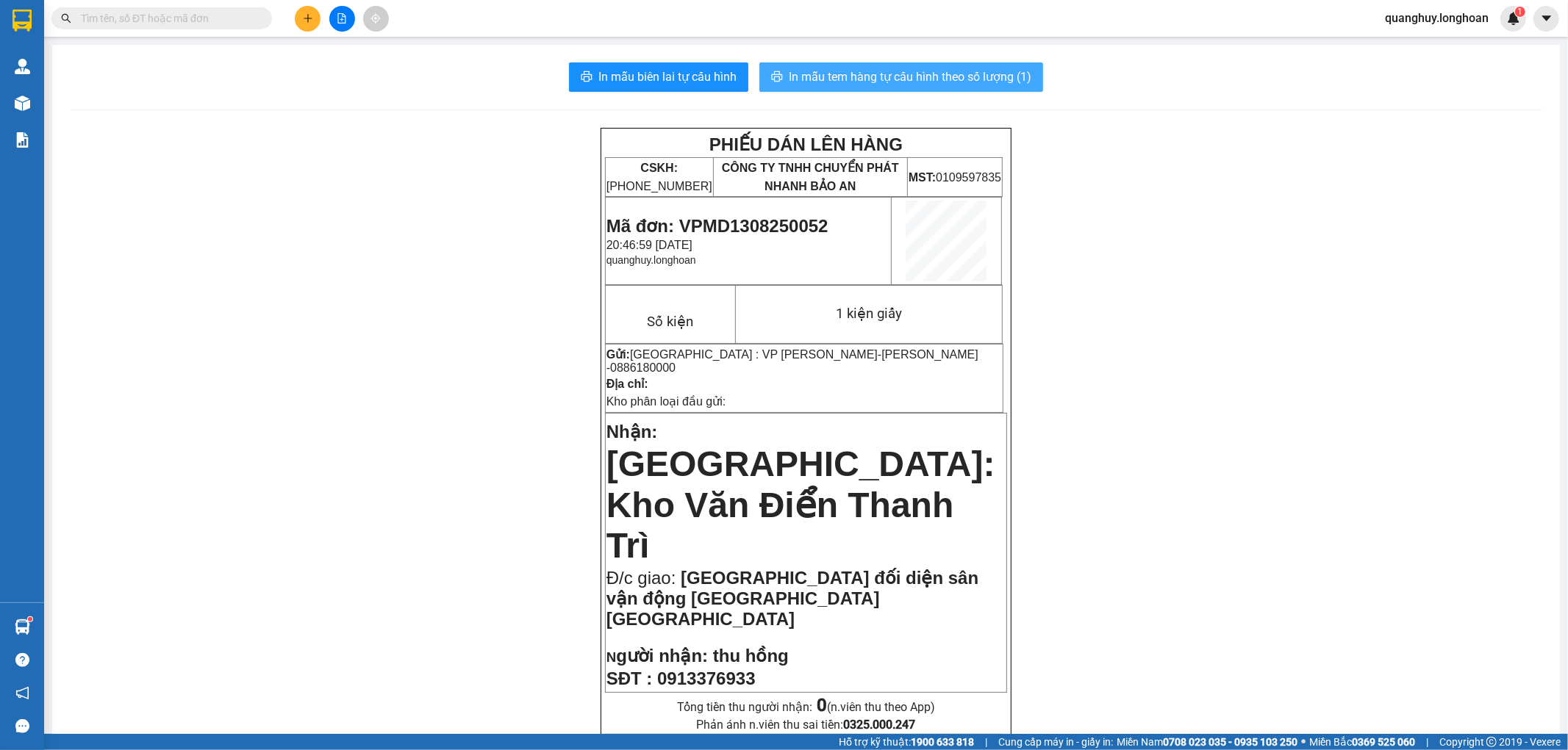
click at [893, 75] on span "In mẫu tem hàng tự cấu hình theo số lượng (1)" at bounding box center [910, 77] width 243 height 19
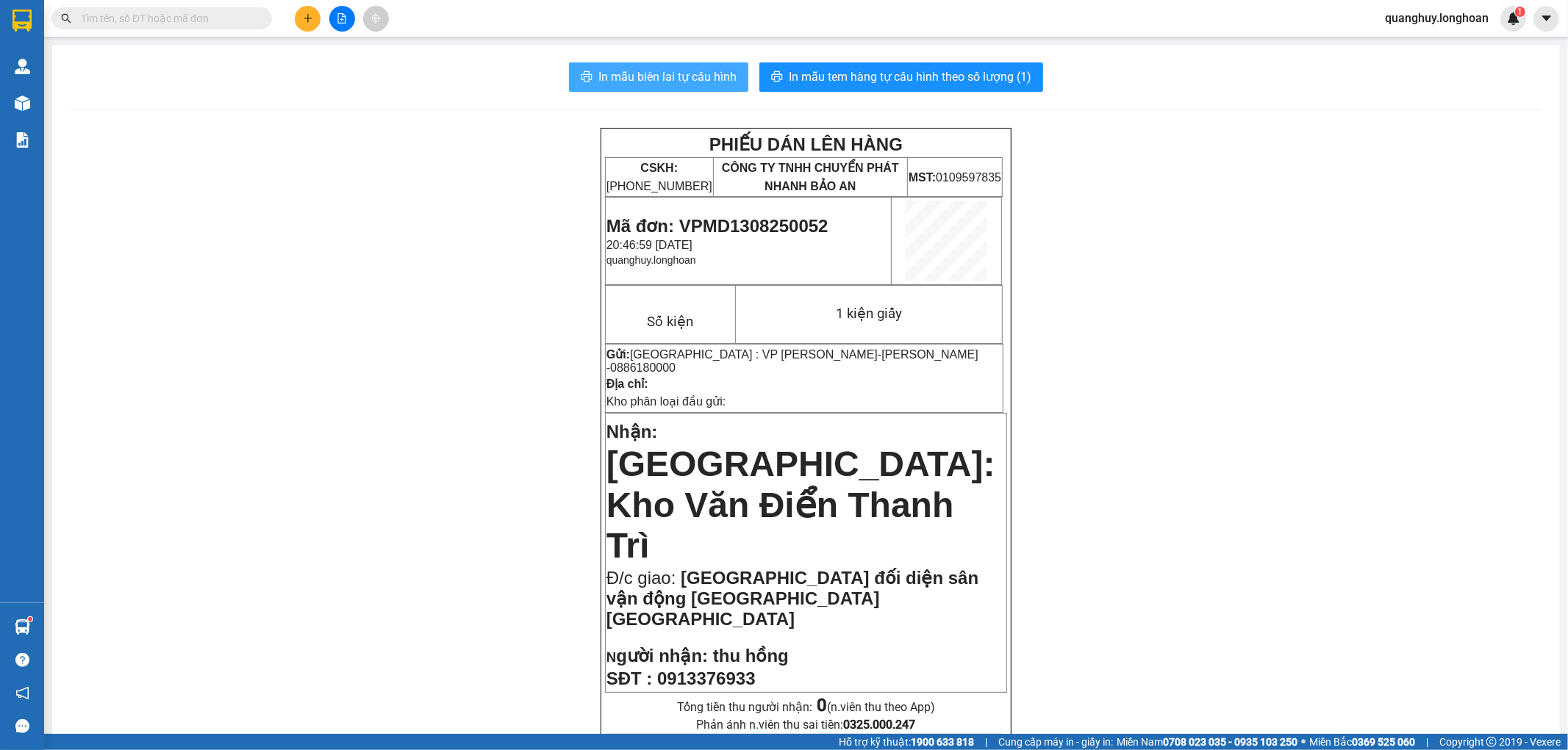
click at [655, 79] on span "In mẫu biên lai tự cấu hình" at bounding box center [668, 77] width 139 height 19
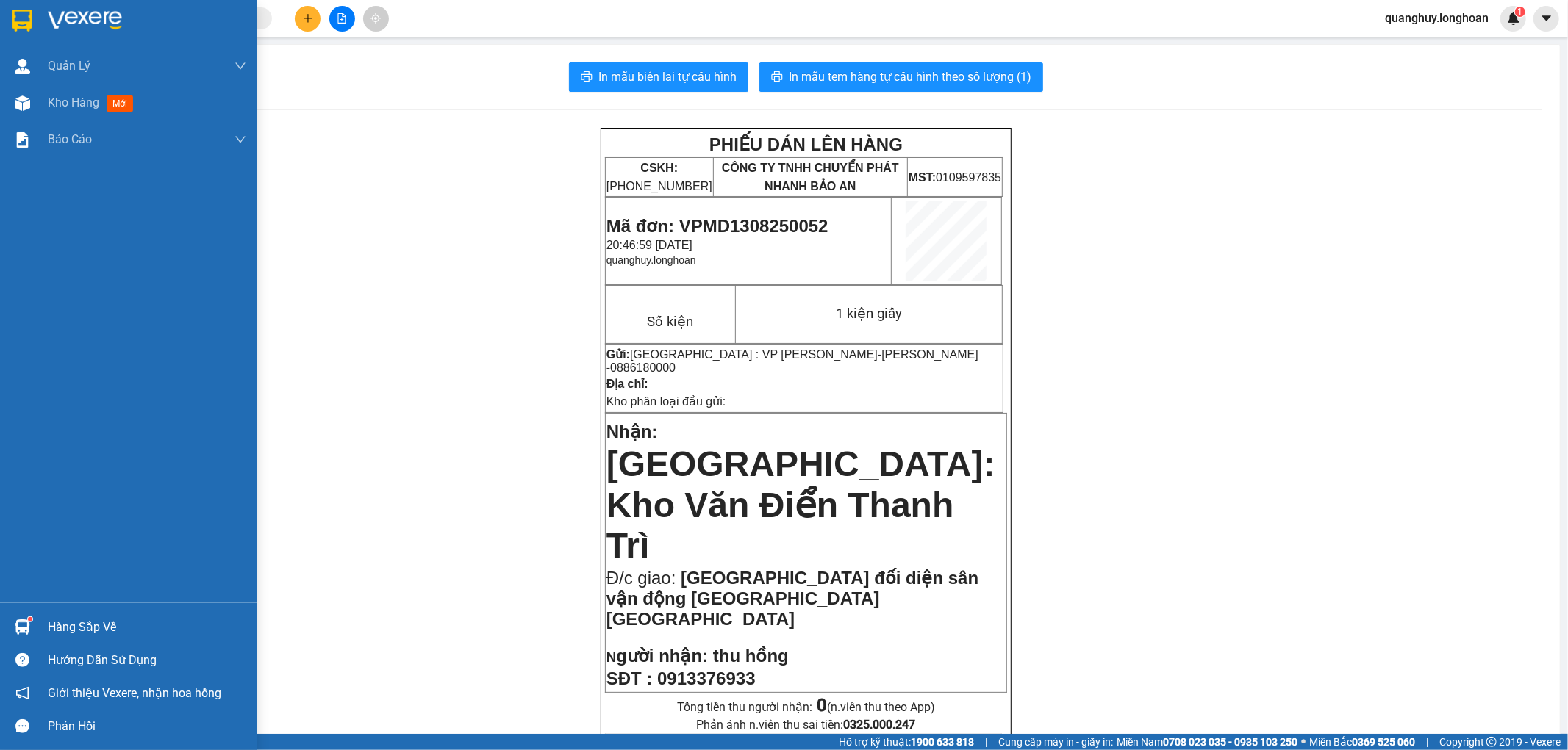
click at [30, 31] on img at bounding box center [22, 20] width 19 height 22
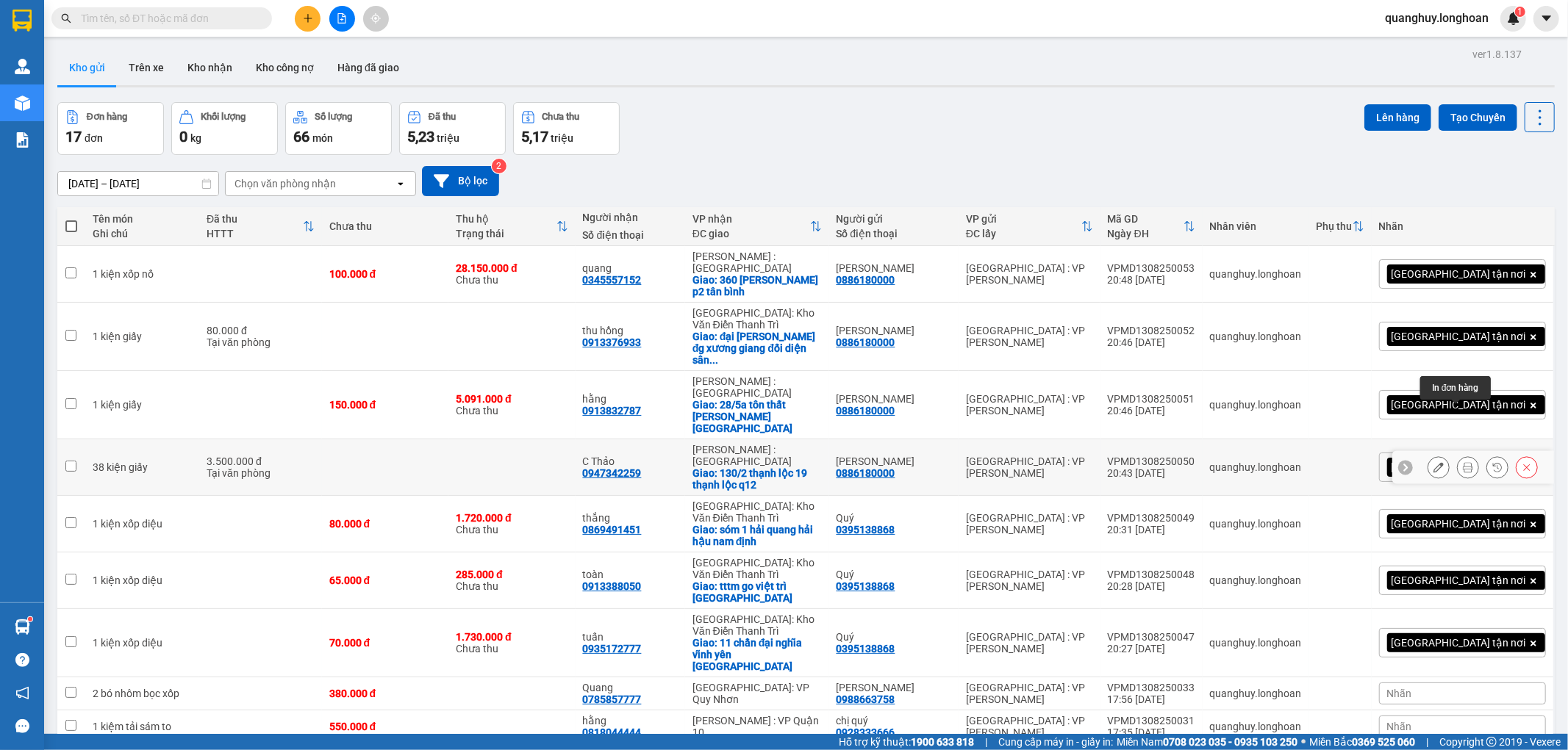
click at [1458, 455] on button at bounding box center [1468, 468] width 20 height 26
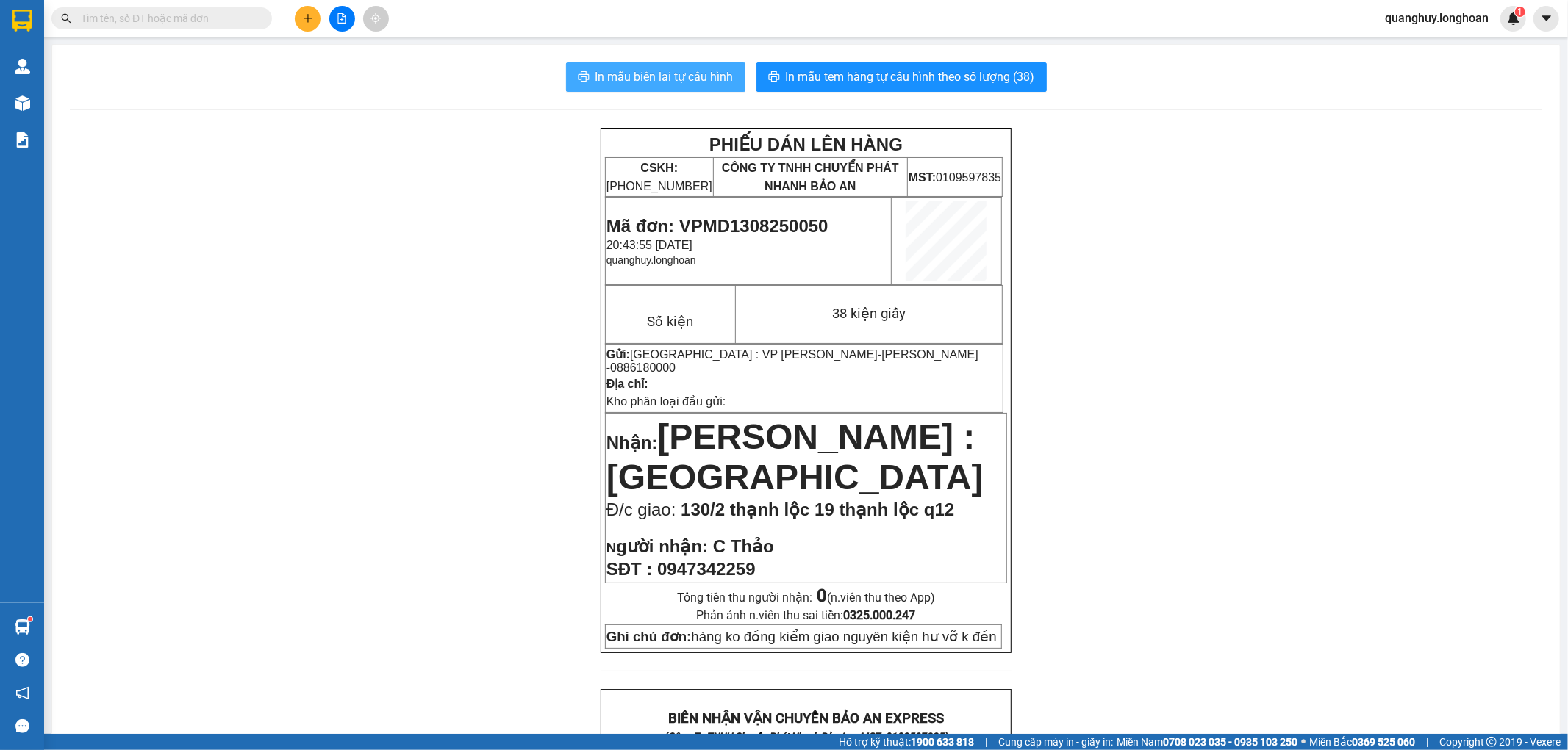
click at [665, 79] on span "In mẫu biên lai tự cấu hình" at bounding box center [665, 77] width 139 height 19
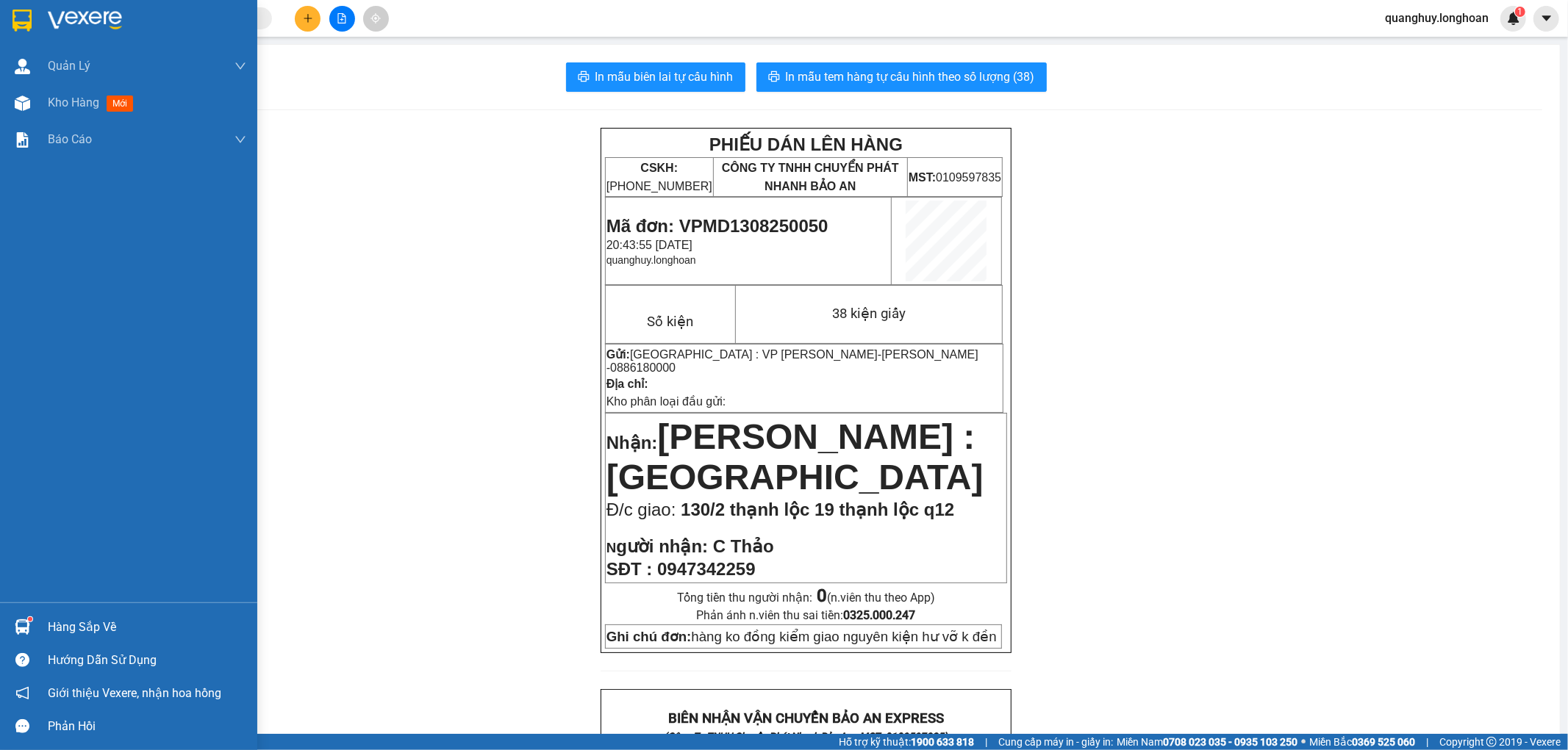
click at [25, 31] on img at bounding box center [22, 20] width 19 height 22
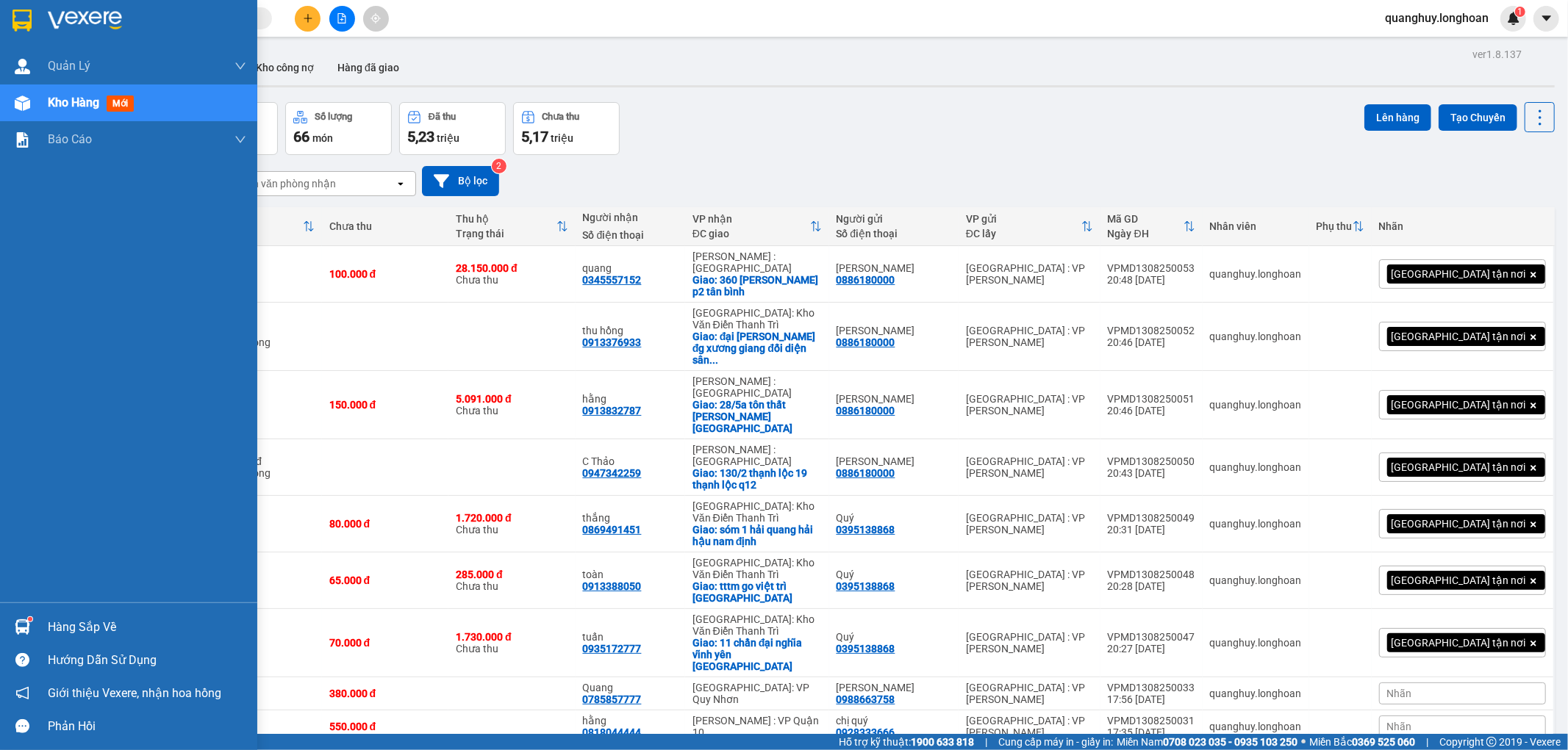
click at [23, 13] on img at bounding box center [22, 20] width 19 height 22
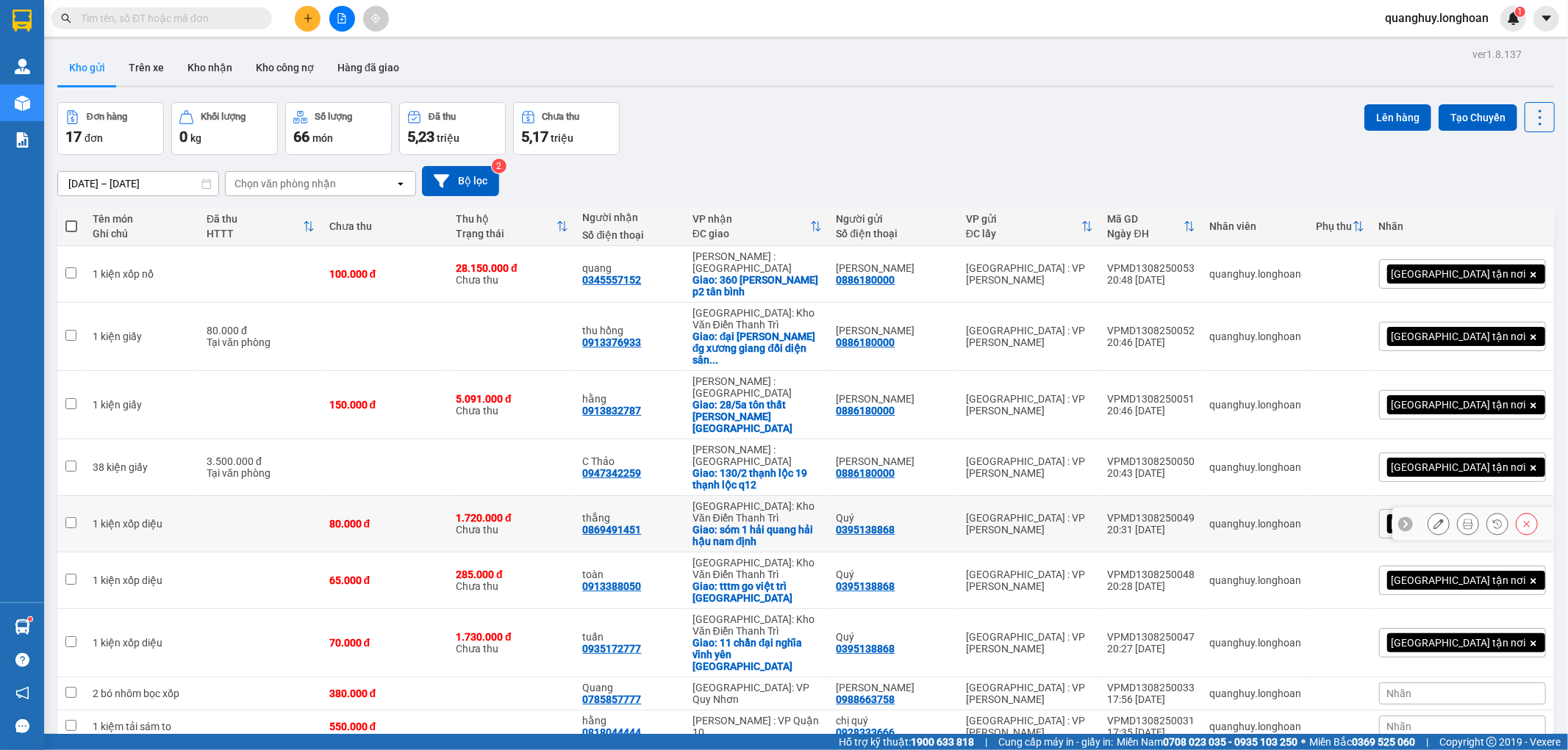
click at [924, 496] on td "Quý 0395138868" at bounding box center [894, 524] width 129 height 57
checkbox input "true"
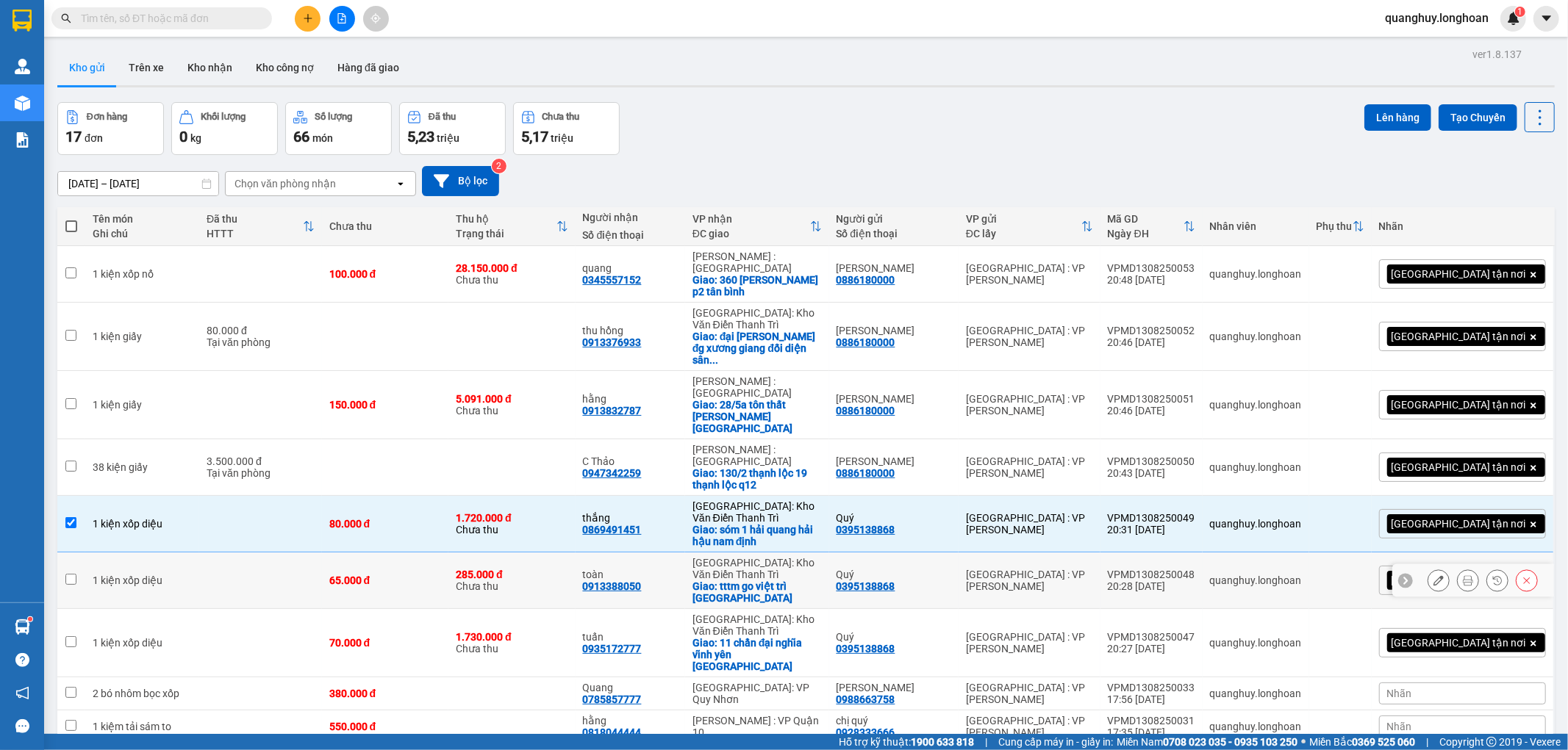
click at [896, 580] on div "0395138868" at bounding box center [866, 586] width 59 height 12
click at [896, 643] on div "0395138868" at bounding box center [866, 649] width 59 height 12
click at [932, 552] on td "Quý 0395138868" at bounding box center [894, 580] width 129 height 57
checkbox input "true"
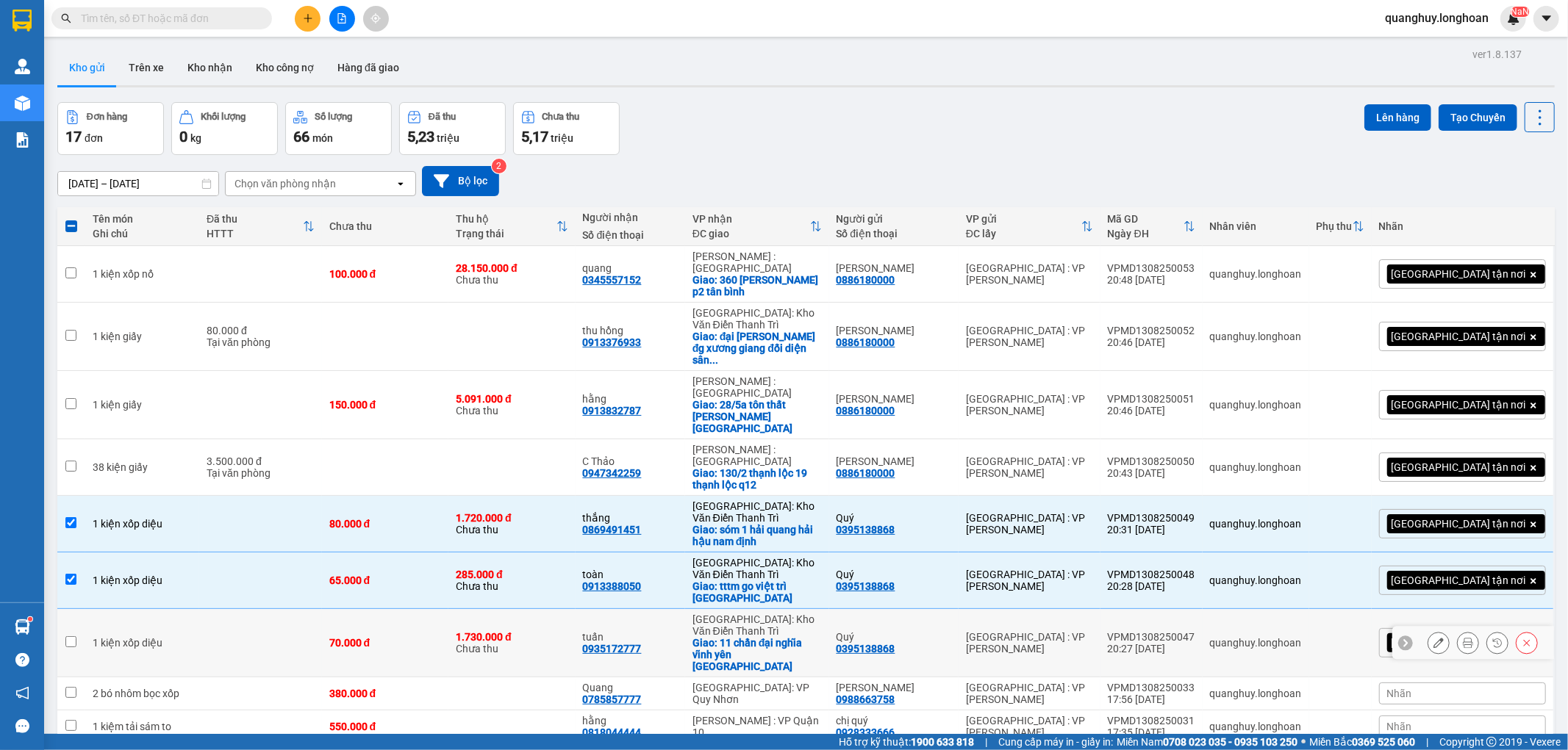
click at [896, 643] on div "0395138868" at bounding box center [866, 649] width 59 height 12
click at [788, 614] on div "Hà Nội: Kho Văn Điển Thanh Trì" at bounding box center [757, 626] width 129 height 23
checkbox input "true"
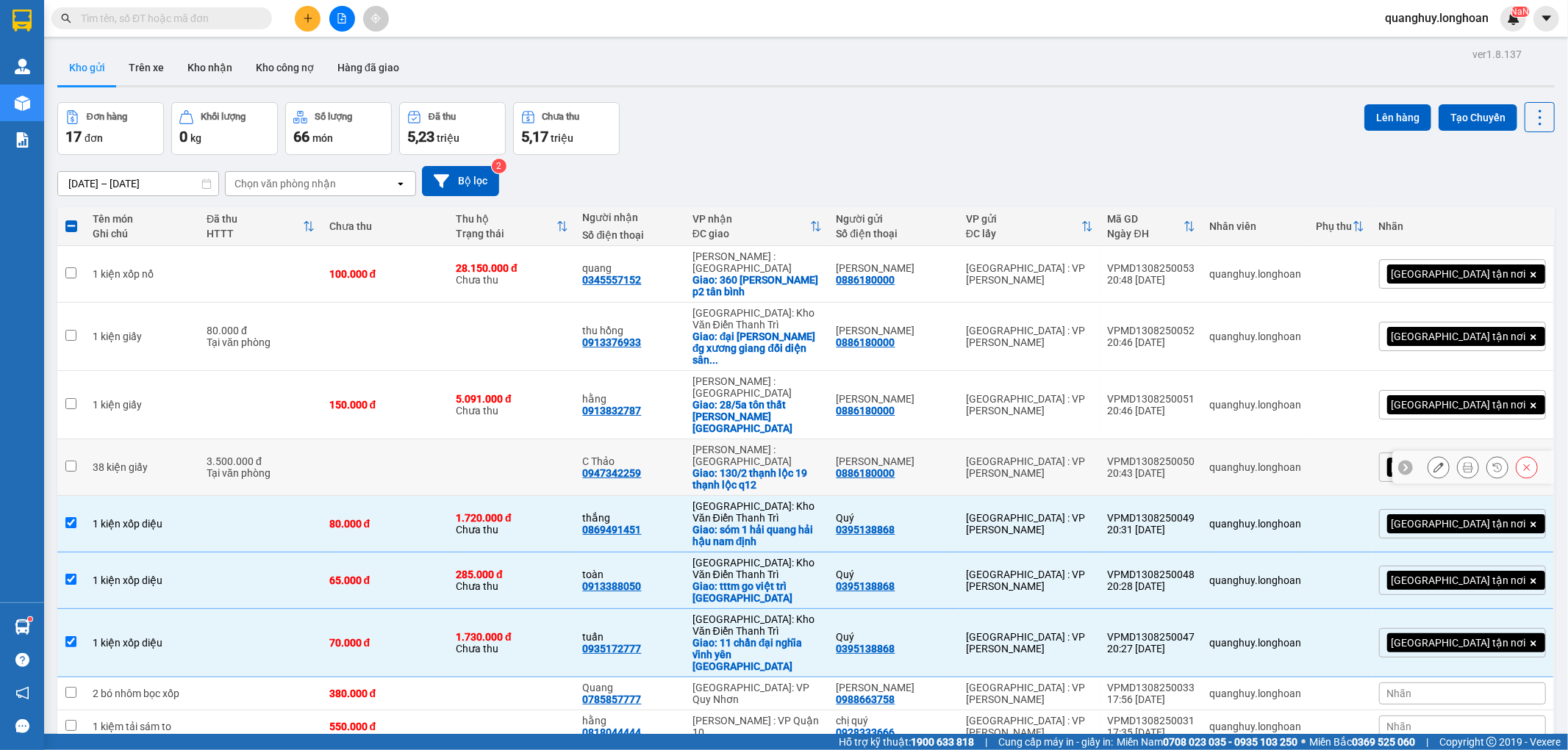
click at [228, 468] on div "Tại văn phòng" at bounding box center [260, 473] width 108 height 12
checkbox input "true"
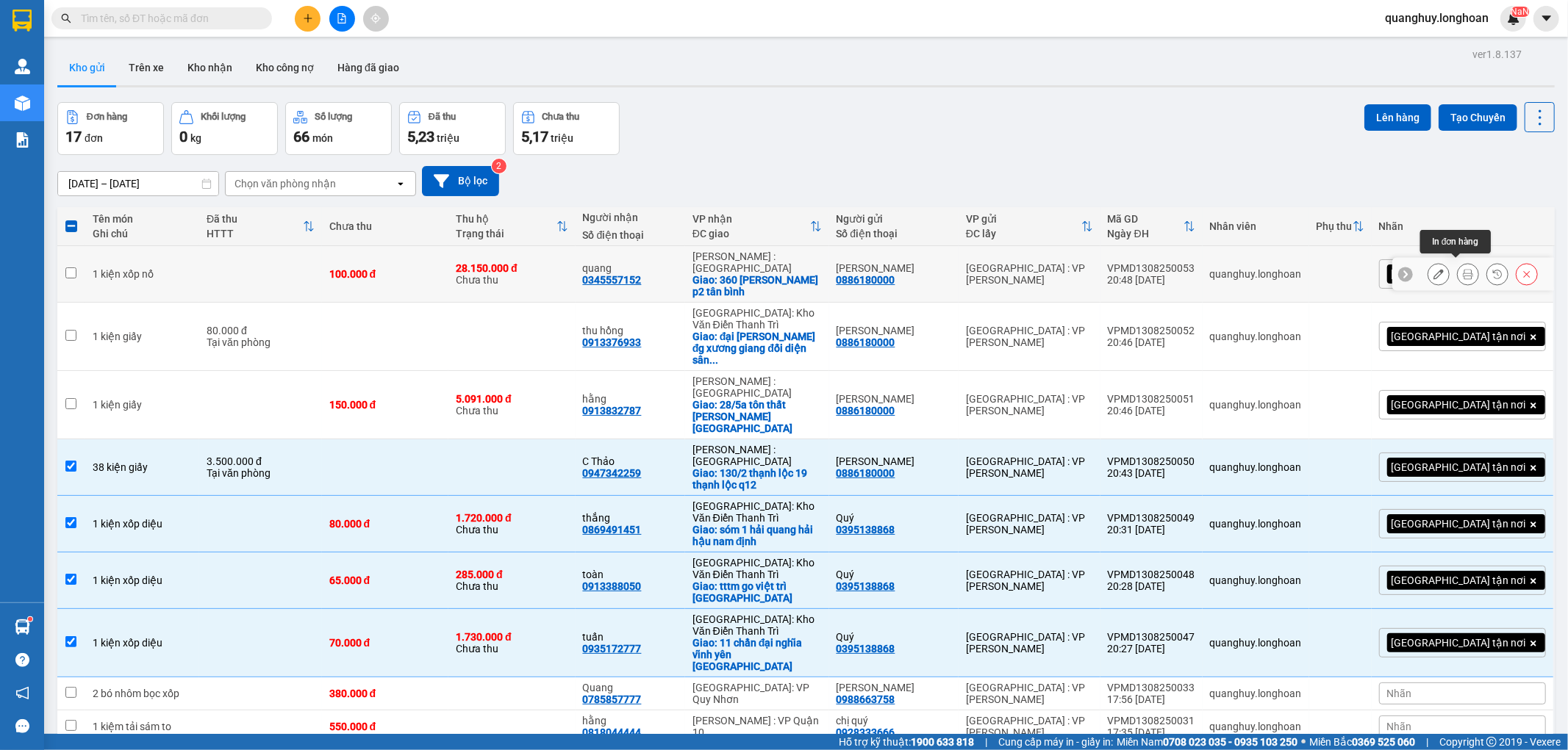
click at [1463, 269] on icon at bounding box center [1468, 274] width 10 height 10
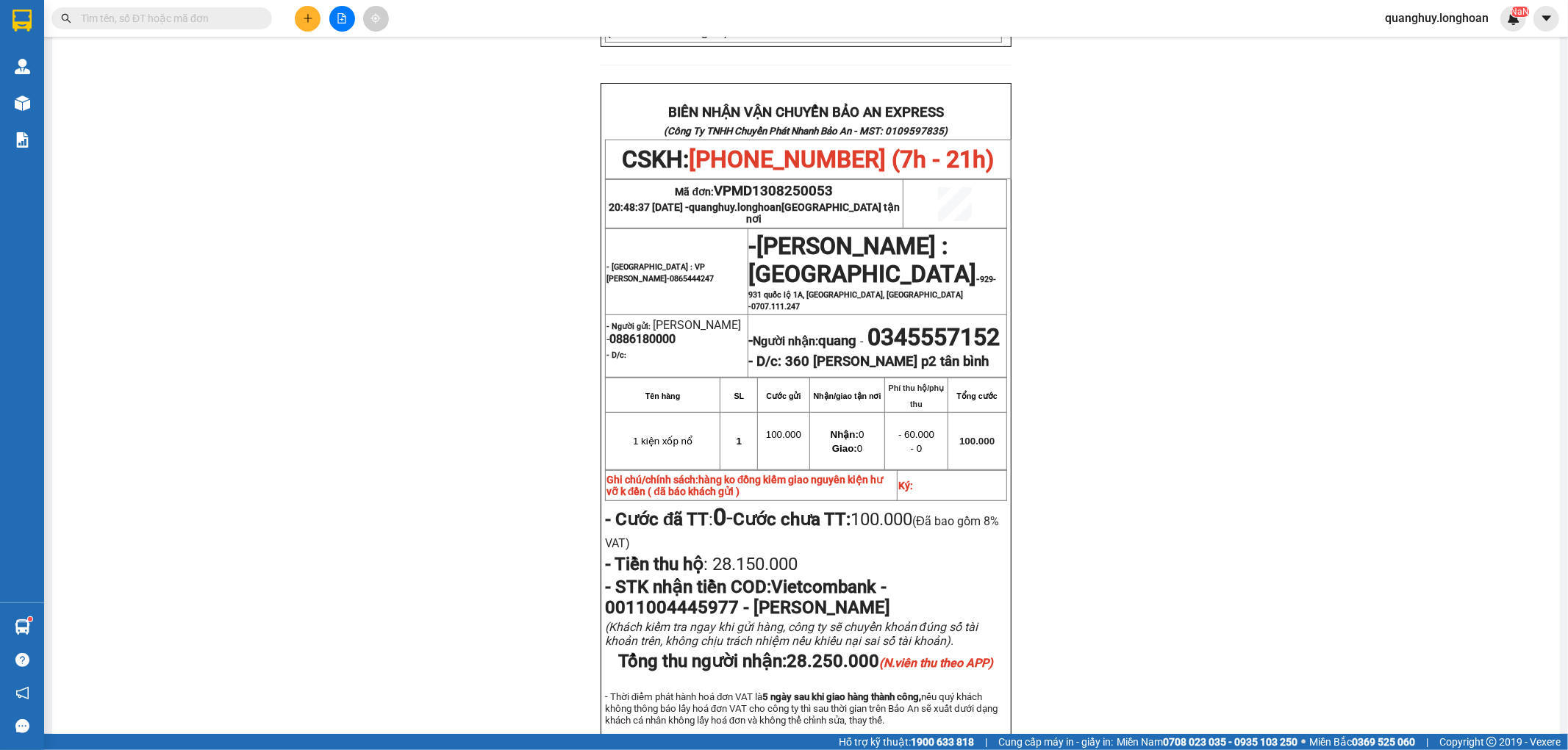
scroll to position [653, 0]
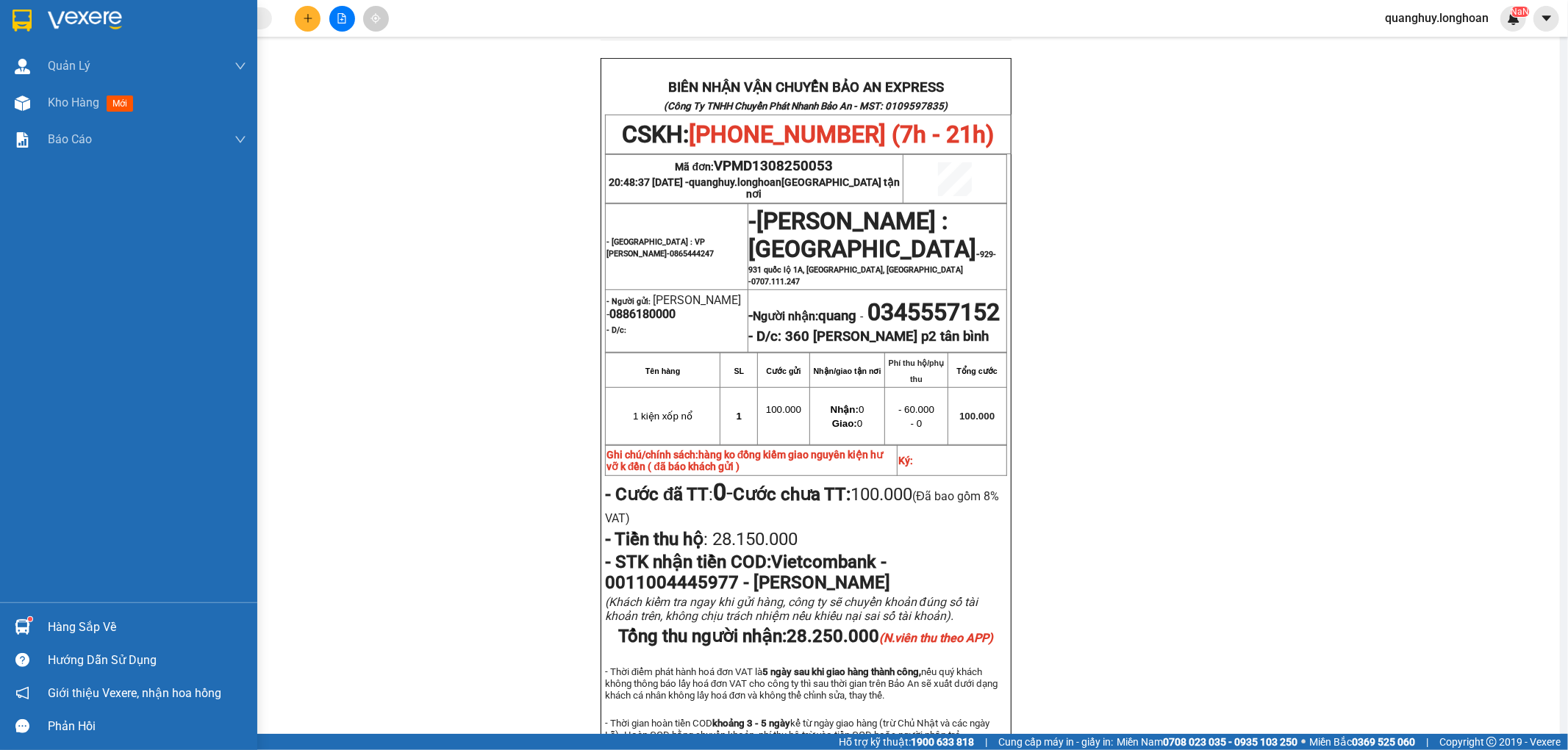
click at [38, 33] on div at bounding box center [128, 23] width 258 height 47
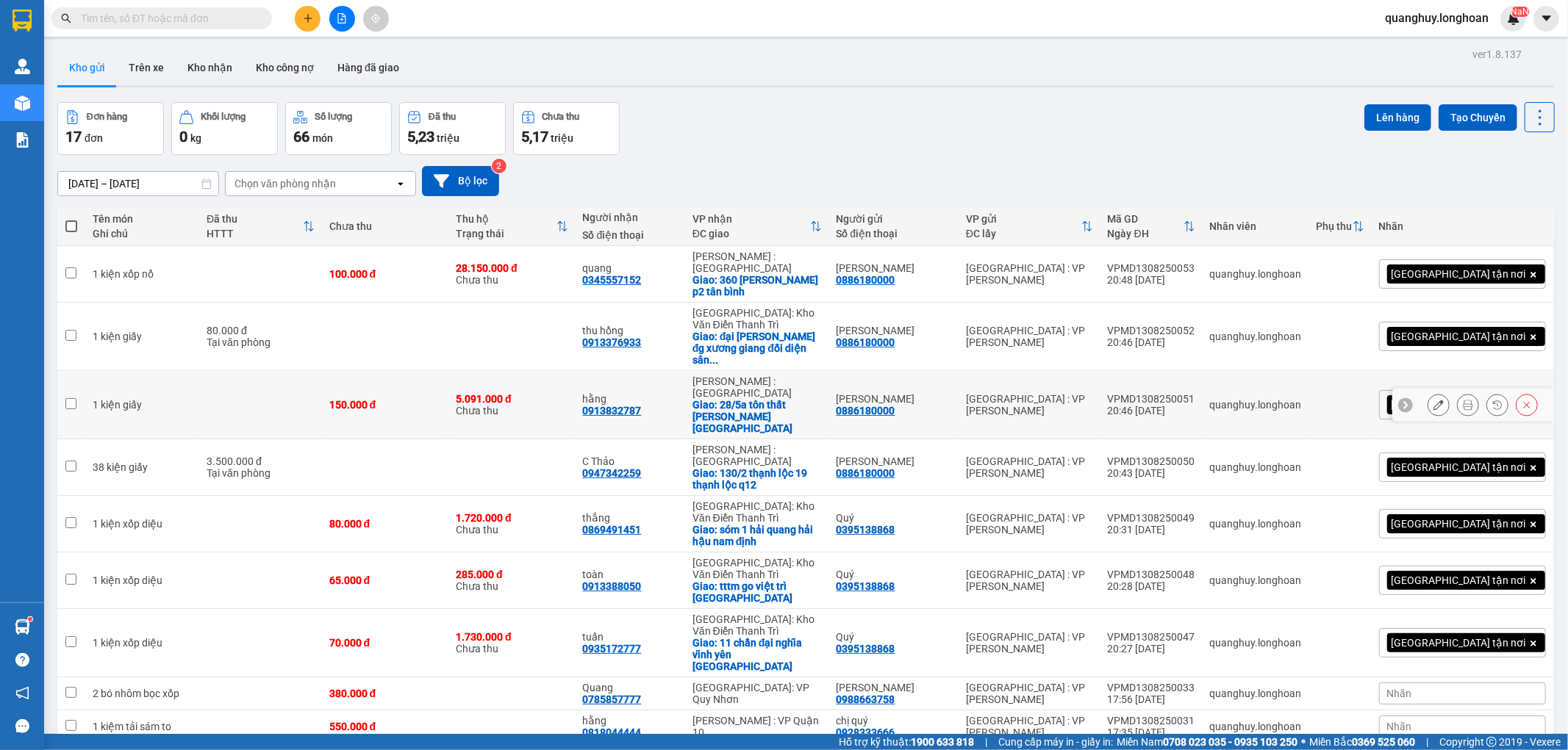
click at [634, 393] on div "hằng" at bounding box center [630, 398] width 95 height 12
checkbox input "true"
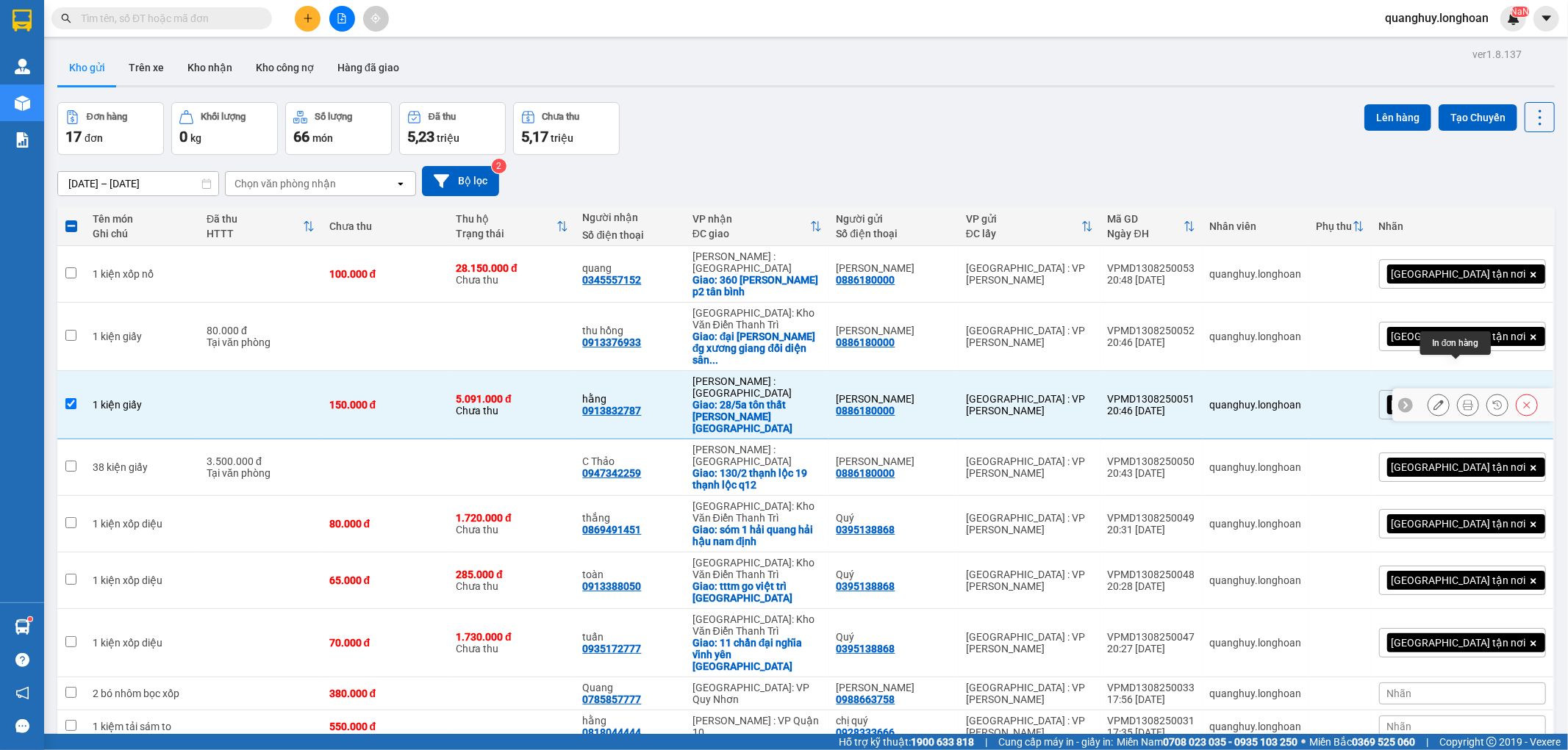
click at [1463, 400] on icon at bounding box center [1468, 405] width 10 height 10
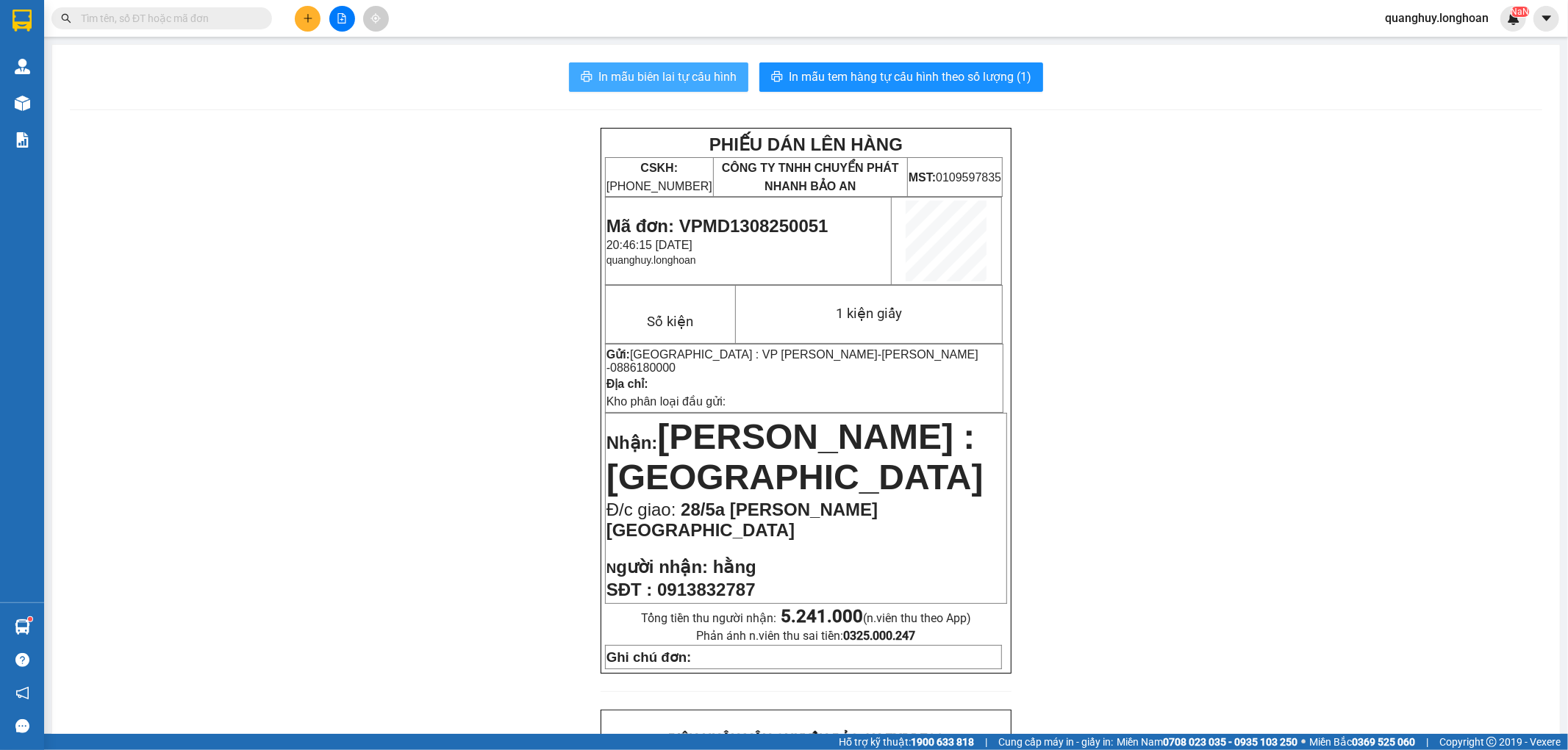
click at [697, 91] on button "In mẫu biên lai tự cấu hình" at bounding box center [658, 77] width 179 height 30
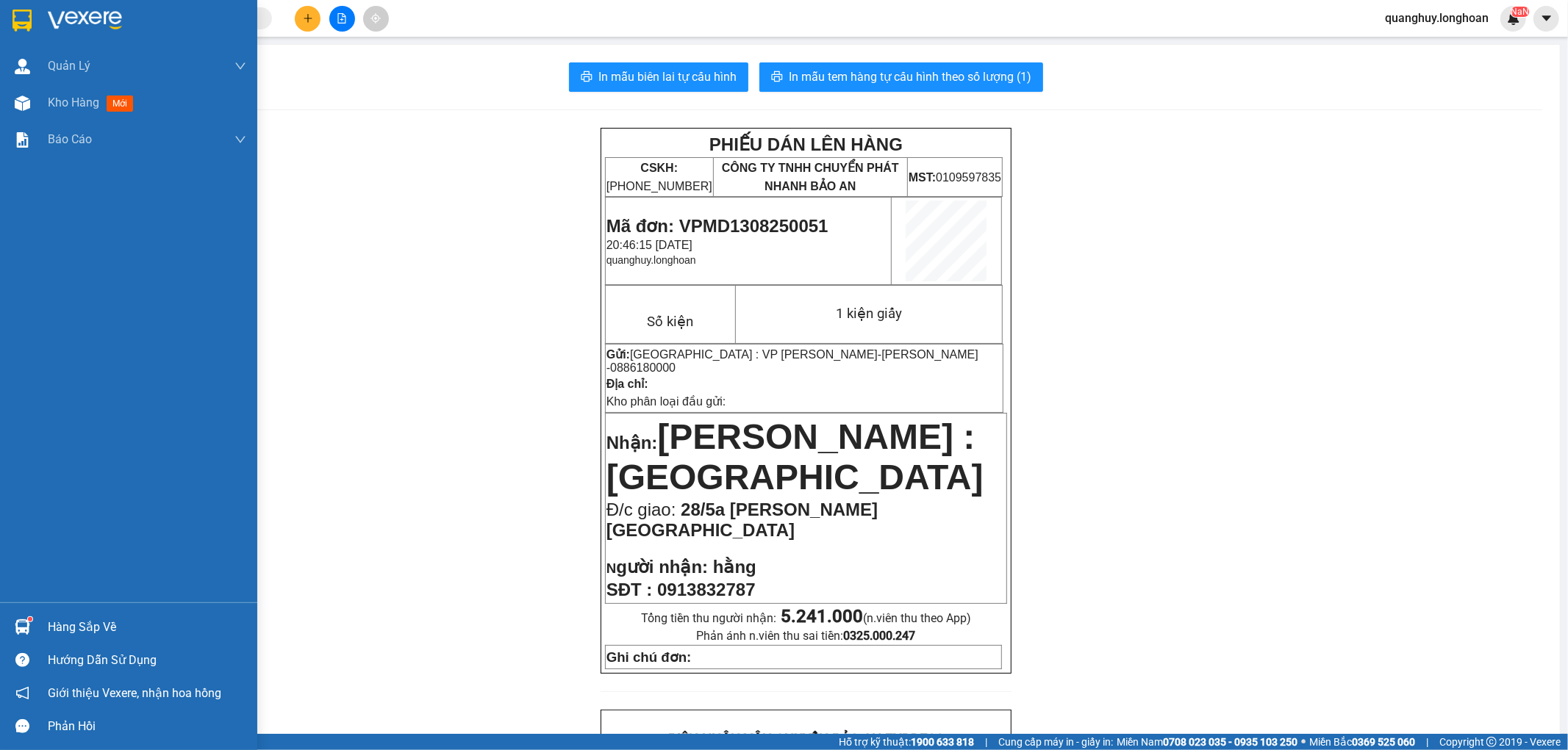
click at [12, 12] on img at bounding box center [22, 20] width 19 height 22
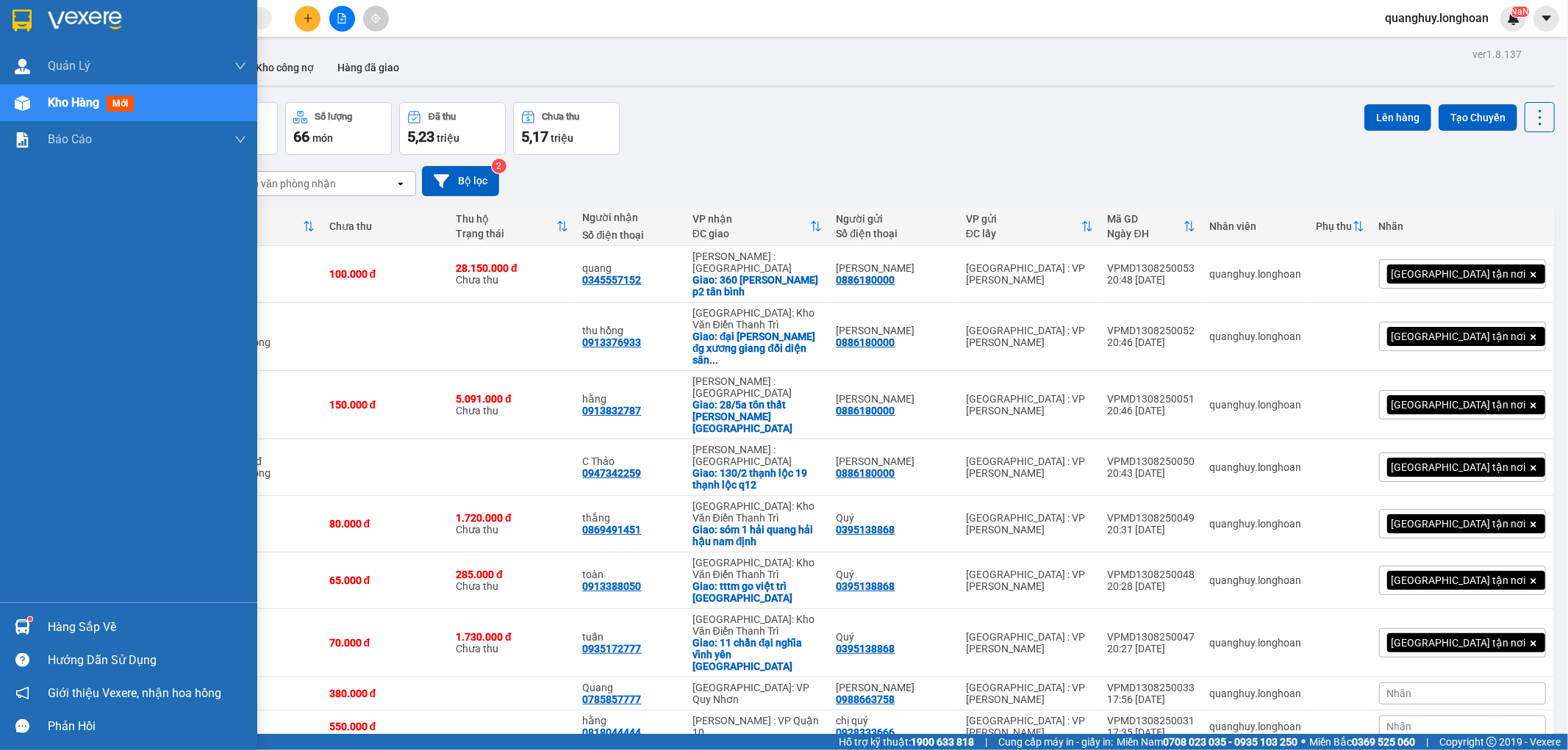
click at [28, 12] on img at bounding box center [22, 20] width 19 height 22
click at [20, 25] on img at bounding box center [22, 20] width 19 height 22
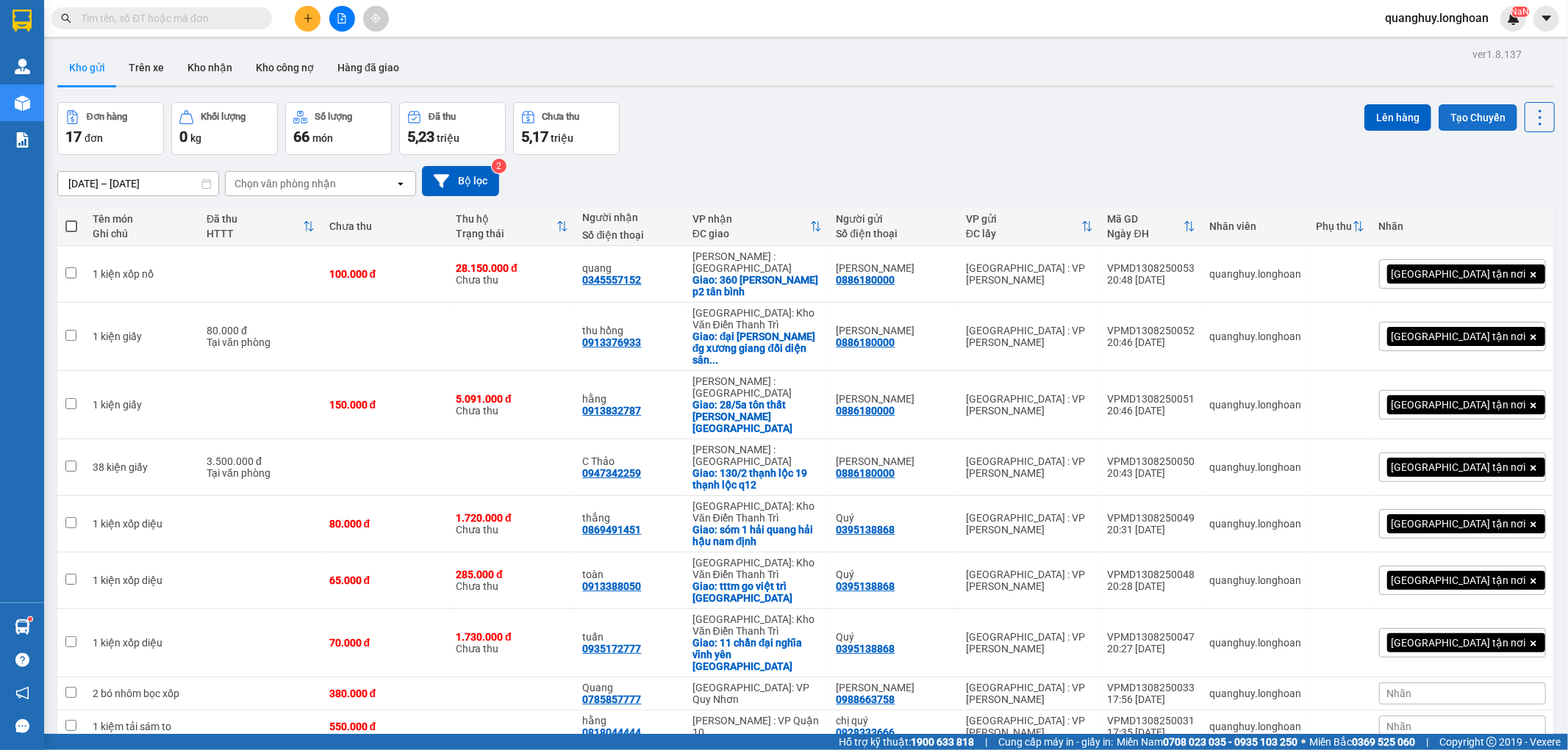
click at [1450, 127] on button "Tạo Chuyến" at bounding box center [1478, 117] width 79 height 26
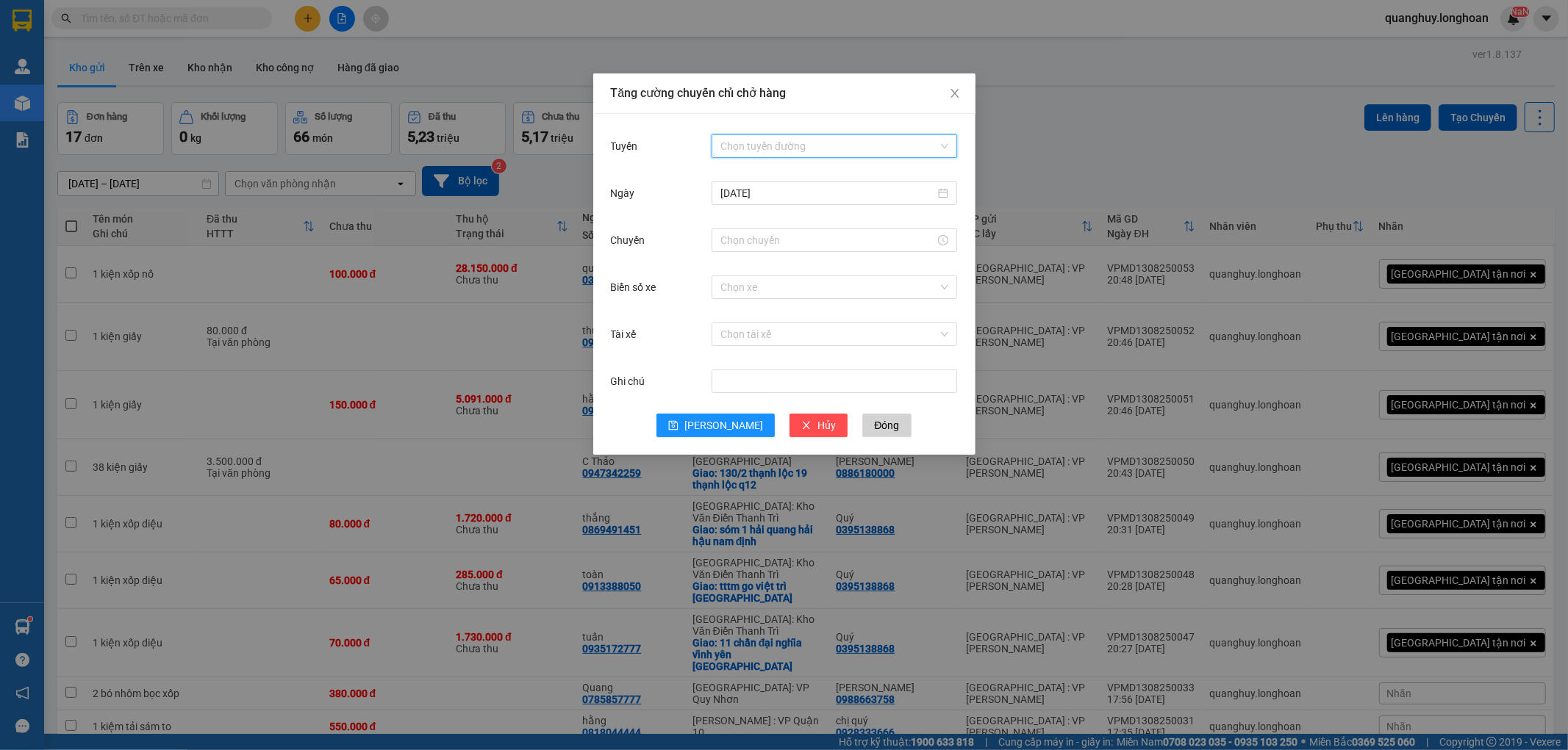
click at [773, 137] on input "Tuyến" at bounding box center [830, 146] width 218 height 22
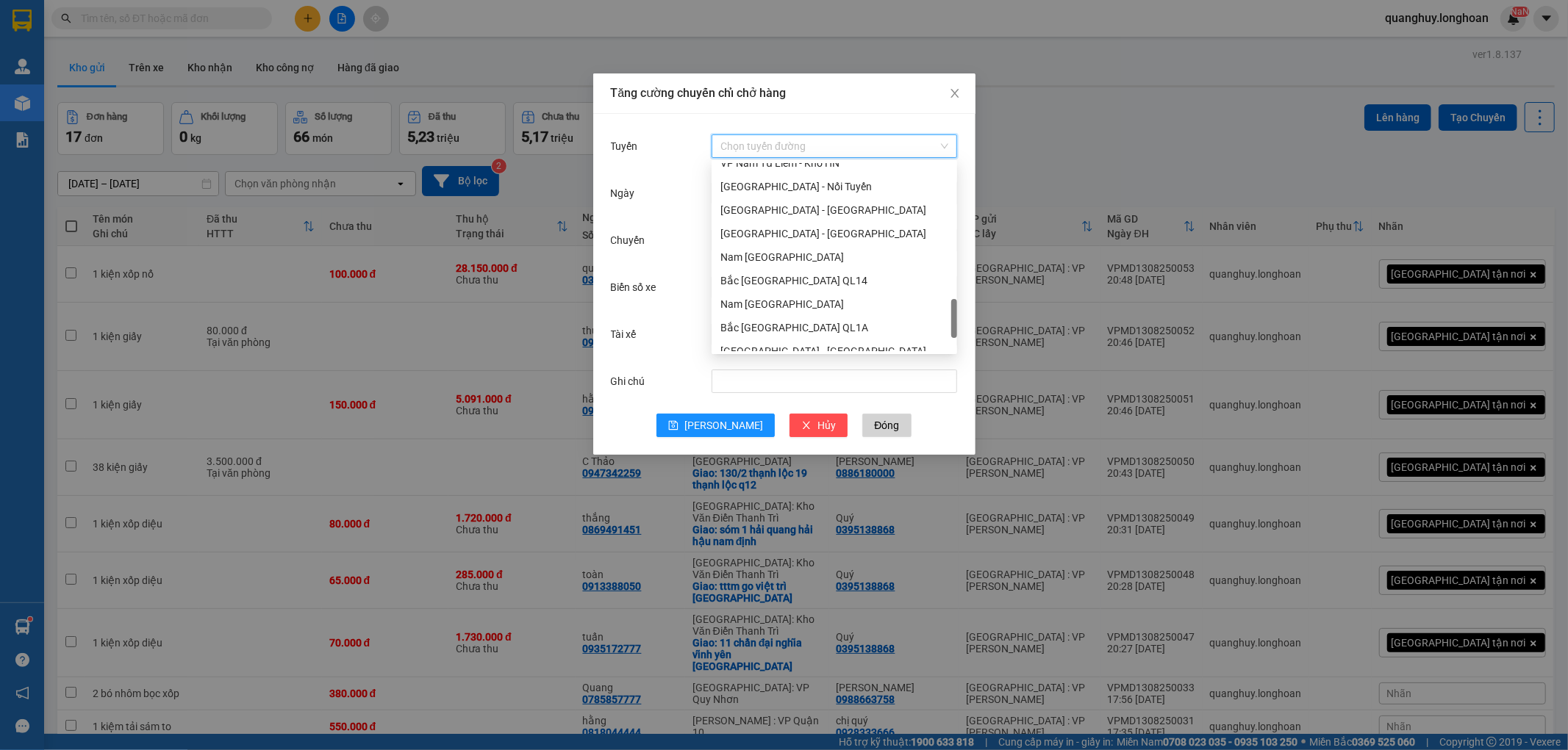
scroll to position [776, 0]
click at [770, 247] on div "VP Nam Từ Liêm - Kho HN" at bounding box center [834, 244] width 228 height 16
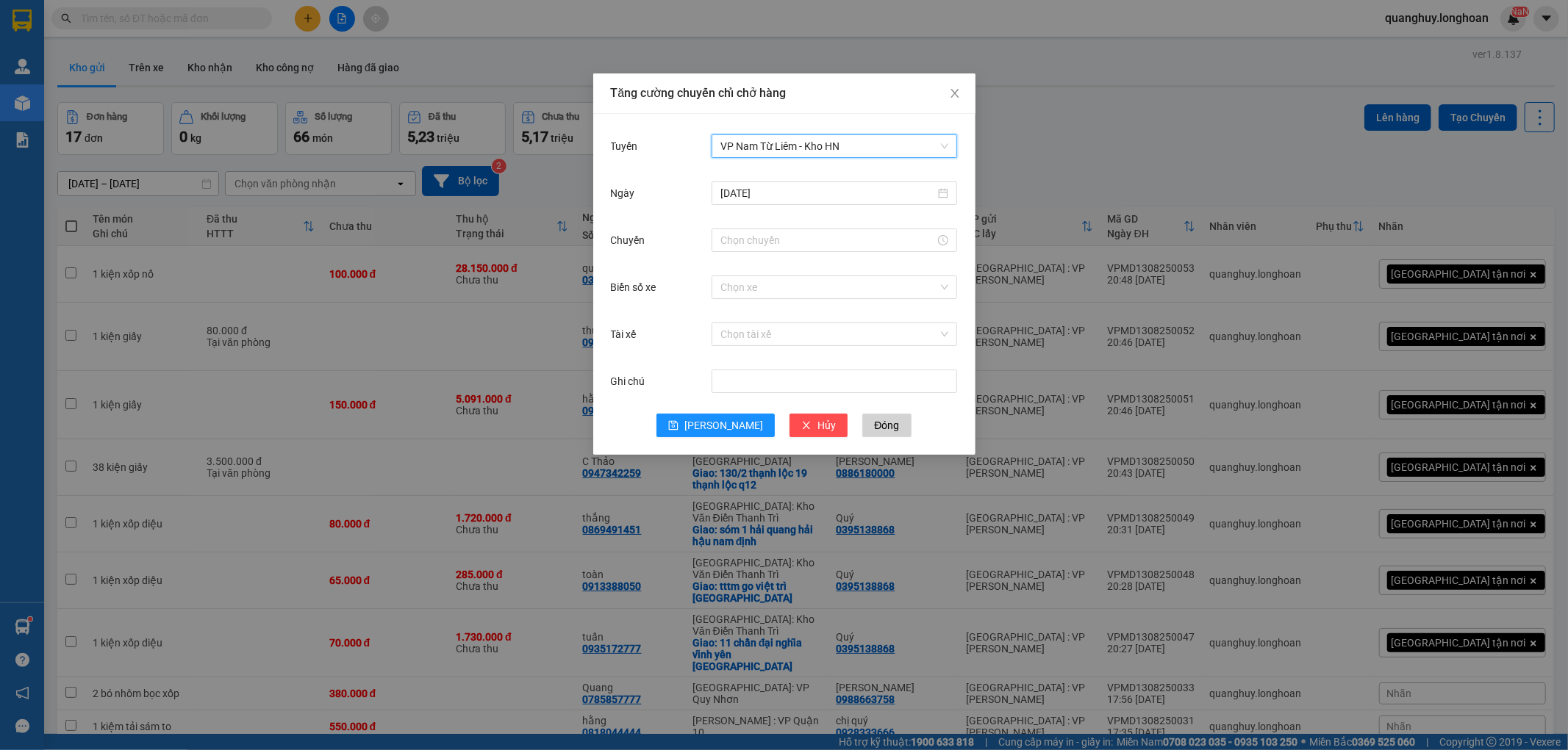
click at [826, 149] on span "VP Nam Từ Liêm - Kho HN" at bounding box center [834, 146] width 228 height 22
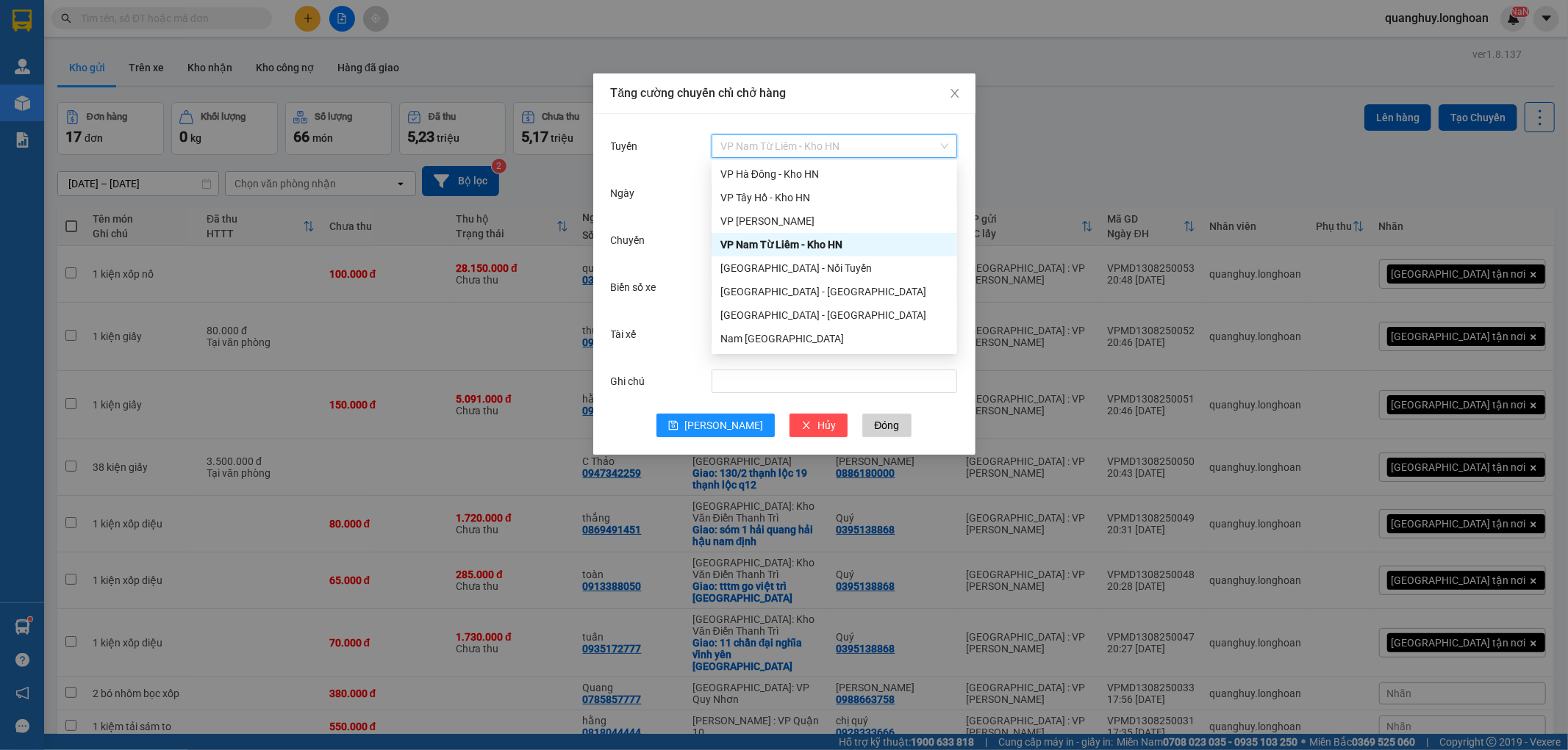
click at [783, 244] on div "VP Nam Từ Liêm - Kho HN" at bounding box center [834, 244] width 228 height 16
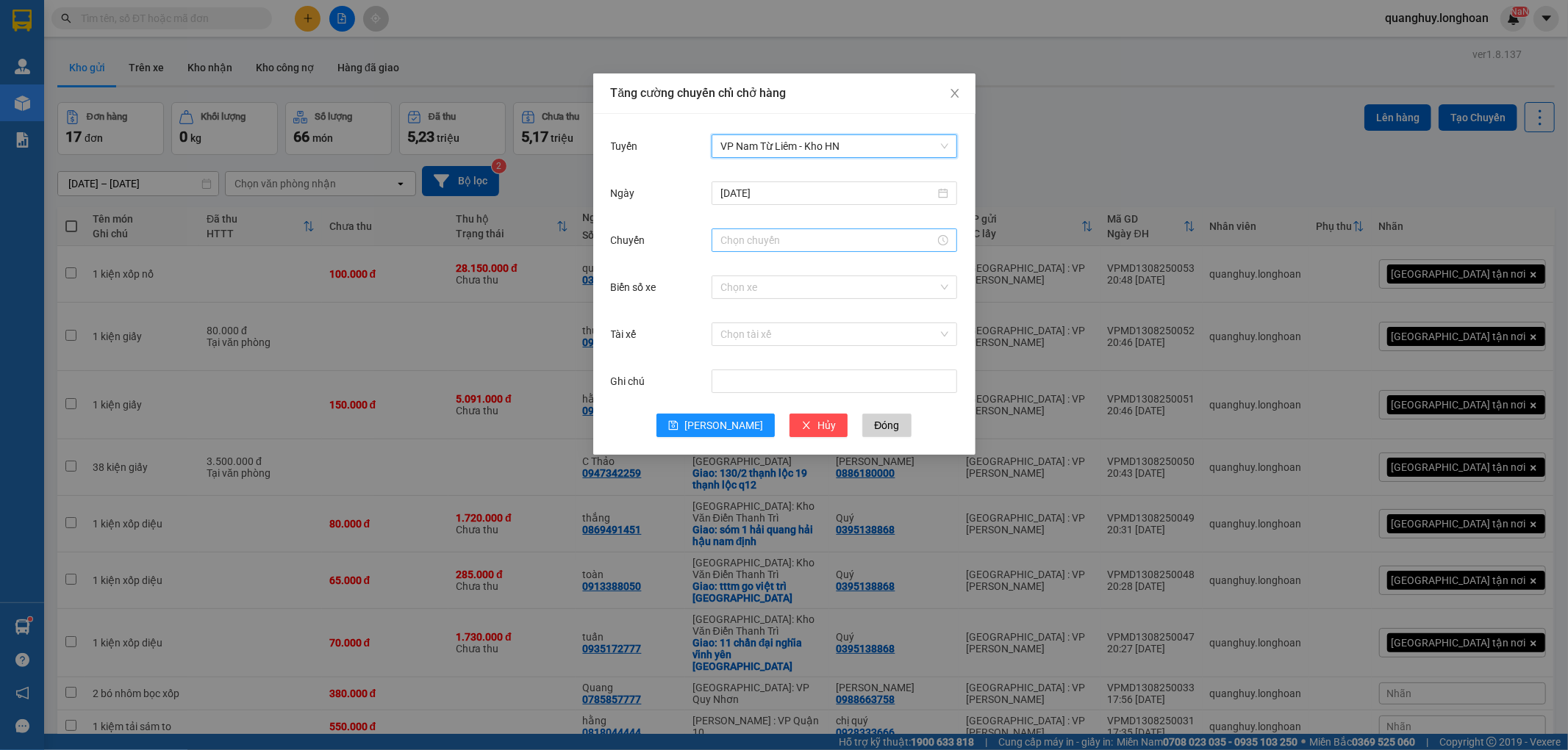
click at [753, 236] on input "Chuyến" at bounding box center [828, 240] width 215 height 16
click at [731, 375] on div "21" at bounding box center [731, 374] width 41 height 20
type input "21:00"
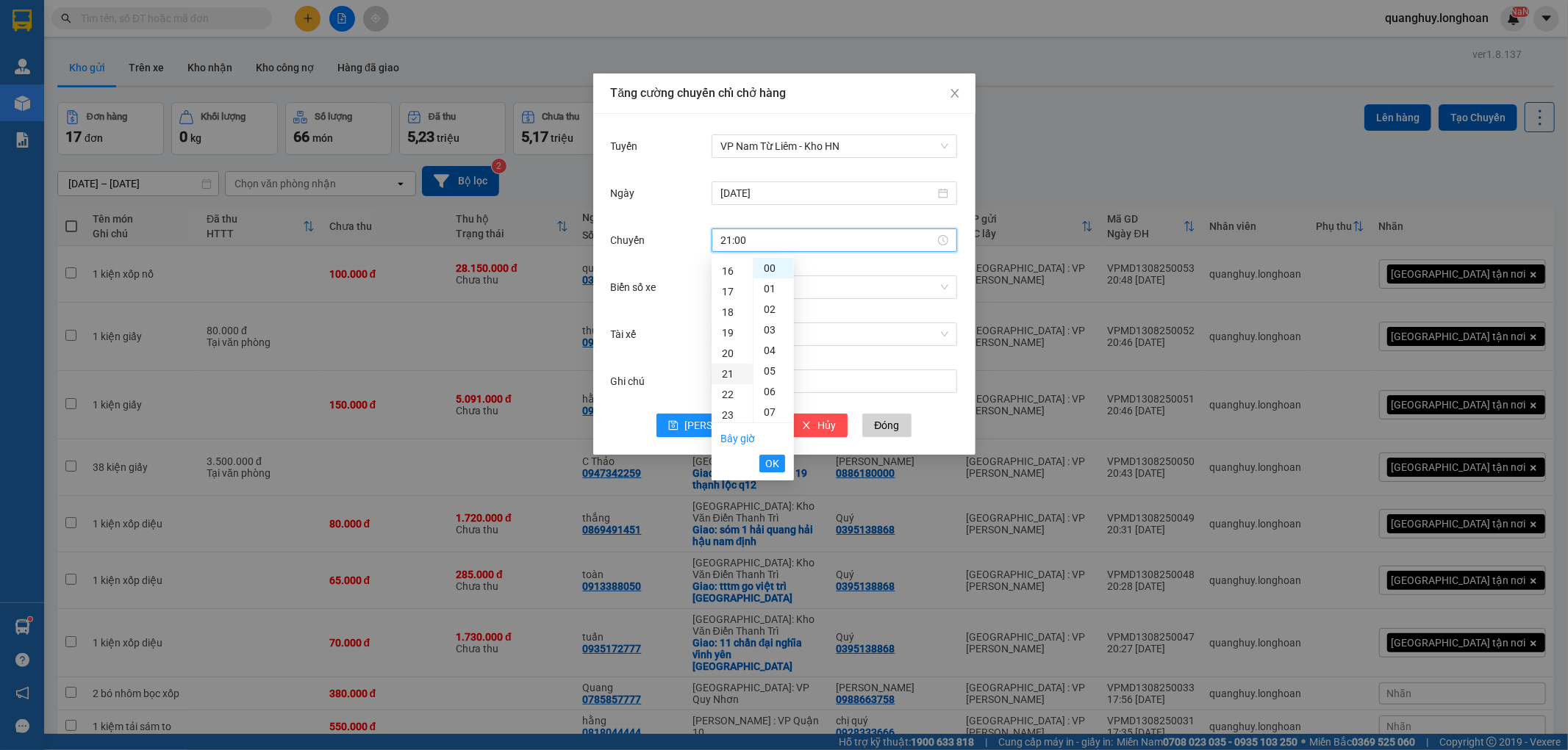
scroll to position [432, 0]
click at [780, 461] on button "OK" at bounding box center [772, 464] width 26 height 18
click at [751, 287] on input "Biển số xe" at bounding box center [830, 287] width 218 height 22
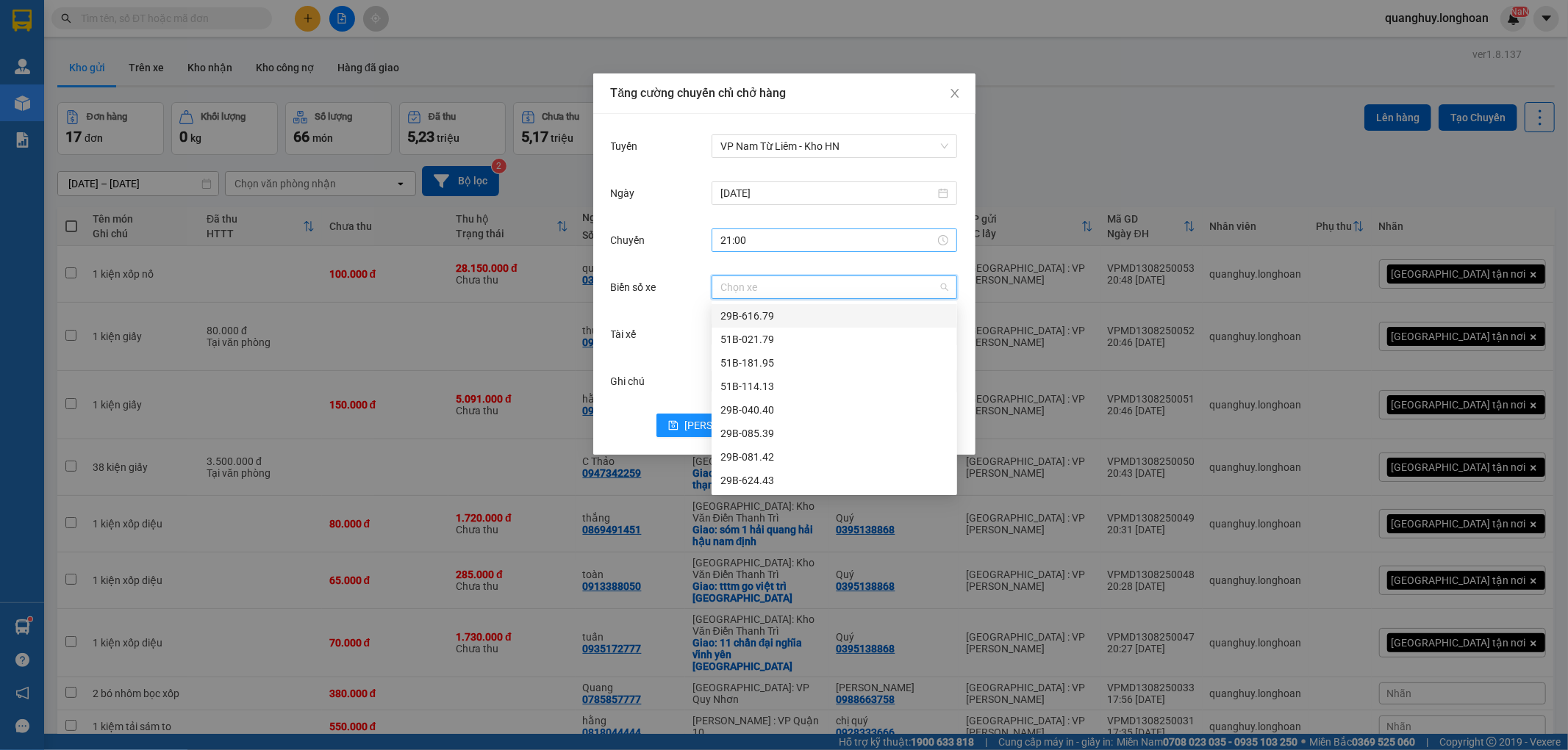
click at [752, 243] on input "21:00" at bounding box center [828, 240] width 215 height 16
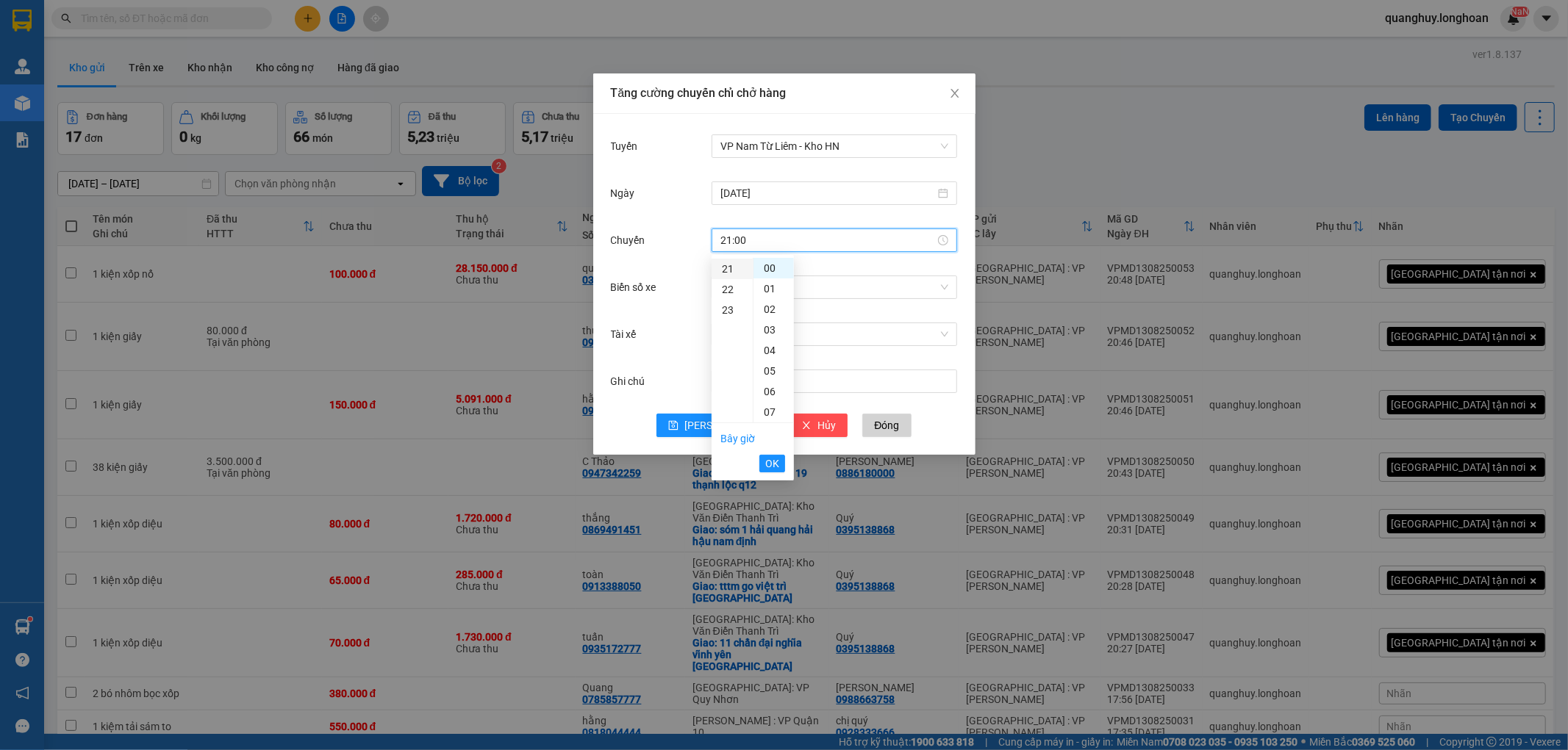
click at [731, 270] on div "21" at bounding box center [731, 269] width 41 height 20
click at [776, 471] on button "OK" at bounding box center [772, 464] width 26 height 18
click at [745, 284] on input "Biển số xe" at bounding box center [830, 287] width 218 height 22
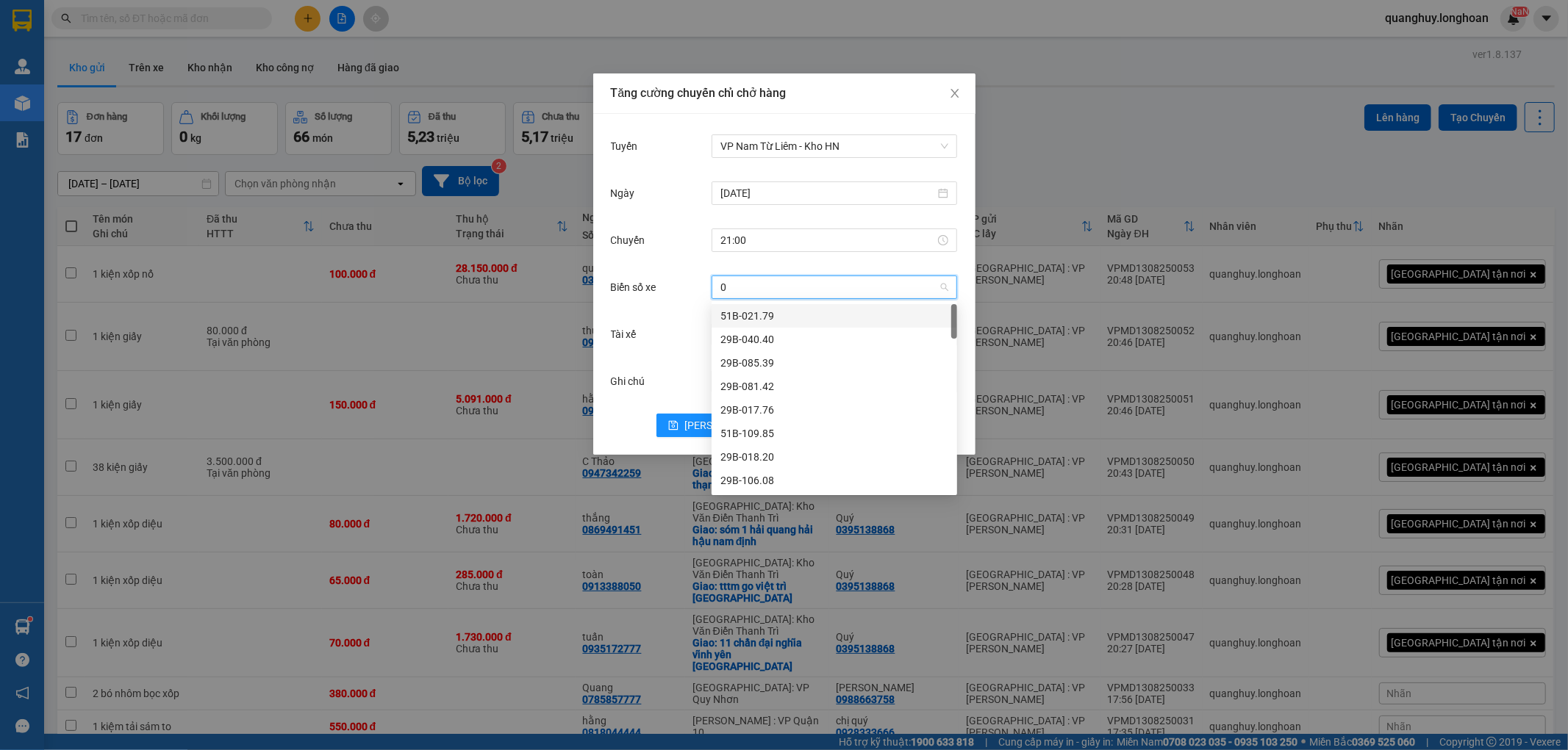
type input "04"
click at [744, 408] on div "29E-123.04" at bounding box center [834, 410] width 228 height 16
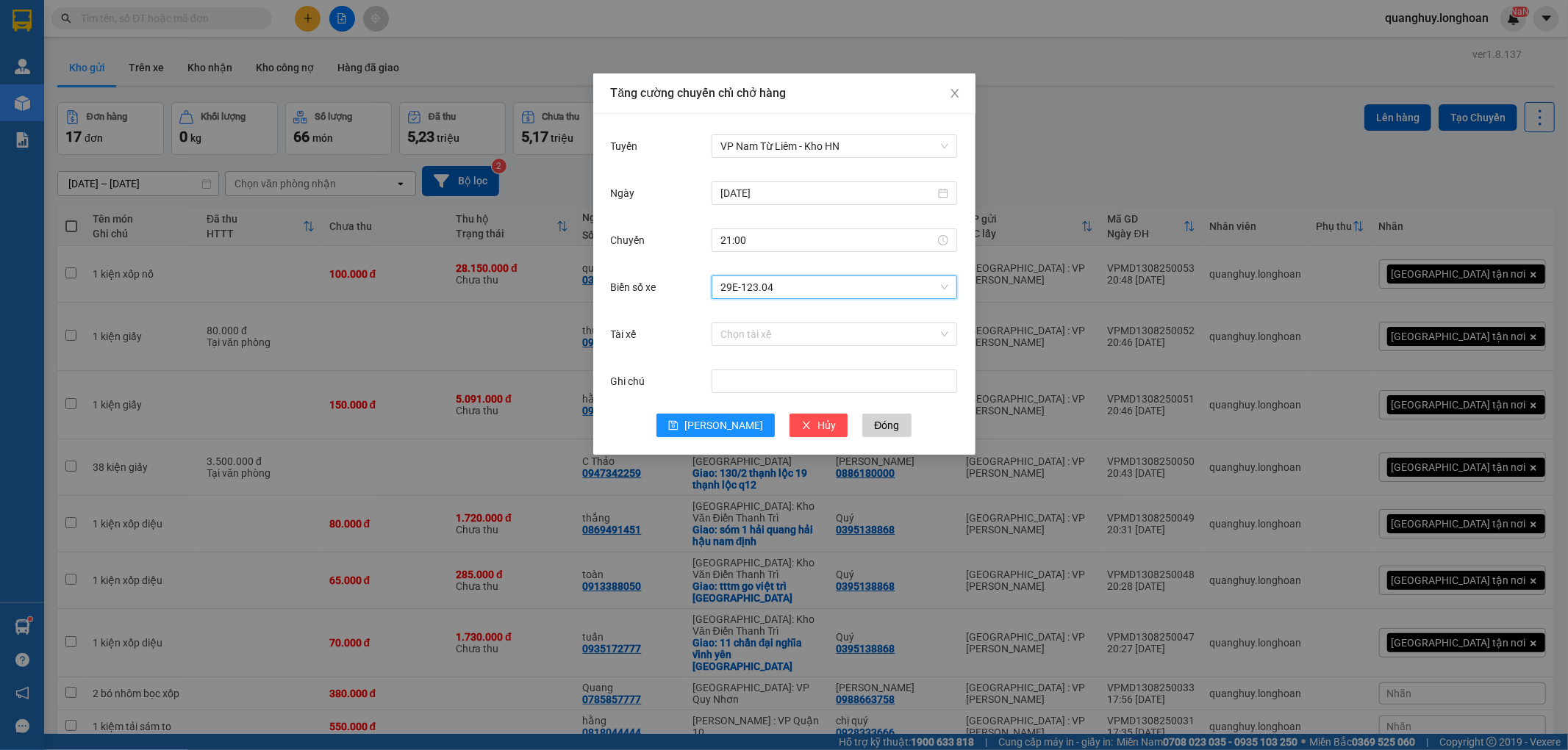
click at [741, 346] on div "Chọn tài xế" at bounding box center [834, 335] width 246 height 30
click at [753, 340] on input "Tài xế" at bounding box center [830, 335] width 218 height 22
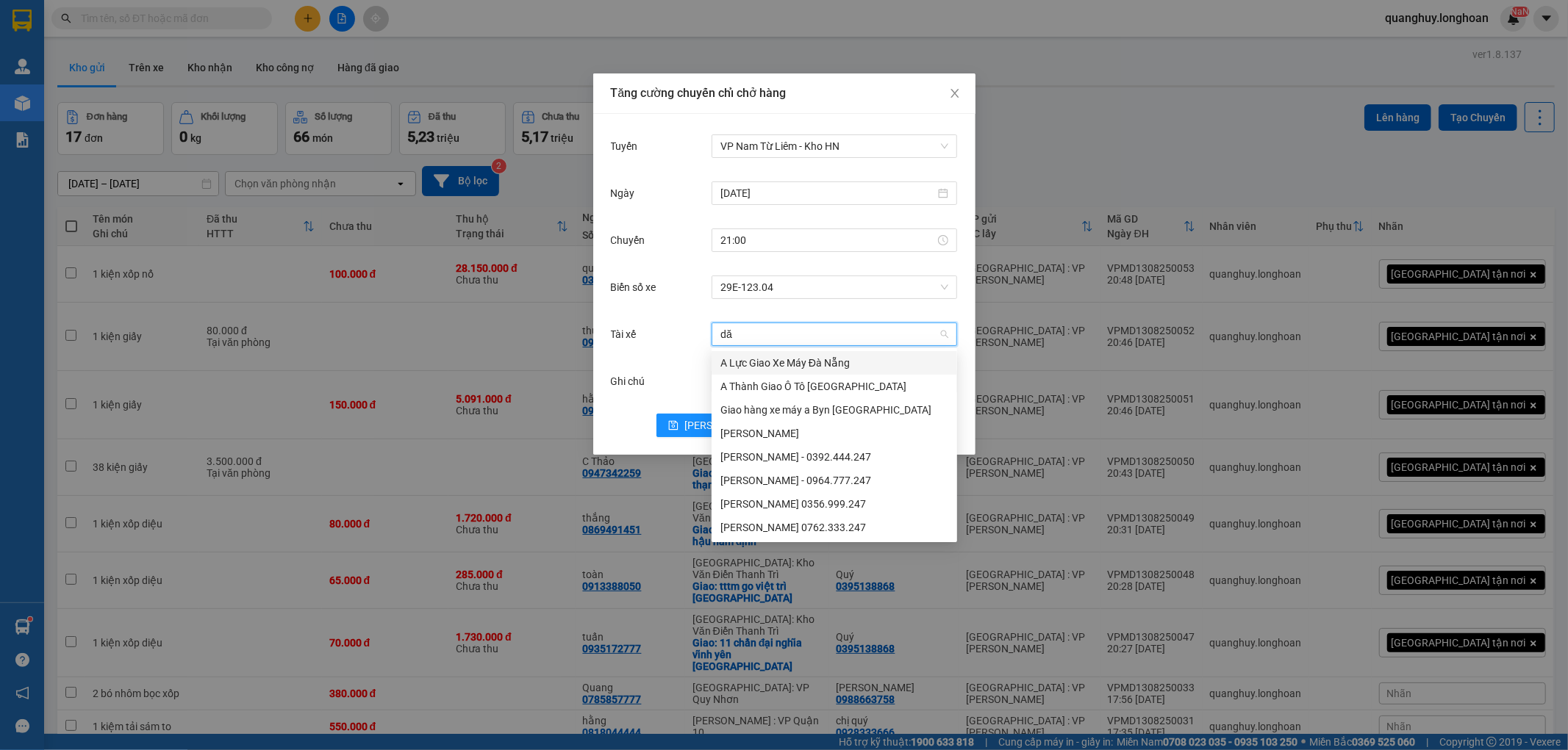
type input "d"
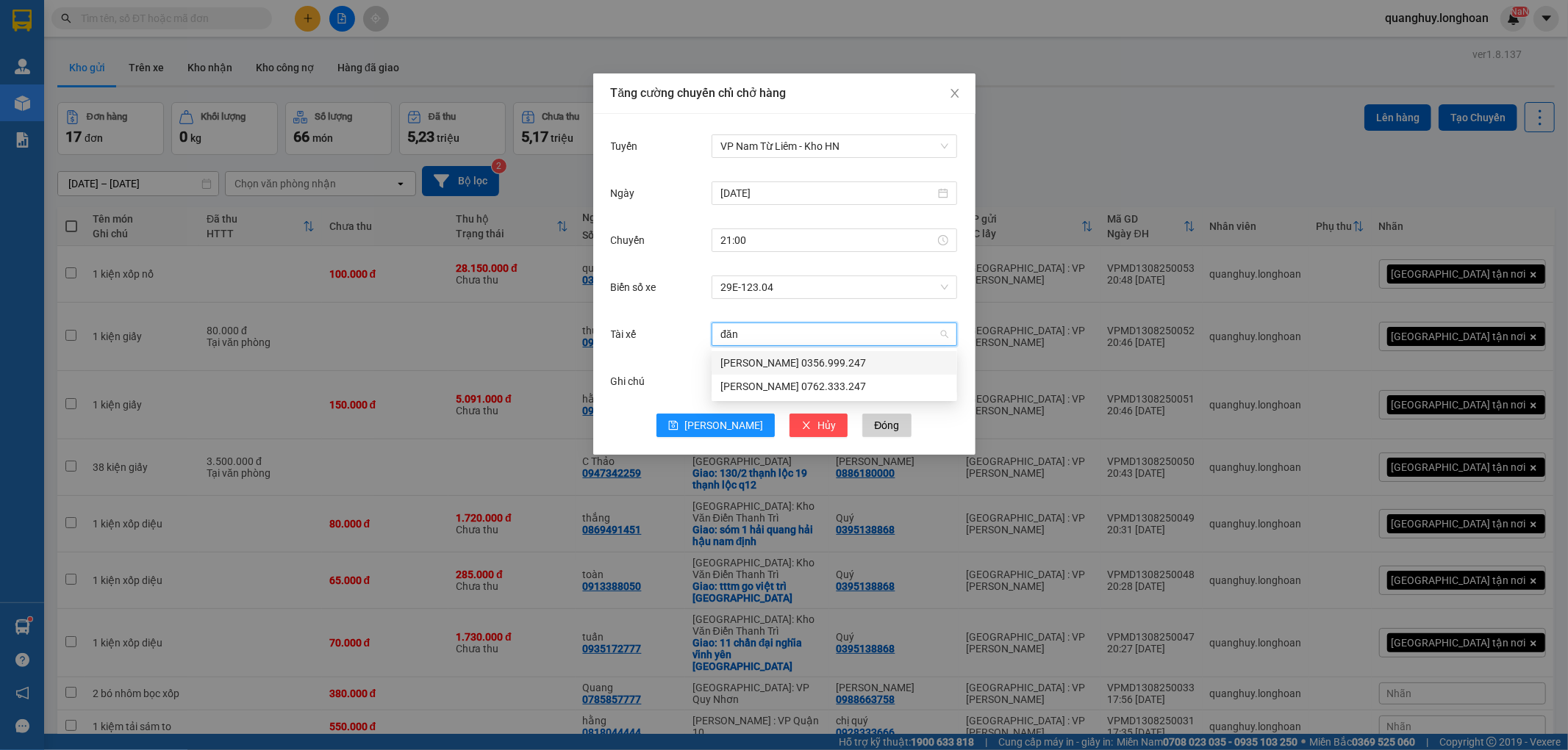
type input "đăng"
click at [754, 365] on div "nguyễn hải đăng 0356.999.247" at bounding box center [834, 363] width 228 height 16
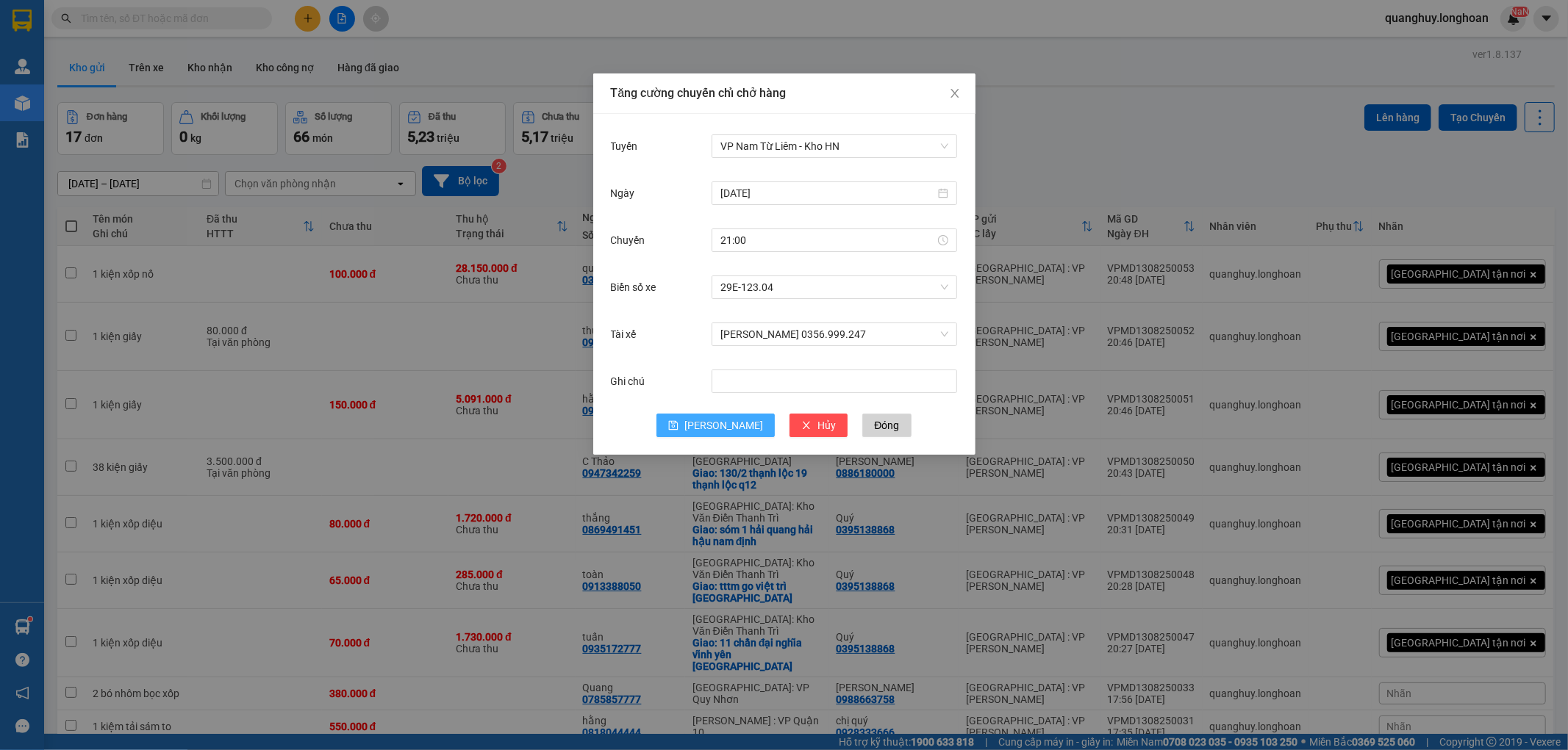
click at [714, 425] on button "Lưu" at bounding box center [716, 426] width 118 height 23
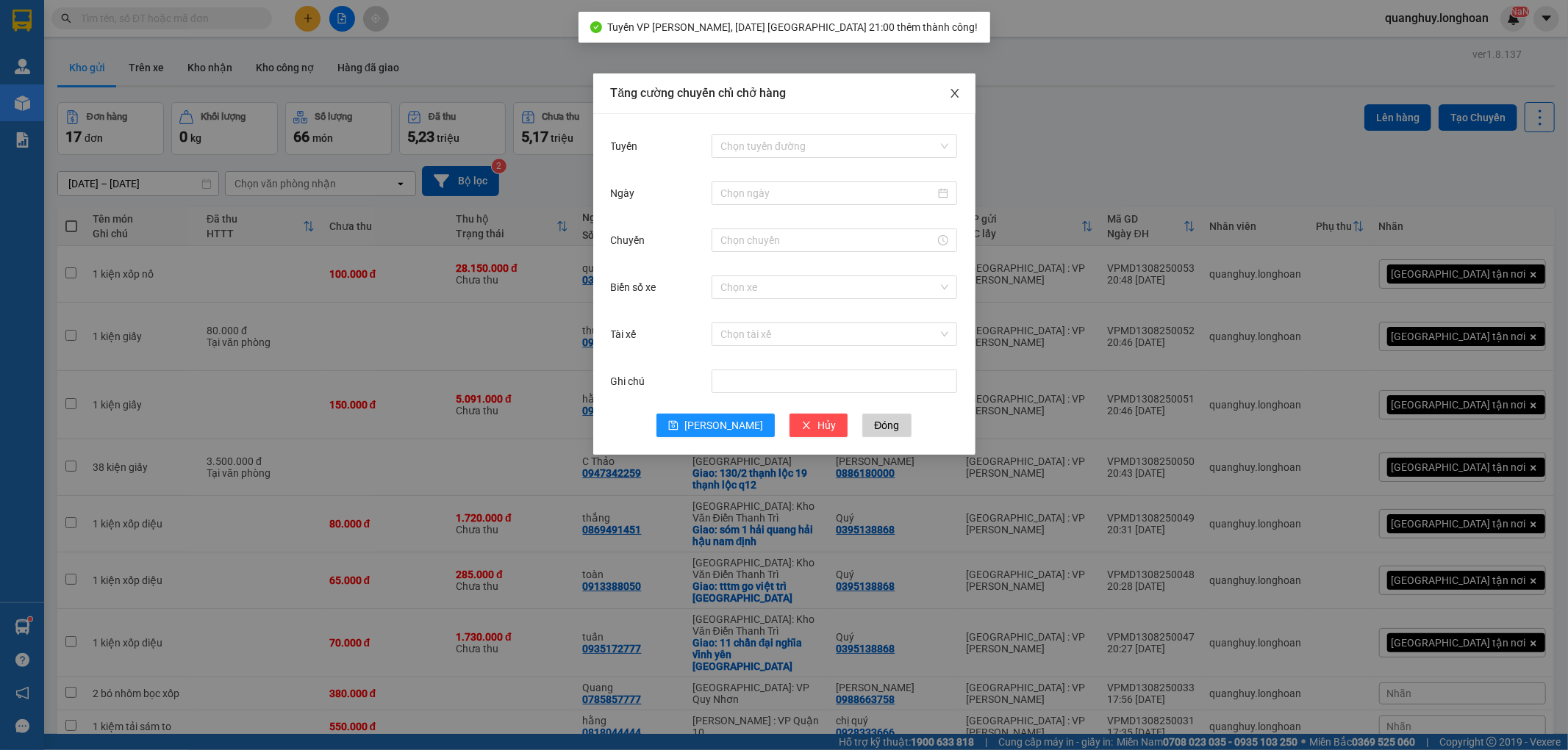
click at [951, 86] on span "Close" at bounding box center [955, 93] width 41 height 41
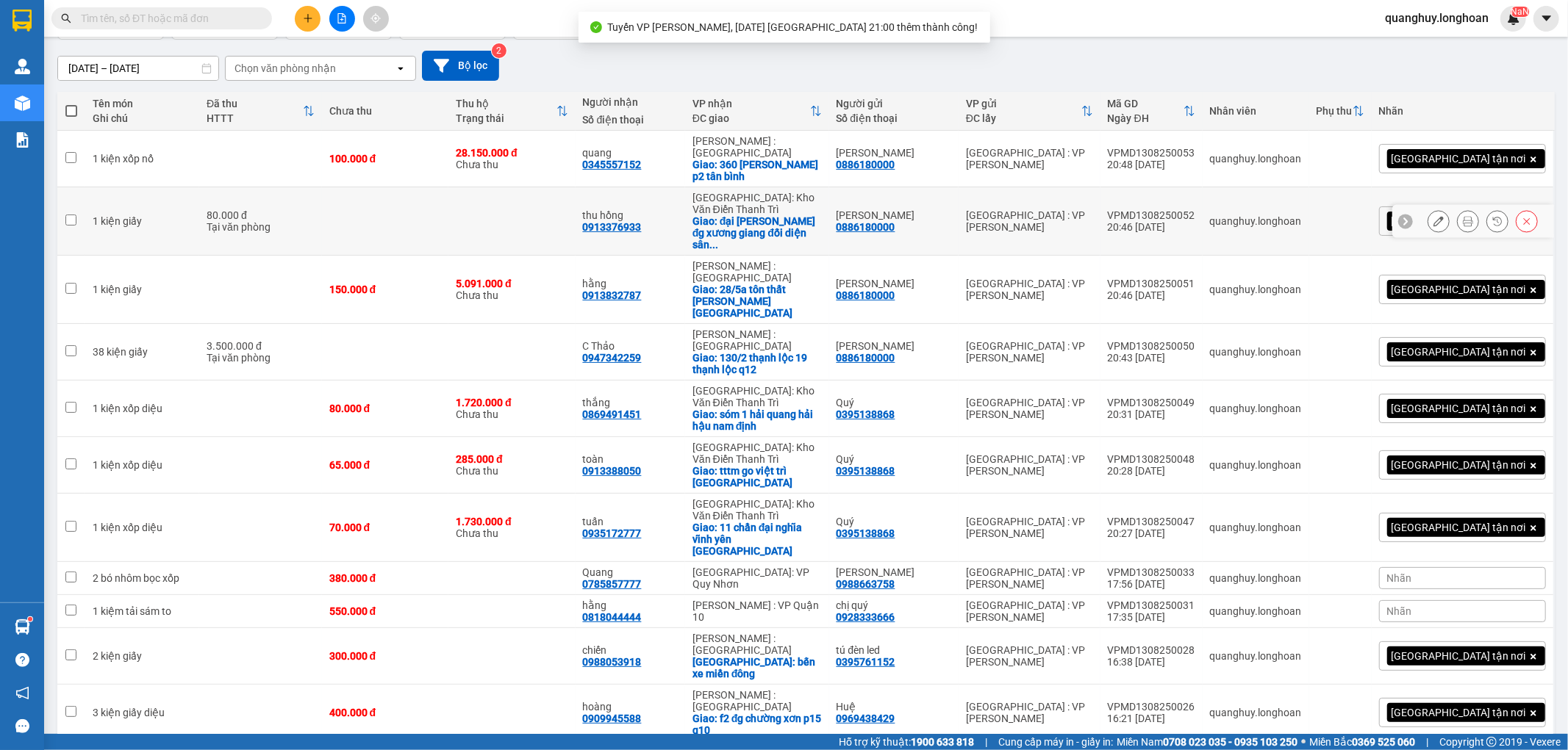
scroll to position [0, 0]
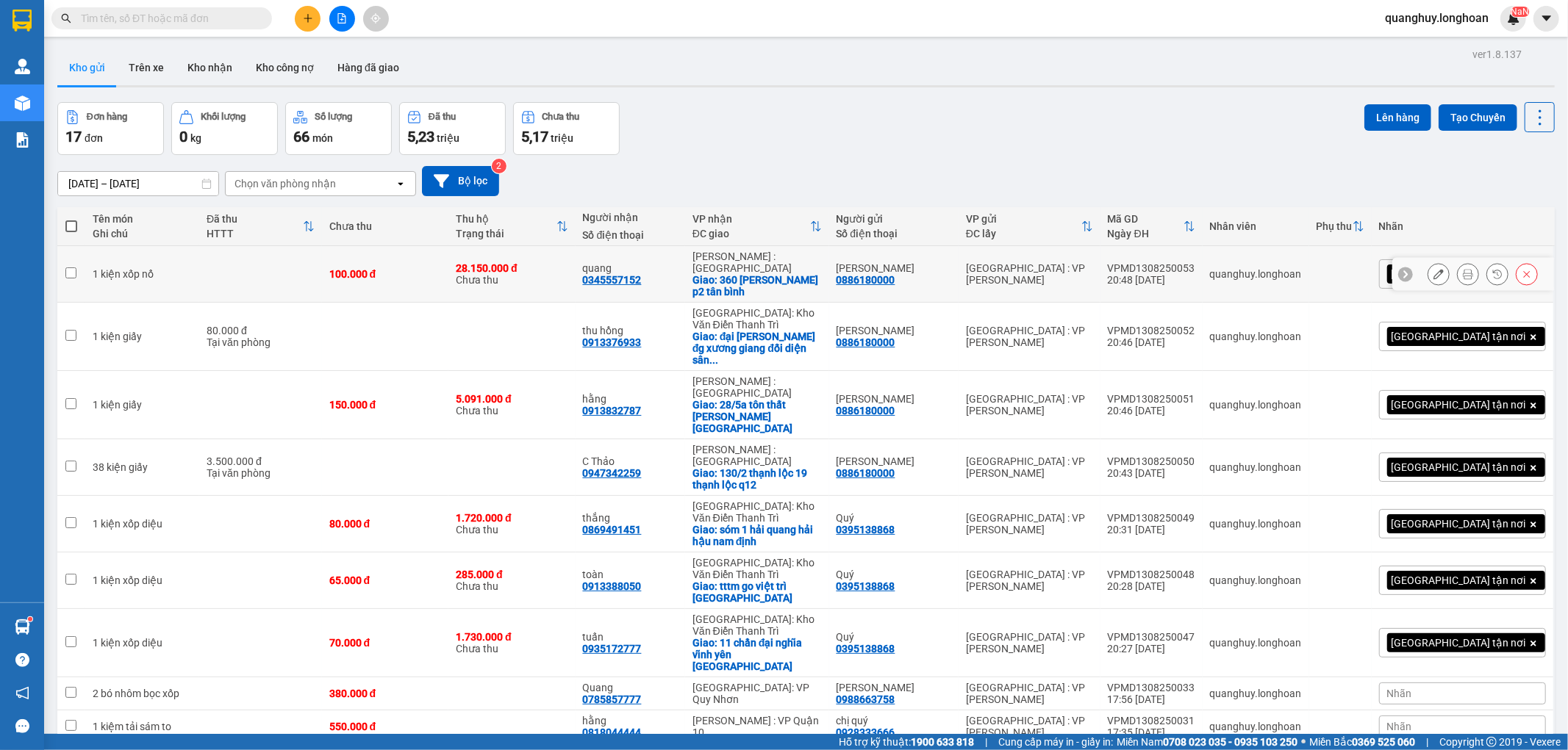
click at [678, 269] on div "quang 0345557152" at bounding box center [630, 274] width 95 height 23
checkbox input "true"
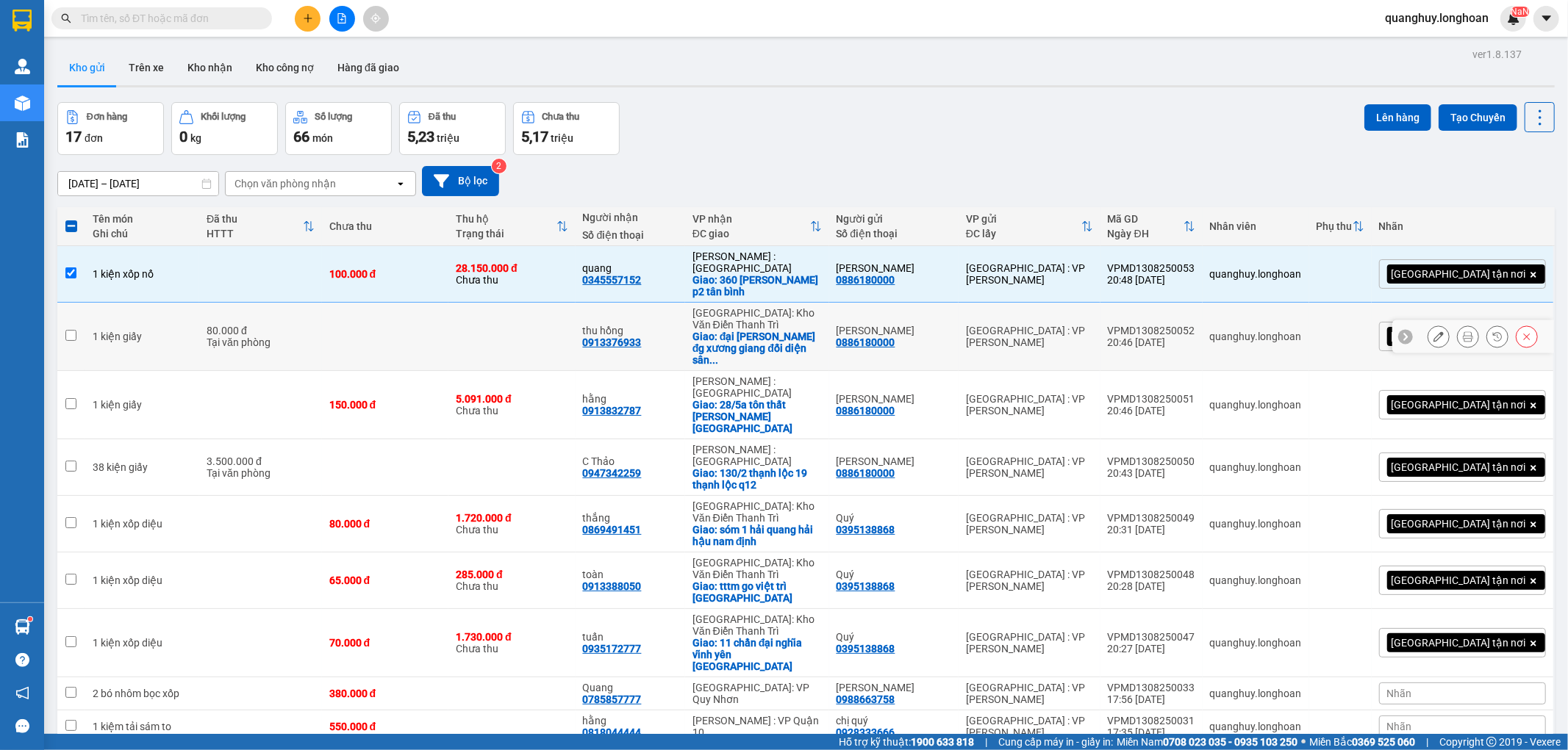
click at [358, 335] on td at bounding box center [385, 337] width 126 height 68
checkbox input "true"
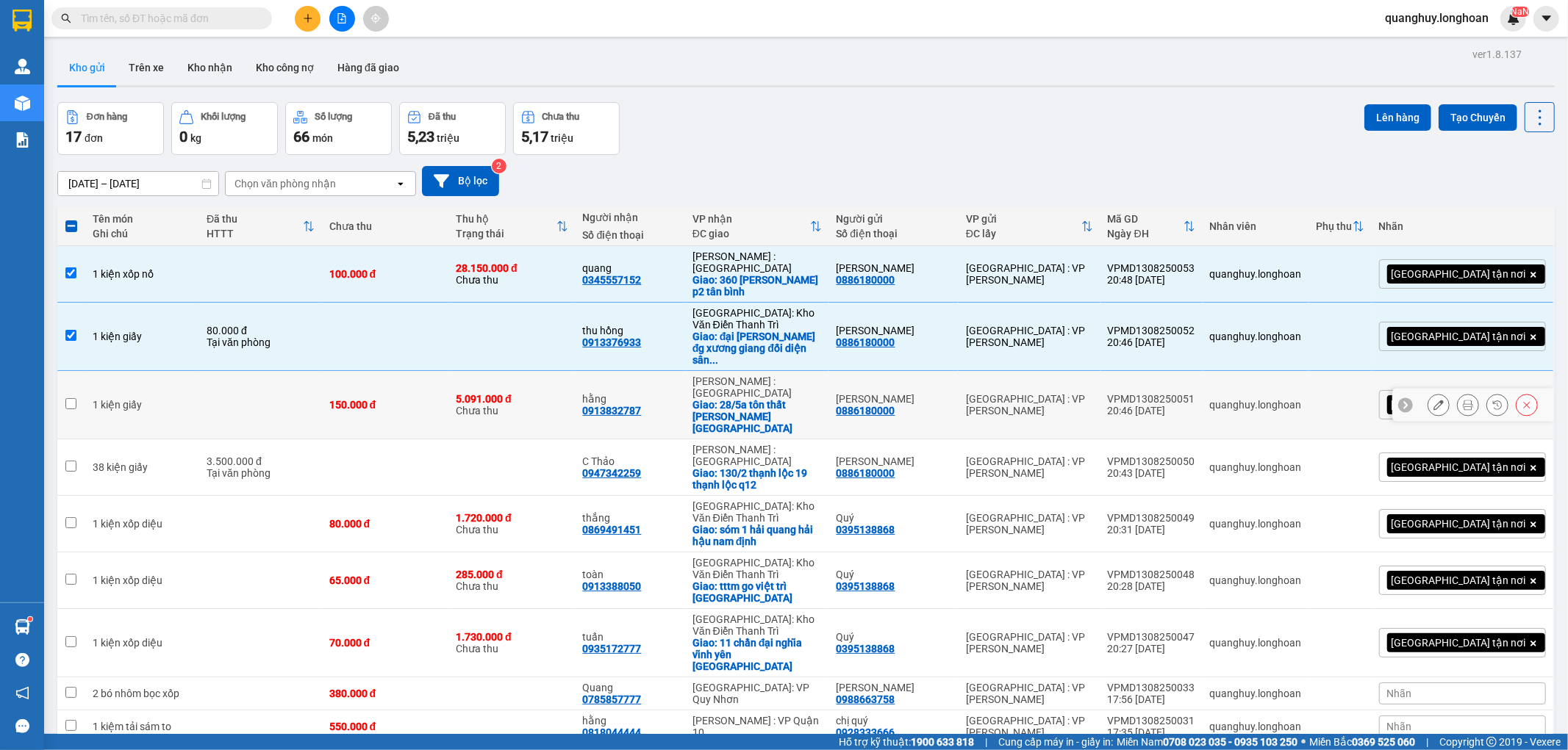
click at [273, 371] on td at bounding box center [261, 405] width 123 height 68
checkbox input "true"
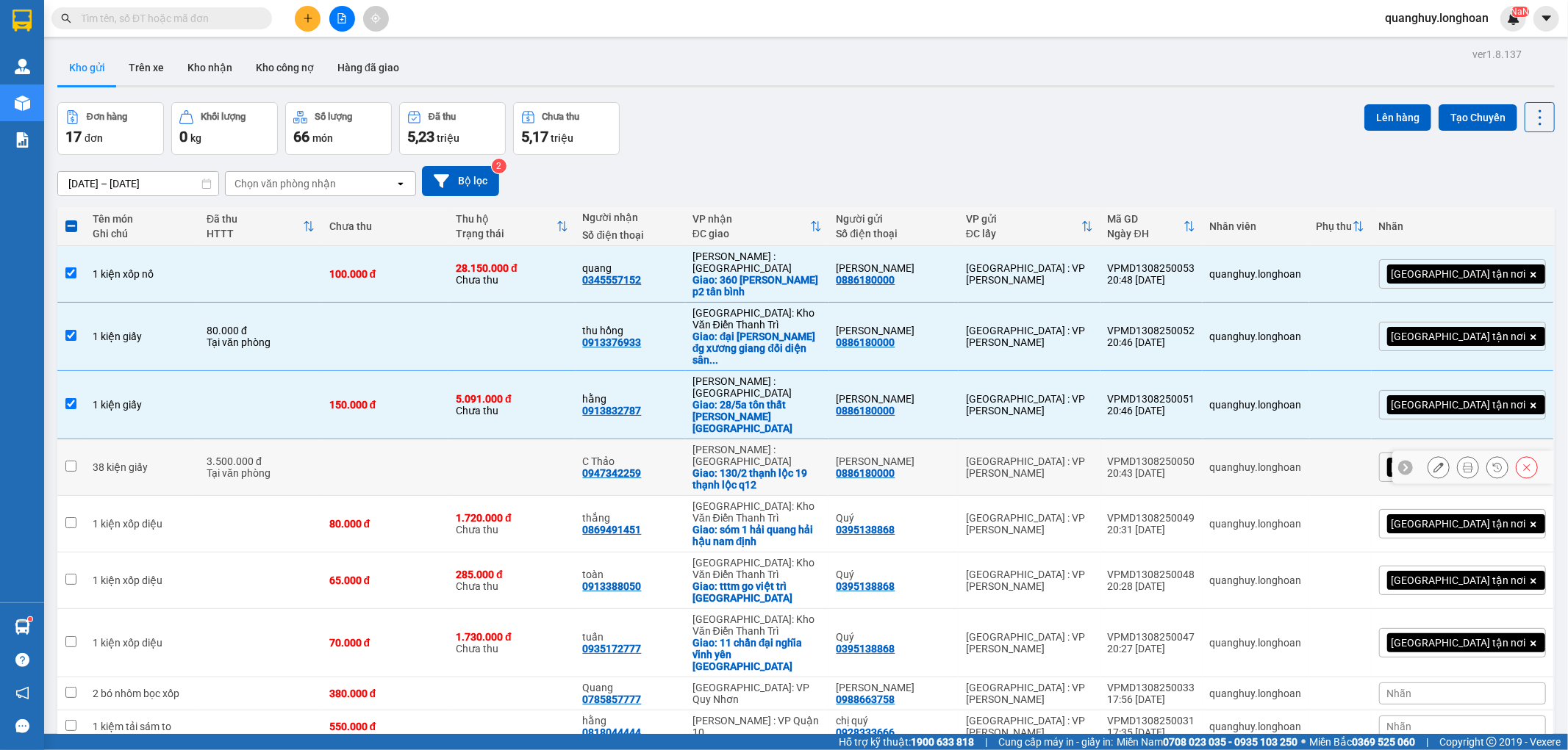
click at [283, 468] on div "Tại văn phòng" at bounding box center [260, 473] width 108 height 12
checkbox input "true"
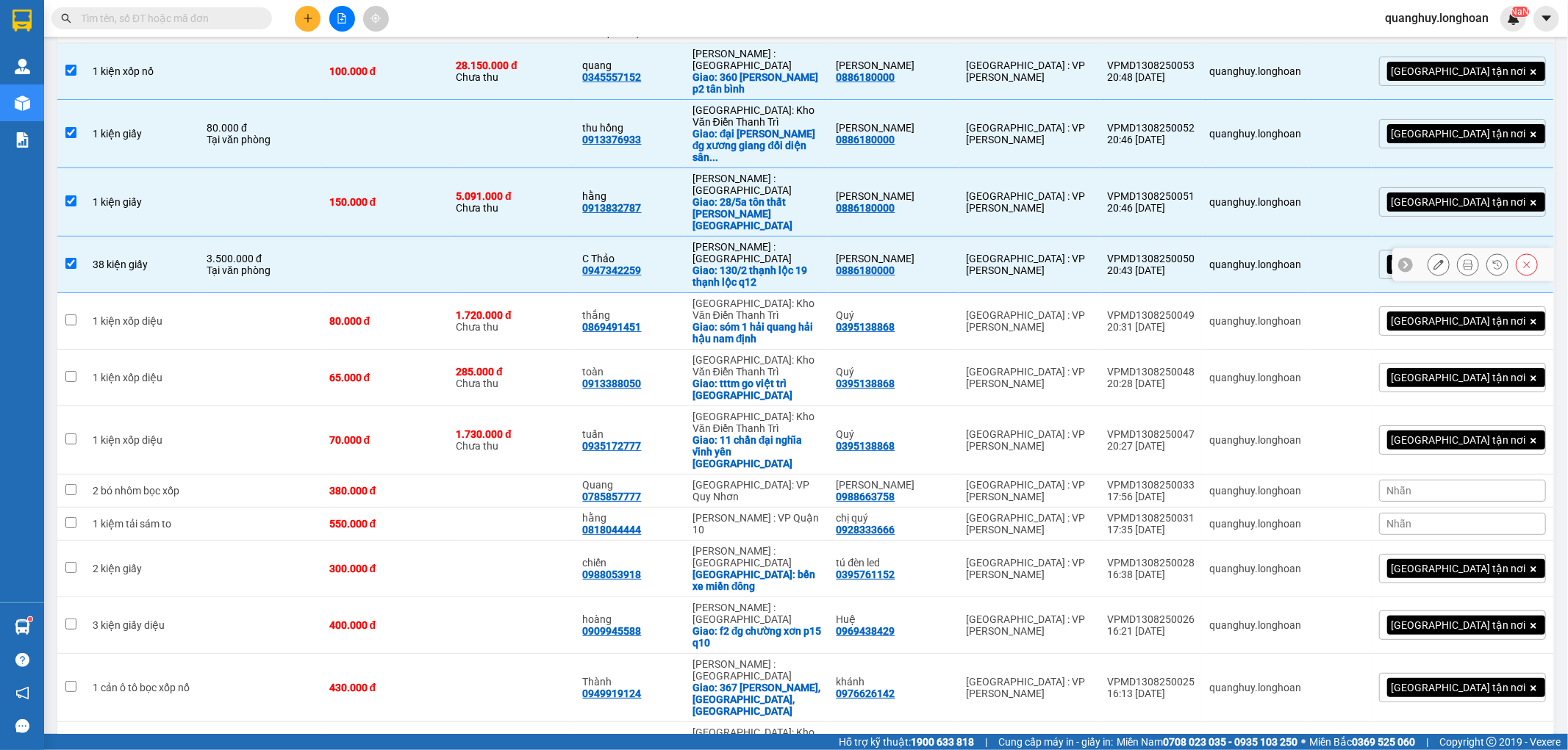
scroll to position [245, 0]
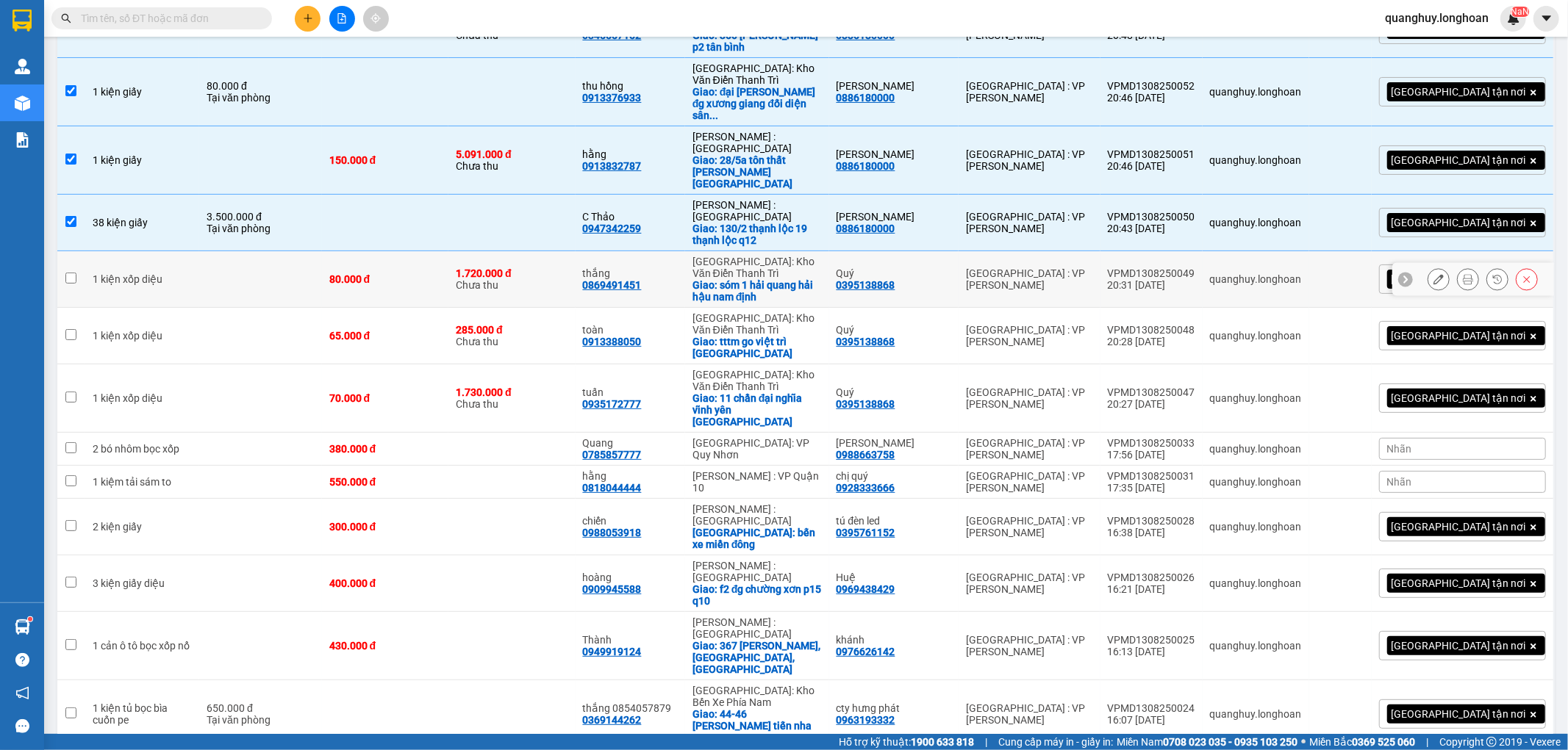
click at [496, 268] on div "1.720.000 đ Chưa thu" at bounding box center [512, 279] width 112 height 23
checkbox input "true"
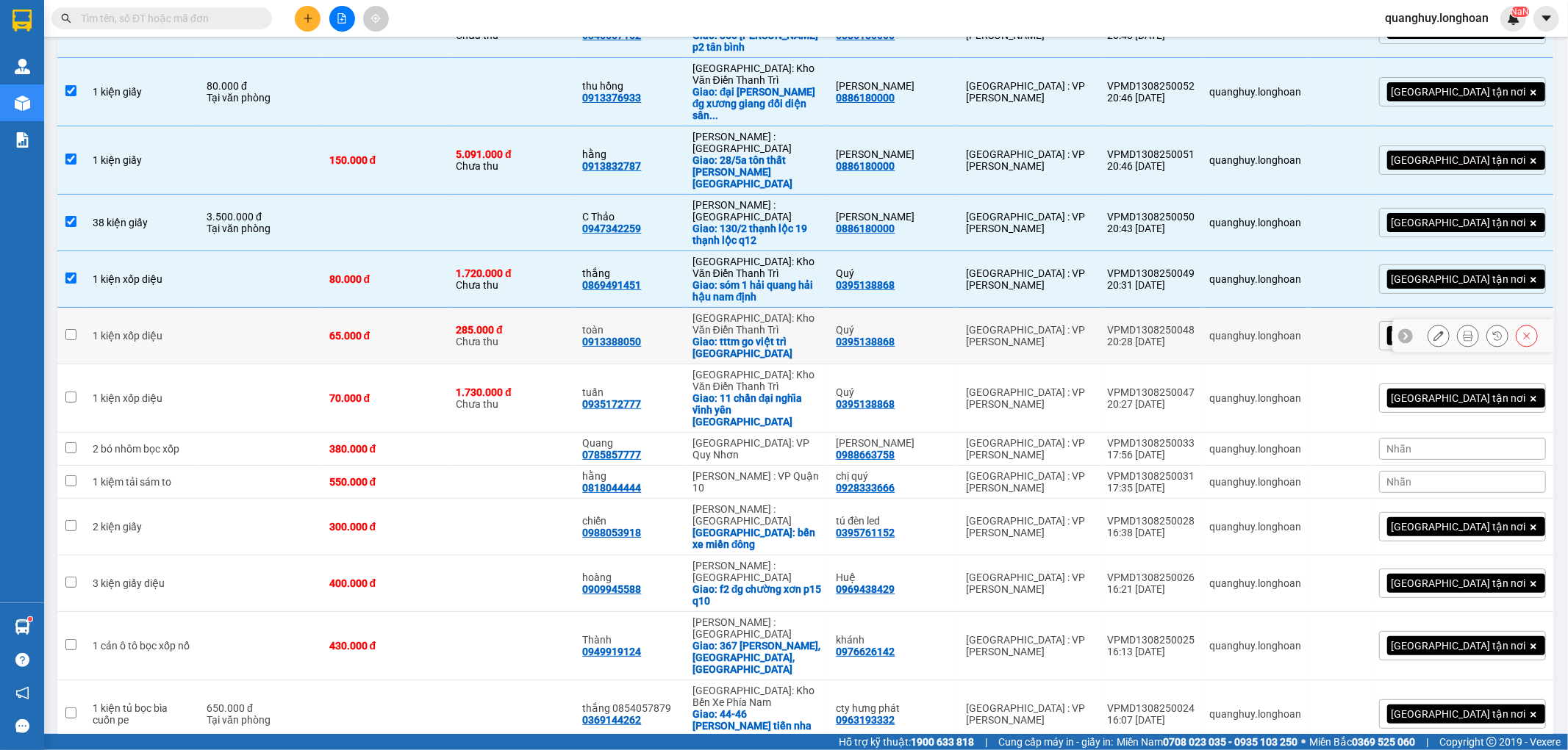
click at [822, 336] on div "Giao: tttm go việt trì phú thọ" at bounding box center [757, 348] width 129 height 23
checkbox input "true"
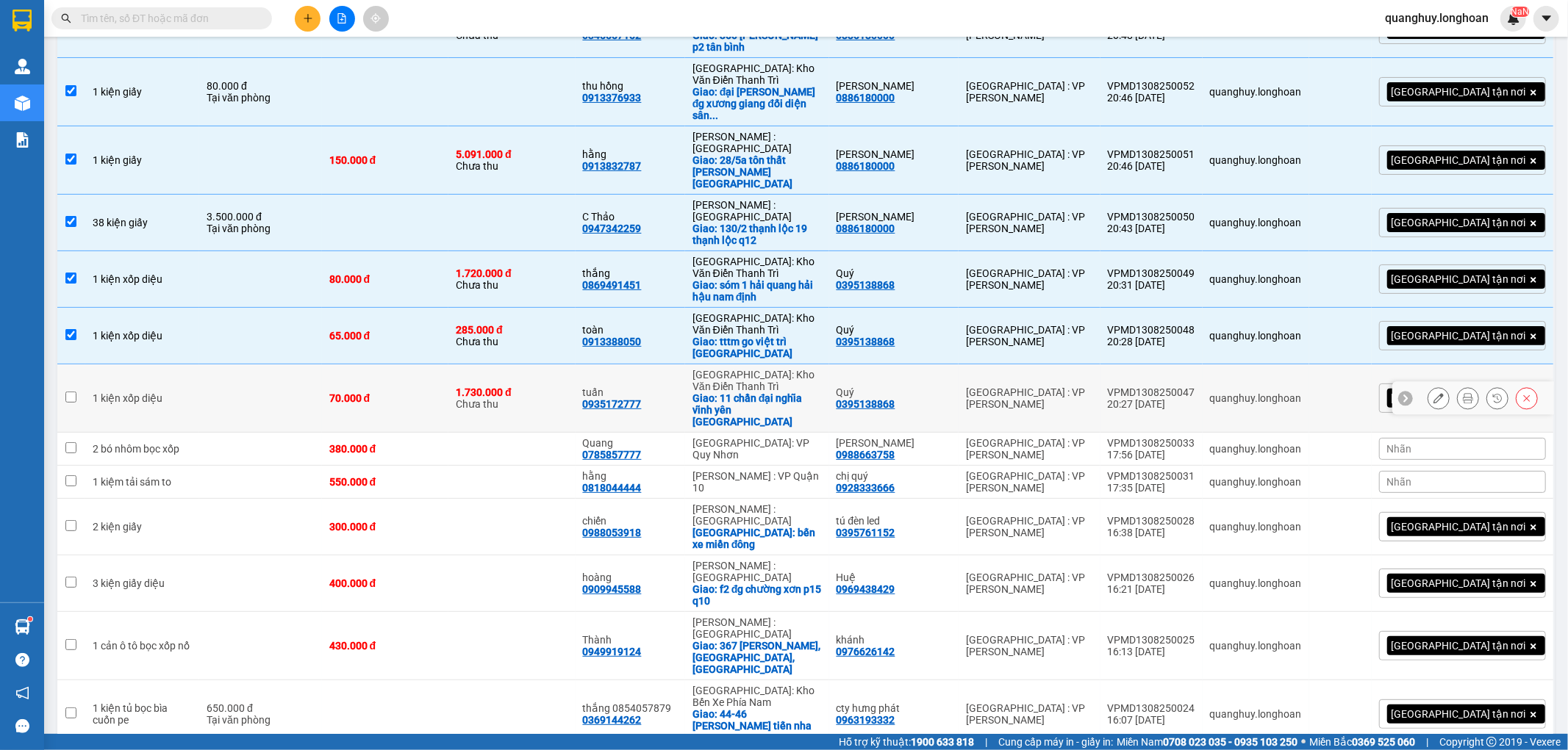
click at [820, 369] on div "Hà Nội: Kho Văn Điển Thanh Trì" at bounding box center [757, 380] width 129 height 23
checkbox input "true"
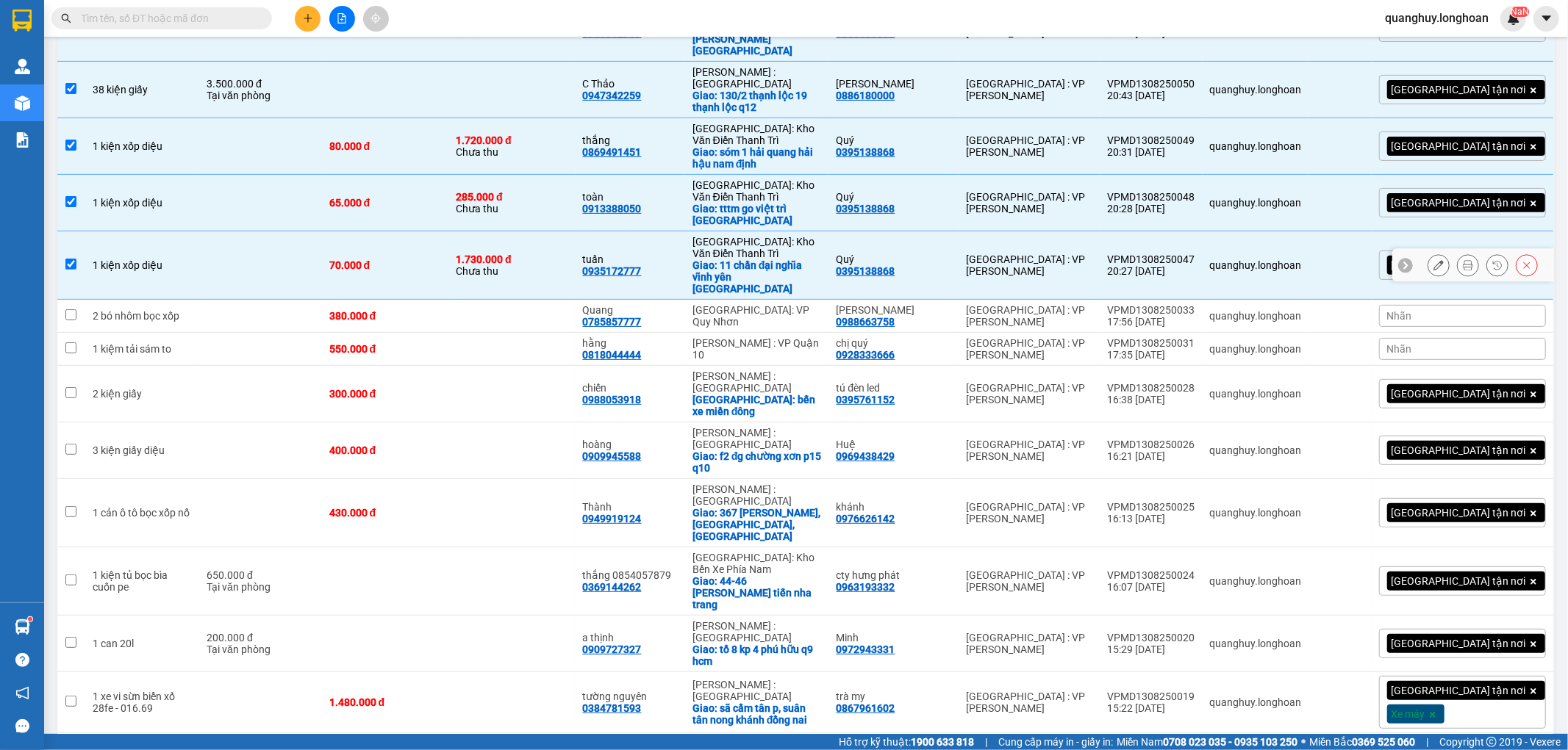
scroll to position [380, 0]
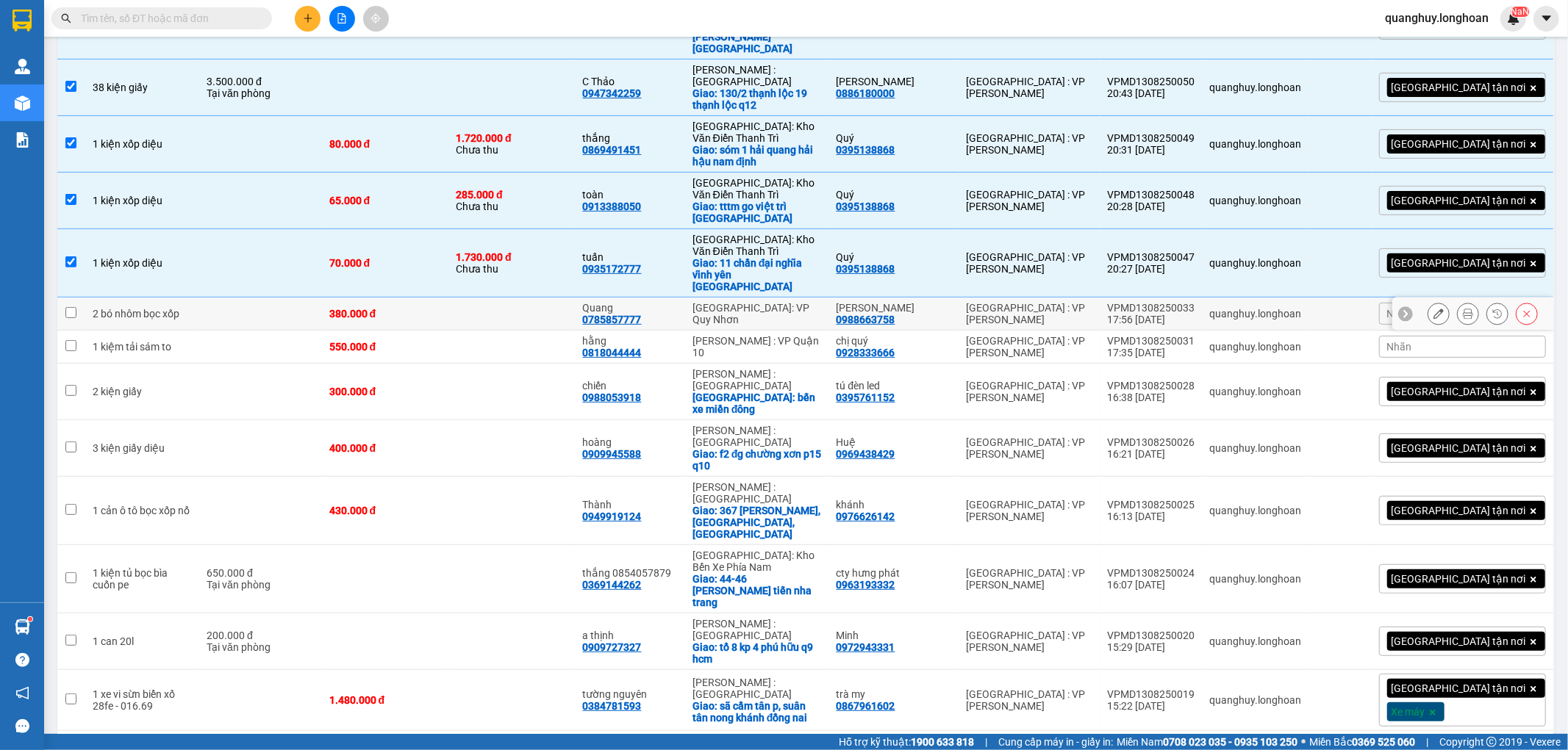
click at [187, 308] on div "2 bó nhôm bọc xốp" at bounding box center [142, 314] width 100 height 12
checkbox input "true"
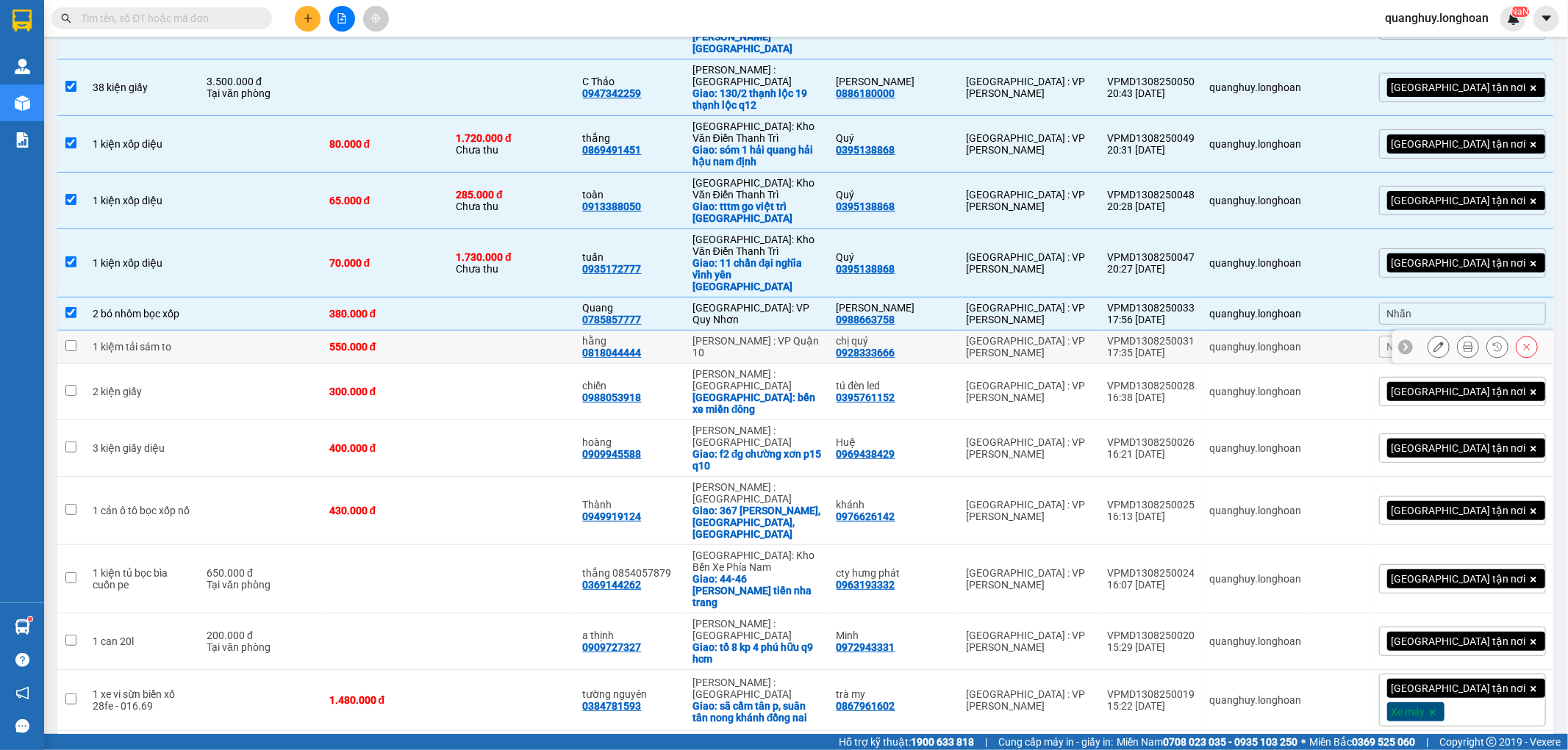
click at [299, 331] on td at bounding box center [261, 347] width 123 height 33
checkbox input "true"
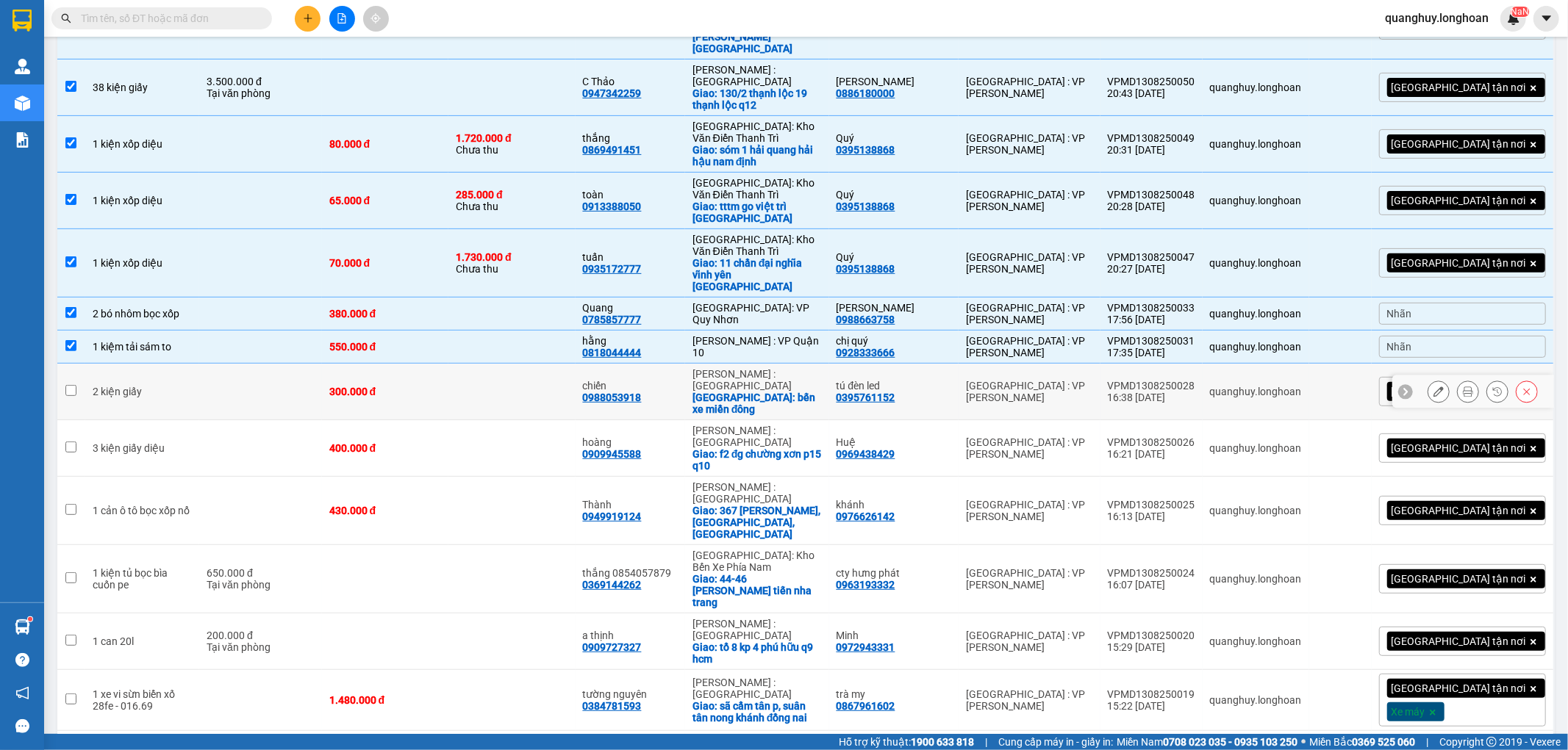
click at [448, 364] on td "300.000 đ" at bounding box center [385, 392] width 126 height 57
checkbox input "true"
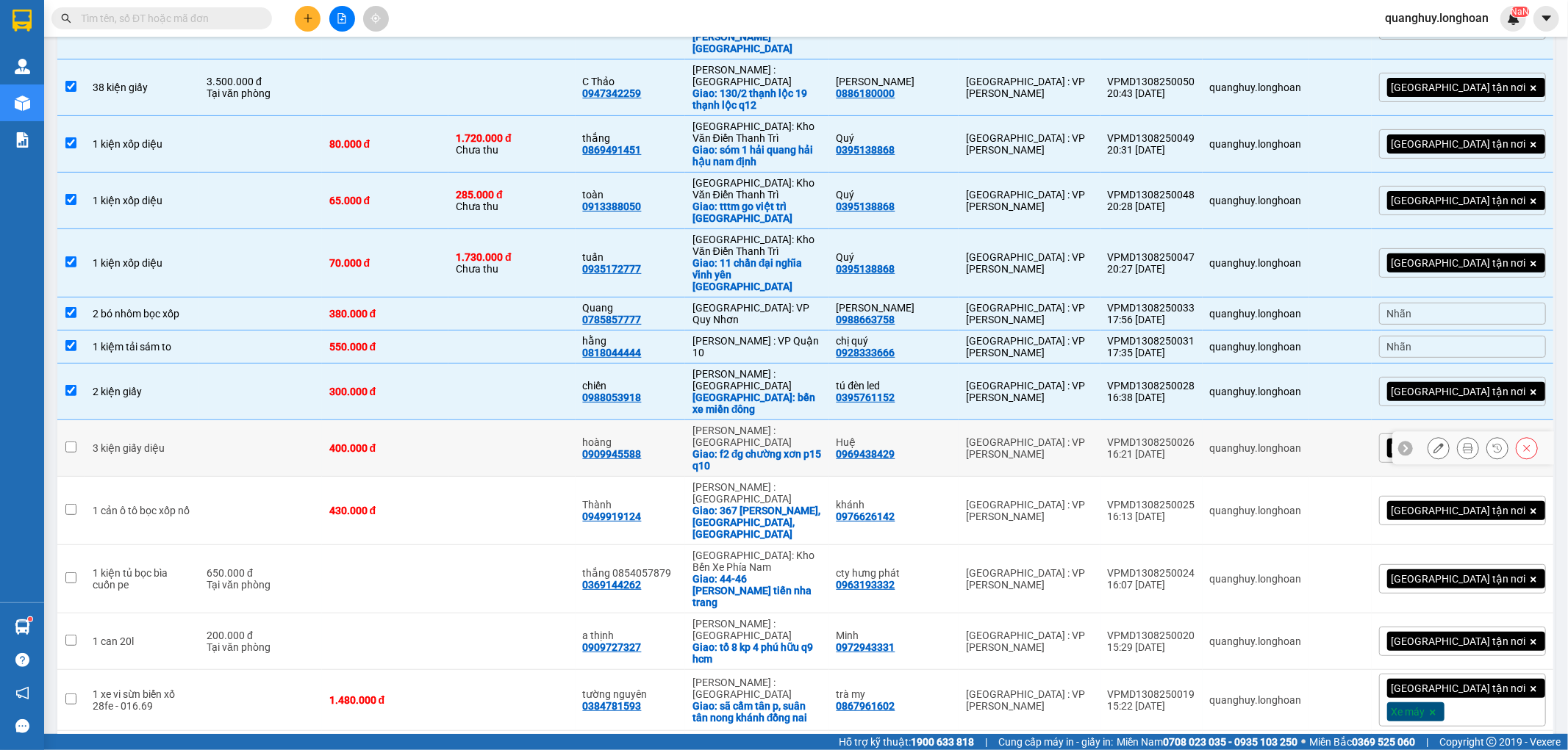
click at [575, 420] on td at bounding box center [511, 448] width 126 height 57
checkbox input "true"
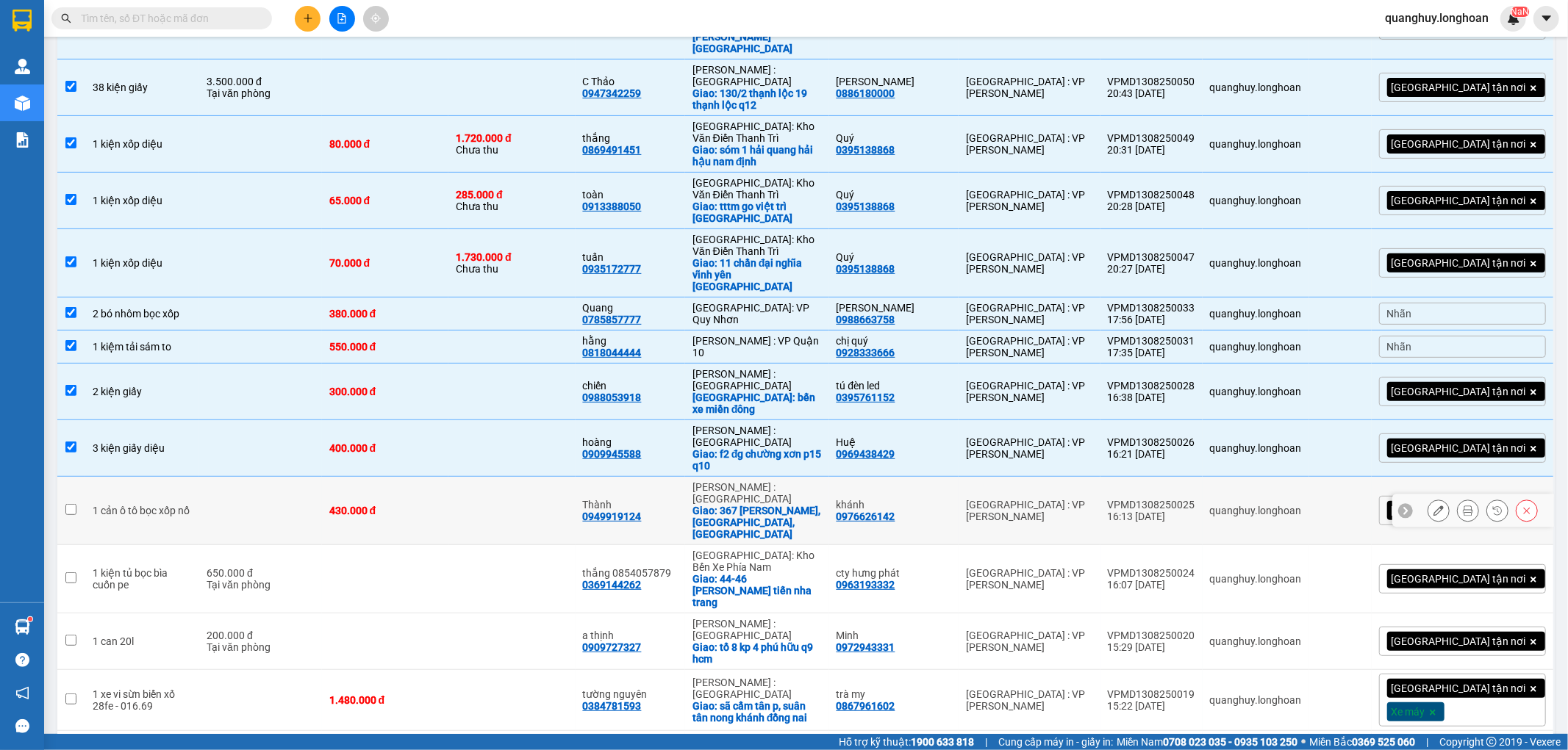
click at [272, 477] on td at bounding box center [261, 511] width 123 height 68
checkbox input "true"
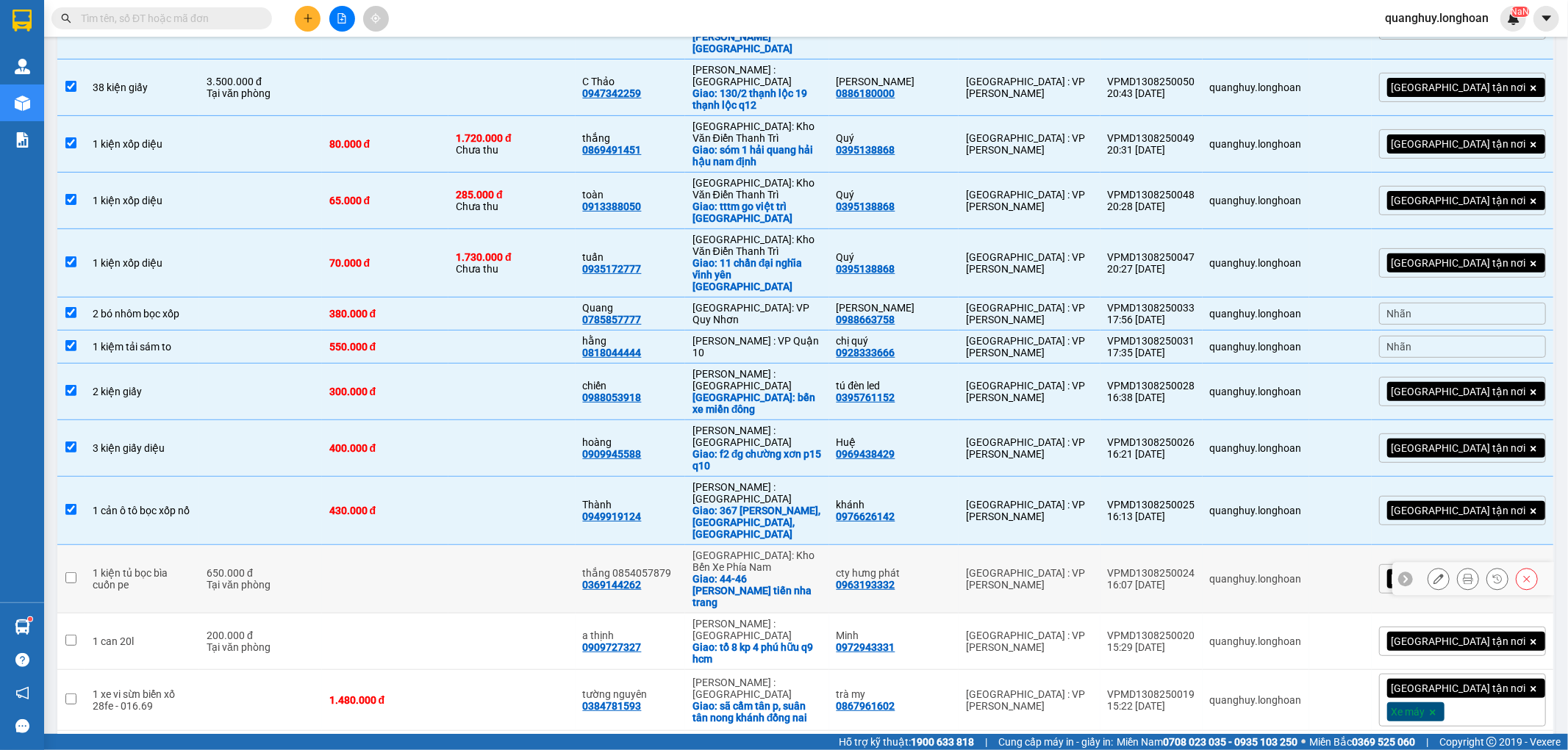
click at [192, 567] on div "1 kiện tủ bọc bìa cuốn pe" at bounding box center [142, 579] width 100 height 23
checkbox input "true"
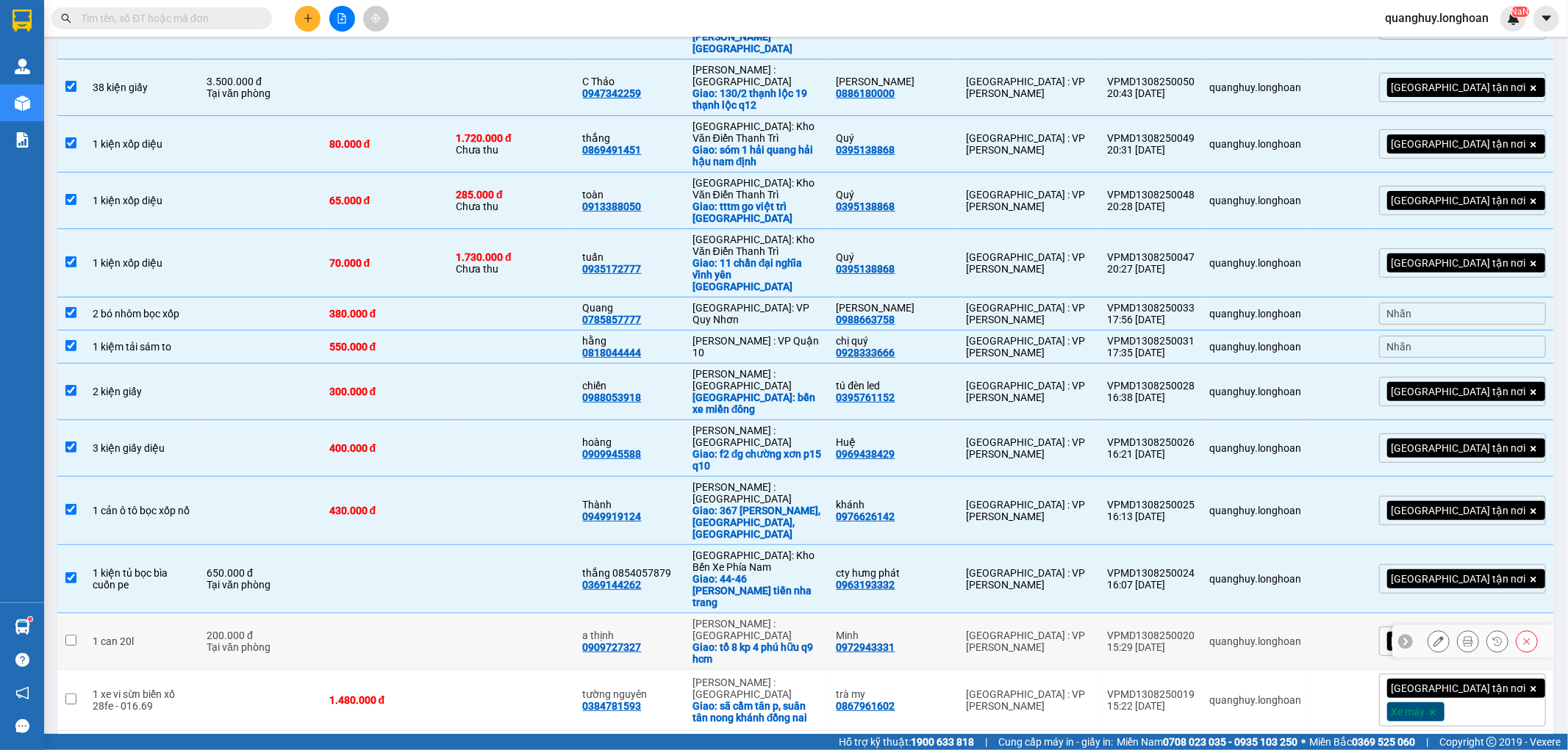
click at [277, 630] on div "200.000 đ" at bounding box center [260, 636] width 108 height 12
checkbox input "true"
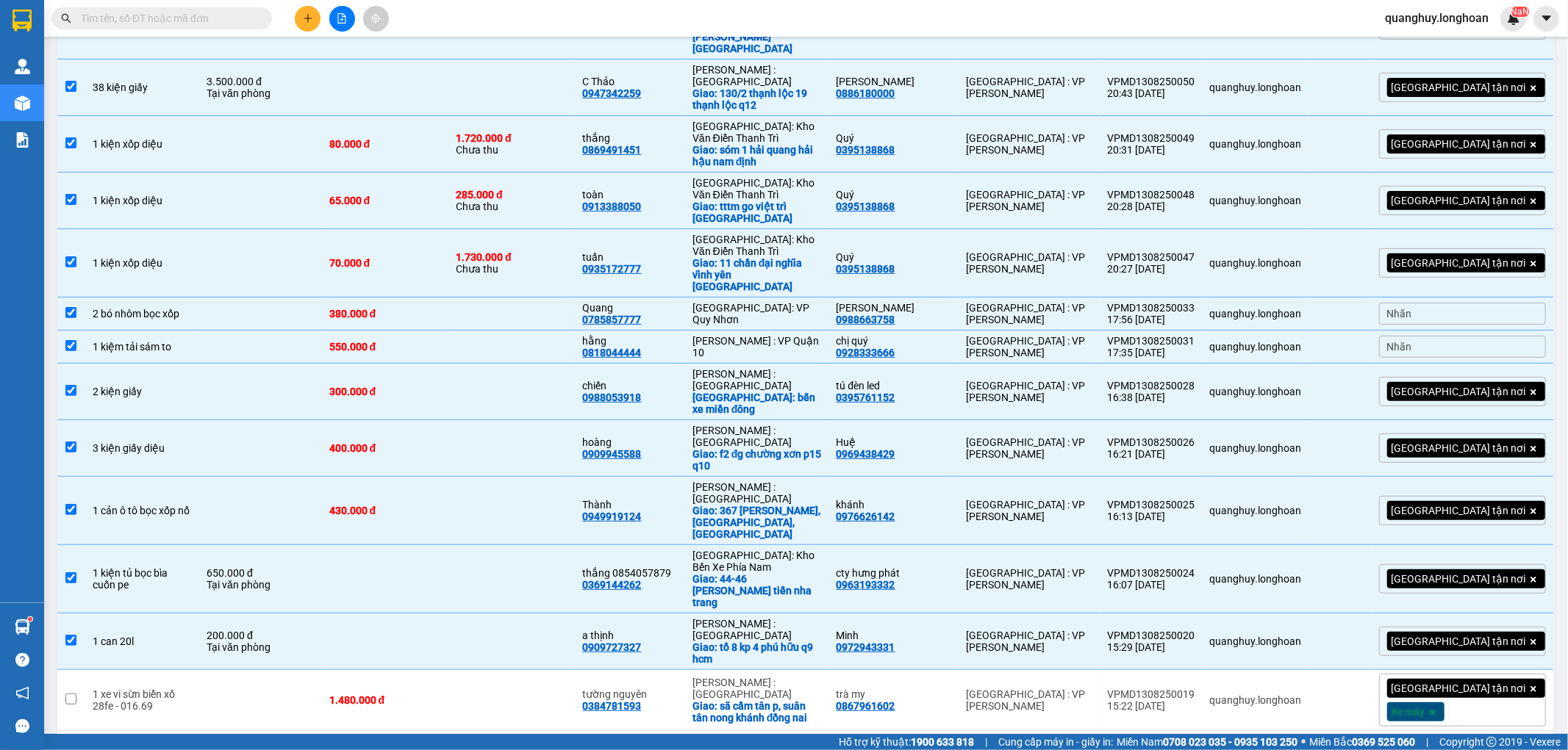
click at [187, 750] on div "1 cuộn cao xu đen + 1 bao tải chắng" at bounding box center [142, 765] width 100 height 23
checkbox input "true"
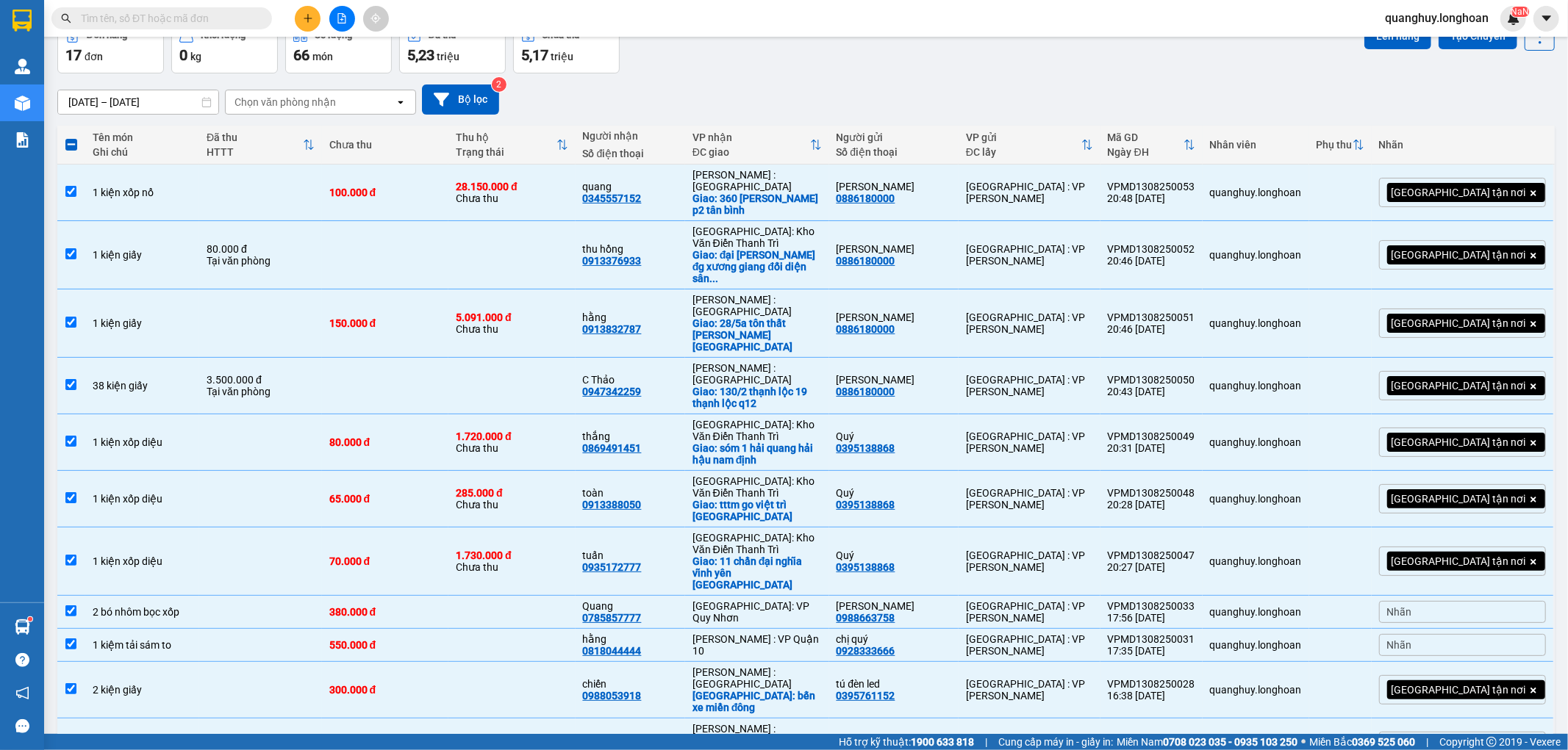
scroll to position [0, 0]
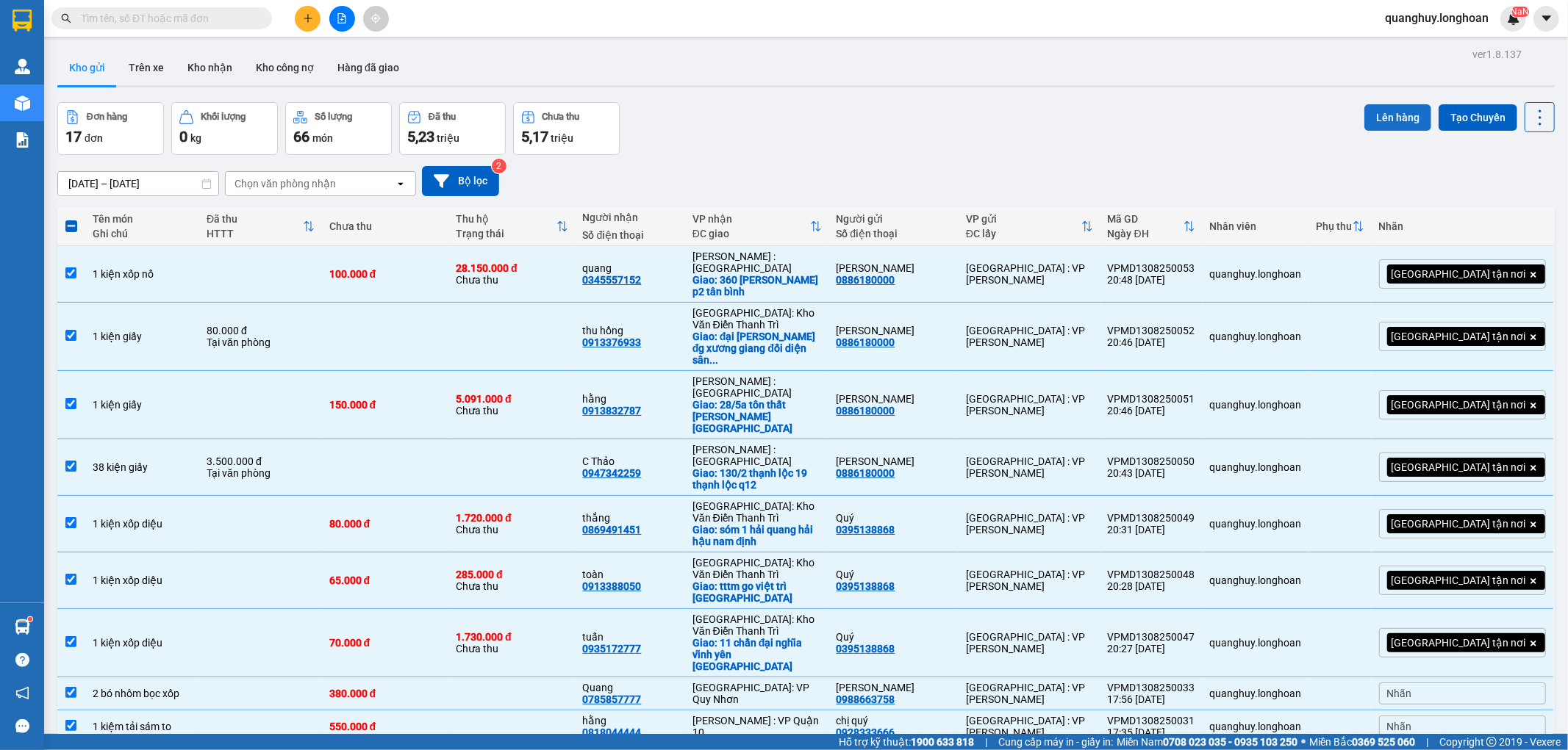
click at [1370, 126] on button "Lên hàng" at bounding box center [1398, 117] width 67 height 26
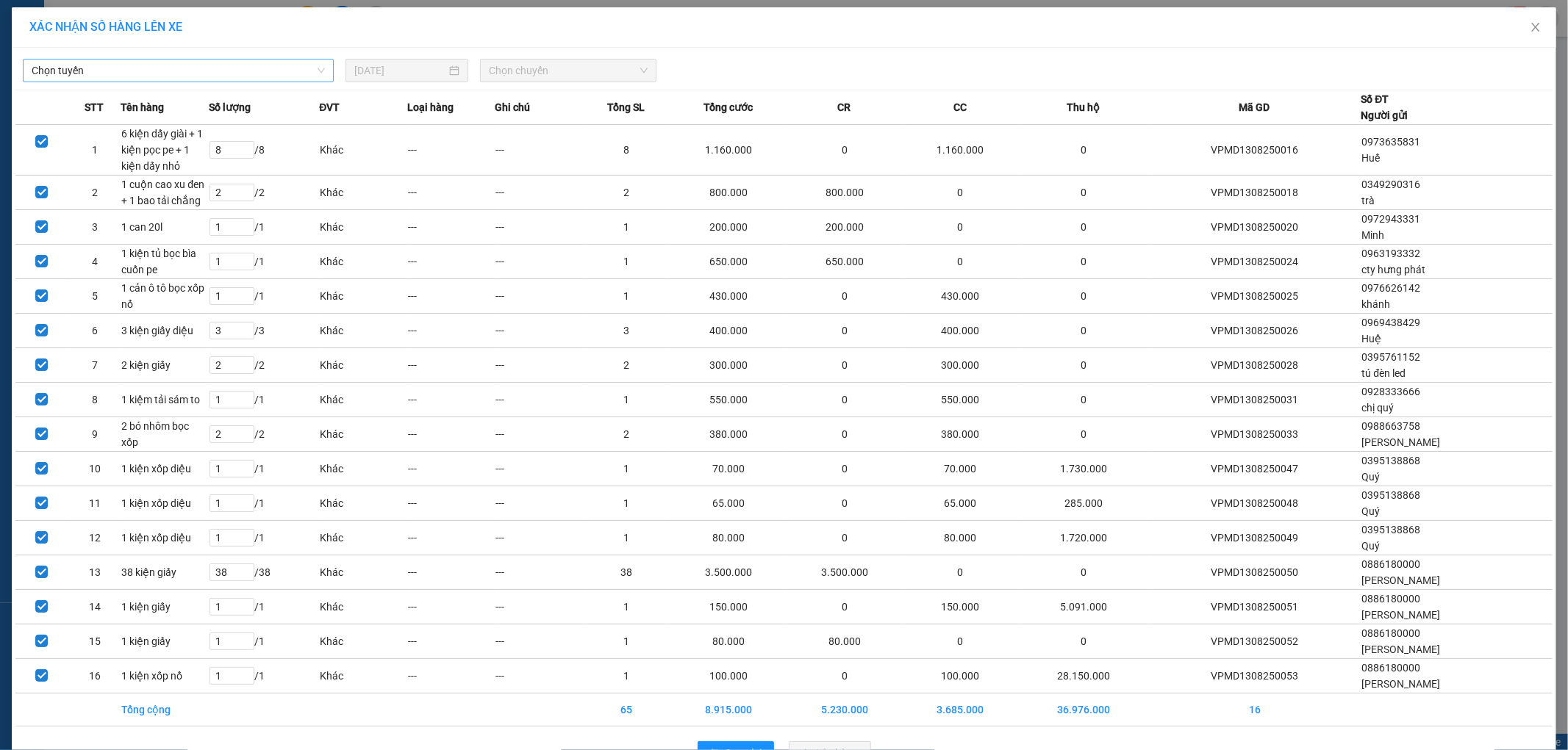
click at [278, 68] on span "Chọn tuyến" at bounding box center [178, 71] width 293 height 22
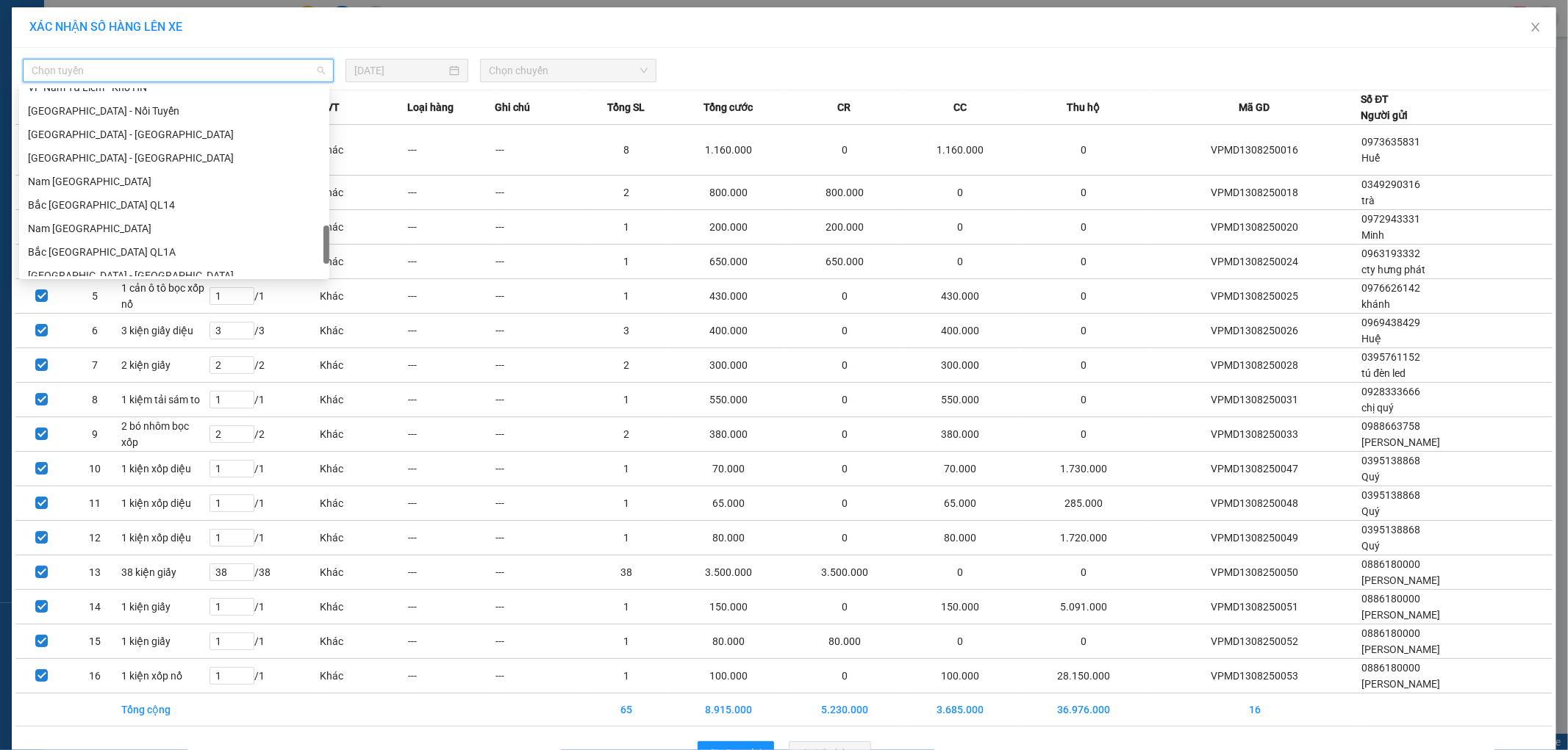
scroll to position [801, 0]
click at [129, 173] on div "VP Nam Từ Liêm - Kho HN" at bounding box center [174, 169] width 293 height 16
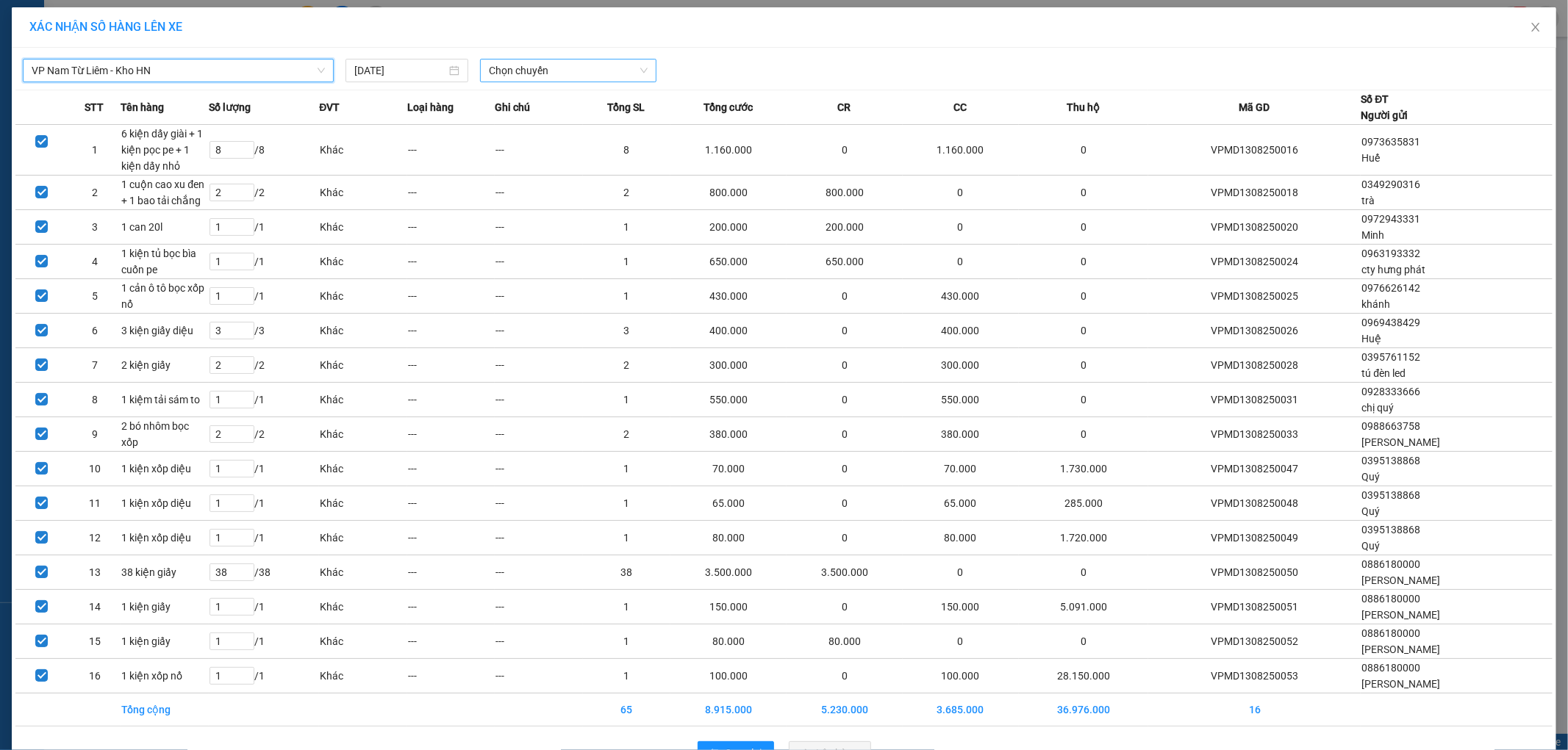
click at [531, 76] on span "Chọn chuyến" at bounding box center [568, 71] width 159 height 22
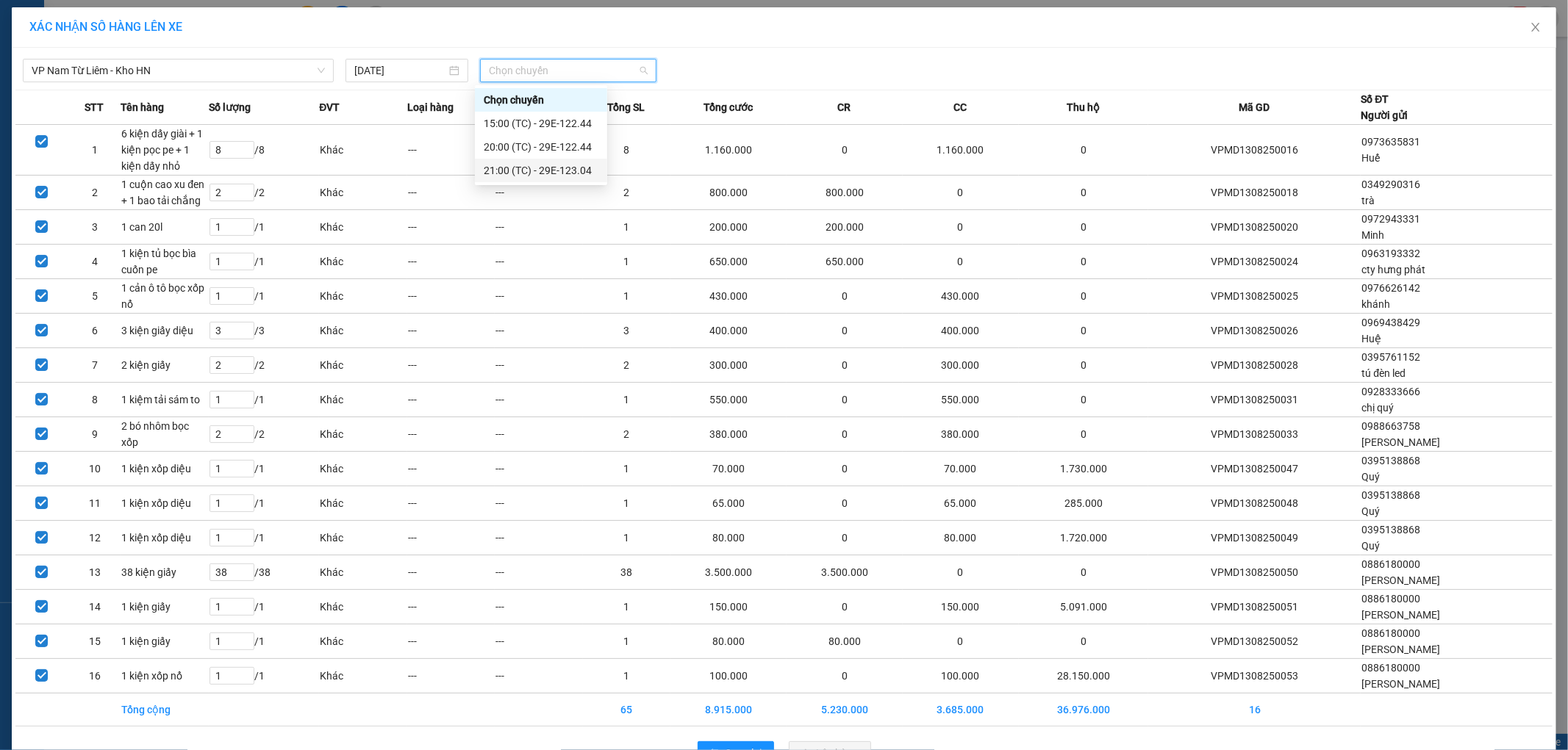
click at [503, 174] on div "21:00 (TC) - 29E-123.04" at bounding box center [541, 170] width 114 height 16
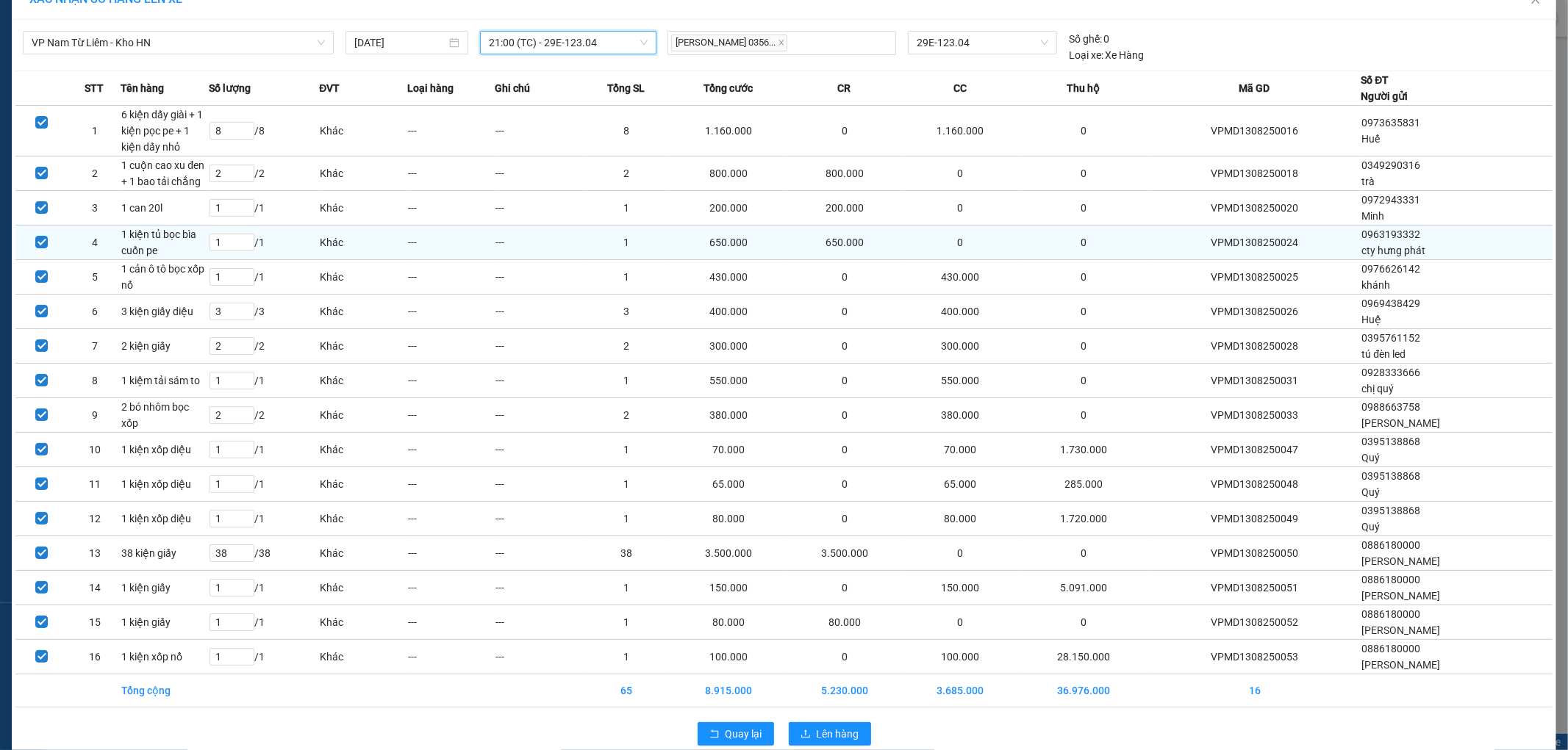
scroll to position [53, 0]
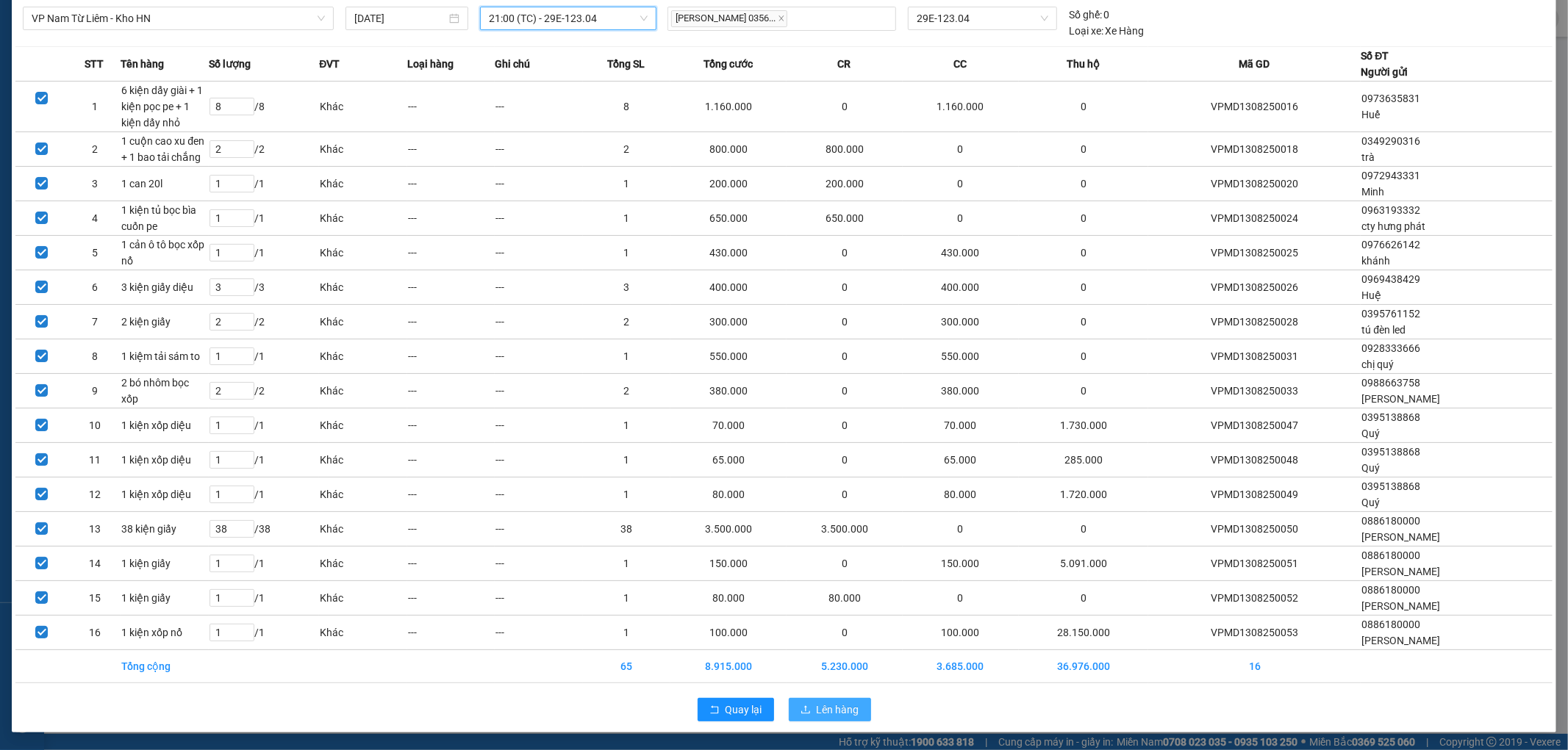
click at [819, 710] on span "Lên hàng" at bounding box center [837, 710] width 43 height 16
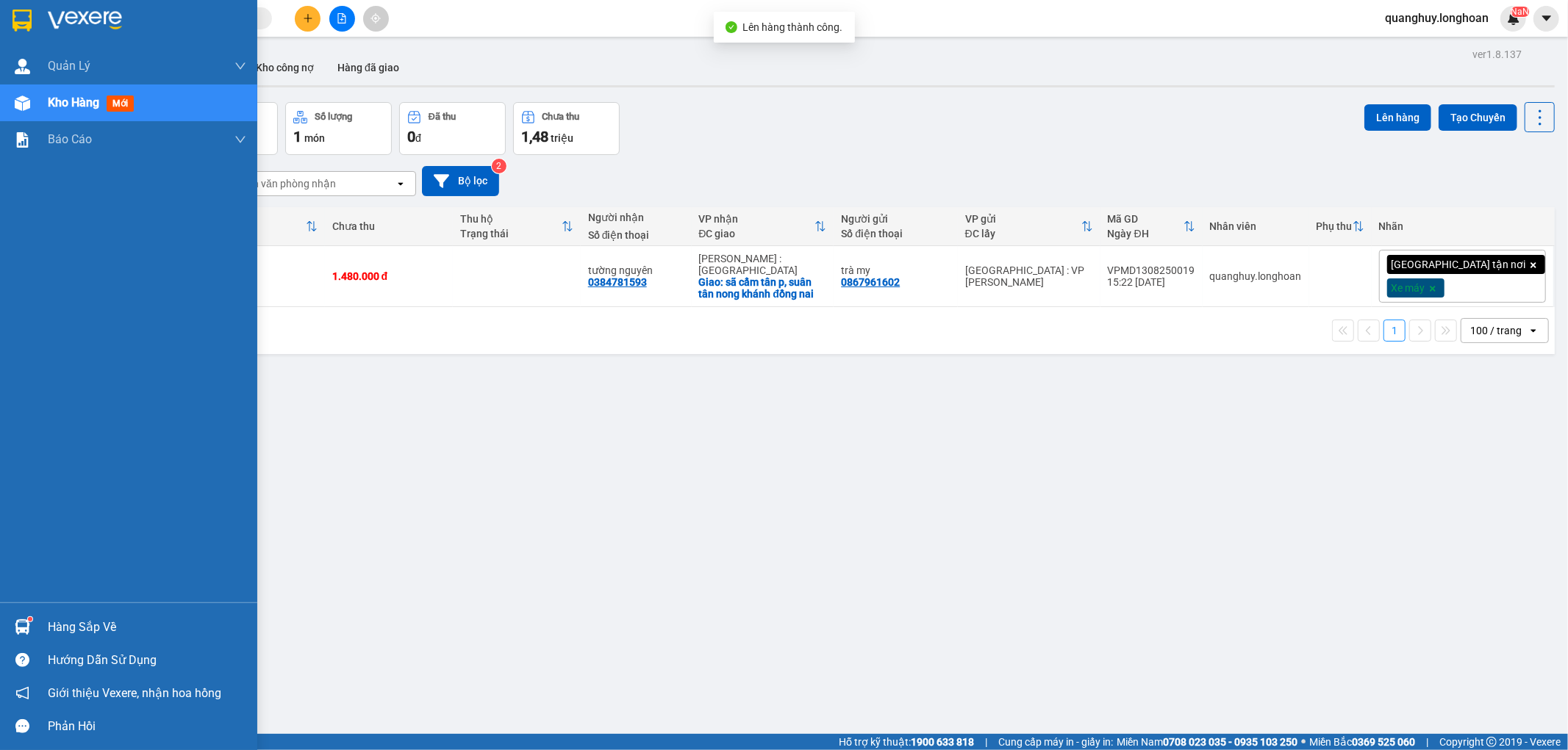
click at [31, 28] on img at bounding box center [22, 20] width 19 height 22
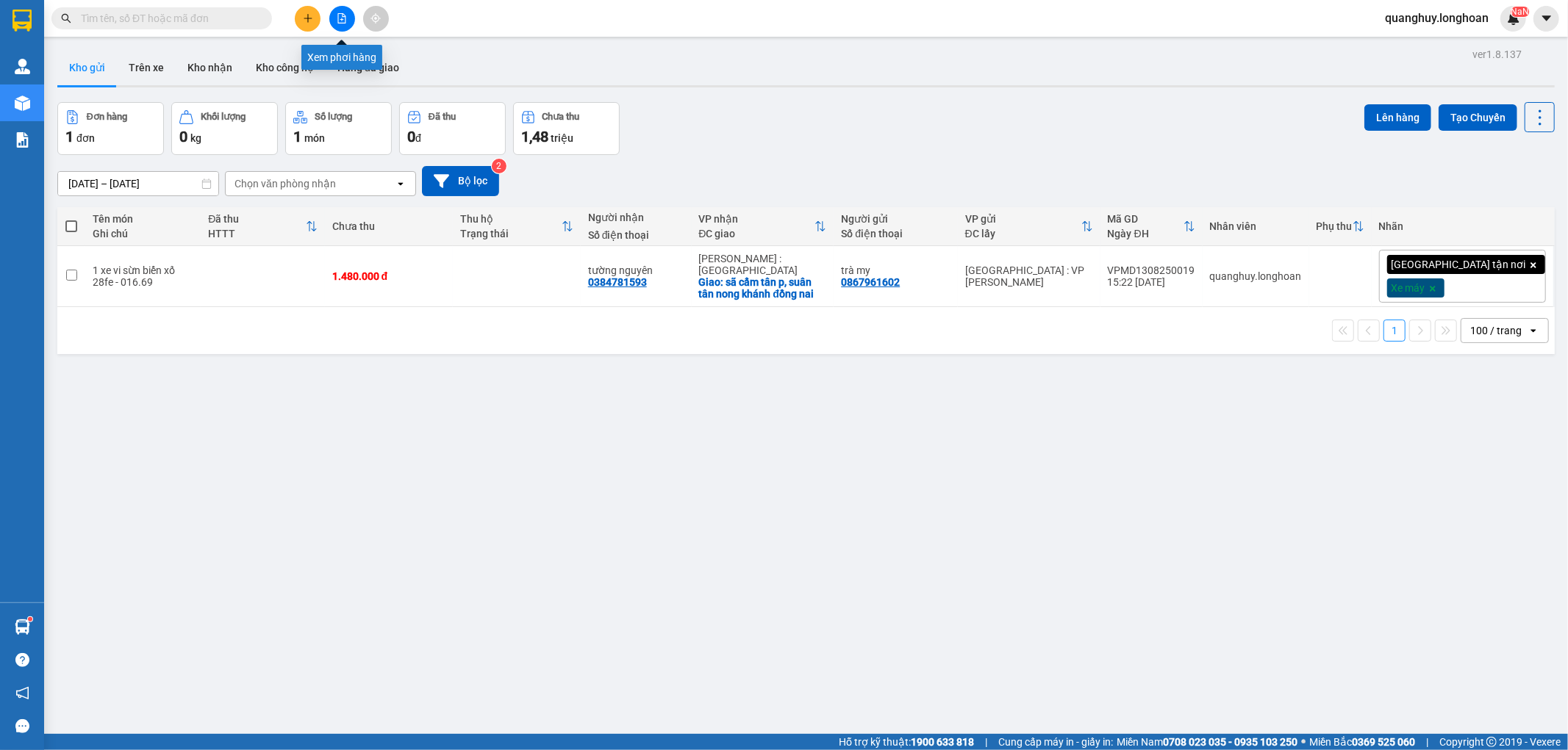
click at [342, 20] on icon "file-add" at bounding box center [342, 18] width 10 height 10
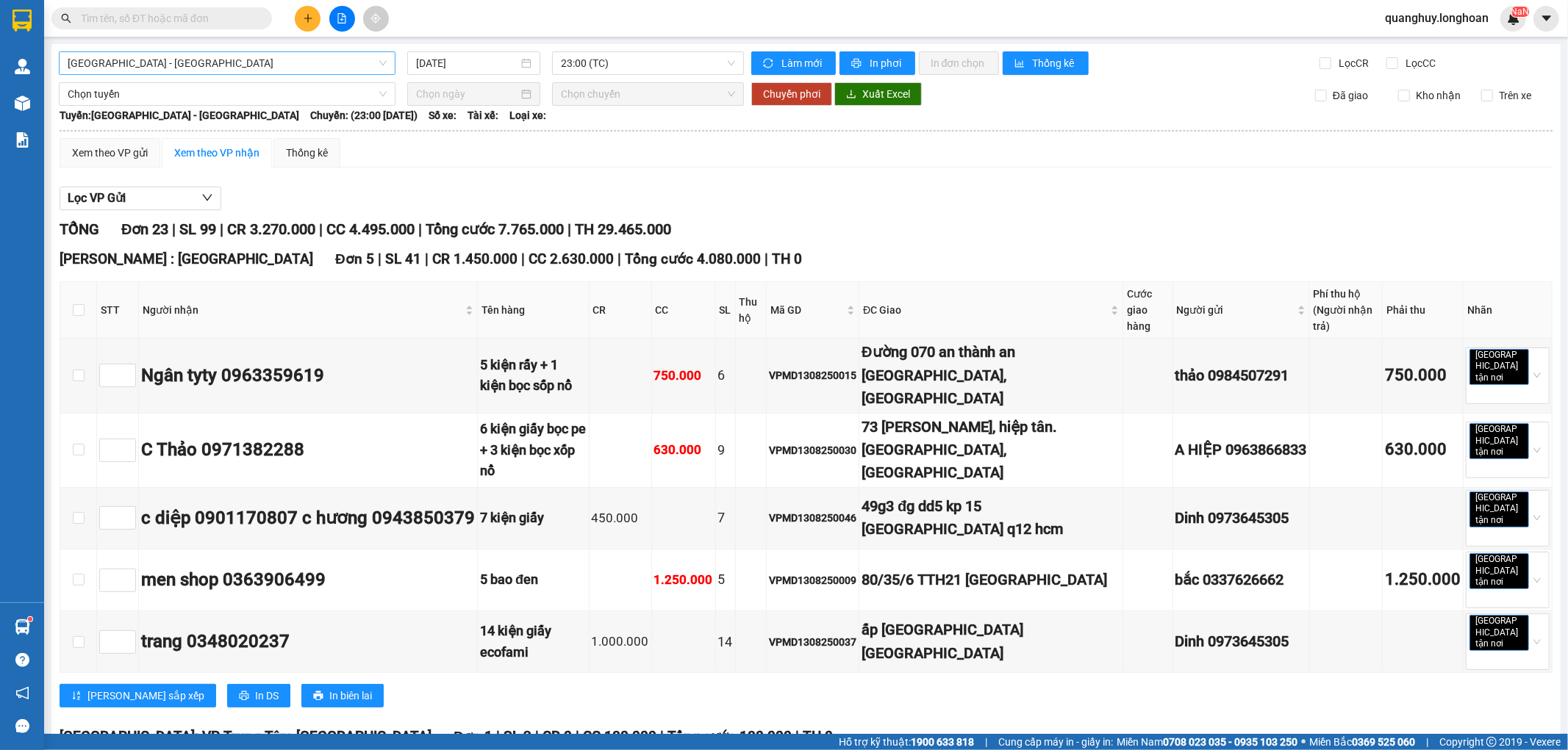
click at [298, 60] on span "Hải Phòng - Hà Nội" at bounding box center [227, 63] width 319 height 22
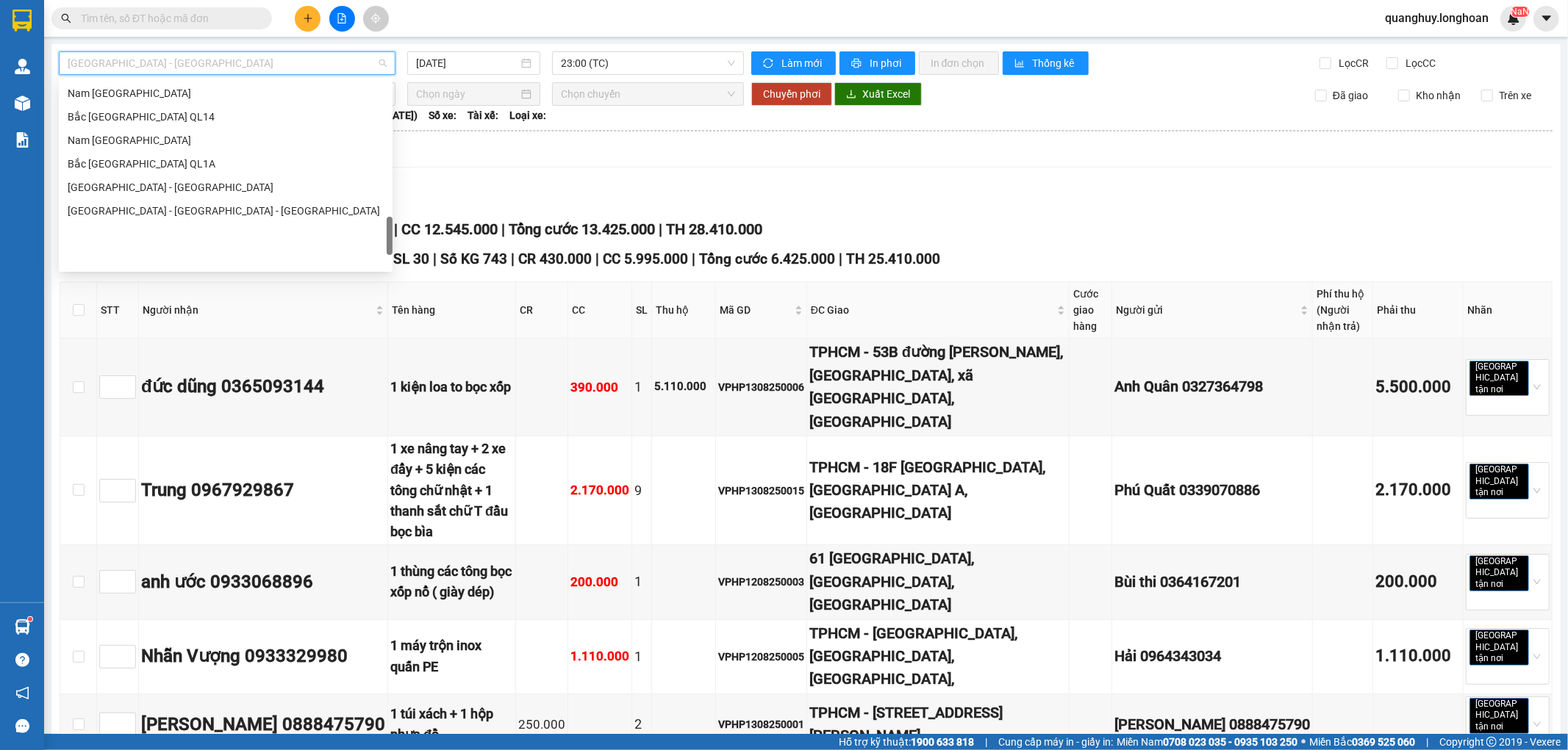
scroll to position [700, 0]
click at [159, 164] on div "VP Nam Từ Liêm - Kho HN" at bounding box center [226, 162] width 316 height 16
type input "13/08/2025"
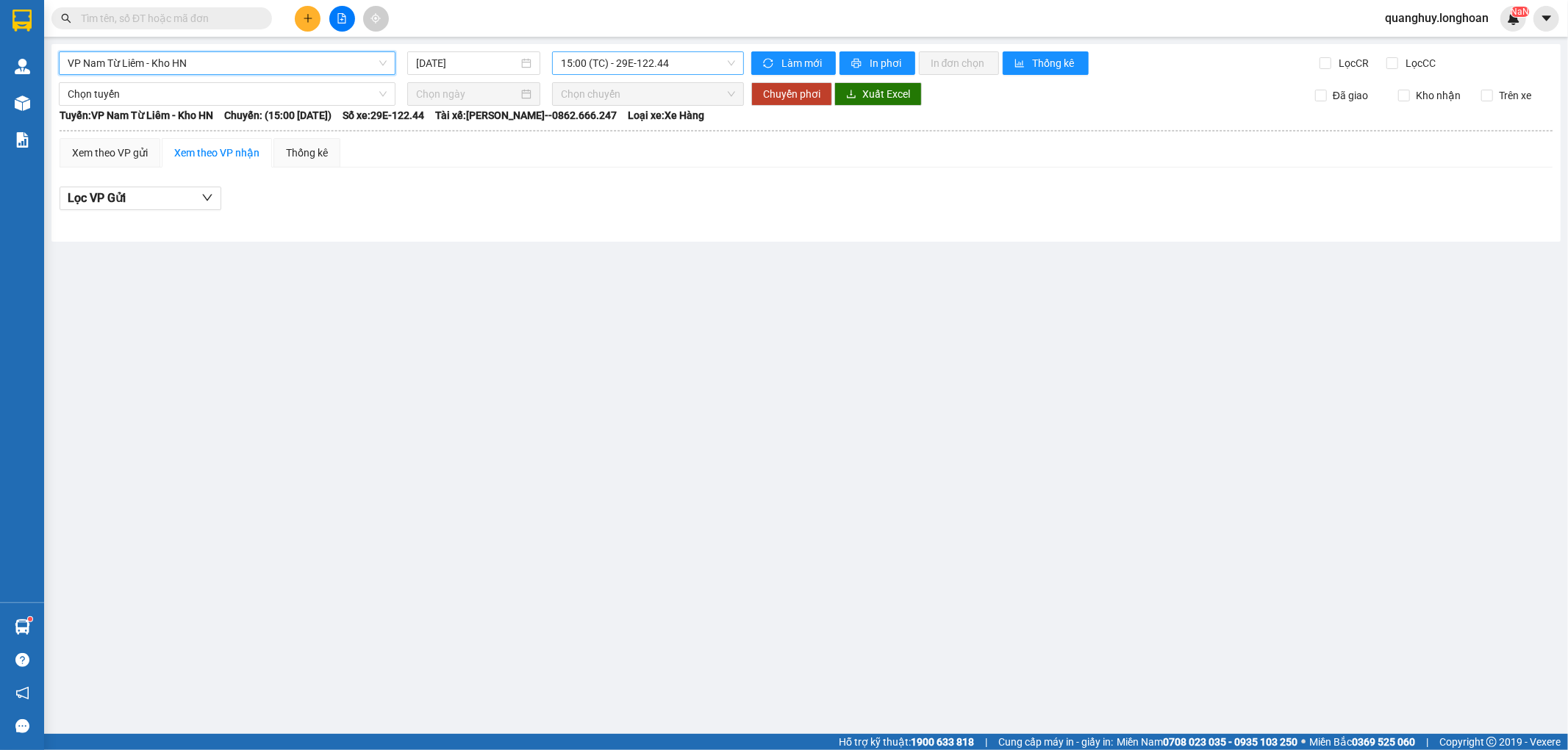
click at [693, 54] on span "15:00 (TC) - 29E-122.44" at bounding box center [647, 63] width 174 height 22
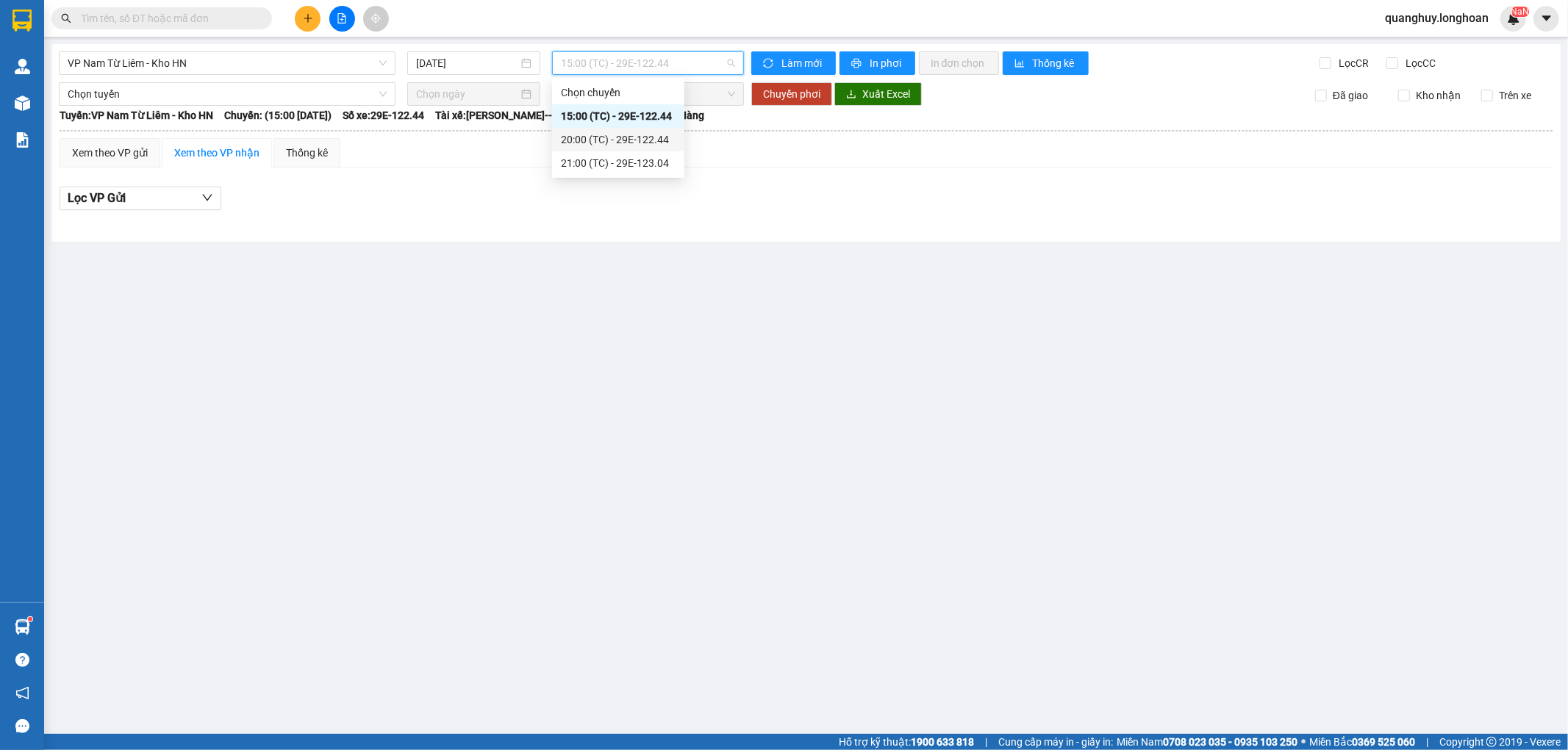
click at [645, 137] on div "20:00 (TC) - 29E-122.44" at bounding box center [618, 139] width 114 height 16
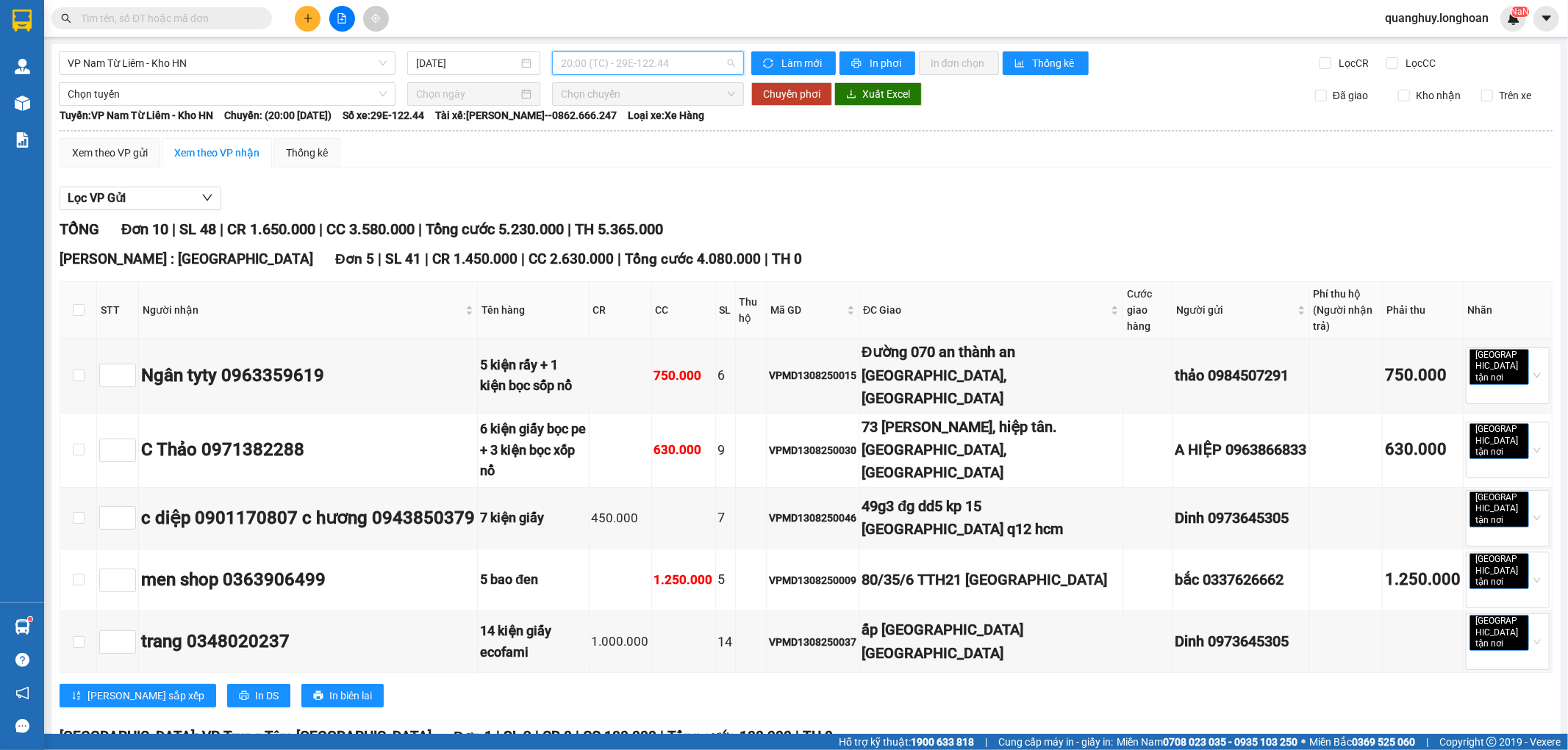
click at [665, 64] on span "20:00 (TC) - 29E-122.44" at bounding box center [647, 63] width 174 height 22
click at [629, 166] on div "21:00 (TC) - 29E-123.04" at bounding box center [614, 163] width 114 height 16
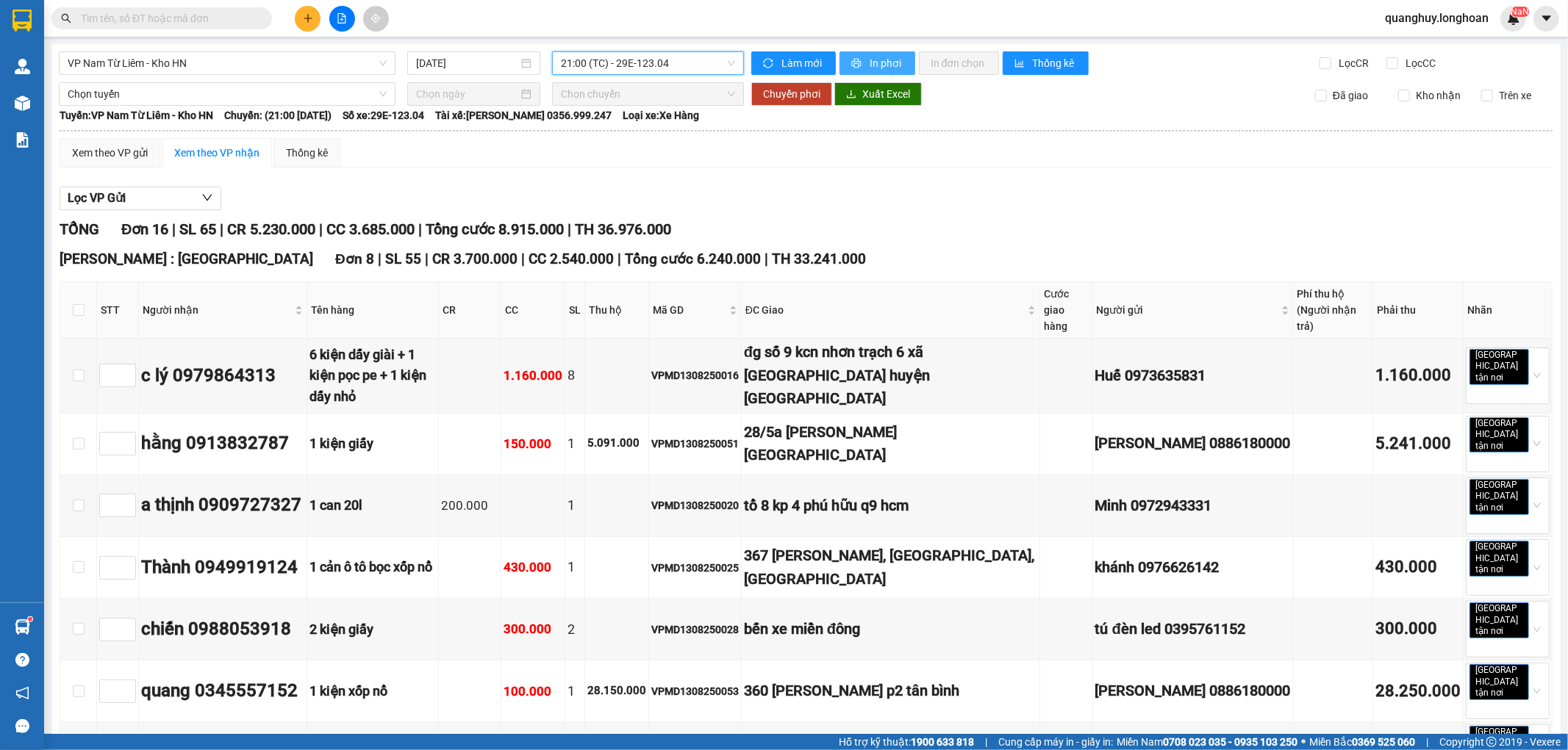
click at [879, 66] on span "In phơi" at bounding box center [886, 63] width 33 height 16
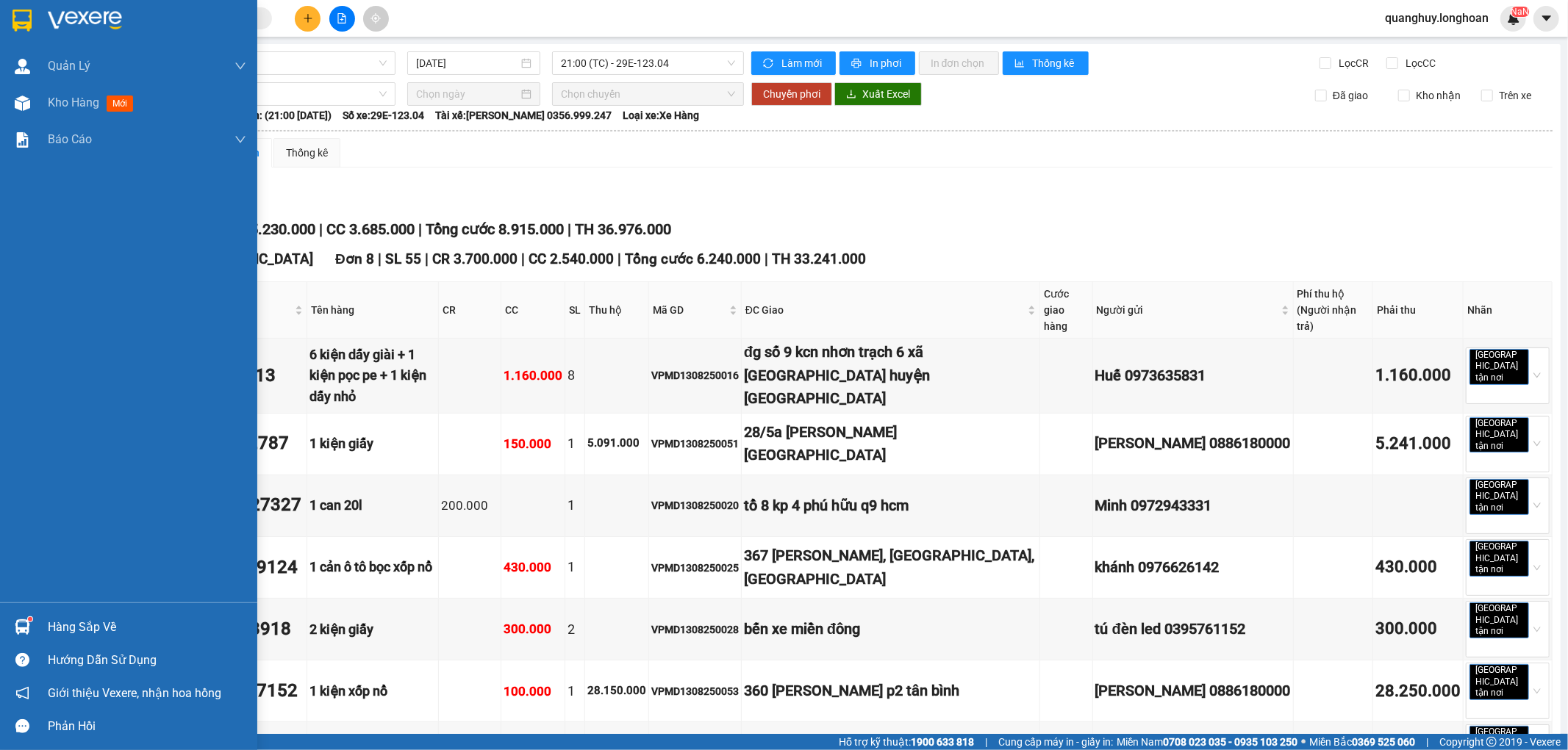
click at [20, 26] on img at bounding box center [22, 20] width 19 height 22
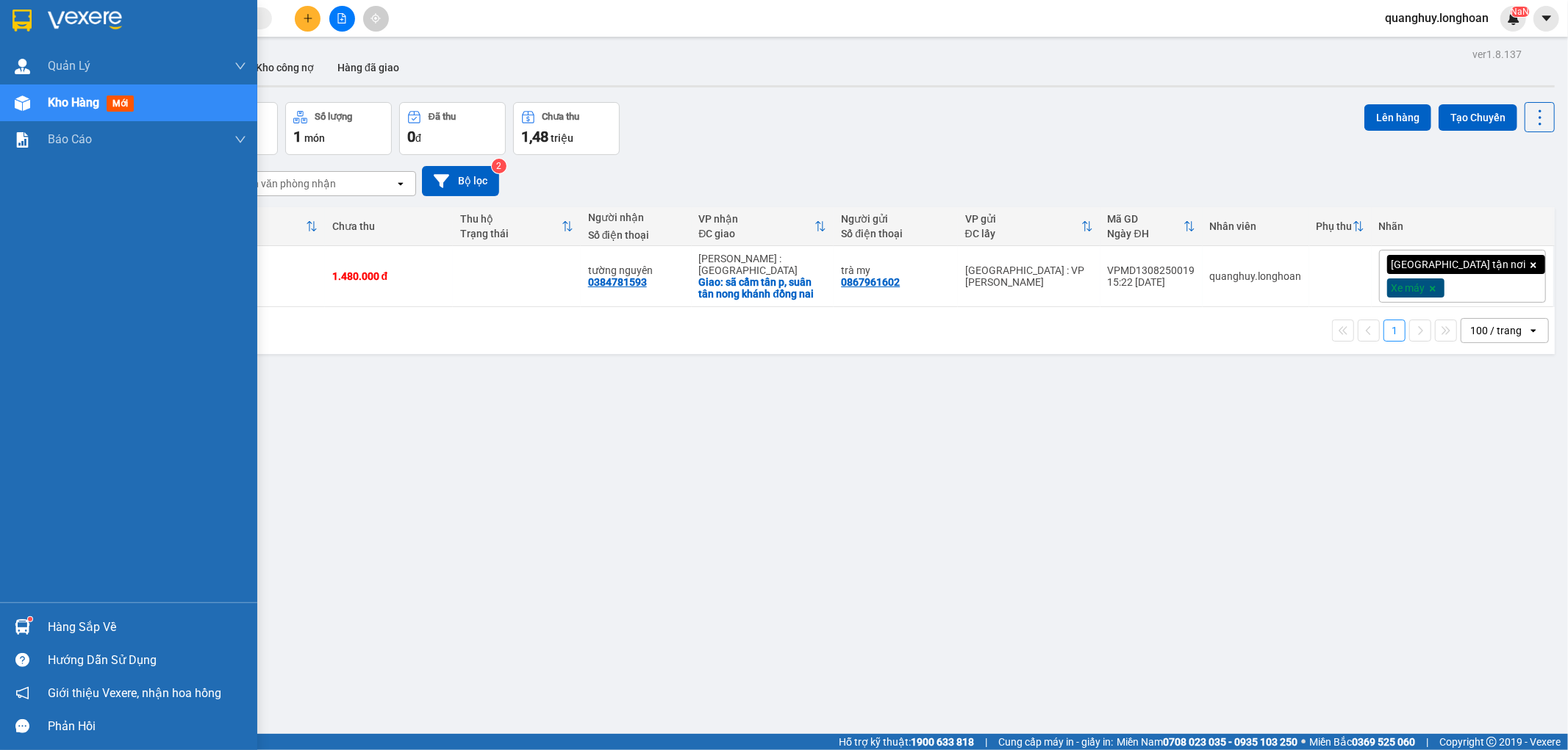
click at [7, 20] on div at bounding box center [128, 23] width 258 height 47
click at [18, 23] on img at bounding box center [22, 20] width 19 height 22
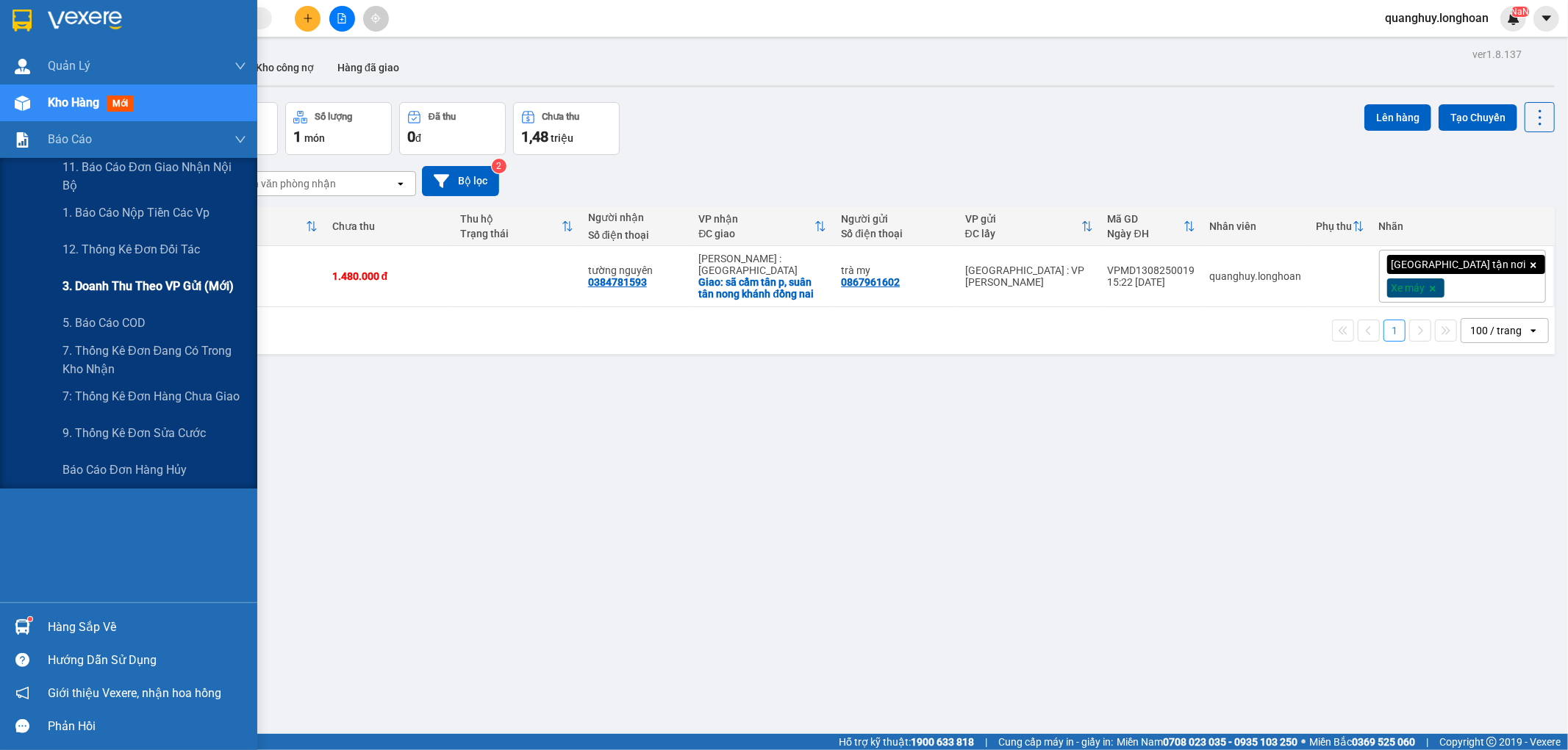
click at [129, 286] on div "1 xe vi sừn biển xố 28fe - 016.69" at bounding box center [142, 276] width 100 height 23
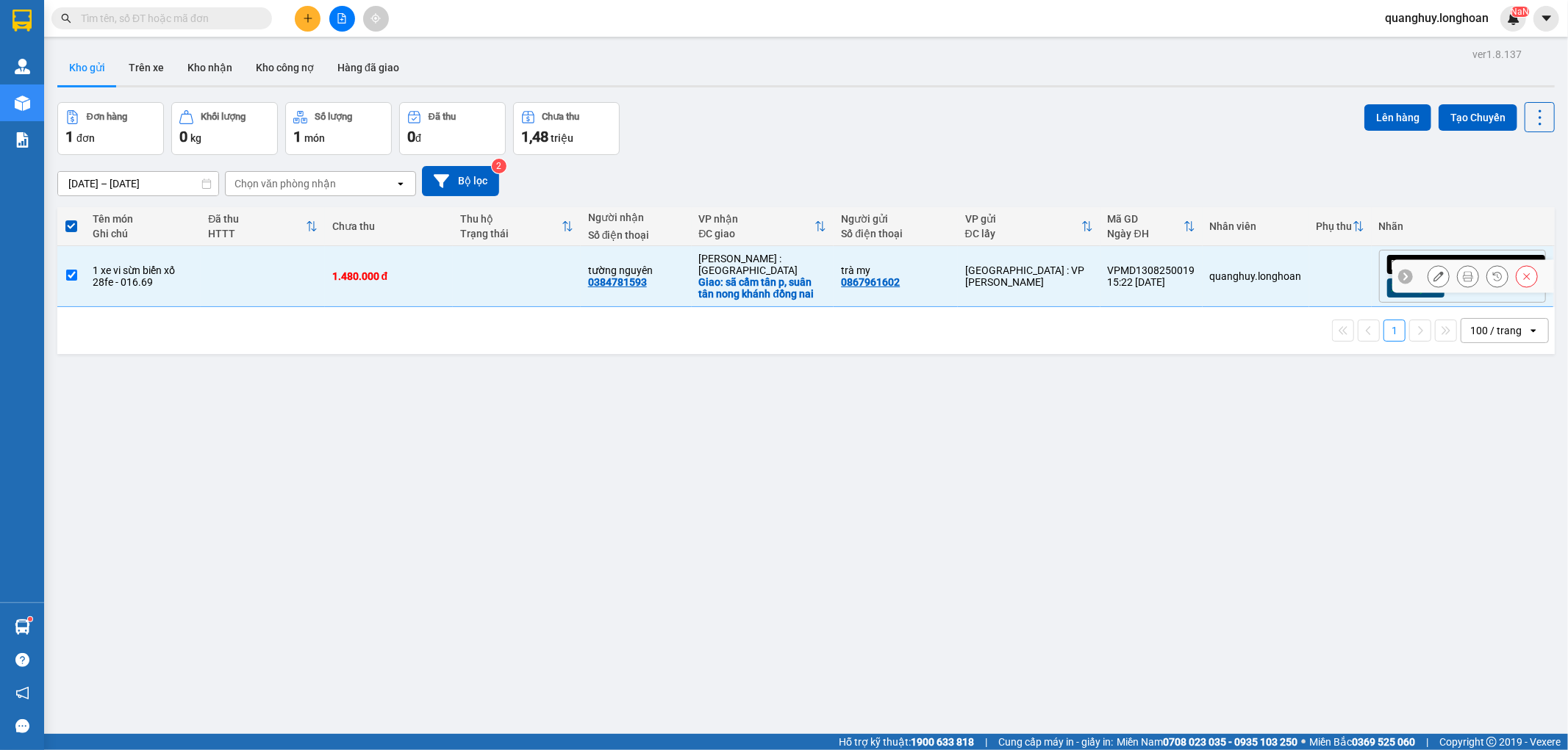
click at [129, 286] on div "1 xe vi sừn biển xố 28fe - 016.69" at bounding box center [142, 276] width 100 height 23
checkbox input "false"
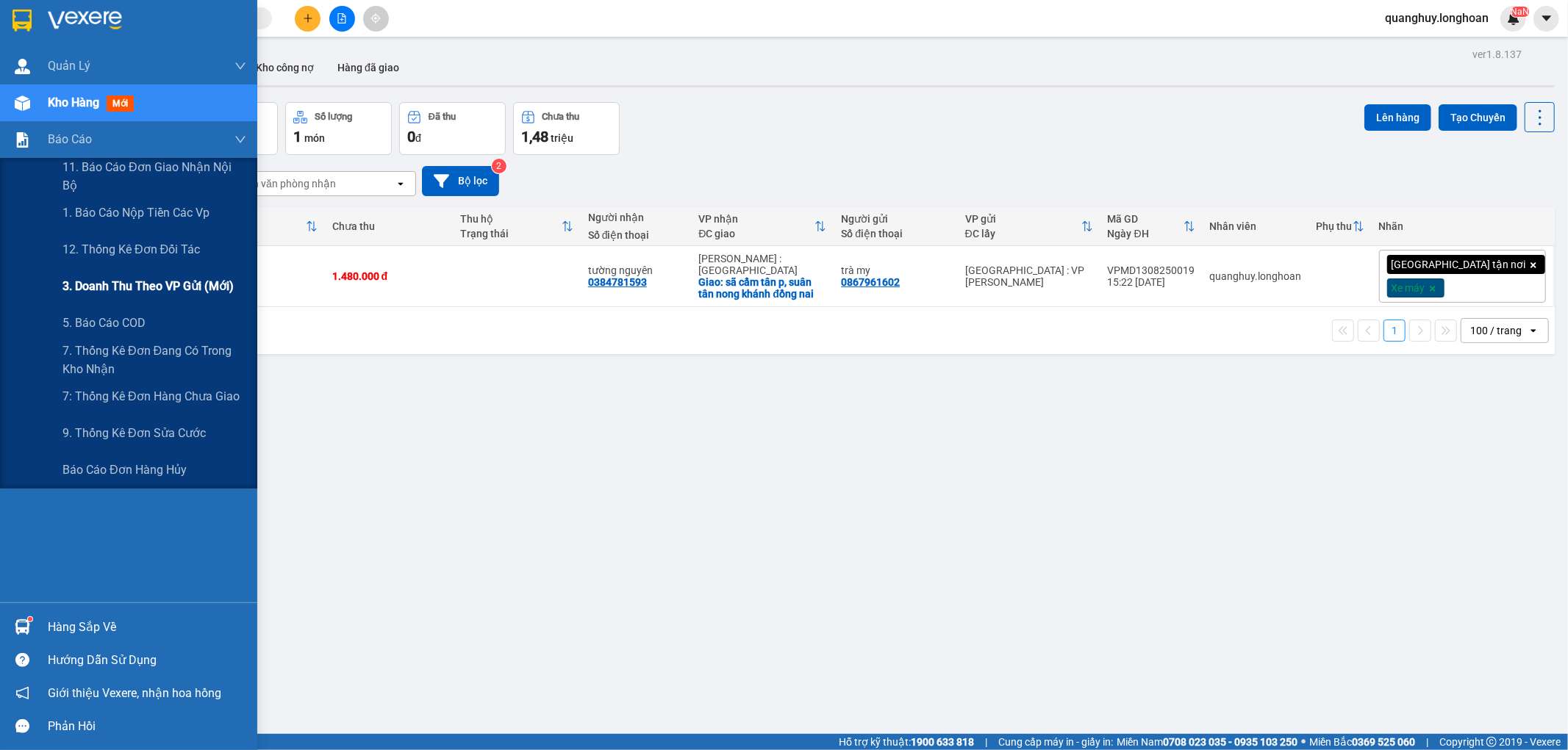
click at [121, 289] on span "3. Doanh Thu theo VP Gửi (mới)" at bounding box center [148, 286] width 171 height 19
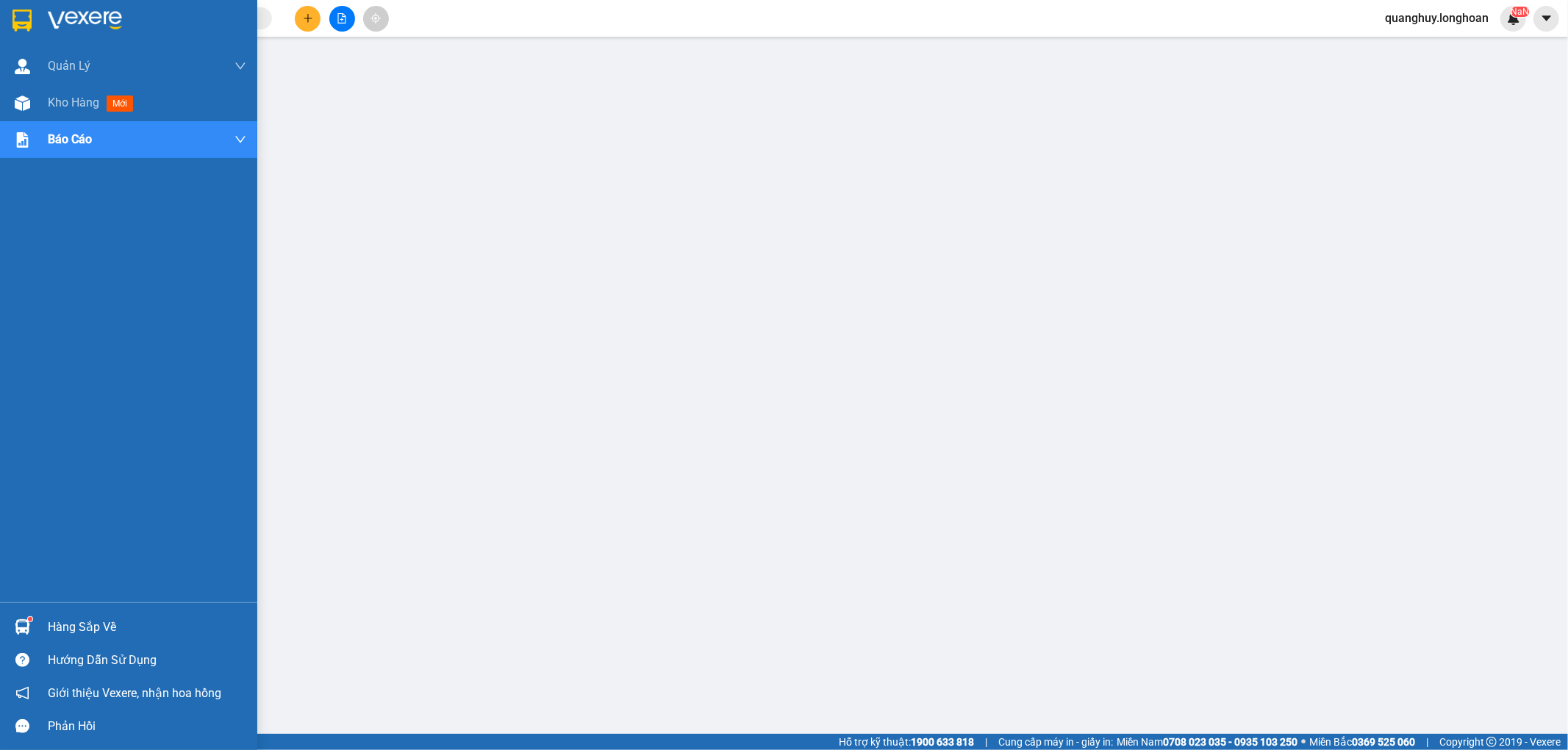
click at [26, 25] on img at bounding box center [22, 20] width 19 height 22
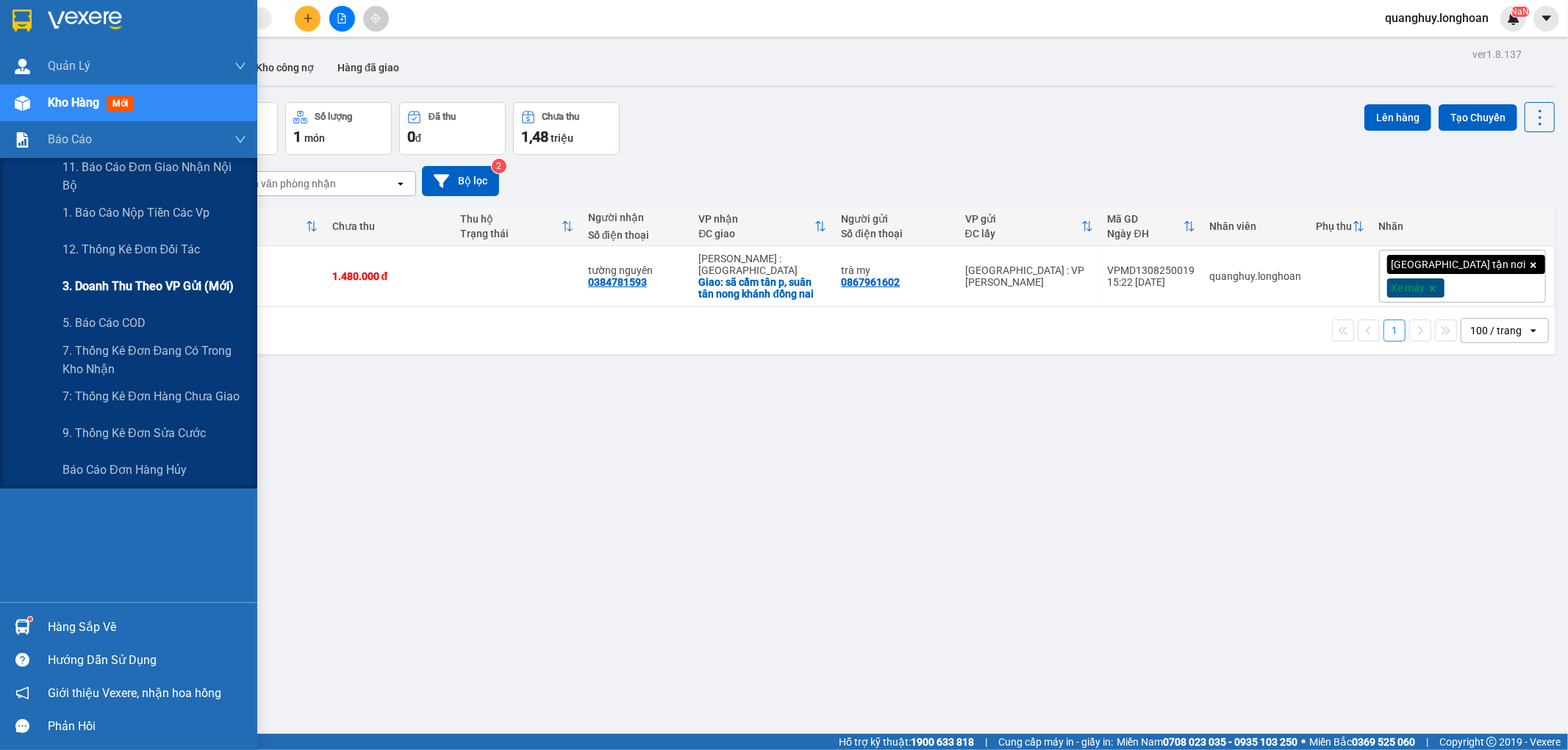
click at [129, 282] on span "3. Doanh Thu theo VP Gửi (mới)" at bounding box center [148, 286] width 171 height 19
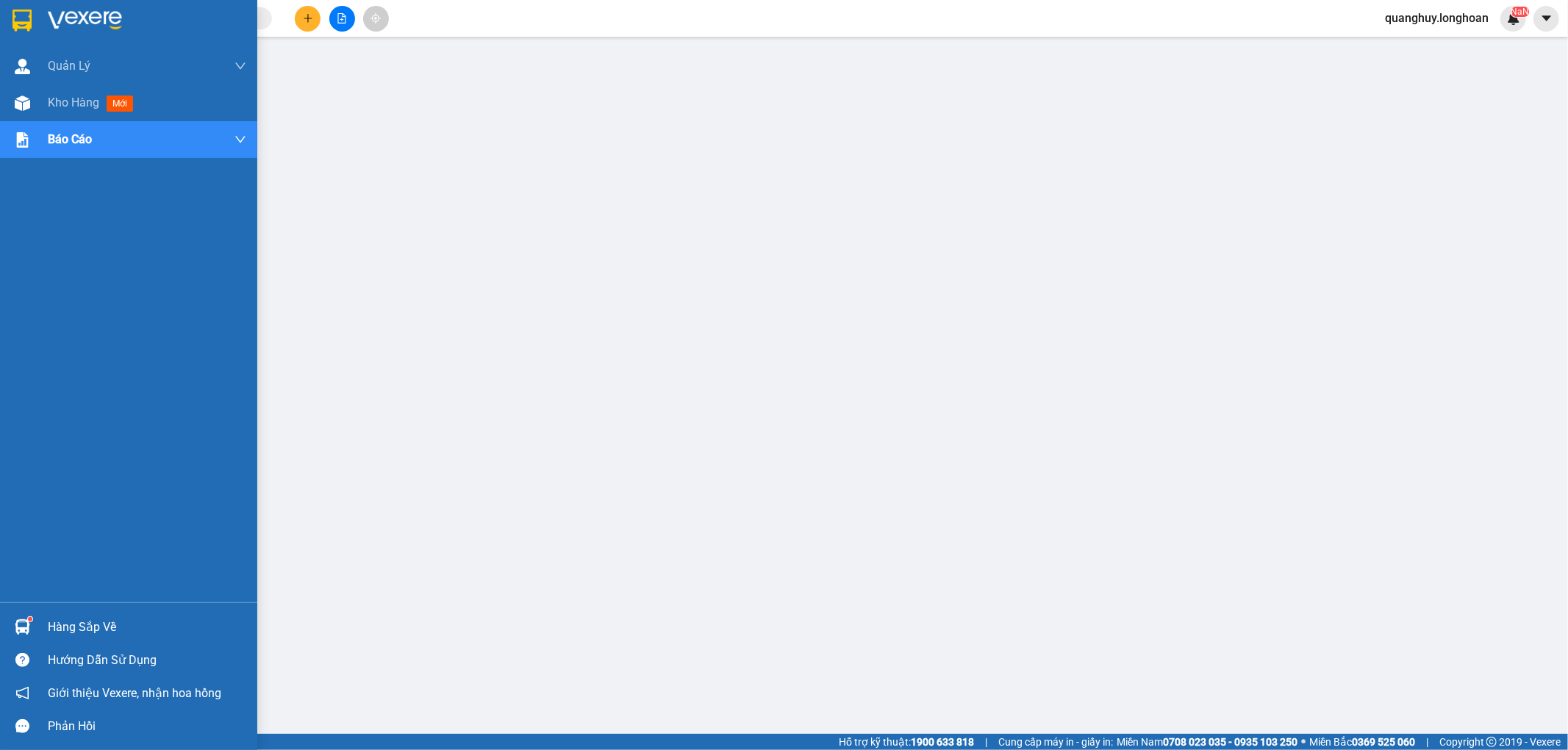
click at [19, 23] on img at bounding box center [22, 20] width 19 height 22
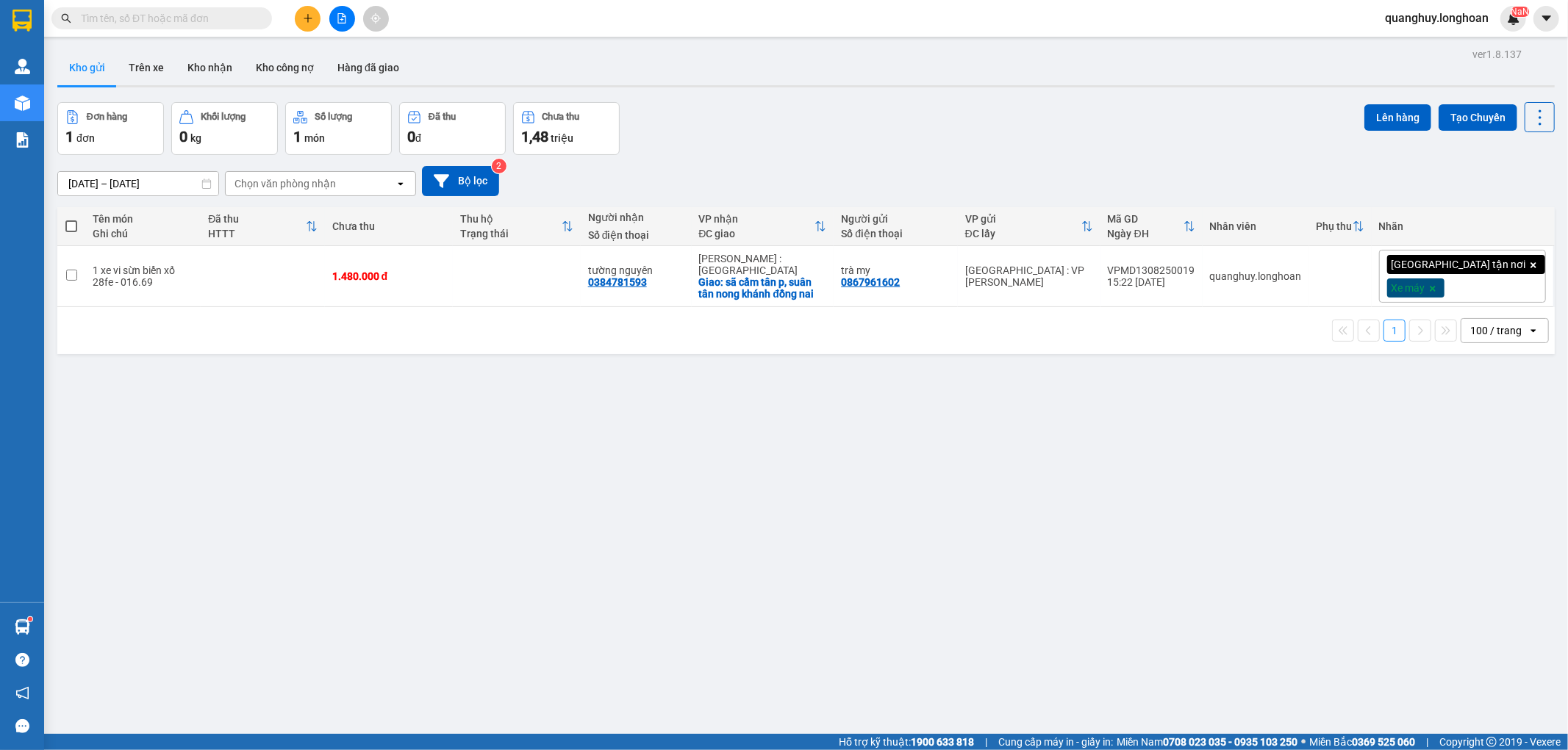
click at [177, 222] on div "Tên món" at bounding box center [142, 219] width 100 height 12
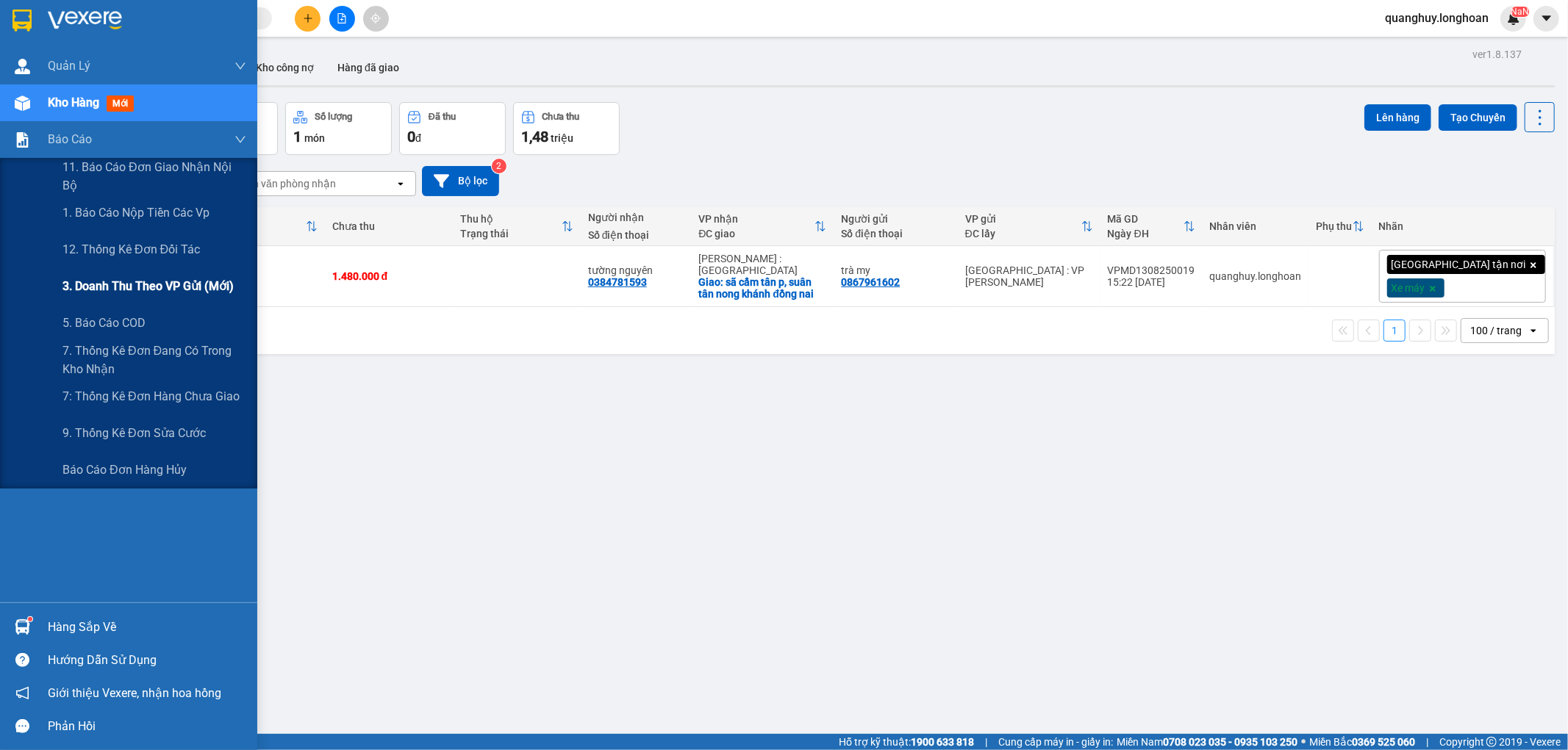
click at [128, 283] on span "3. Doanh Thu theo VP Gửi (mới)" at bounding box center [148, 286] width 171 height 19
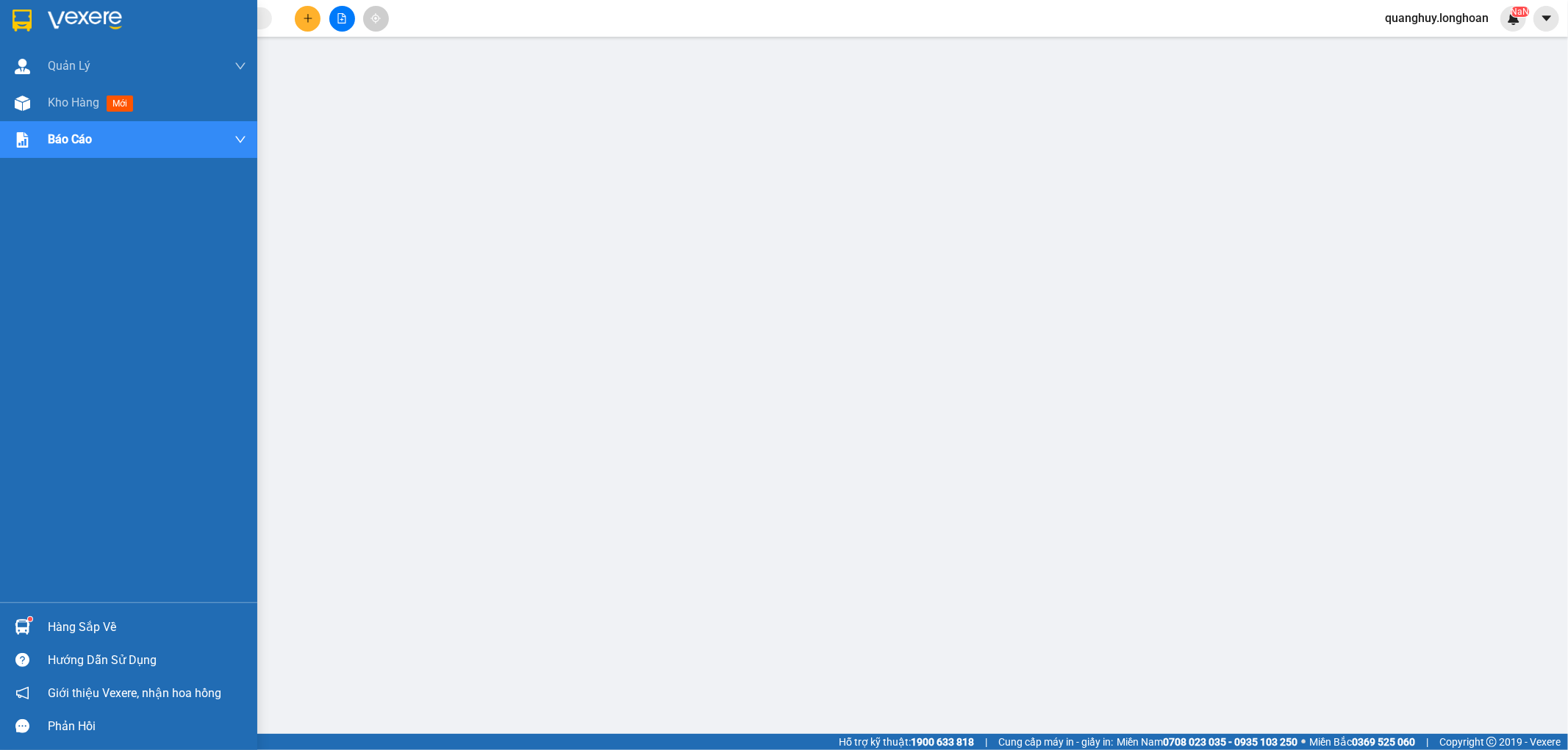
click at [20, 15] on img at bounding box center [22, 20] width 19 height 22
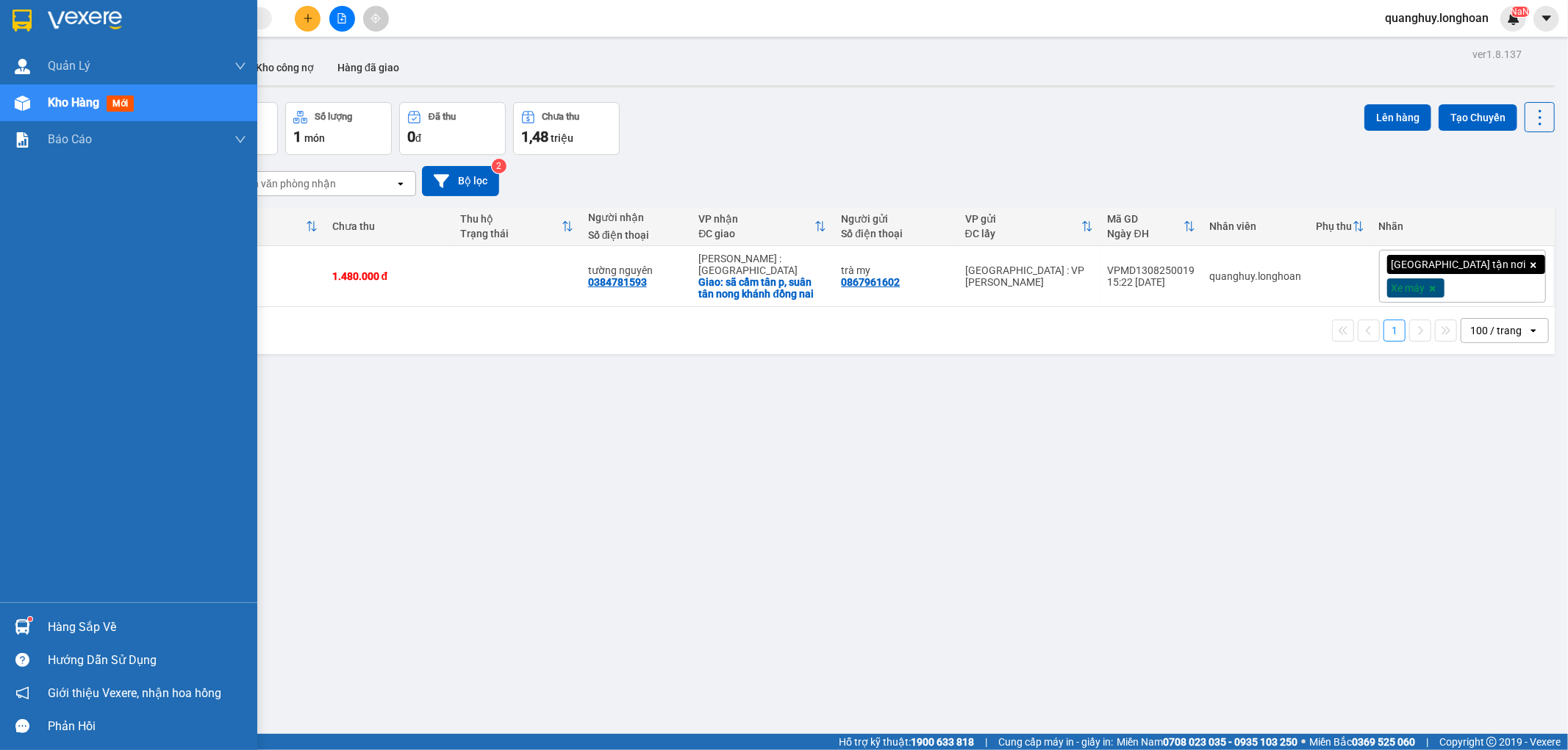
click at [20, 33] on div at bounding box center [128, 23] width 258 height 47
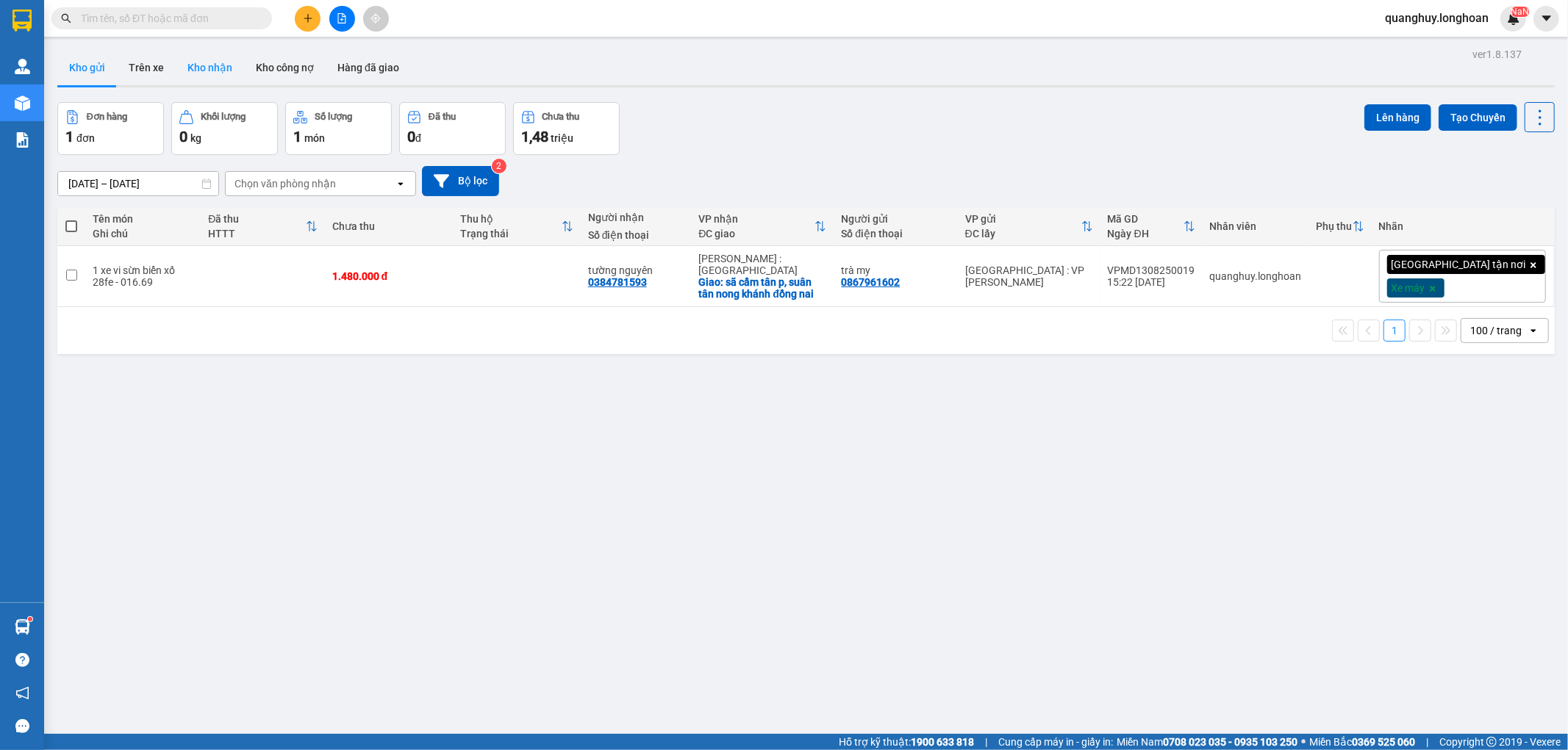
click at [208, 65] on button "Kho nhận" at bounding box center [210, 67] width 68 height 35
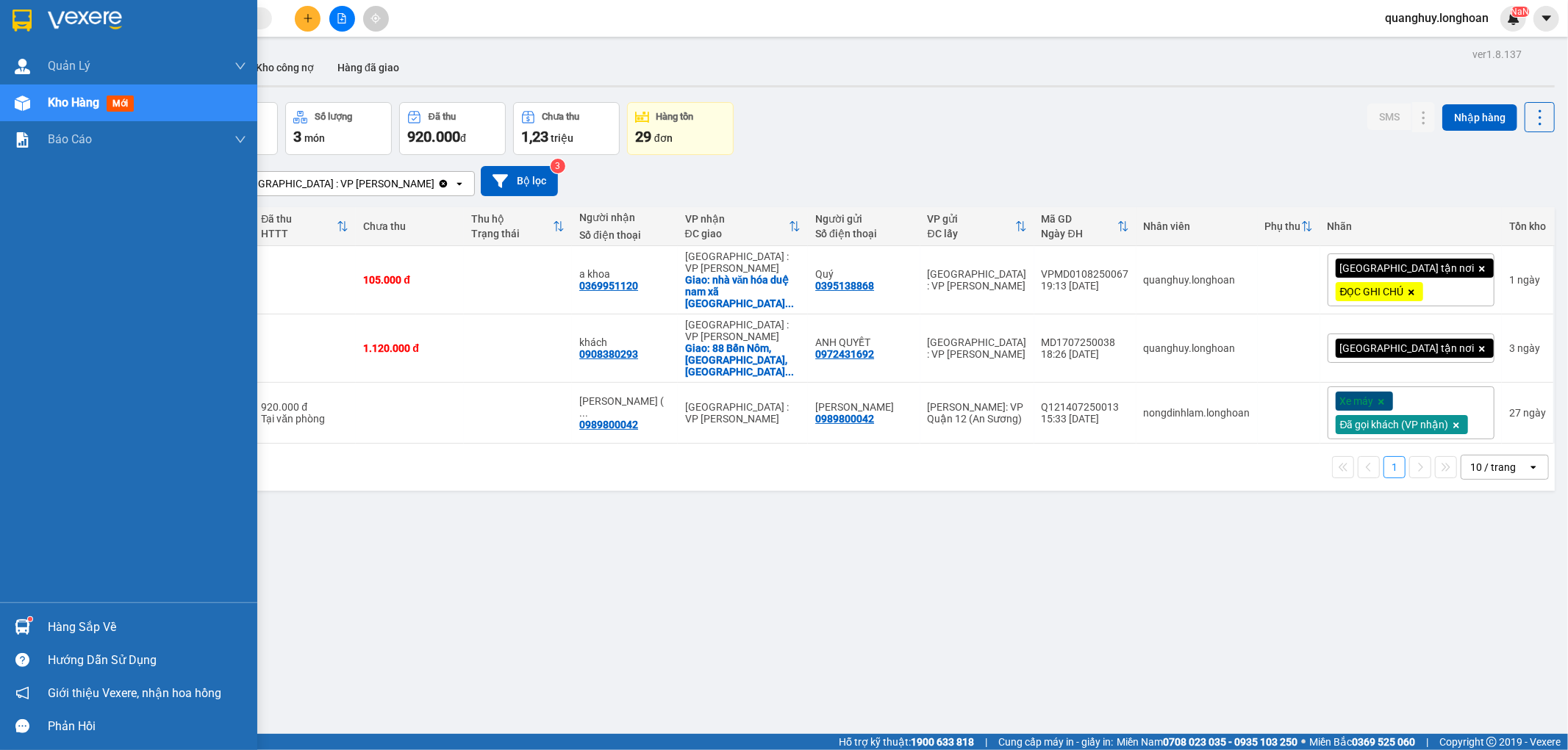
click at [92, 631] on div "Hàng sắp về" at bounding box center [146, 628] width 198 height 22
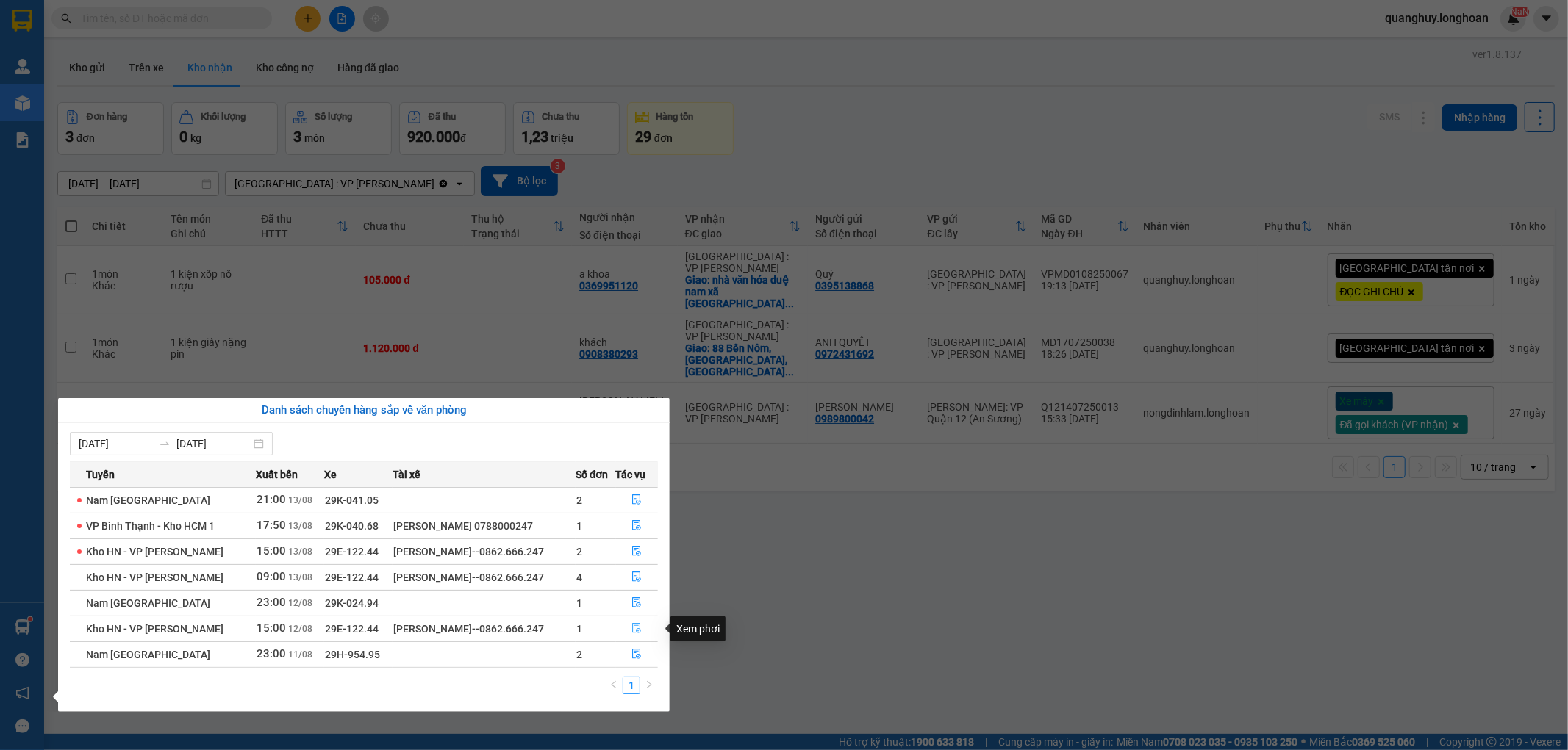
click at [633, 627] on icon "file-done" at bounding box center [636, 628] width 10 height 10
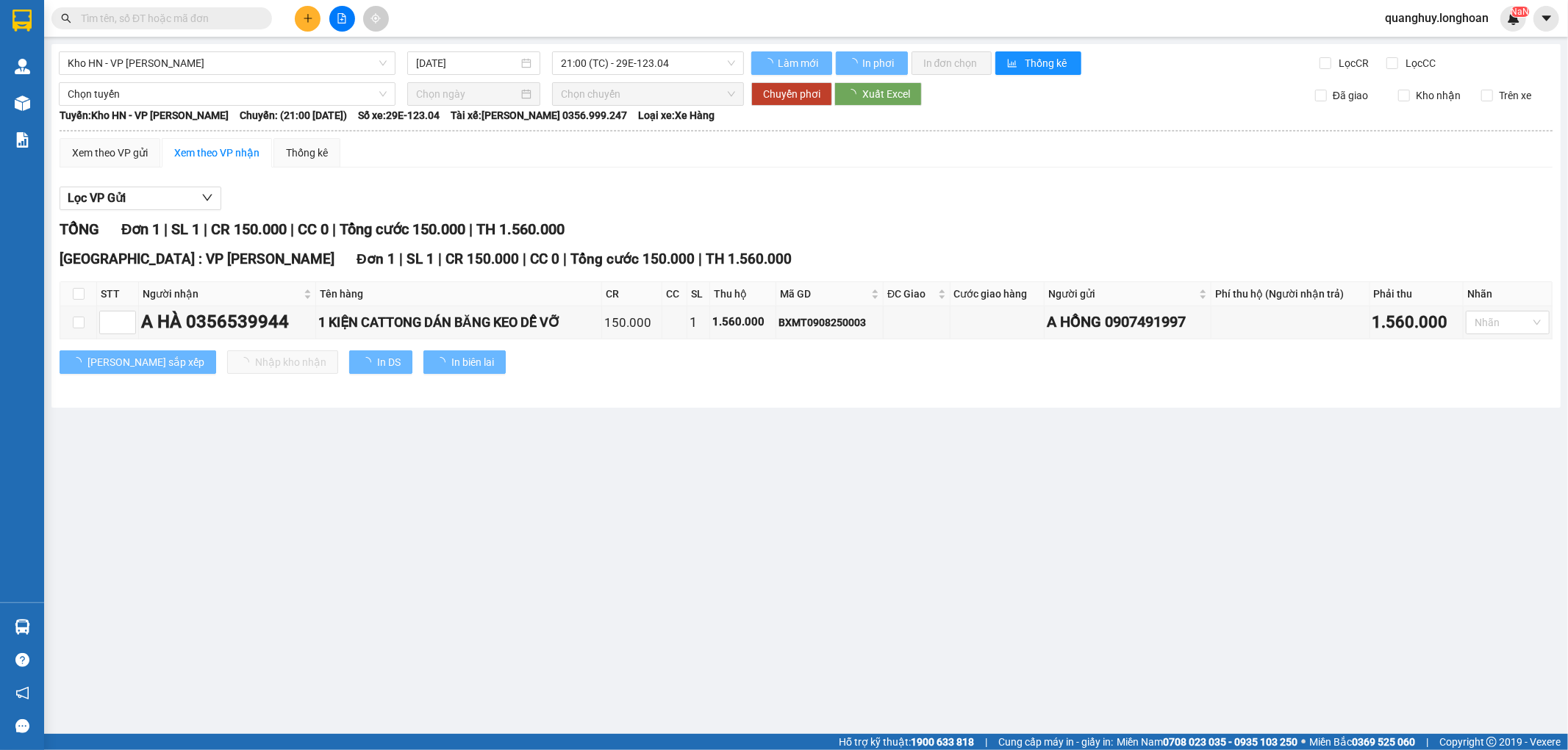
type input "12/08/2025"
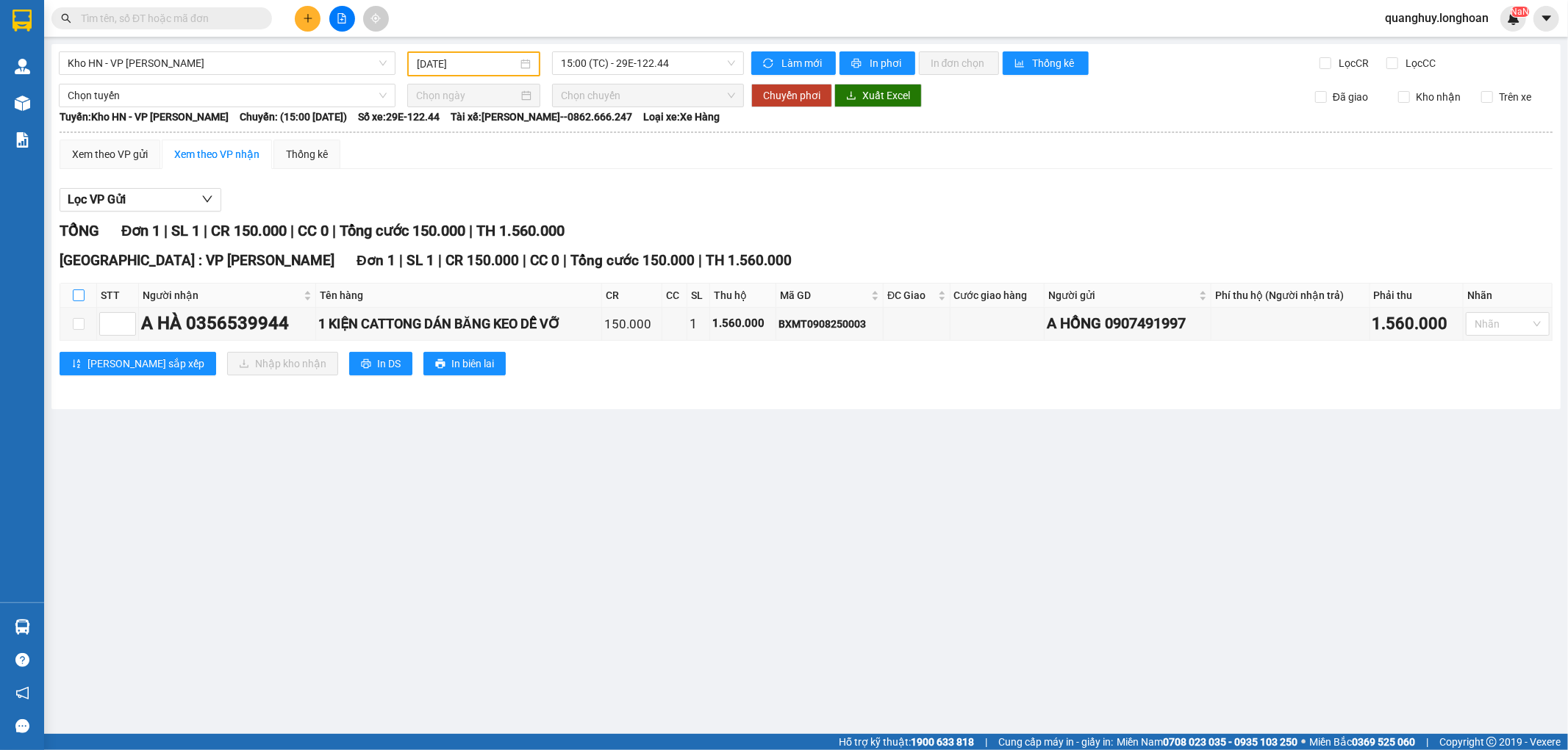
click at [82, 294] on input "checkbox" at bounding box center [79, 295] width 12 height 12
checkbox input "true"
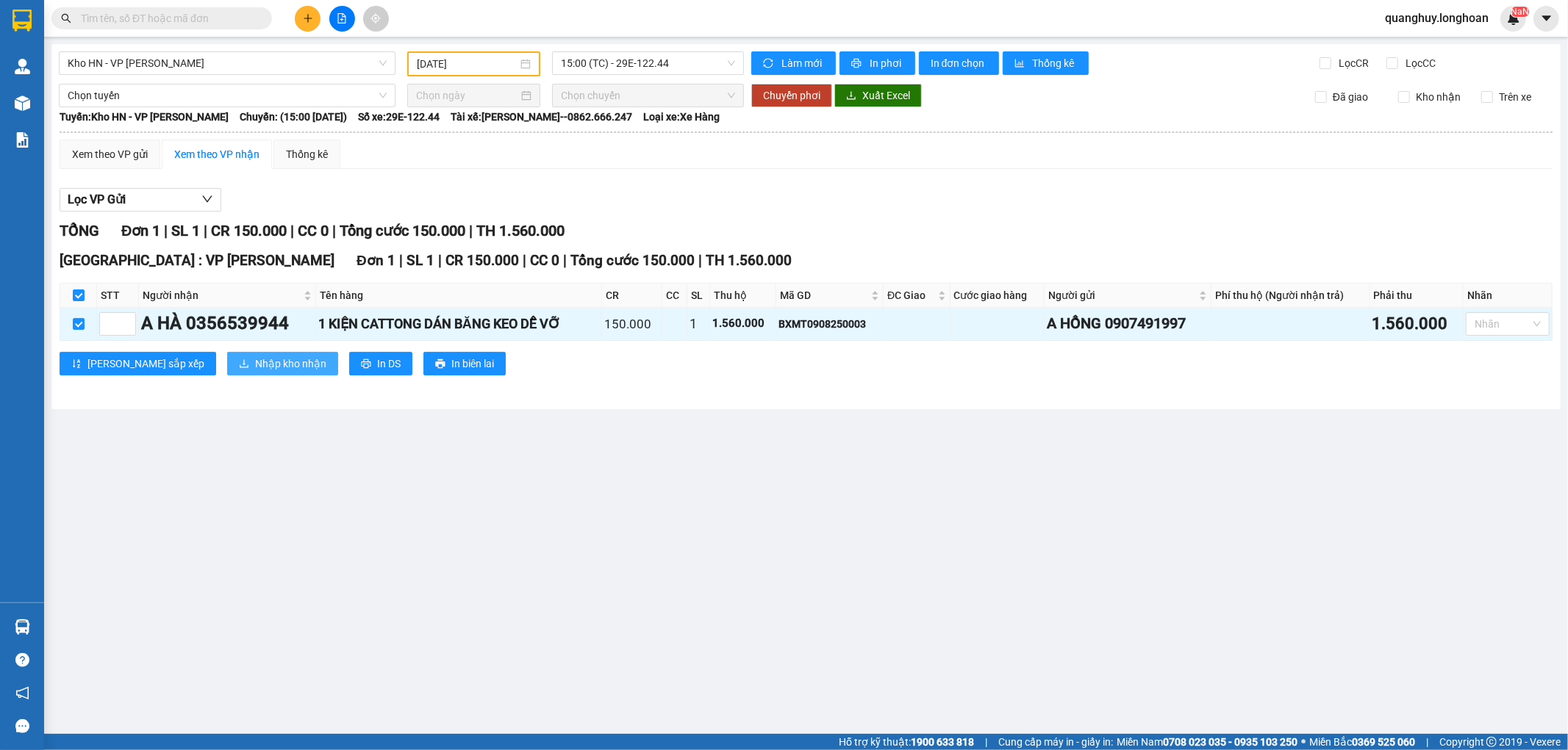
click at [255, 356] on span "Nhập kho nhận" at bounding box center [291, 363] width 72 height 16
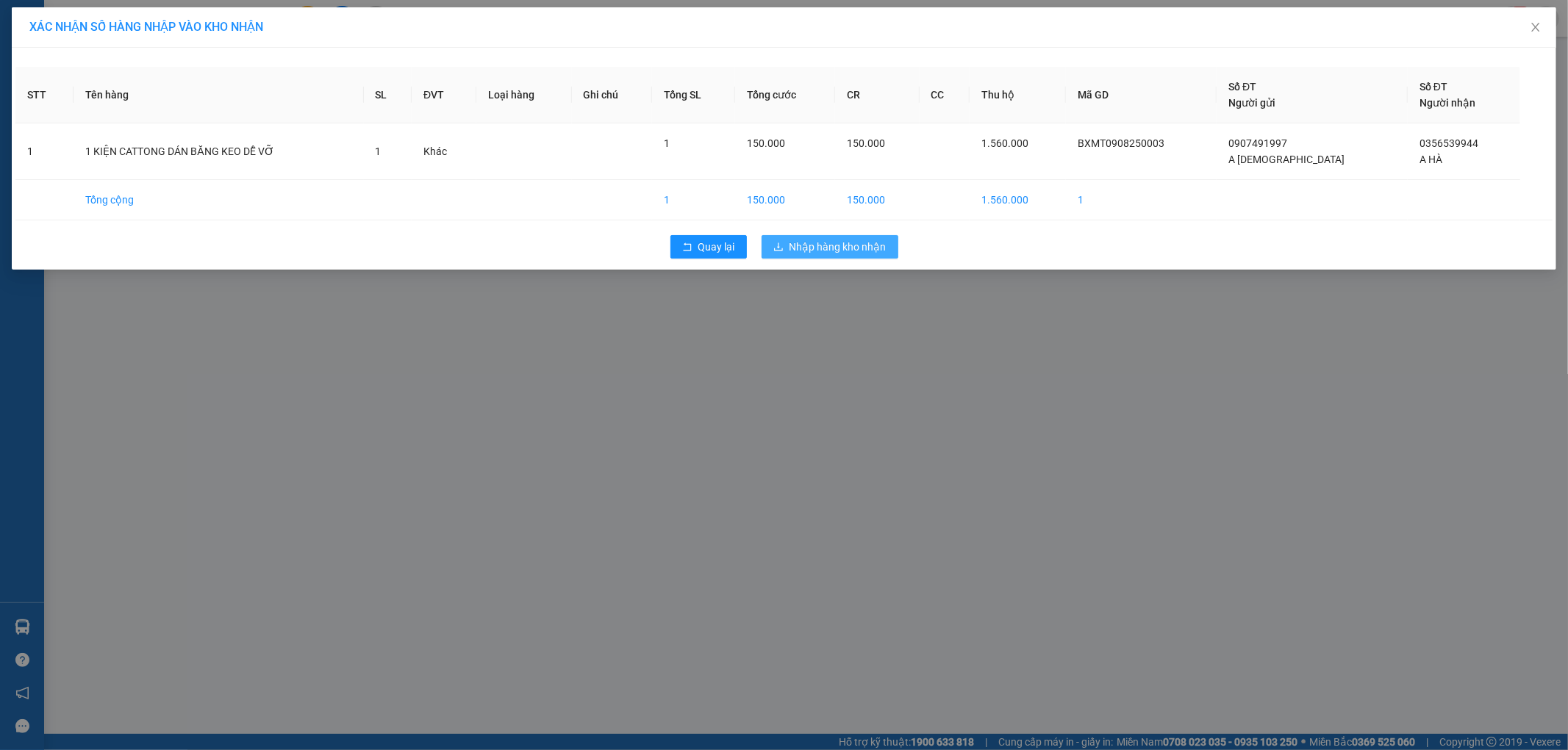
click at [826, 241] on span "Nhập hàng kho nhận" at bounding box center [838, 247] width 97 height 16
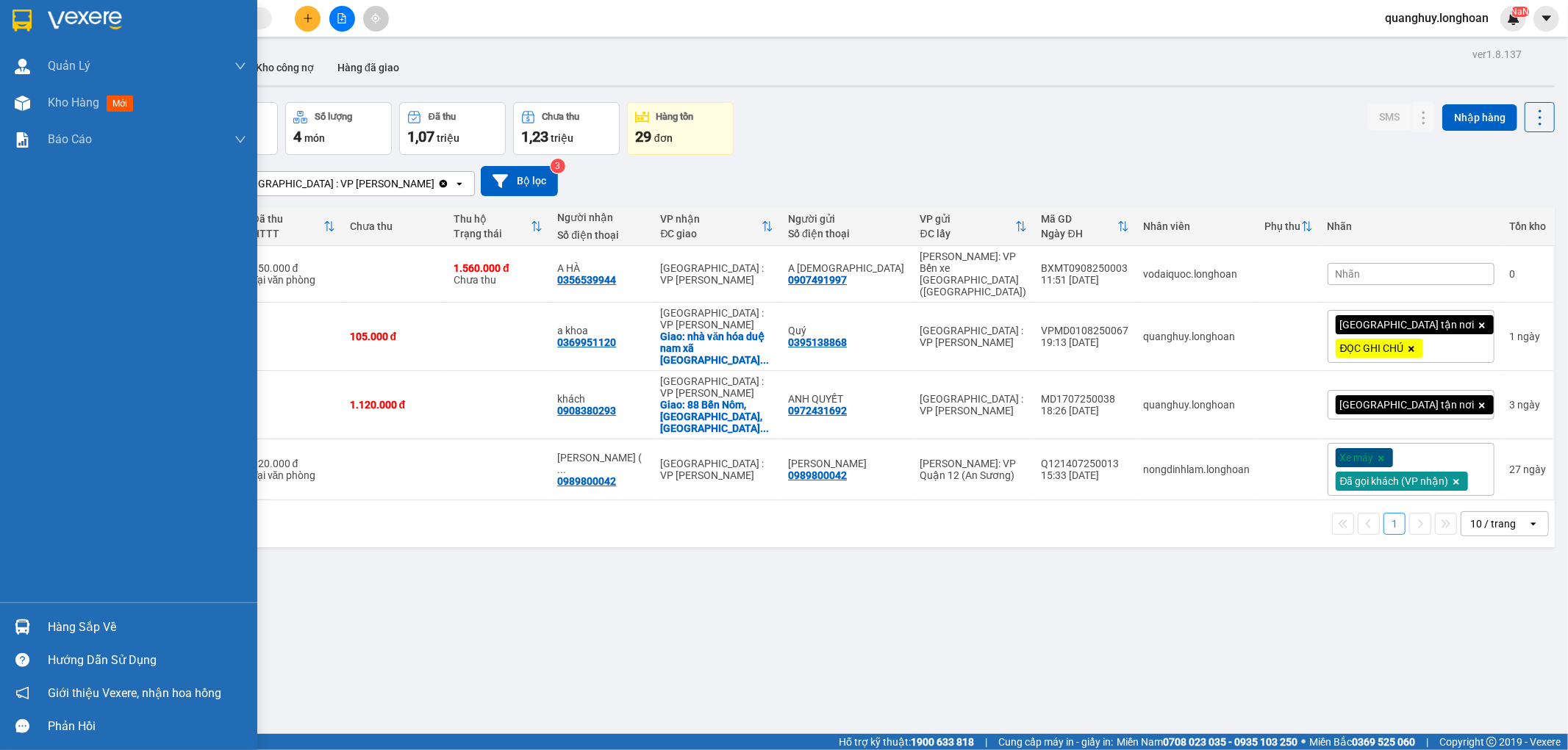
click at [106, 629] on div "Hàng sắp về" at bounding box center [146, 628] width 198 height 22
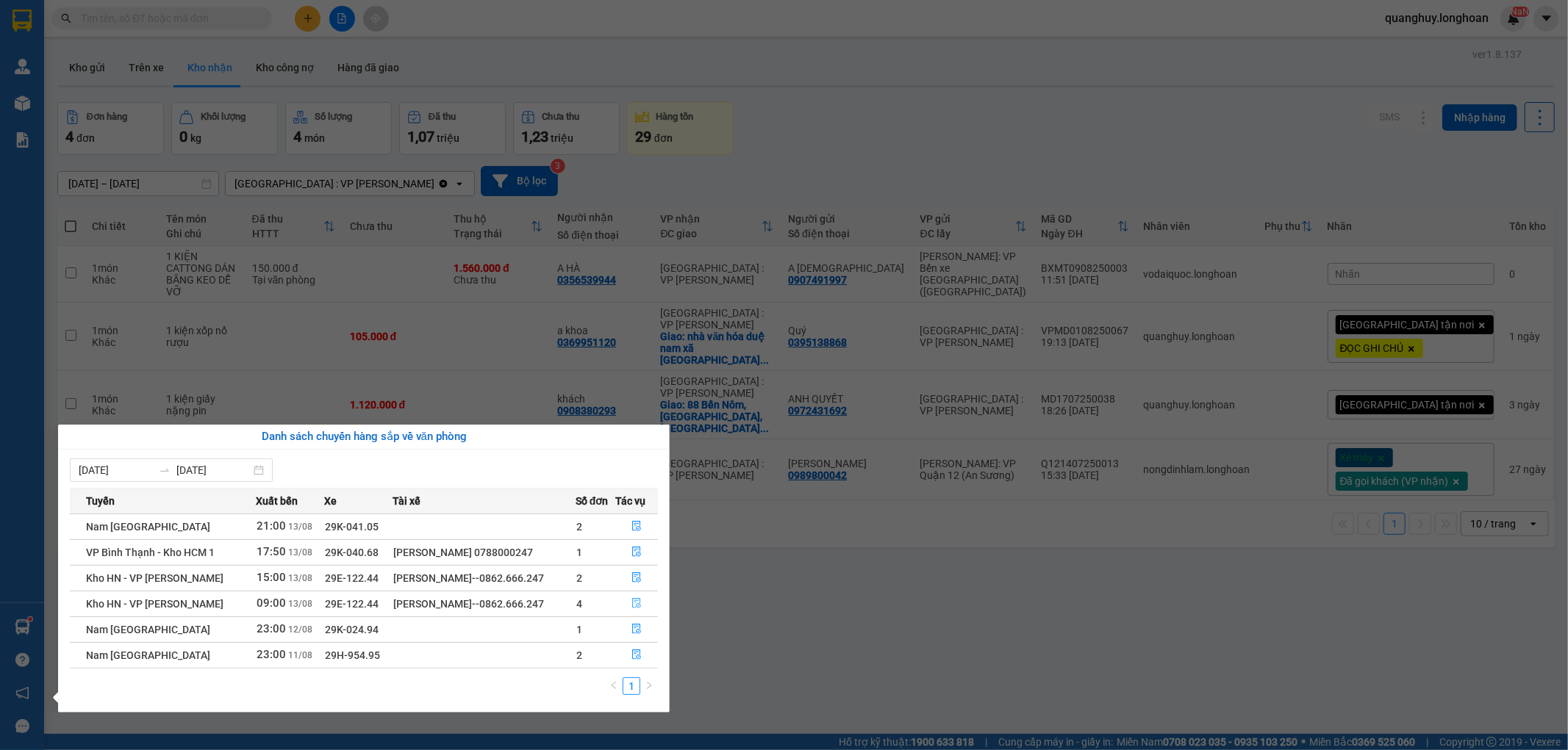
click at [634, 603] on icon "file-done" at bounding box center [637, 603] width 9 height 10
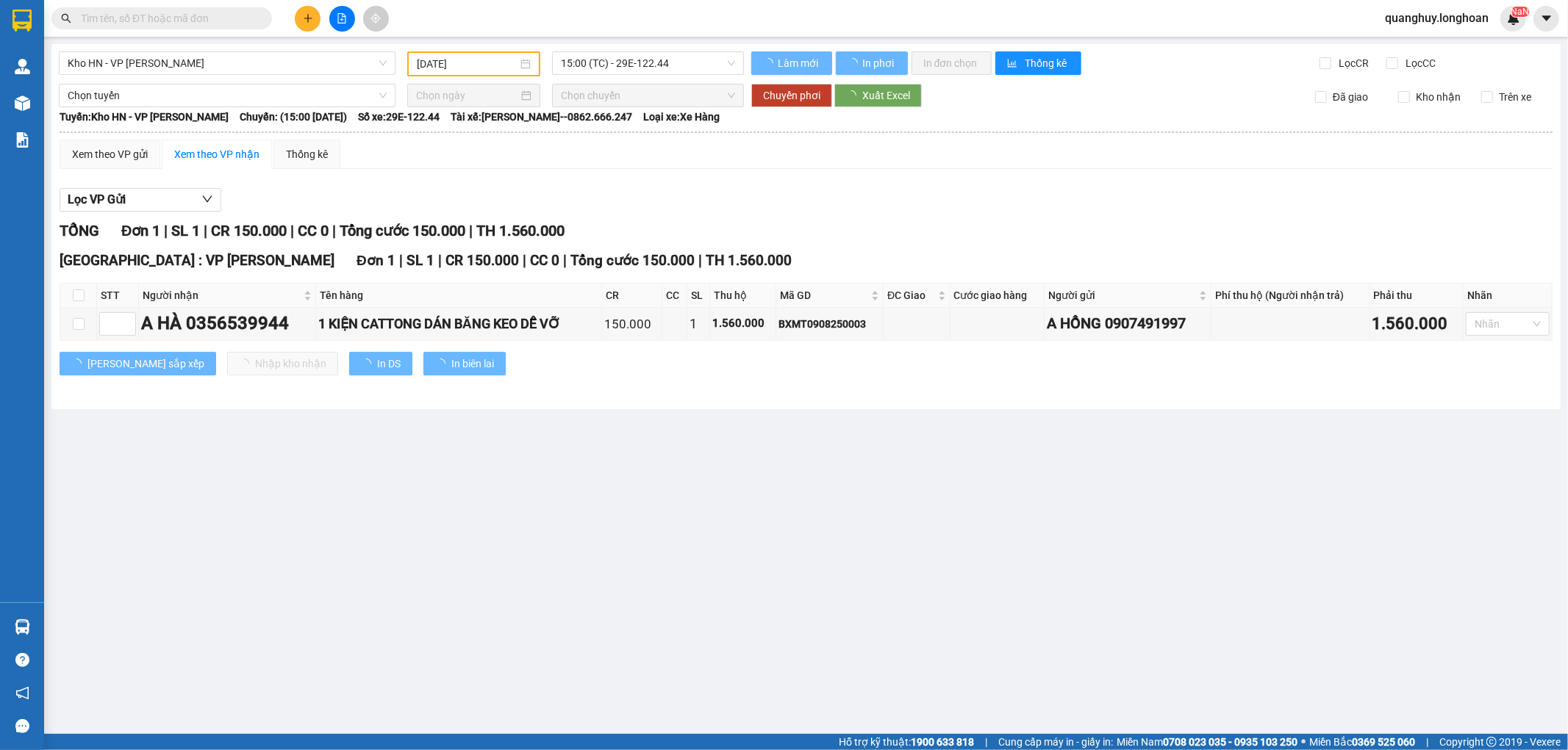
type input "13/08/2025"
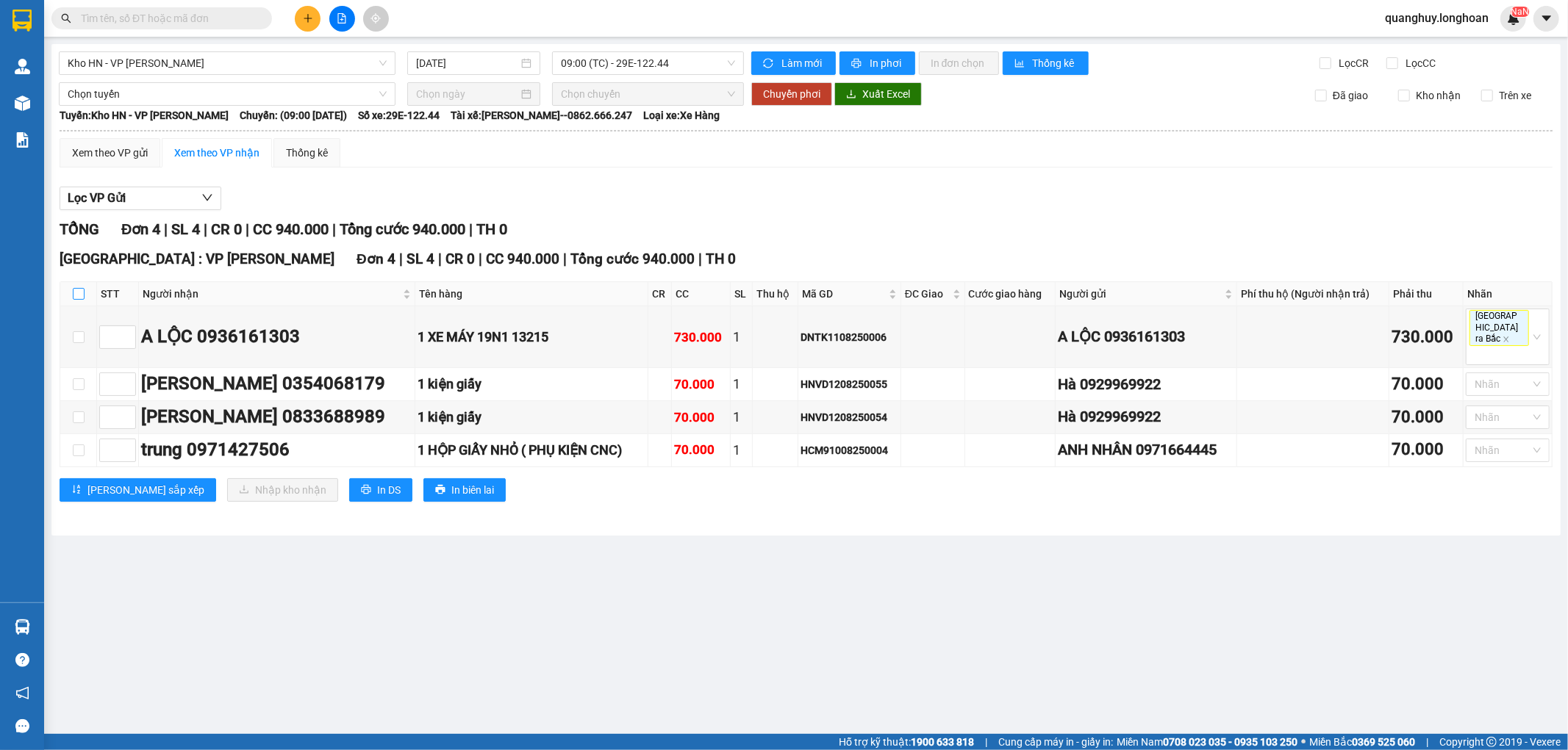
click at [75, 299] on input "checkbox" at bounding box center [79, 293] width 12 height 12
checkbox input "true"
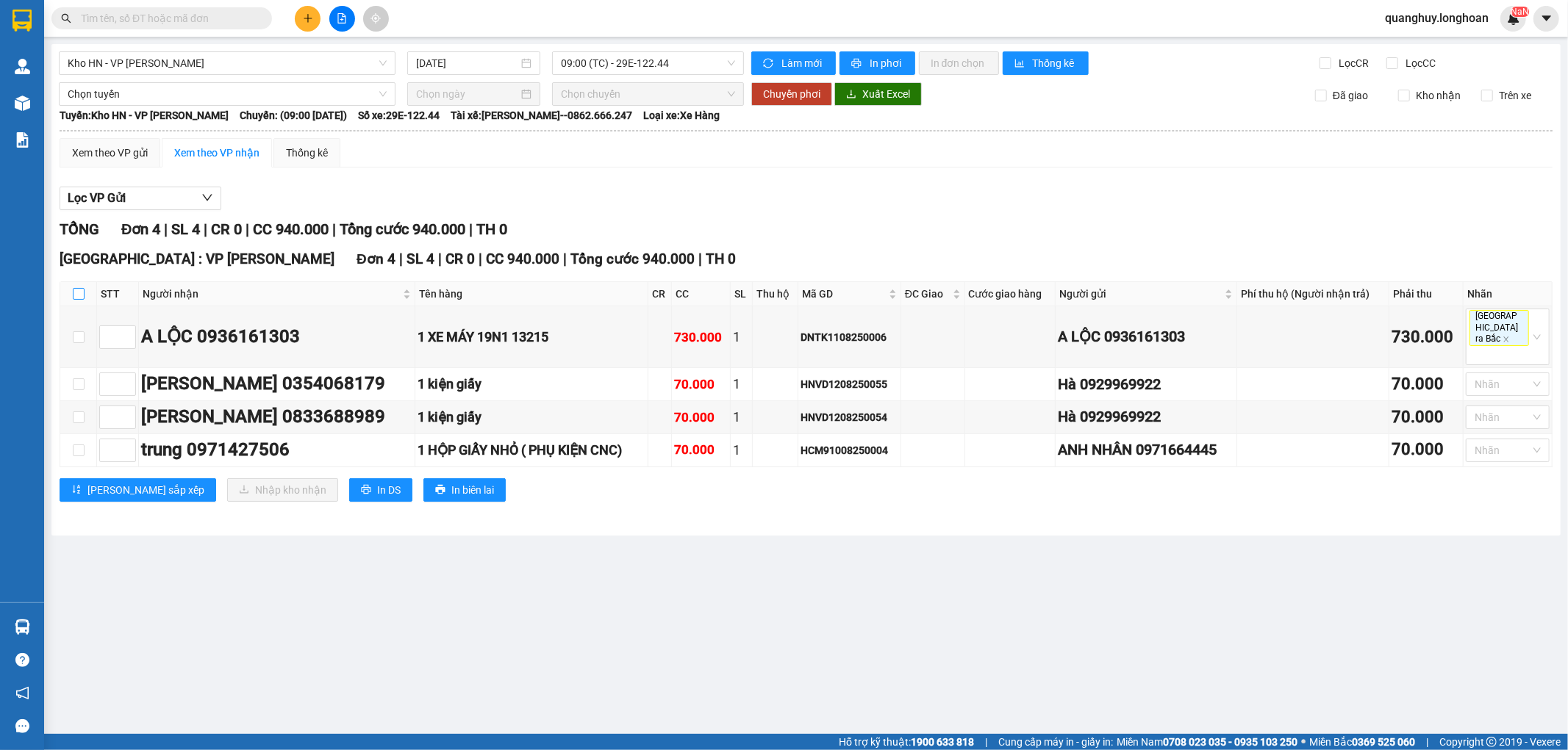
checkbox input "true"
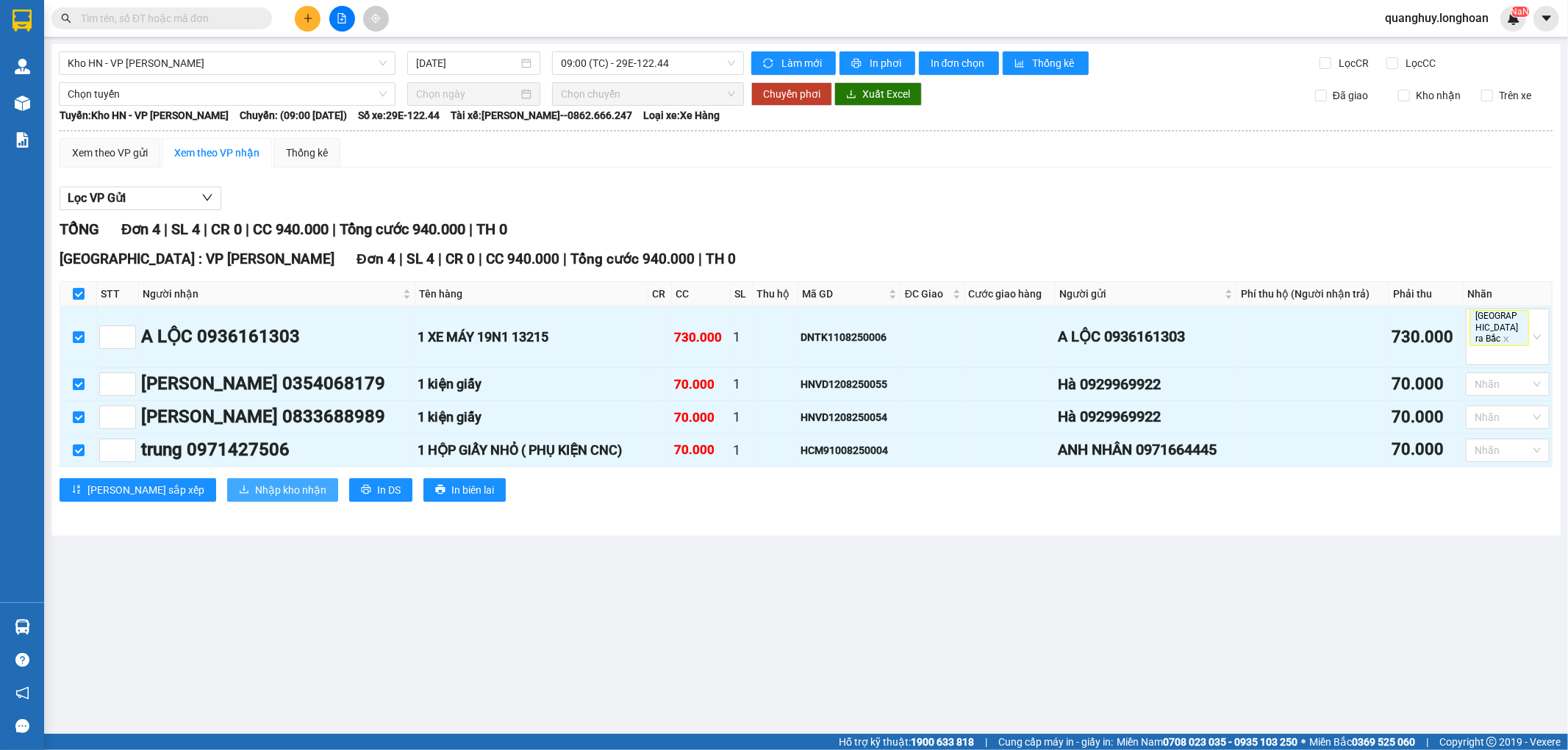
click at [255, 482] on span "Nhập kho nhận" at bounding box center [291, 490] width 72 height 16
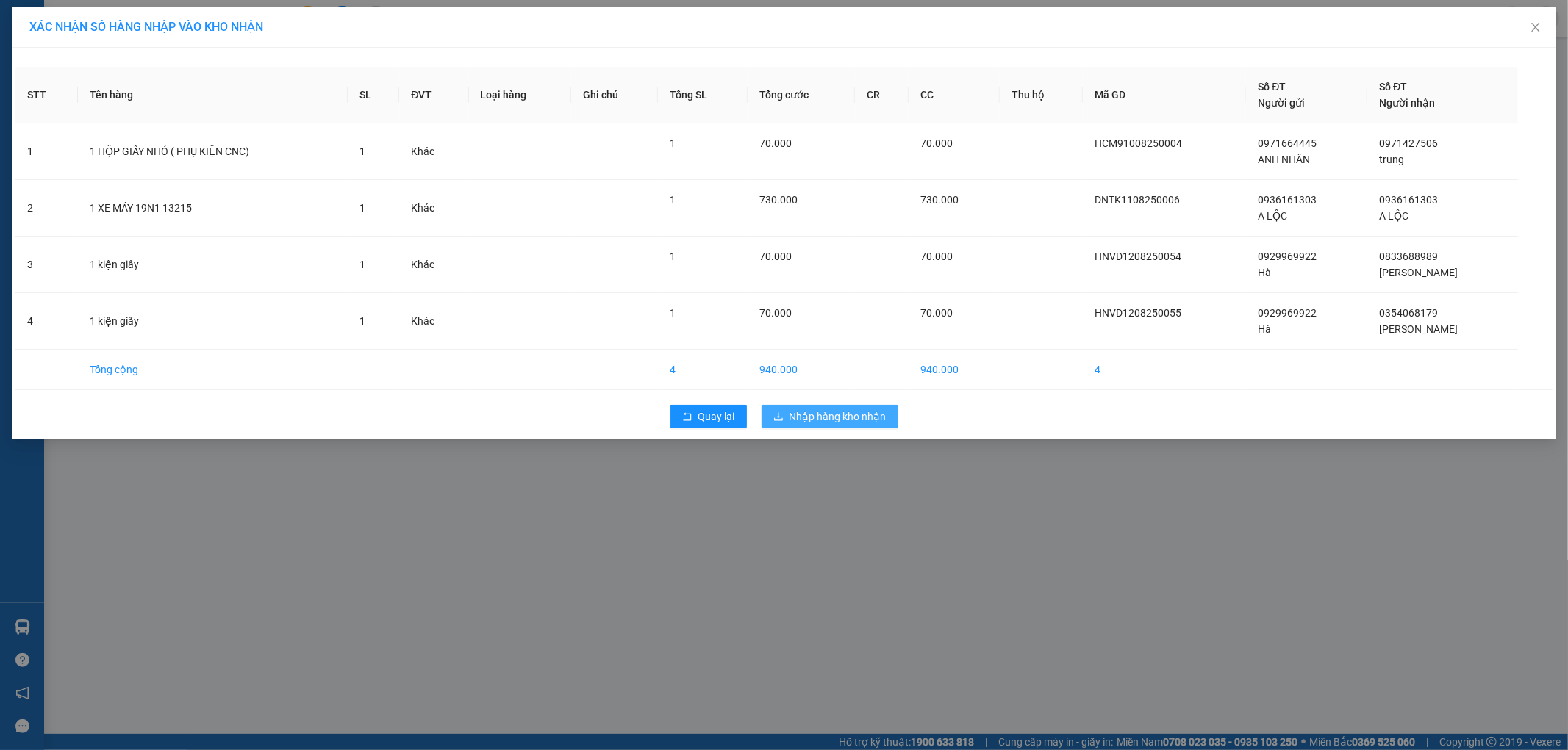
click at [817, 412] on span "Nhập hàng kho nhận" at bounding box center [838, 416] width 97 height 16
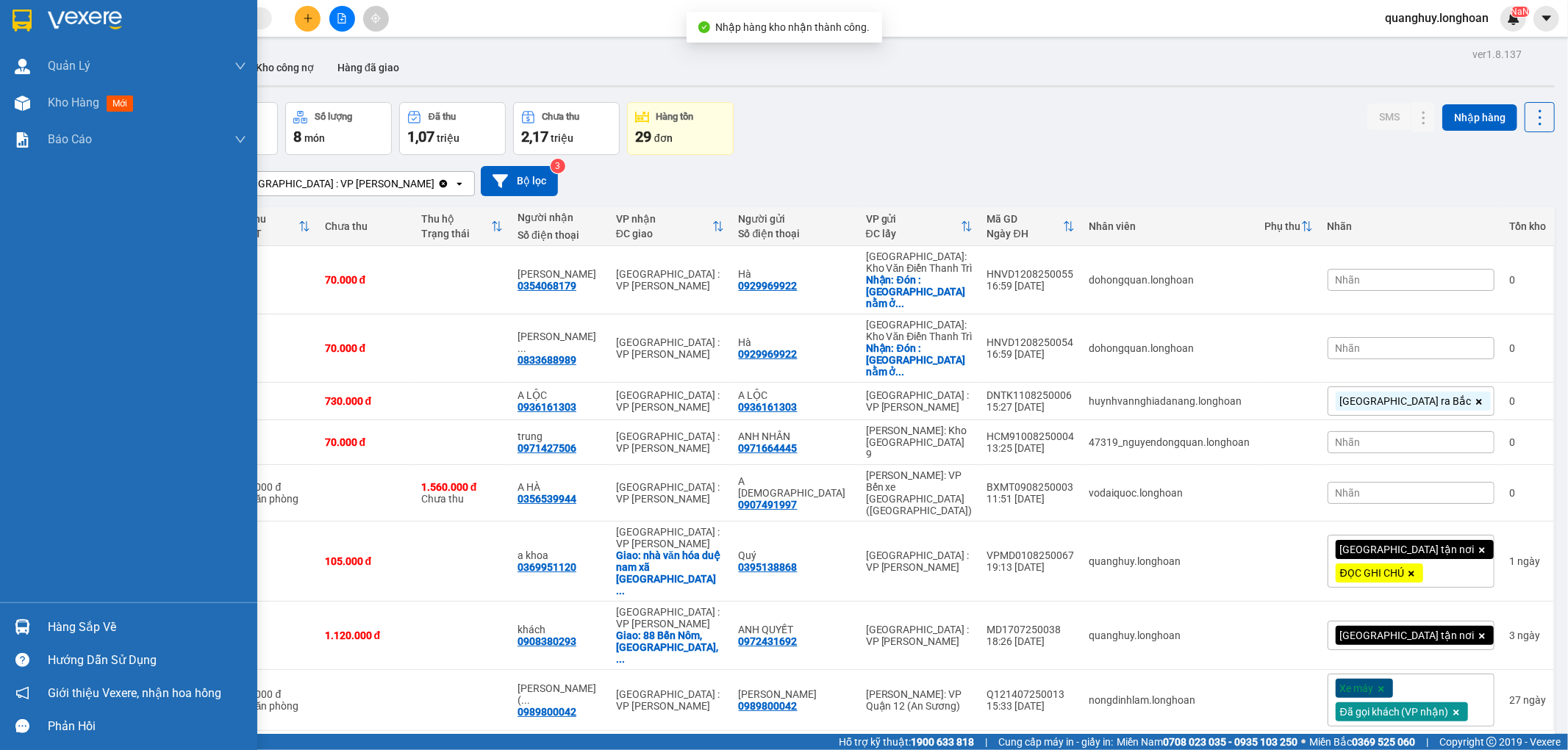
click at [30, 633] on div at bounding box center [22, 627] width 26 height 26
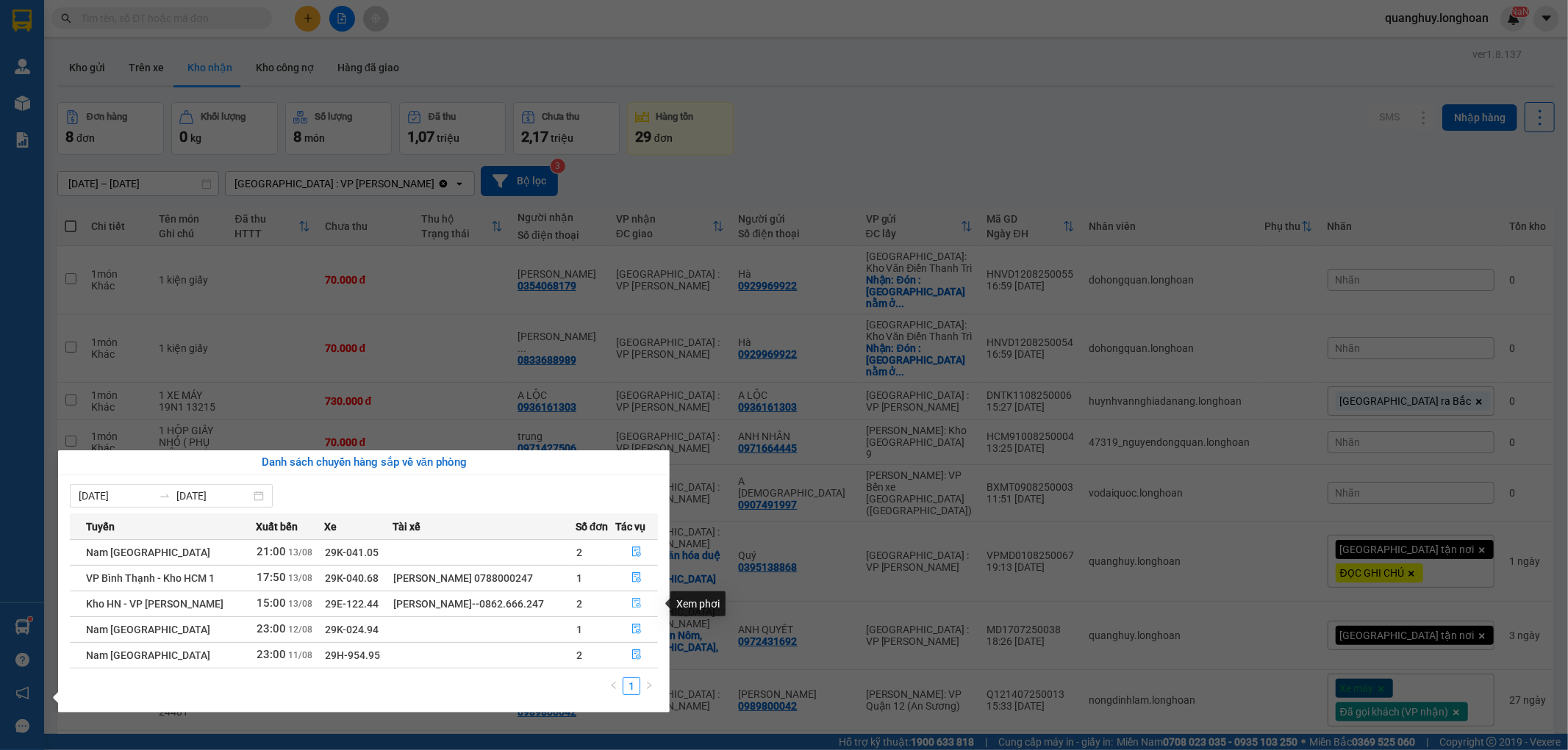
click at [640, 606] on icon "file-done" at bounding box center [636, 603] width 10 height 10
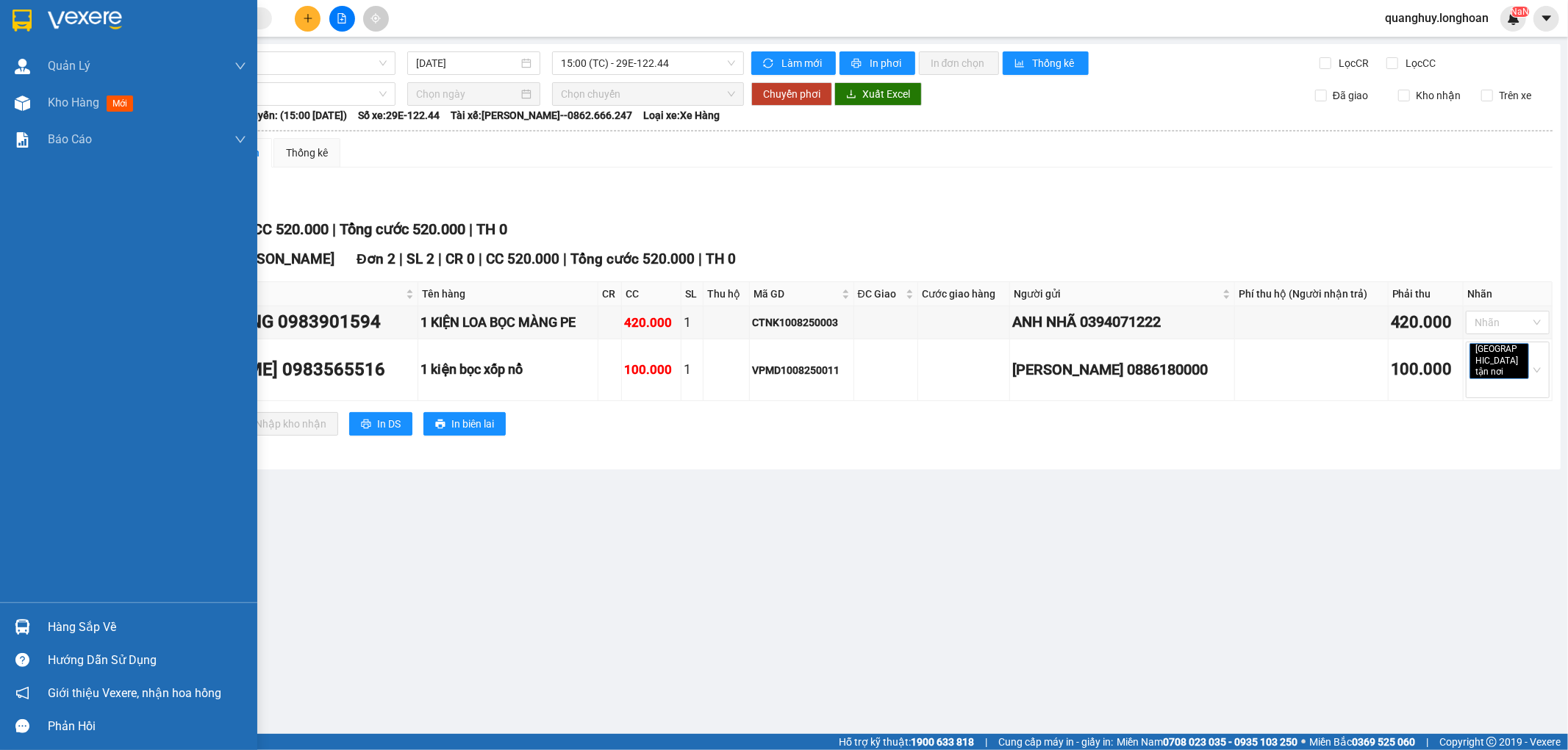
click at [23, 5] on div at bounding box center [128, 23] width 258 height 47
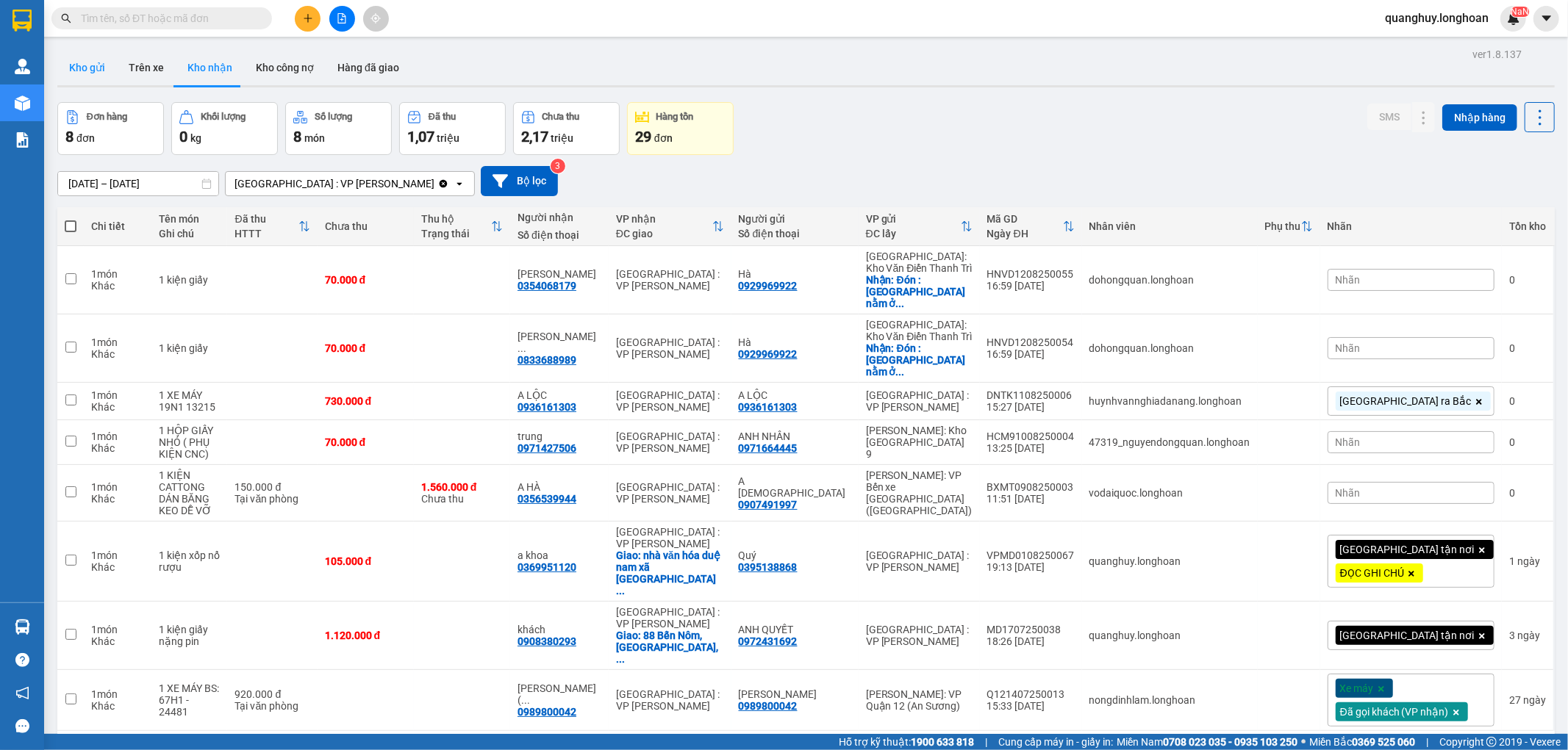
click at [90, 65] on button "Kho gửi" at bounding box center [87, 67] width 60 height 35
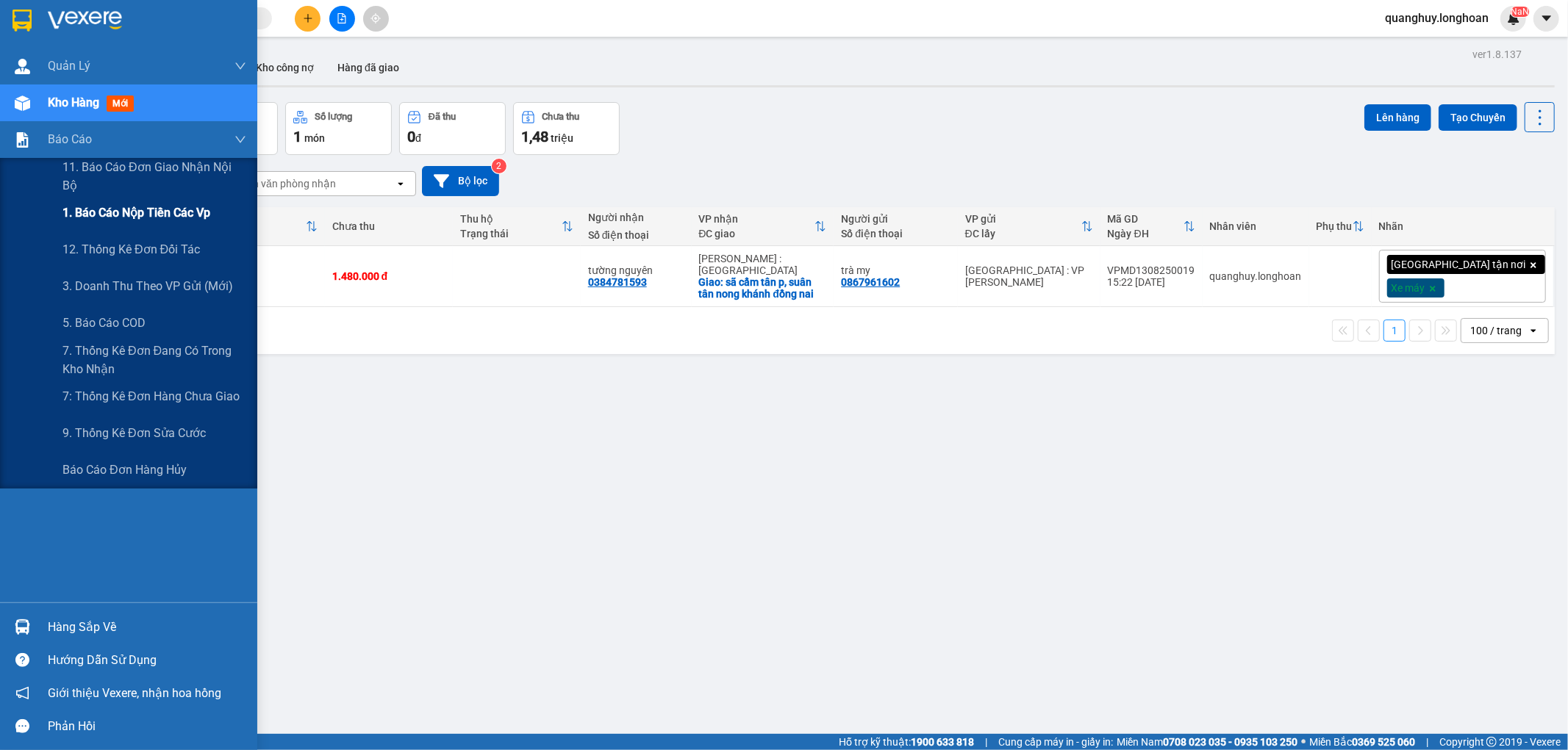
click at [112, 215] on span "1. Báo cáo nộp tiền các vp" at bounding box center [136, 213] width 148 height 19
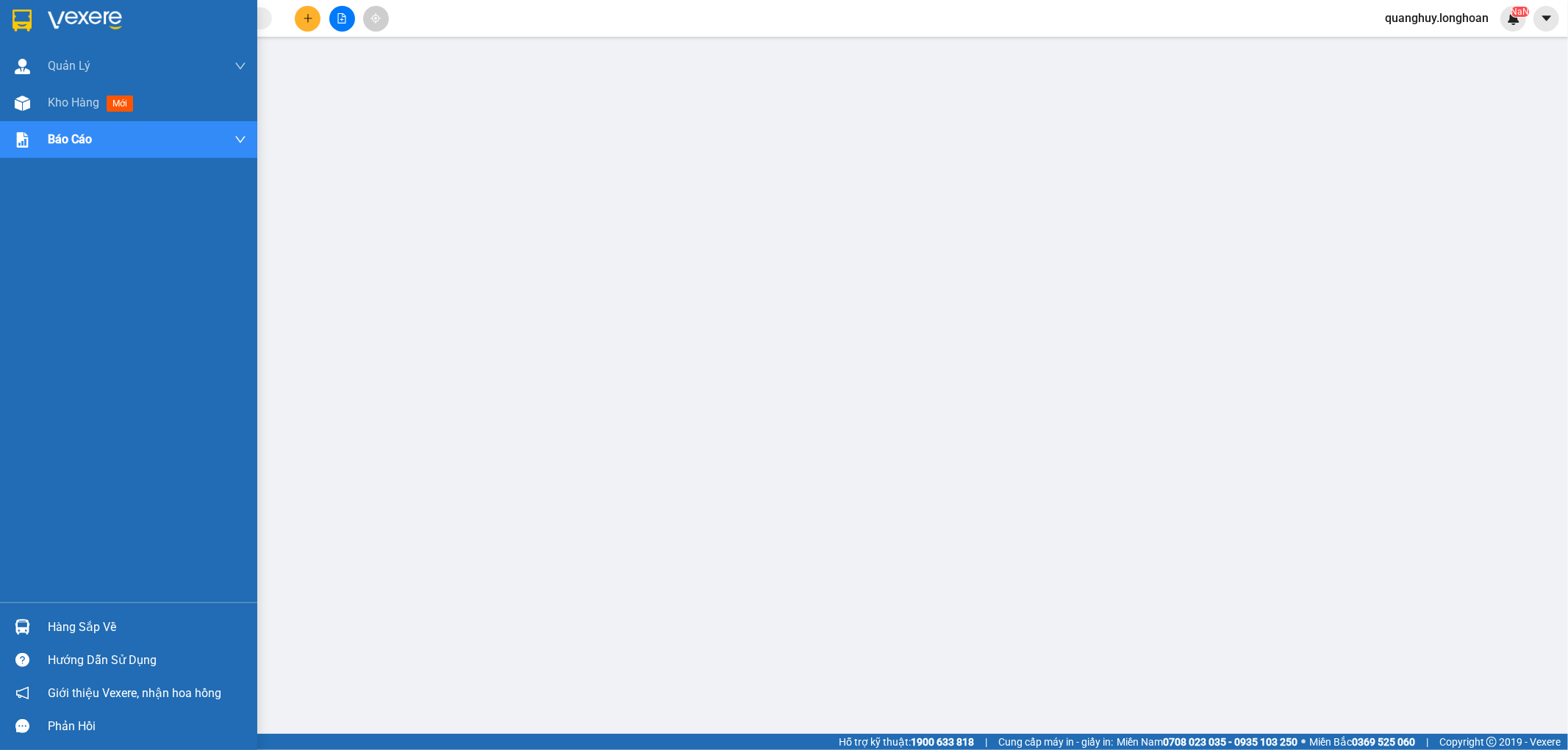
click at [28, 16] on img at bounding box center [22, 20] width 19 height 22
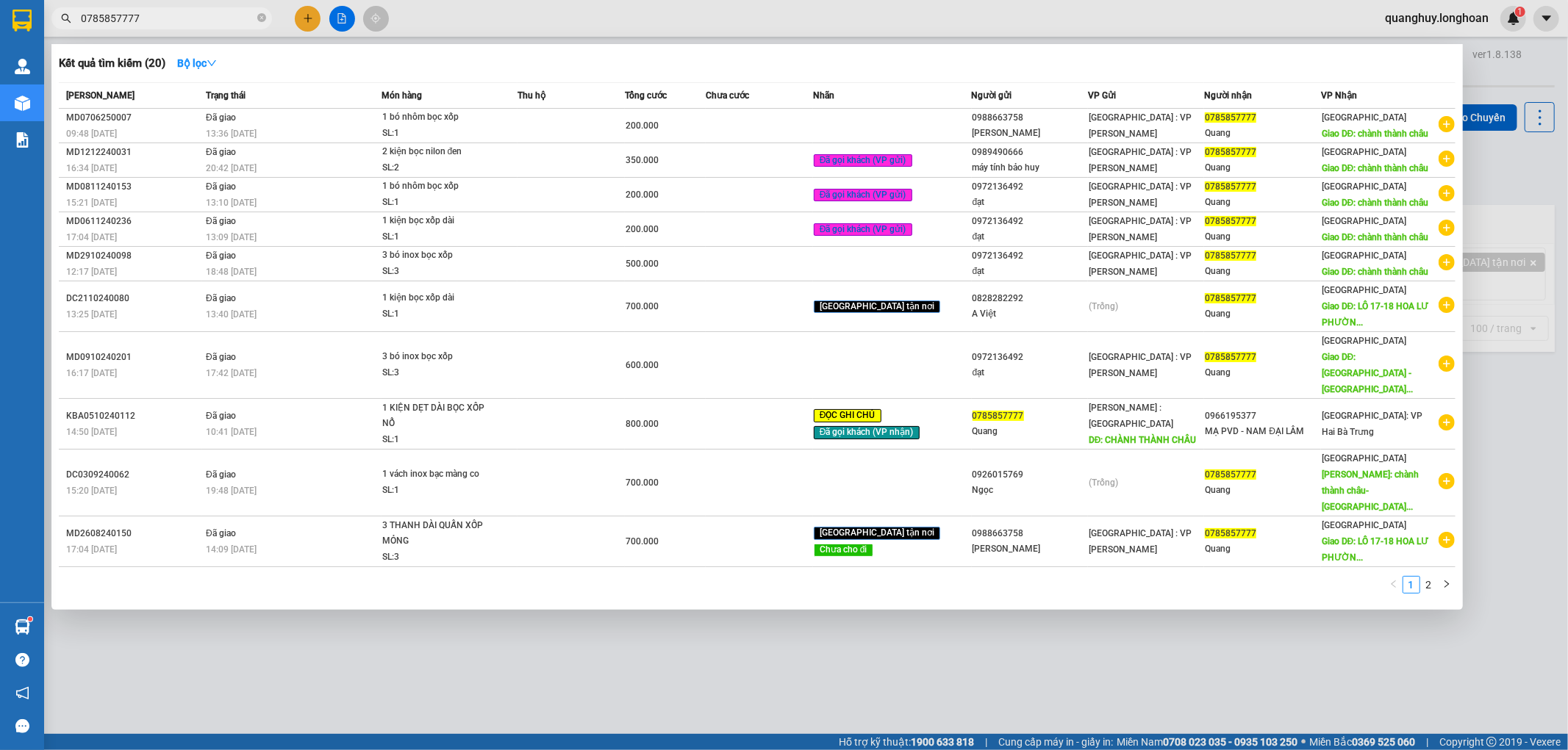
scroll to position [47, 0]
click at [259, 23] on span at bounding box center [261, 19] width 9 height 14
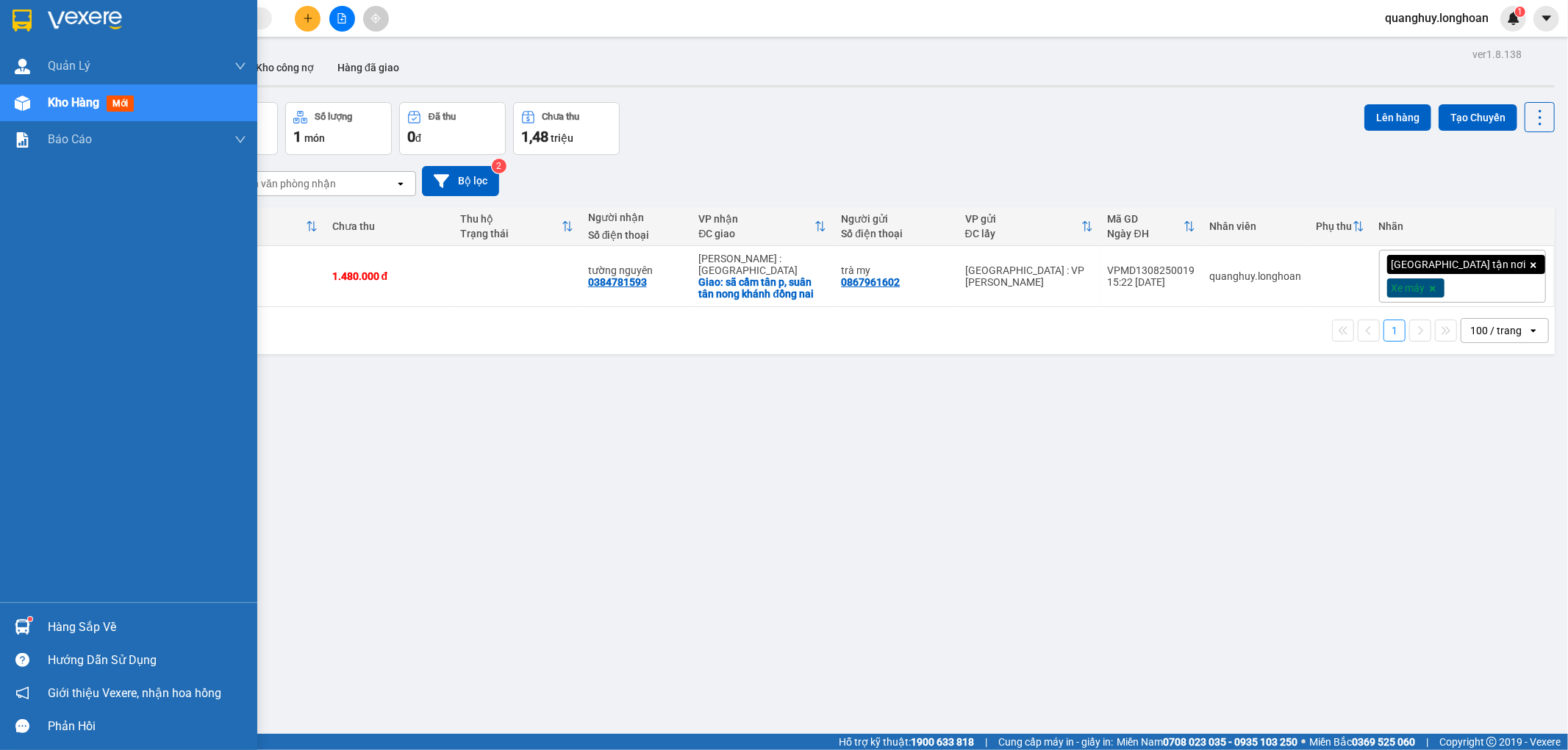
click at [35, 19] on div at bounding box center [128, 23] width 258 height 47
click at [12, 30] on img at bounding box center [22, 20] width 19 height 22
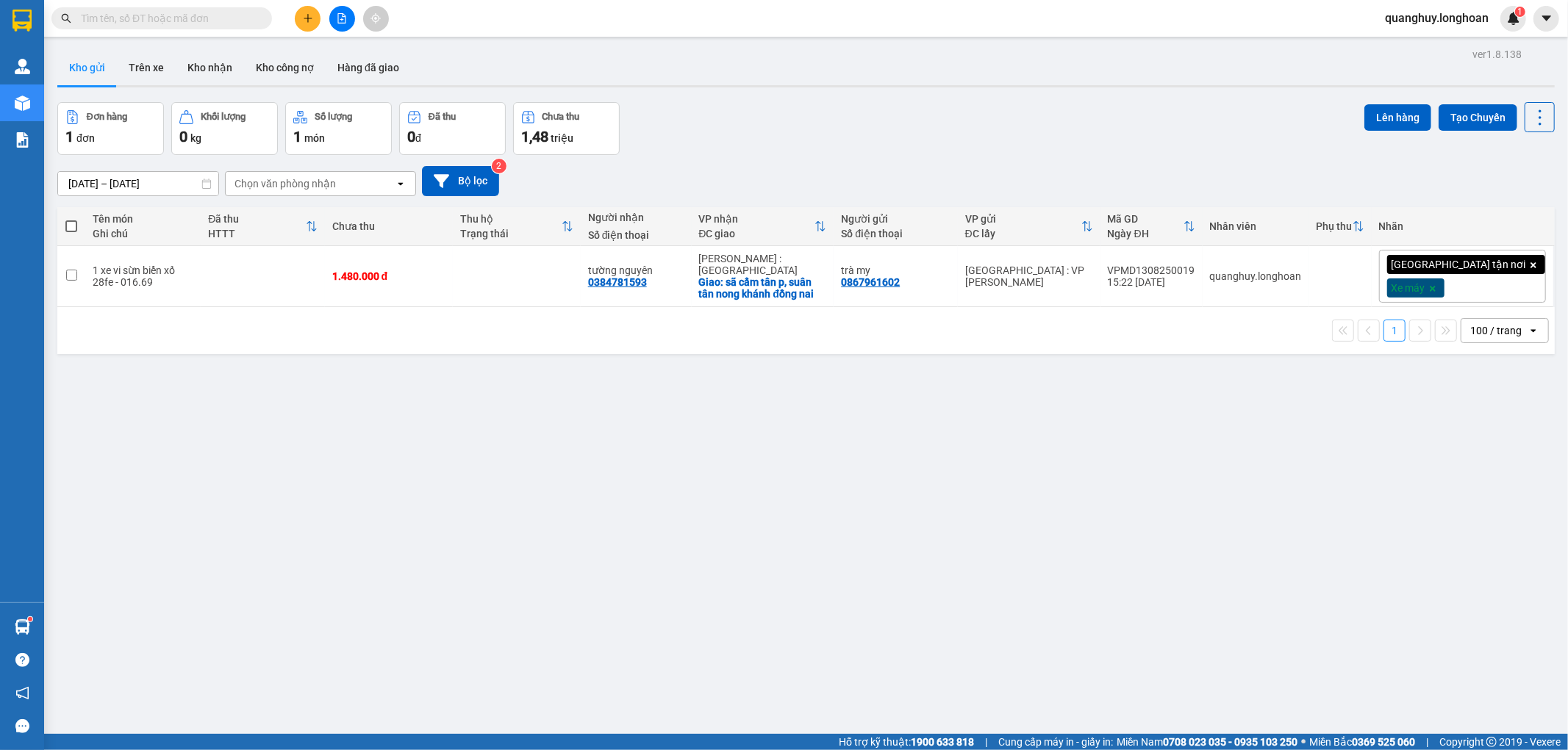
click at [346, 12] on button at bounding box center [342, 19] width 26 height 26
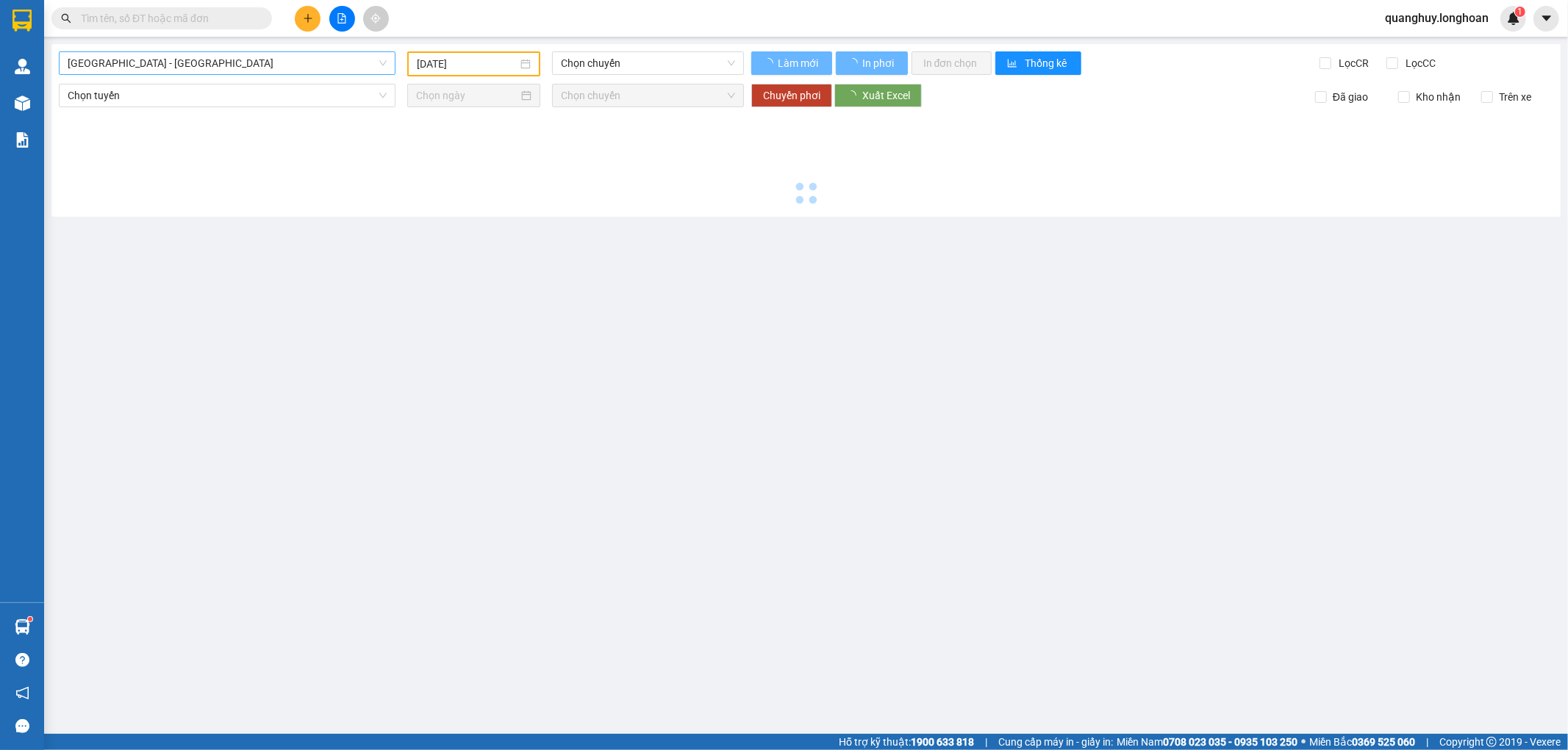
click at [251, 55] on span "[GEOGRAPHIC_DATA] - [GEOGRAPHIC_DATA]" at bounding box center [227, 63] width 319 height 22
type input "[DATE]"
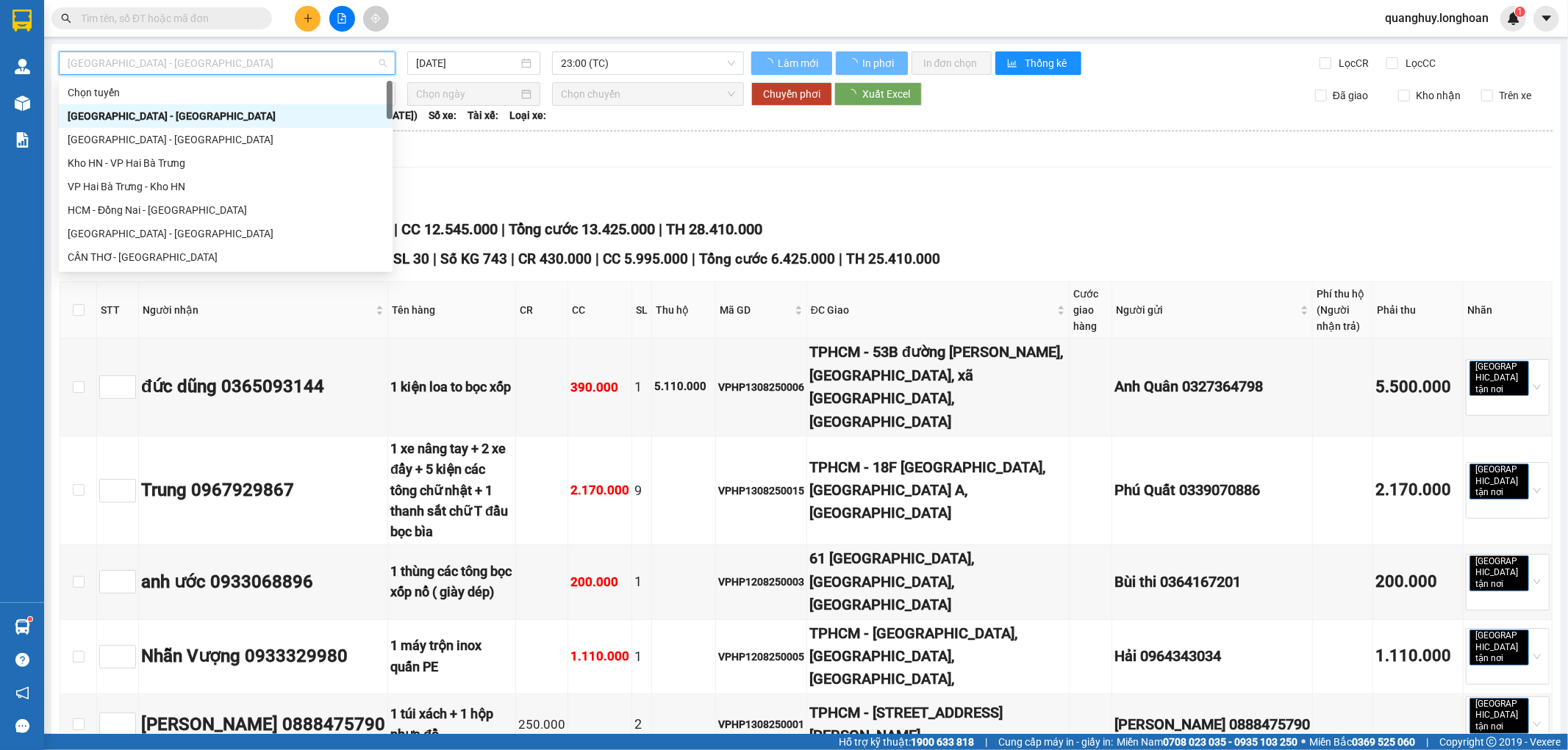
click at [244, 71] on span "Hải Phòng - Hà Nội" at bounding box center [227, 63] width 319 height 22
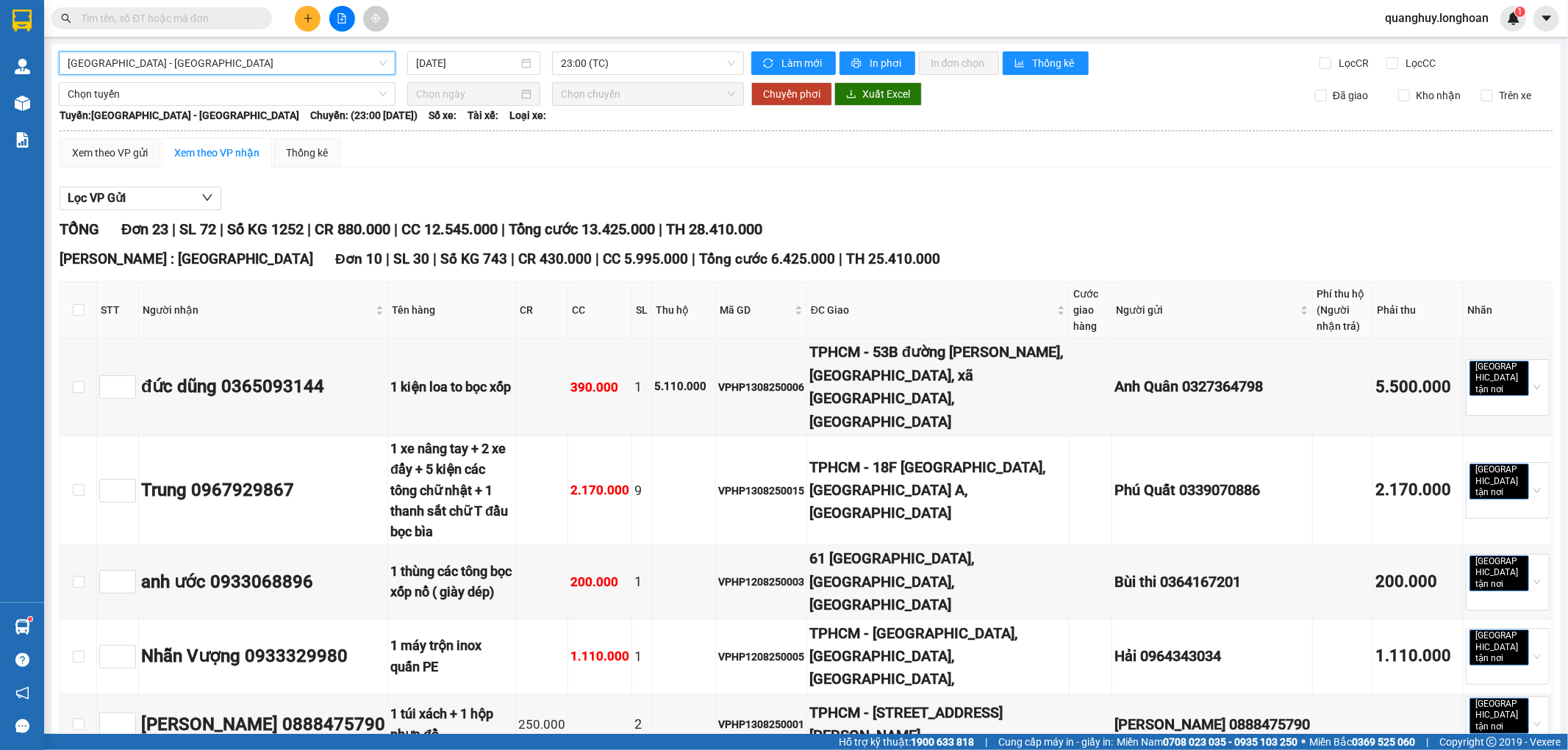
click at [244, 71] on span "Hải Phòng - Hà Nội" at bounding box center [227, 63] width 319 height 22
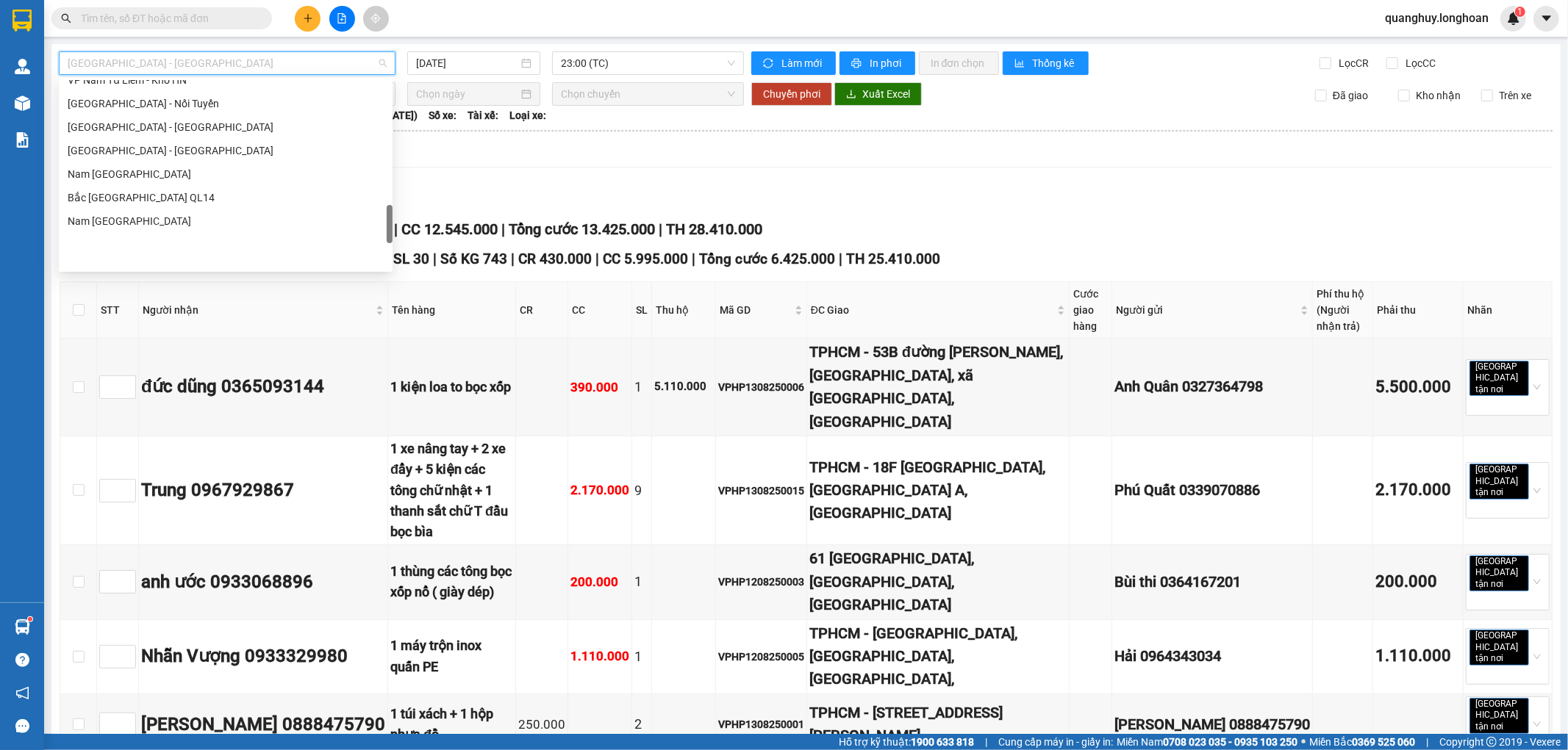
scroll to position [801, 0]
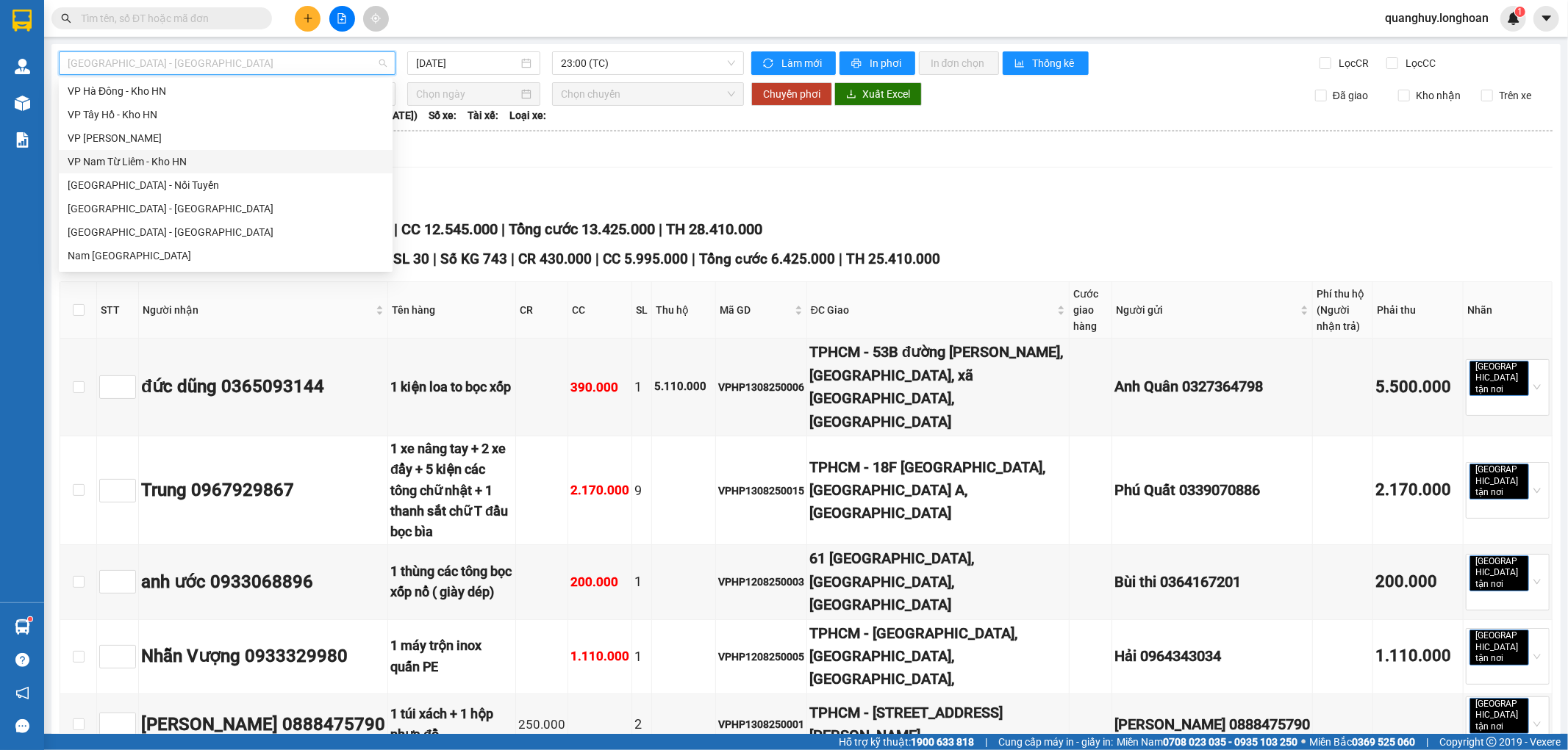
click at [153, 165] on div "VP Nam Từ Liêm - Kho HN" at bounding box center [226, 161] width 316 height 16
type input "13/08/2025"
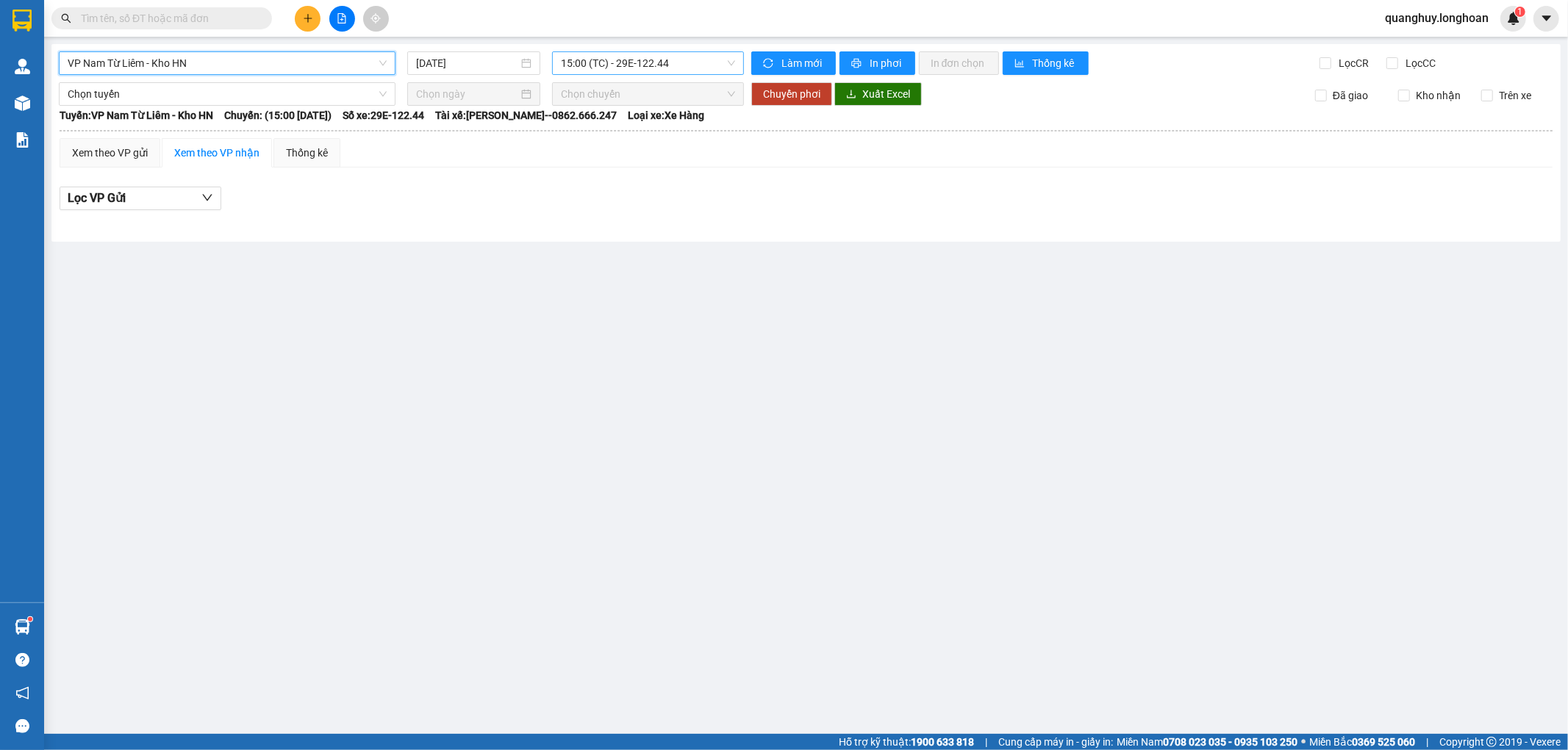
click at [689, 64] on span "15:00 (TC) - 29E-122.44" at bounding box center [647, 63] width 174 height 22
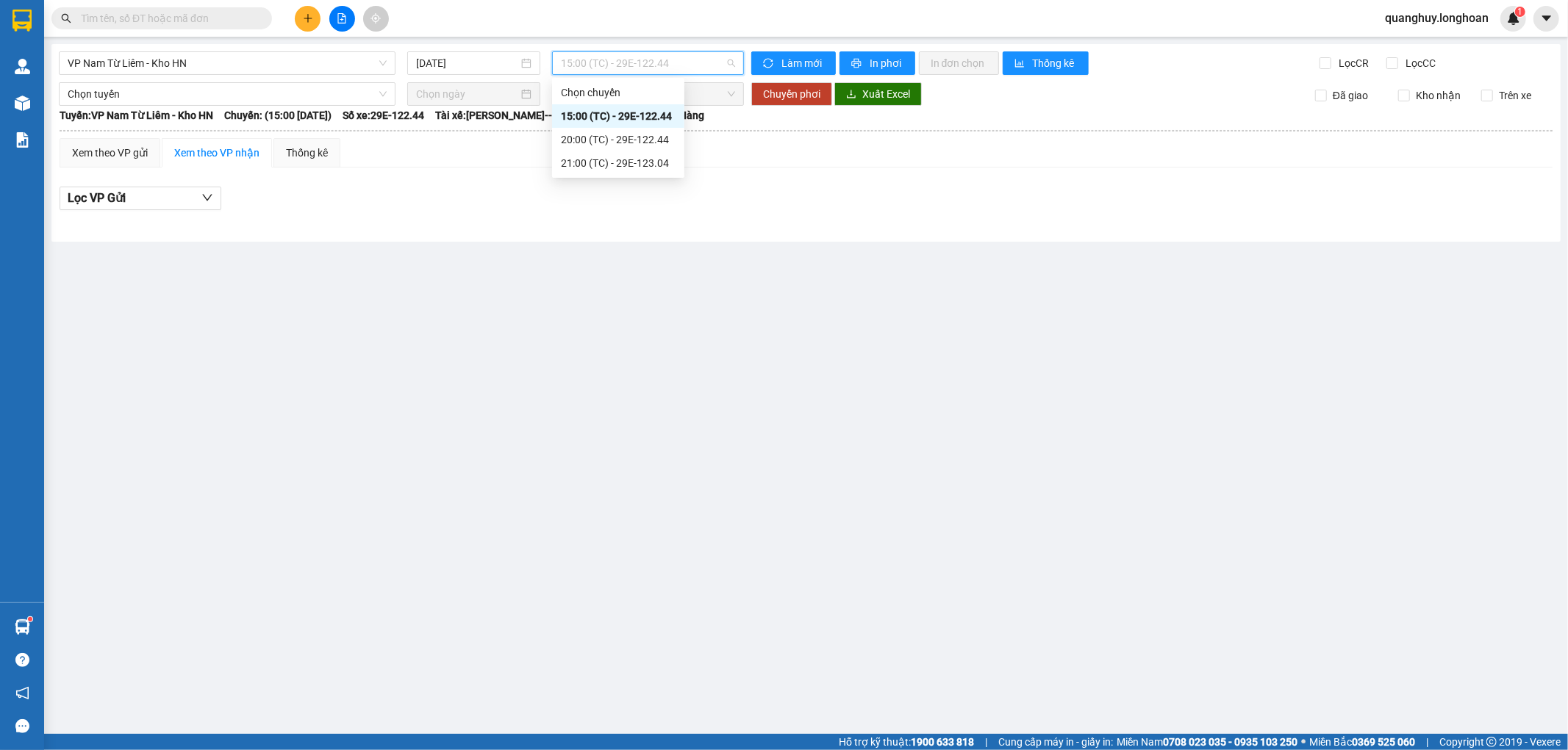
click at [656, 116] on div "15:00 (TC) - 29E-122.44" at bounding box center [618, 116] width 114 height 16
click at [686, 68] on span "15:00 (TC) - 29E-122.44" at bounding box center [647, 63] width 174 height 22
click at [651, 131] on div "20:00 (TC) - 29E-122.44" at bounding box center [618, 139] width 114 height 16
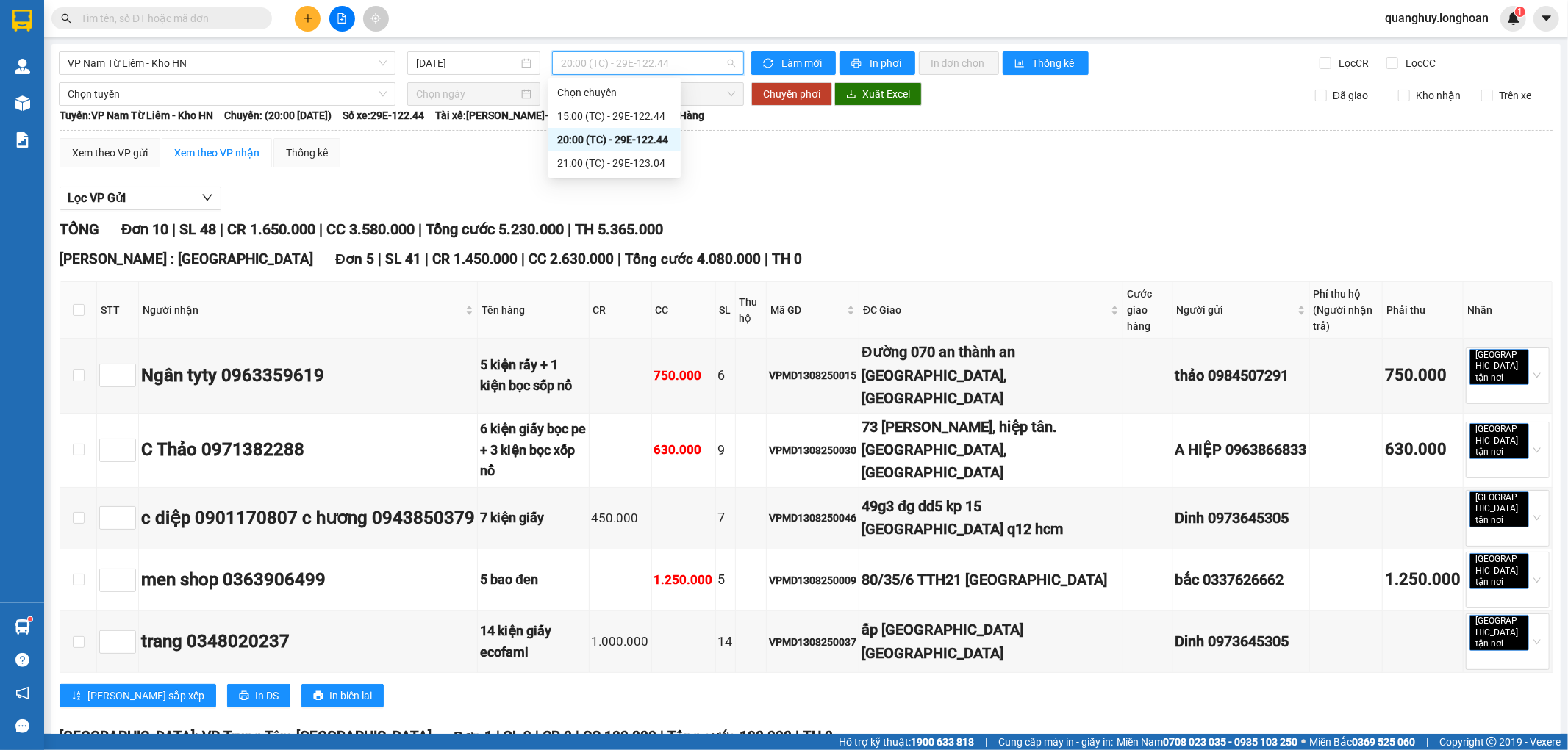
click at [671, 54] on span "20:00 (TC) - 29E-122.44" at bounding box center [647, 63] width 174 height 22
click at [631, 159] on div "21:00 (TC) - 29E-123.04" at bounding box center [614, 163] width 114 height 16
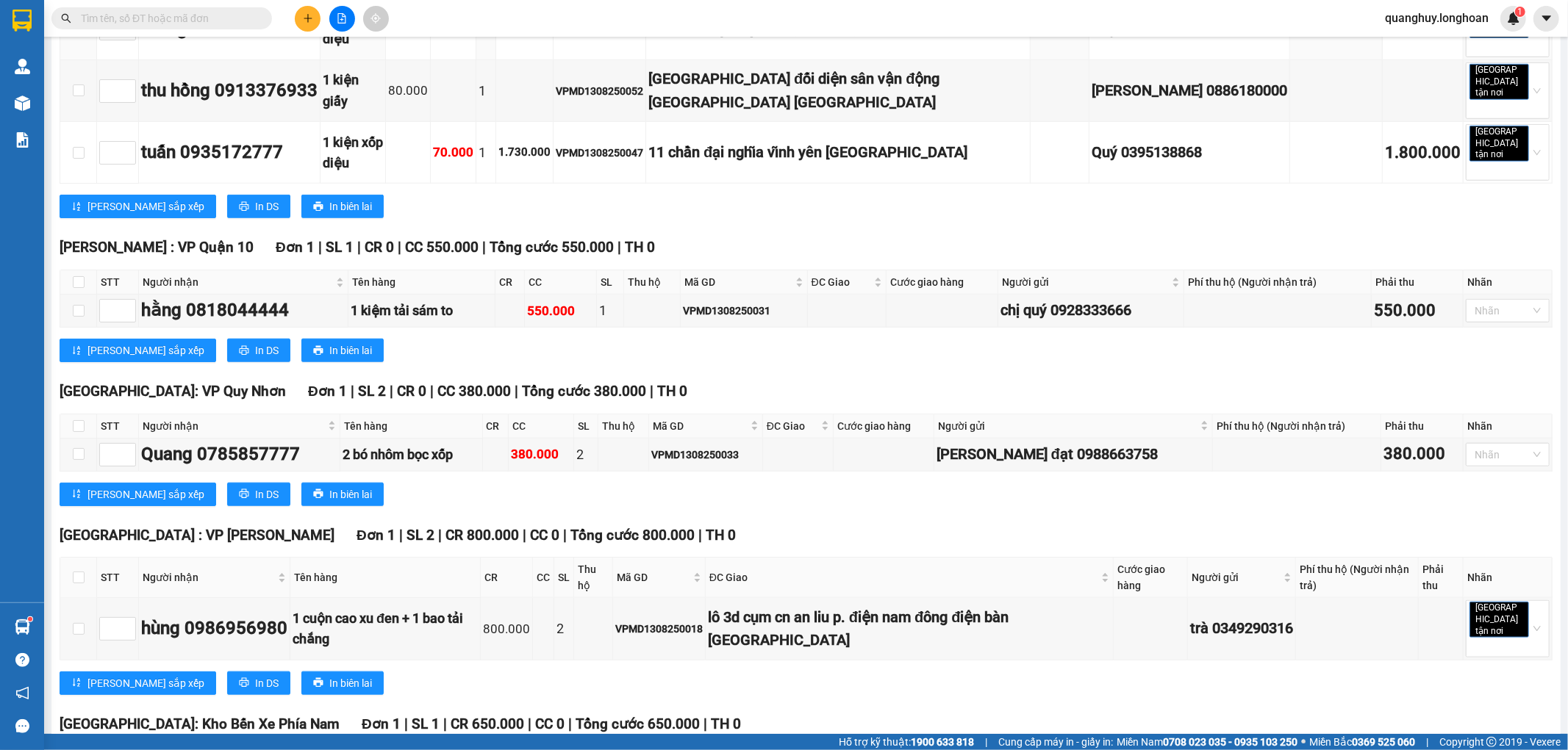
scroll to position [1051, 0]
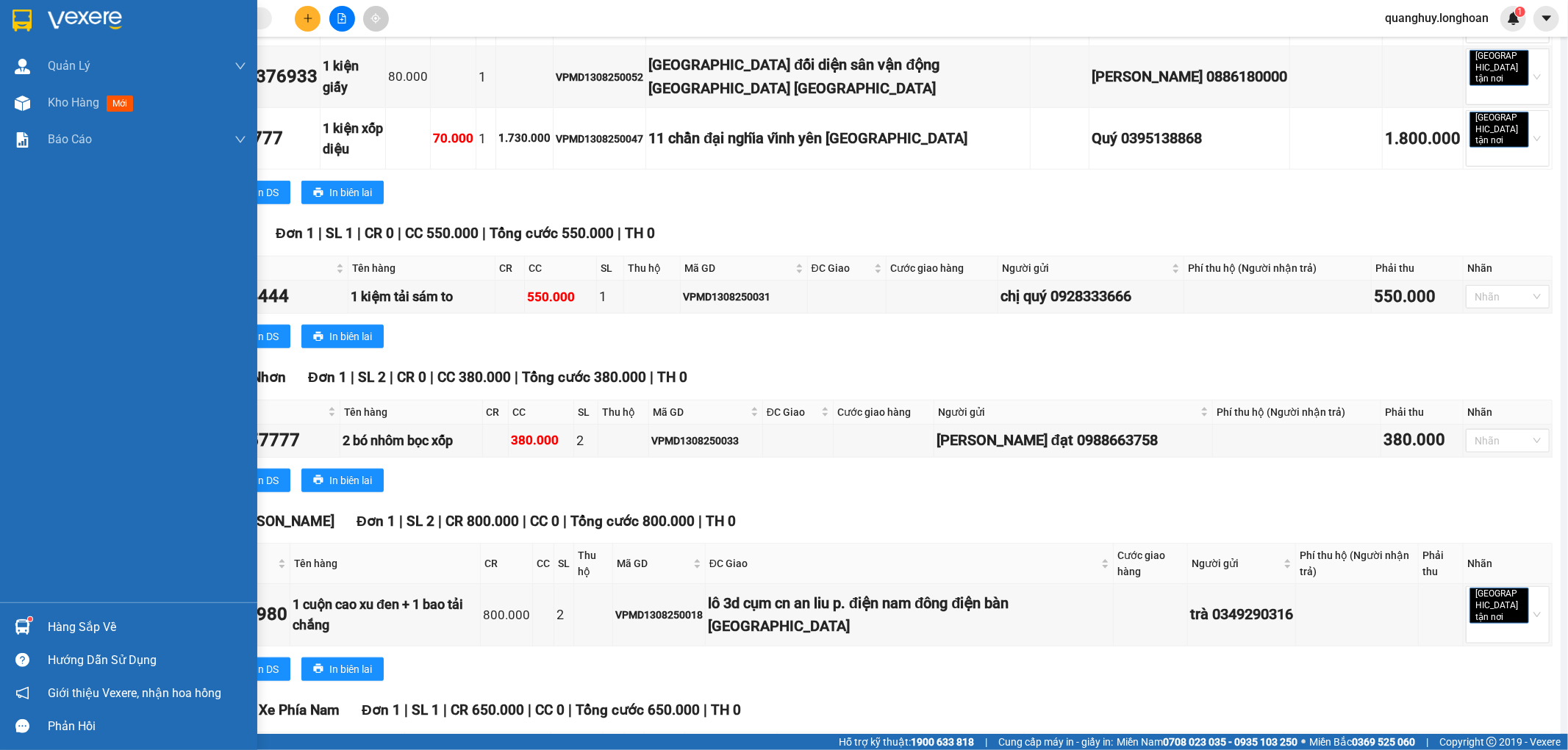
click at [9, 22] on div at bounding box center [22, 19] width 26 height 26
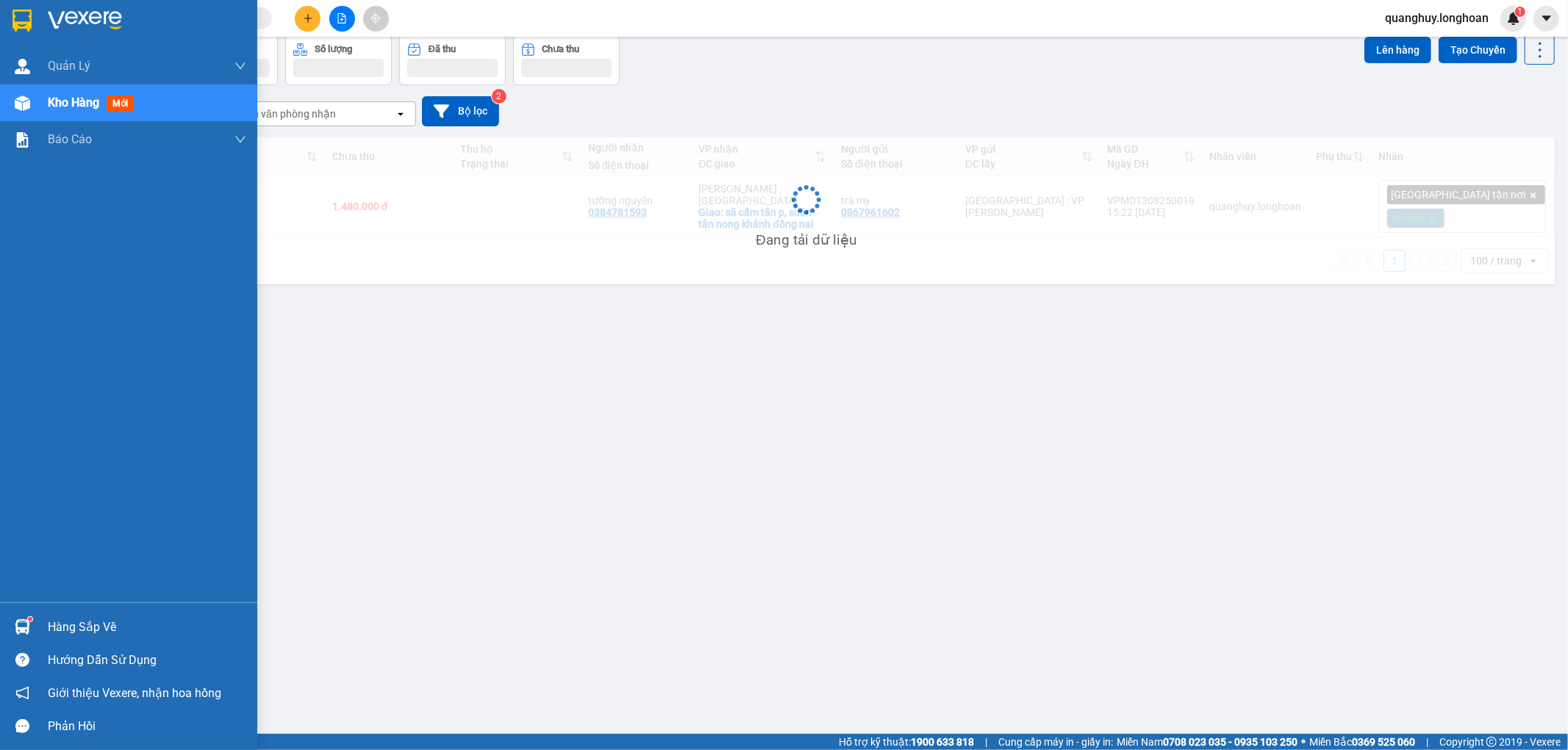
scroll to position [68, 0]
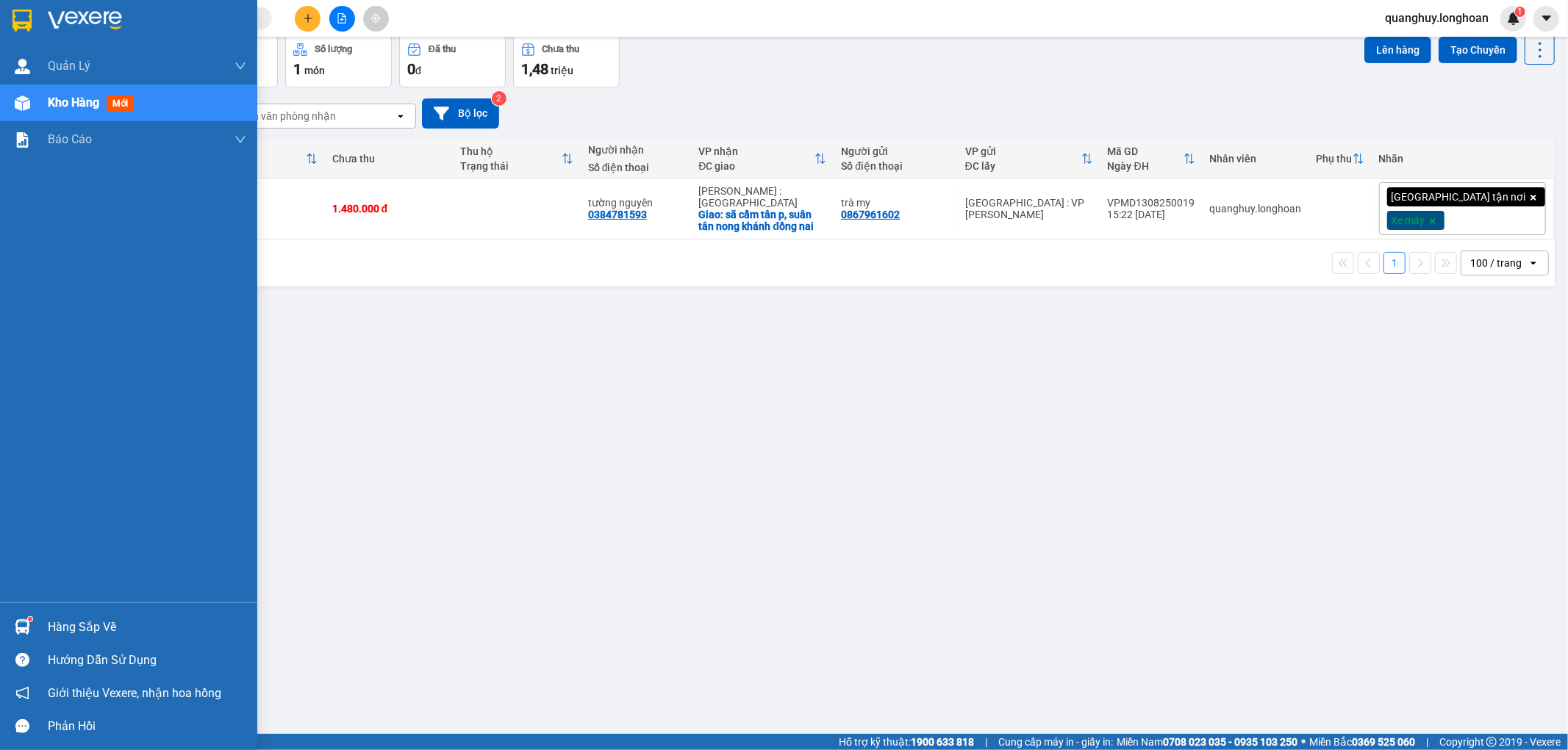
click at [4, 25] on div at bounding box center [128, 23] width 258 height 47
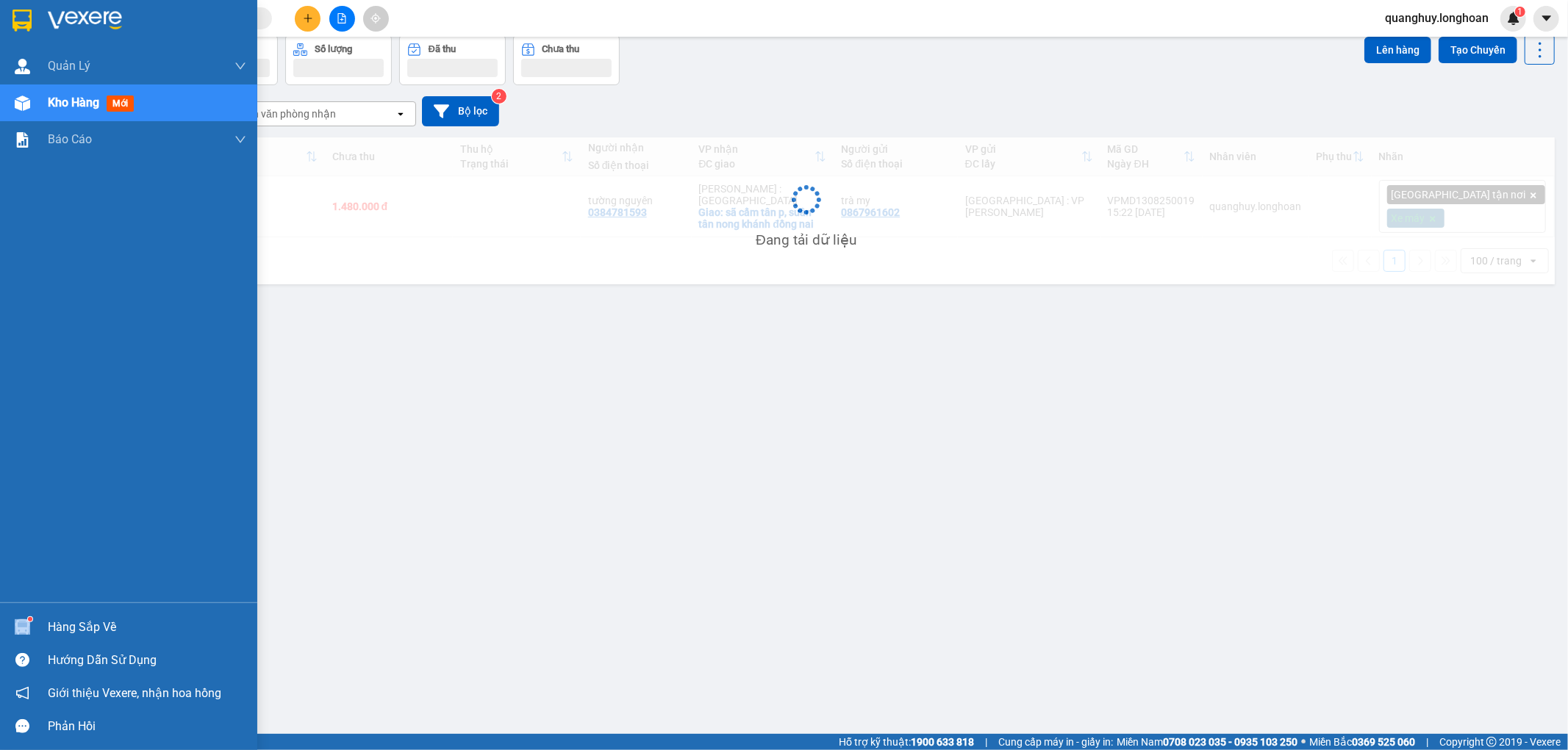
drag, startPoint x: 82, startPoint y: 614, endPoint x: 82, endPoint y: 633, distance: 19.0
click at [82, 626] on div "Hàng sắp về" at bounding box center [128, 627] width 258 height 33
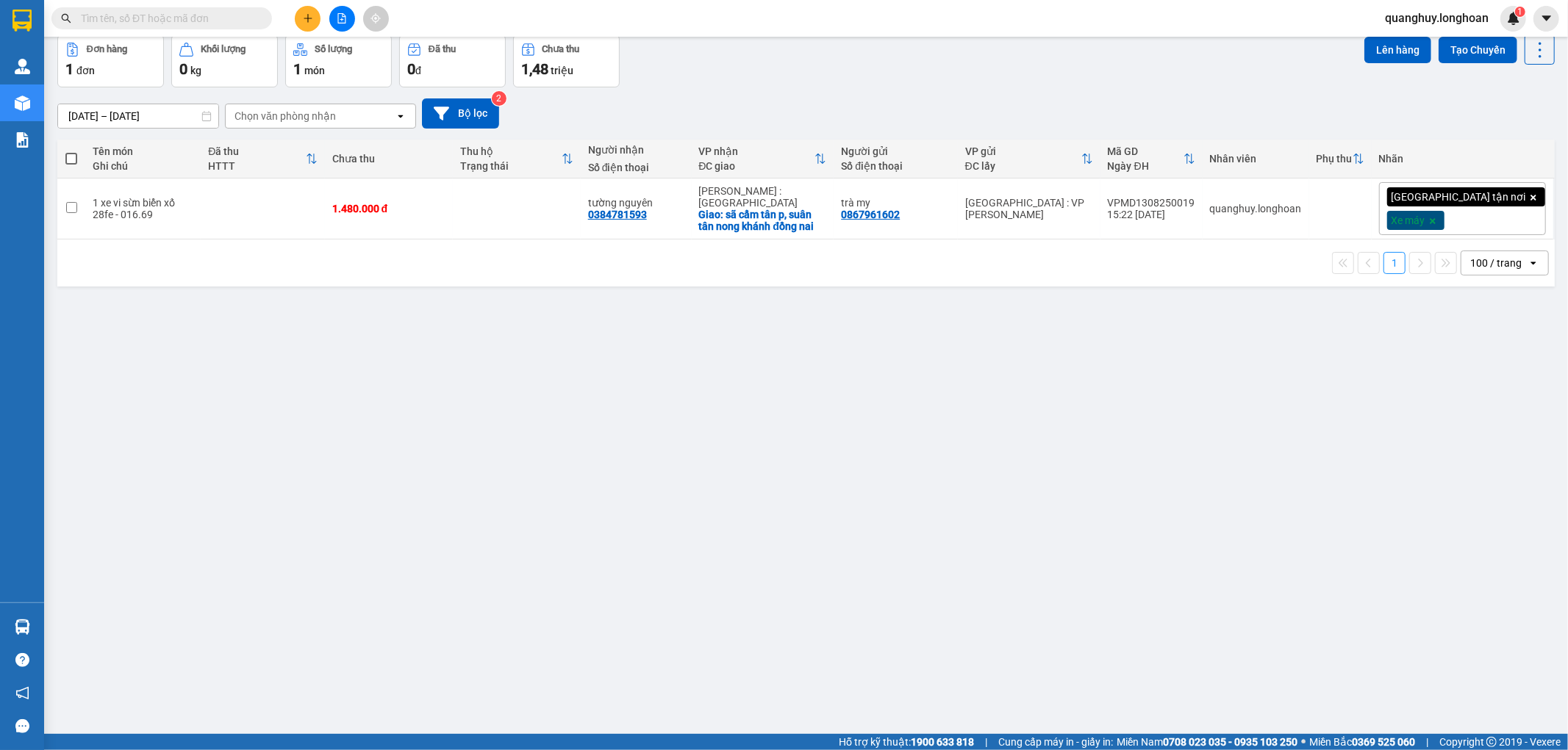
click at [599, 357] on section "Kết quả tìm kiếm ( 20 ) Bộ lọc Mã ĐH Trạng thái Món hàng Thu hộ Tổng cước Chưa …" at bounding box center [784, 375] width 1568 height 750
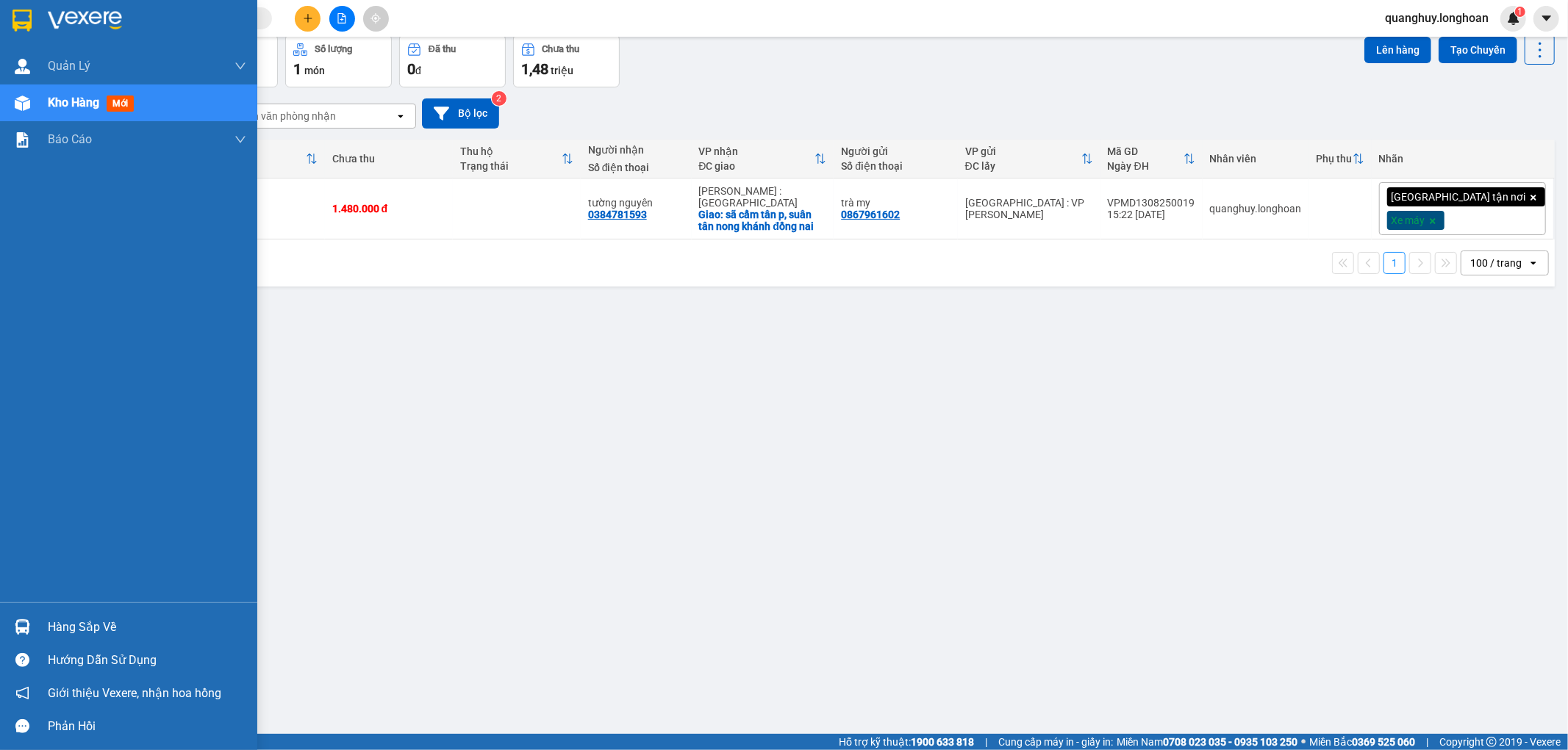
click at [23, 26] on img at bounding box center [22, 20] width 19 height 22
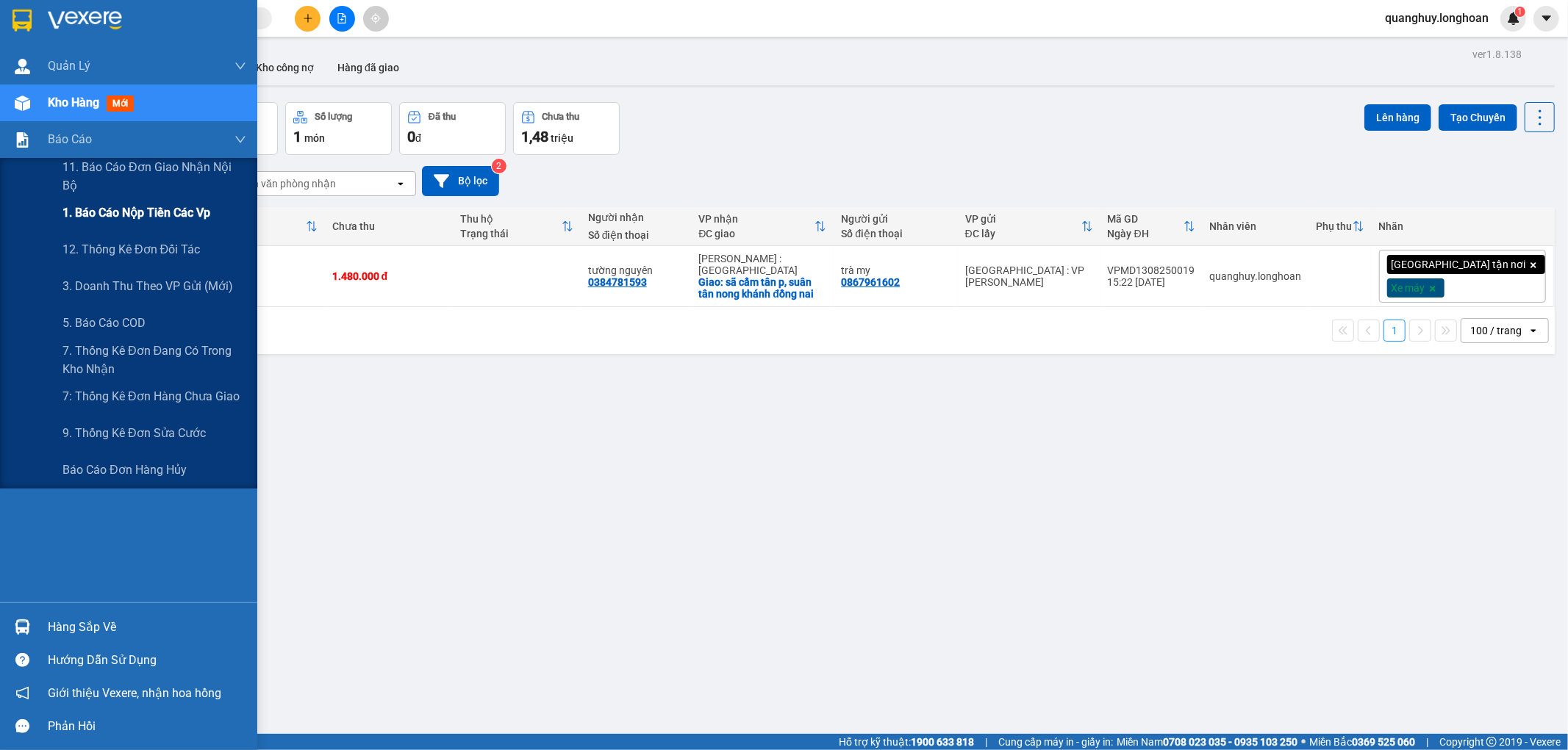
click at [121, 212] on span "1. Báo cáo nộp tiền các vp" at bounding box center [136, 213] width 148 height 19
